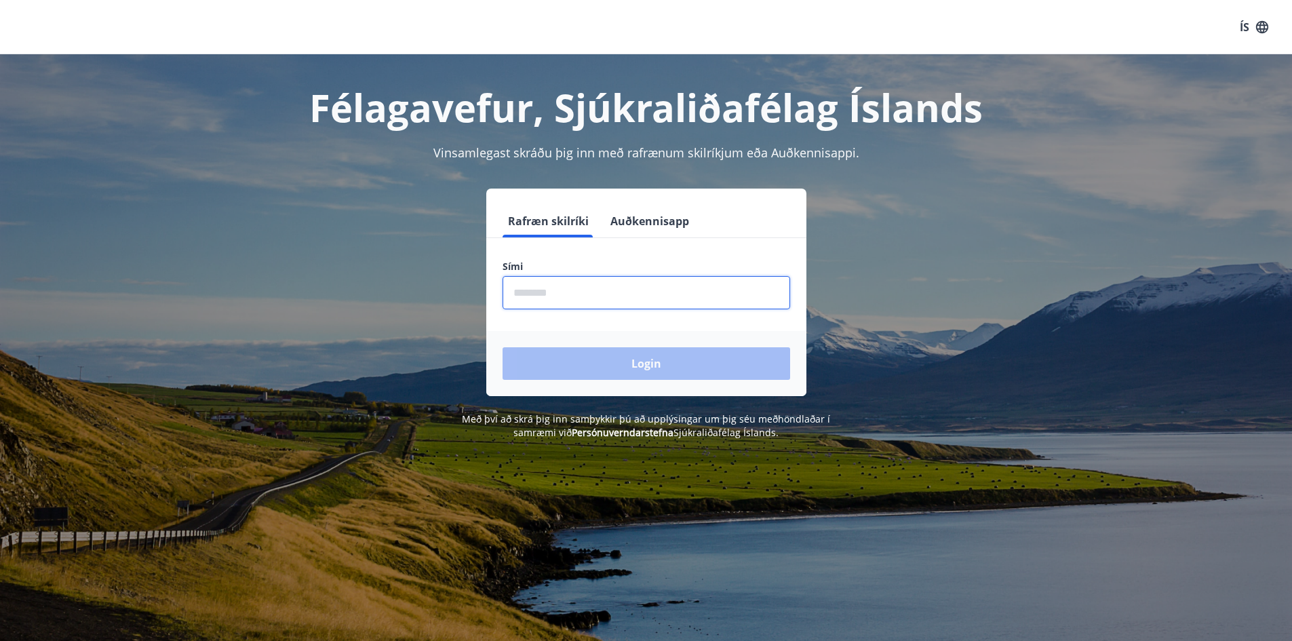
click at [659, 277] on input "phone" at bounding box center [647, 292] width 288 height 33
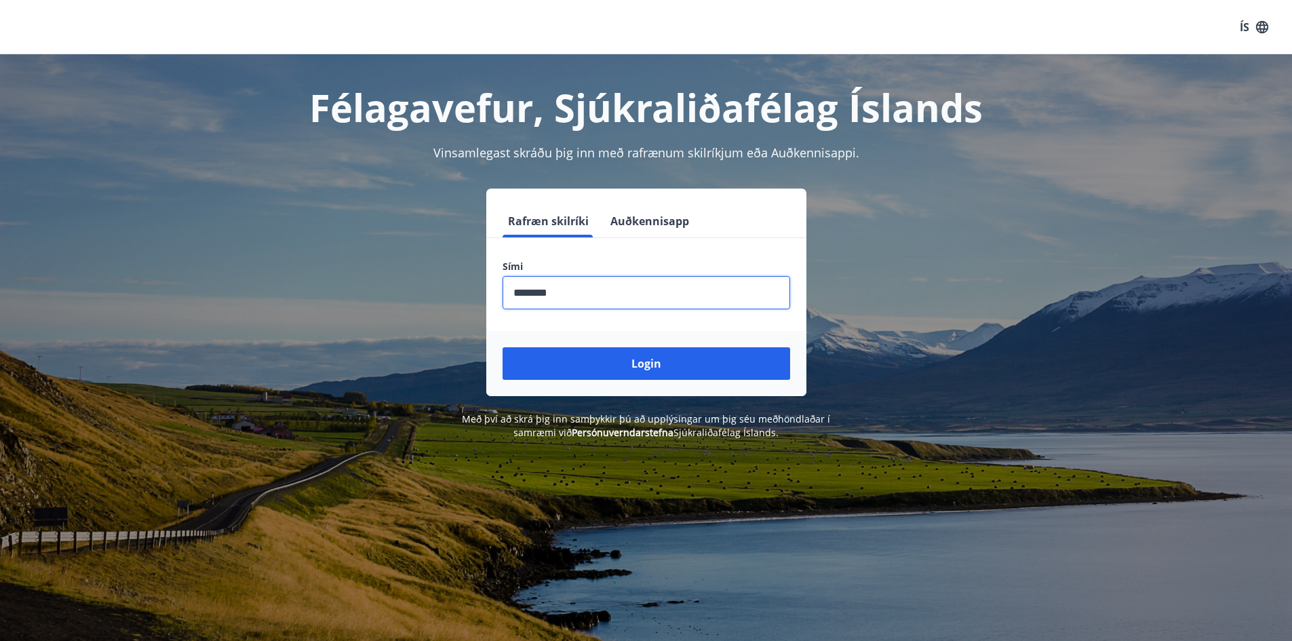
type input "********"
click at [503, 347] on button "Login" at bounding box center [647, 363] width 288 height 33
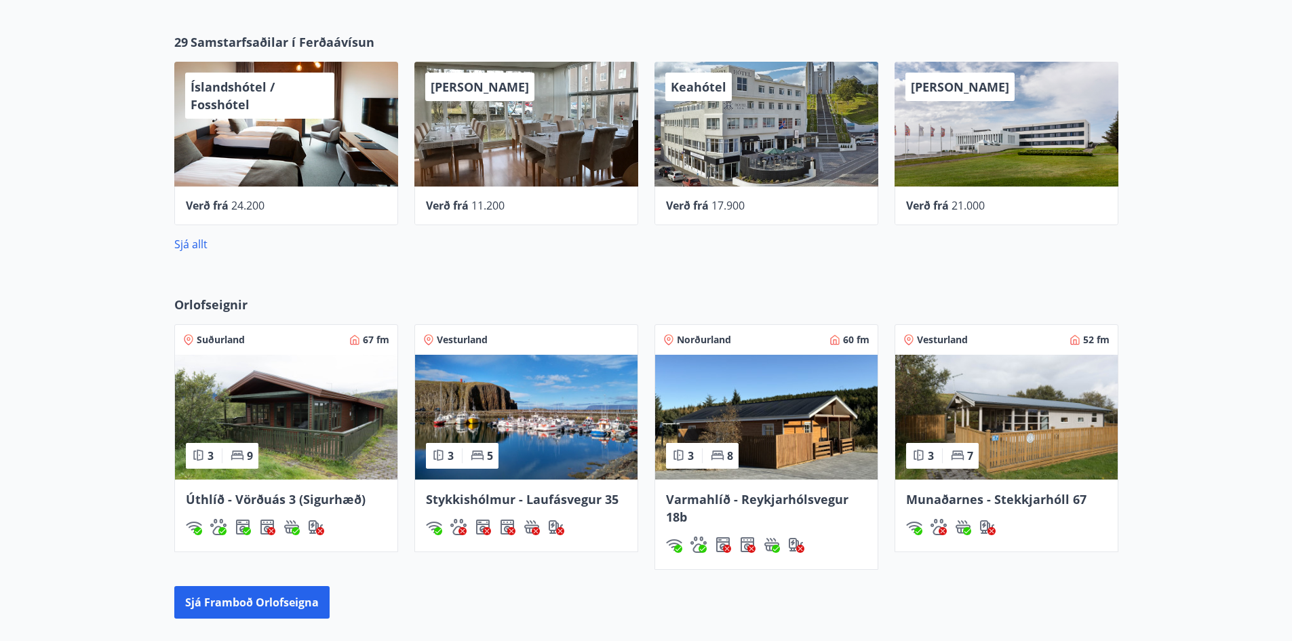
scroll to position [746, 0]
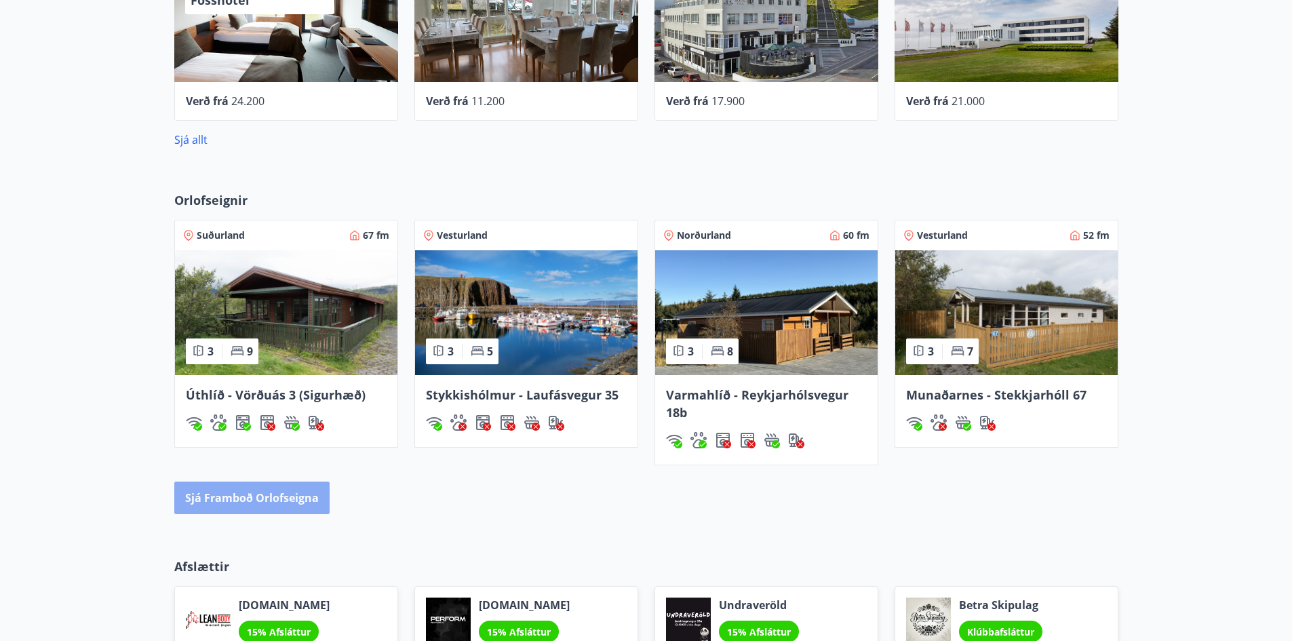
click at [318, 489] on button "Sjá framboð orlofseigna" at bounding box center [251, 498] width 155 height 33
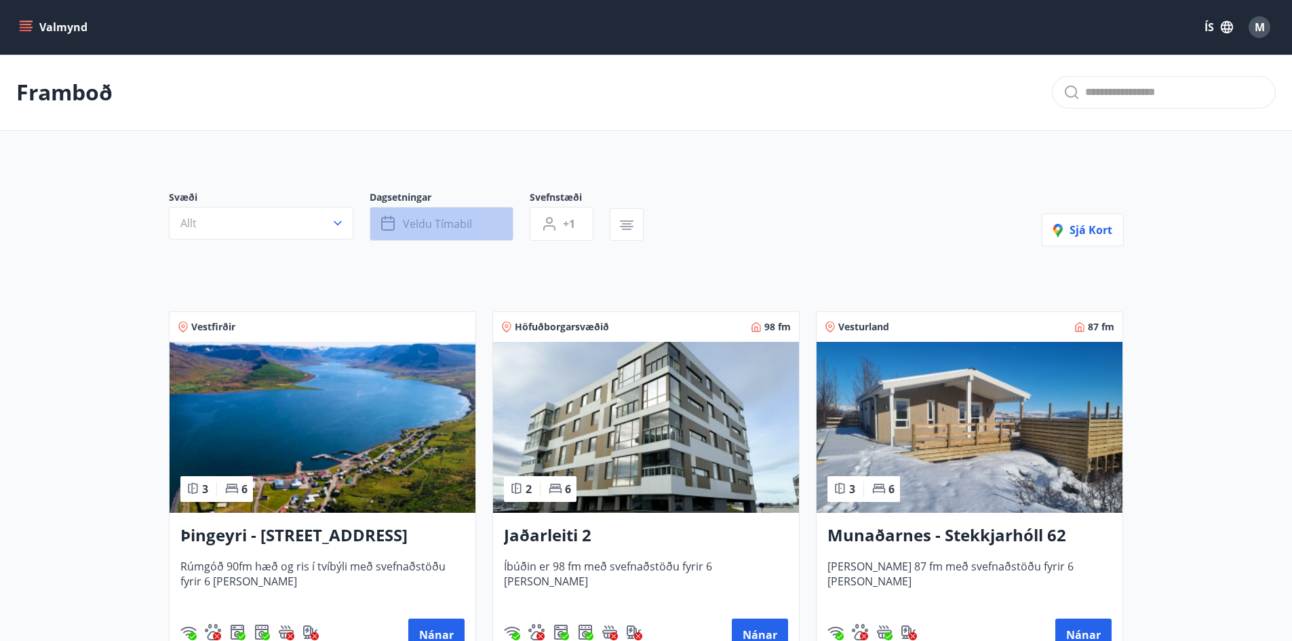
click at [463, 233] on button "Veldu tímabil" at bounding box center [442, 224] width 144 height 34
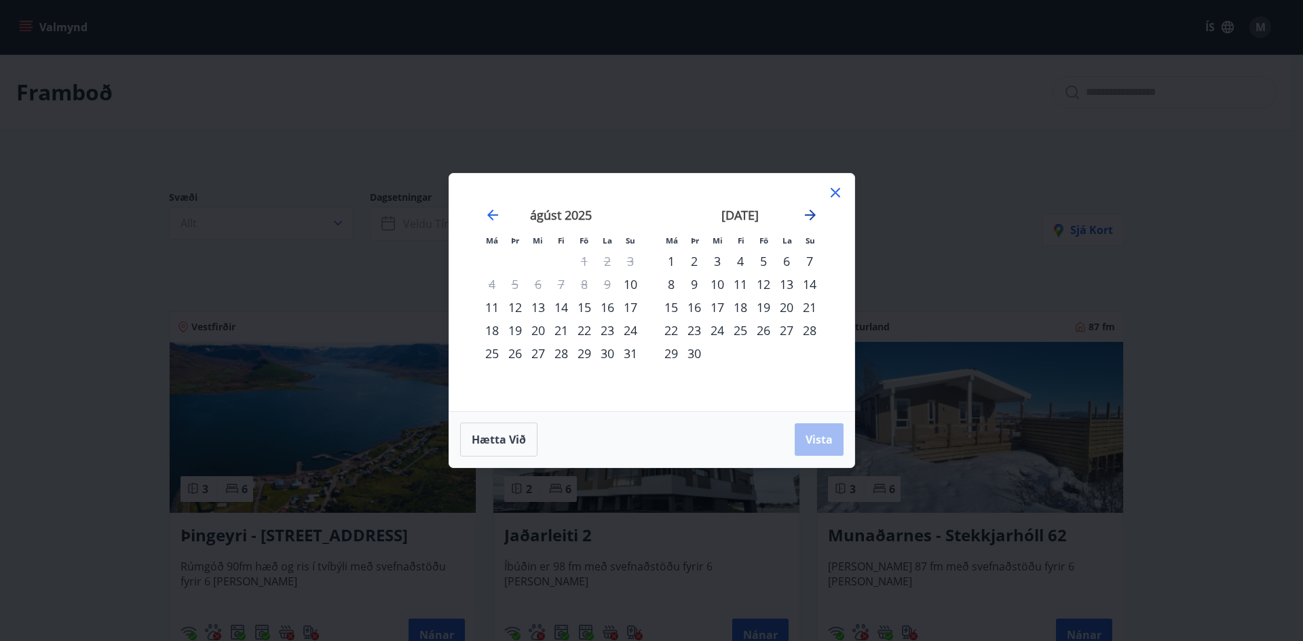
click at [812, 214] on icon "Move forward to switch to the next month." at bounding box center [810, 215] width 11 height 11
click at [720, 281] on div "10" at bounding box center [717, 284] width 23 height 23
click at [800, 280] on div "14" at bounding box center [809, 284] width 23 height 23
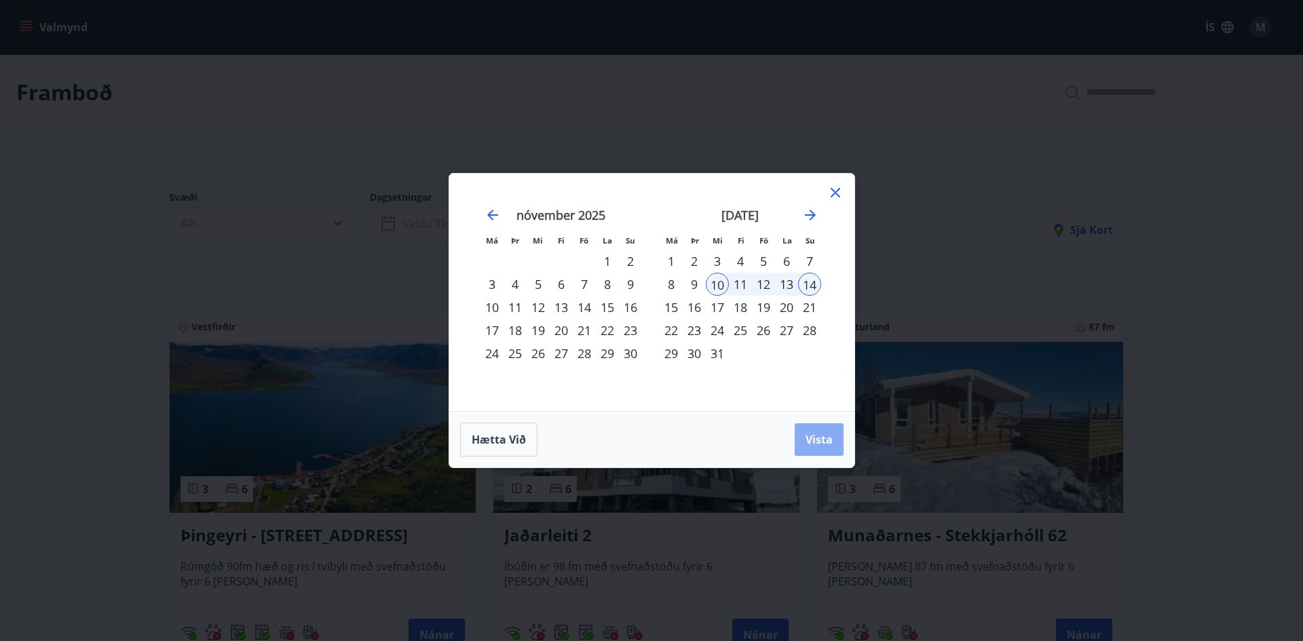
click at [828, 442] on span "Vista" at bounding box center [818, 439] width 27 height 15
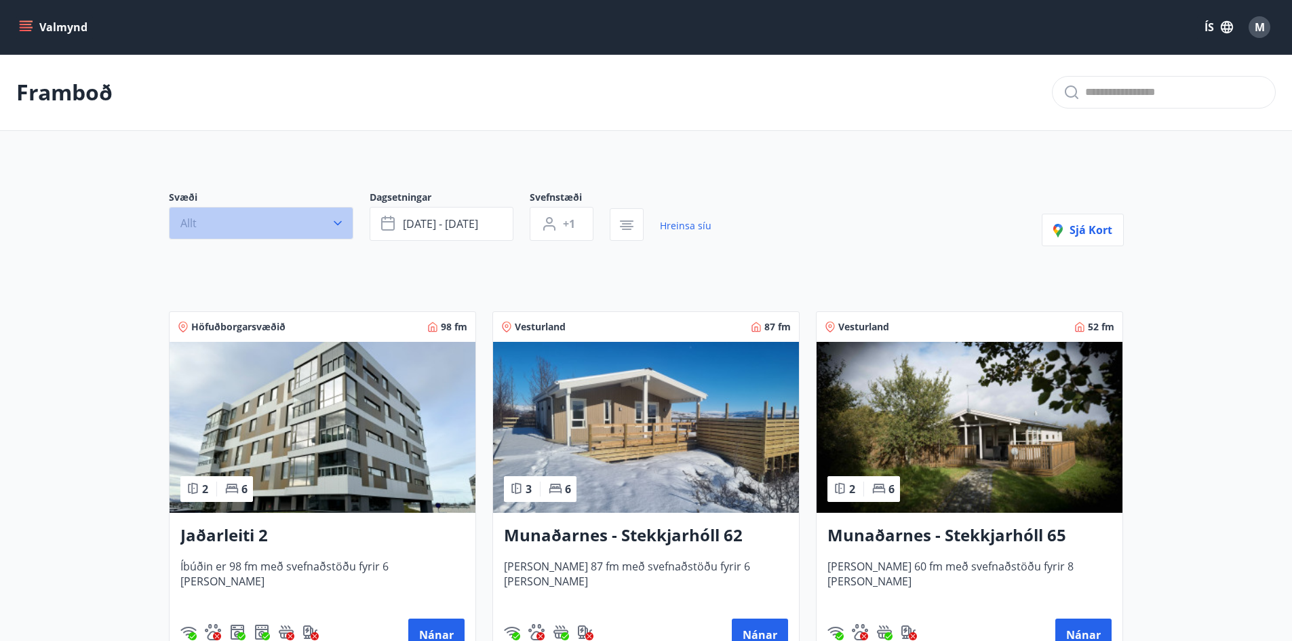
click at [347, 227] on button "Allt" at bounding box center [261, 223] width 185 height 33
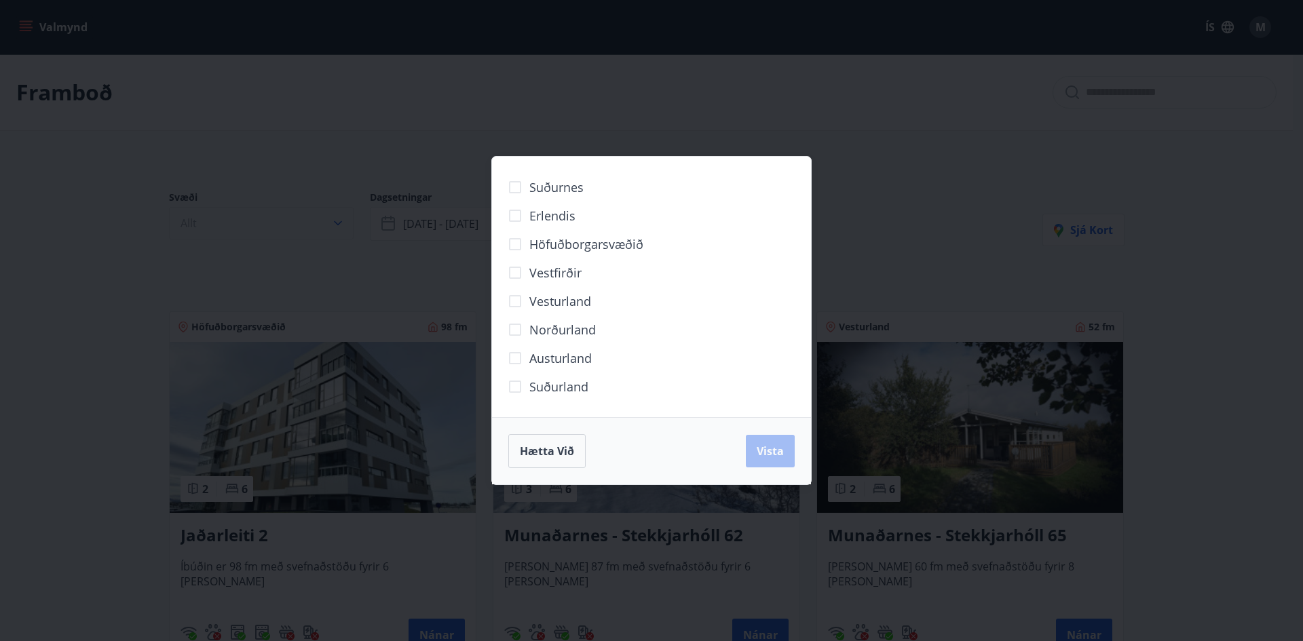
click at [347, 227] on div "Suðurnes Erlendis Höfuðborgarsvæðið [GEOGRAPHIC_DATA] [GEOGRAPHIC_DATA] [GEOGRA…" at bounding box center [651, 320] width 1303 height 641
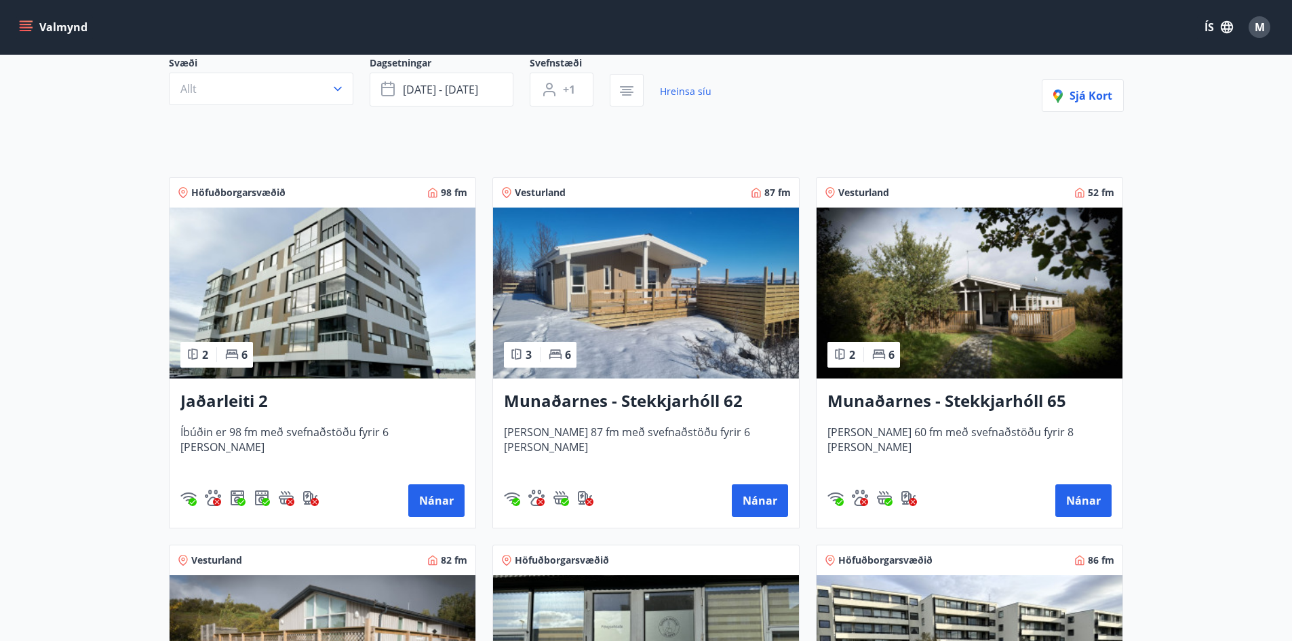
scroll to position [136, 0]
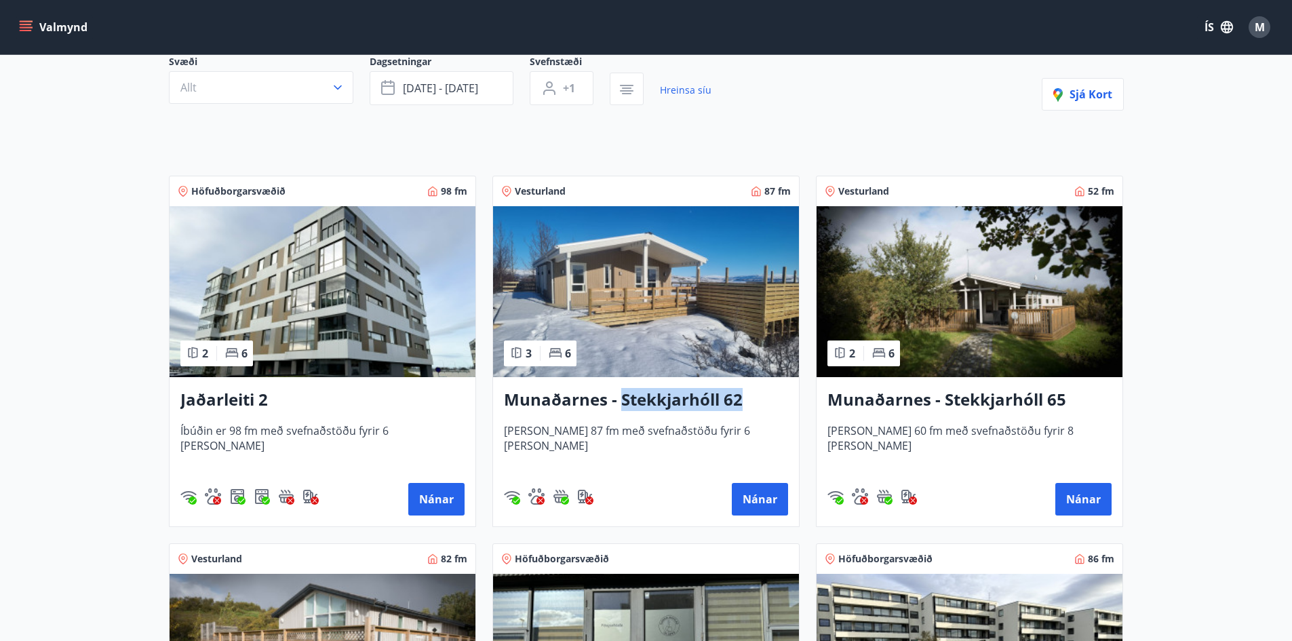
drag, startPoint x: 619, startPoint y: 400, endPoint x: 748, endPoint y: 409, distance: 129.9
click at [748, 409] on h3 "Munaðarnes - Stekkjarhóll 62" at bounding box center [646, 400] width 284 height 24
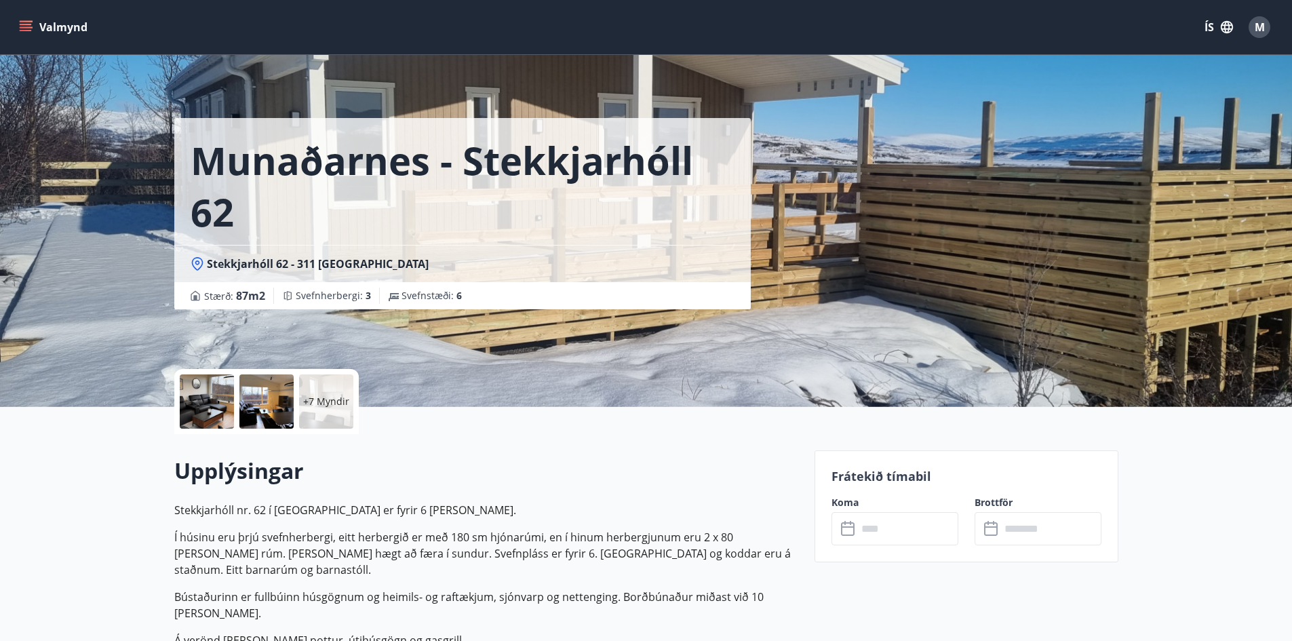
click at [195, 265] on icon at bounding box center [198, 264] width 14 height 14
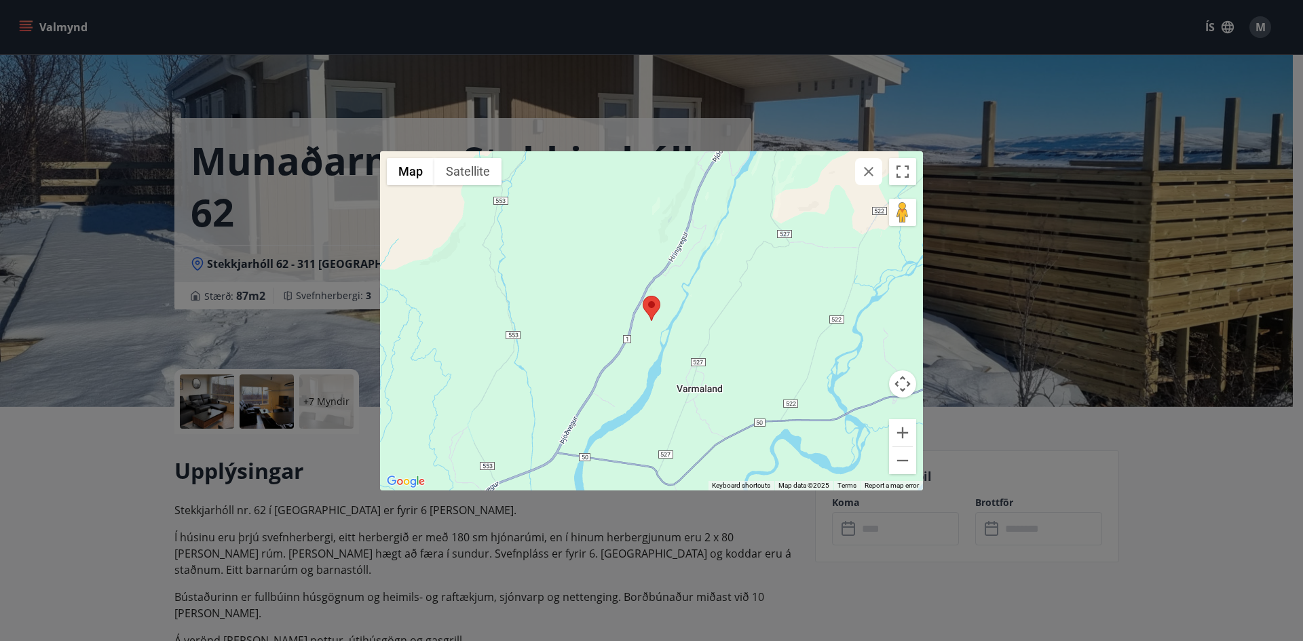
click at [656, 317] on img at bounding box center [651, 308] width 18 height 25
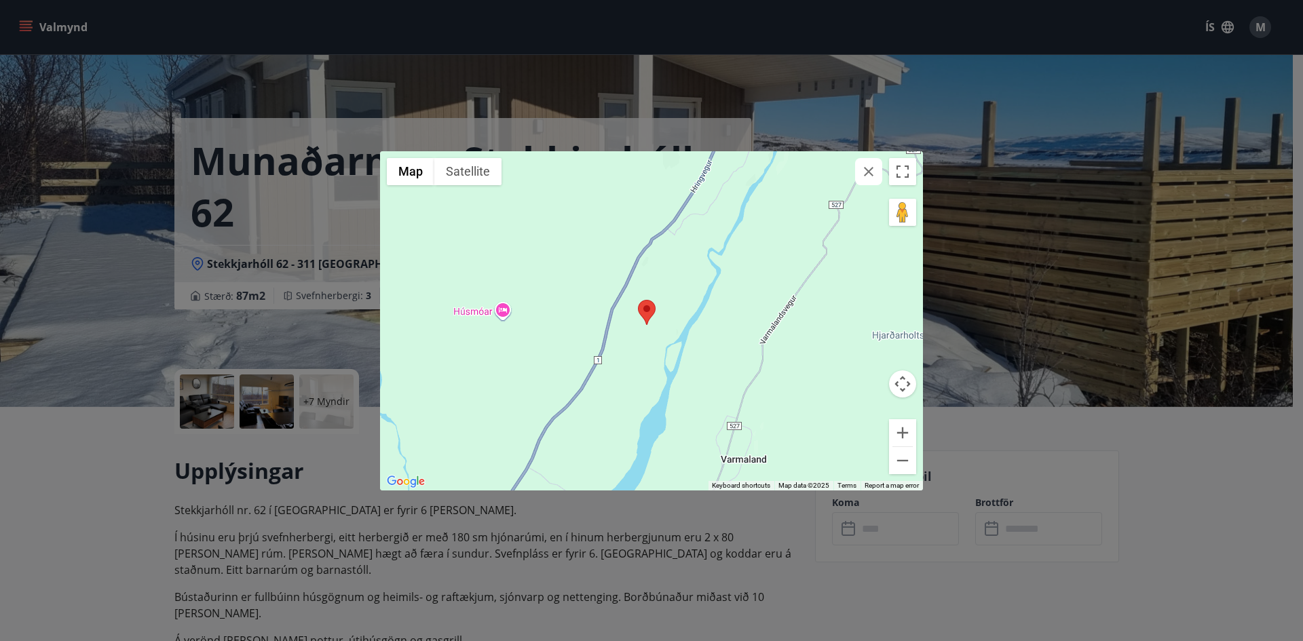
click at [655, 317] on img at bounding box center [647, 312] width 18 height 25
click at [405, 177] on button "Map" at bounding box center [410, 171] width 47 height 27
click at [406, 177] on button "Map" at bounding box center [410, 171] width 47 height 27
click at [257, 175] on div "← Move left → Move right ↑ Move up ↓ Move down + Zoom in - Zoom out Home Jump l…" at bounding box center [651, 320] width 1303 height 641
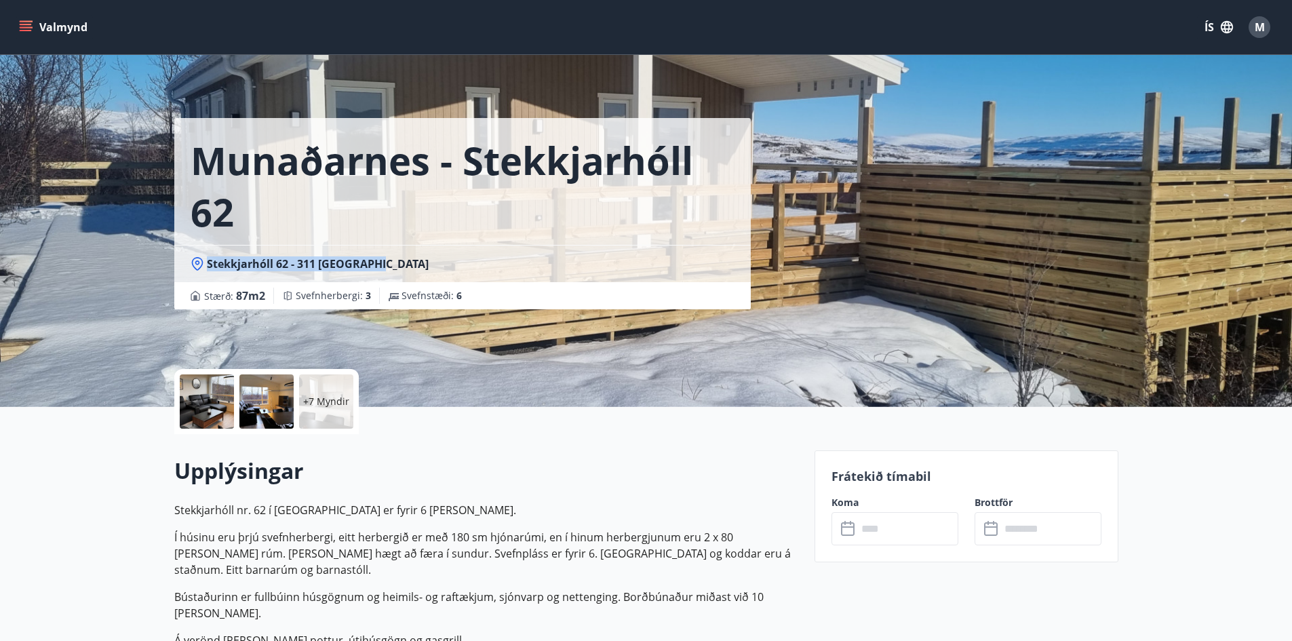
drag, startPoint x: 206, startPoint y: 262, endPoint x: 381, endPoint y: 271, distance: 175.9
click at [381, 271] on div "Stekkjarhóll 62 - 311 [GEOGRAPHIC_DATA]" at bounding box center [463, 263] width 544 height 15
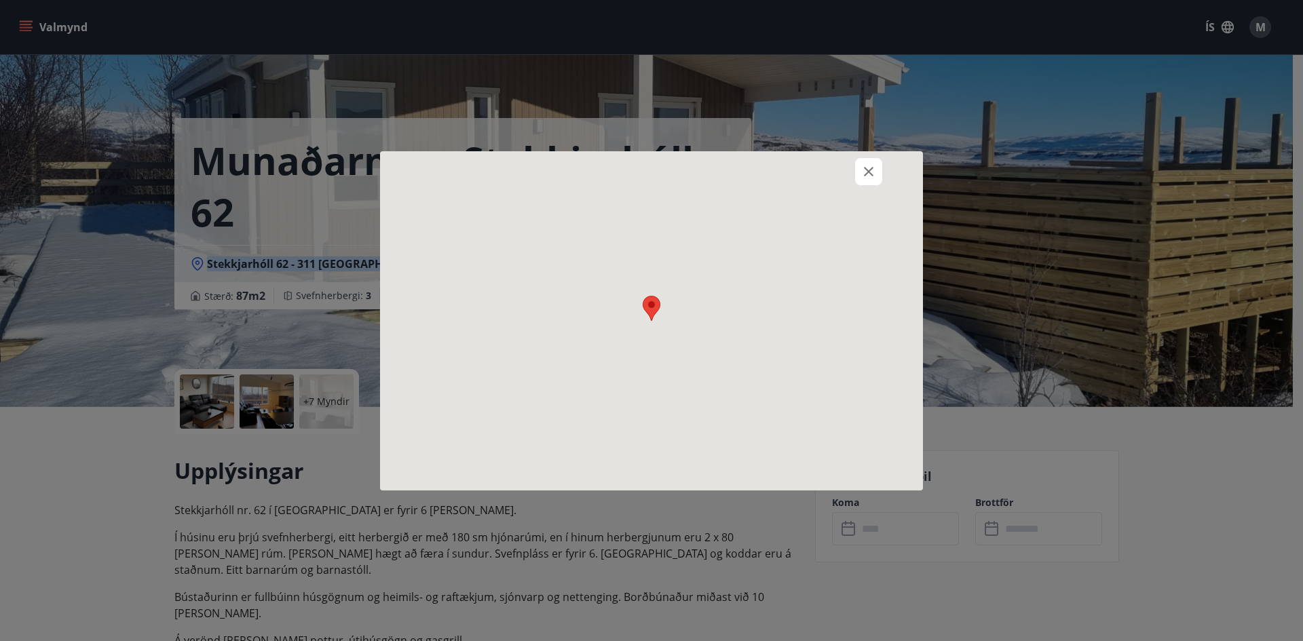
copy span "Stekkjarhóll 62 - 311 [GEOGRAPHIC_DATA]"
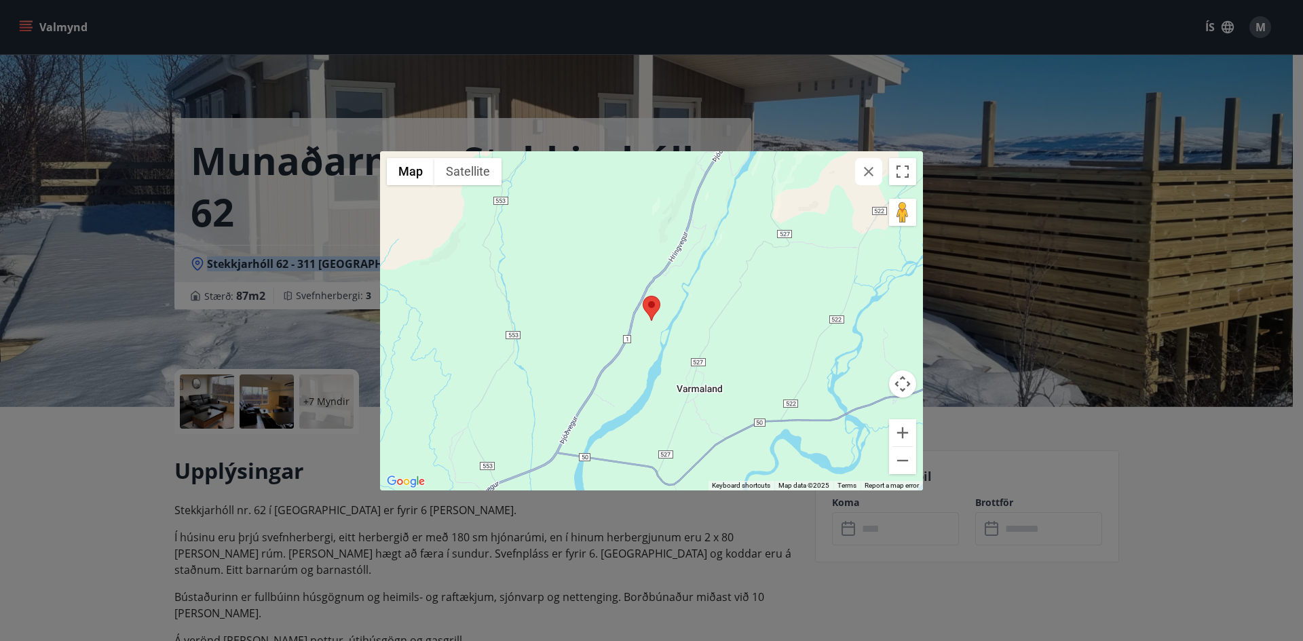
click at [862, 176] on icon "button" at bounding box center [868, 172] width 16 height 16
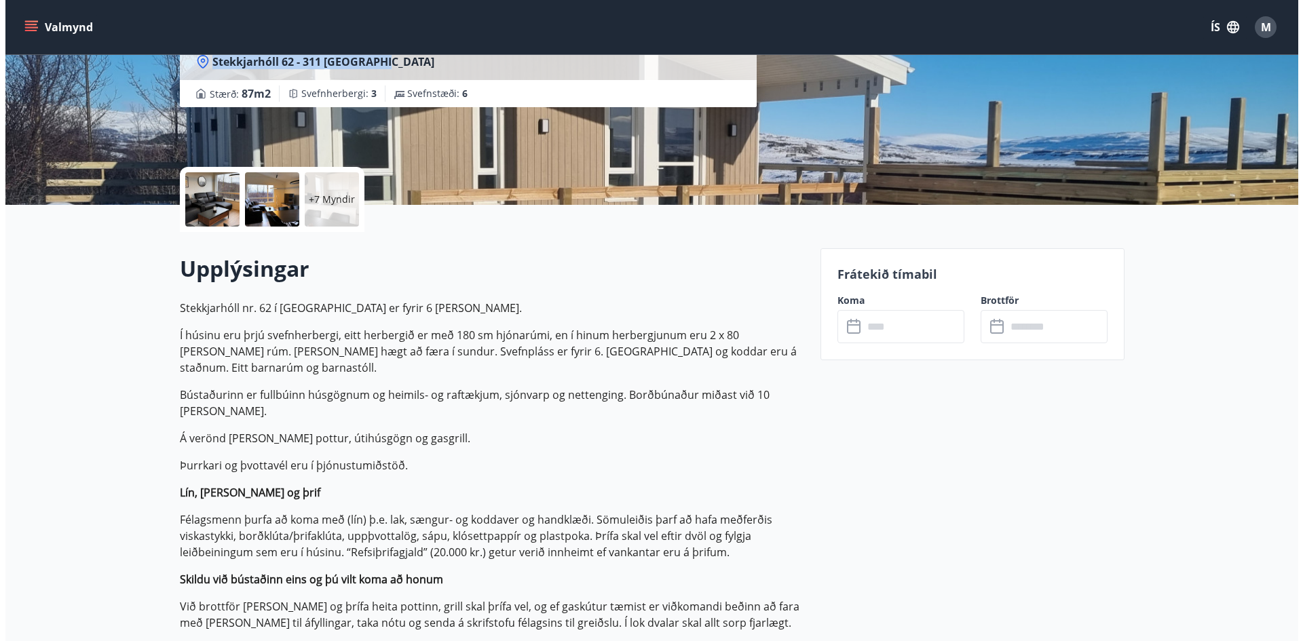
scroll to position [204, 0]
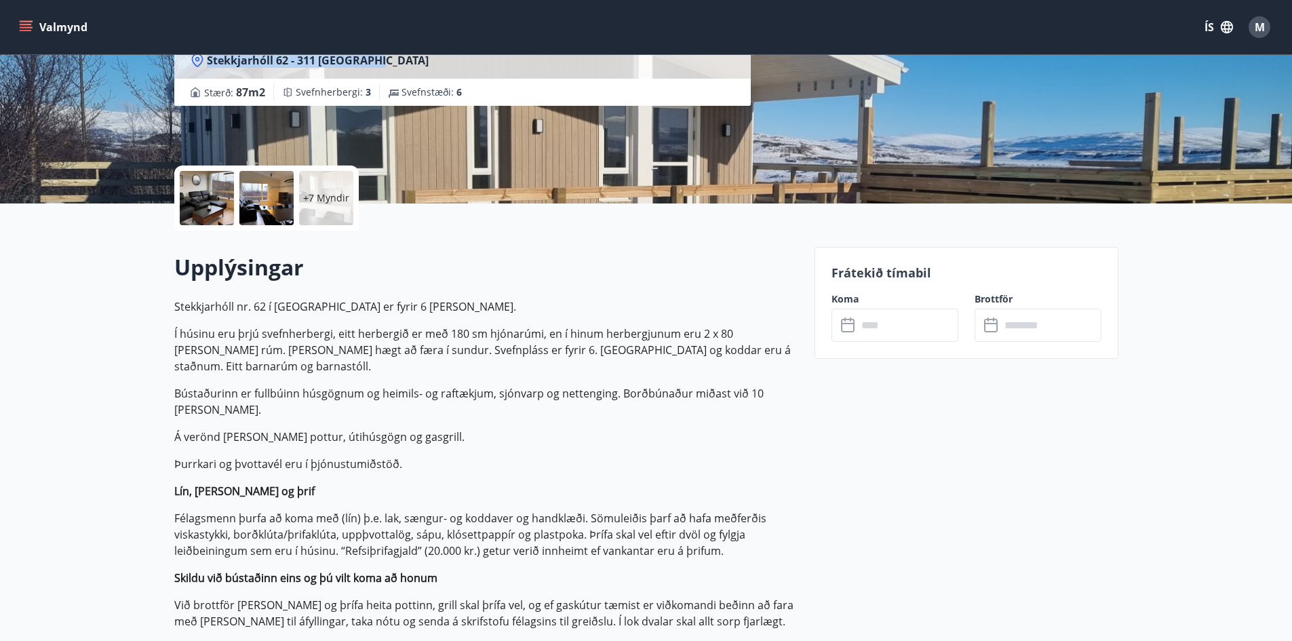
click at [849, 327] on icon at bounding box center [849, 326] width 16 height 16
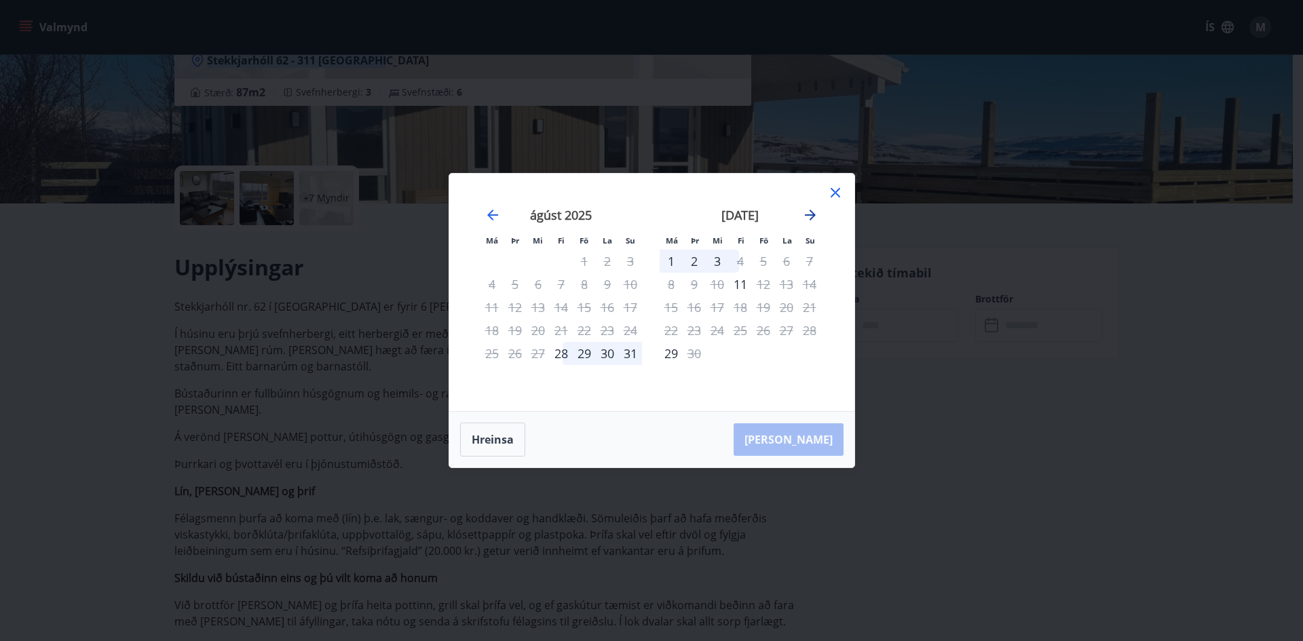
click at [814, 214] on icon "Move forward to switch to the next month." at bounding box center [810, 215] width 11 height 11
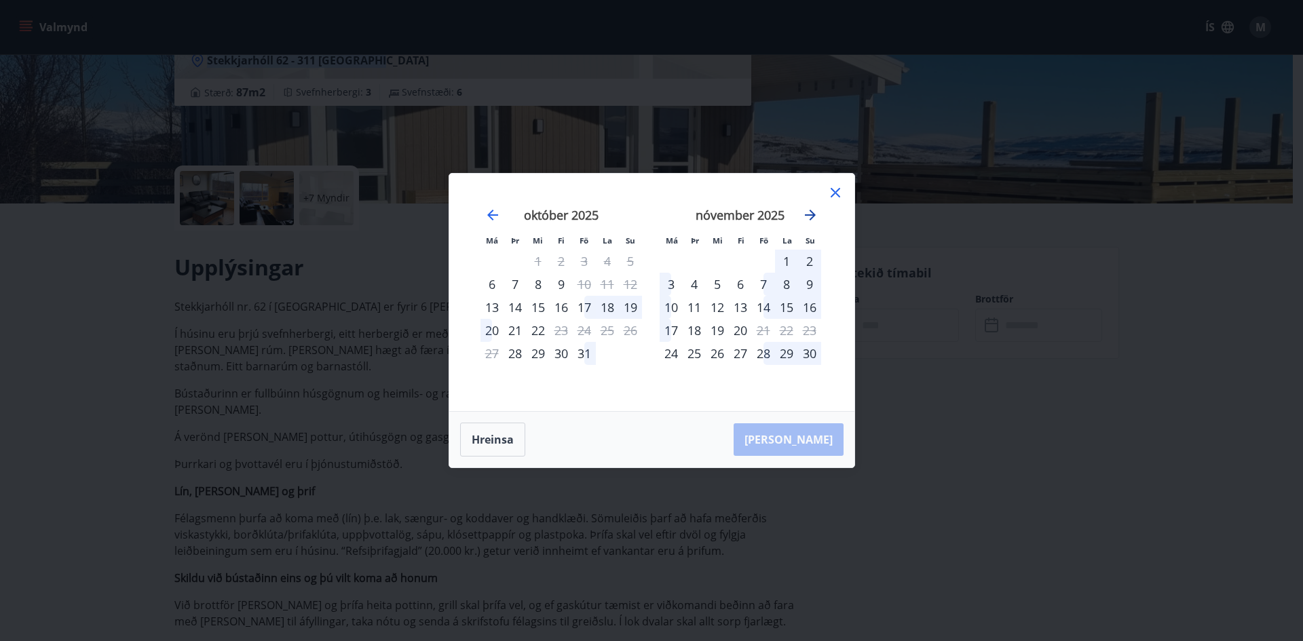
click at [814, 214] on icon "Move forward to switch to the next month." at bounding box center [810, 215] width 11 height 11
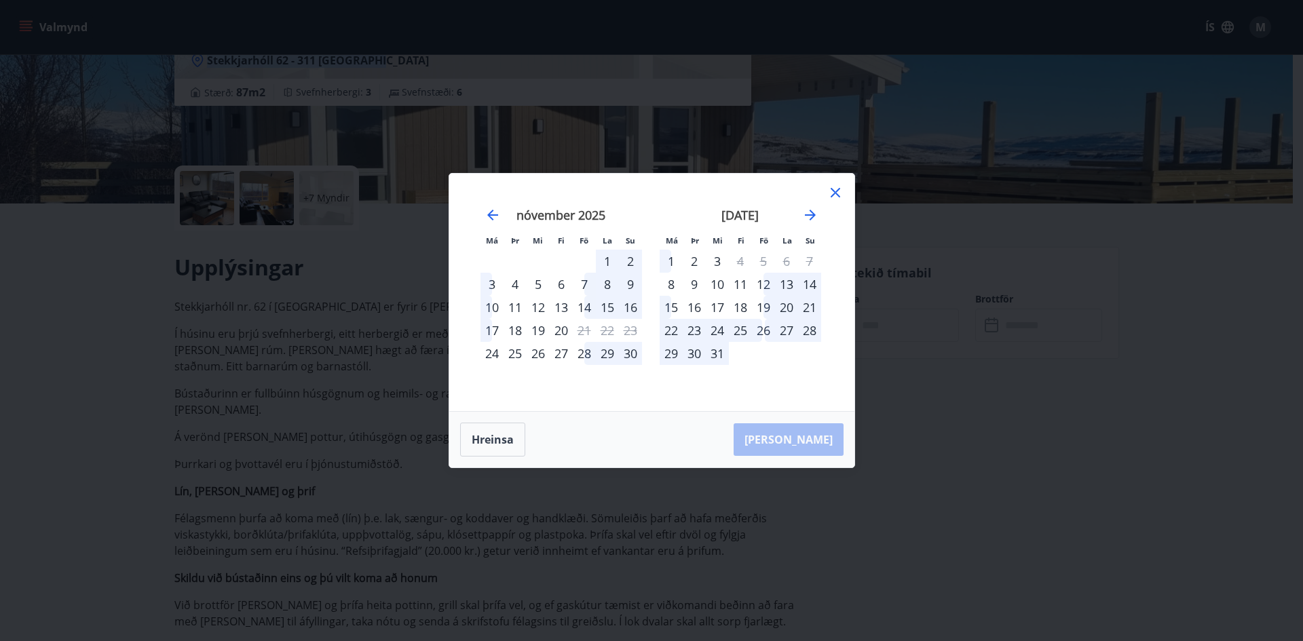
click at [691, 307] on div "16" at bounding box center [693, 307] width 23 height 23
click at [765, 308] on div "19" at bounding box center [763, 307] width 23 height 23
click at [815, 308] on div "21" at bounding box center [809, 307] width 23 height 23
click at [793, 319] on div "27" at bounding box center [786, 330] width 23 height 23
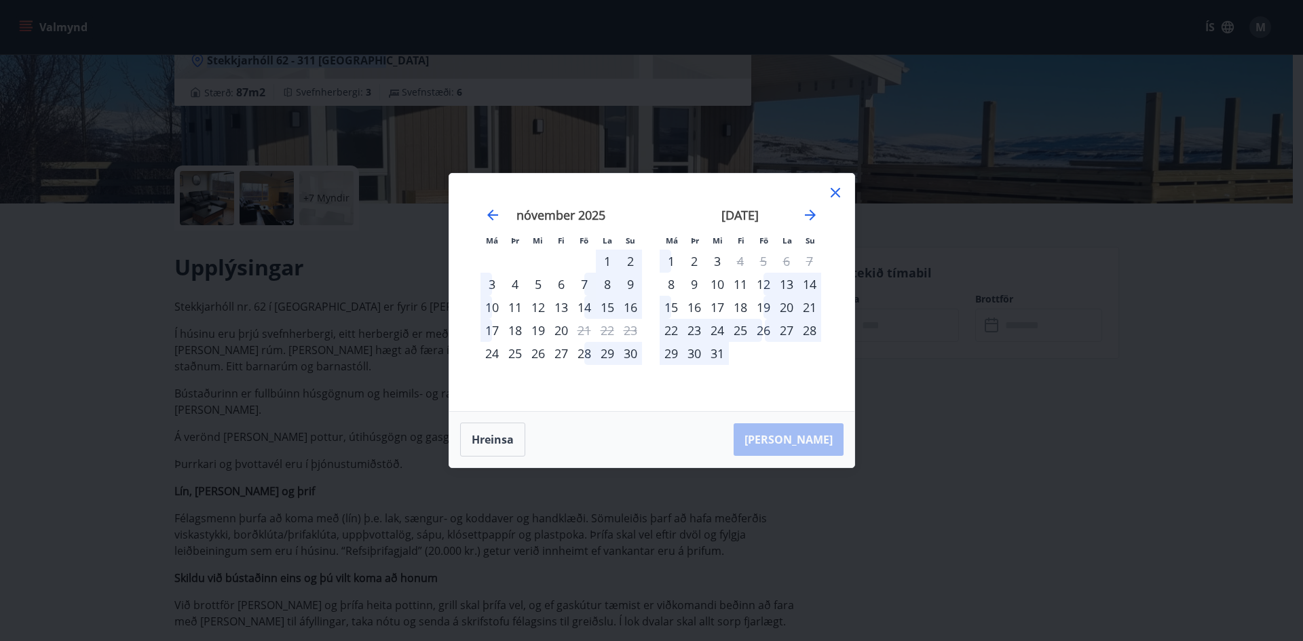
click at [638, 310] on div "[DATE] 1 2 3 4 5 6 7 8 9 10 11 12 13 14 15 16 17 18 19 20 21 22 23 24 25 26 27 …" at bounding box center [561, 301] width 179 height 223
click at [691, 276] on div "9" at bounding box center [693, 284] width 23 height 23
drag, startPoint x: 695, startPoint y: 266, endPoint x: 695, endPoint y: 256, distance: 9.5
click at [695, 265] on div "2" at bounding box center [693, 261] width 23 height 23
click at [695, 253] on div "2" at bounding box center [693, 261] width 23 height 23
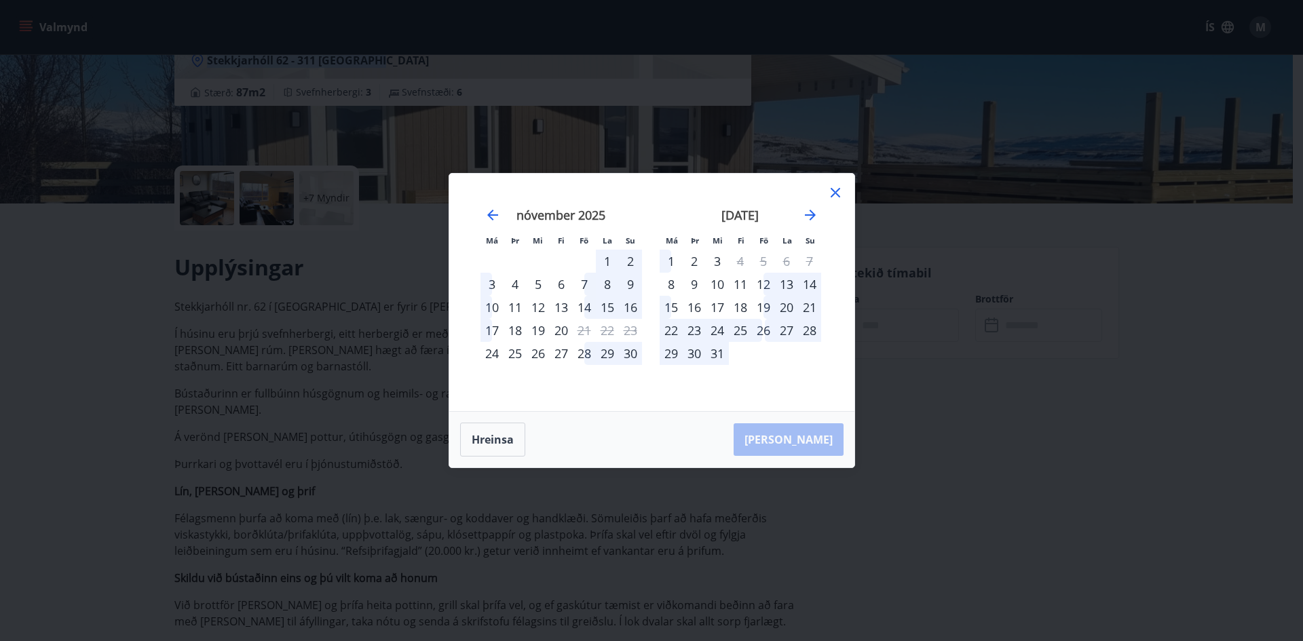
click at [681, 258] on div "1" at bounding box center [670, 261] width 23 height 23
drag, startPoint x: 690, startPoint y: 282, endPoint x: 690, endPoint y: 290, distance: 7.5
click at [690, 290] on div "9" at bounding box center [693, 284] width 23 height 23
drag, startPoint x: 623, startPoint y: 334, endPoint x: 617, endPoint y: 356, distance: 22.6
click at [623, 338] on div "23" at bounding box center [630, 330] width 23 height 23
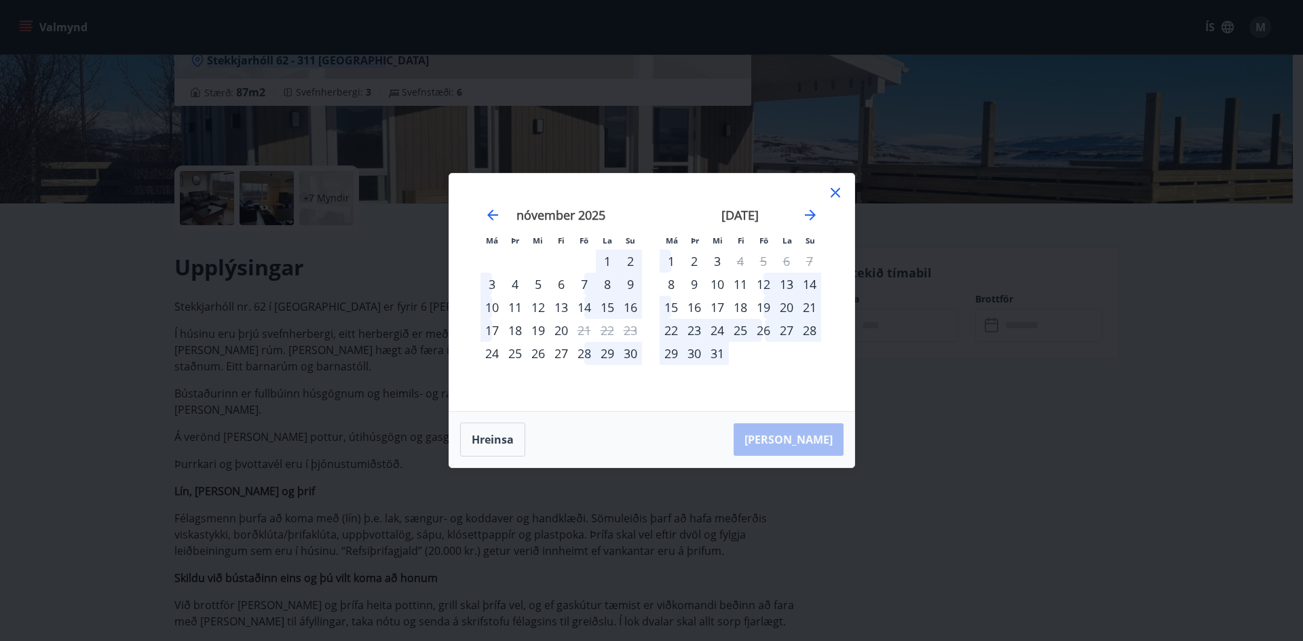
click at [615, 362] on div "29" at bounding box center [607, 353] width 23 height 23
drag, startPoint x: 574, startPoint y: 260, endPoint x: 605, endPoint y: 245, distance: 34.6
click at [575, 260] on td "Calendar" at bounding box center [584, 261] width 23 height 23
drag, startPoint x: 605, startPoint y: 245, endPoint x: 628, endPoint y: 260, distance: 26.9
click at [620, 257] on div "Má Þr Mi Fi Fö La Su Má Þr Mi Fi Fö La Su [DATE] 1 2 3 4 5 6 7 8 9 10 11 12 13 …" at bounding box center [651, 292] width 372 height 205
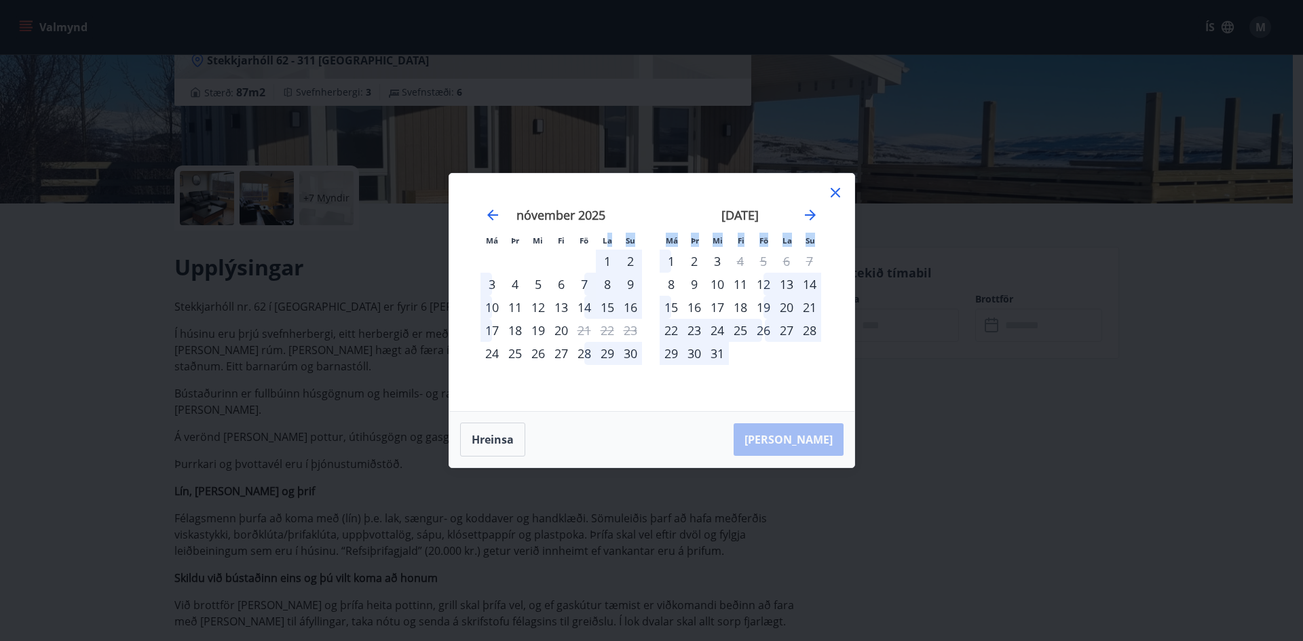
drag, startPoint x: 632, startPoint y: 265, endPoint x: 629, endPoint y: 295, distance: 30.0
click at [631, 284] on tbody "1 2 3 4 5 6 7 8 9 10 11 12 13 14 15 16 17 18 19 20 21 22 23 24 25 26 27 28 29 30" at bounding box center [560, 307] width 161 height 115
click at [628, 297] on div "16" at bounding box center [630, 307] width 23 height 23
click at [629, 294] on div "9" at bounding box center [630, 284] width 23 height 23
drag, startPoint x: 654, startPoint y: 266, endPoint x: 700, endPoint y: 252, distance: 48.1
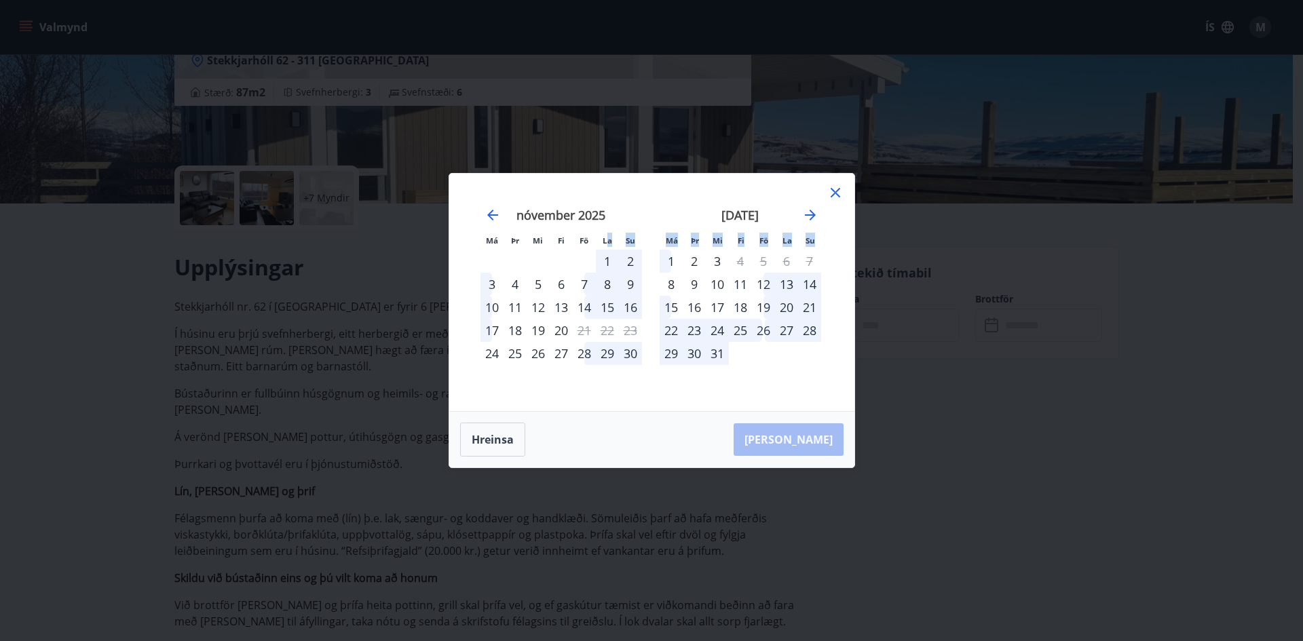
click at [660, 265] on div "[DATE] 1 2 3 4 5 6 7 8 9 10 11 12 13 14 15 16 17 18 19 20 21 22 23 24 25 26 27 …" at bounding box center [740, 301] width 179 height 223
drag, startPoint x: 764, startPoint y: 320, endPoint x: 768, endPoint y: 334, distance: 14.8
click at [768, 334] on tbody "1 2 3 4 5 6 7 8 9 10 11 12 13 14 15 16 17 18 19 20 21 22 23 24 25 26 27 28 29 3…" at bounding box center [739, 307] width 161 height 115
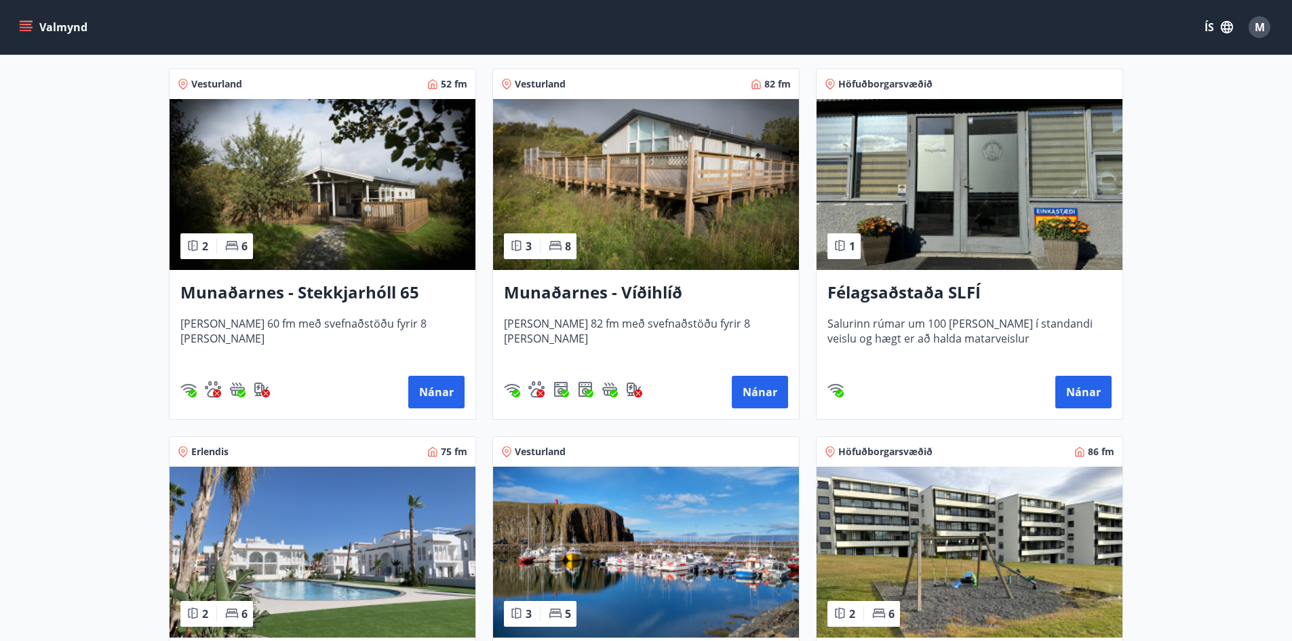
click at [586, 297] on h3 "Munaðarnes - Víðihlíð" at bounding box center [646, 293] width 284 height 24
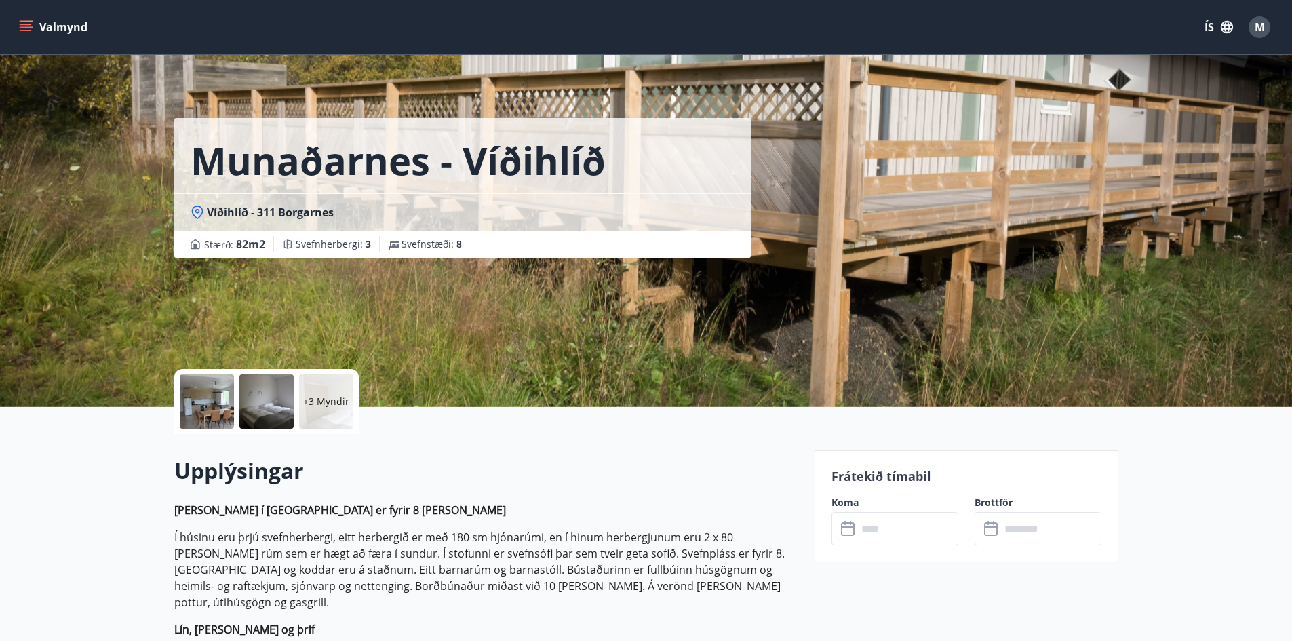
click at [195, 410] on div at bounding box center [207, 401] width 54 height 54
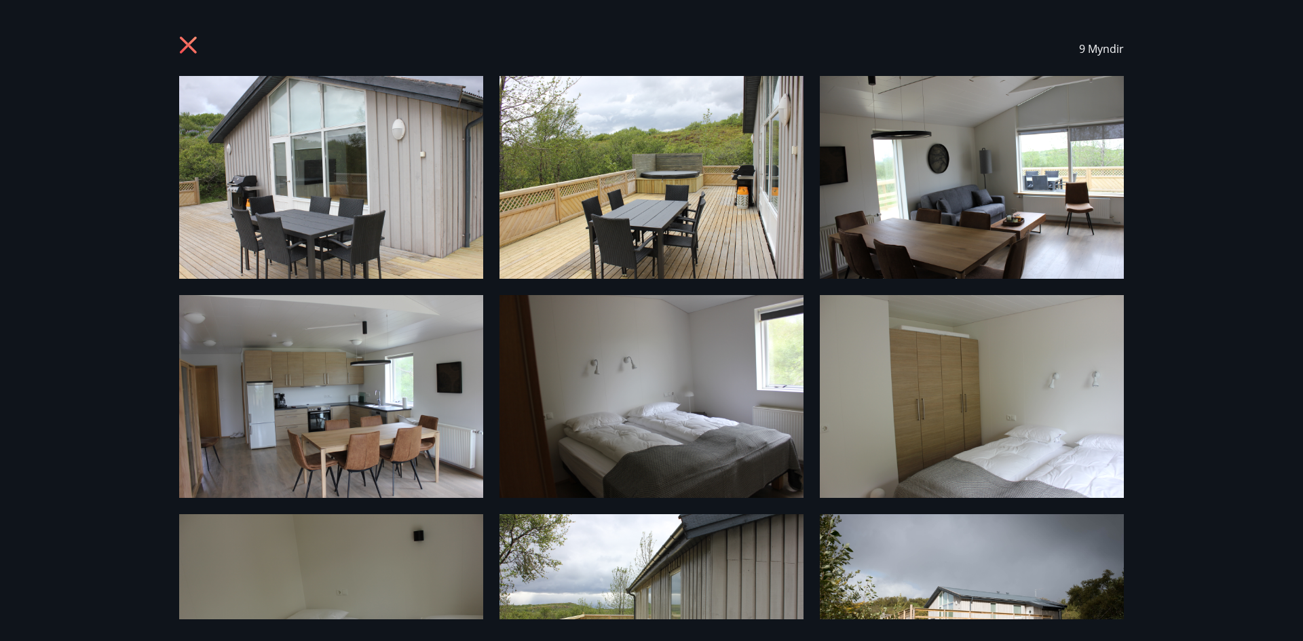
click at [172, 44] on div "9 Myndir" at bounding box center [651, 49] width 977 height 54
click at [183, 45] on icon at bounding box center [190, 47] width 22 height 22
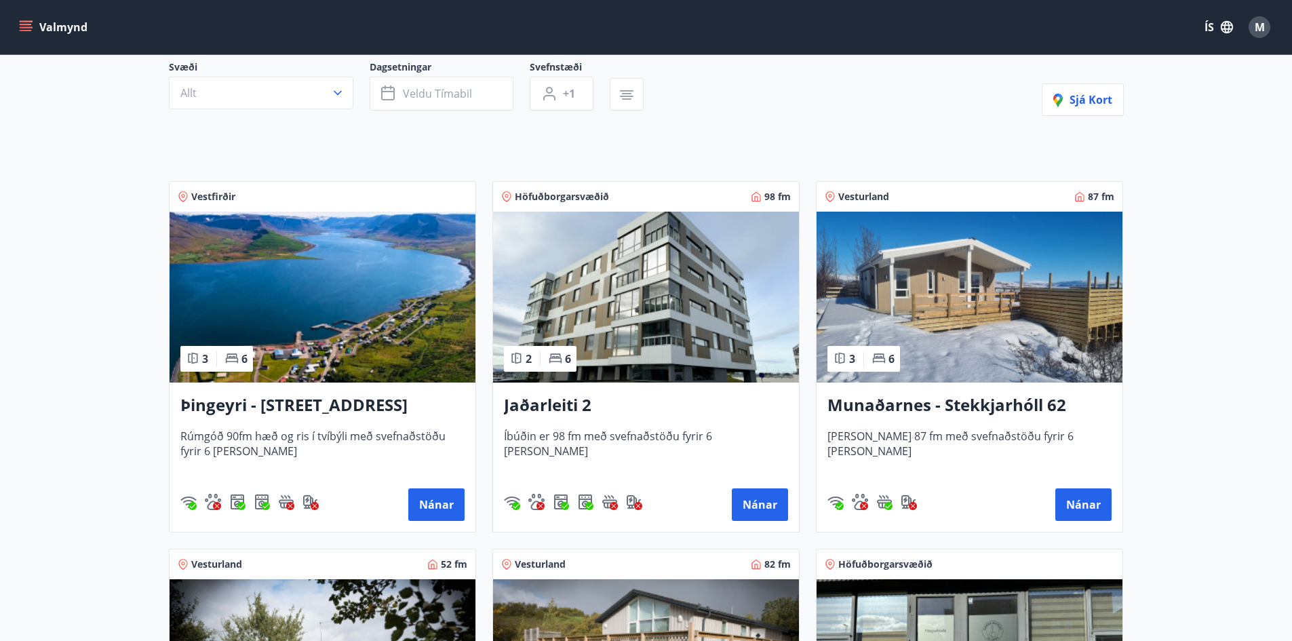
scroll to position [136, 0]
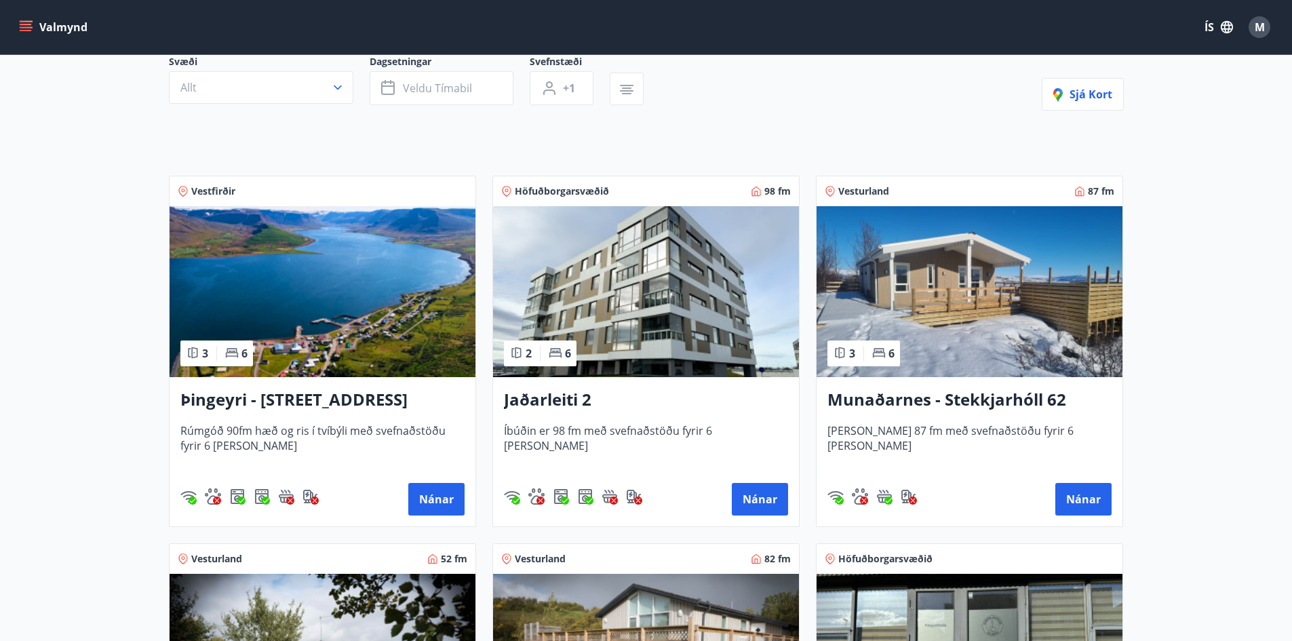
click at [979, 402] on h3 "Munaðarnes - Stekkjarhóll 62" at bounding box center [970, 400] width 284 height 24
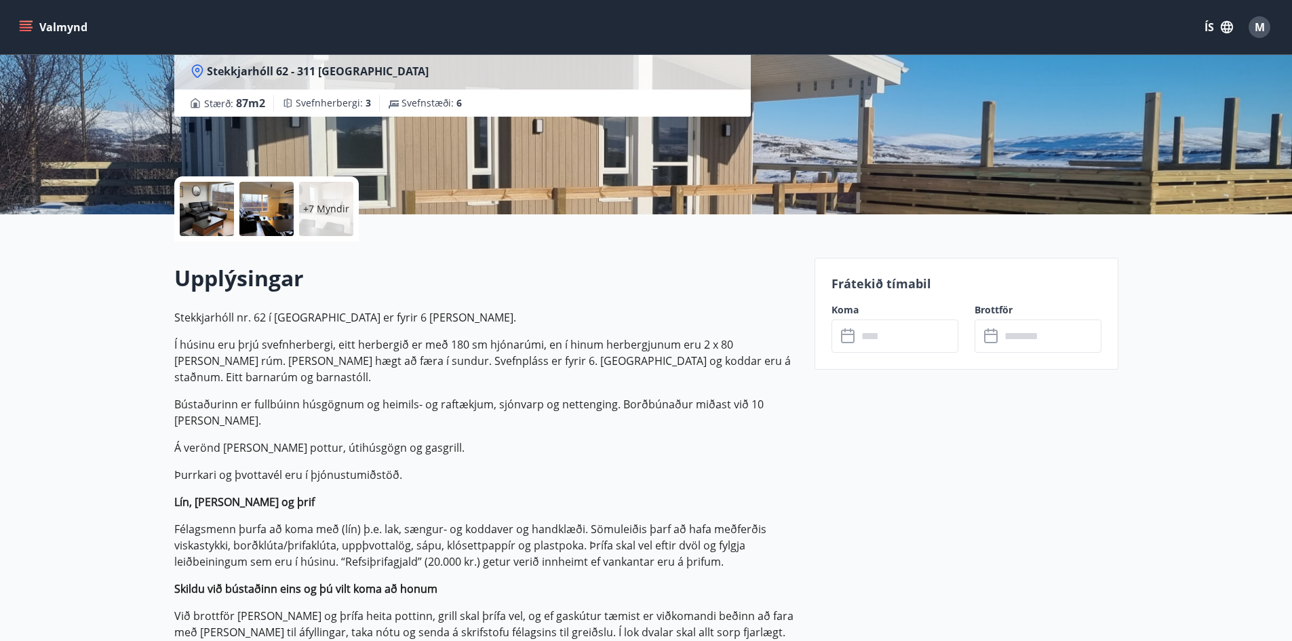
scroll to position [204, 0]
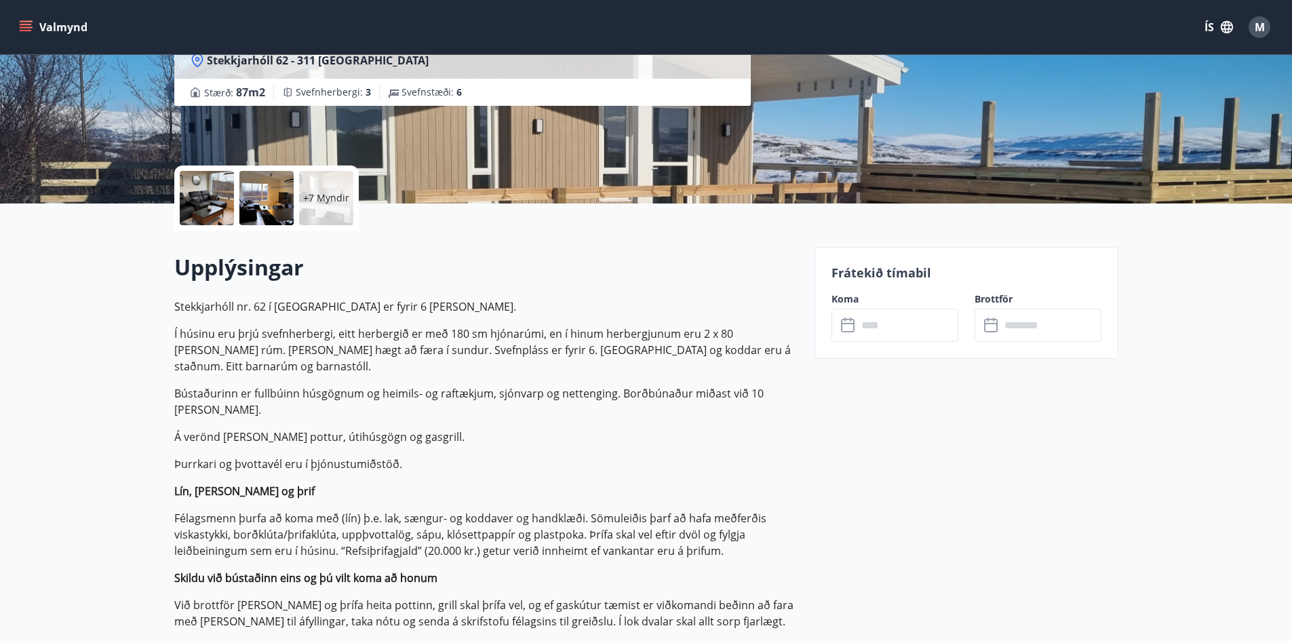
click at [844, 330] on icon at bounding box center [849, 326] width 16 height 16
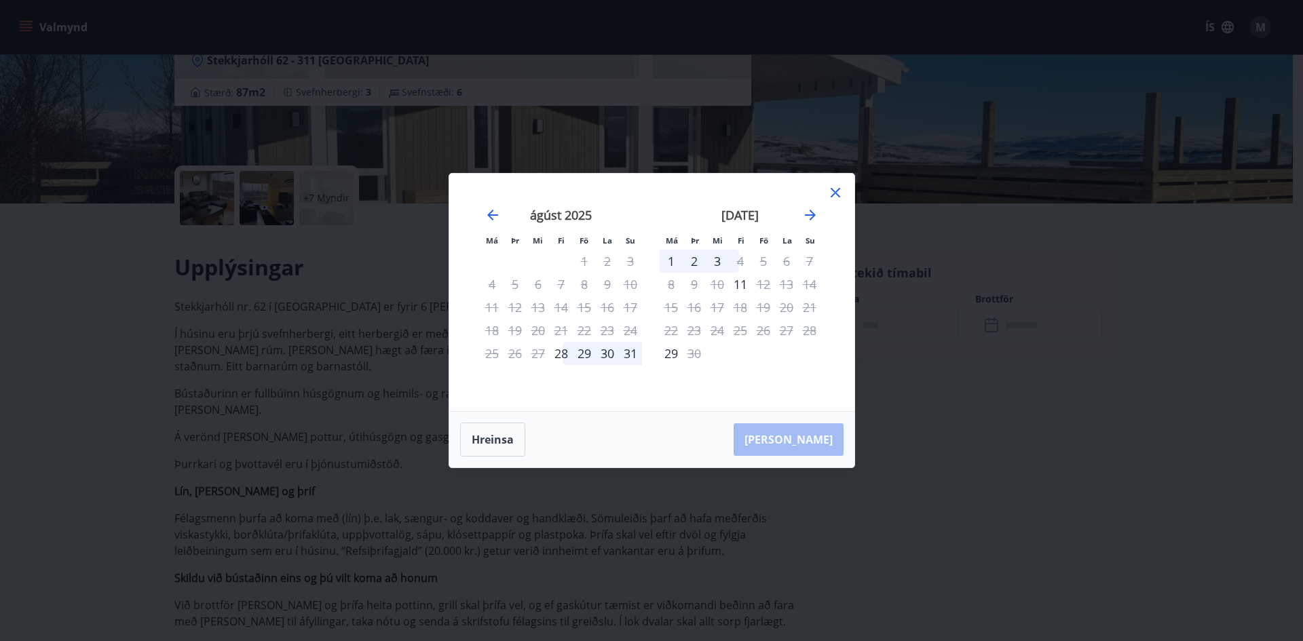
click at [619, 349] on div "31" at bounding box center [630, 353] width 23 height 23
click at [602, 353] on div "30" at bounding box center [607, 353] width 23 height 23
click at [743, 284] on div "11" at bounding box center [740, 284] width 23 height 23
click at [714, 257] on div "3" at bounding box center [717, 261] width 23 height 23
click at [691, 261] on div "2" at bounding box center [693, 261] width 23 height 23
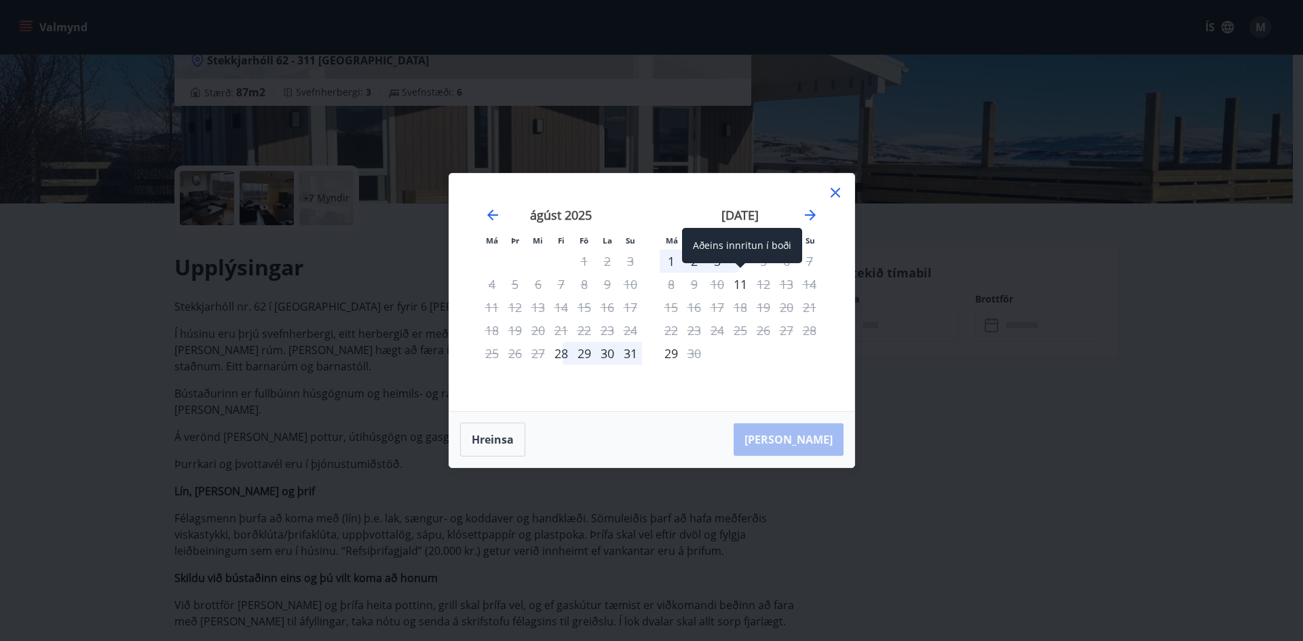
click at [745, 285] on div "11" at bounding box center [740, 284] width 23 height 23
click at [830, 191] on icon at bounding box center [835, 193] width 16 height 16
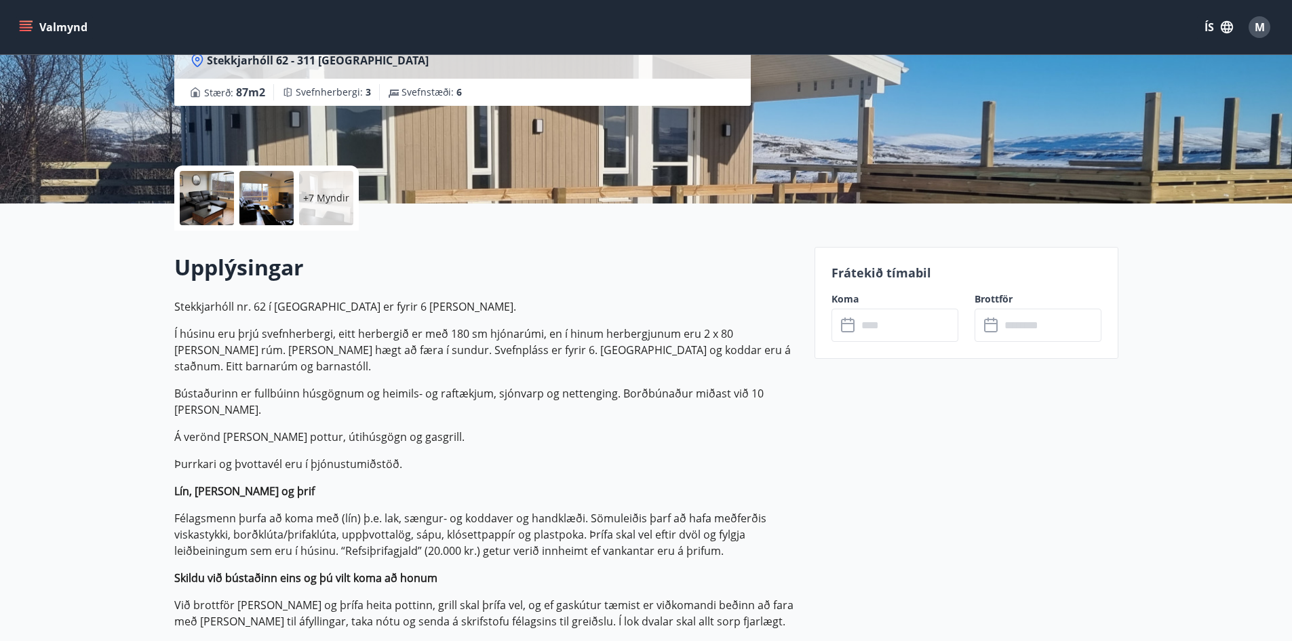
click at [991, 328] on icon at bounding box center [992, 326] width 16 height 16
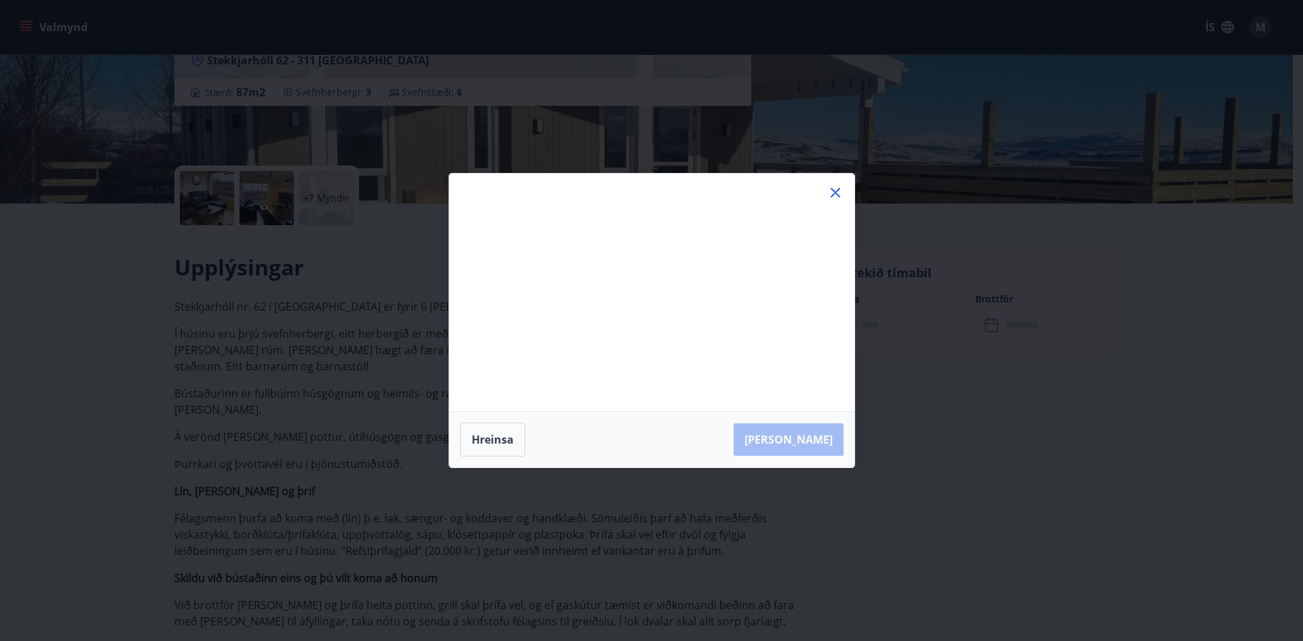
click at [1038, 324] on div "Má Þr Mi Fi Fö La Su Má Þr Mi Fi Fö La Su [DATE] 1 2 3 4 5 6 7 8 9 10 11 12 13 …" at bounding box center [651, 320] width 1303 height 641
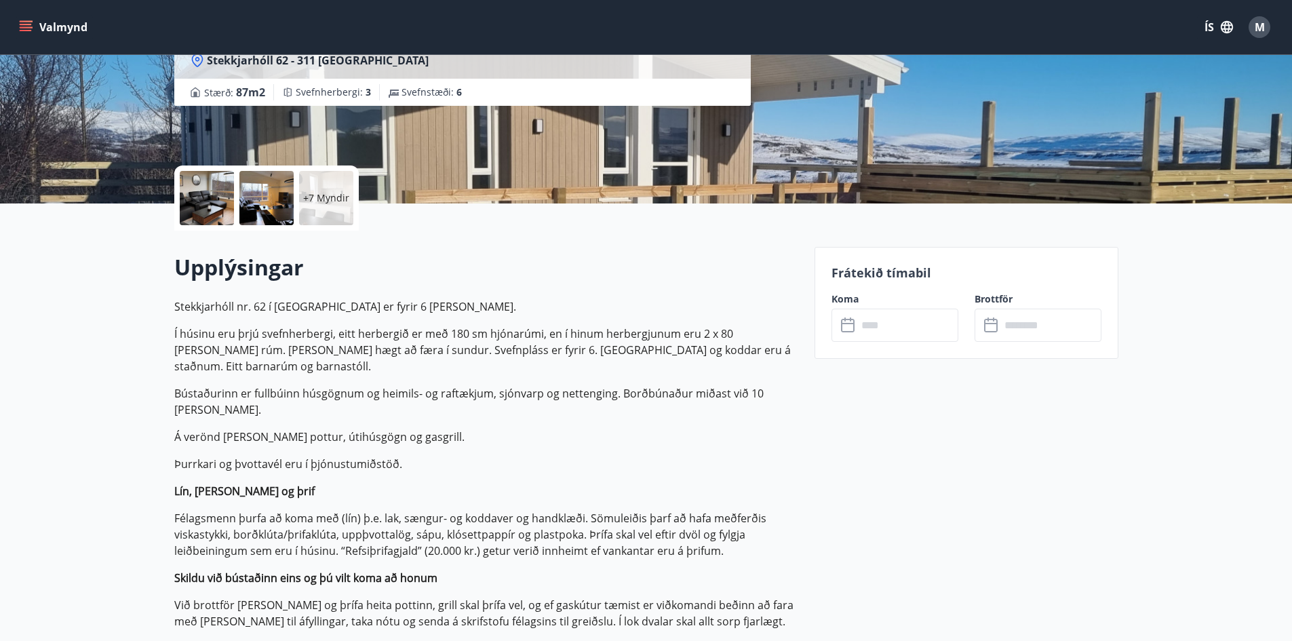
click at [1025, 323] on input "text" at bounding box center [1051, 325] width 101 height 33
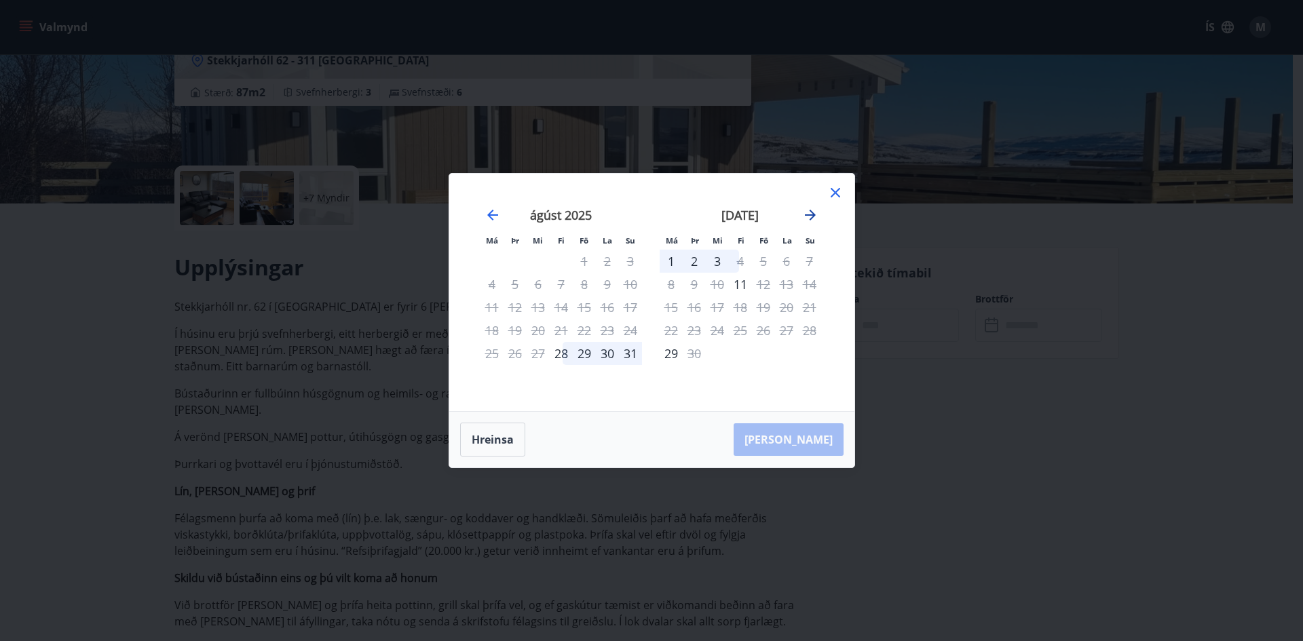
click at [812, 218] on icon "Move forward to switch to the next month." at bounding box center [810, 215] width 16 height 16
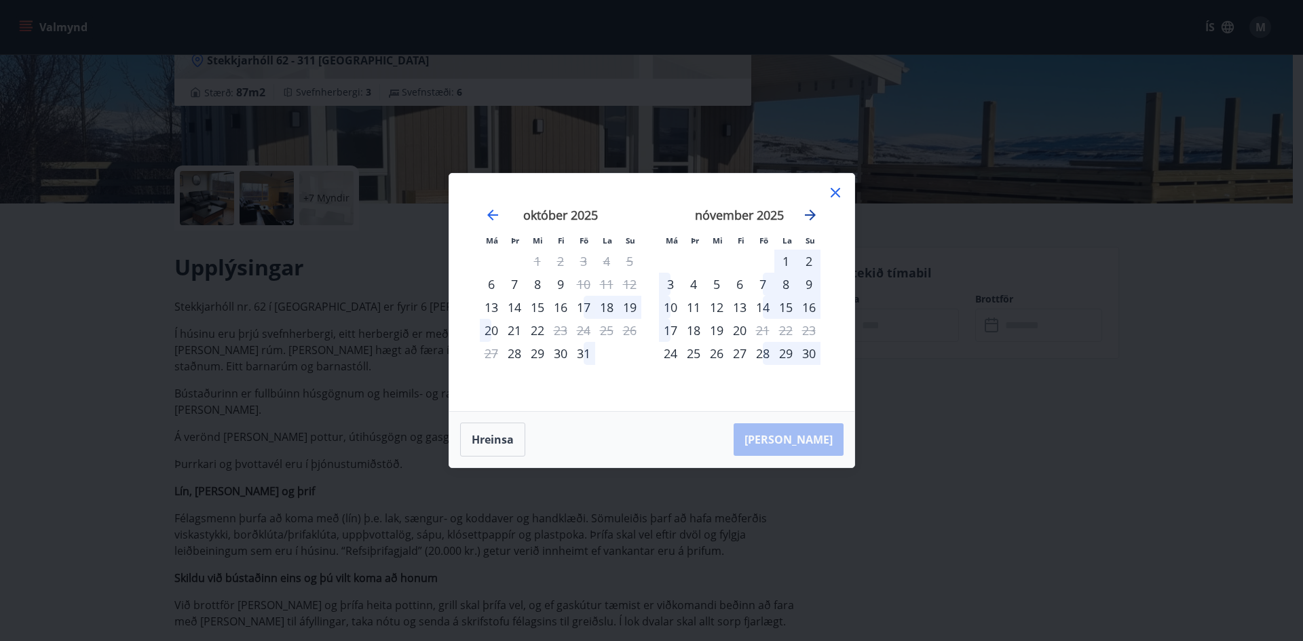
click at [812, 218] on icon "Move forward to switch to the next month." at bounding box center [810, 215] width 16 height 16
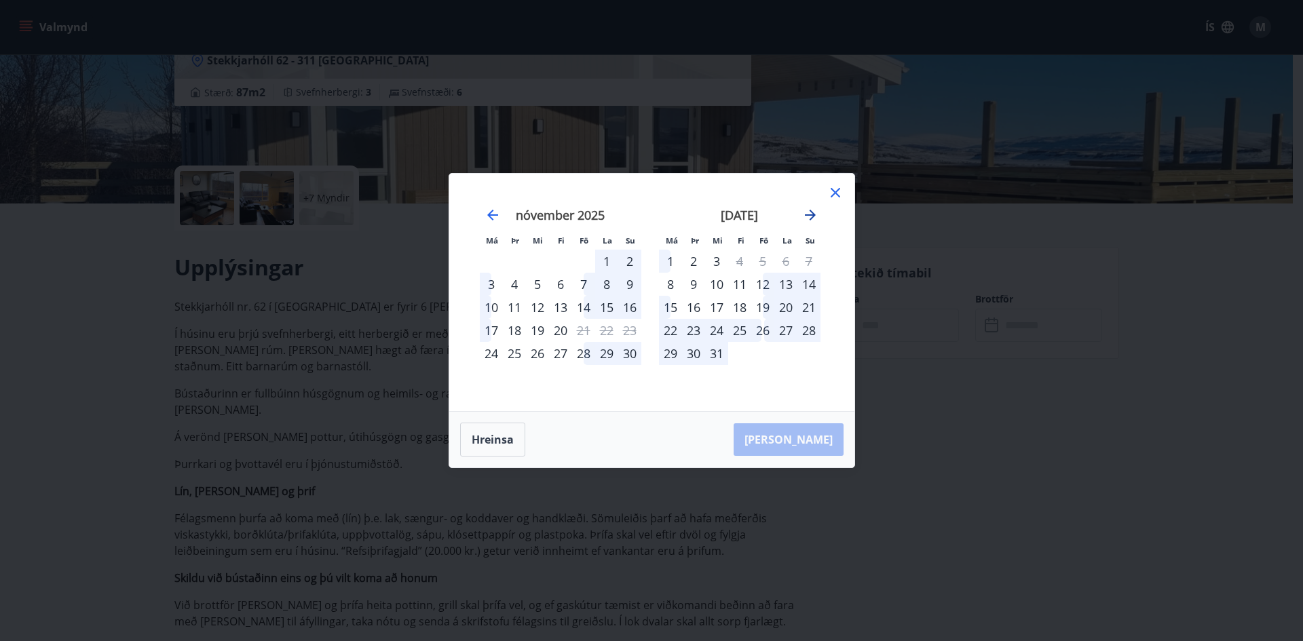
click at [812, 218] on icon "Move forward to switch to the next month." at bounding box center [810, 215] width 16 height 16
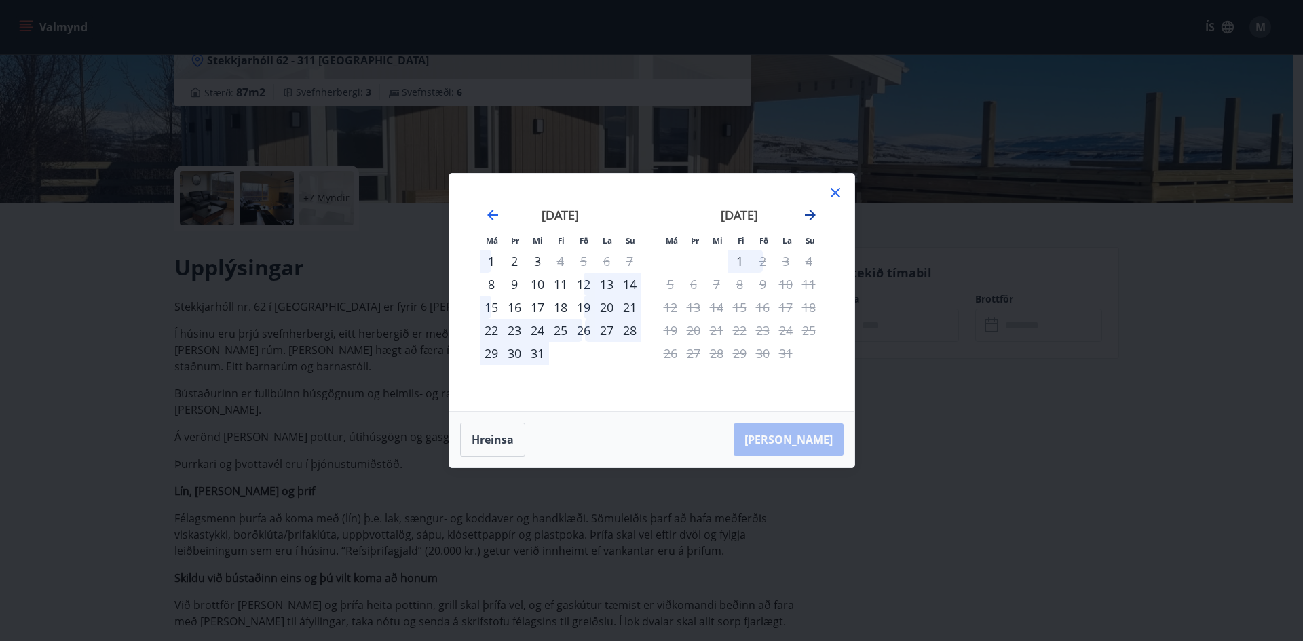
click at [812, 218] on icon "Move forward to switch to the next month." at bounding box center [810, 215] width 16 height 16
click at [491, 212] on icon "Move backward to switch to the previous month." at bounding box center [492, 215] width 11 height 11
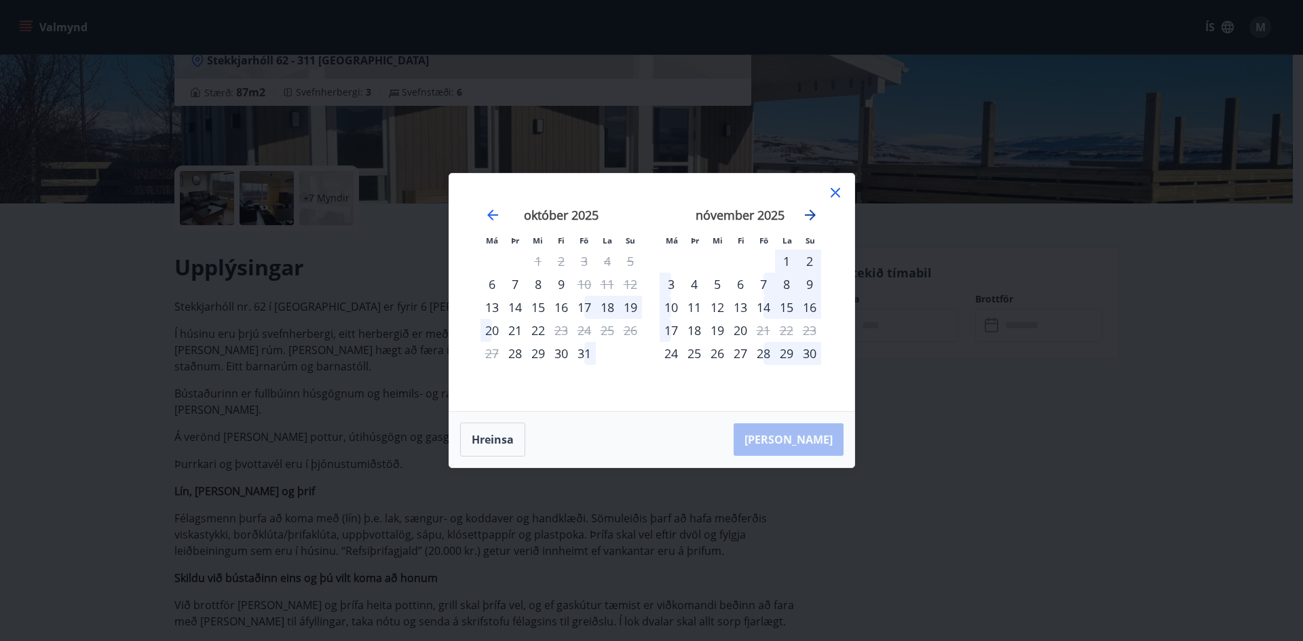
click at [813, 222] on icon "Move forward to switch to the next month." at bounding box center [810, 215] width 16 height 16
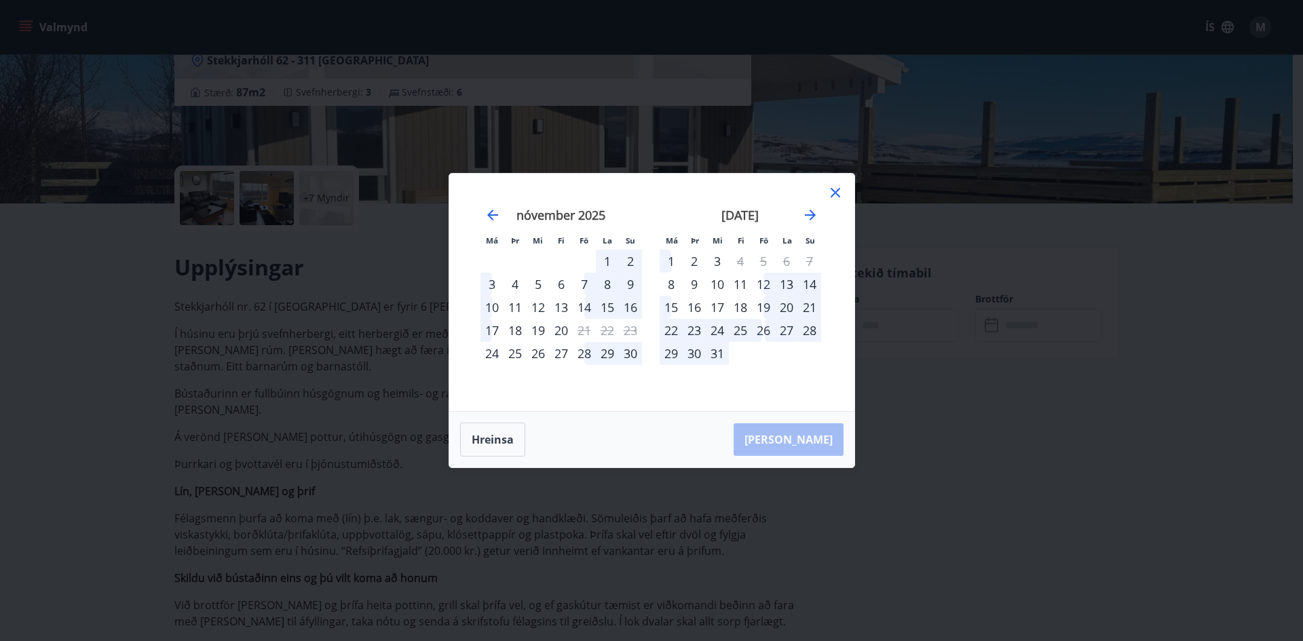
click at [697, 305] on div "16" at bounding box center [693, 307] width 23 height 23
click at [808, 305] on div "21" at bounding box center [809, 307] width 23 height 23
click at [696, 305] on div "16" at bounding box center [693, 307] width 23 height 23
click at [834, 195] on icon at bounding box center [835, 193] width 16 height 16
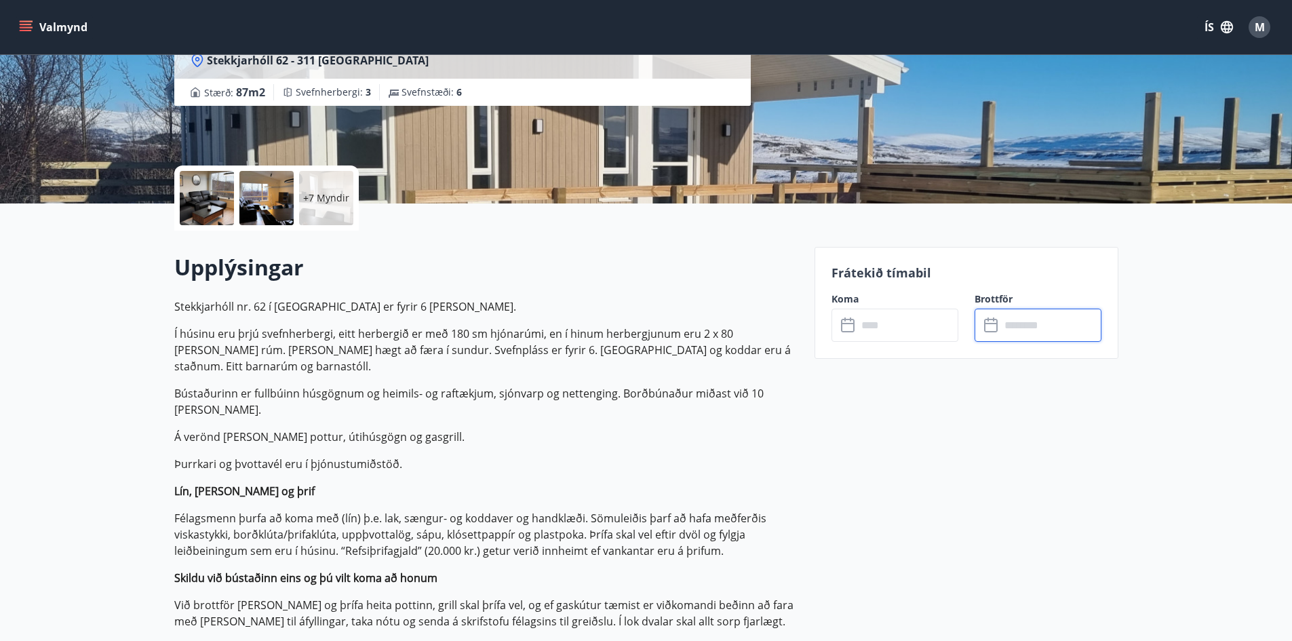
click at [1028, 315] on input "text" at bounding box center [1051, 325] width 101 height 33
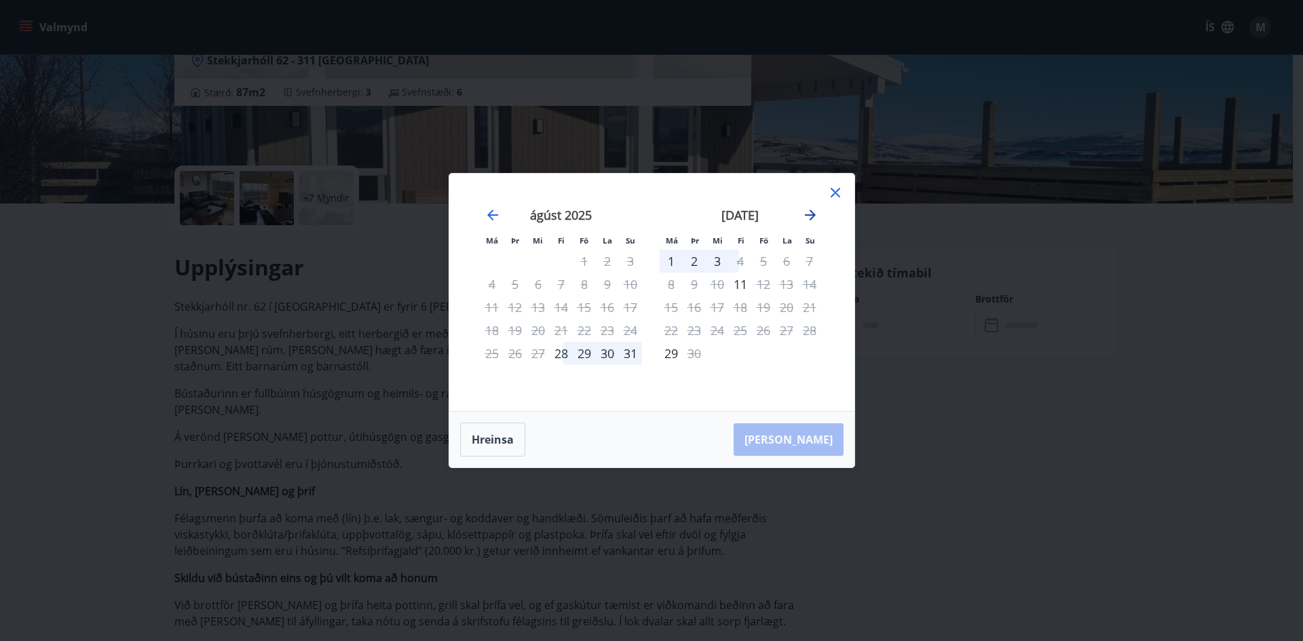
click at [803, 214] on icon "Move forward to switch to the next month." at bounding box center [810, 215] width 16 height 16
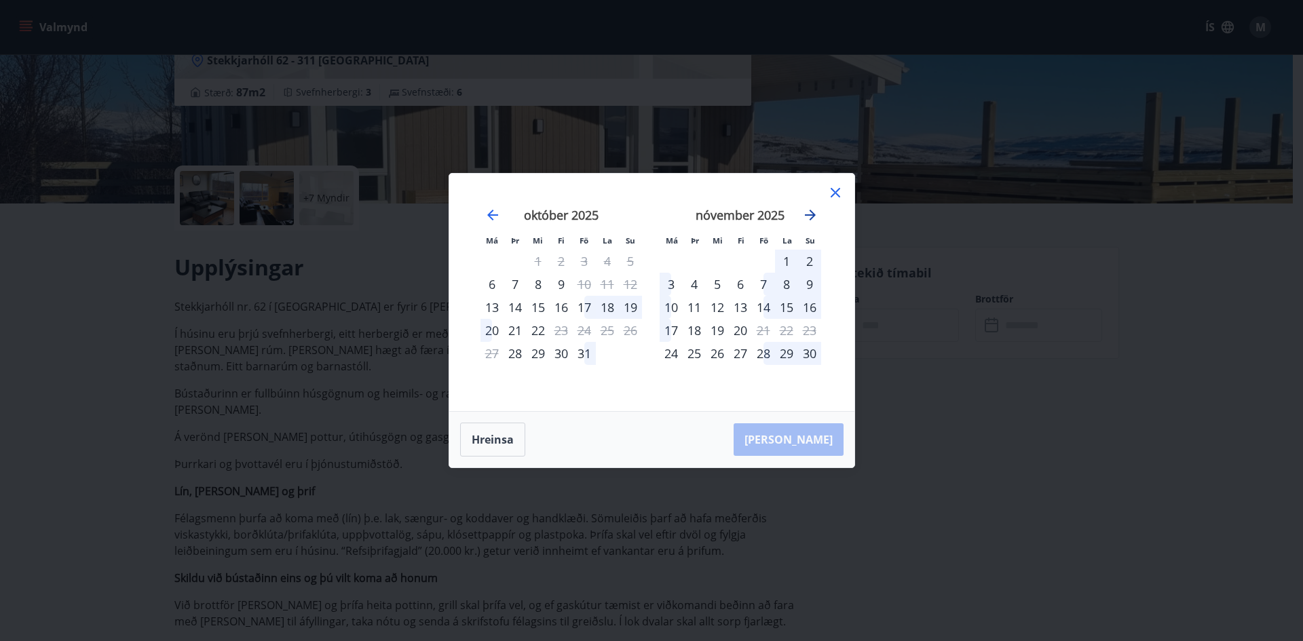
click at [803, 214] on icon "Move forward to switch to the next month." at bounding box center [810, 215] width 16 height 16
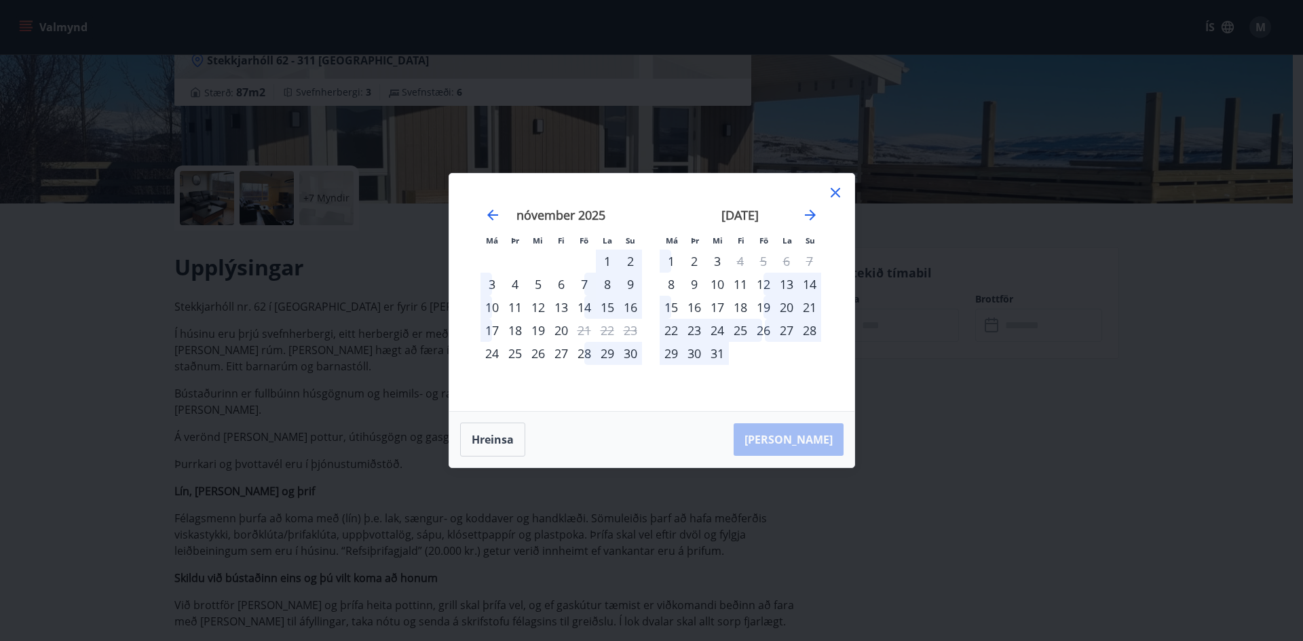
click at [695, 305] on div "16" at bounding box center [693, 307] width 23 height 23
click at [794, 448] on button "[PERSON_NAME]" at bounding box center [788, 439] width 110 height 33
click at [703, 305] on div "16" at bounding box center [693, 307] width 23 height 23
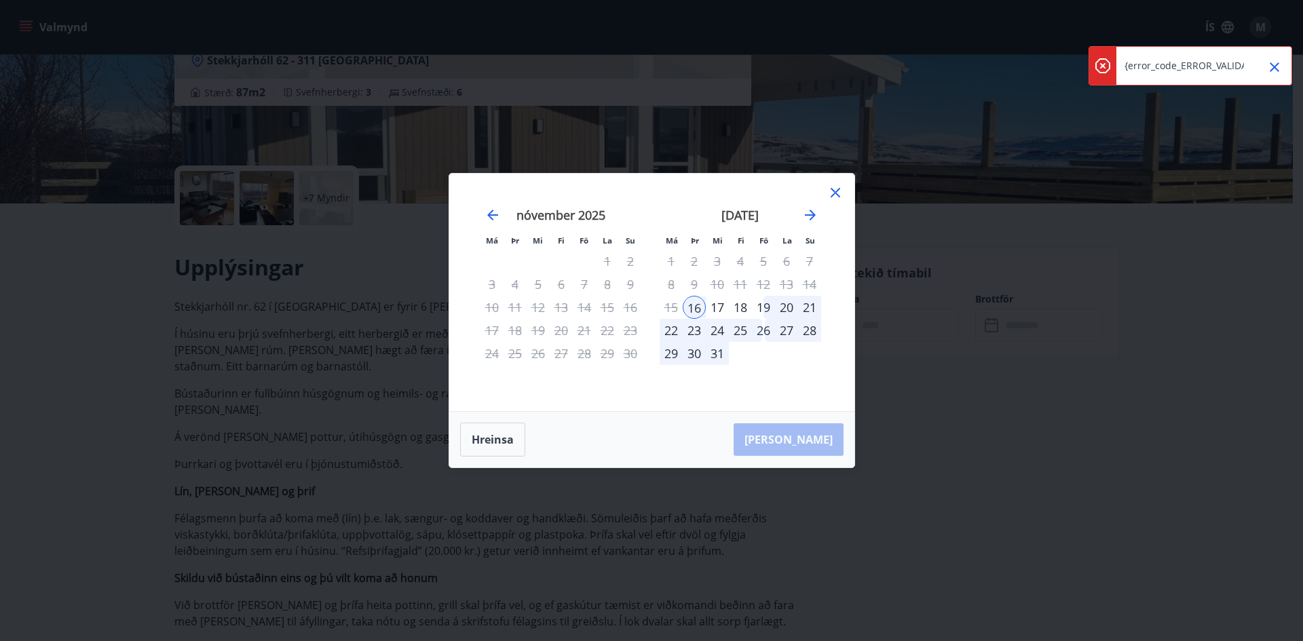
click at [839, 188] on icon at bounding box center [835, 193] width 16 height 16
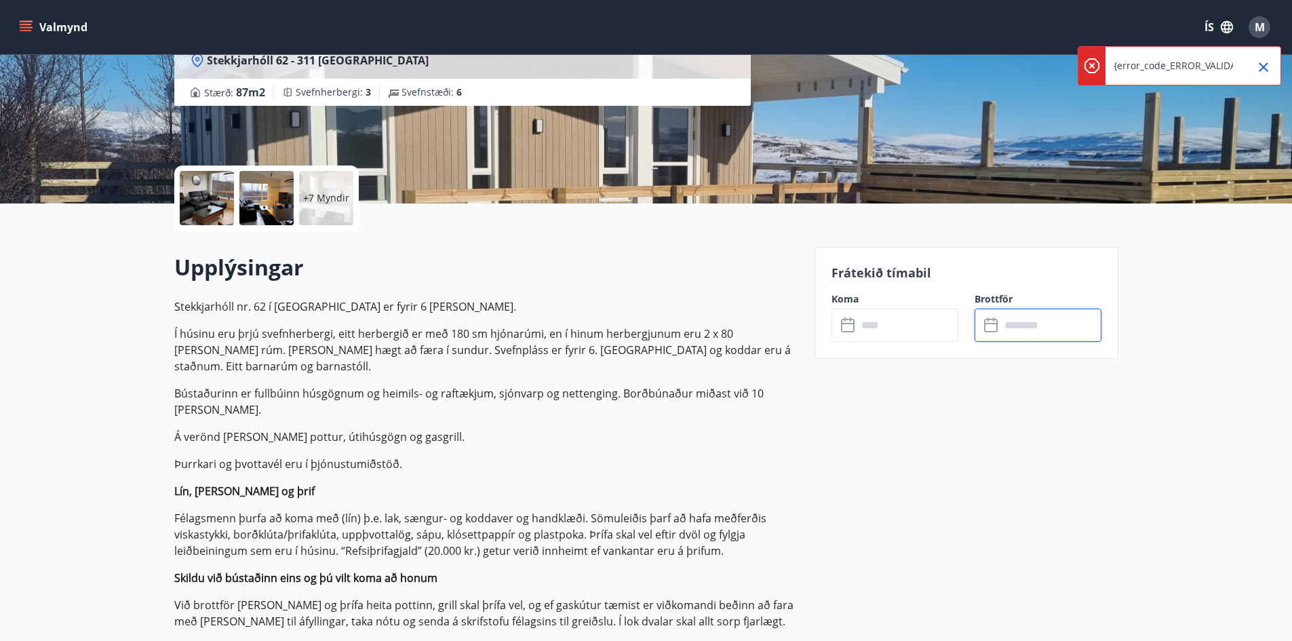
click at [1016, 326] on input "text" at bounding box center [1051, 325] width 101 height 33
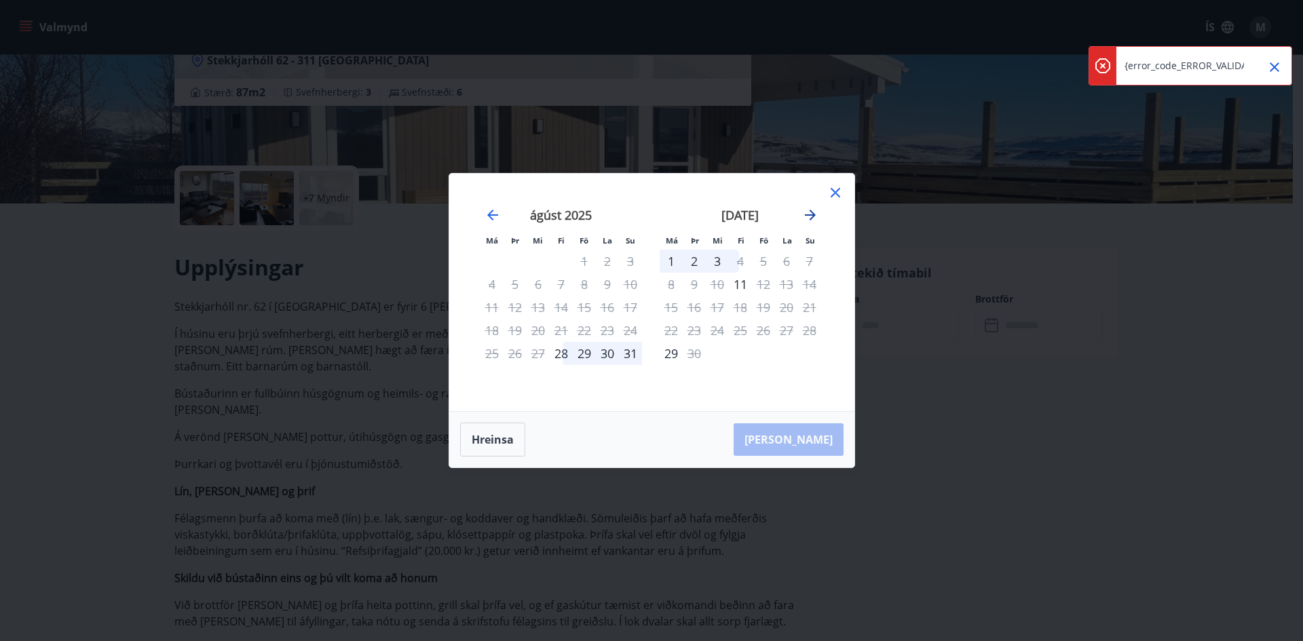
click at [808, 217] on icon "Move forward to switch to the next month." at bounding box center [810, 215] width 16 height 16
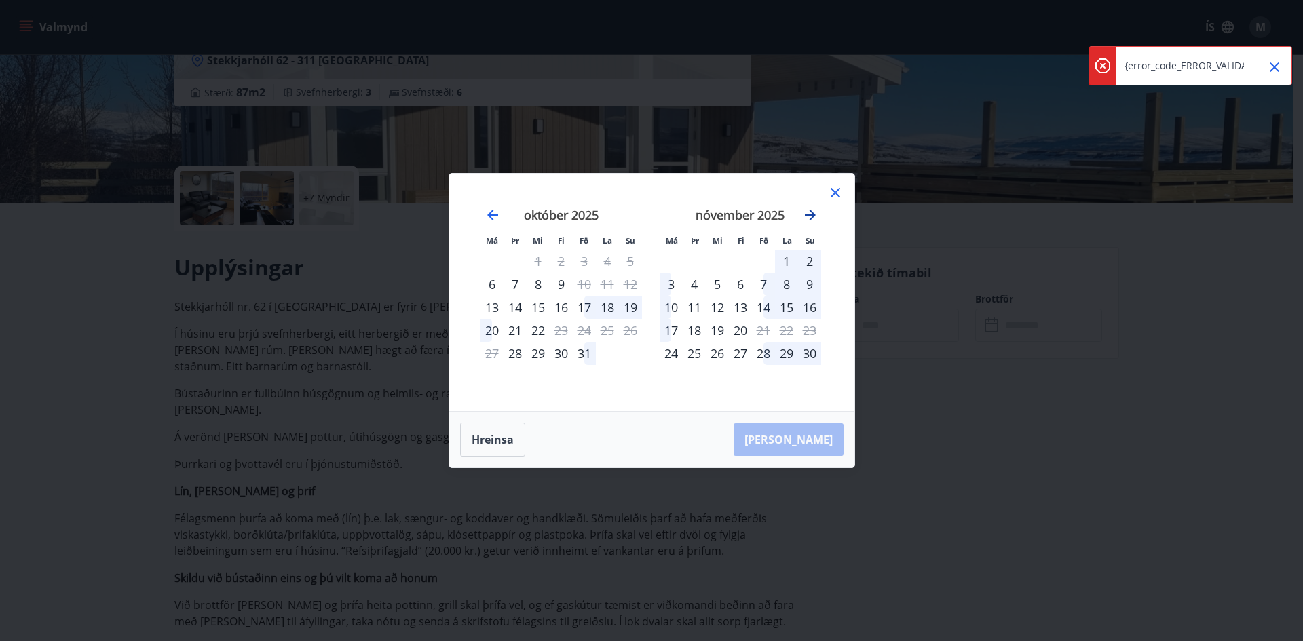
click at [808, 217] on icon "Move forward to switch to the next month." at bounding box center [810, 215] width 16 height 16
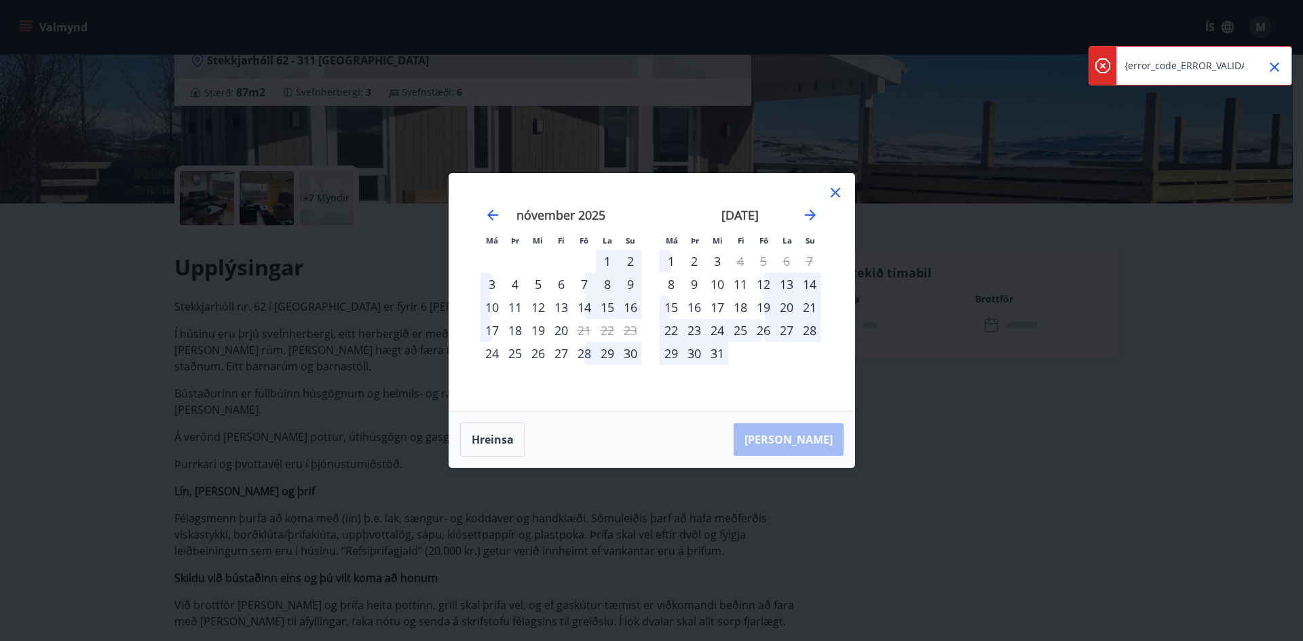
click at [697, 310] on div "16" at bounding box center [693, 307] width 23 height 23
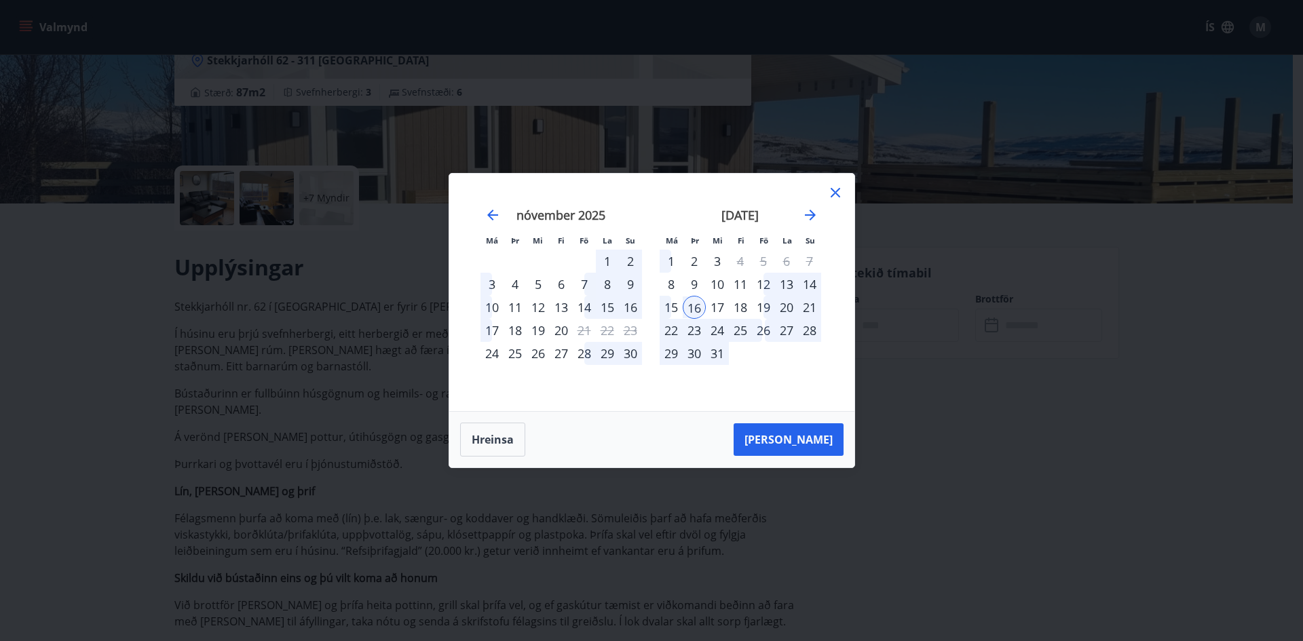
click at [811, 306] on div "21" at bounding box center [809, 307] width 23 height 23
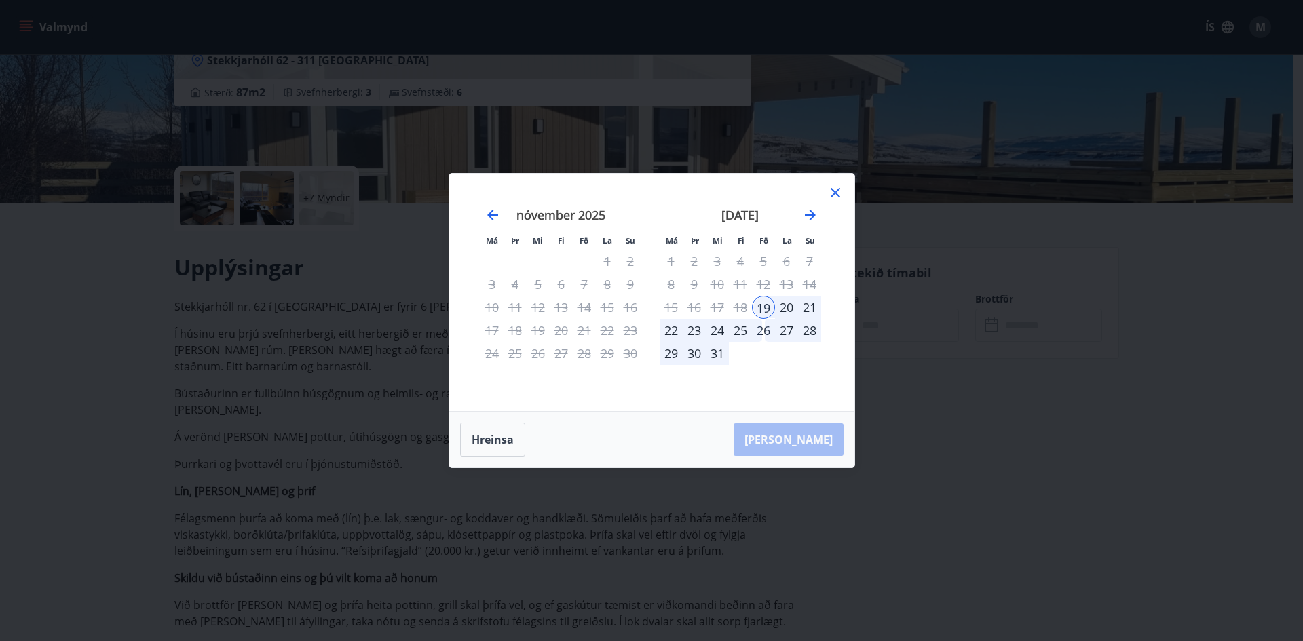
click at [767, 304] on div "19" at bounding box center [763, 307] width 23 height 23
click at [810, 305] on div "21" at bounding box center [809, 307] width 23 height 23
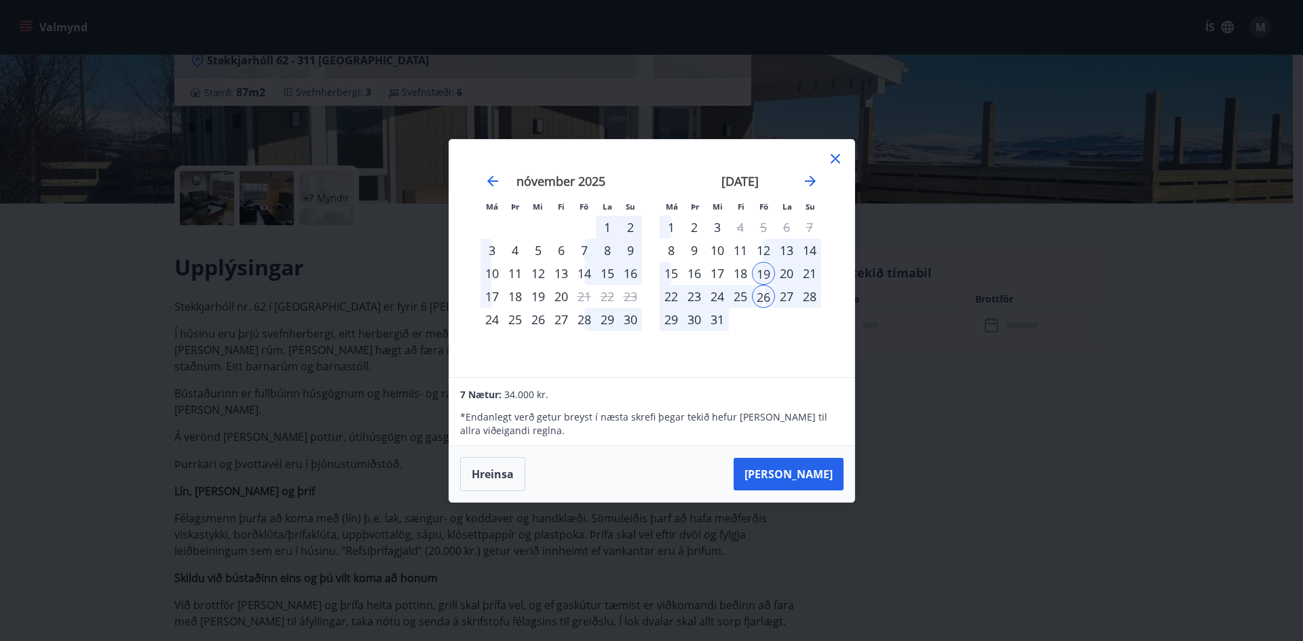
click at [718, 294] on div "24" at bounding box center [717, 296] width 23 height 23
click at [765, 267] on div "19" at bounding box center [763, 273] width 23 height 23
drag, startPoint x: 805, startPoint y: 482, endPoint x: 801, endPoint y: 467, distance: 14.8
click at [805, 480] on button "[PERSON_NAME]" at bounding box center [788, 474] width 110 height 33
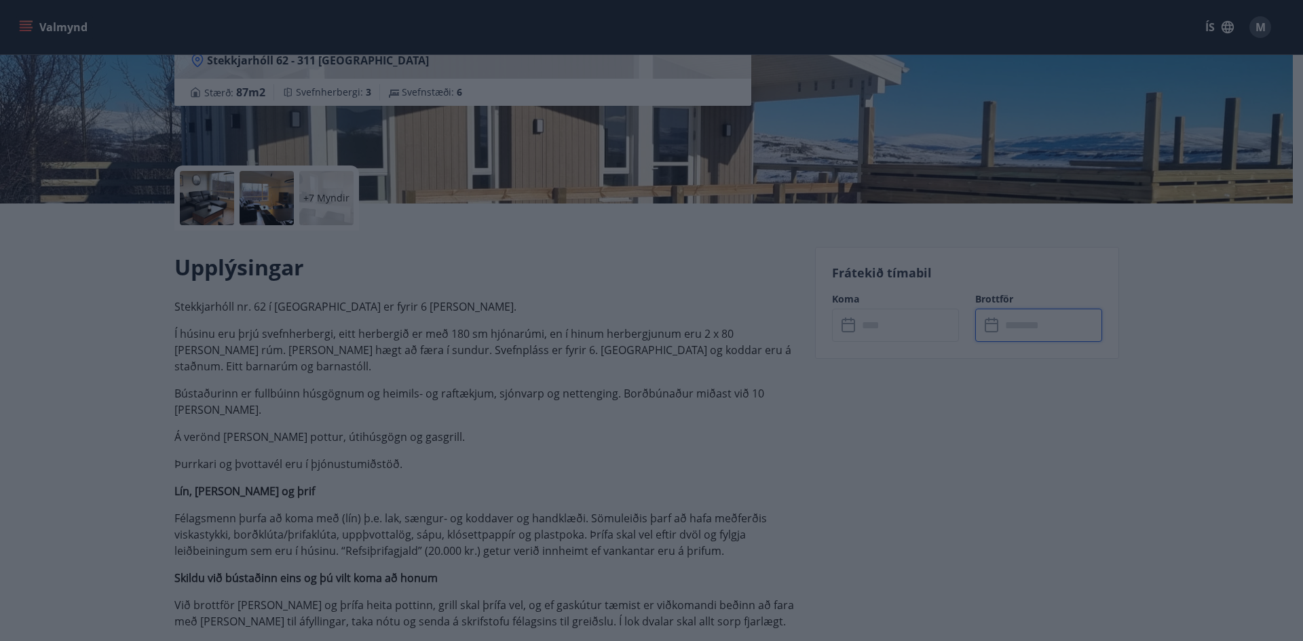
type input "******"
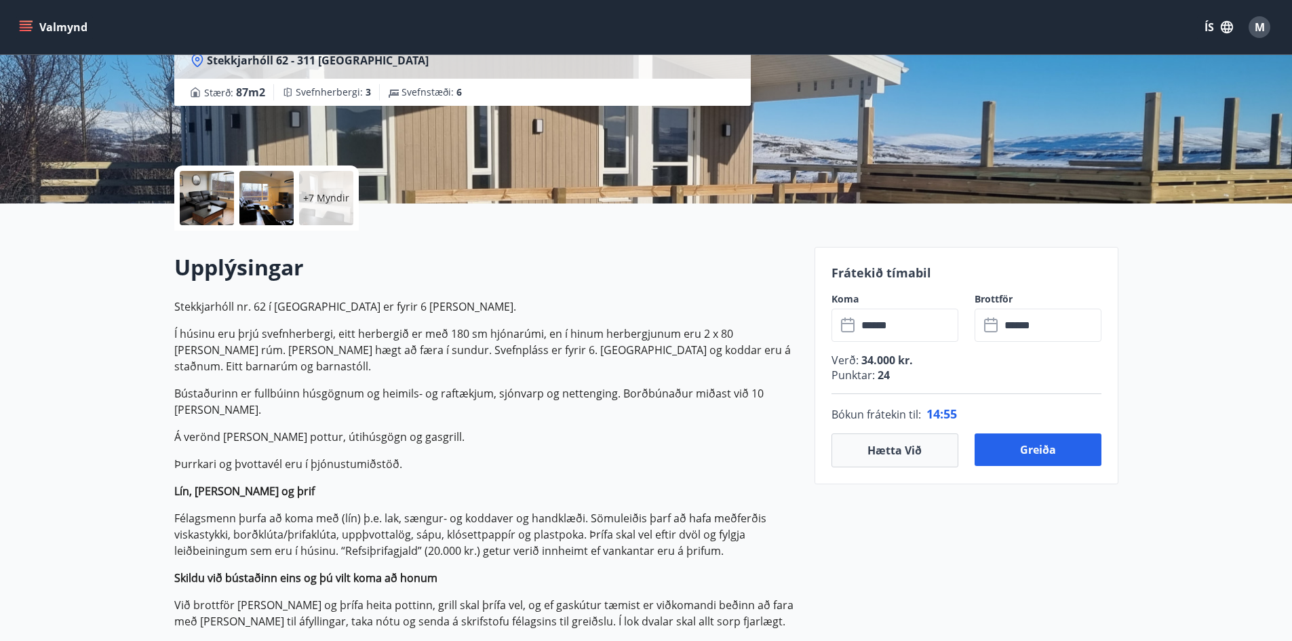
click at [851, 323] on icon at bounding box center [848, 323] width 14 height 1
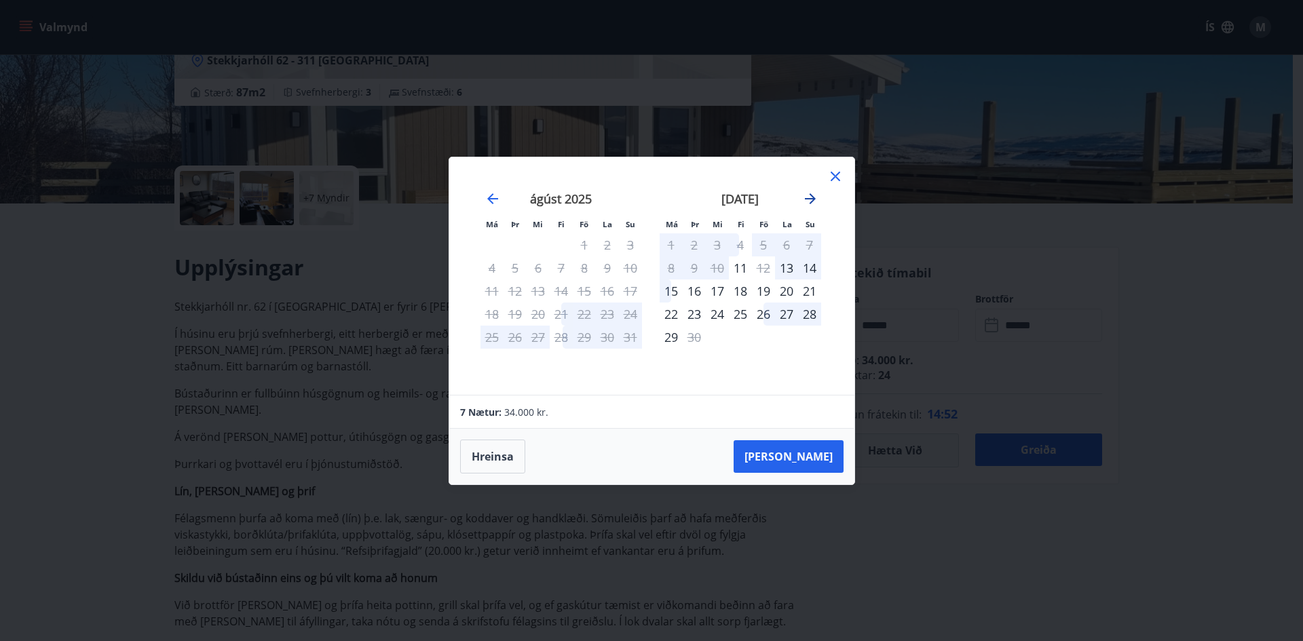
drag, startPoint x: 816, startPoint y: 196, endPoint x: 810, endPoint y: 201, distance: 7.7
click at [816, 197] on icon "Move forward to switch to the next month." at bounding box center [810, 199] width 16 height 16
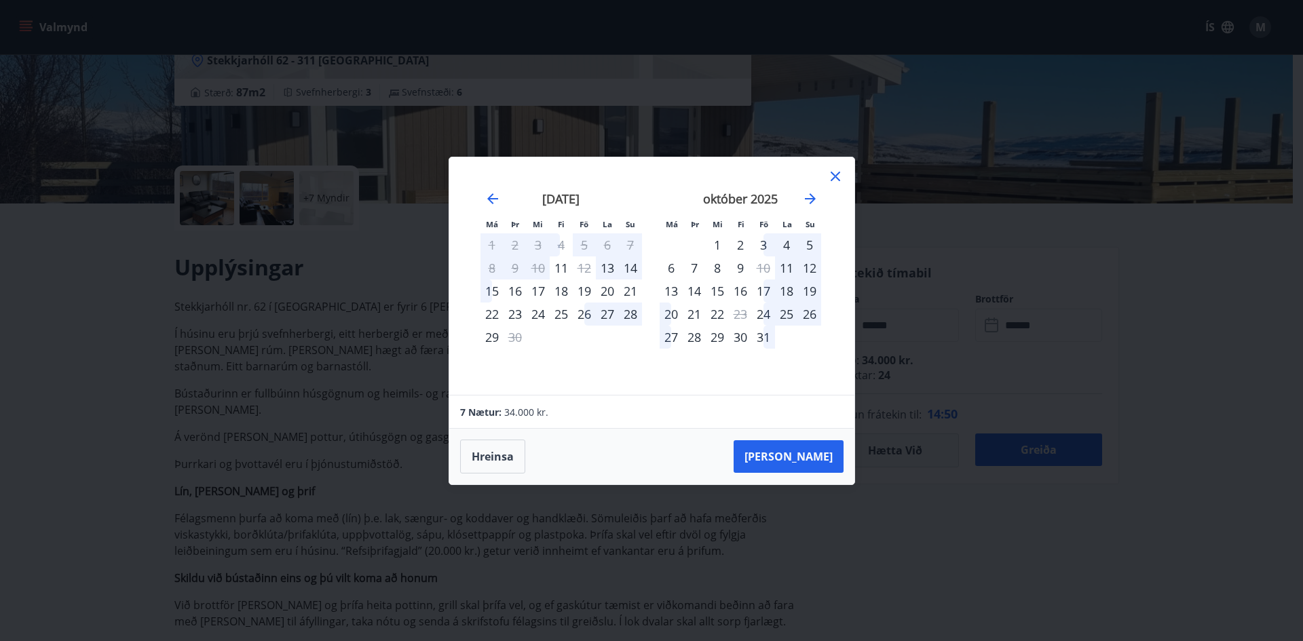
click at [810, 185] on div "október 2025" at bounding box center [739, 204] width 161 height 60
click at [810, 192] on icon "Move forward to switch to the next month." at bounding box center [810, 199] width 16 height 16
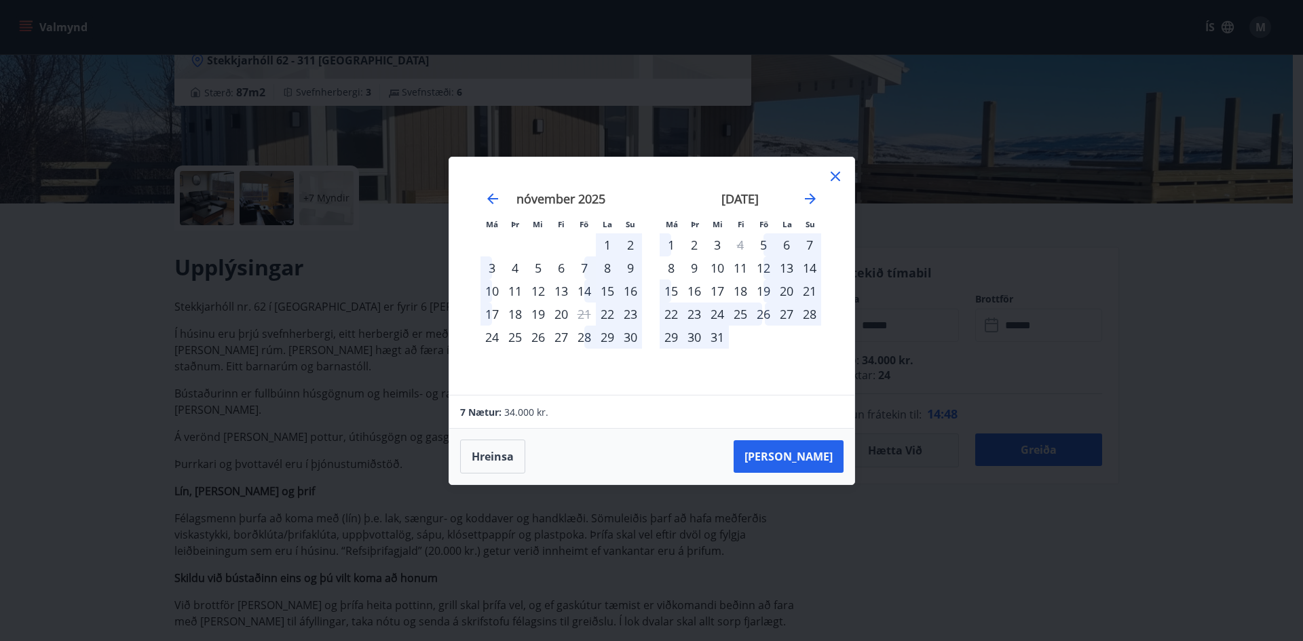
click at [698, 290] on div "16" at bounding box center [693, 291] width 23 height 23
click at [488, 463] on button "Hreinsa" at bounding box center [492, 457] width 65 height 34
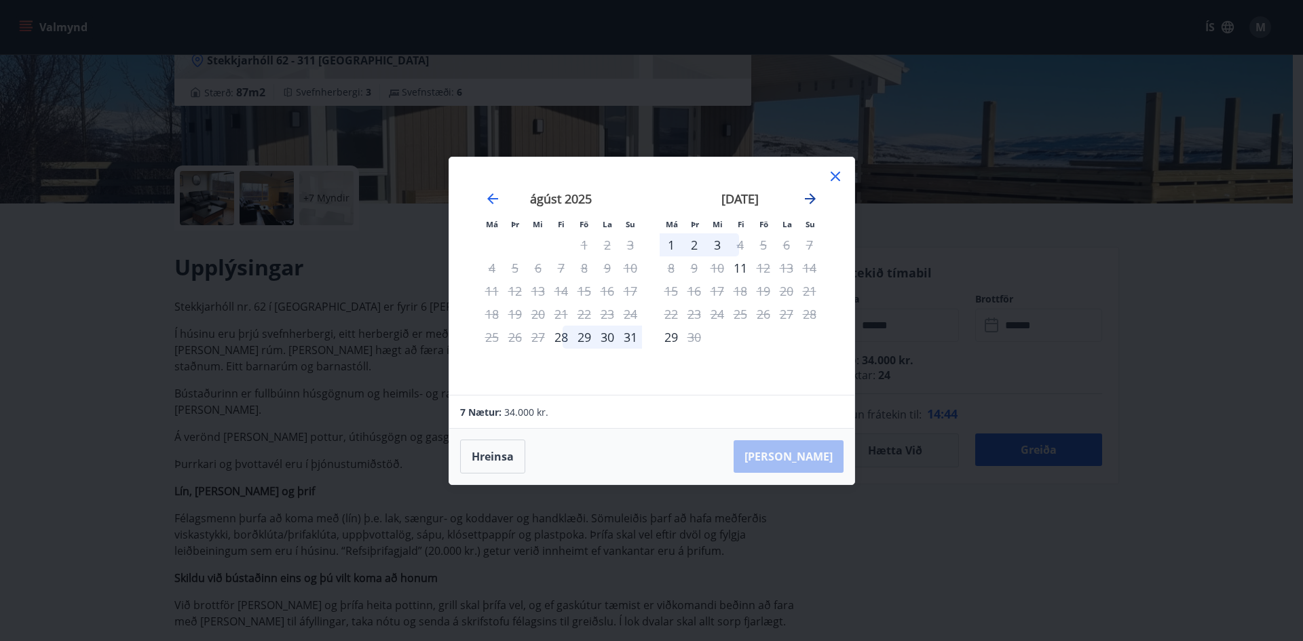
click at [811, 193] on icon "Move forward to switch to the next month." at bounding box center [810, 199] width 16 height 16
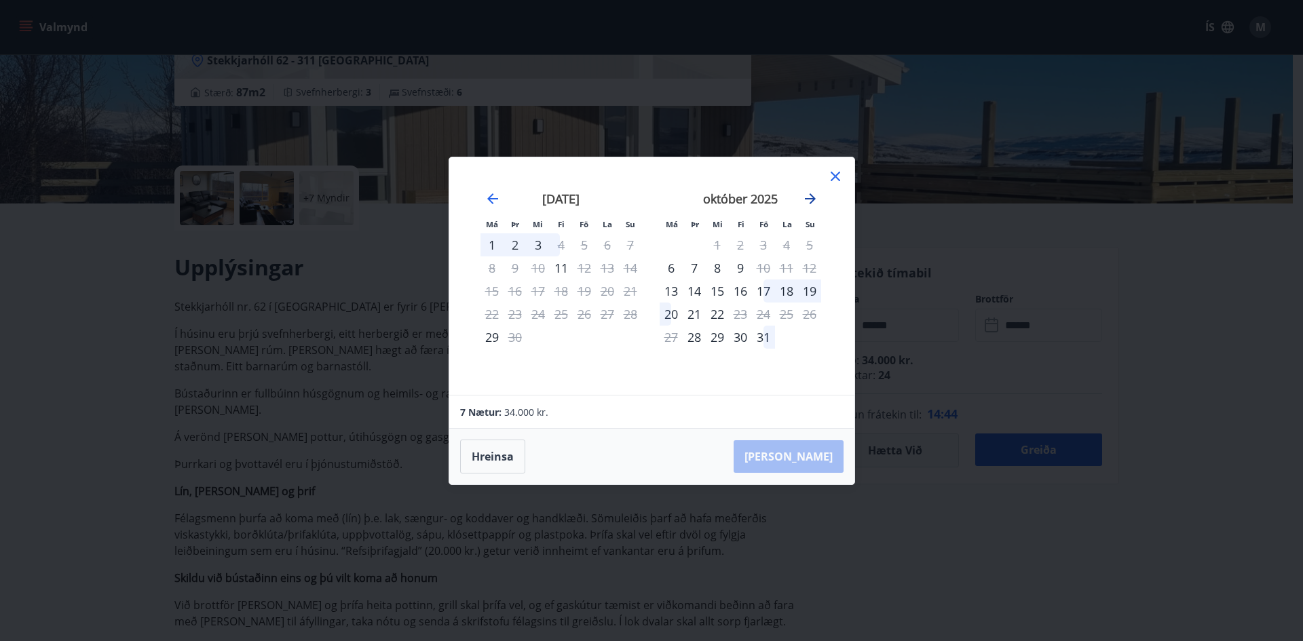
click at [811, 193] on icon "Move forward to switch to the next month." at bounding box center [810, 199] width 16 height 16
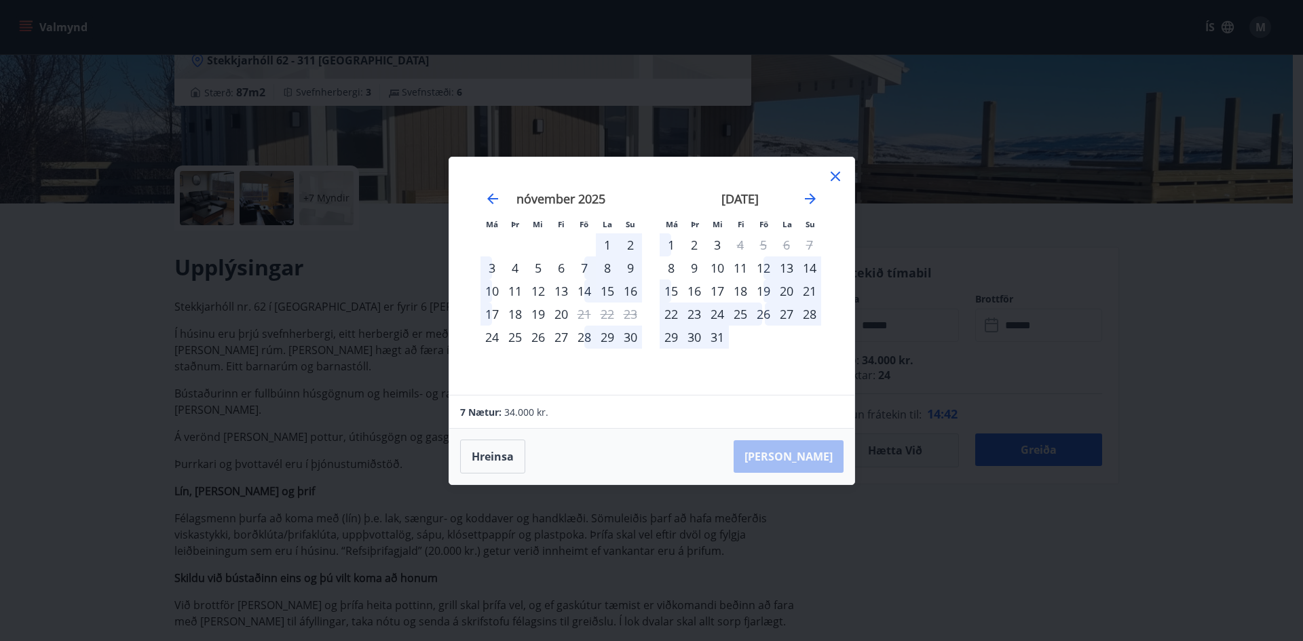
click at [695, 288] on div "16" at bounding box center [693, 291] width 23 height 23
click at [810, 290] on div "21" at bounding box center [809, 291] width 23 height 23
click at [805, 290] on div "21" at bounding box center [809, 291] width 23 height 23
click at [514, 452] on button "Hreinsa" at bounding box center [492, 457] width 65 height 34
click at [833, 176] on icon at bounding box center [835, 176] width 16 height 16
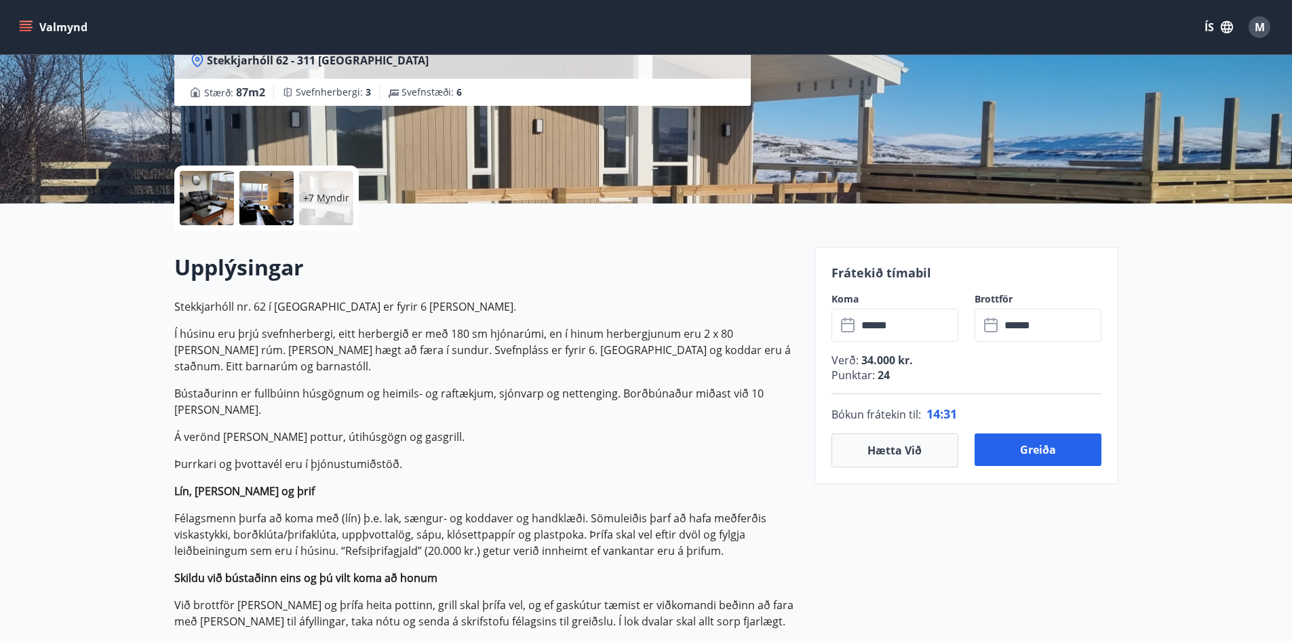
click at [843, 328] on icon at bounding box center [849, 326] width 16 height 16
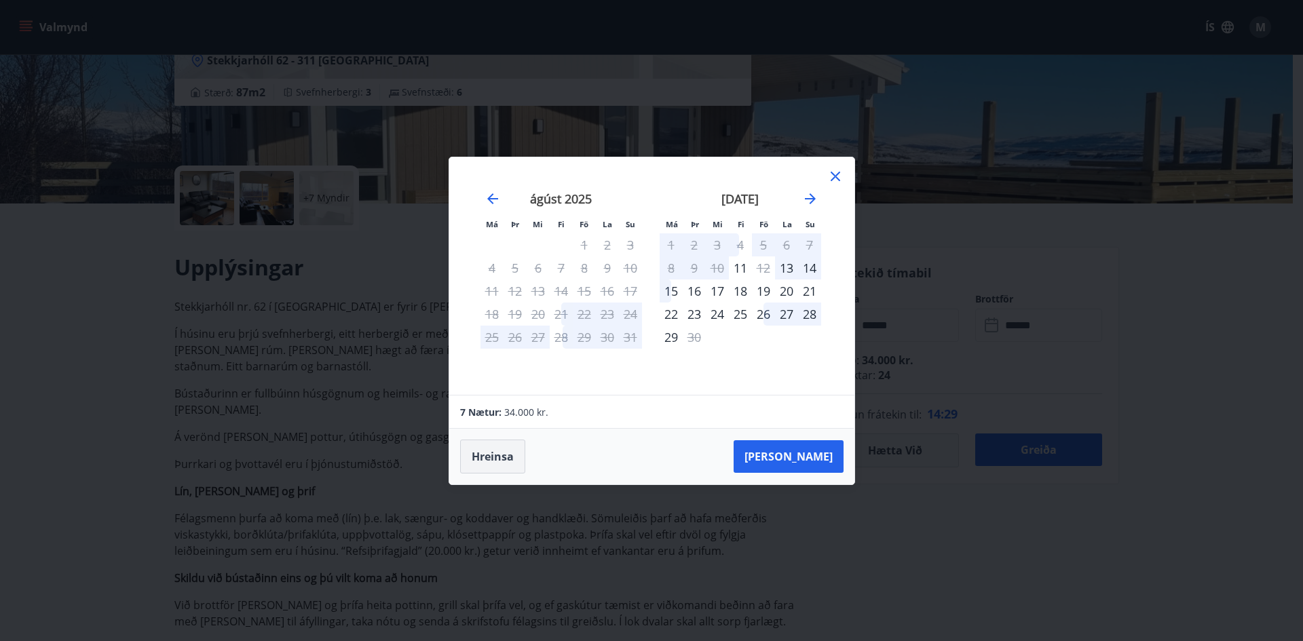
click at [499, 447] on button "Hreinsa" at bounding box center [492, 457] width 65 height 34
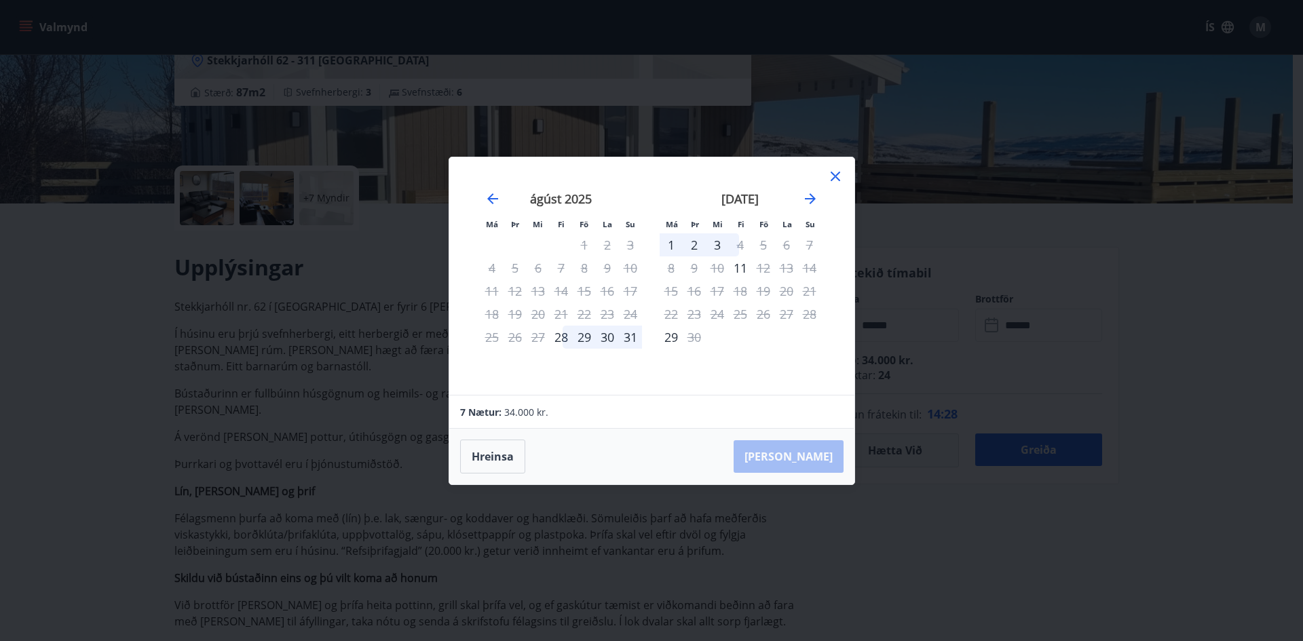
click at [836, 177] on icon at bounding box center [834, 176] width 9 height 9
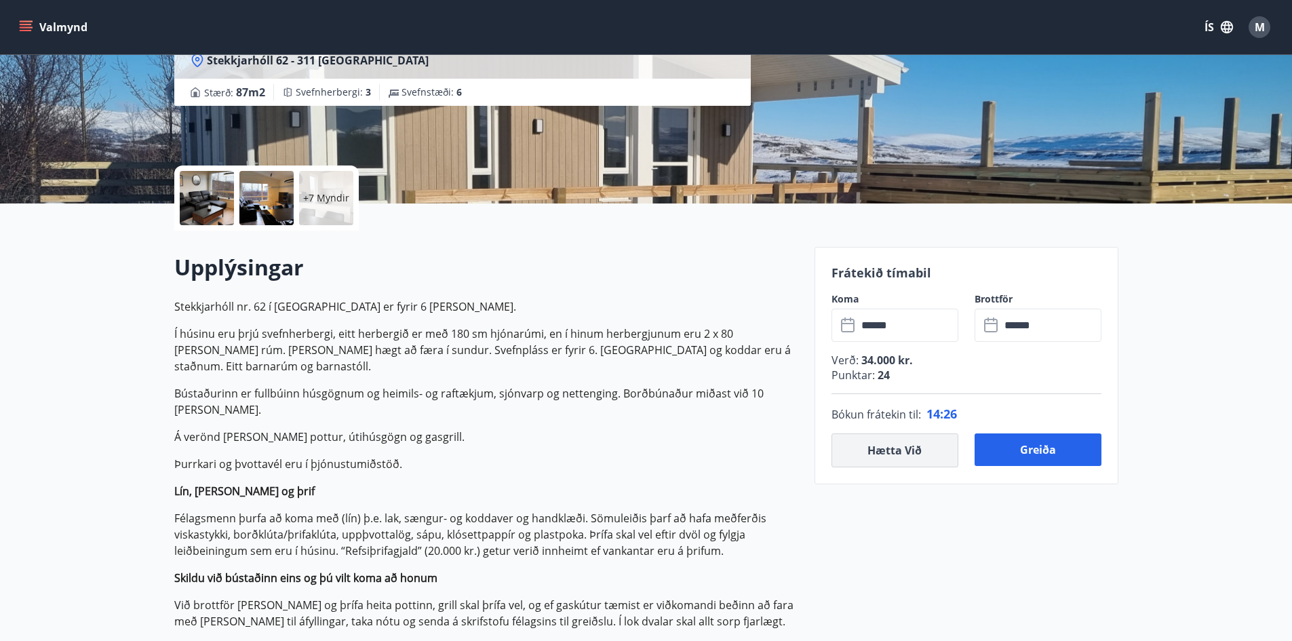
click at [921, 455] on button "Hætta við" at bounding box center [895, 451] width 127 height 34
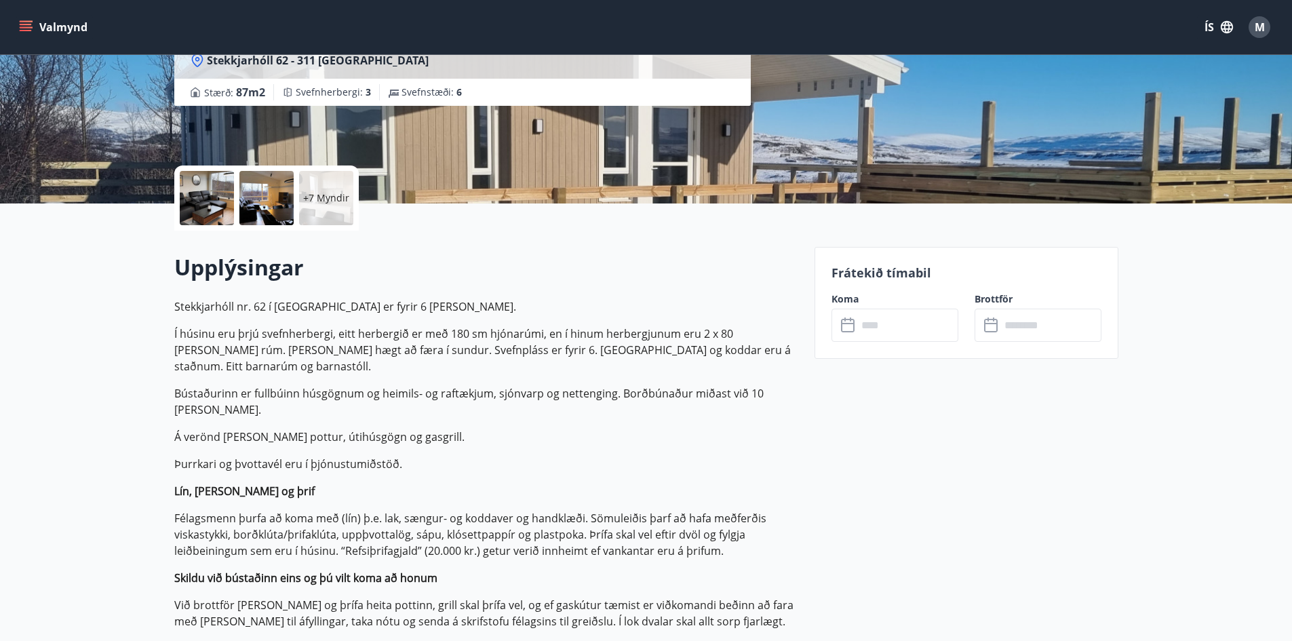
click at [855, 329] on icon at bounding box center [849, 326] width 16 height 16
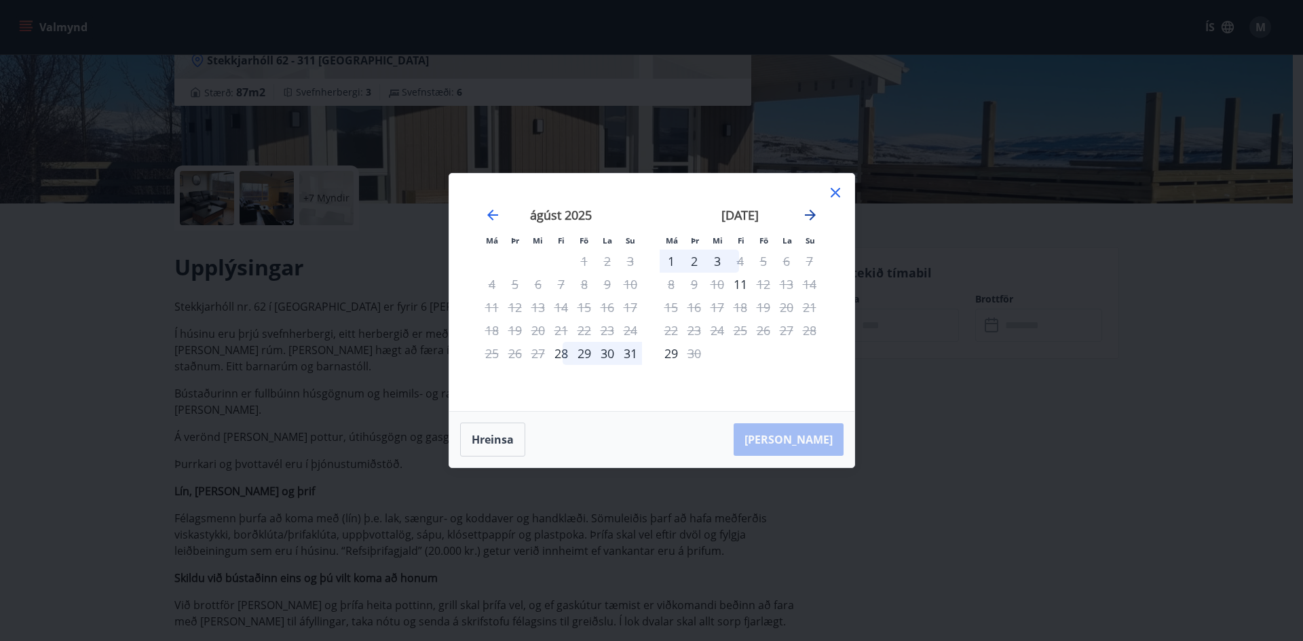
click at [809, 214] on icon "Move forward to switch to the next month." at bounding box center [810, 215] width 16 height 16
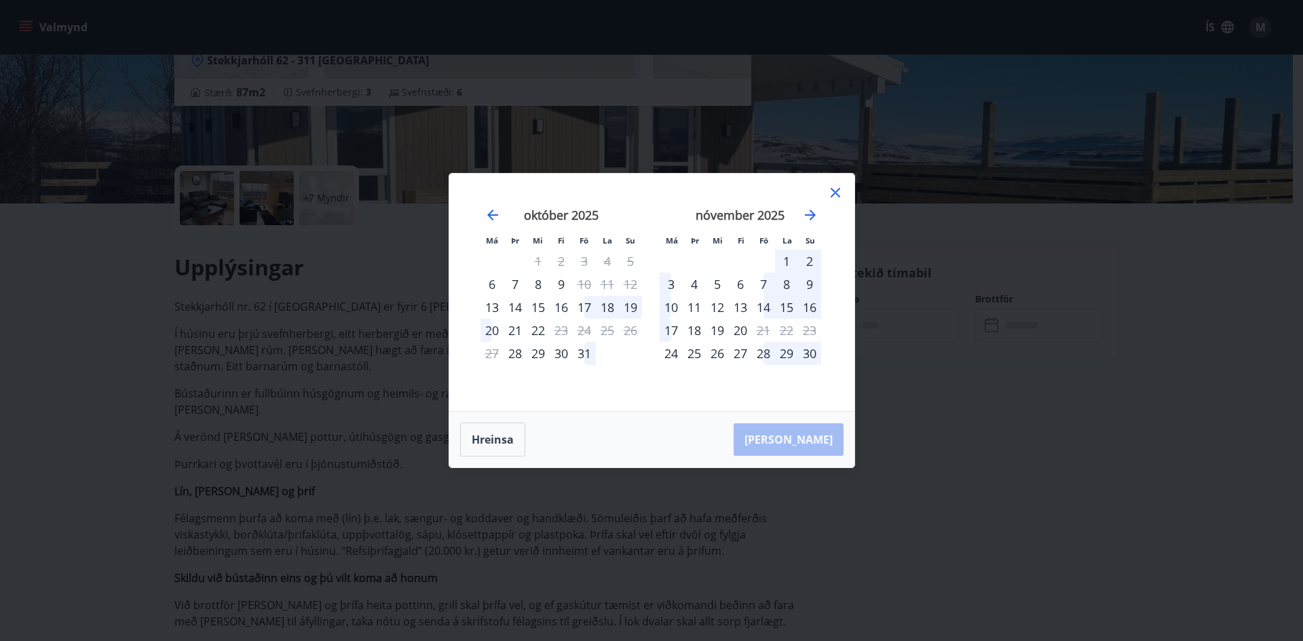
click at [830, 191] on icon at bounding box center [835, 193] width 16 height 16
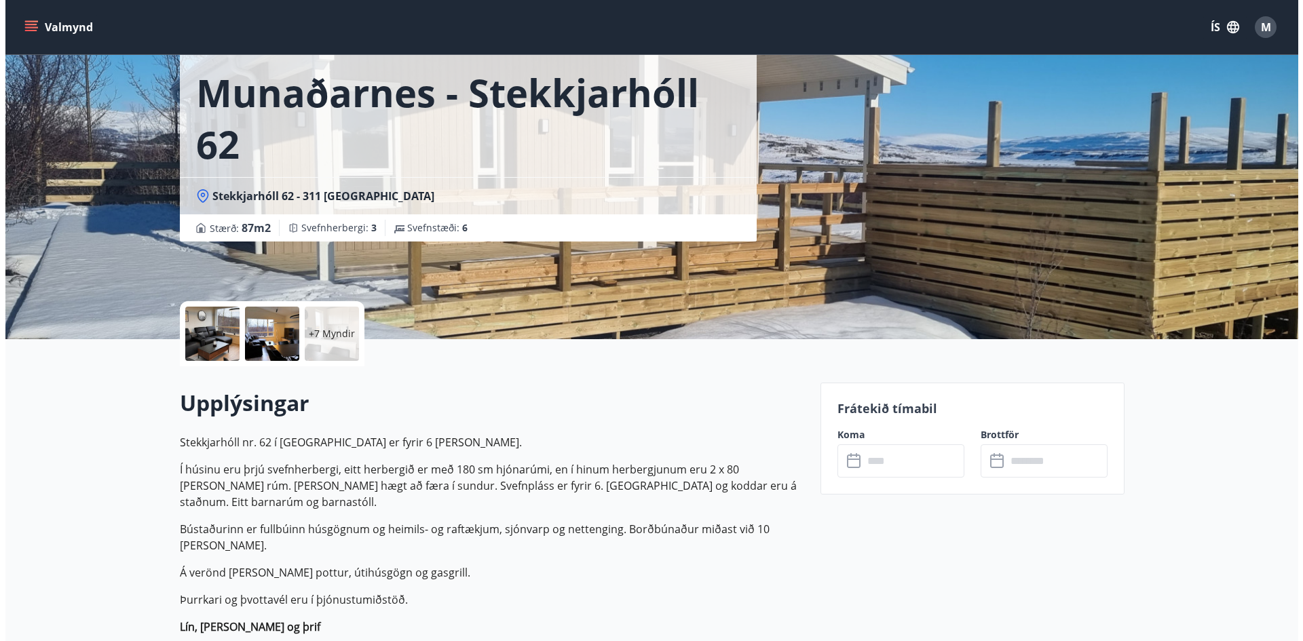
scroll to position [0, 0]
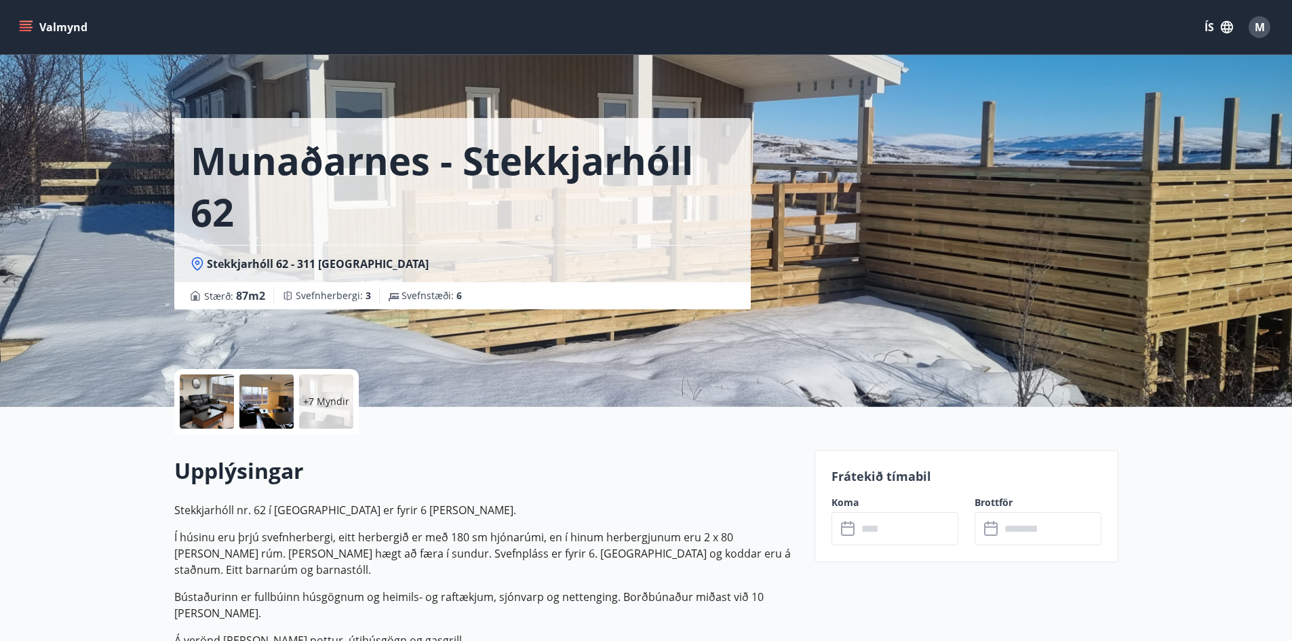
click at [193, 391] on div at bounding box center [207, 401] width 54 height 54
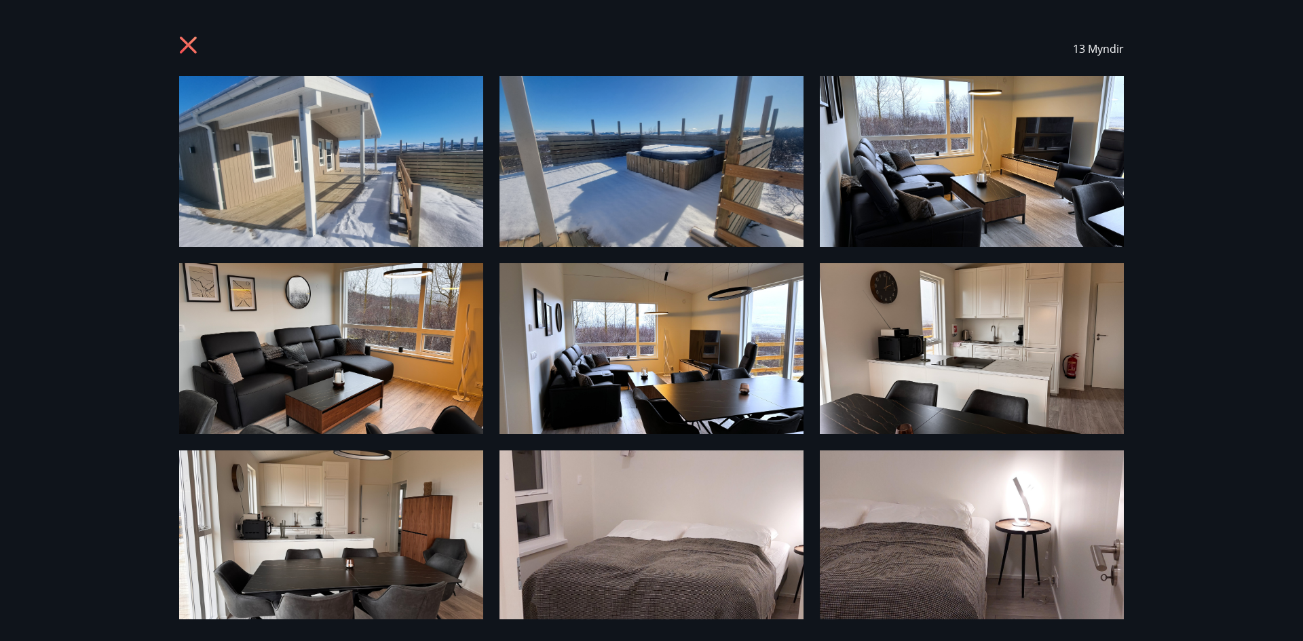
click at [188, 41] on icon at bounding box center [190, 47] width 22 height 22
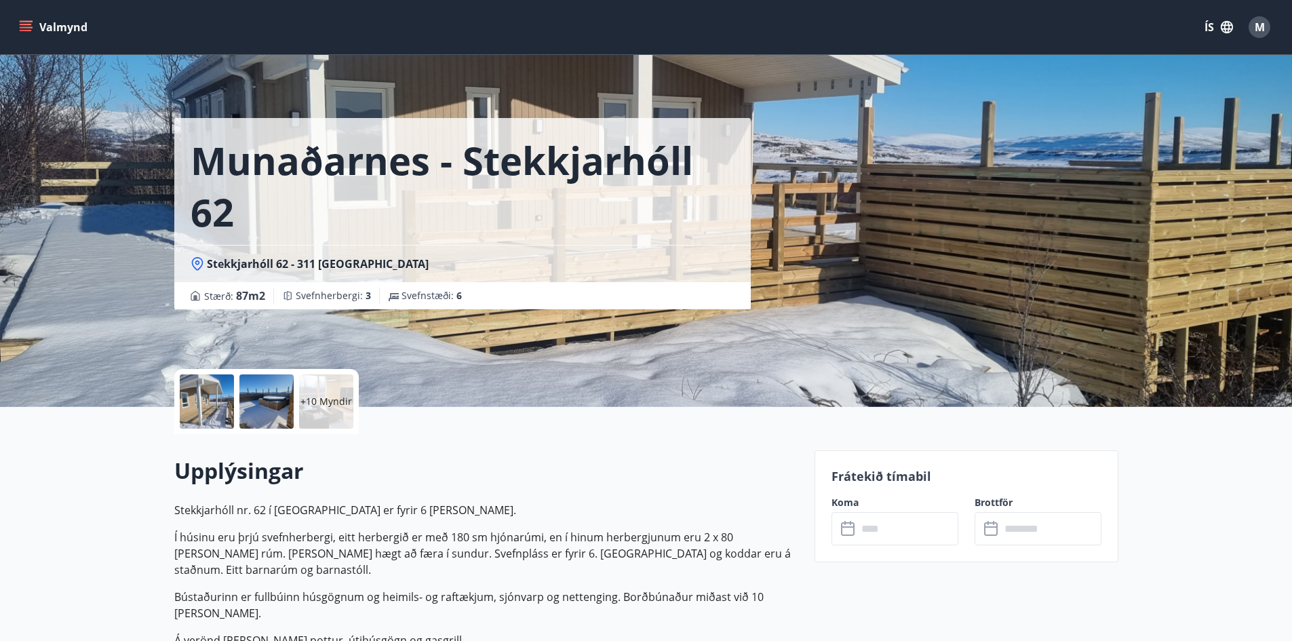
click at [847, 526] on icon at bounding box center [848, 526] width 14 height 1
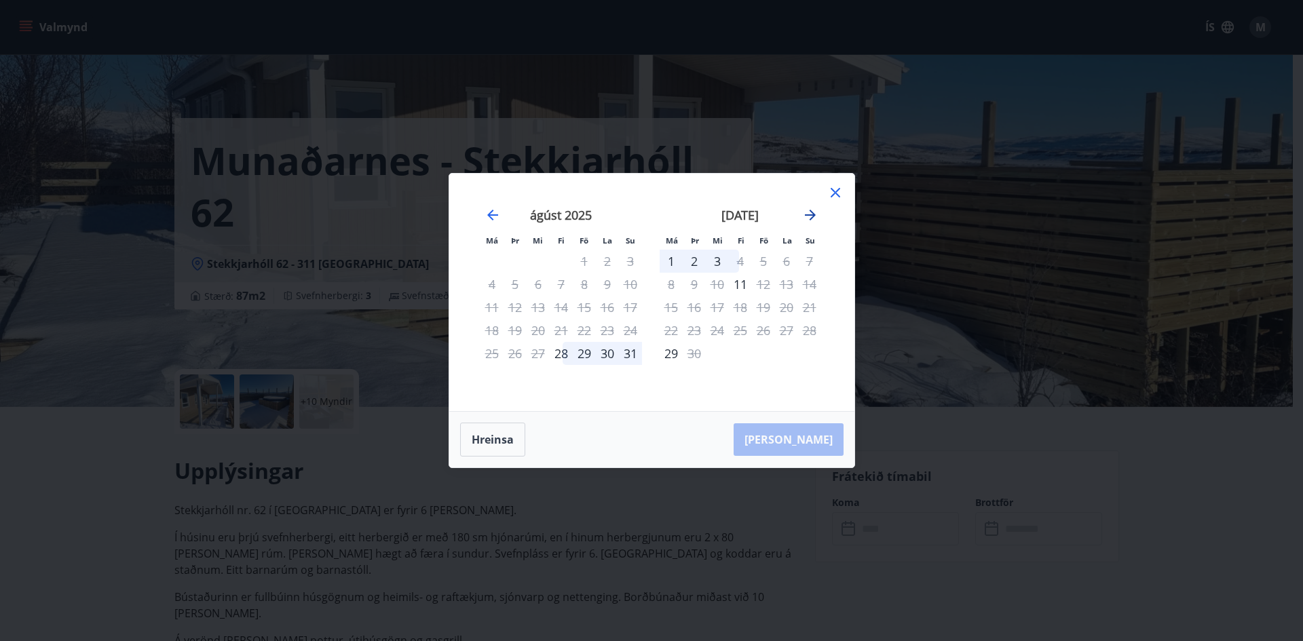
click at [813, 210] on icon "Move forward to switch to the next month." at bounding box center [810, 215] width 16 height 16
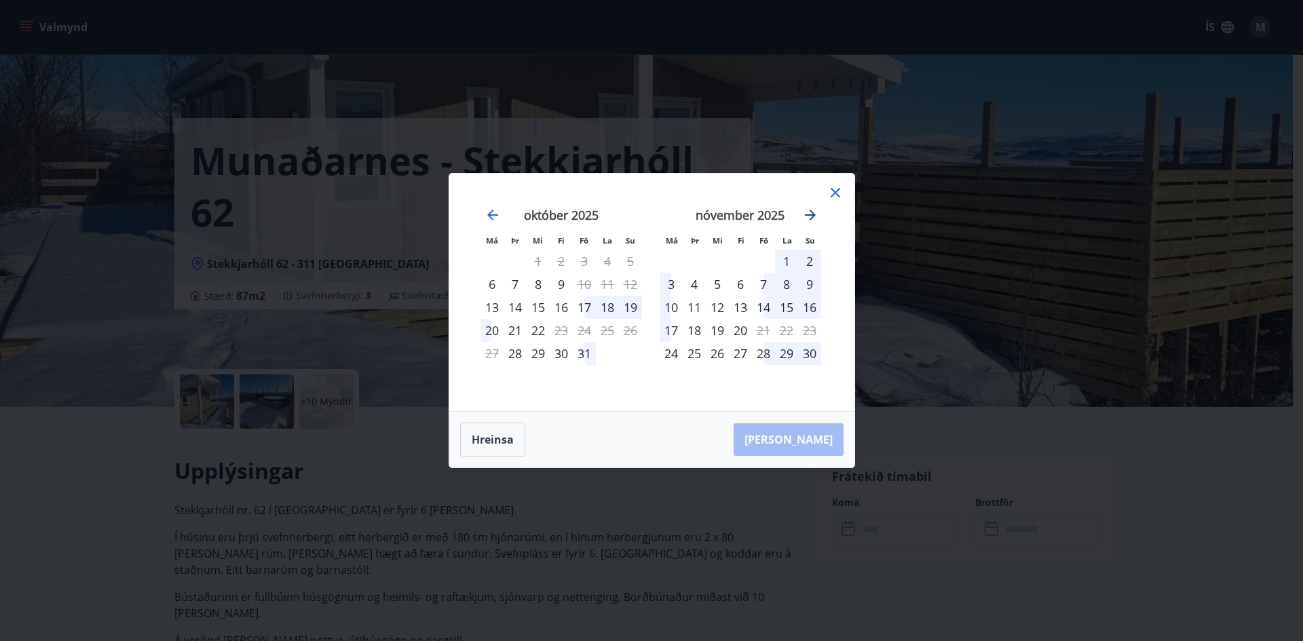
click at [813, 210] on icon "Move forward to switch to the next month." at bounding box center [810, 215] width 16 height 16
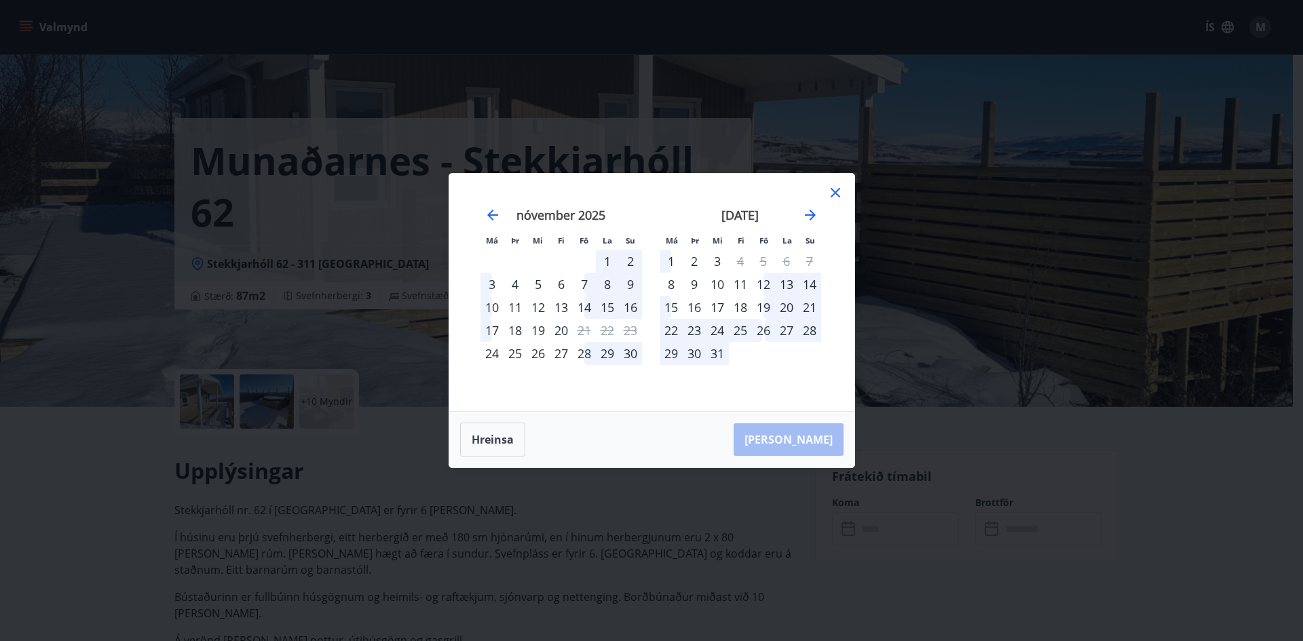
click at [715, 311] on div "17" at bounding box center [717, 307] width 23 height 23
click at [716, 308] on div "17" at bounding box center [717, 307] width 23 height 23
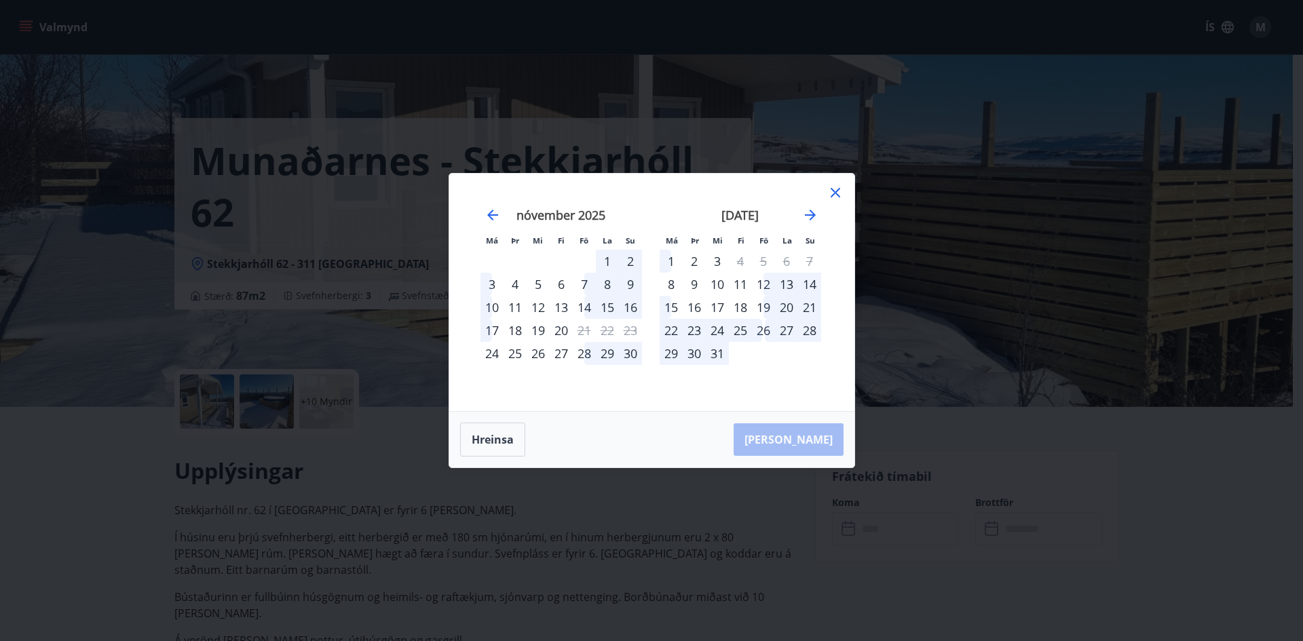
click at [716, 308] on div "17" at bounding box center [717, 307] width 23 height 23
click at [816, 301] on div "21" at bounding box center [809, 307] width 23 height 23
click at [704, 299] on div "16" at bounding box center [693, 307] width 23 height 23
click at [835, 194] on icon at bounding box center [835, 193] width 16 height 16
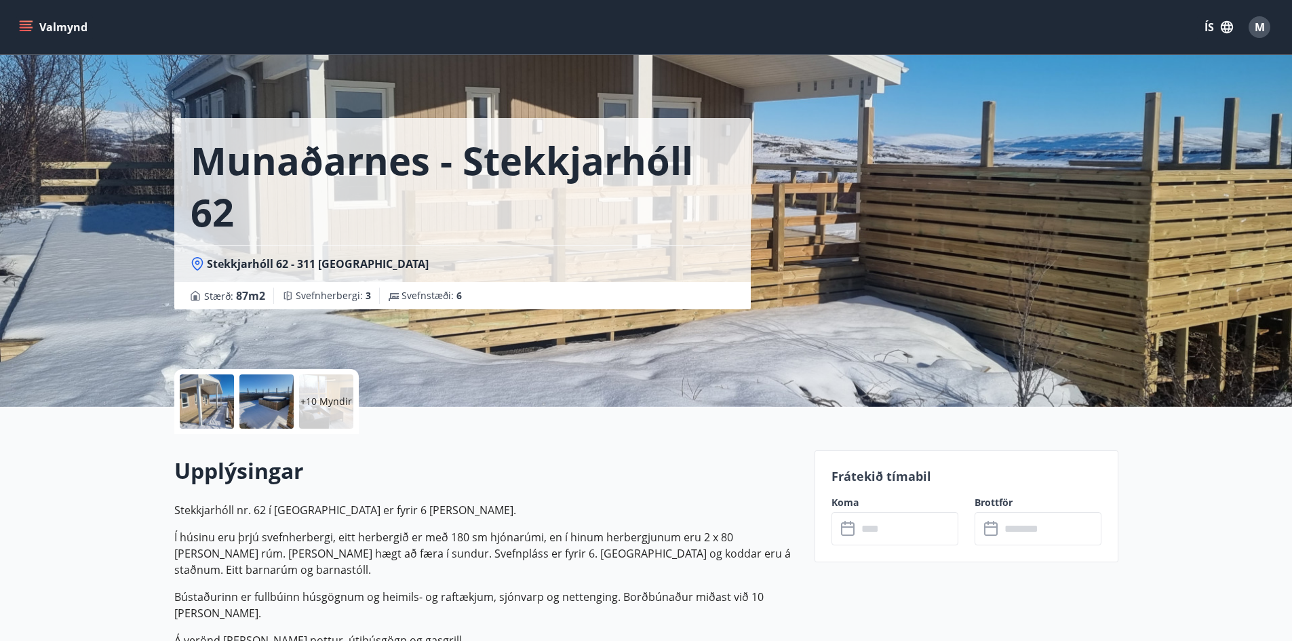
click at [1003, 531] on input "text" at bounding box center [1051, 528] width 101 height 33
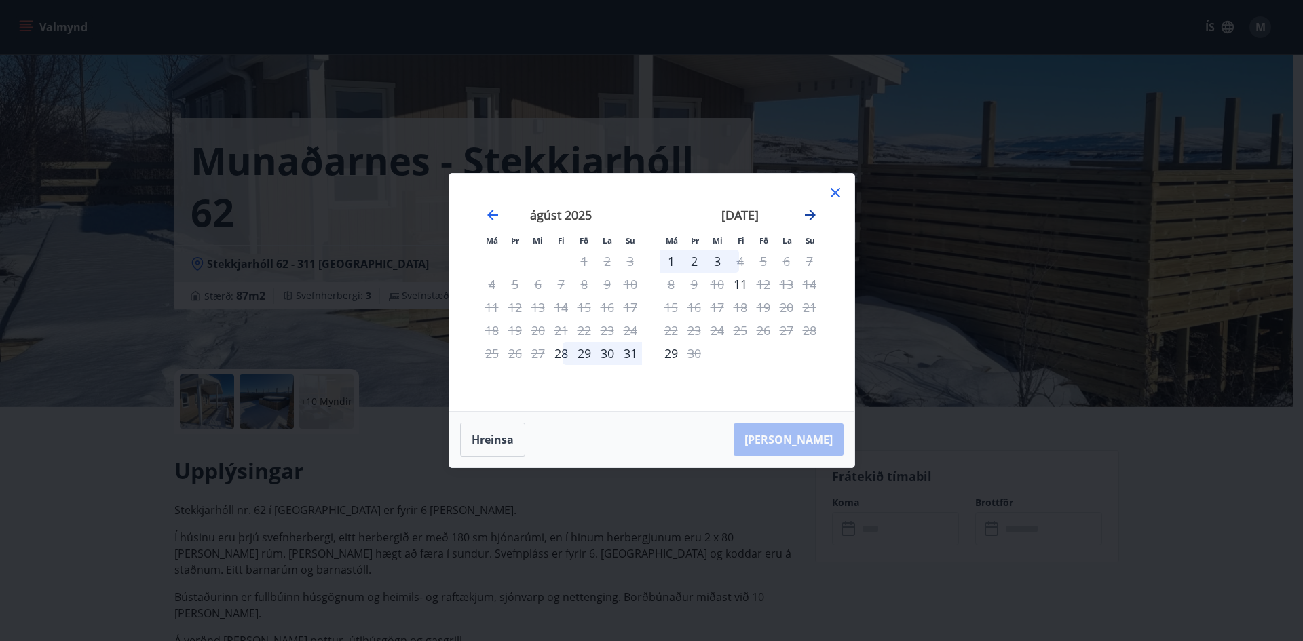
click at [805, 212] on icon "Move forward to switch to the next month." at bounding box center [810, 215] width 16 height 16
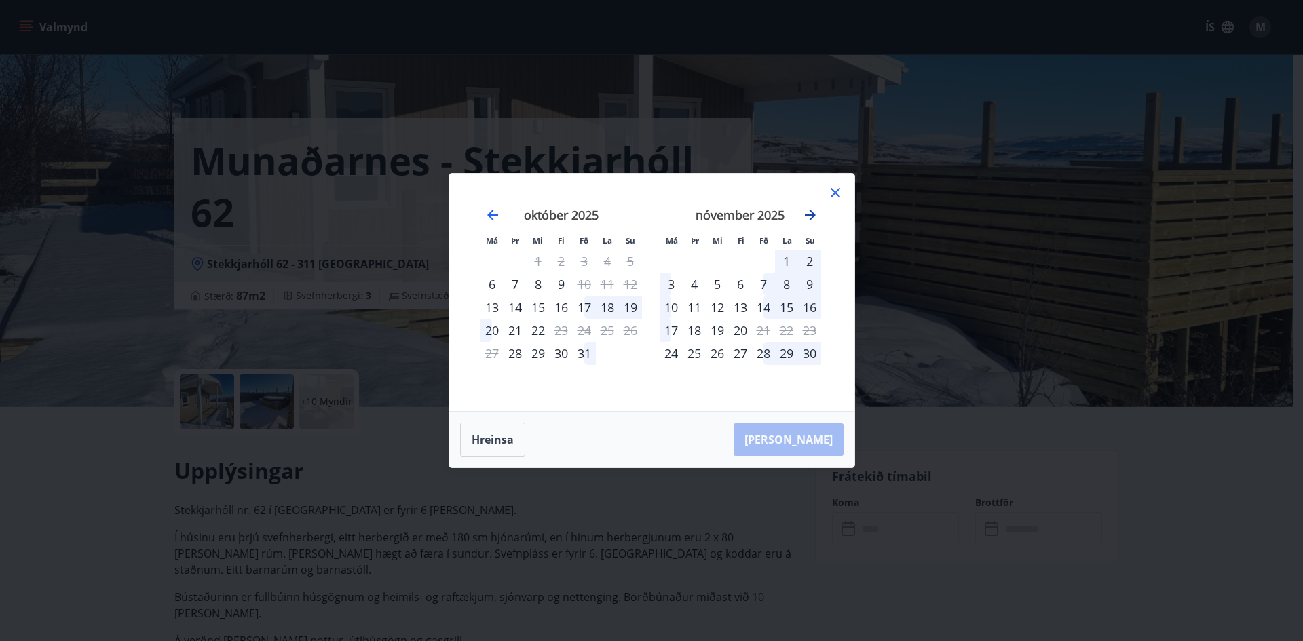
click at [805, 212] on icon "Move forward to switch to the next month." at bounding box center [810, 215] width 16 height 16
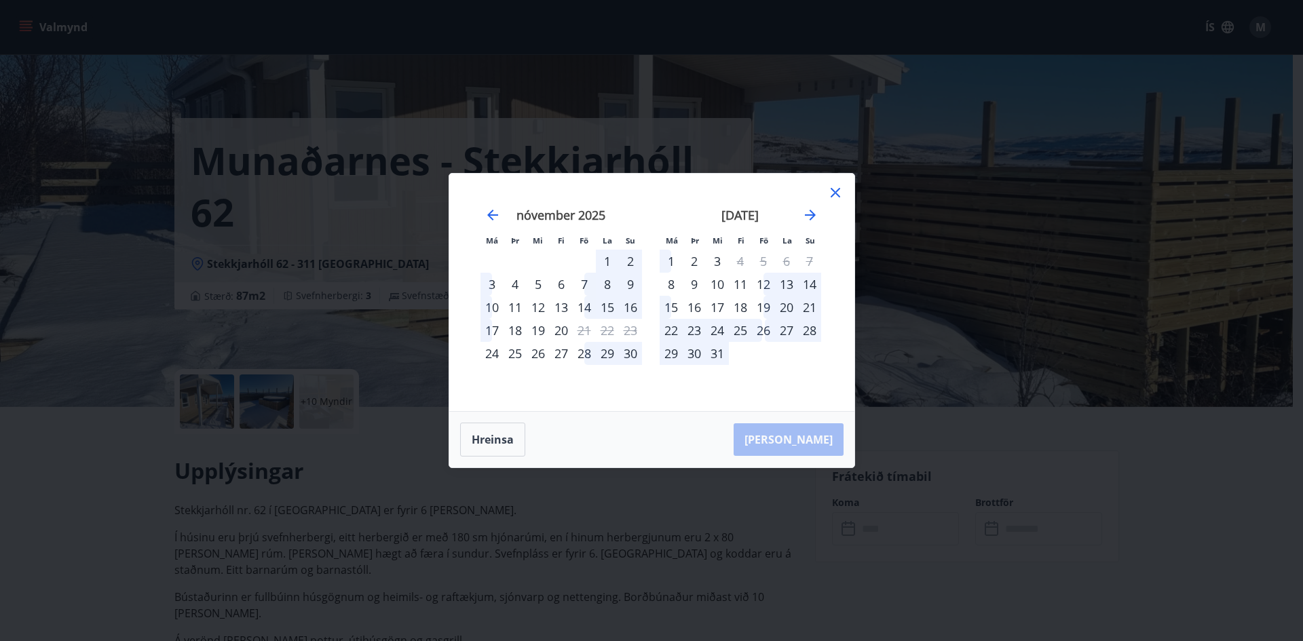
click at [722, 308] on div "17" at bounding box center [717, 307] width 23 height 23
click at [807, 305] on div "21" at bounding box center [809, 307] width 23 height 23
click at [837, 186] on icon at bounding box center [835, 193] width 16 height 16
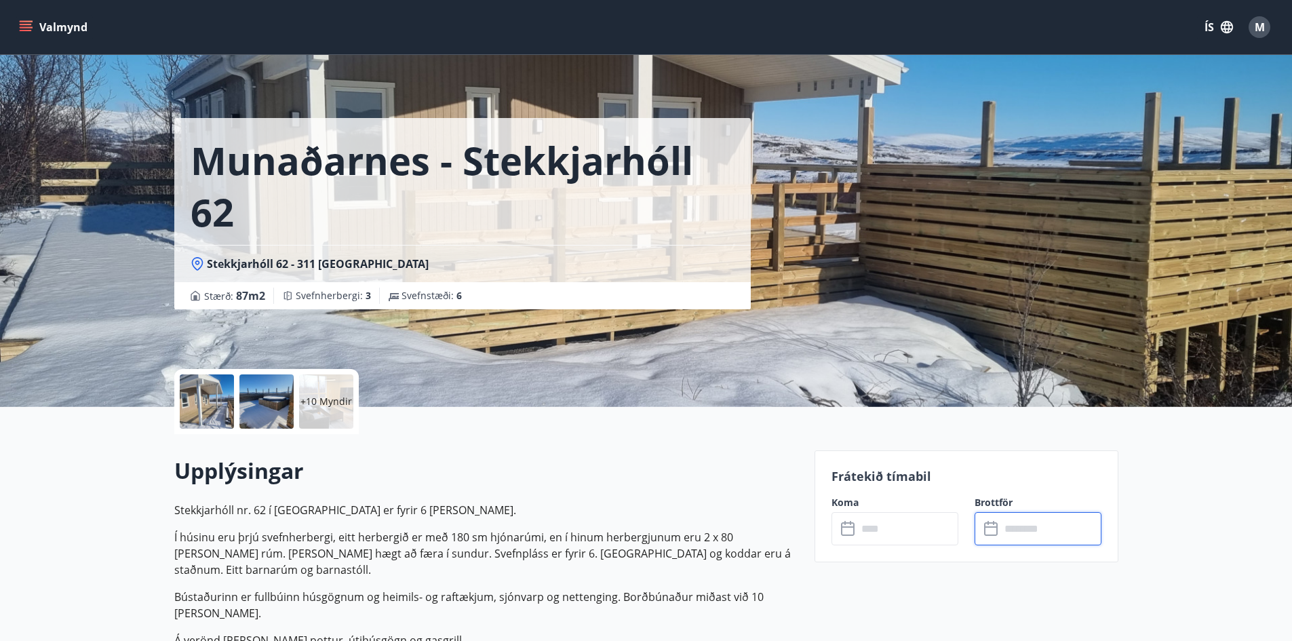
click at [883, 523] on input "text" at bounding box center [908, 528] width 101 height 33
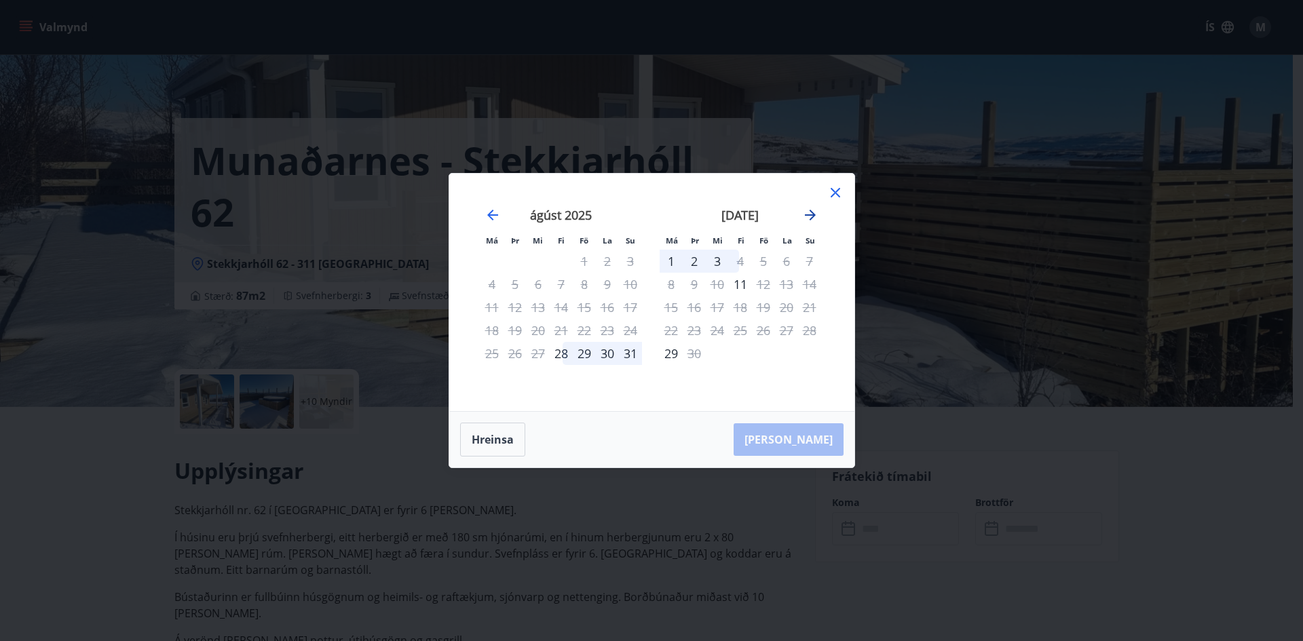
click at [812, 213] on icon "Move forward to switch to the next month." at bounding box center [810, 215] width 11 height 11
click at [810, 213] on icon "Move forward to switch to the next month." at bounding box center [810, 215] width 16 height 16
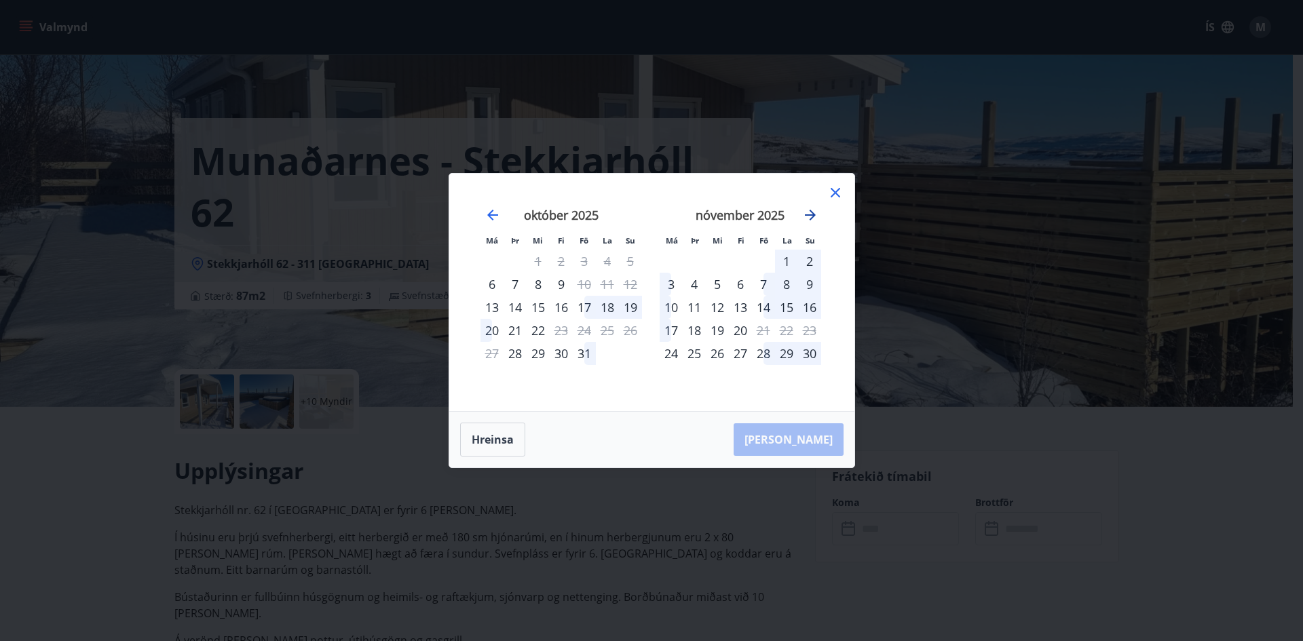
click at [810, 213] on icon "Move forward to switch to the next month." at bounding box center [810, 215] width 16 height 16
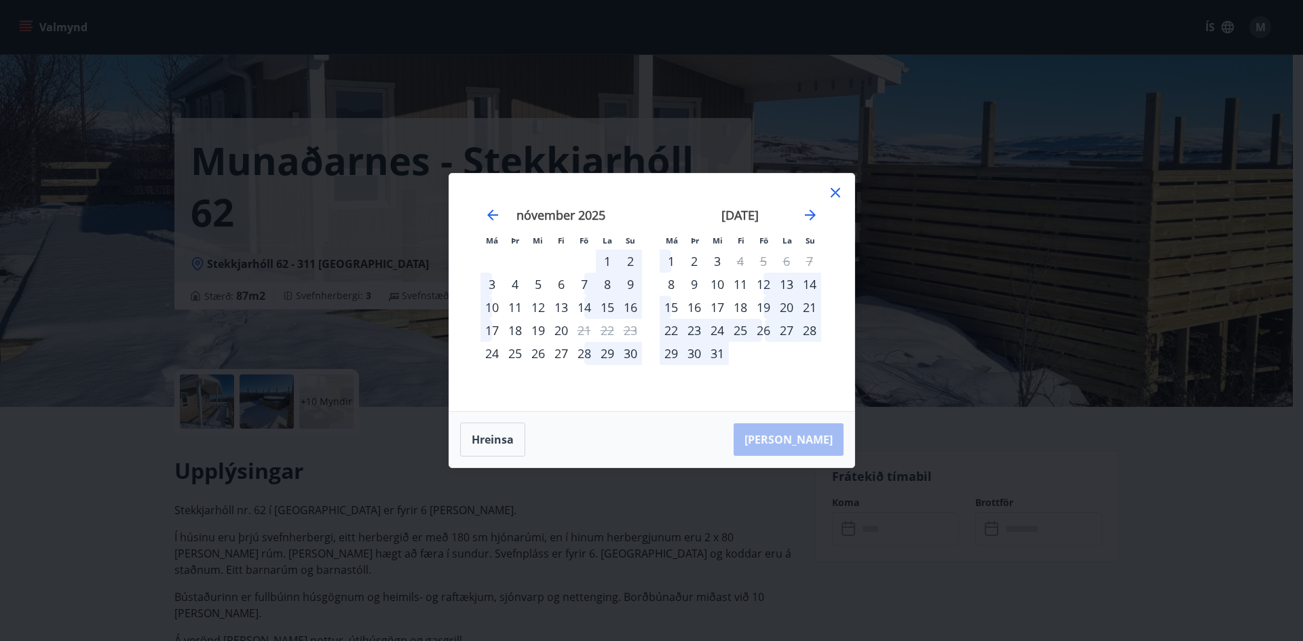
click at [715, 305] on div "17" at bounding box center [717, 307] width 23 height 23
click at [803, 306] on div "21" at bounding box center [809, 307] width 23 height 23
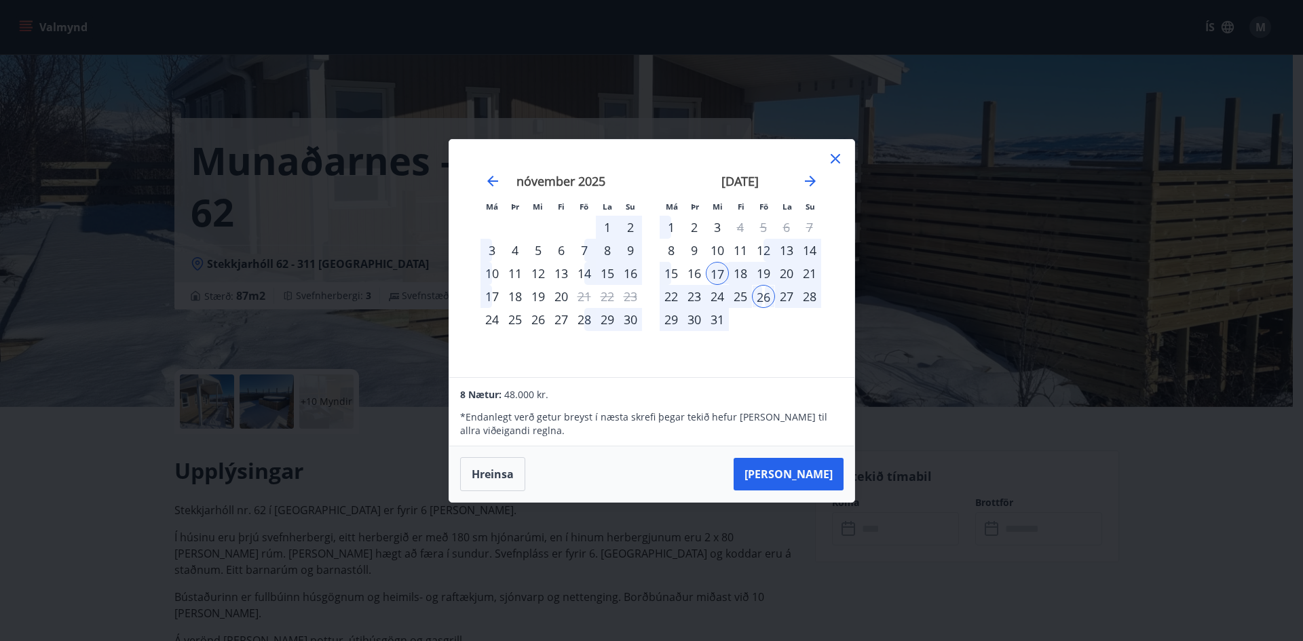
click at [805, 269] on div "21" at bounding box center [809, 273] width 23 height 23
click at [711, 269] on div "17" at bounding box center [717, 273] width 23 height 23
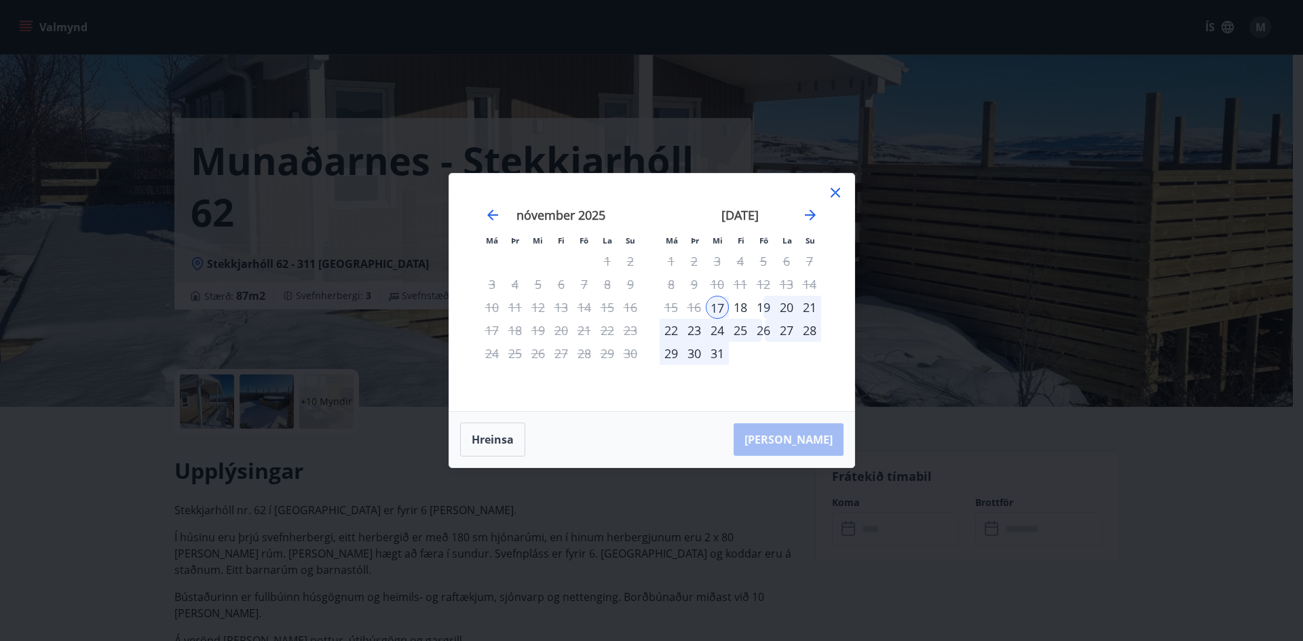
click at [720, 270] on div "3" at bounding box center [717, 261] width 23 height 23
click at [716, 307] on div "17" at bounding box center [717, 307] width 23 height 23
click at [808, 306] on div "21" at bounding box center [809, 307] width 23 height 23
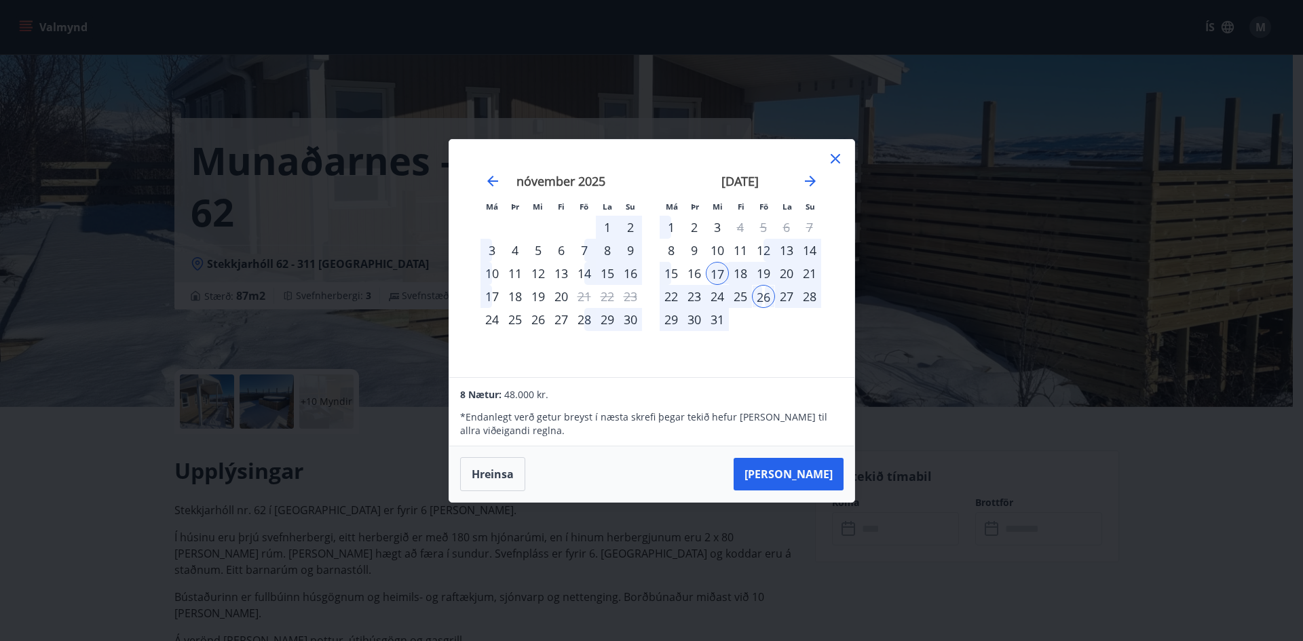
click at [839, 153] on icon at bounding box center [835, 159] width 16 height 16
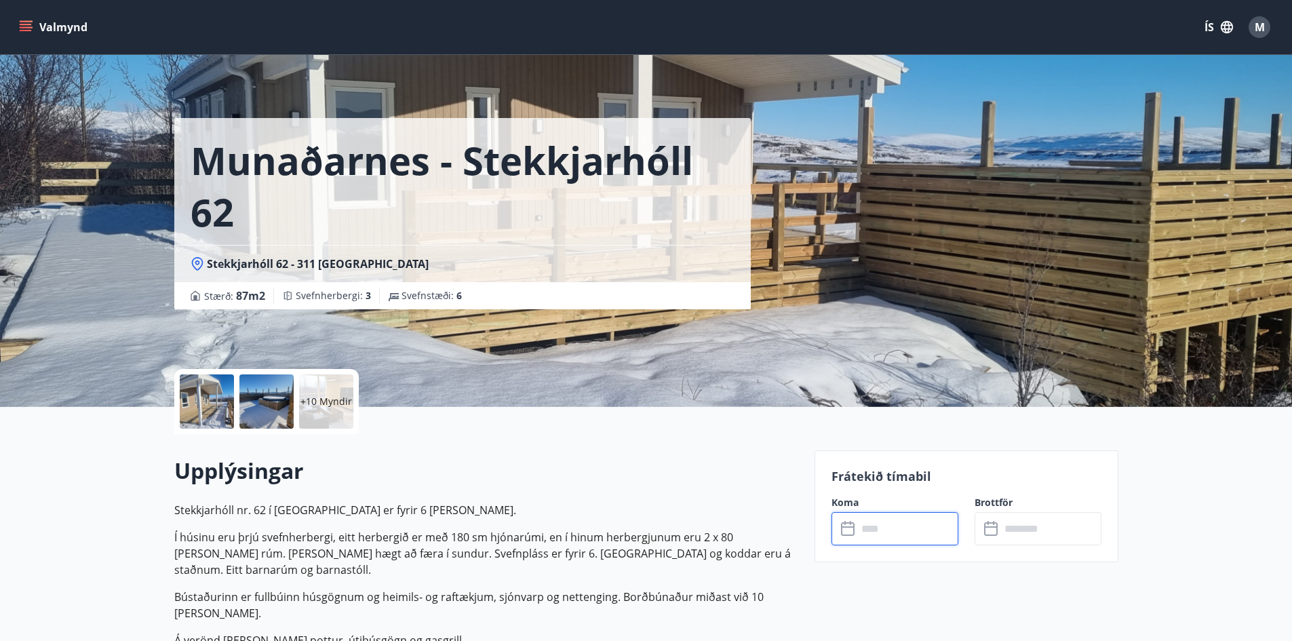
click at [858, 530] on input "text" at bounding box center [908, 528] width 101 height 33
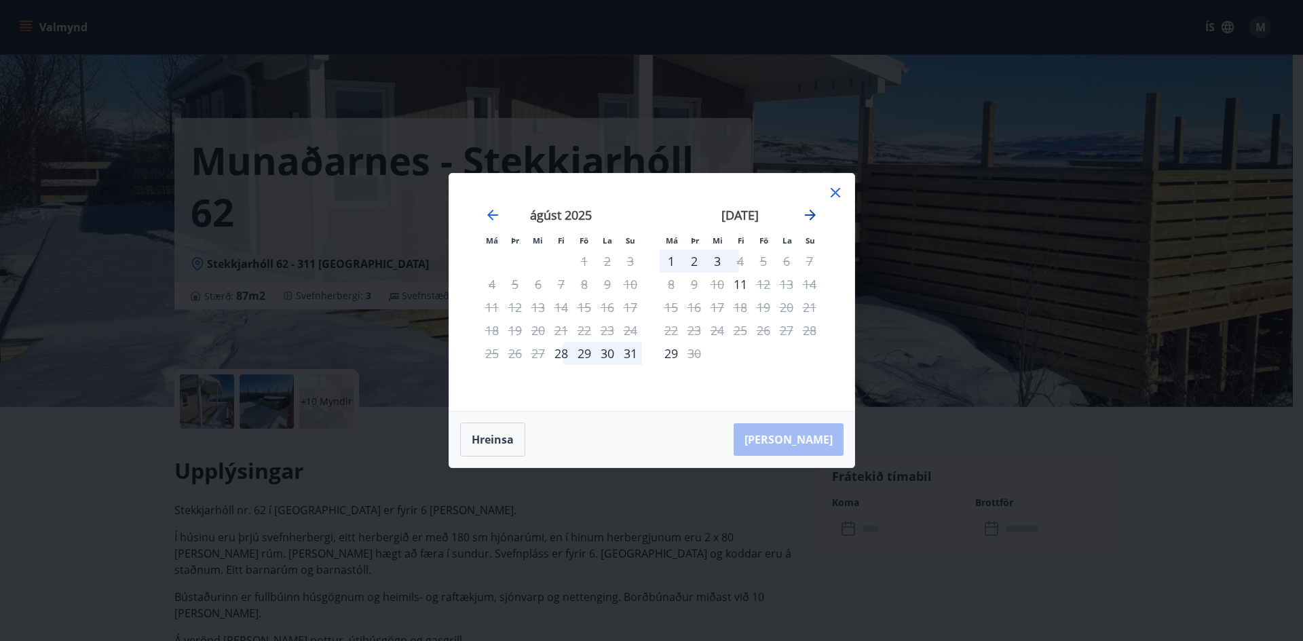
click at [810, 216] on icon "Move forward to switch to the next month." at bounding box center [810, 215] width 11 height 11
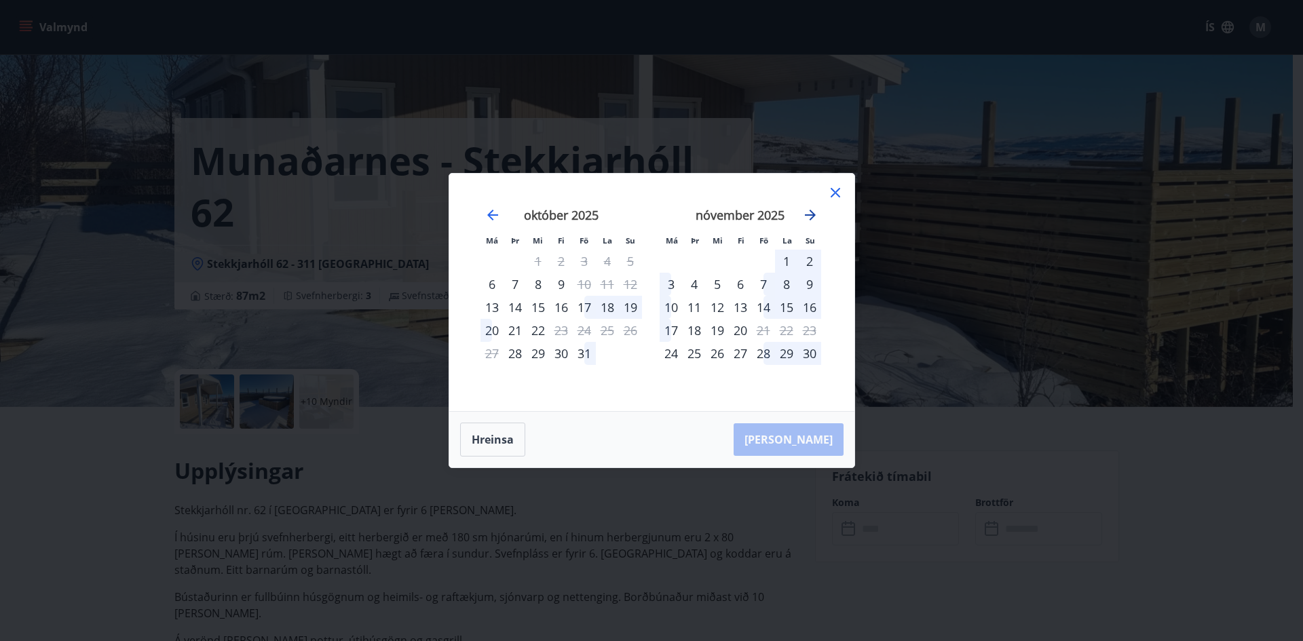
click at [810, 215] on icon "Move forward to switch to the next month." at bounding box center [810, 215] width 11 height 11
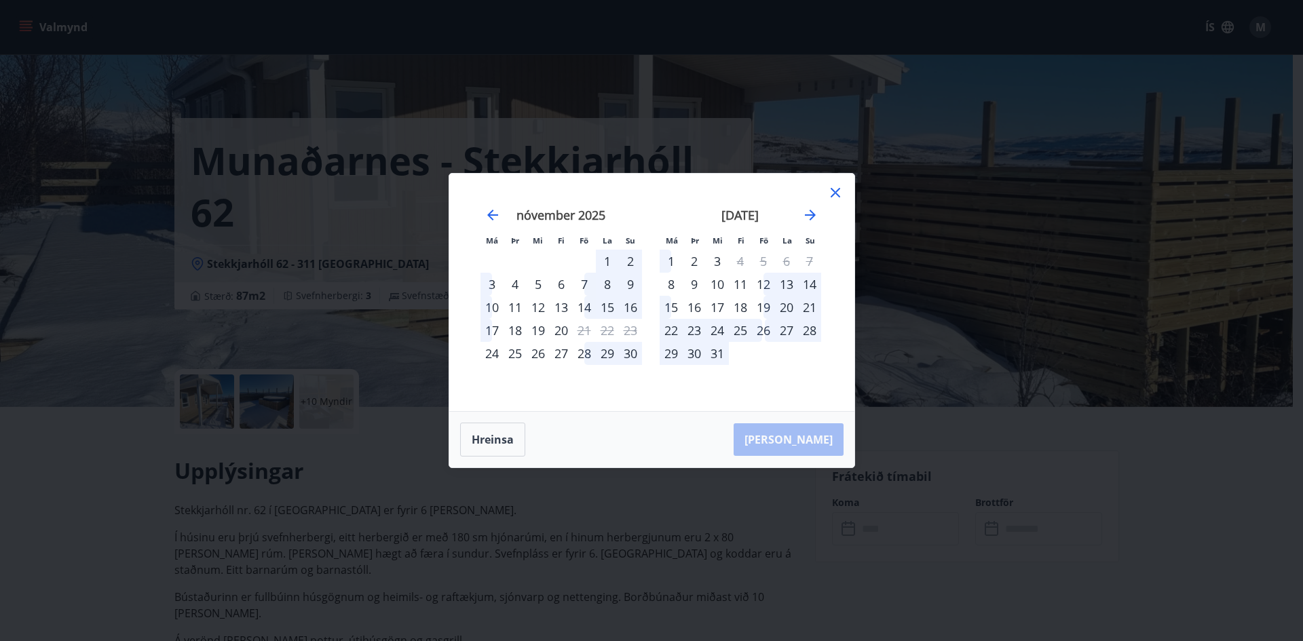
click at [719, 303] on div "17" at bounding box center [717, 307] width 23 height 23
click at [807, 304] on div "21" at bounding box center [809, 307] width 23 height 23
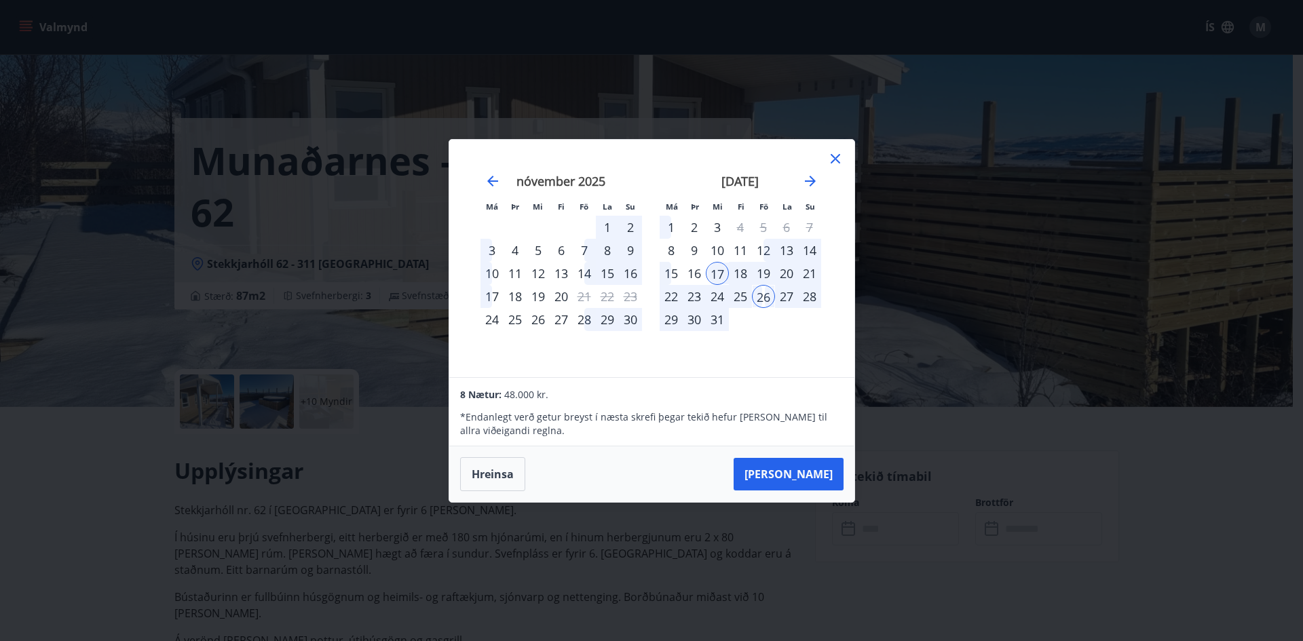
click at [790, 271] on div "20" at bounding box center [786, 273] width 23 height 23
click at [813, 271] on div "21" at bounding box center [809, 273] width 23 height 23
click at [717, 269] on div "17" at bounding box center [717, 273] width 23 height 23
click at [681, 296] on div "22" at bounding box center [670, 296] width 23 height 23
drag, startPoint x: 670, startPoint y: 295, endPoint x: 685, endPoint y: 292, distance: 14.5
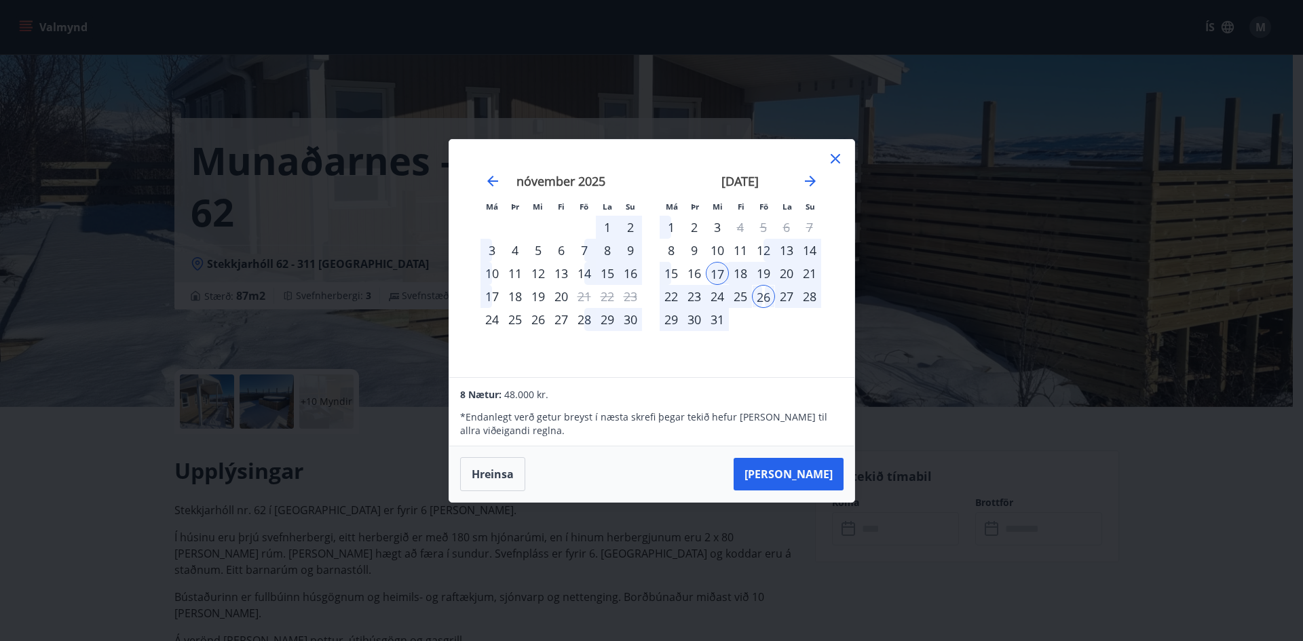
click at [671, 295] on div "22" at bounding box center [670, 296] width 23 height 23
click at [706, 293] on div "24" at bounding box center [717, 296] width 23 height 23
click at [721, 266] on div "17" at bounding box center [717, 273] width 23 height 23
click at [769, 294] on div "26" at bounding box center [763, 296] width 23 height 23
click at [512, 475] on button "Hreinsa" at bounding box center [492, 474] width 65 height 34
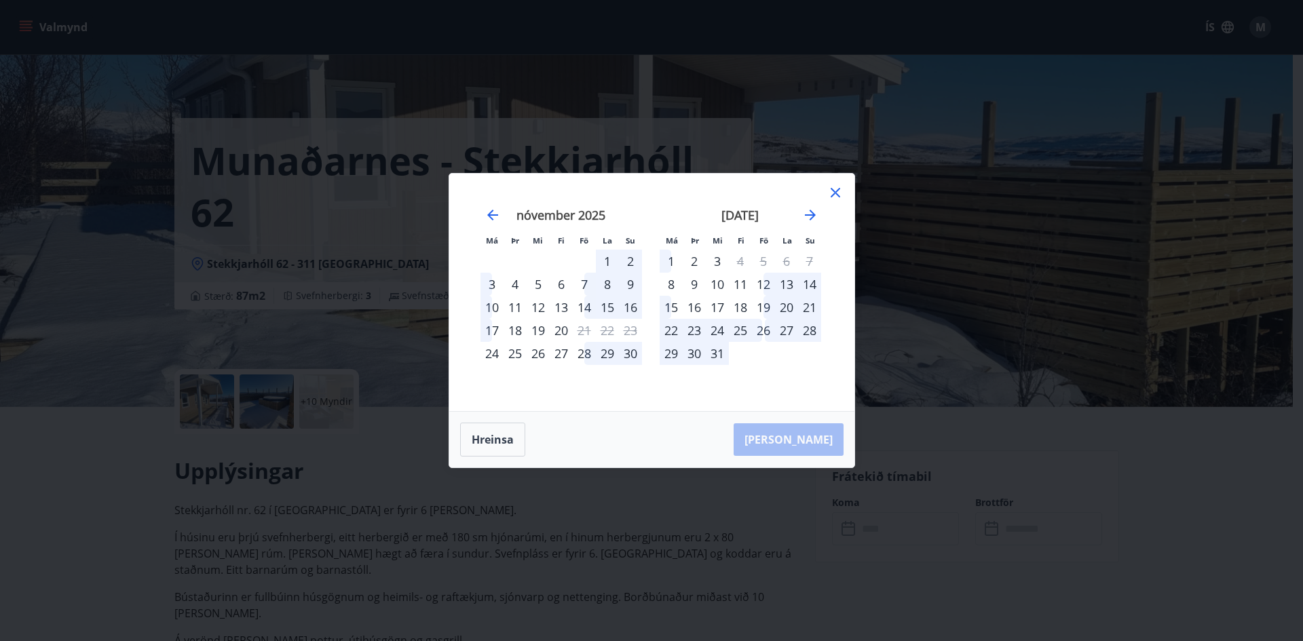
click at [720, 307] on div "17" at bounding box center [717, 307] width 23 height 23
click at [666, 328] on div "22" at bounding box center [670, 330] width 23 height 23
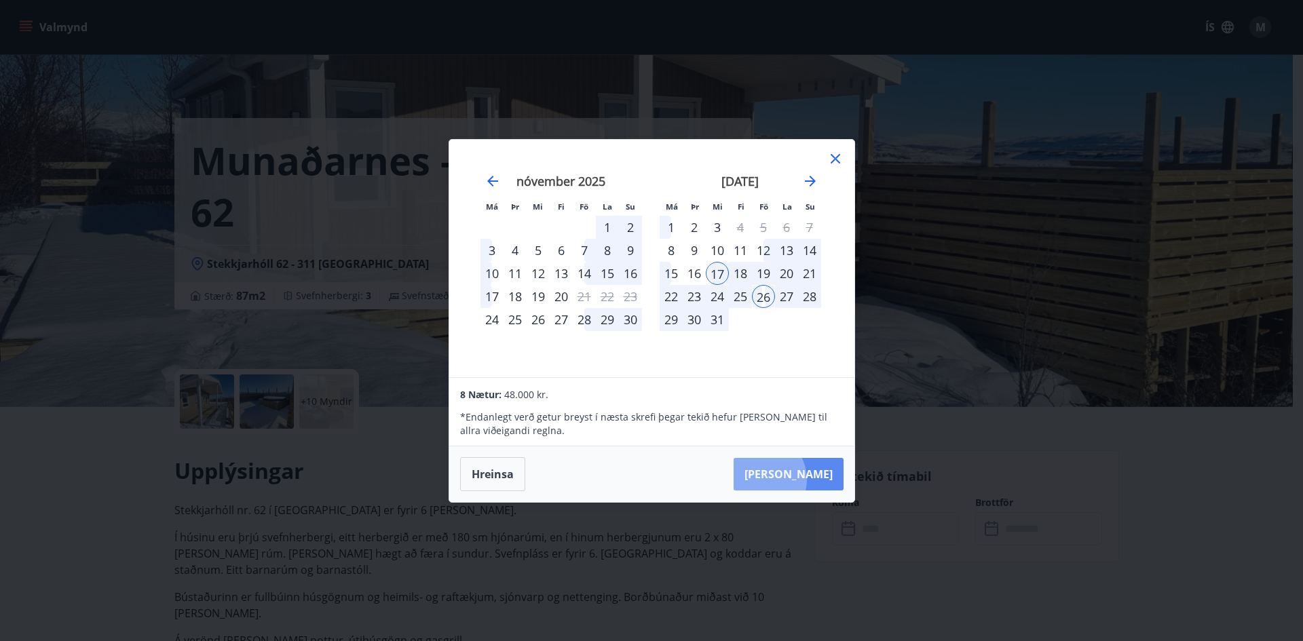
click at [803, 479] on button "[PERSON_NAME]" at bounding box center [788, 474] width 110 height 33
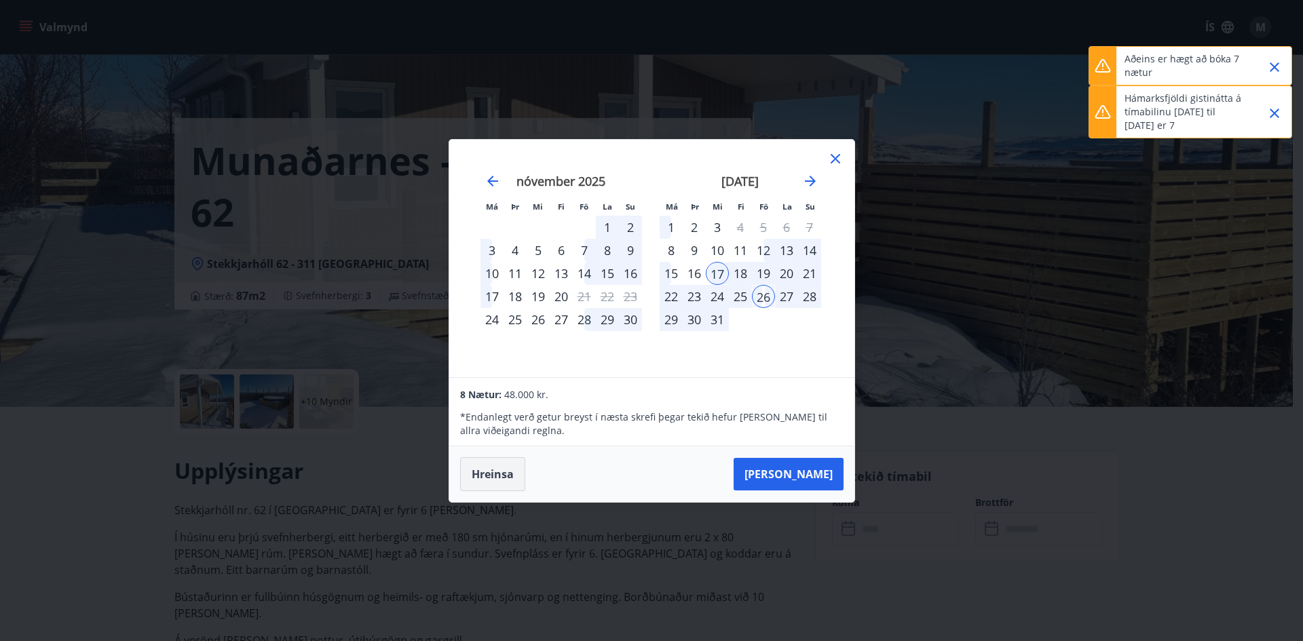
click at [499, 467] on button "Hreinsa" at bounding box center [492, 474] width 65 height 34
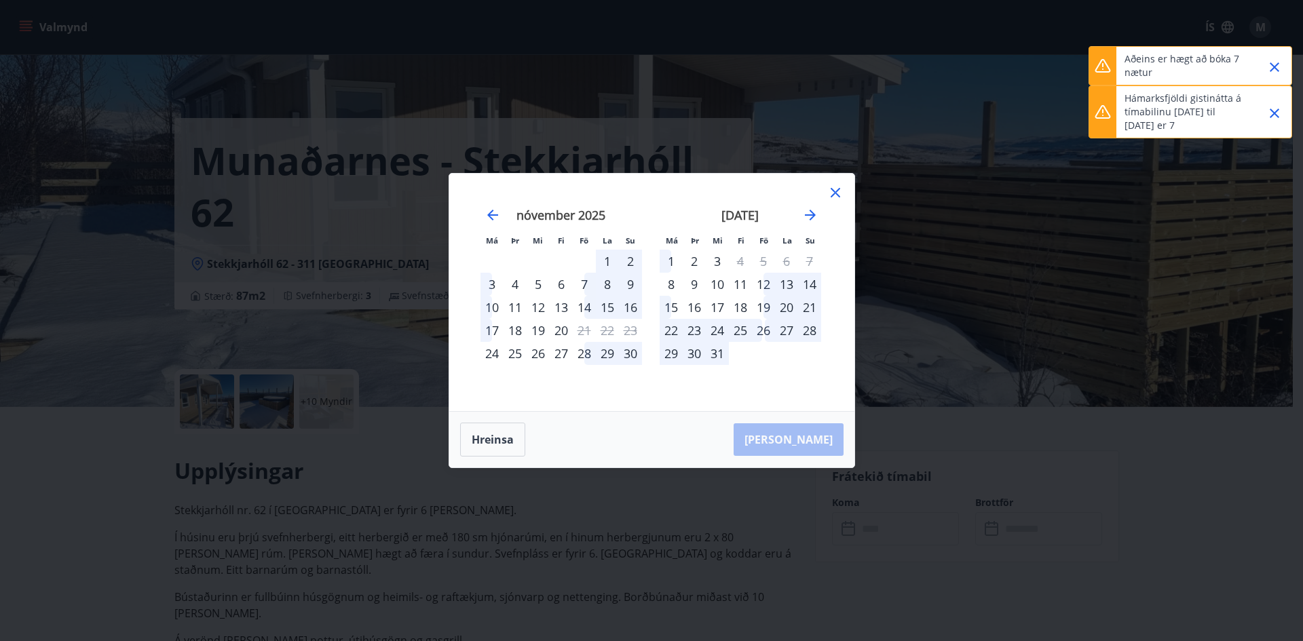
click at [666, 306] on div "15" at bounding box center [670, 307] width 23 height 23
click at [810, 303] on div "21" at bounding box center [809, 307] width 23 height 23
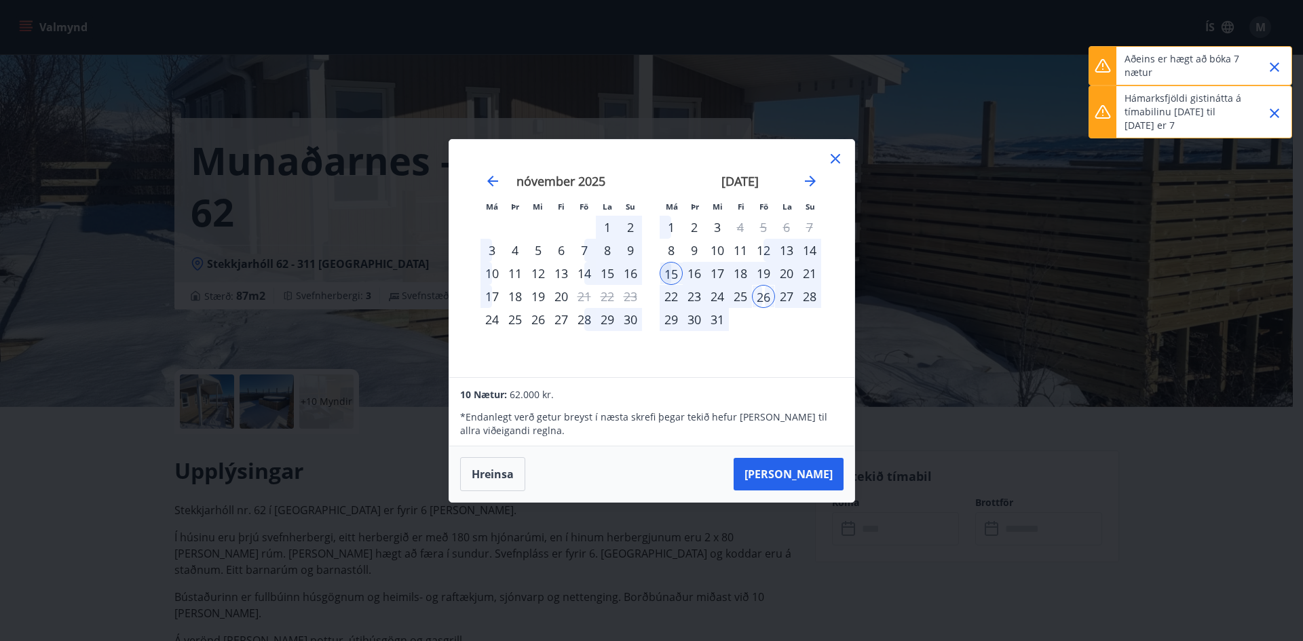
click at [485, 478] on button "Hreinsa" at bounding box center [492, 474] width 65 height 34
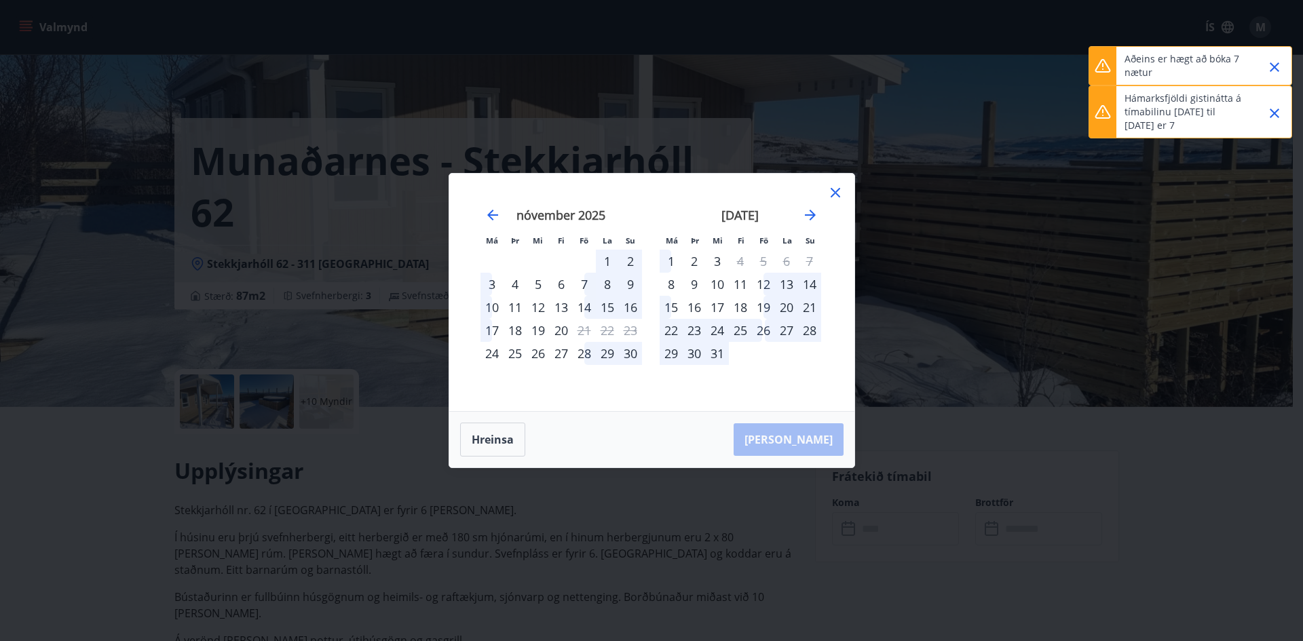
click at [721, 305] on div "17" at bounding box center [717, 307] width 23 height 23
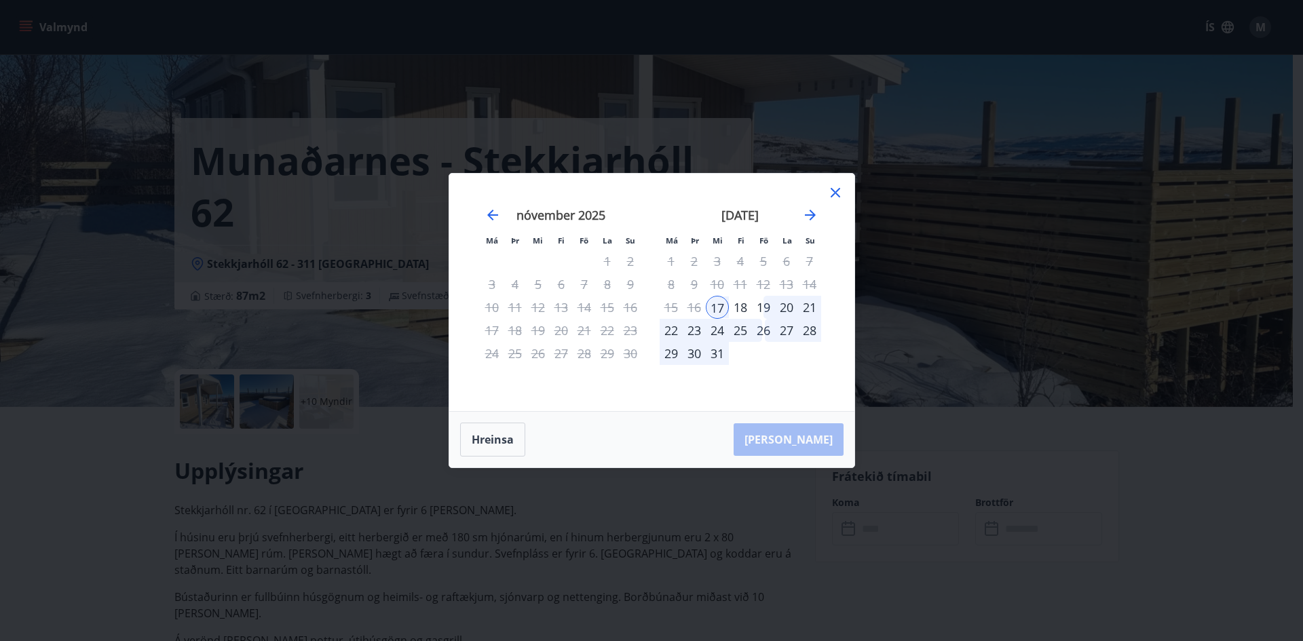
click at [811, 303] on div "21" at bounding box center [809, 307] width 23 height 23
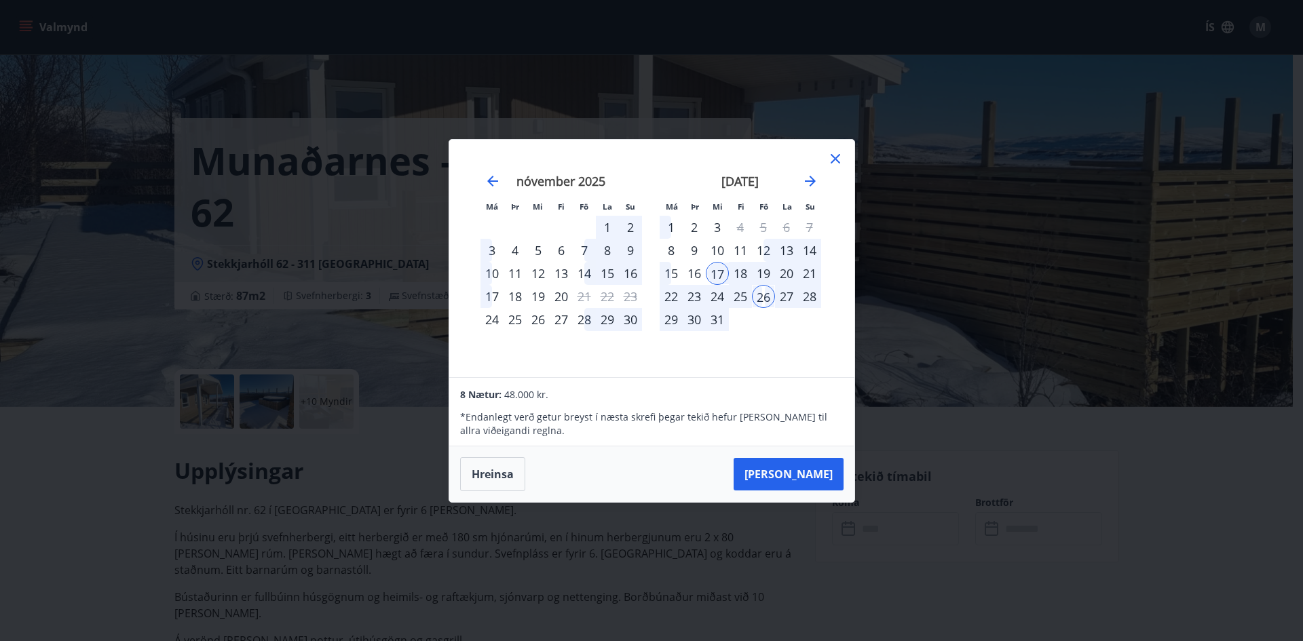
click at [769, 290] on div "26" at bounding box center [763, 296] width 23 height 23
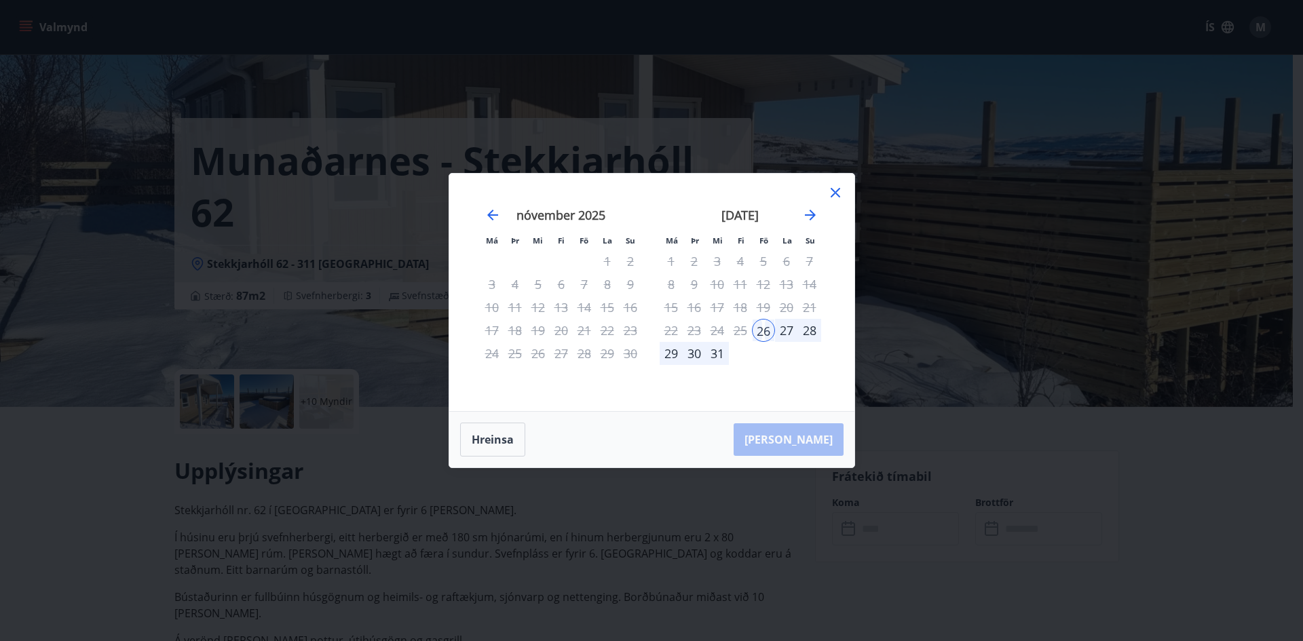
click at [712, 309] on div "17" at bounding box center [717, 307] width 23 height 23
click at [495, 444] on button "Hreinsa" at bounding box center [492, 440] width 65 height 34
click at [716, 307] on div "17" at bounding box center [717, 307] width 23 height 23
click at [813, 305] on div "21" at bounding box center [809, 307] width 23 height 23
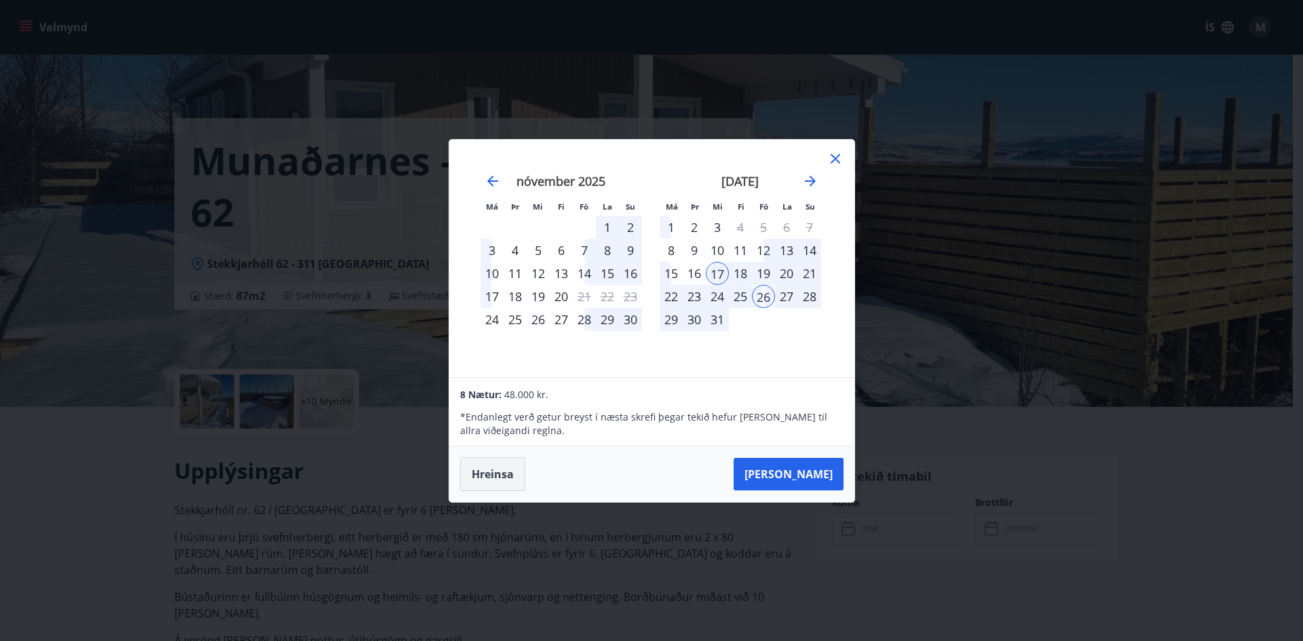
click at [504, 475] on button "Hreinsa" at bounding box center [492, 474] width 65 height 34
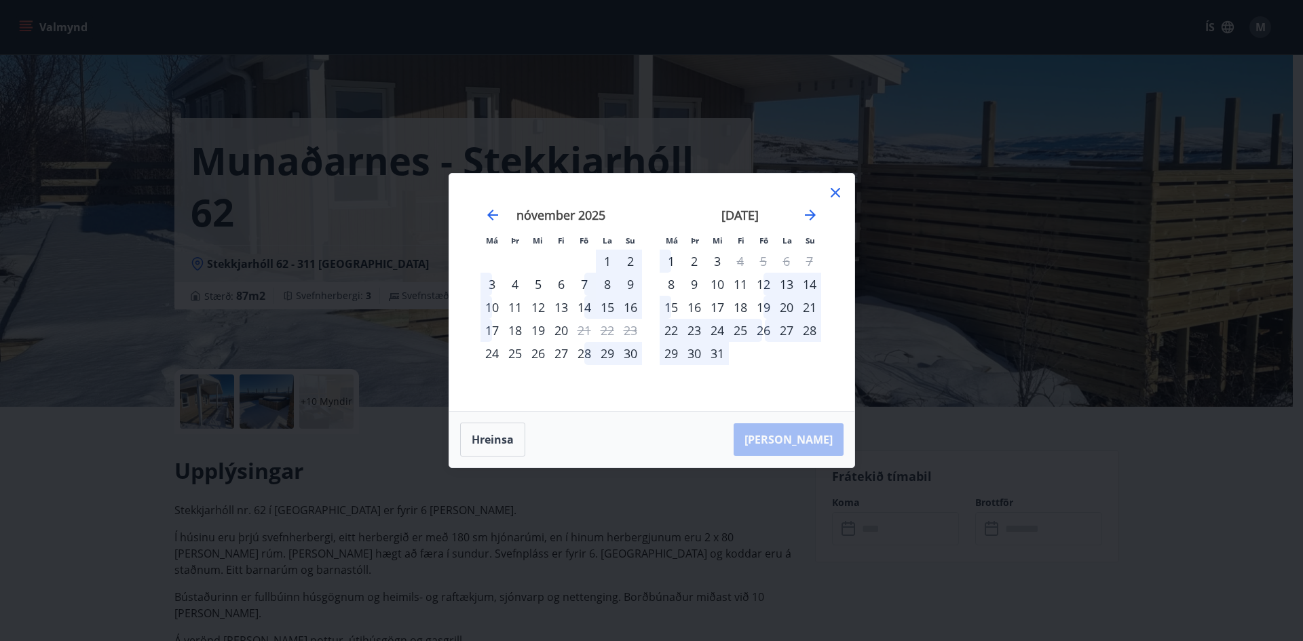
click at [769, 304] on div "19" at bounding box center [763, 307] width 23 height 23
click at [693, 330] on div "23" at bounding box center [693, 330] width 23 height 23
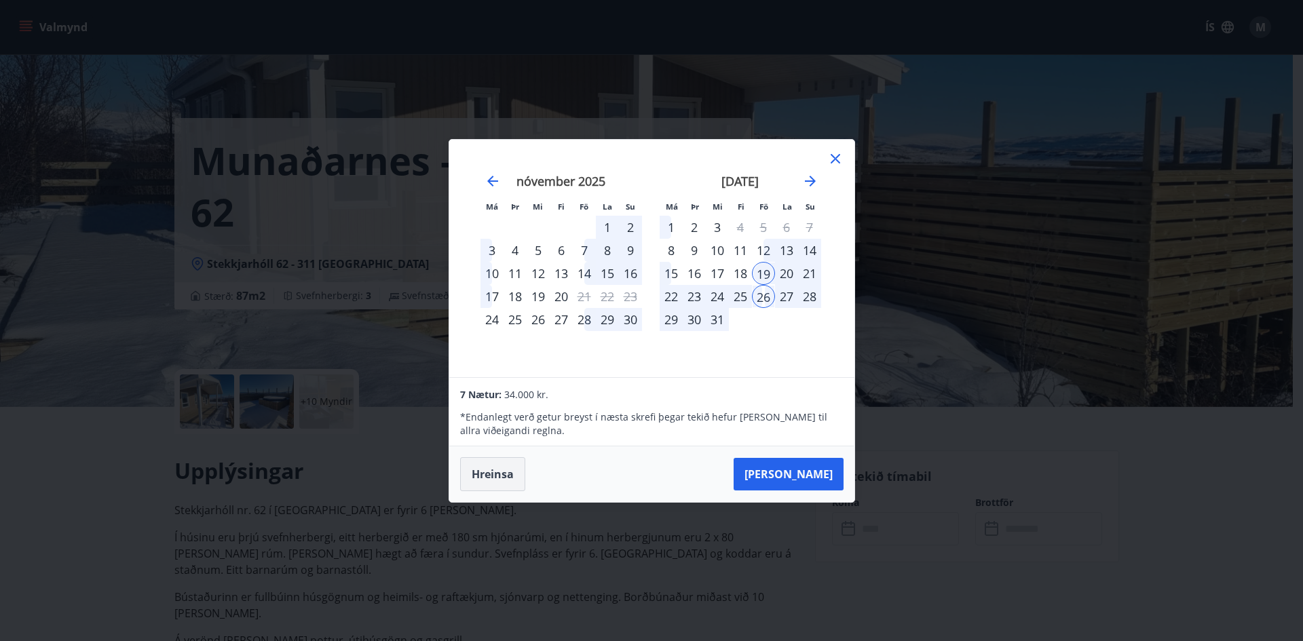
click at [483, 474] on button "Hreinsa" at bounding box center [492, 474] width 65 height 34
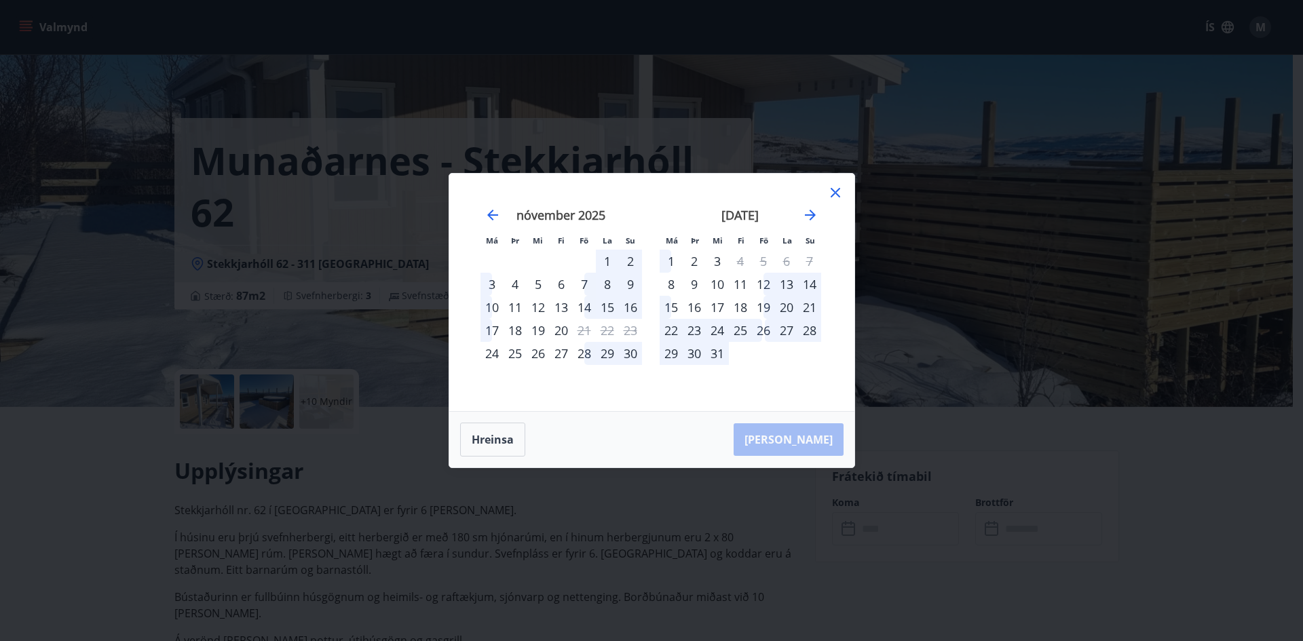
click at [713, 305] on div "17" at bounding box center [717, 307] width 23 height 23
click at [802, 299] on div "21" at bounding box center [809, 307] width 23 height 23
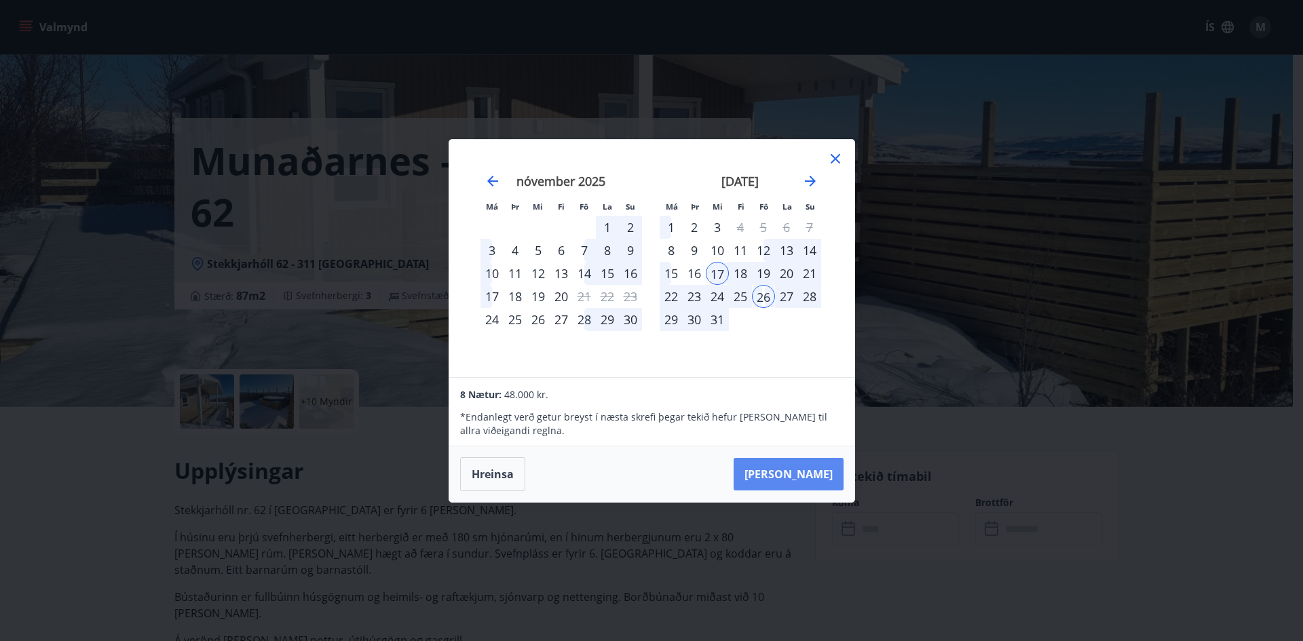
click at [794, 470] on button "[PERSON_NAME]" at bounding box center [788, 474] width 110 height 33
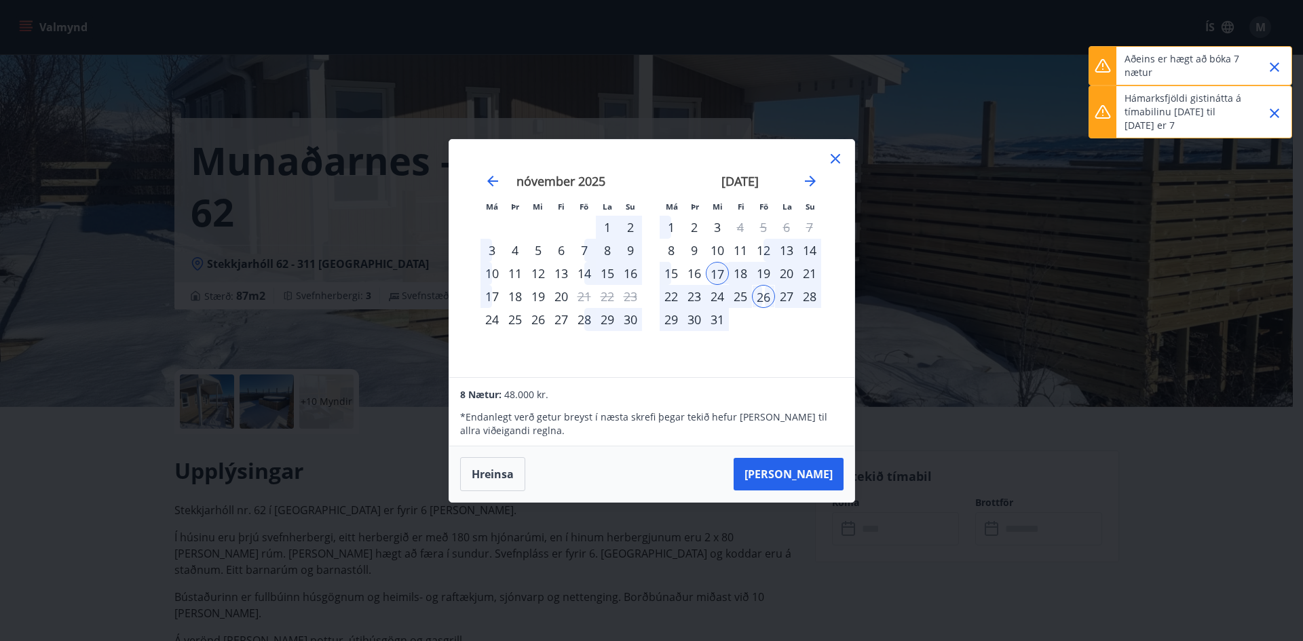
drag, startPoint x: 1239, startPoint y: 121, endPoint x: 1252, endPoint y: 121, distance: 13.6
click at [1242, 121] on p "Hámarksfjöldi gistinátta á tímabilinu [DATE] til [DATE] er 7" at bounding box center [1183, 112] width 119 height 41
click at [1278, 108] on icon "Close" at bounding box center [1274, 113] width 16 height 16
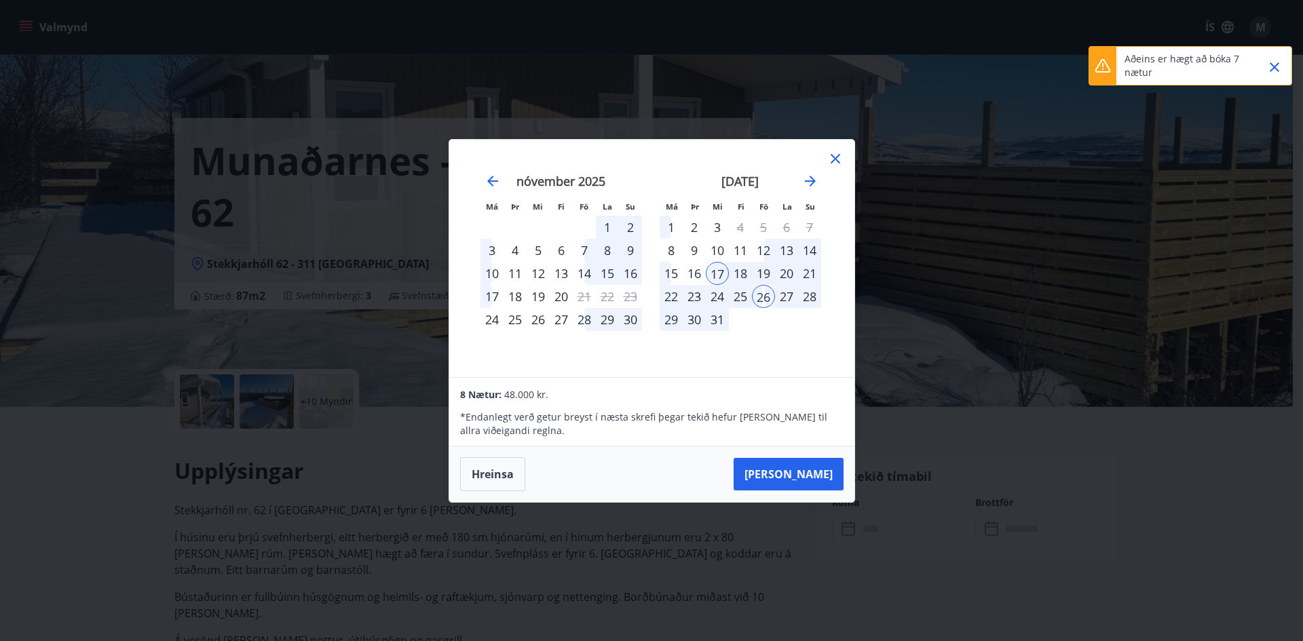
click at [831, 158] on icon at bounding box center [835, 159] width 16 height 16
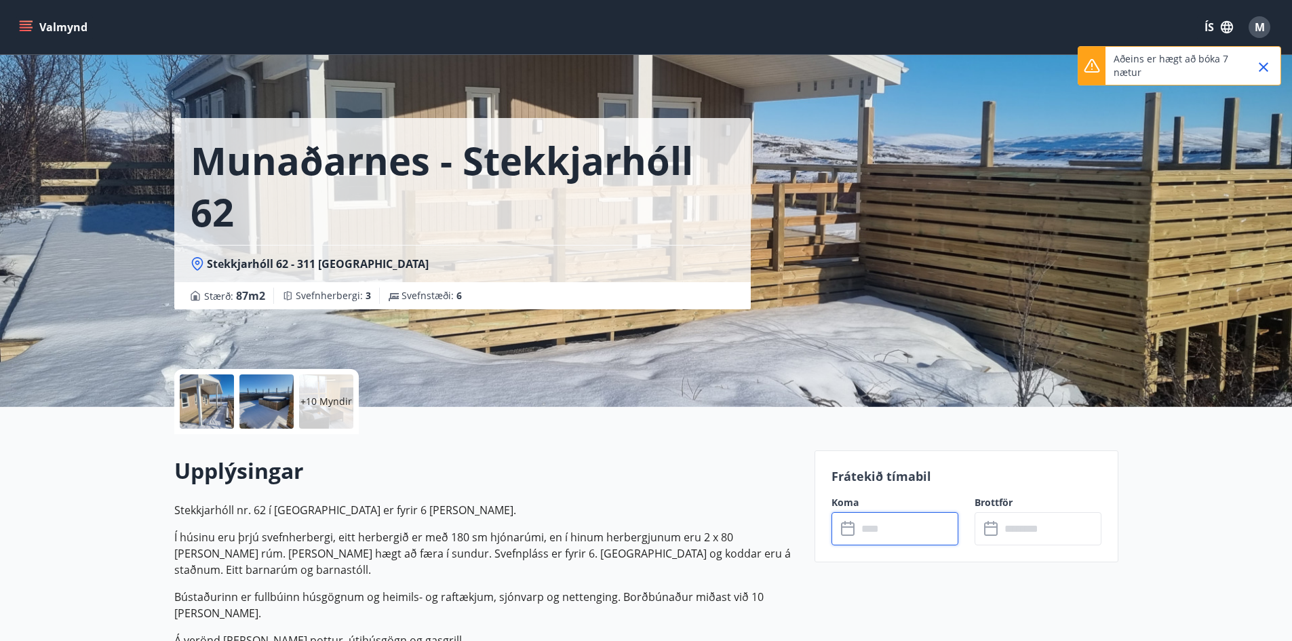
click at [1001, 530] on input "text" at bounding box center [1051, 528] width 101 height 33
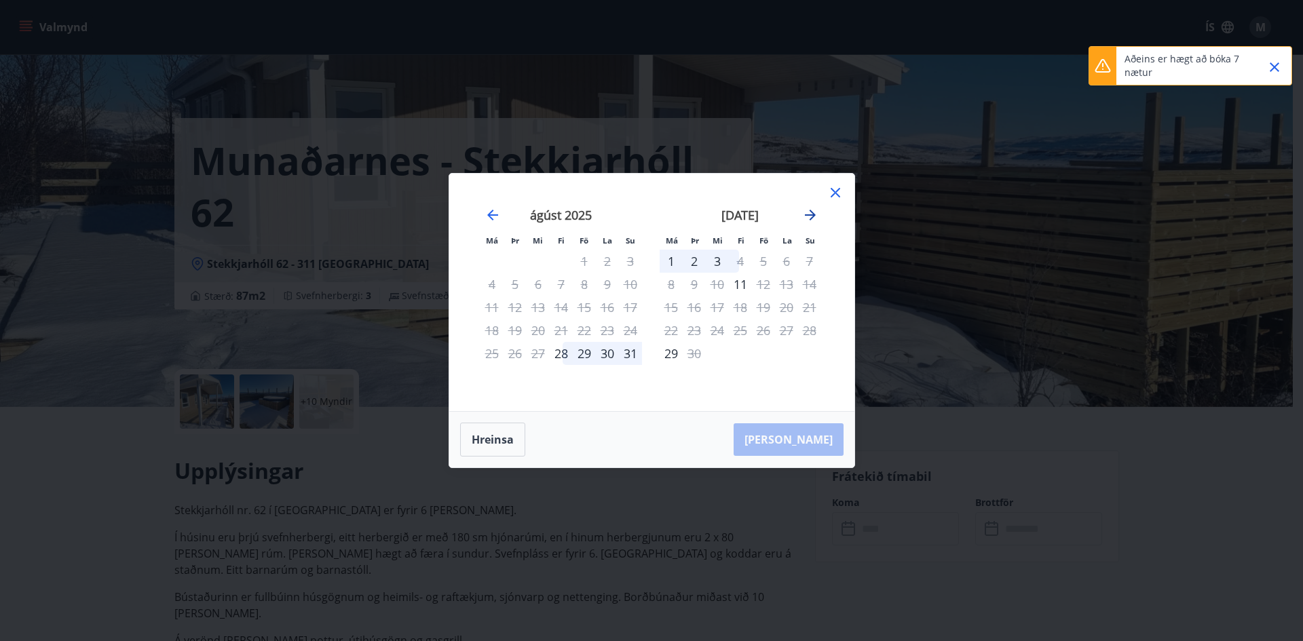
click at [815, 214] on icon "Move forward to switch to the next month." at bounding box center [810, 215] width 16 height 16
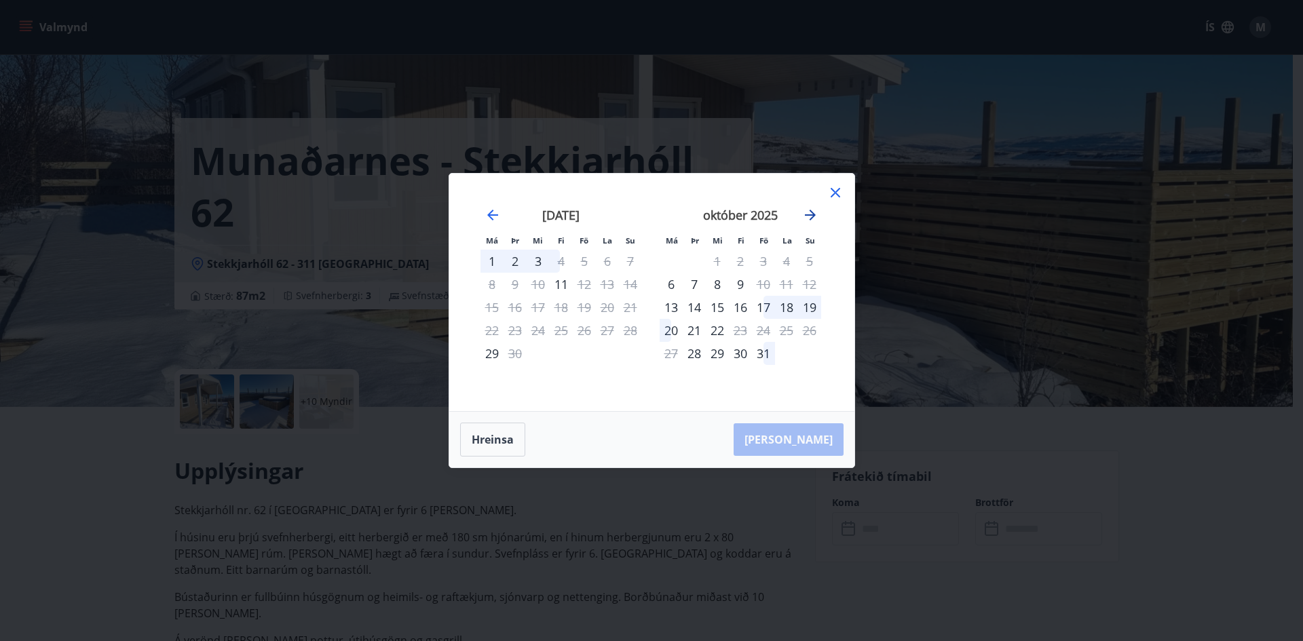
click at [815, 214] on icon "Move forward to switch to the next month." at bounding box center [810, 215] width 16 height 16
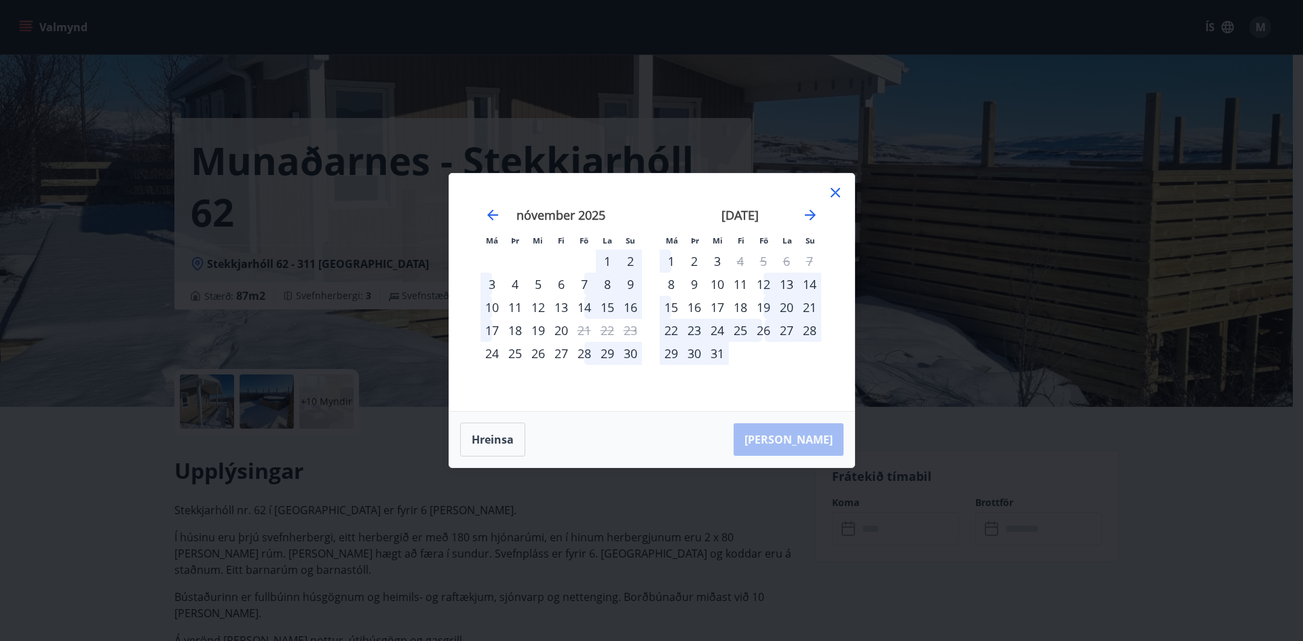
click at [709, 309] on div "17" at bounding box center [717, 307] width 23 height 23
click at [799, 306] on div "21" at bounding box center [809, 307] width 23 height 23
click at [710, 307] on div "17" at bounding box center [717, 307] width 23 height 23
click at [505, 447] on button "Hreinsa" at bounding box center [492, 440] width 65 height 34
click at [723, 306] on div "17" at bounding box center [717, 307] width 23 height 23
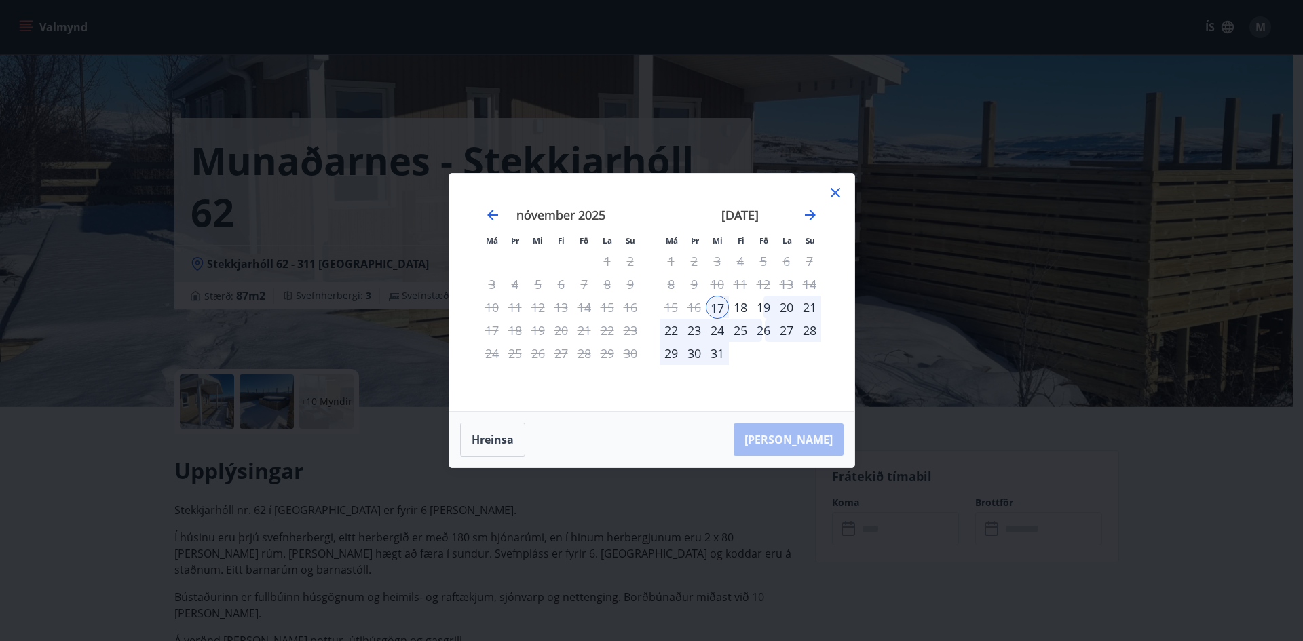
click at [788, 436] on div "[PERSON_NAME]" at bounding box center [651, 440] width 405 height 56
click at [809, 304] on div "21" at bounding box center [809, 307] width 23 height 23
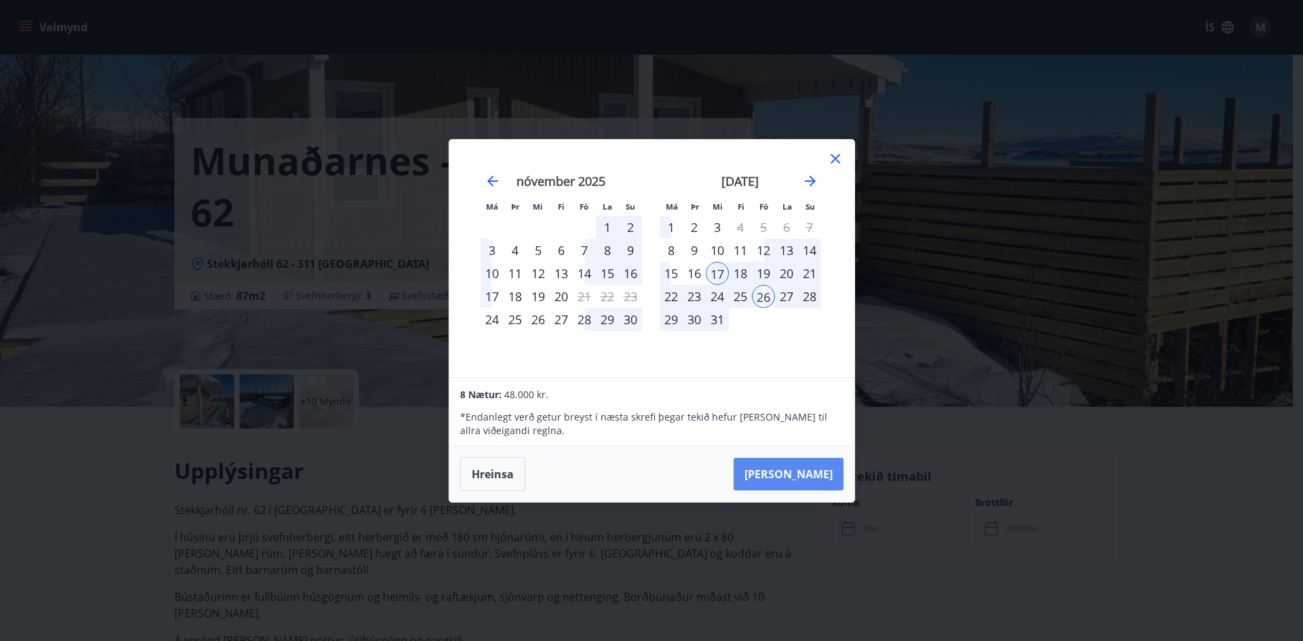
click at [802, 471] on button "[PERSON_NAME]" at bounding box center [788, 474] width 110 height 33
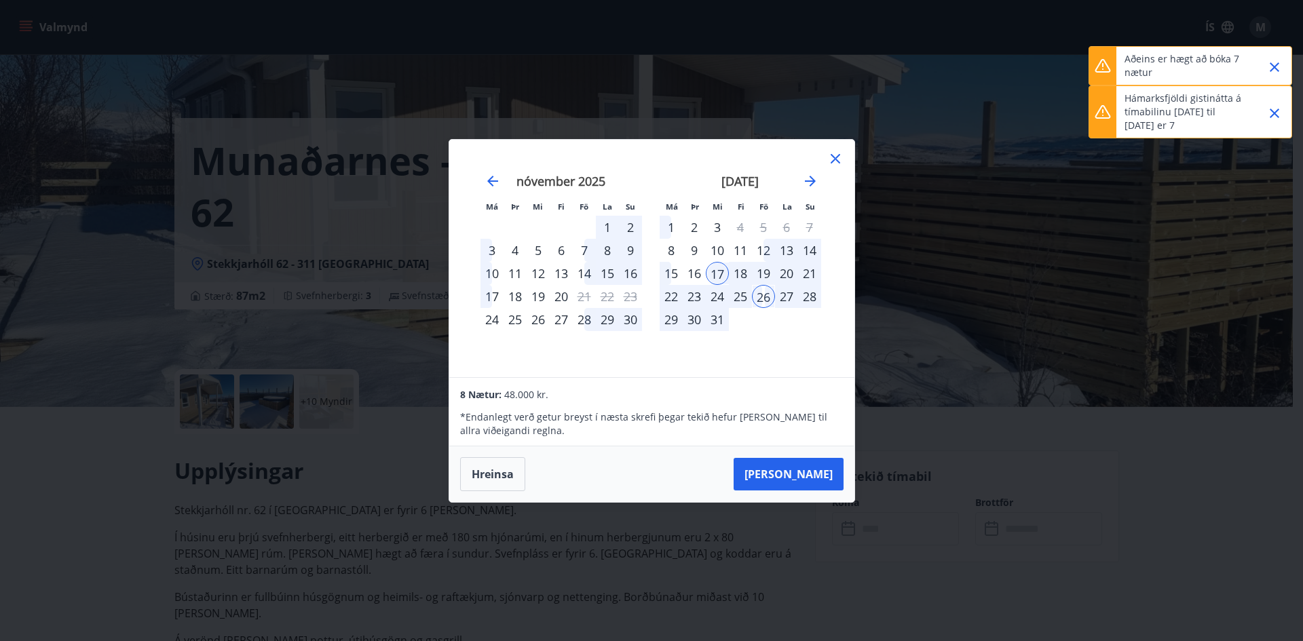
click at [842, 160] on icon at bounding box center [835, 159] width 16 height 16
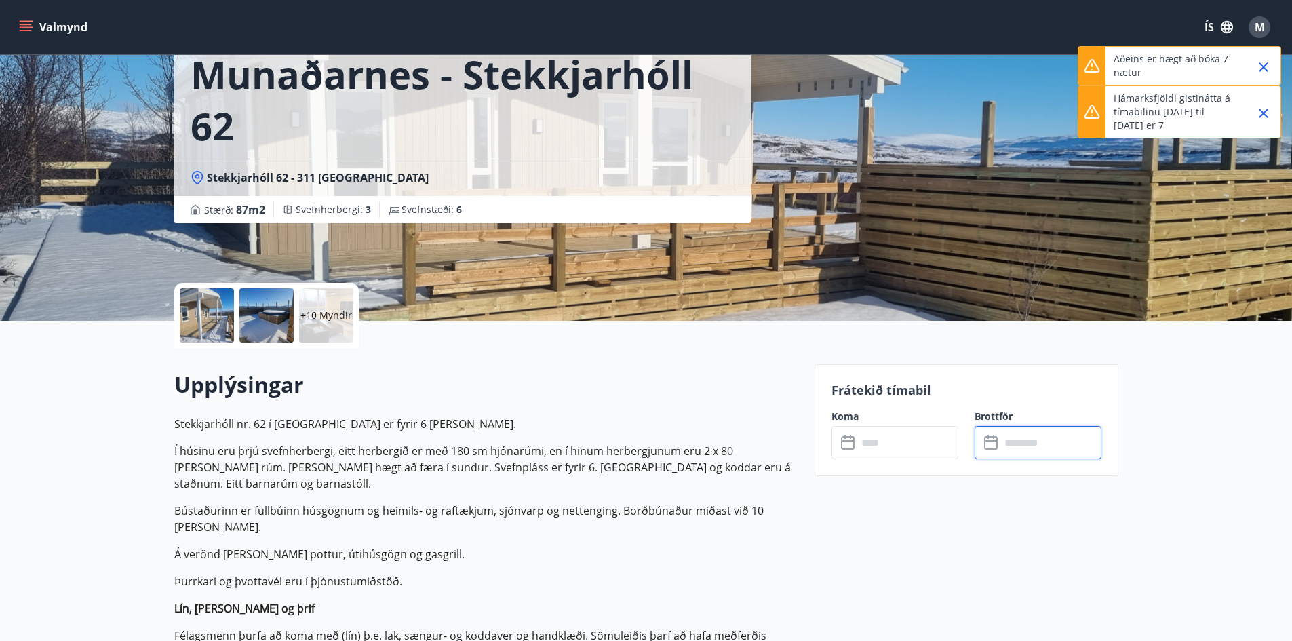
scroll to position [204, 0]
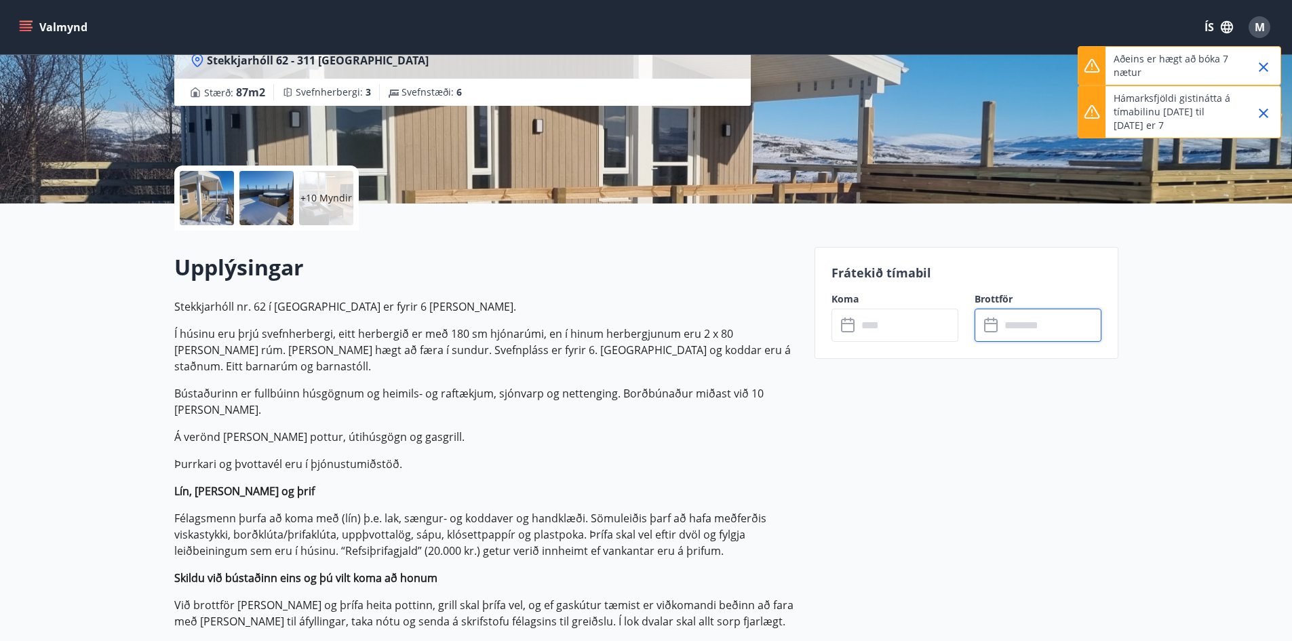
click at [854, 328] on icon at bounding box center [848, 326] width 14 height 14
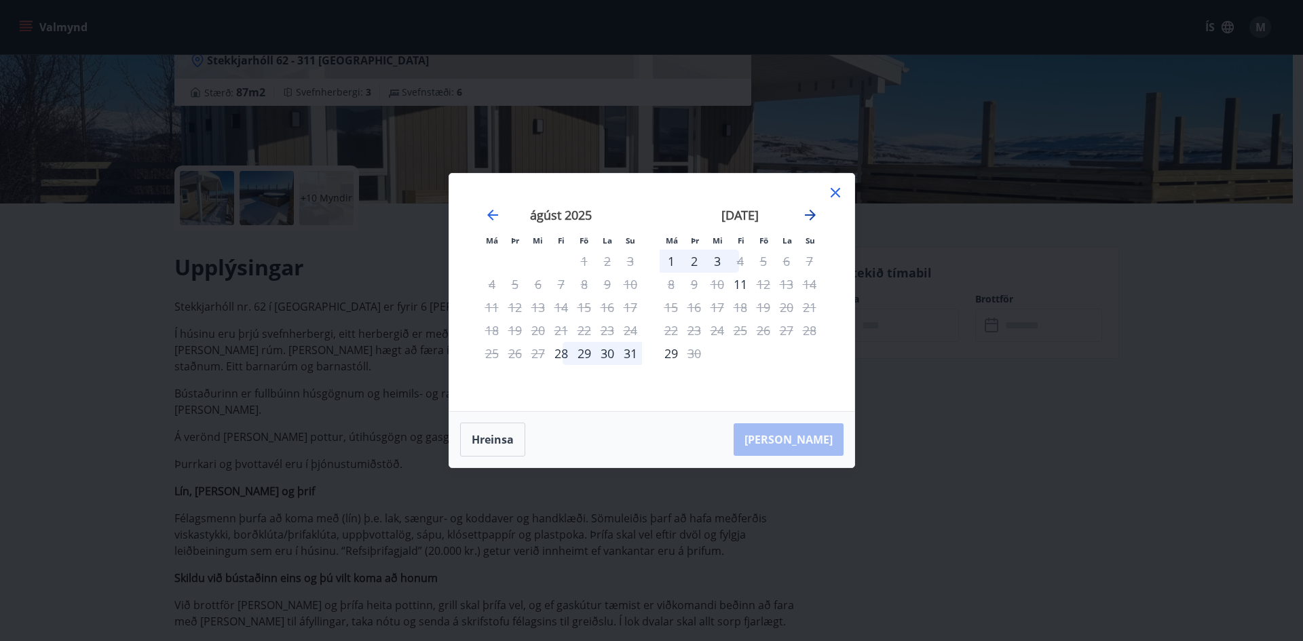
click at [813, 216] on icon "Move forward to switch to the next month." at bounding box center [810, 215] width 11 height 11
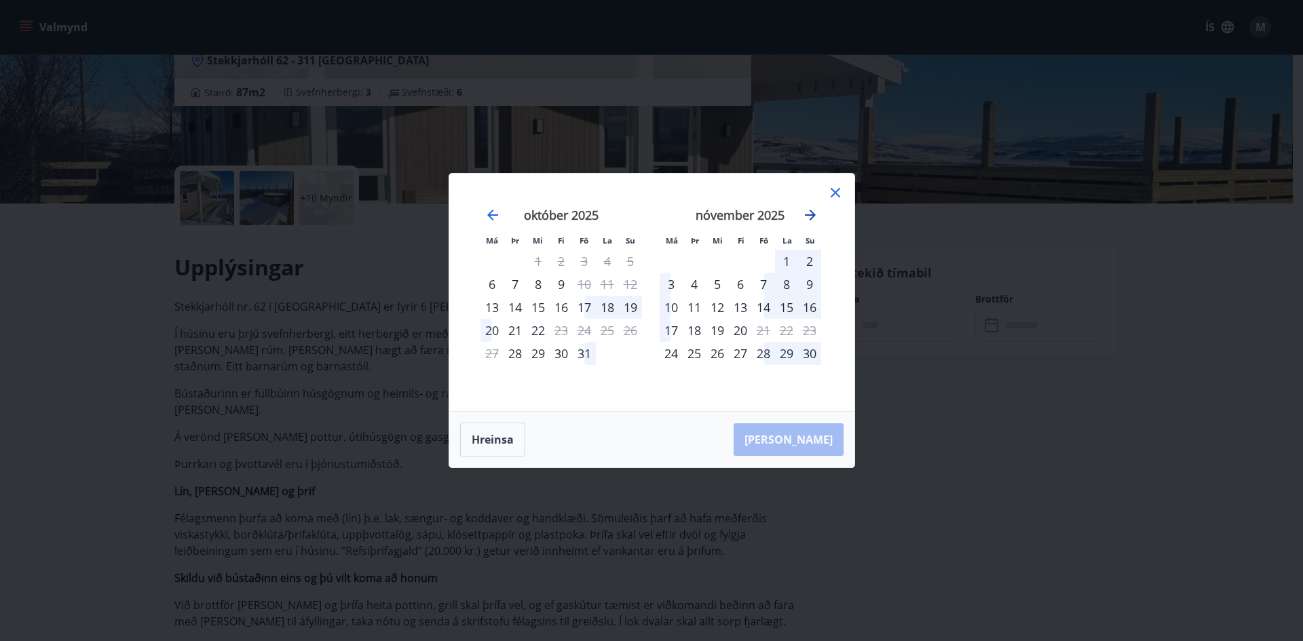
click at [813, 216] on icon "Move forward to switch to the next month." at bounding box center [810, 215] width 11 height 11
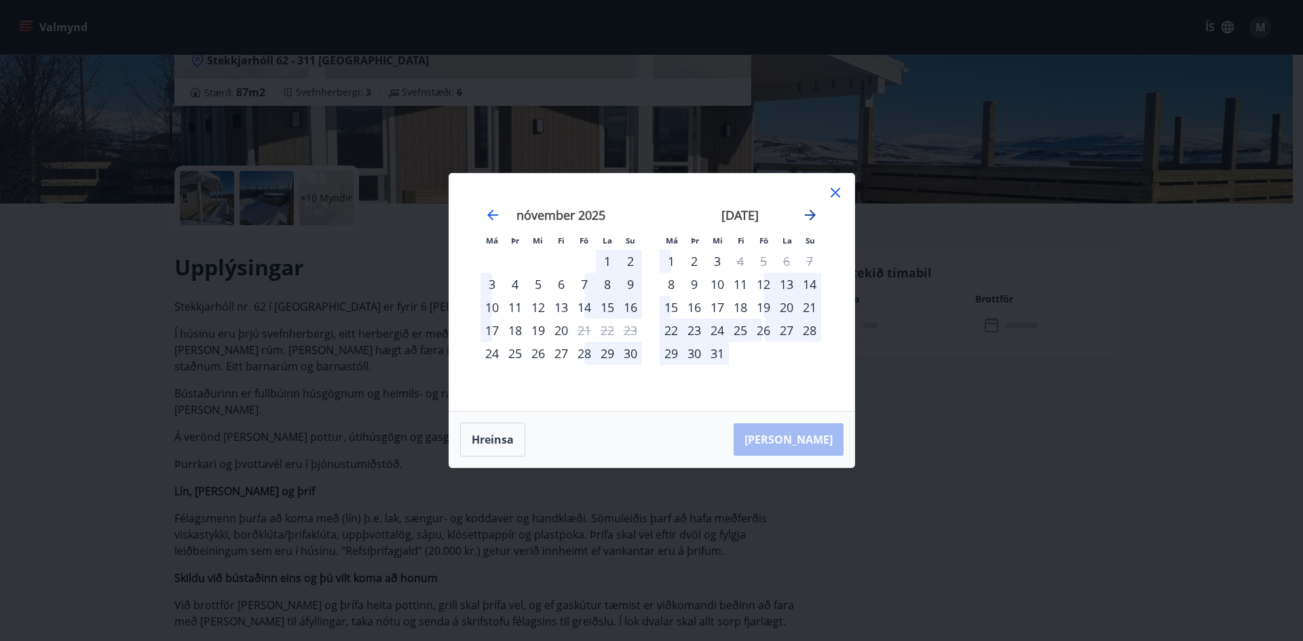
click at [813, 216] on icon "Move forward to switch to the next month." at bounding box center [810, 215] width 11 height 11
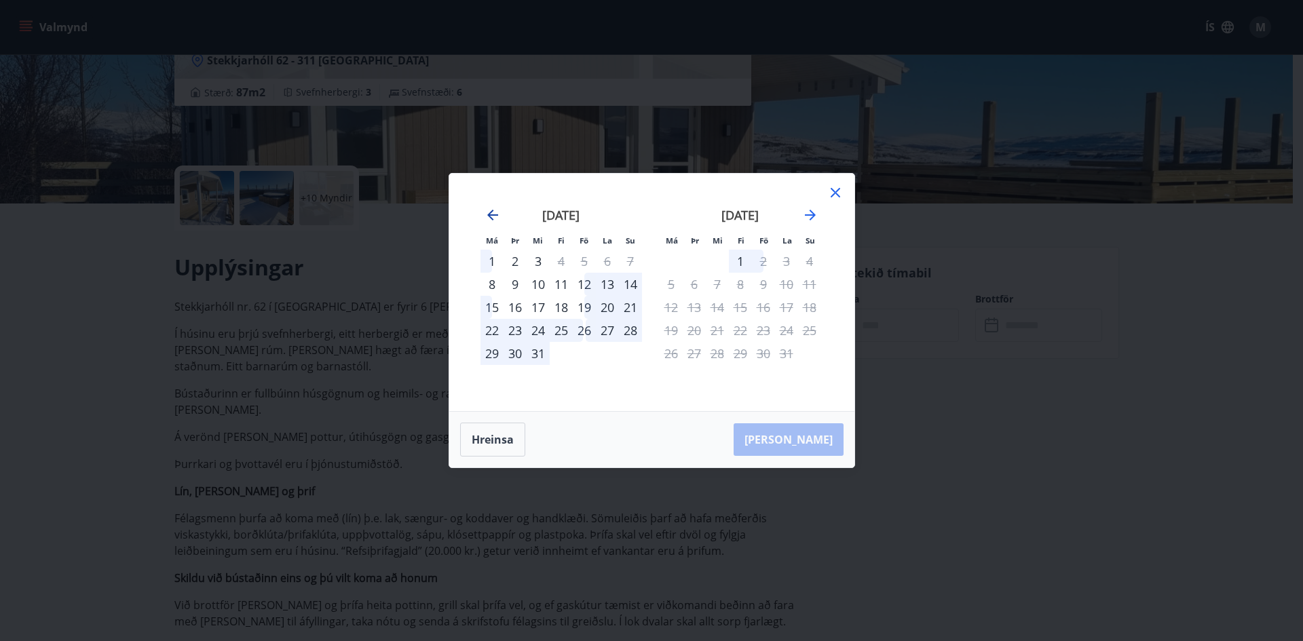
click at [487, 212] on icon "Move backward to switch to the previous month." at bounding box center [492, 215] width 16 height 16
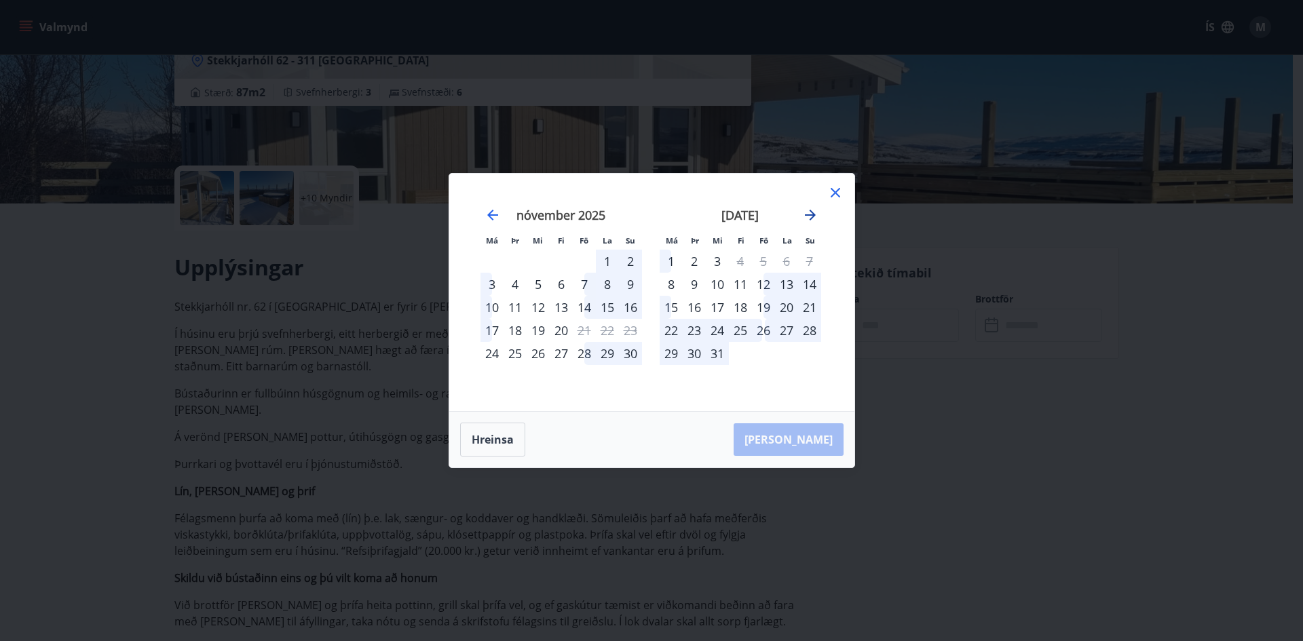
click at [809, 216] on icon "Move forward to switch to the next month." at bounding box center [810, 215] width 16 height 16
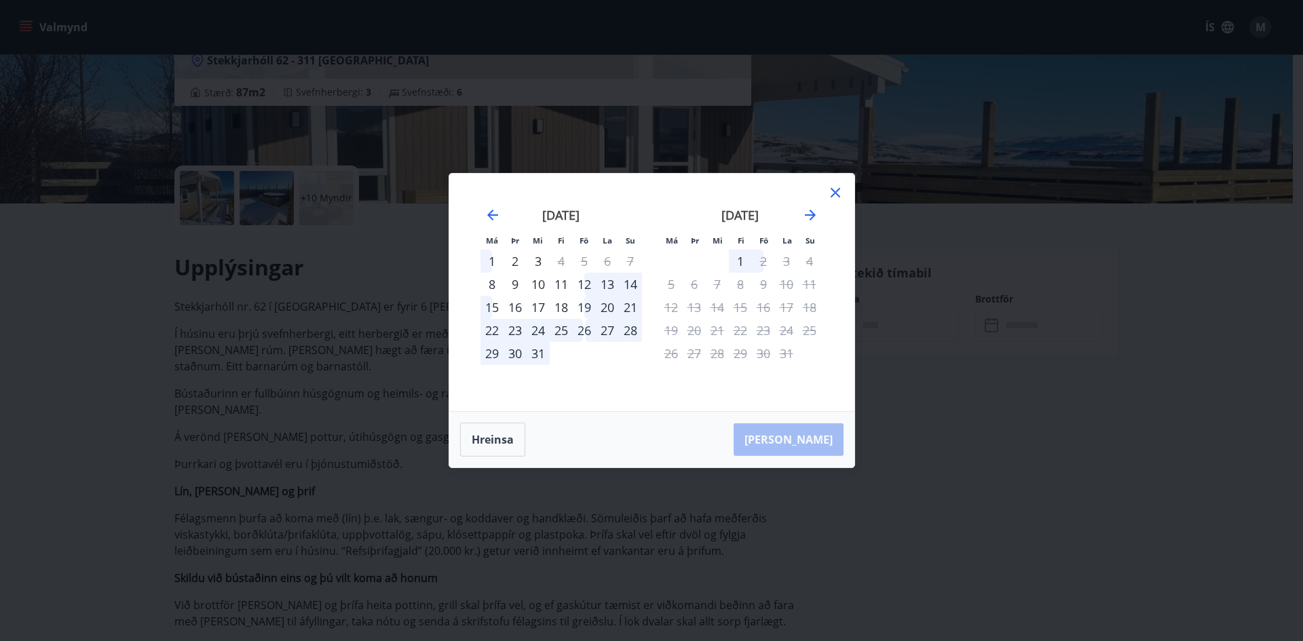
click at [539, 307] on div "17" at bounding box center [537, 307] width 23 height 23
click at [528, 306] on div "17" at bounding box center [537, 307] width 23 height 23
click at [537, 303] on div "17" at bounding box center [537, 307] width 23 height 23
click at [493, 218] on icon "Move backward to switch to the previous month." at bounding box center [492, 215] width 16 height 16
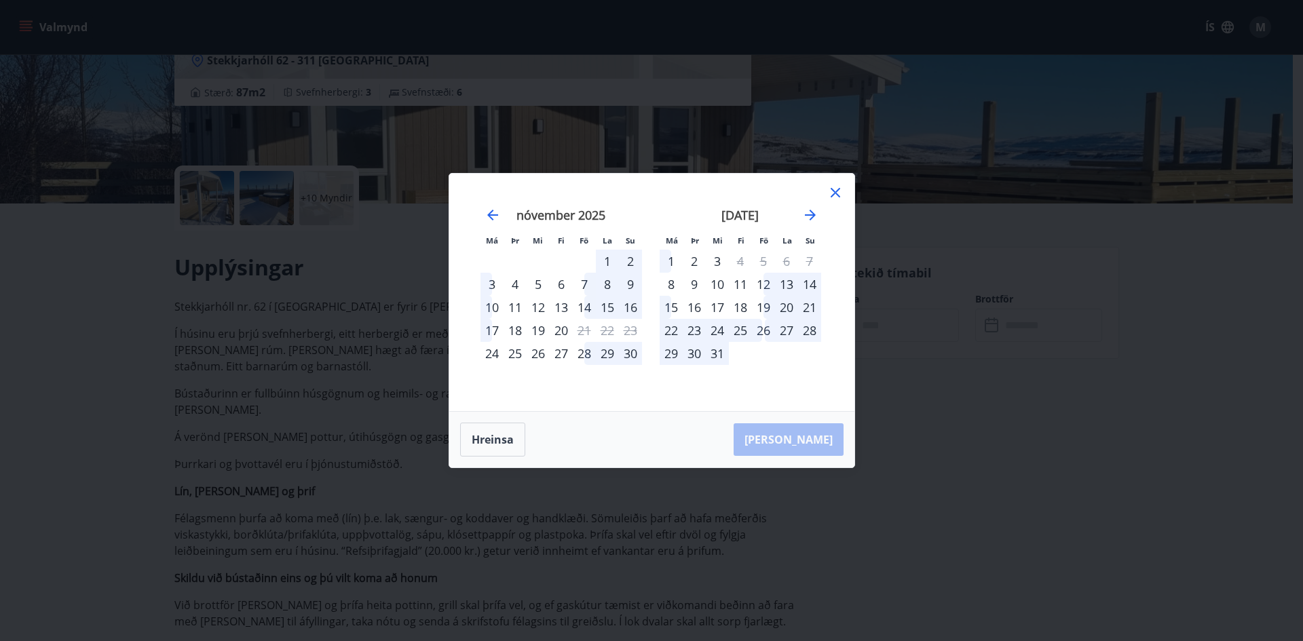
click at [723, 304] on div "17" at bounding box center [717, 307] width 23 height 23
click at [811, 310] on div "21" at bounding box center [809, 307] width 23 height 23
click at [834, 186] on icon at bounding box center [835, 193] width 16 height 16
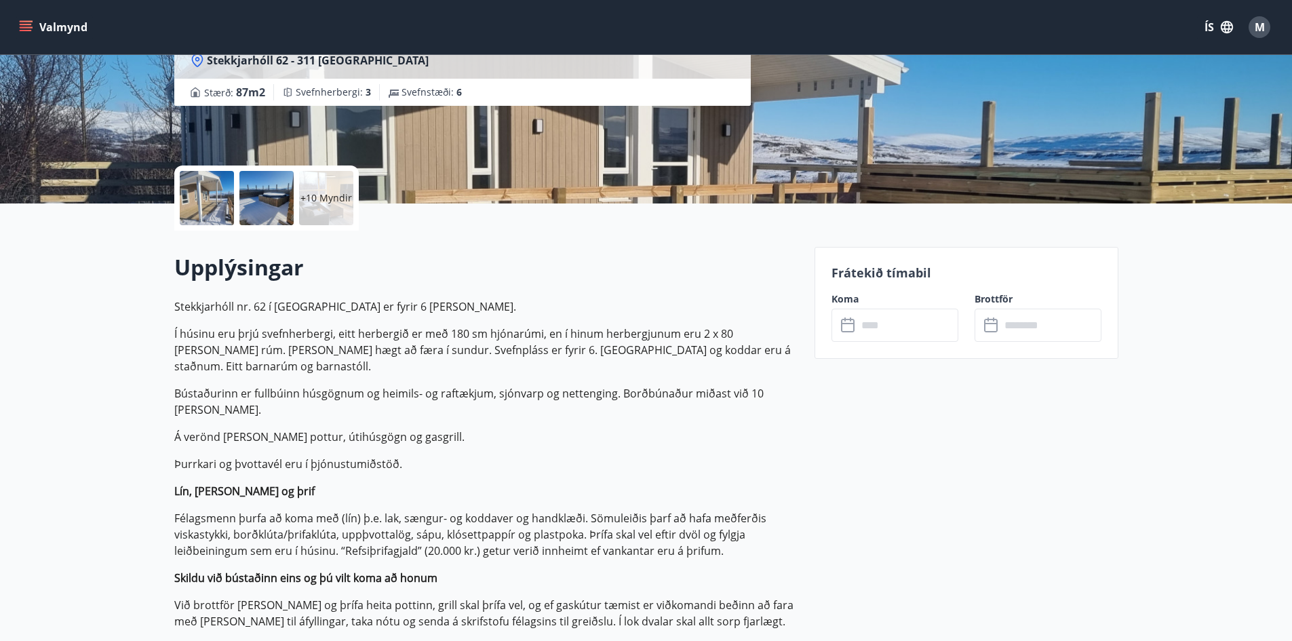
click at [999, 320] on icon at bounding box center [992, 326] width 16 height 16
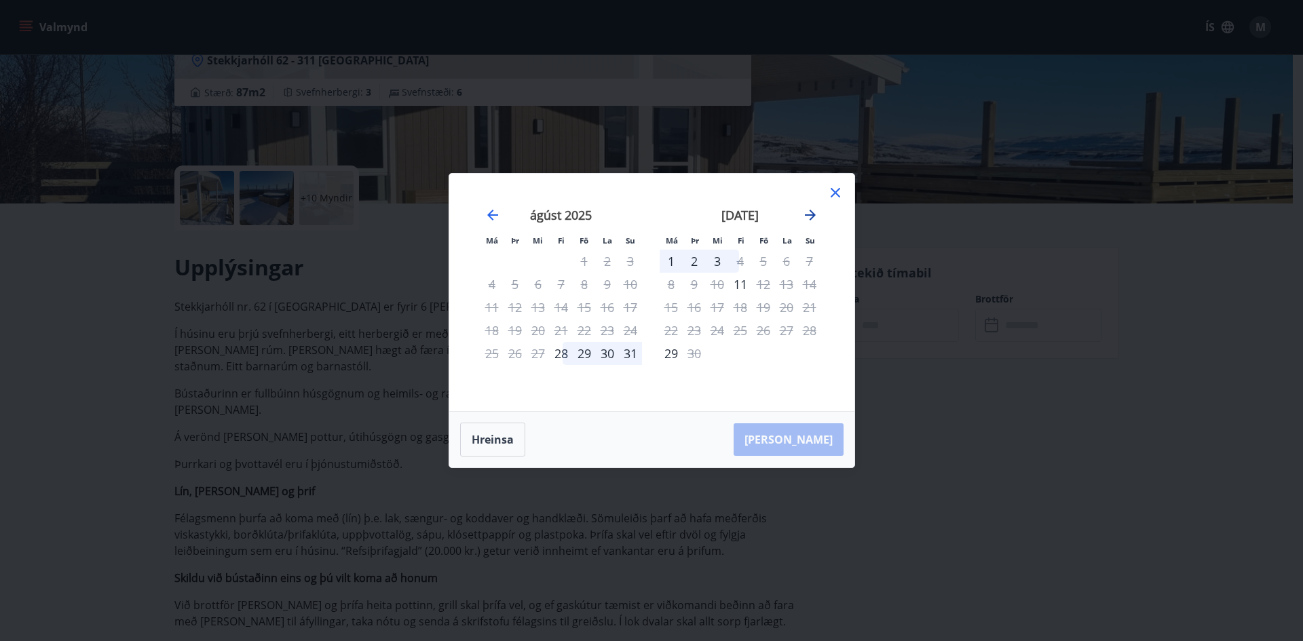
click at [813, 210] on icon "Move forward to switch to the next month." at bounding box center [810, 215] width 16 height 16
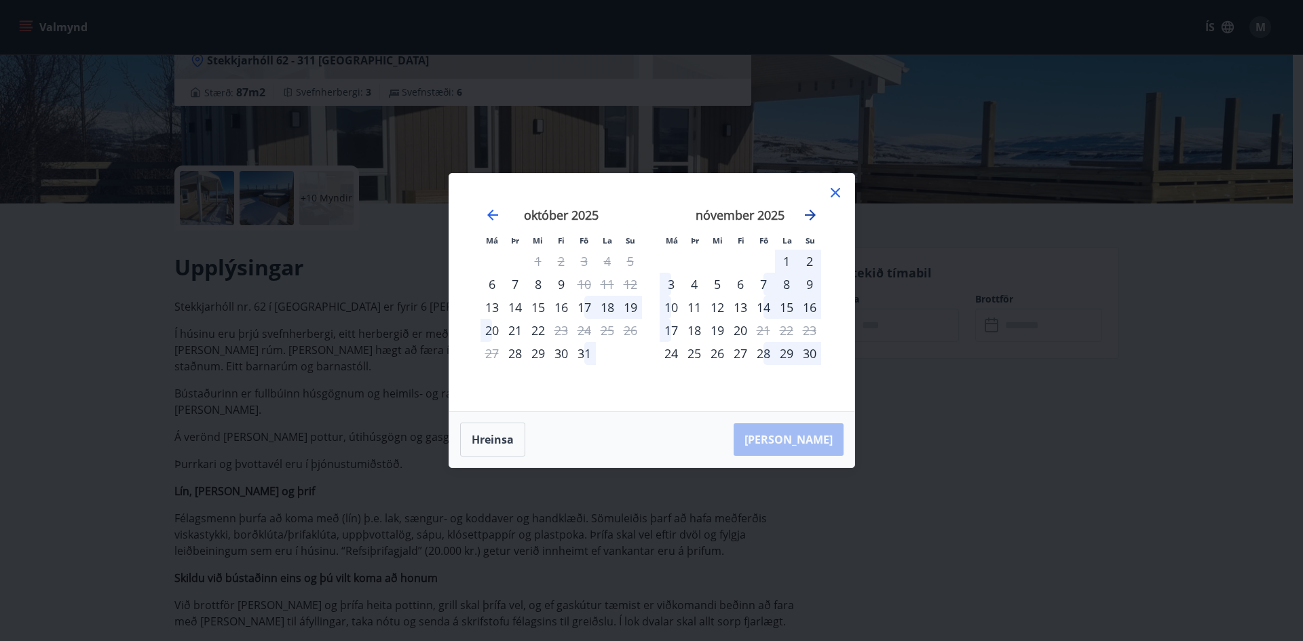
click at [813, 210] on icon "Move forward to switch to the next month." at bounding box center [810, 215] width 16 height 16
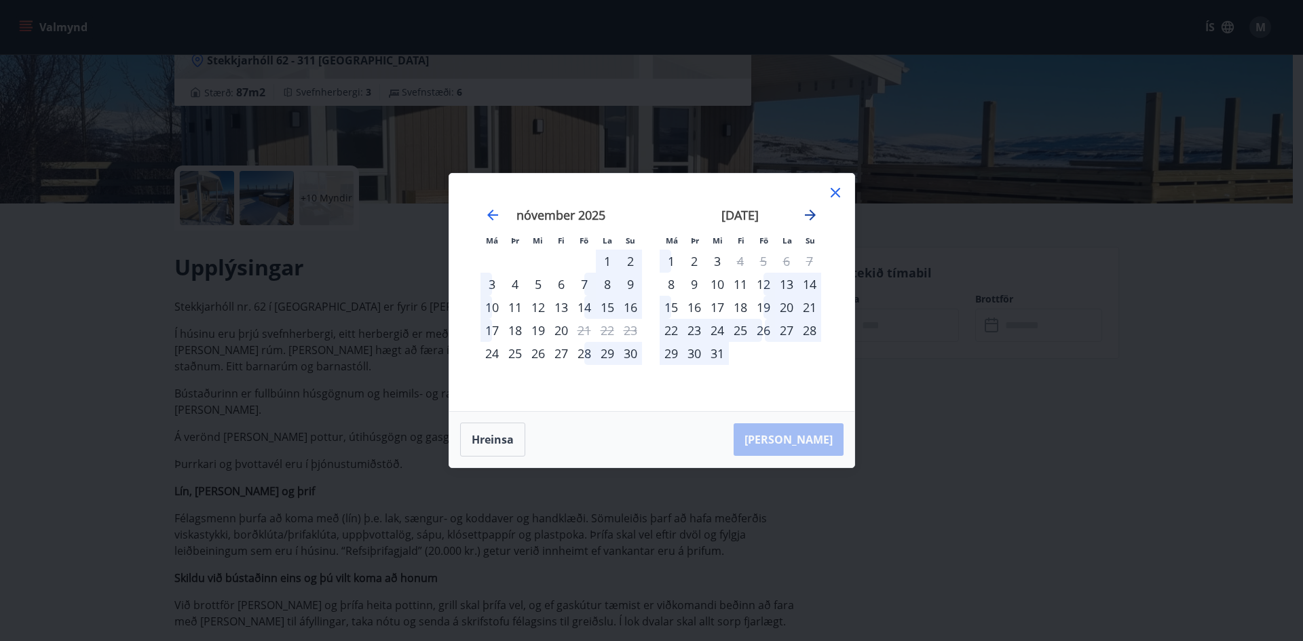
click at [813, 210] on icon "Move forward to switch to the next month." at bounding box center [810, 215] width 16 height 16
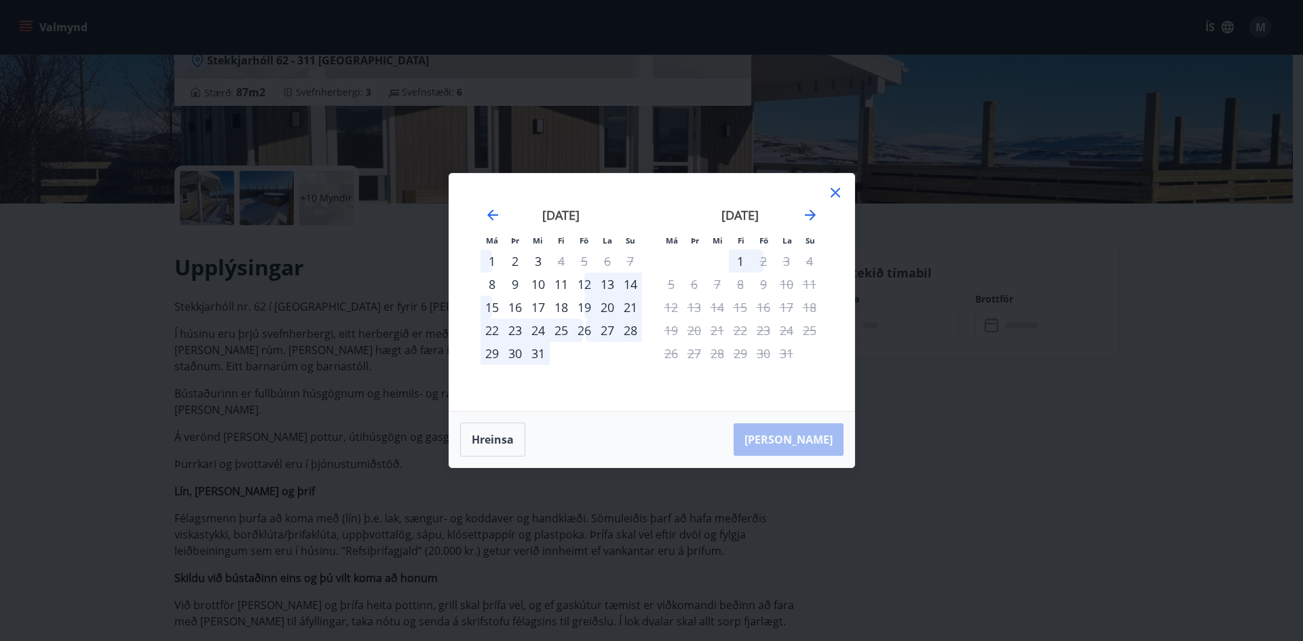
click at [535, 307] on div "17" at bounding box center [537, 307] width 23 height 23
click at [542, 301] on div "17" at bounding box center [537, 307] width 23 height 23
click at [493, 217] on icon "Move backward to switch to the previous month." at bounding box center [492, 215] width 16 height 16
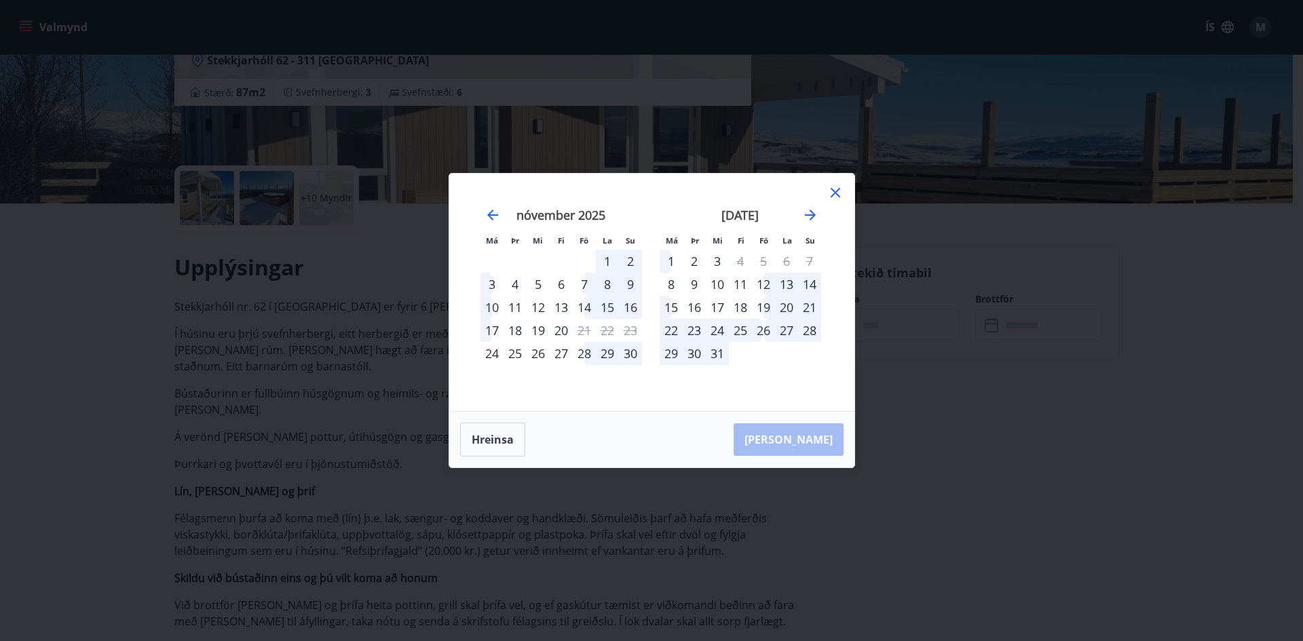
click at [723, 307] on div "17" at bounding box center [717, 307] width 23 height 23
click at [805, 304] on div "21" at bounding box center [809, 307] width 23 height 23
click at [487, 421] on div "[PERSON_NAME]" at bounding box center [651, 440] width 405 height 56
click at [491, 434] on button "Hreinsa" at bounding box center [492, 440] width 65 height 34
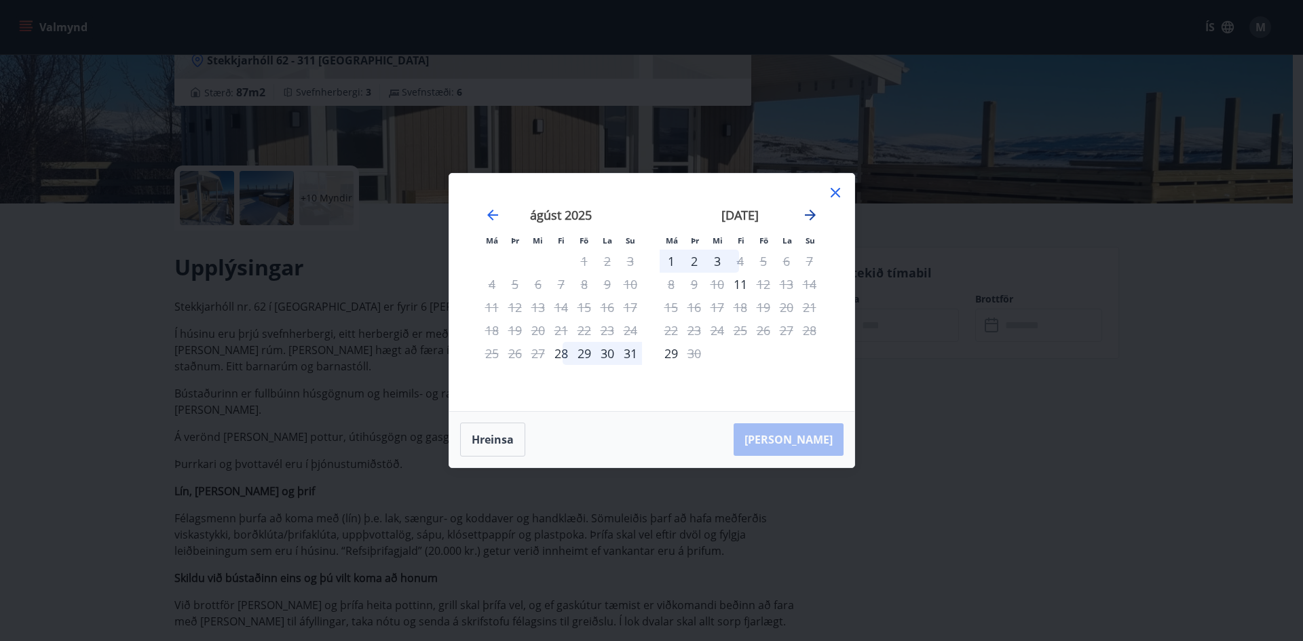
click at [805, 215] on icon "Move forward to switch to the next month." at bounding box center [810, 215] width 11 height 11
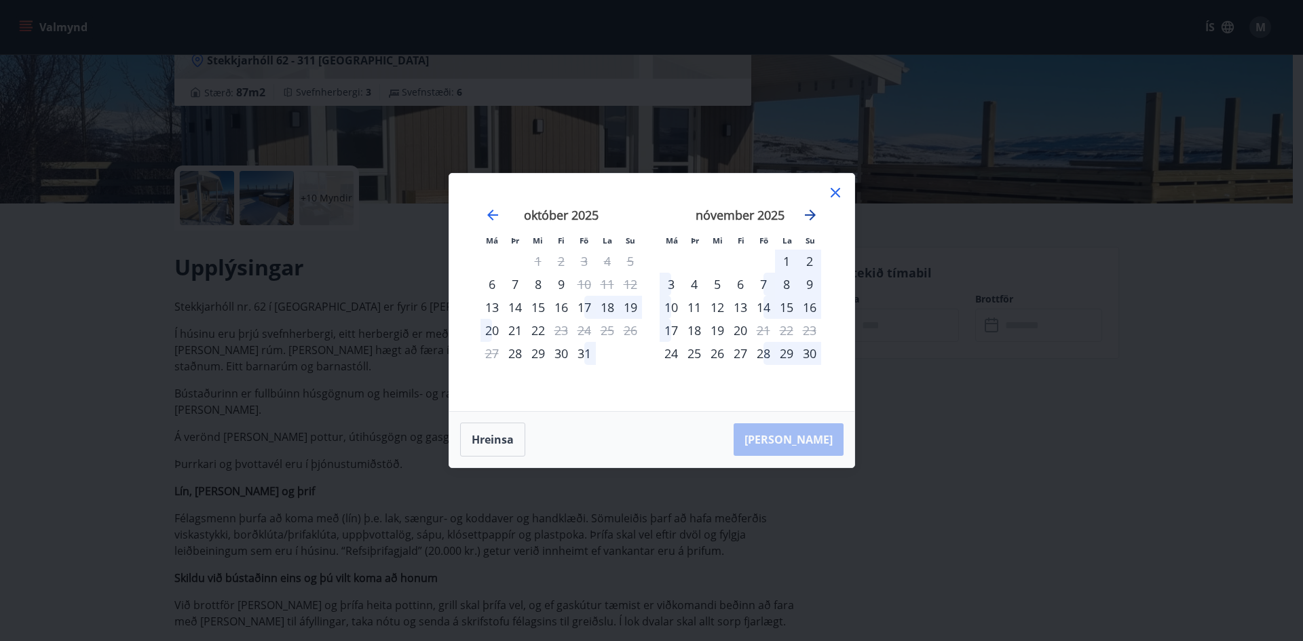
click at [805, 215] on icon "Move forward to switch to the next month." at bounding box center [810, 215] width 11 height 11
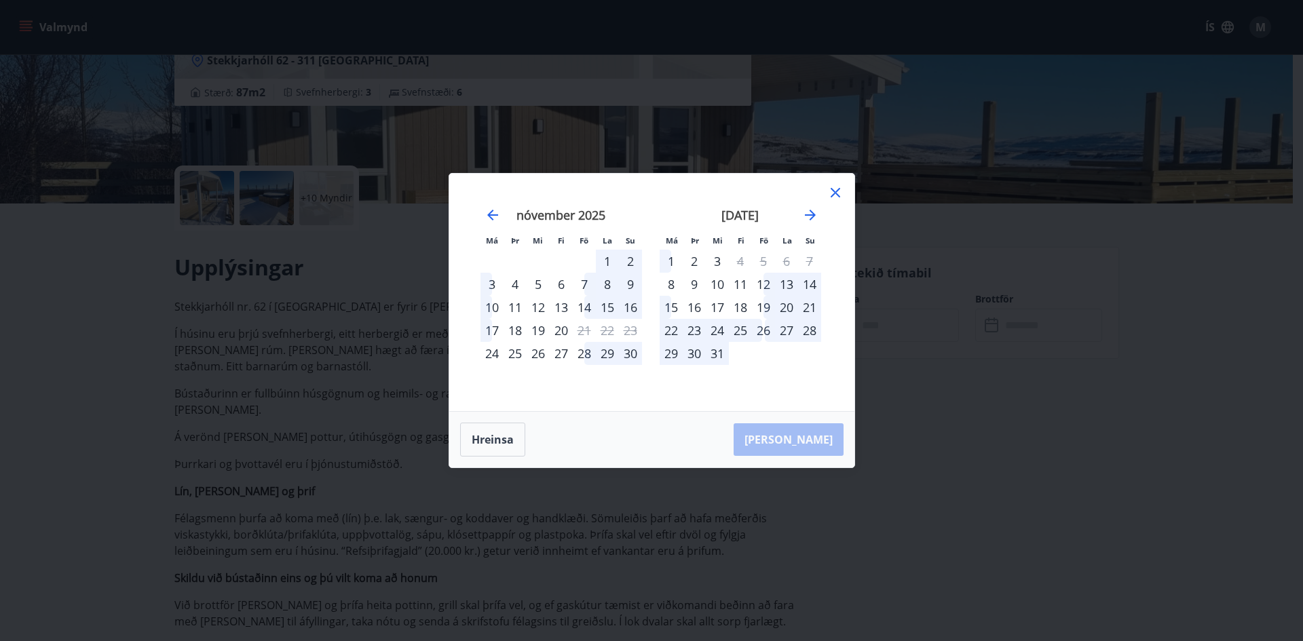
click at [721, 311] on div "17" at bounding box center [717, 307] width 23 height 23
click at [809, 307] on div "21" at bounding box center [809, 307] width 23 height 23
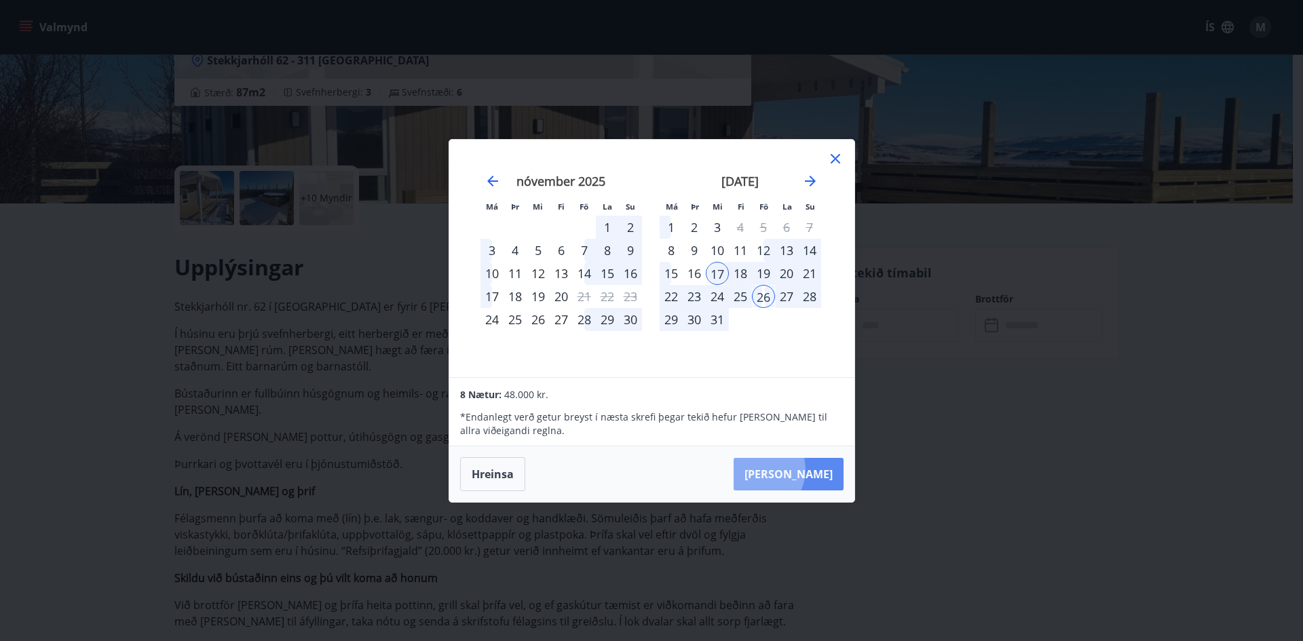
click at [799, 469] on button "[PERSON_NAME]" at bounding box center [788, 474] width 110 height 33
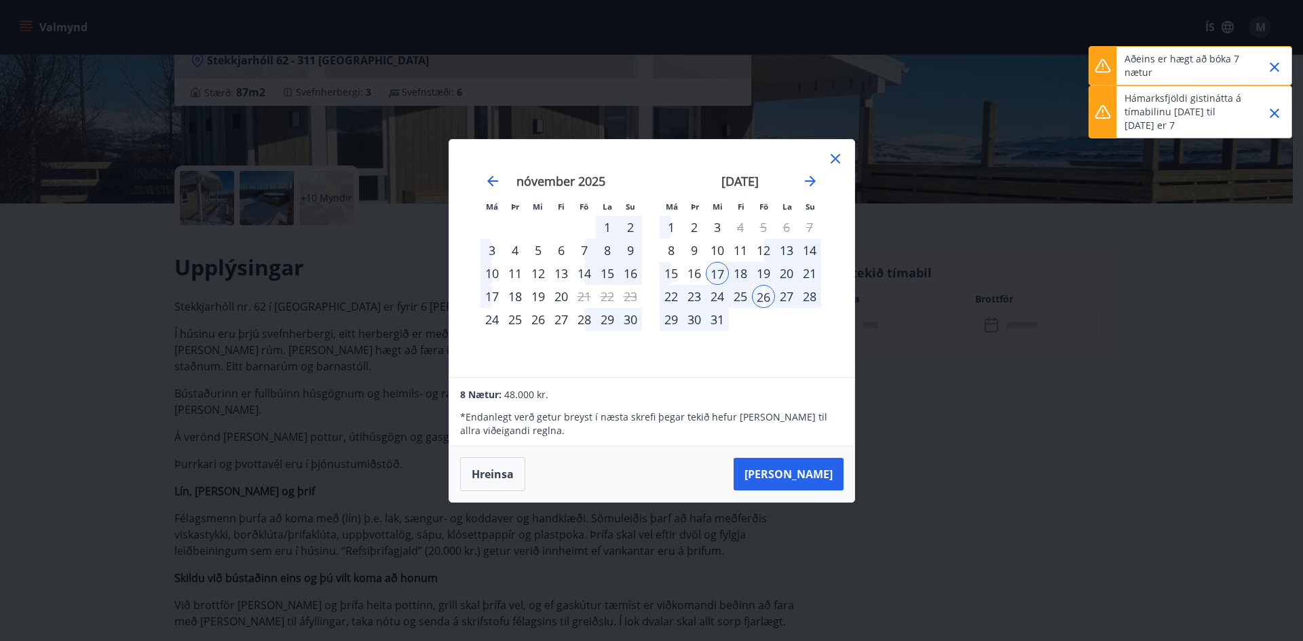
click at [1136, 122] on p "Hámarksfjöldi gistinátta á tímabilinu [DATE] til [DATE] er 7" at bounding box center [1183, 112] width 119 height 41
click at [1094, 105] on icon at bounding box center [1102, 112] width 16 height 16
drag, startPoint x: 1094, startPoint y: 105, endPoint x: 1106, endPoint y: 65, distance: 41.7
click at [1097, 102] on div at bounding box center [1102, 112] width 27 height 52
click at [1106, 65] on icon at bounding box center [1103, 66] width 16 height 14
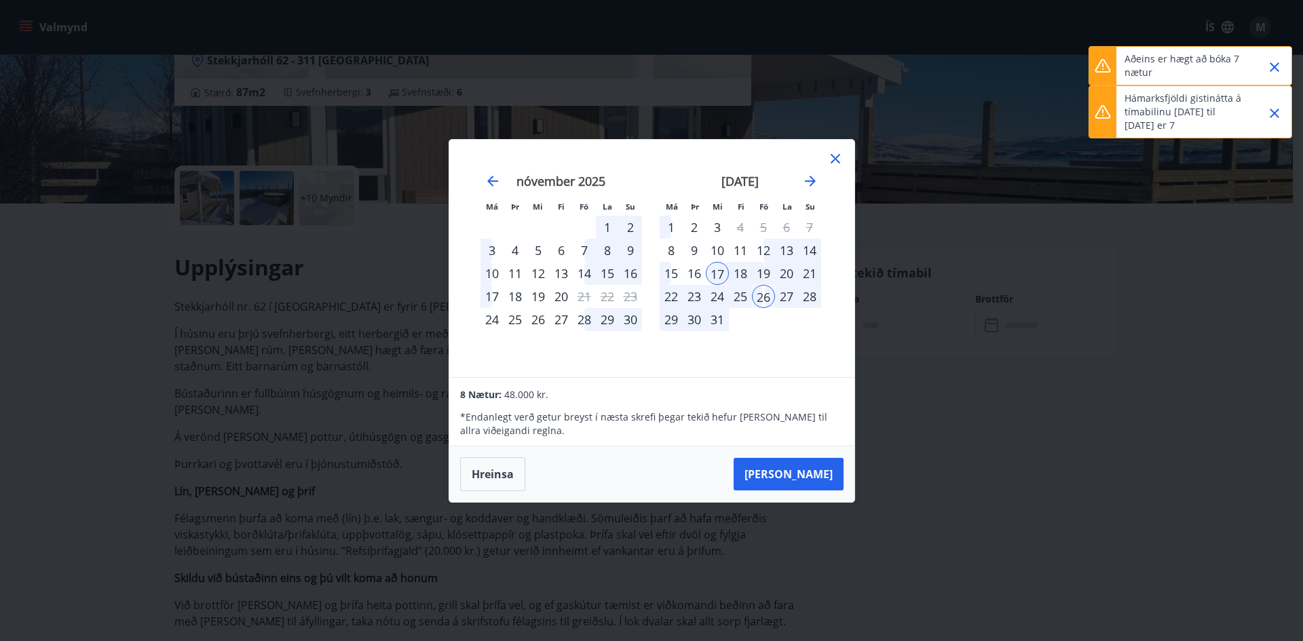
drag, startPoint x: 723, startPoint y: 293, endPoint x: 739, endPoint y: 285, distance: 18.8
click at [726, 292] on div "24" at bounding box center [717, 296] width 23 height 23
click at [716, 269] on div "17" at bounding box center [717, 273] width 23 height 23
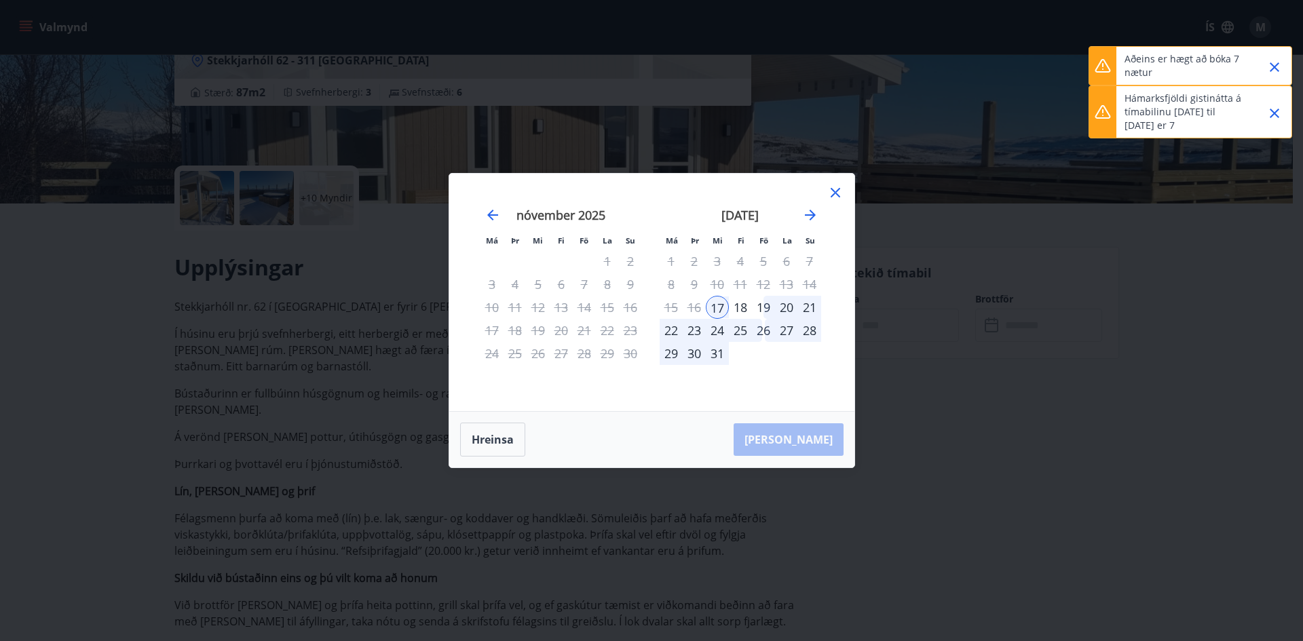
click at [765, 311] on div "19" at bounding box center [763, 307] width 23 height 23
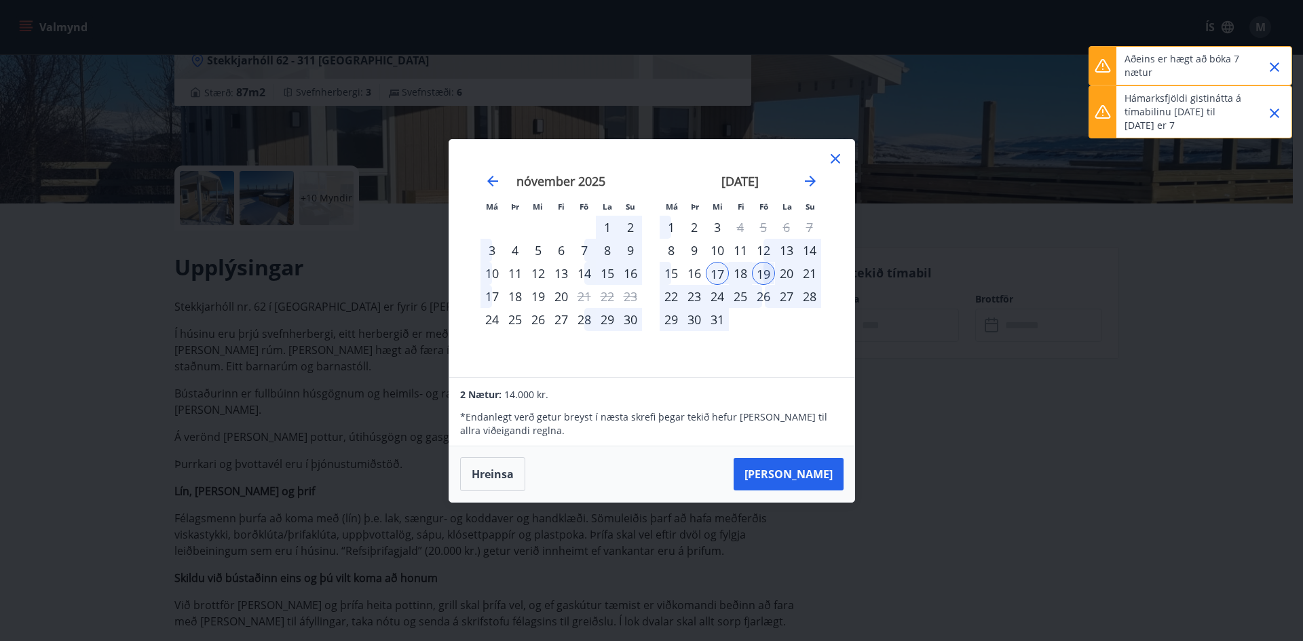
click at [763, 278] on div "19" at bounding box center [763, 273] width 23 height 23
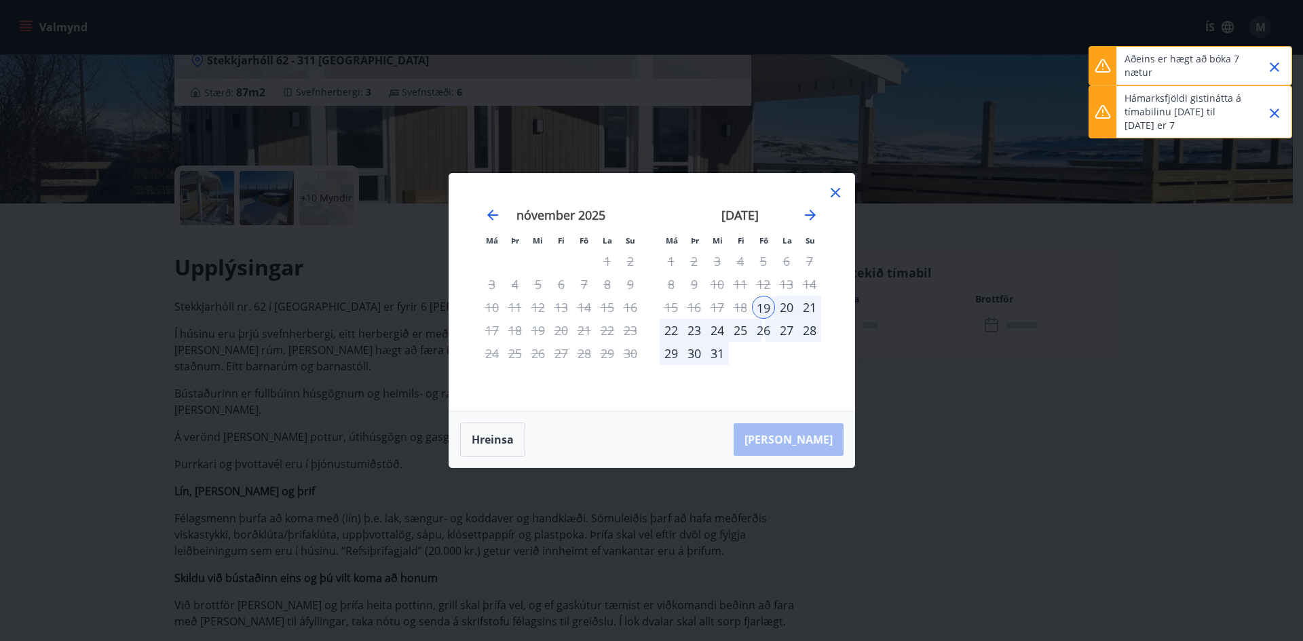
click at [766, 298] on div "19" at bounding box center [763, 307] width 23 height 23
click at [769, 332] on div "26" at bounding box center [763, 330] width 23 height 23
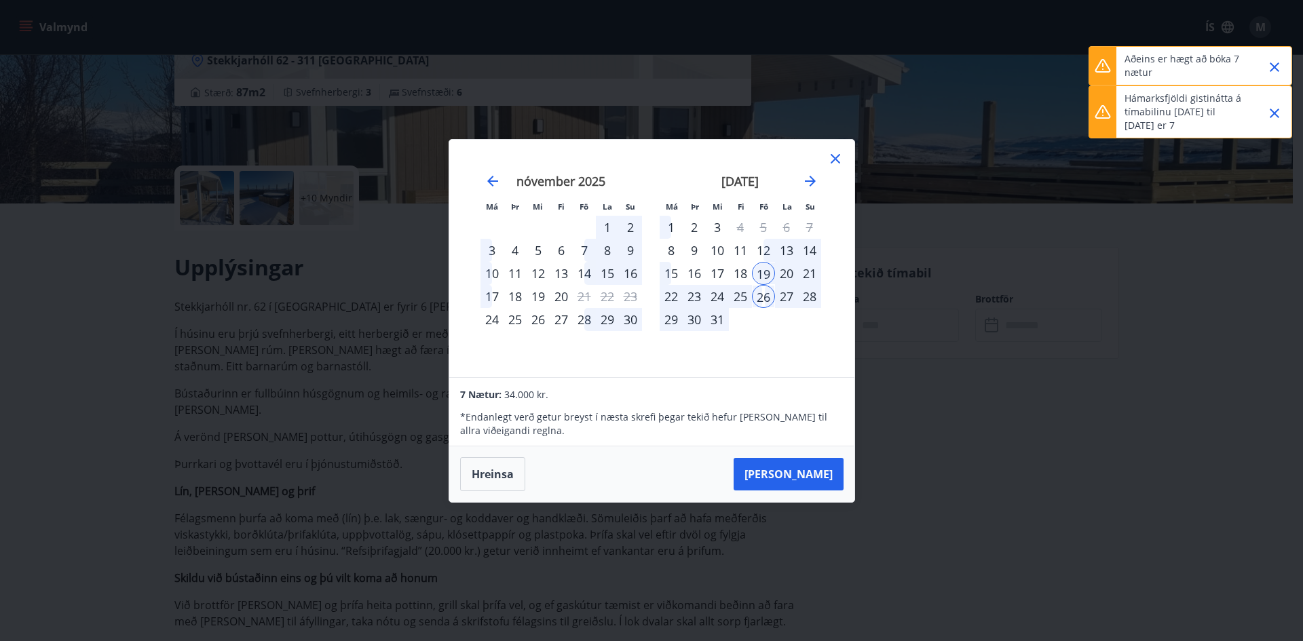
click at [803, 273] on div "21" at bounding box center [809, 273] width 23 height 23
drag, startPoint x: 809, startPoint y: 274, endPoint x: 787, endPoint y: 280, distance: 22.6
click at [808, 274] on div "21" at bounding box center [809, 273] width 23 height 23
click at [755, 299] on div "26" at bounding box center [763, 296] width 23 height 23
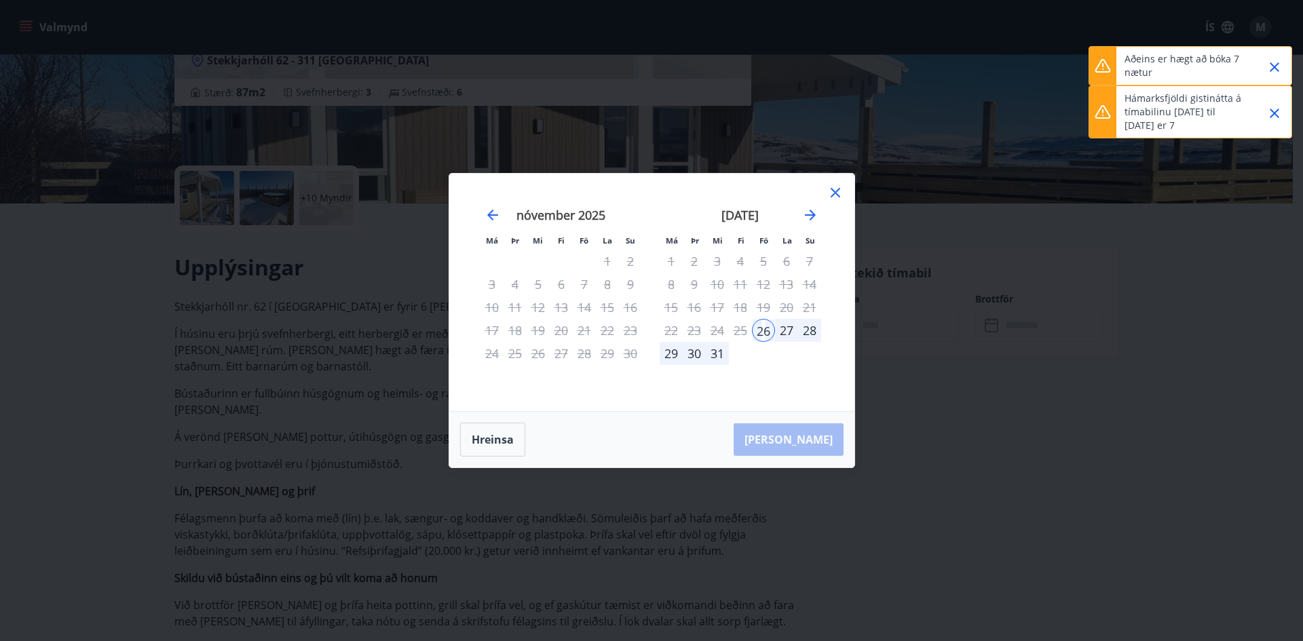
click at [761, 273] on div "12" at bounding box center [763, 284] width 23 height 23
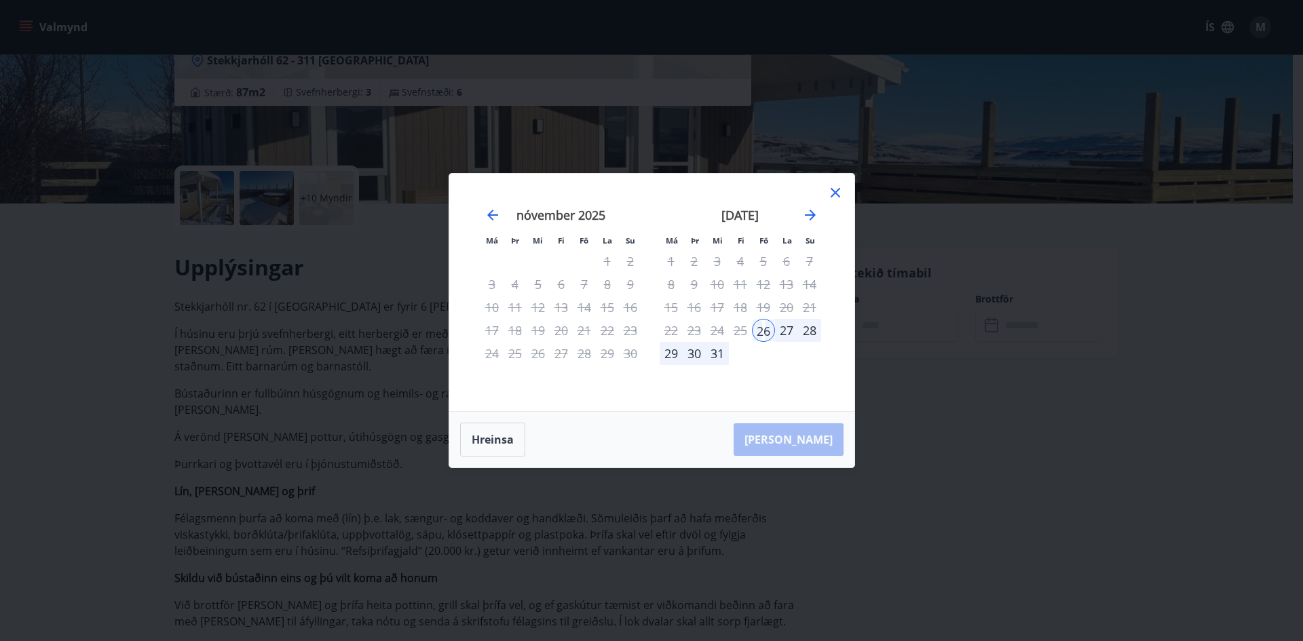
click at [763, 331] on div "26" at bounding box center [763, 330] width 23 height 23
click at [477, 442] on button "Hreinsa" at bounding box center [492, 440] width 65 height 34
click at [694, 330] on div "23" at bounding box center [693, 330] width 23 height 23
click at [765, 327] on div "26" at bounding box center [763, 330] width 23 height 23
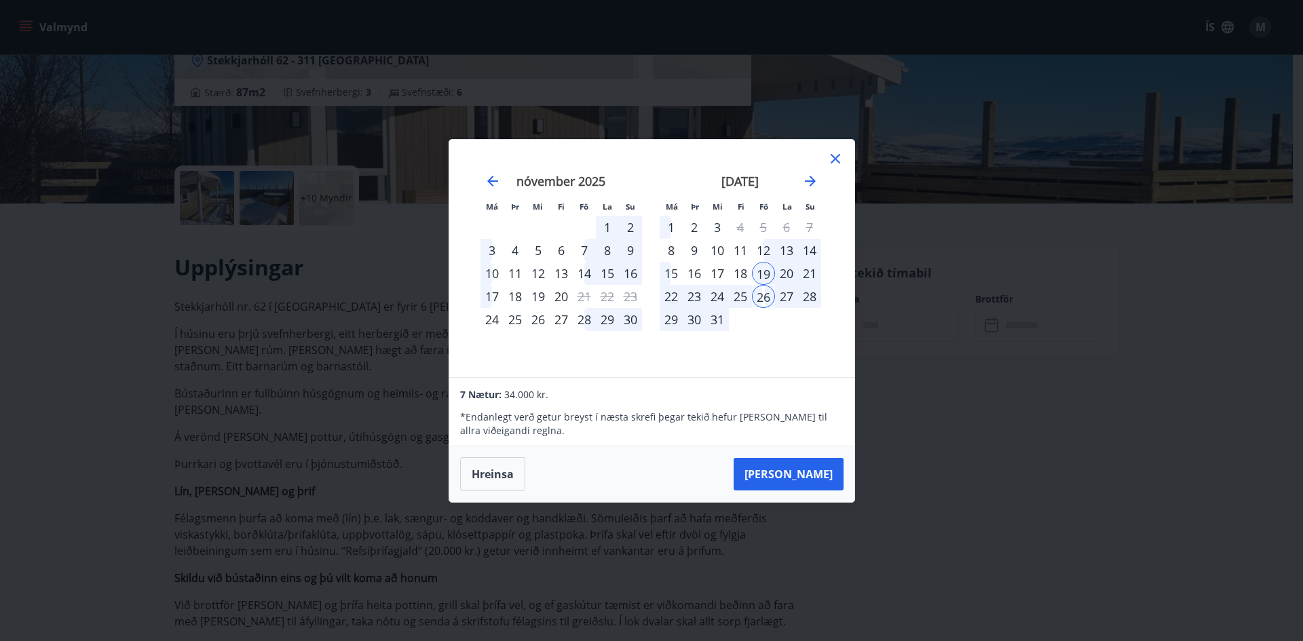
click at [805, 271] on div "21" at bounding box center [809, 273] width 23 height 23
click at [801, 478] on button "[PERSON_NAME]" at bounding box center [788, 474] width 110 height 33
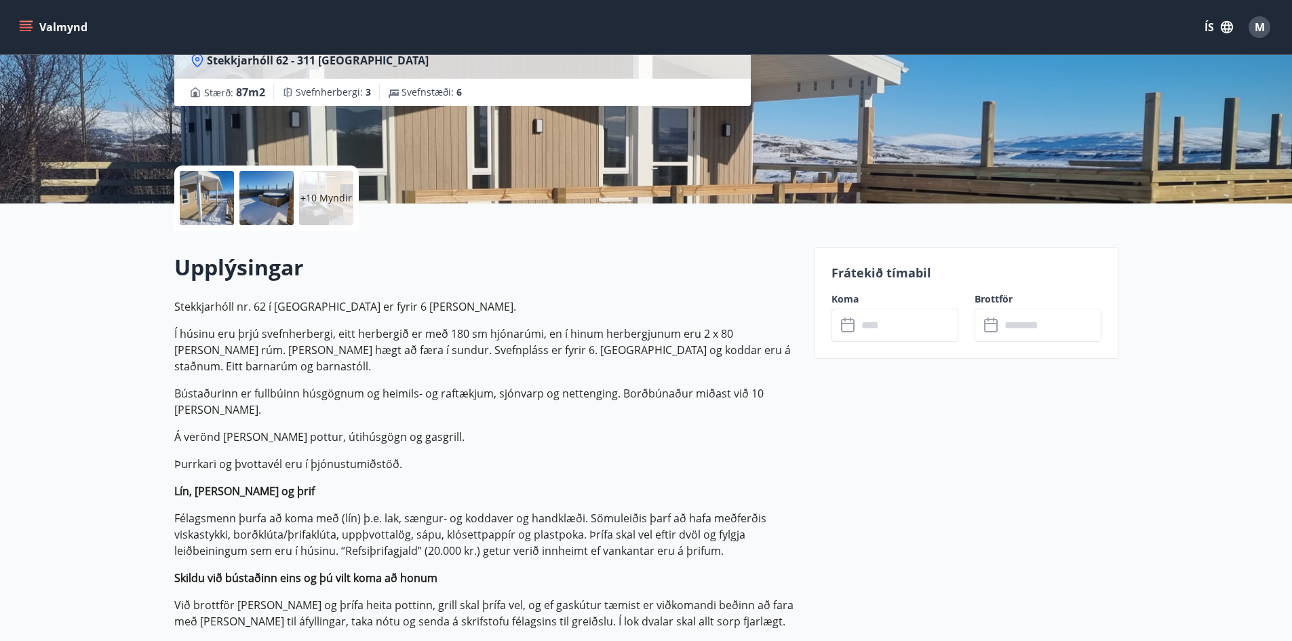
type input "******"
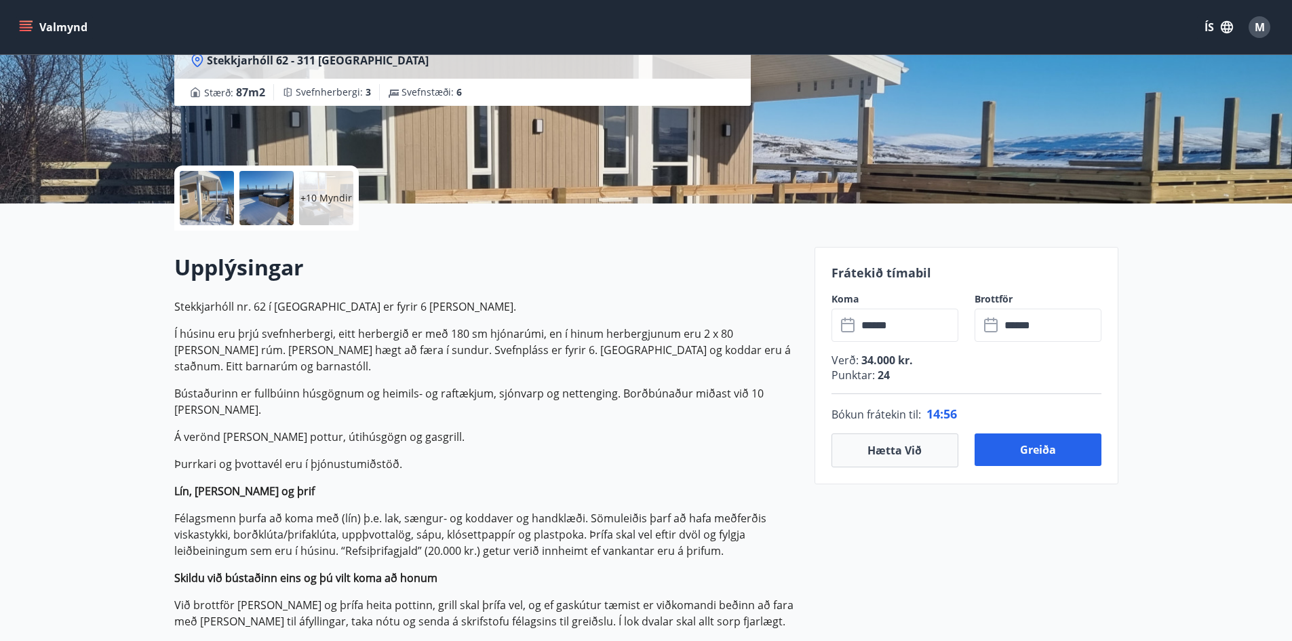
click at [847, 324] on icon at bounding box center [848, 323] width 14 height 1
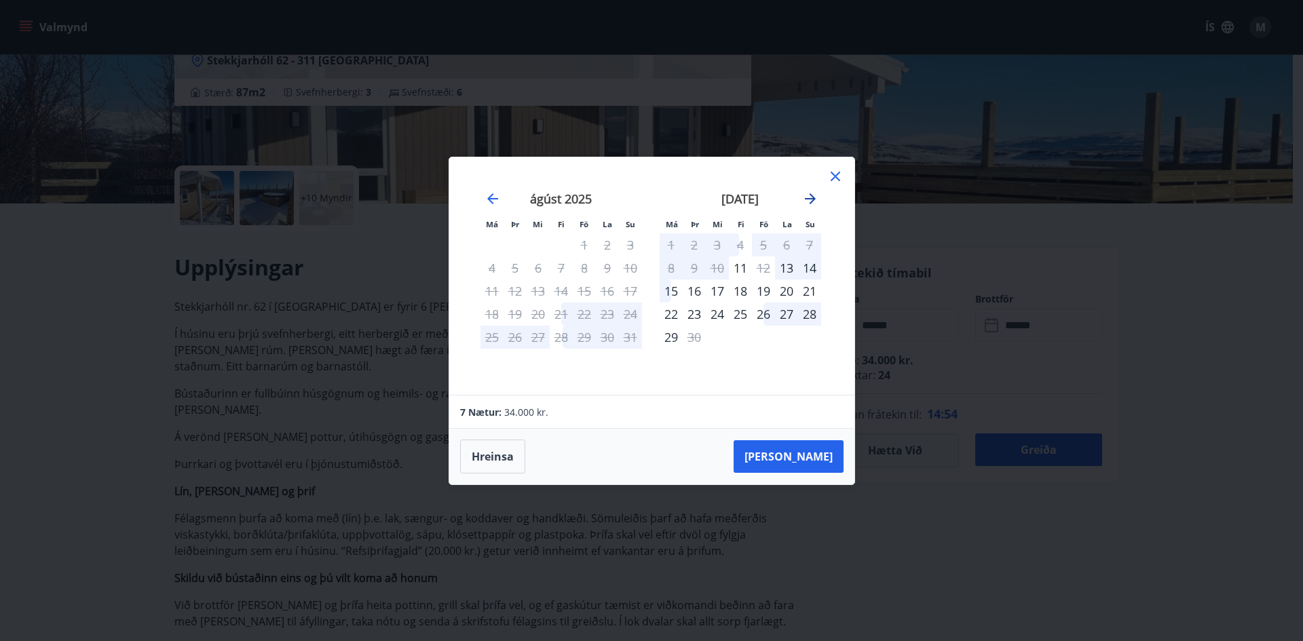
click at [813, 199] on icon "Move forward to switch to the next month." at bounding box center [810, 198] width 11 height 11
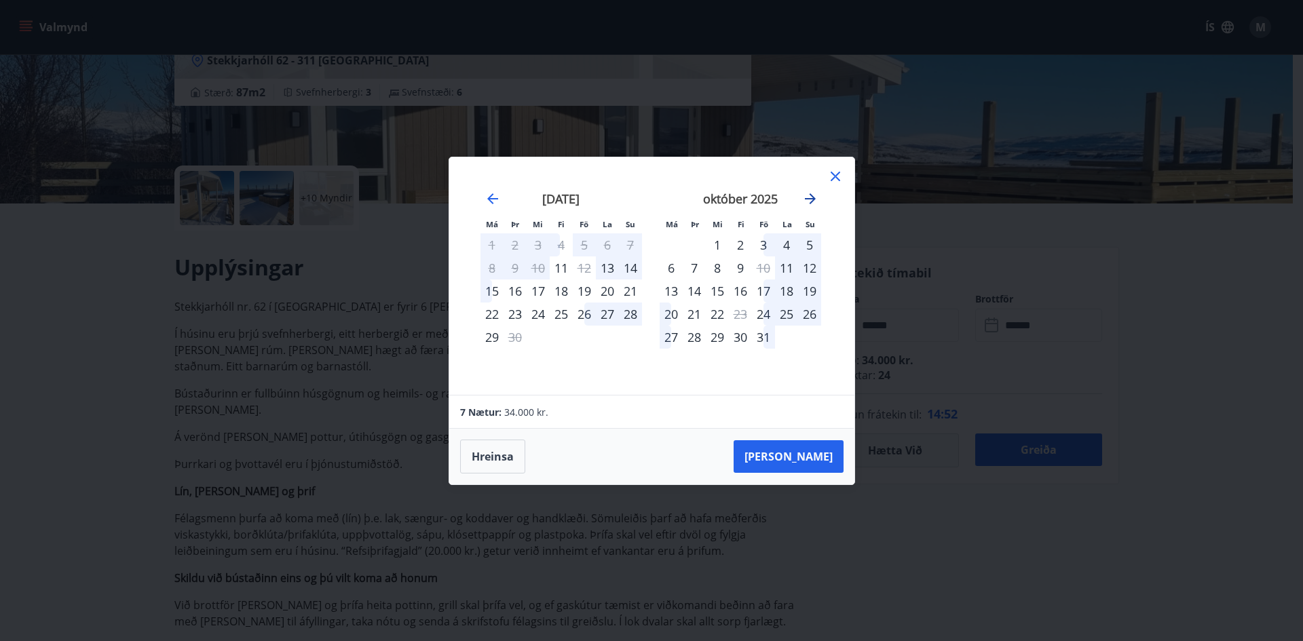
click at [809, 196] on icon "Move forward to switch to the next month." at bounding box center [810, 199] width 16 height 16
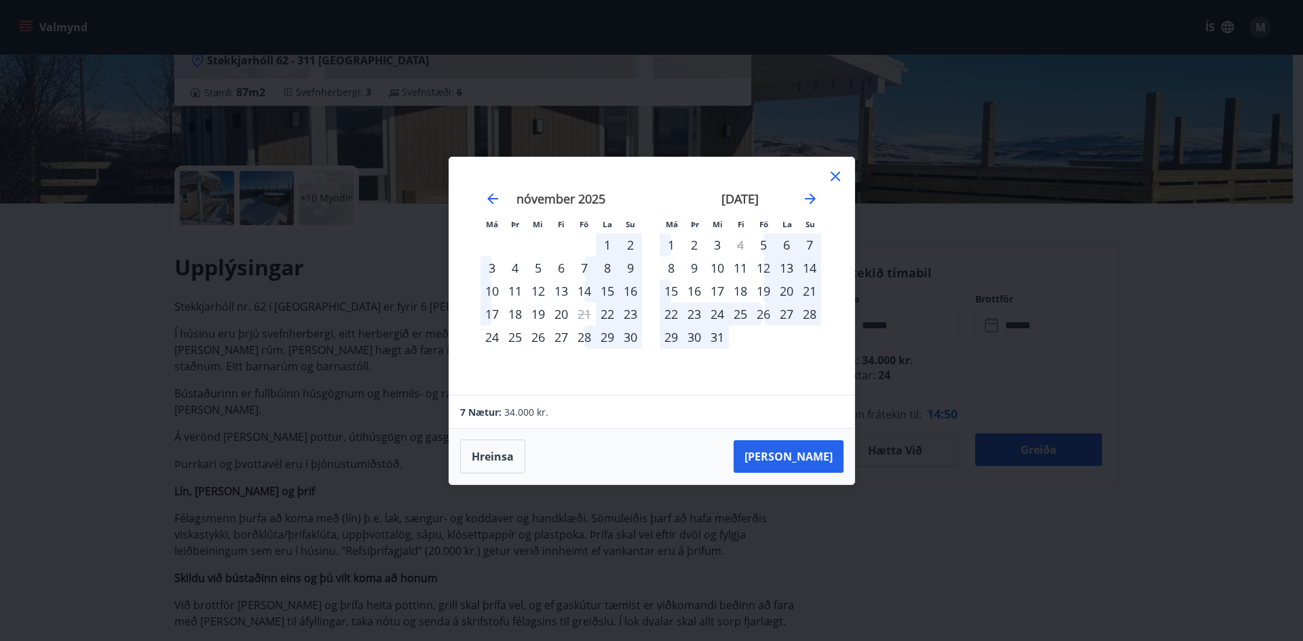
click at [697, 290] on div "16" at bounding box center [693, 291] width 23 height 23
click at [722, 288] on div "17" at bounding box center [717, 291] width 23 height 23
click at [720, 288] on div "17" at bounding box center [717, 291] width 23 height 23
click at [834, 172] on icon at bounding box center [835, 176] width 16 height 16
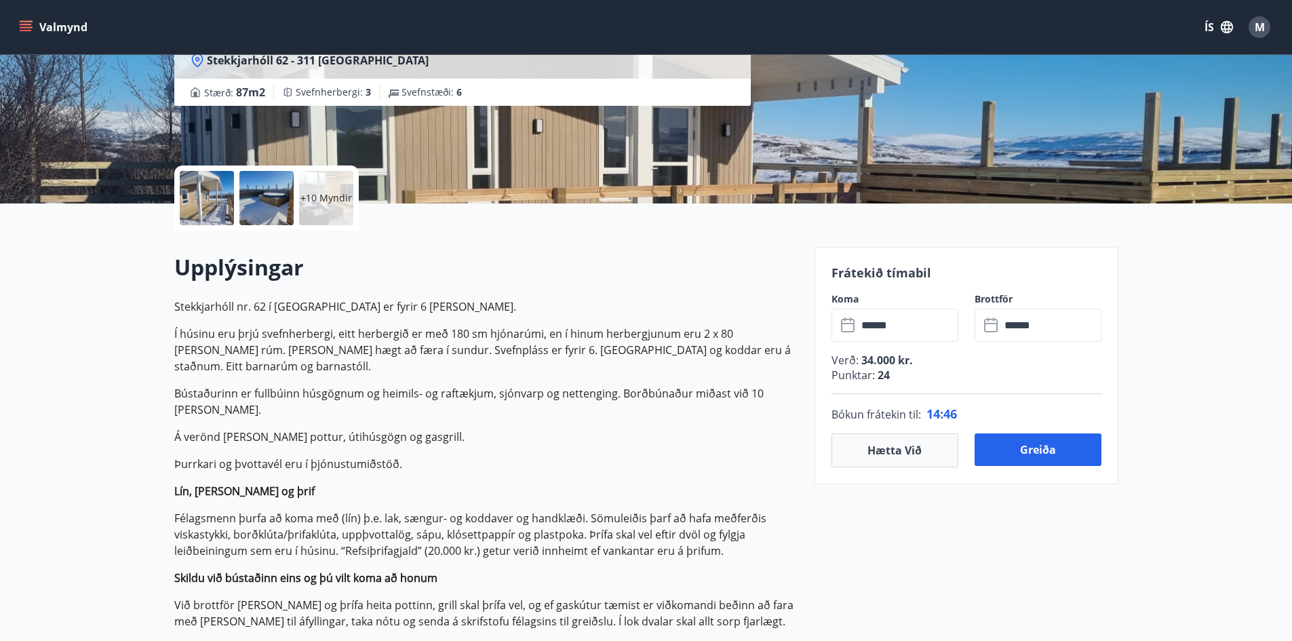
click at [986, 322] on icon at bounding box center [992, 326] width 16 height 16
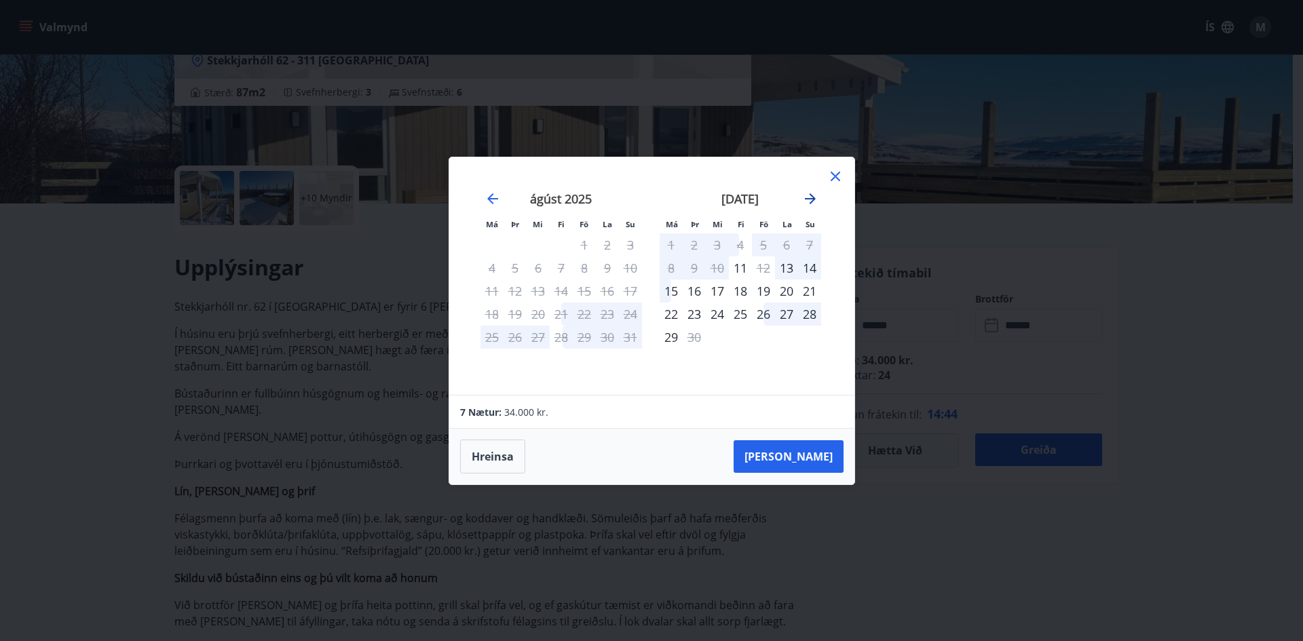
click at [815, 195] on icon "Move forward to switch to the next month." at bounding box center [810, 199] width 16 height 16
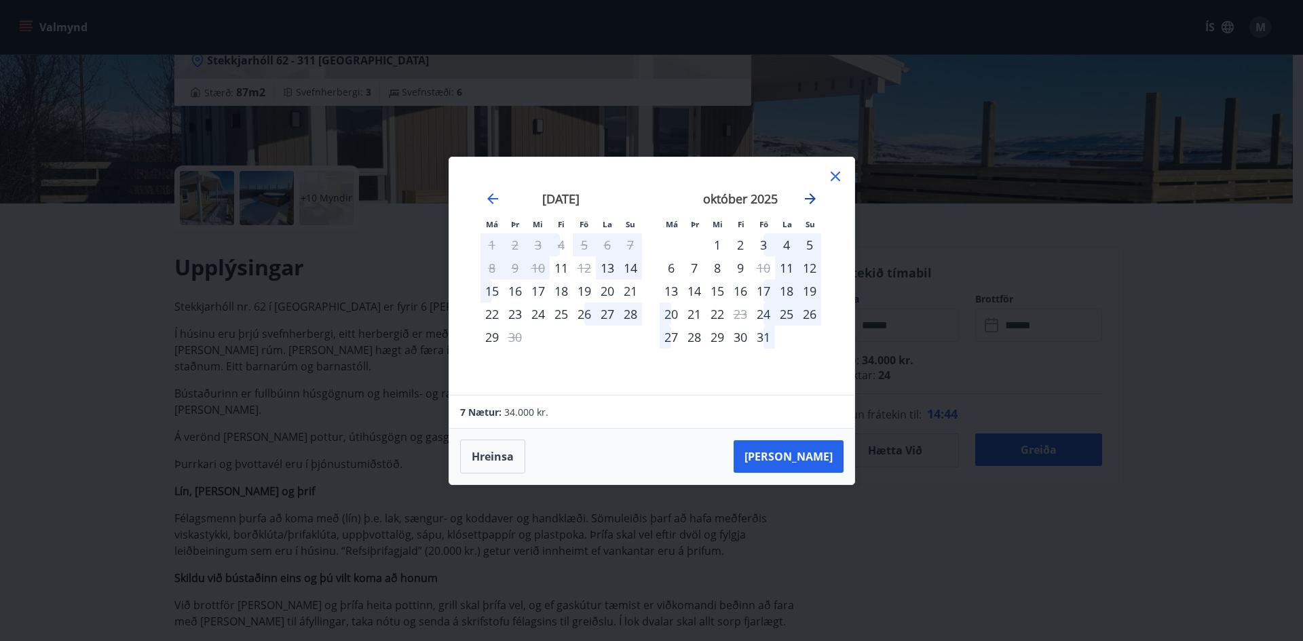
click at [814, 195] on icon "Move forward to switch to the next month." at bounding box center [810, 199] width 16 height 16
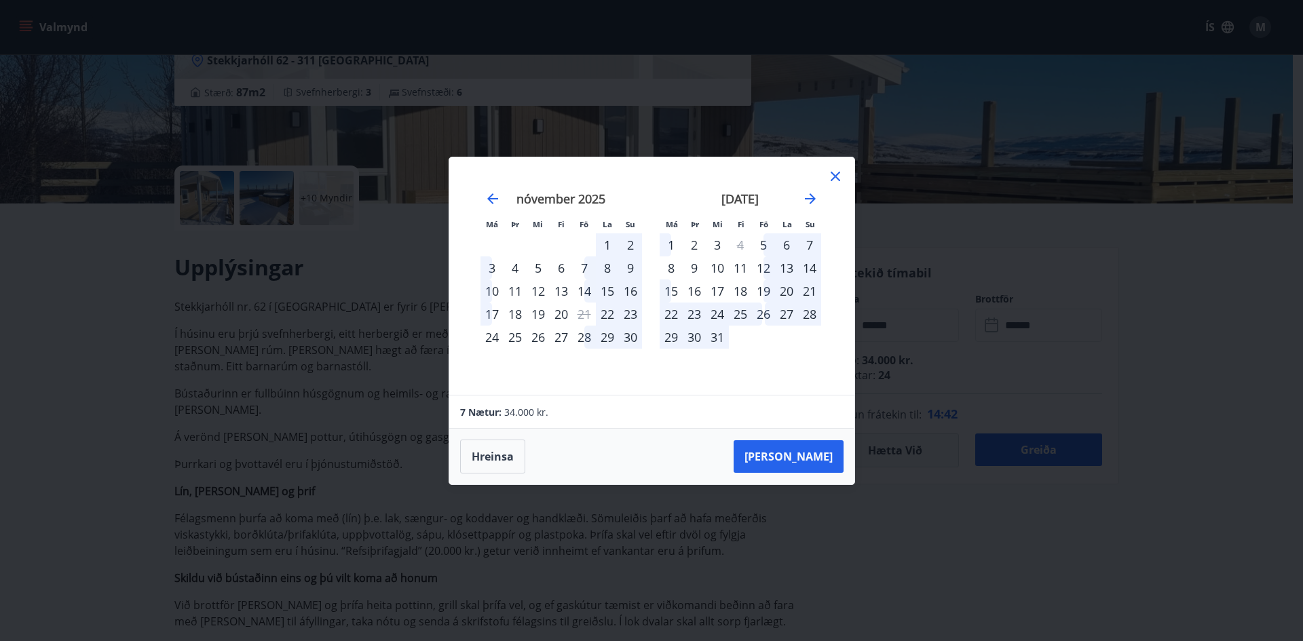
click at [807, 287] on div "21" at bounding box center [809, 291] width 23 height 23
click at [807, 290] on div "21" at bounding box center [809, 291] width 23 height 23
click at [808, 290] on div "21" at bounding box center [809, 291] width 23 height 23
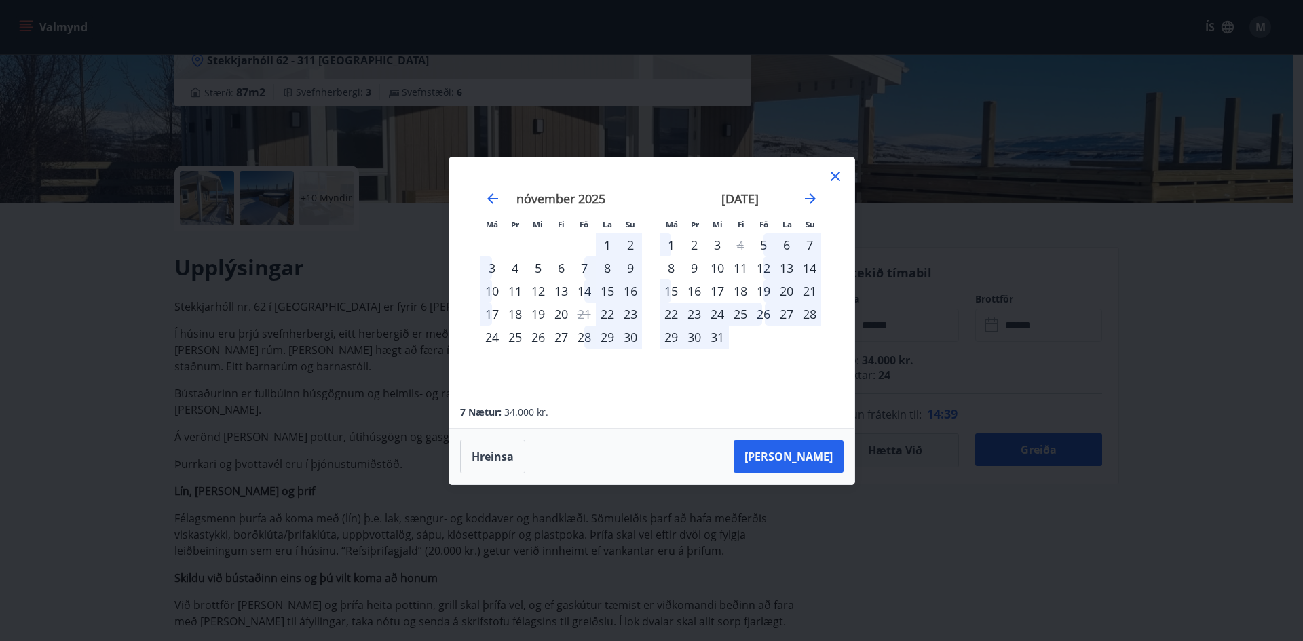
click at [808, 290] on div "21" at bounding box center [809, 291] width 23 height 23
click at [729, 290] on div "18" at bounding box center [740, 291] width 23 height 23
click at [718, 290] on div "17" at bounding box center [717, 291] width 23 height 23
click at [776, 287] on div "20" at bounding box center [786, 291] width 23 height 23
click at [835, 171] on icon at bounding box center [835, 176] width 16 height 16
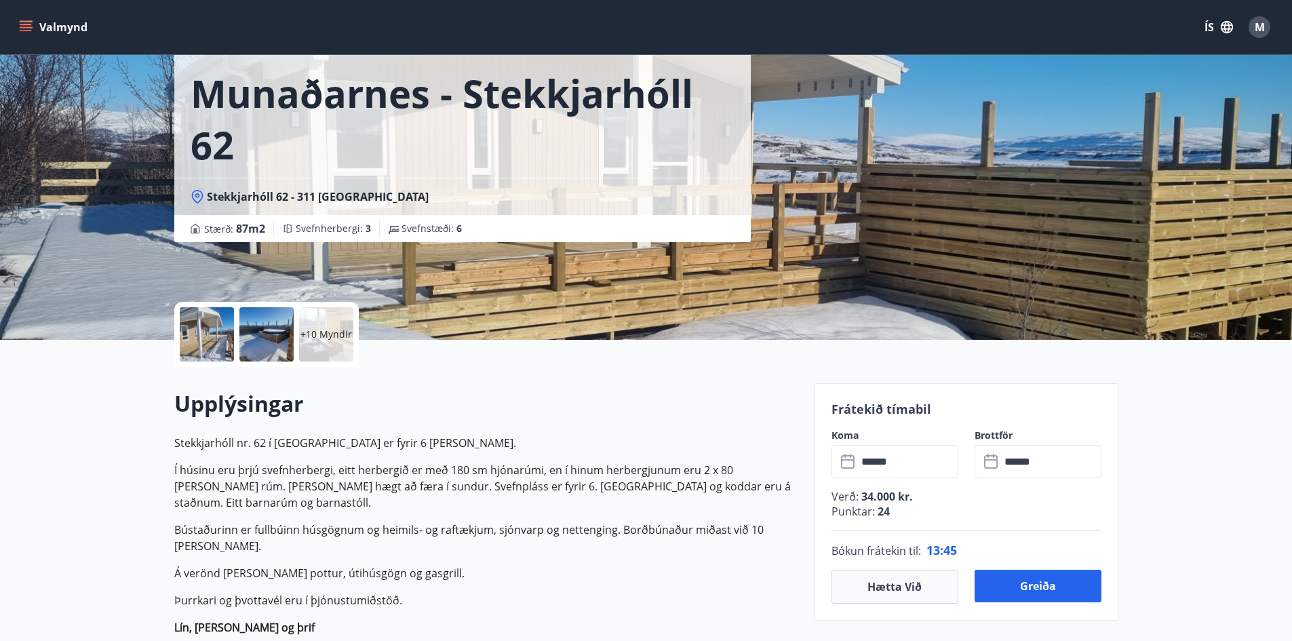
scroll to position [271, 0]
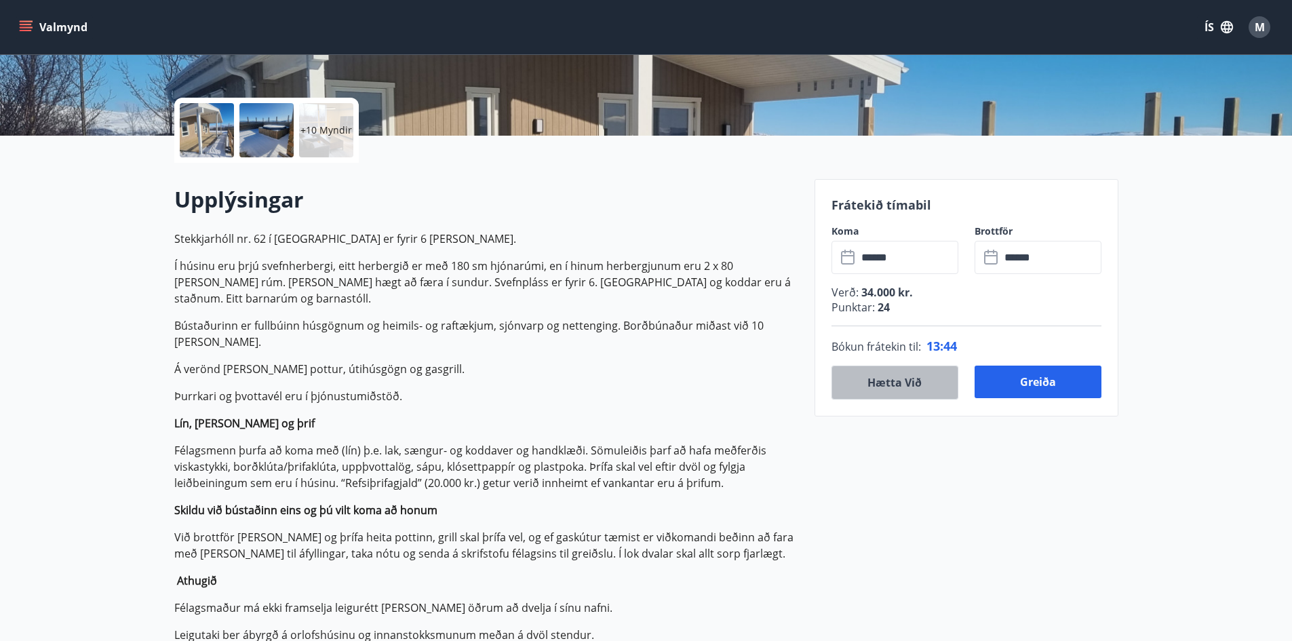
click at [922, 379] on button "Hætta við" at bounding box center [895, 383] width 127 height 34
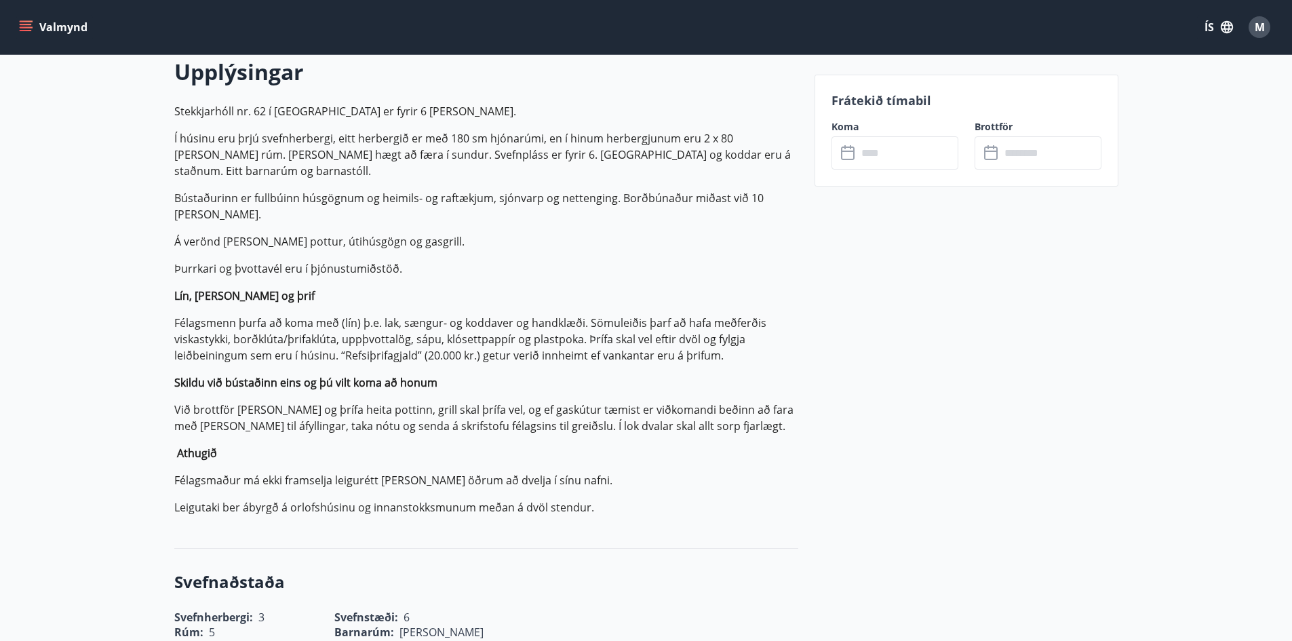
scroll to position [68, 0]
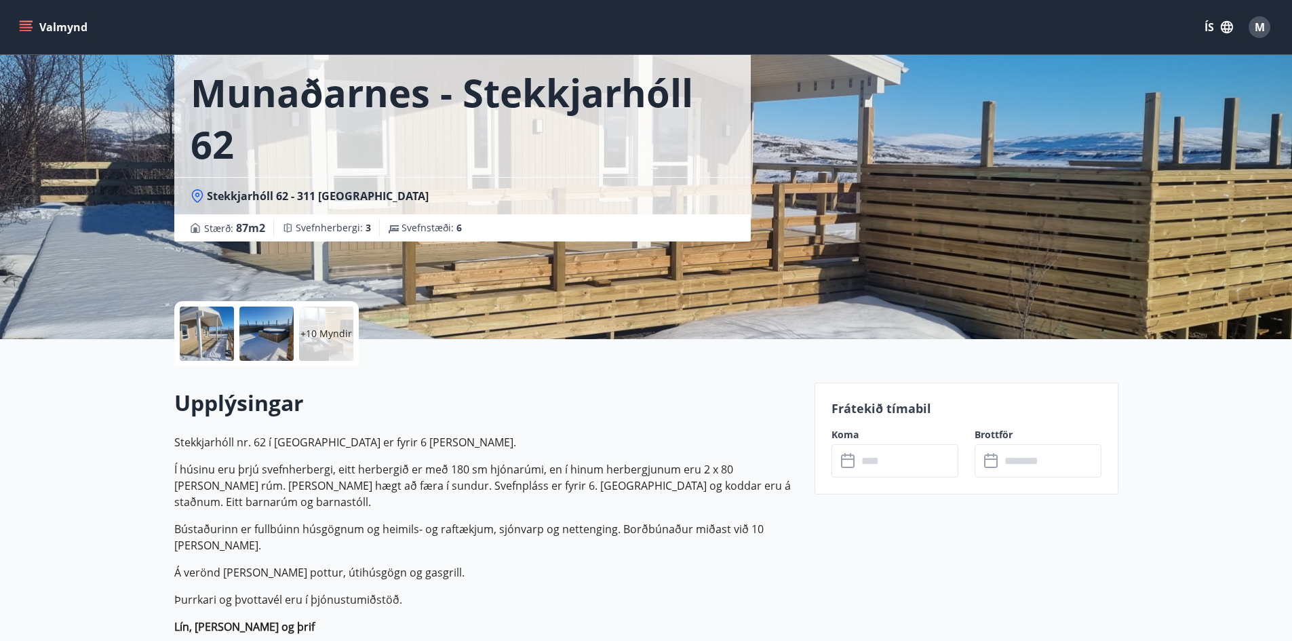
click at [210, 333] on div at bounding box center [207, 334] width 54 height 54
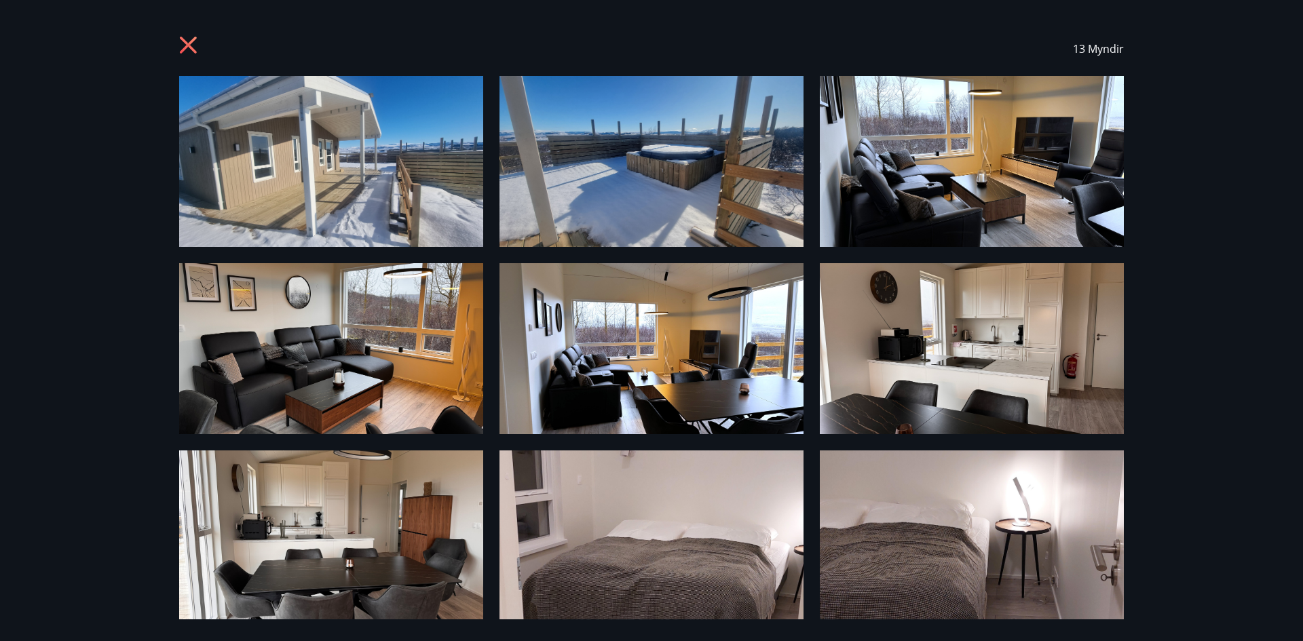
click at [438, 218] on img at bounding box center [331, 161] width 304 height 171
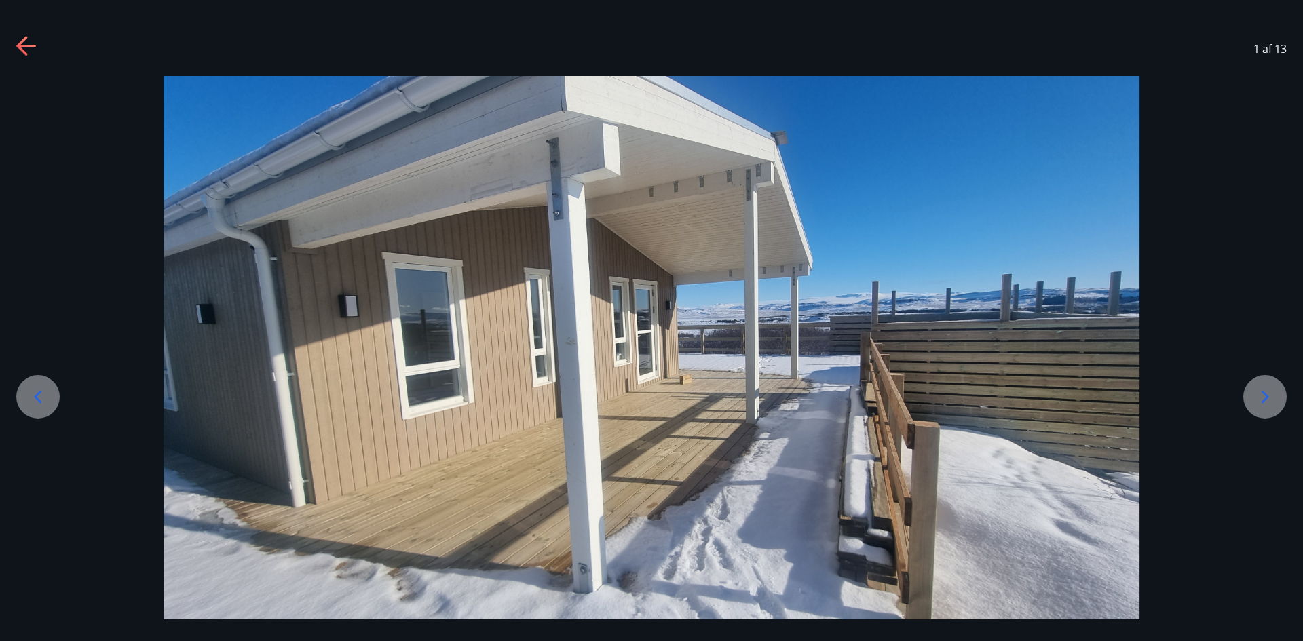
click at [1273, 391] on icon at bounding box center [1265, 397] width 22 height 22
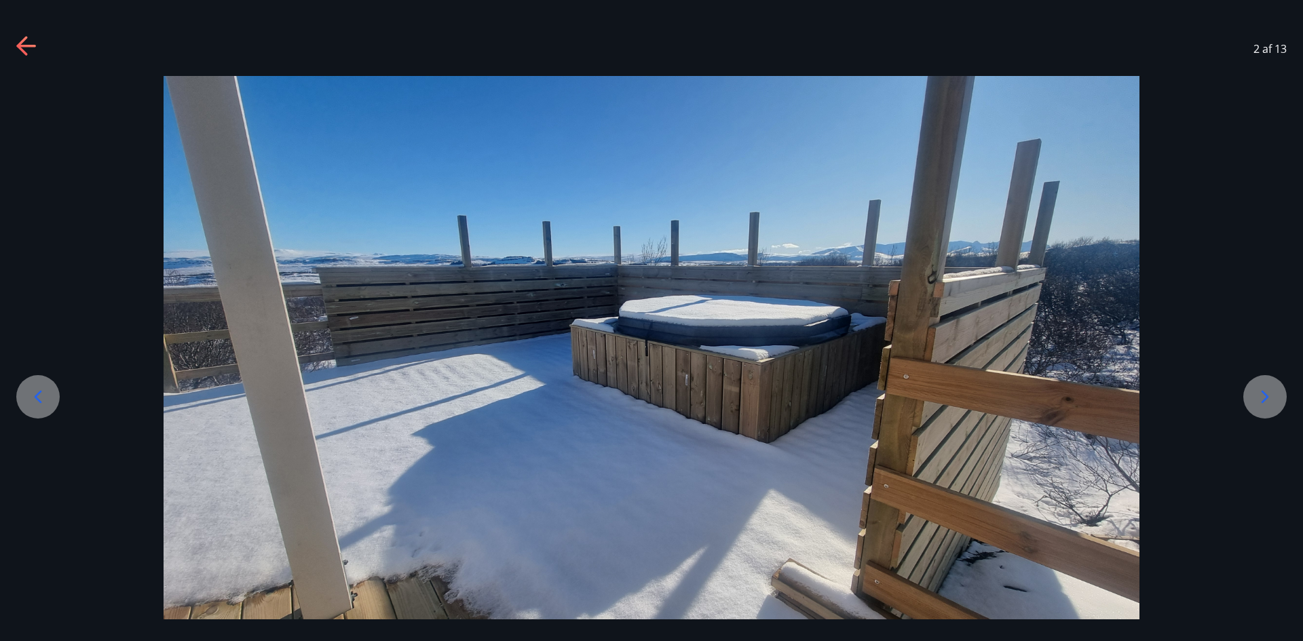
click at [1273, 391] on icon at bounding box center [1265, 397] width 22 height 22
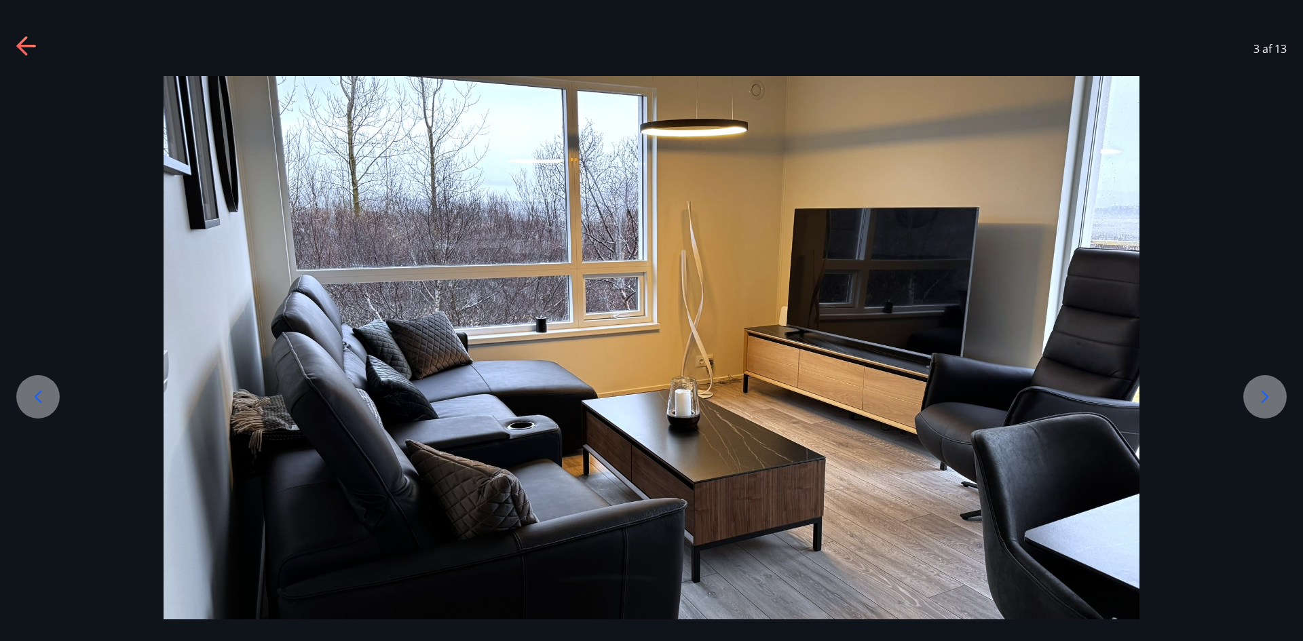
click at [1273, 391] on icon at bounding box center [1265, 397] width 22 height 22
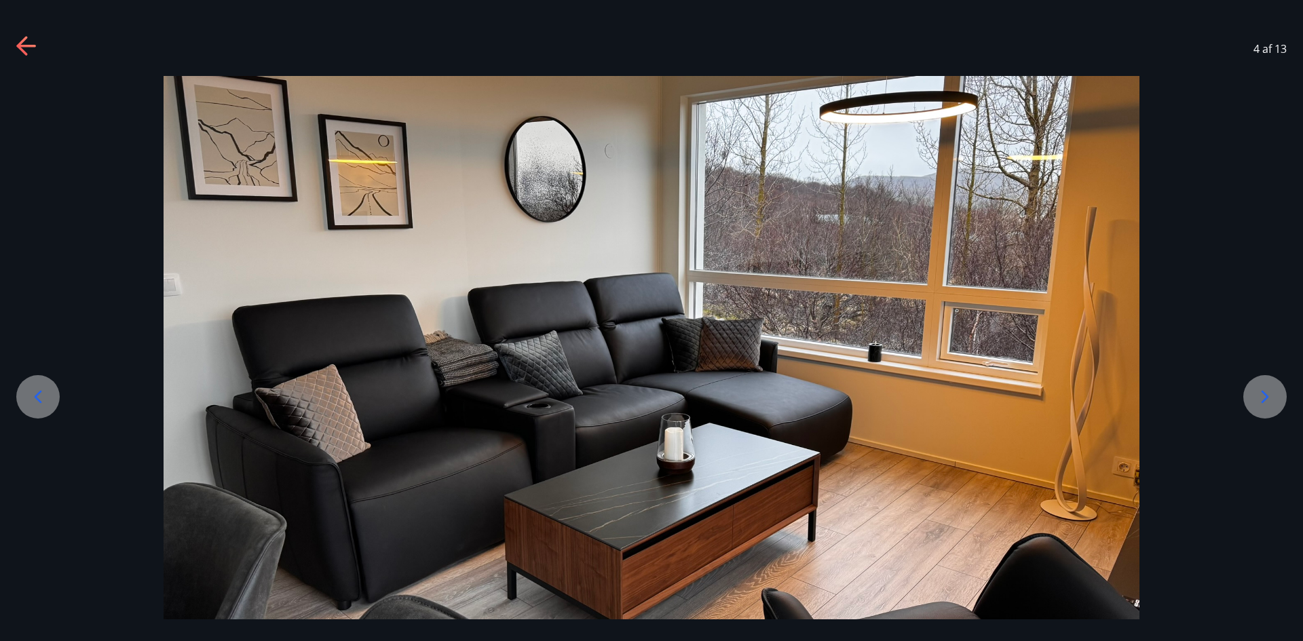
click at [26, 393] on div at bounding box center [37, 396] width 43 height 43
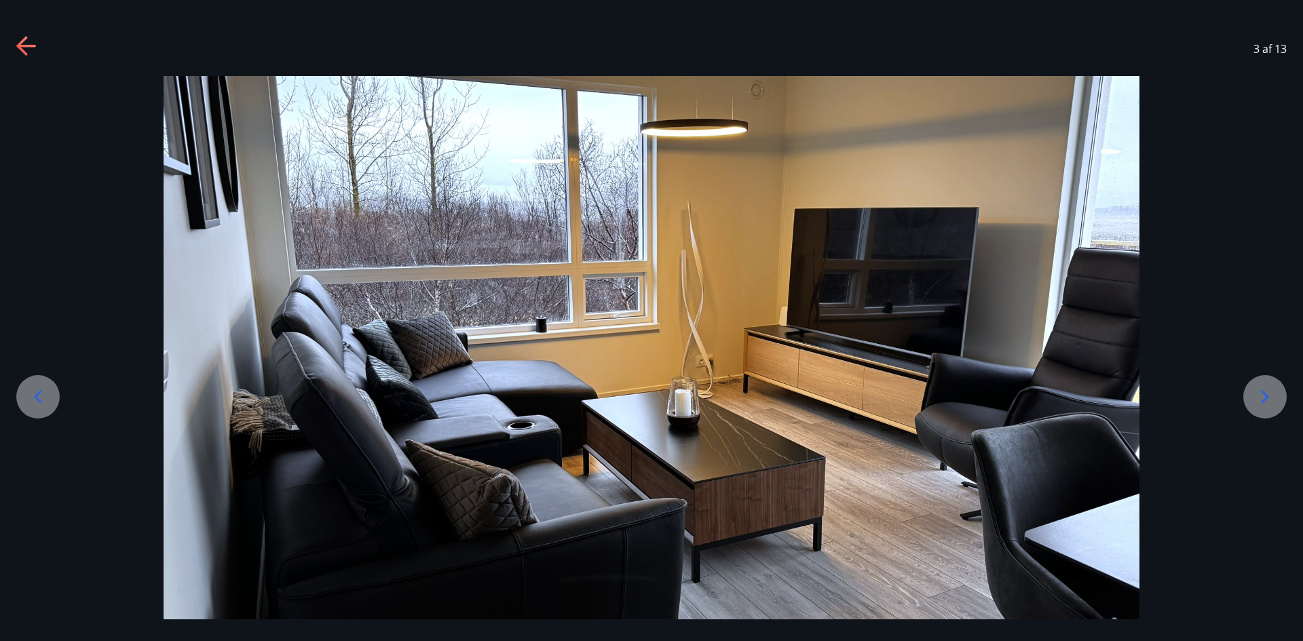
click at [27, 393] on icon at bounding box center [38, 397] width 22 height 22
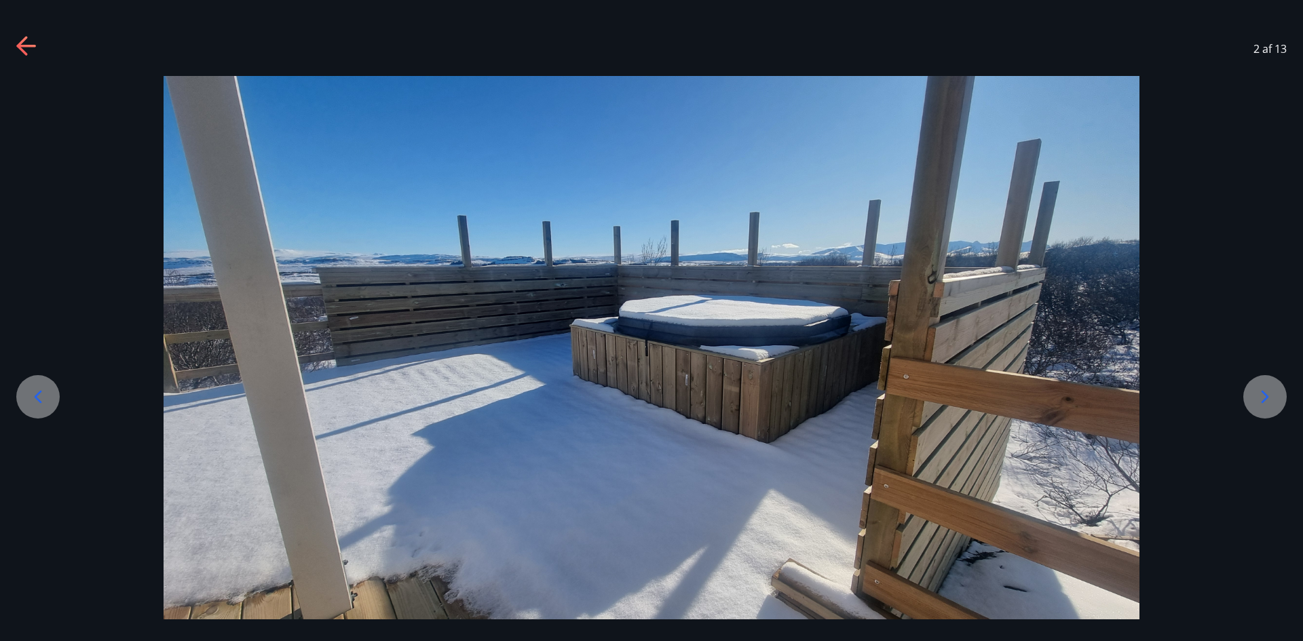
click at [1280, 402] on div at bounding box center [1264, 396] width 43 height 43
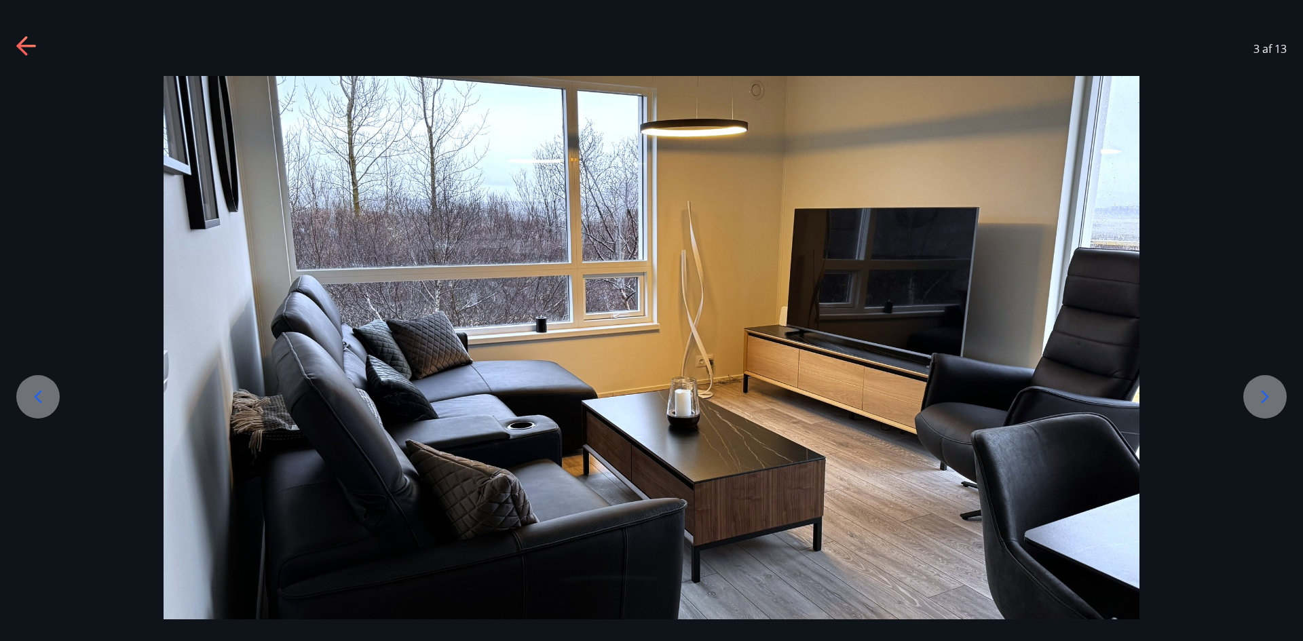
click at [1280, 402] on div at bounding box center [1264, 396] width 43 height 43
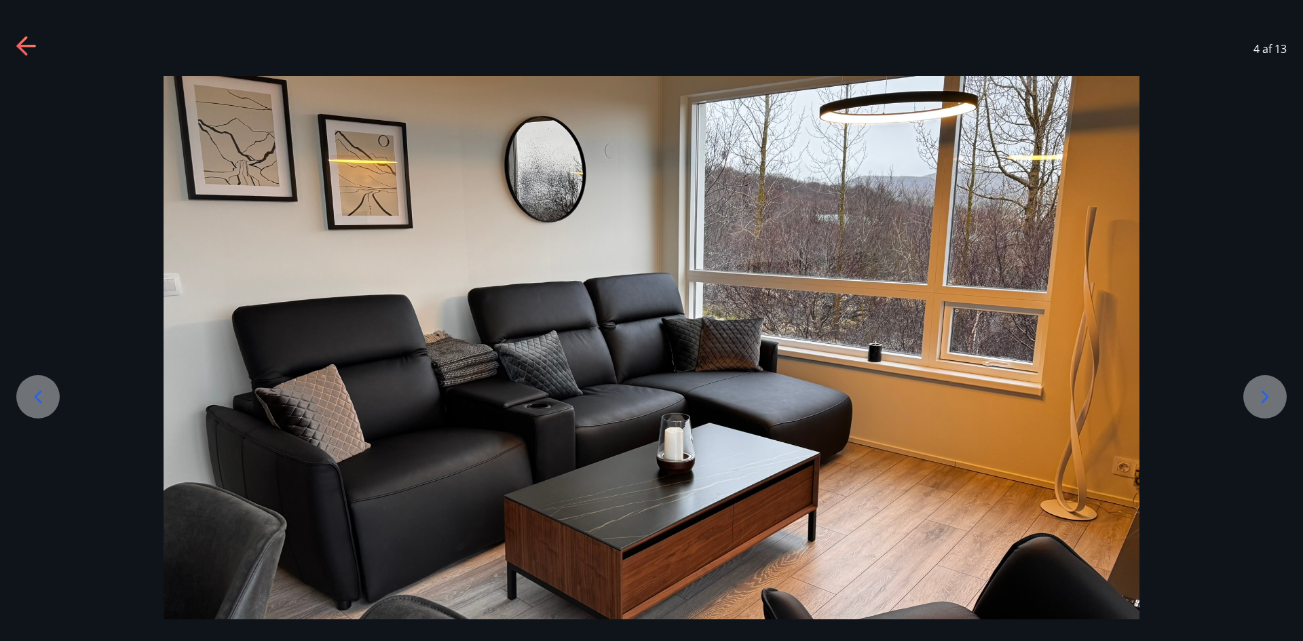
click at [1280, 402] on div at bounding box center [1264, 396] width 43 height 43
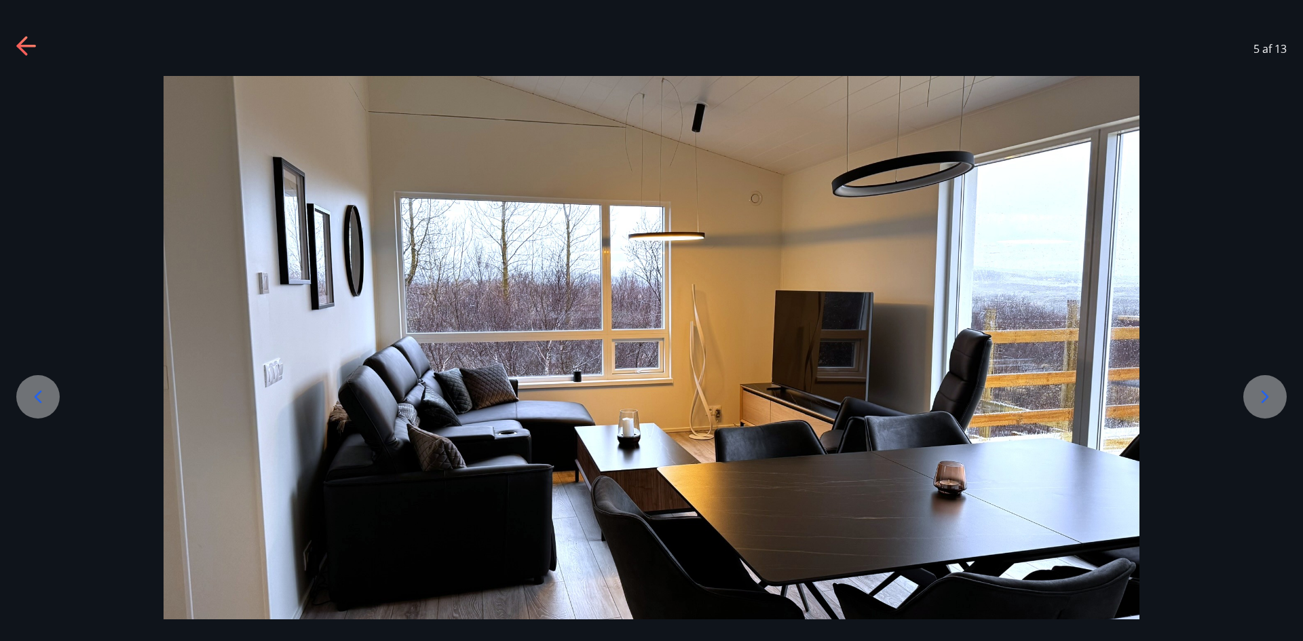
click at [1270, 389] on icon at bounding box center [1265, 397] width 22 height 22
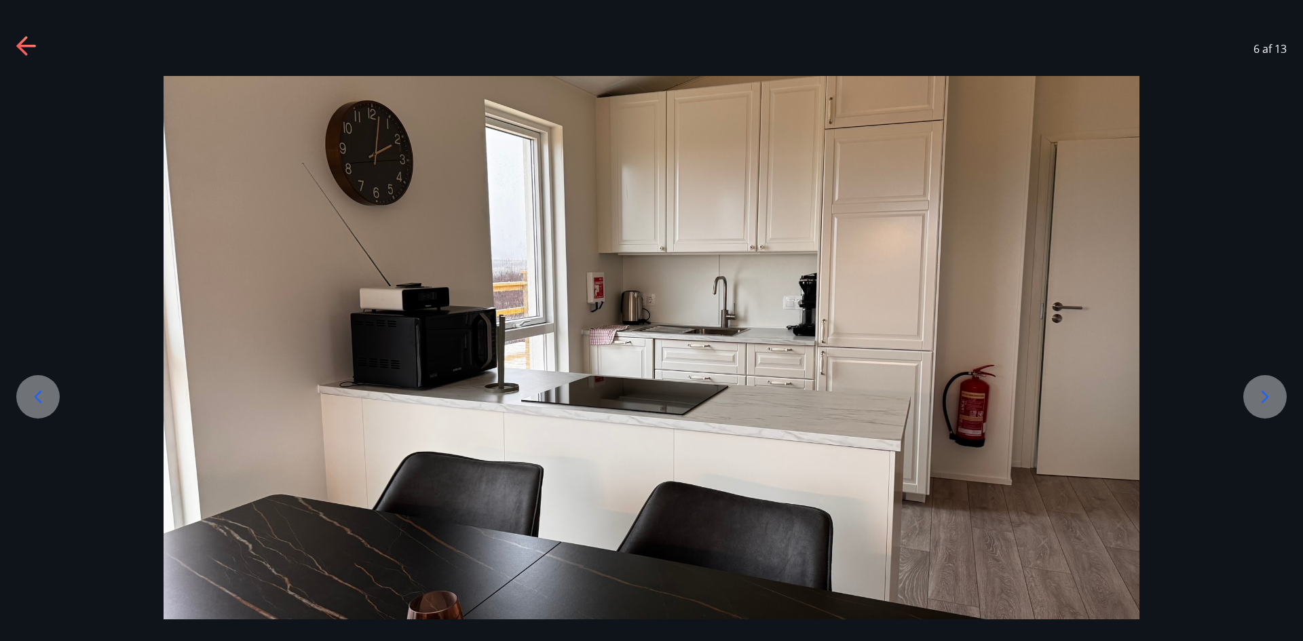
click at [1270, 389] on icon at bounding box center [1265, 397] width 22 height 22
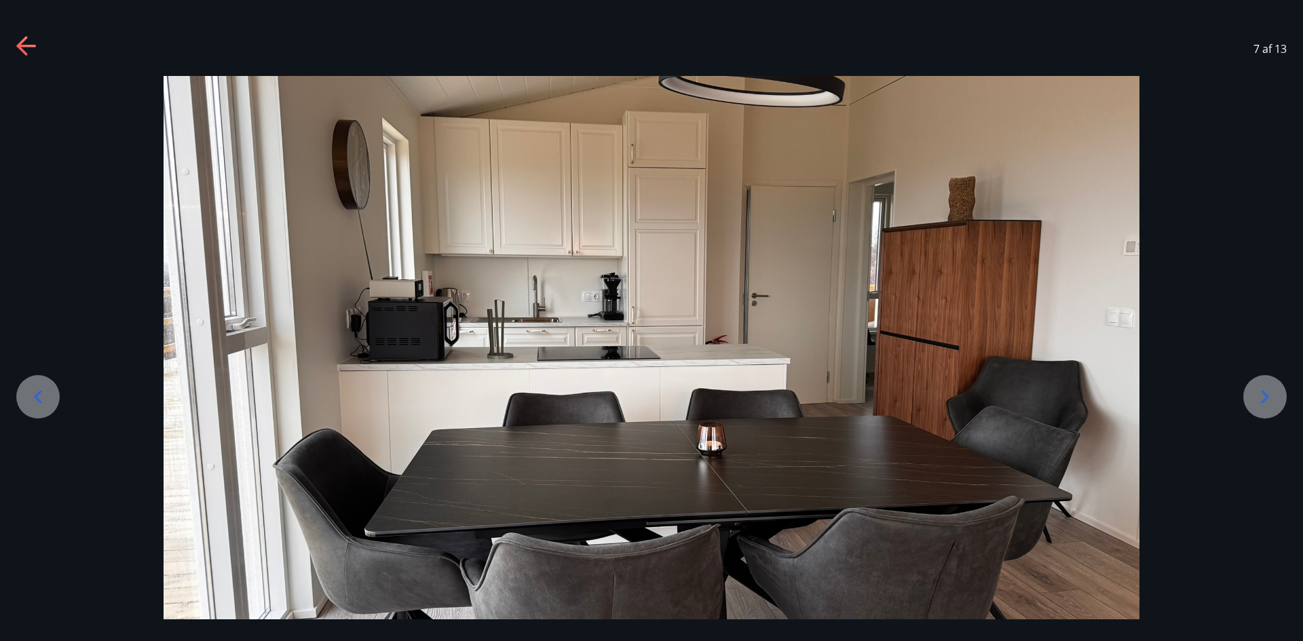
click at [1270, 389] on icon at bounding box center [1265, 397] width 22 height 22
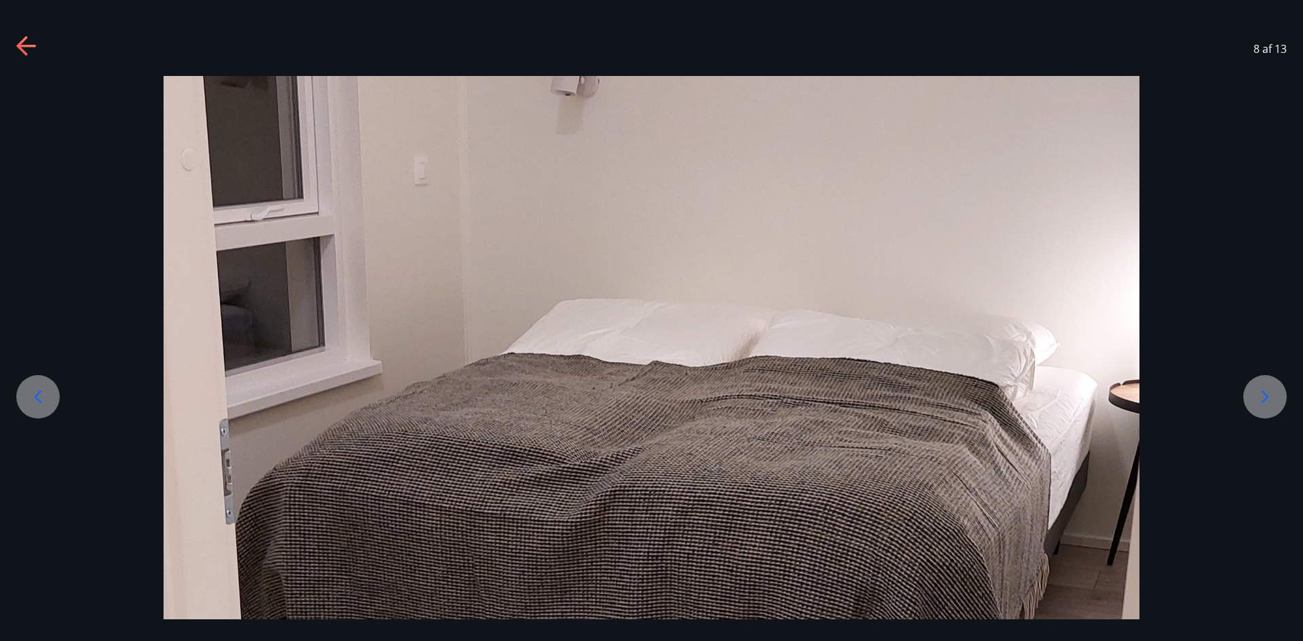
click at [1270, 389] on icon at bounding box center [1265, 397] width 22 height 22
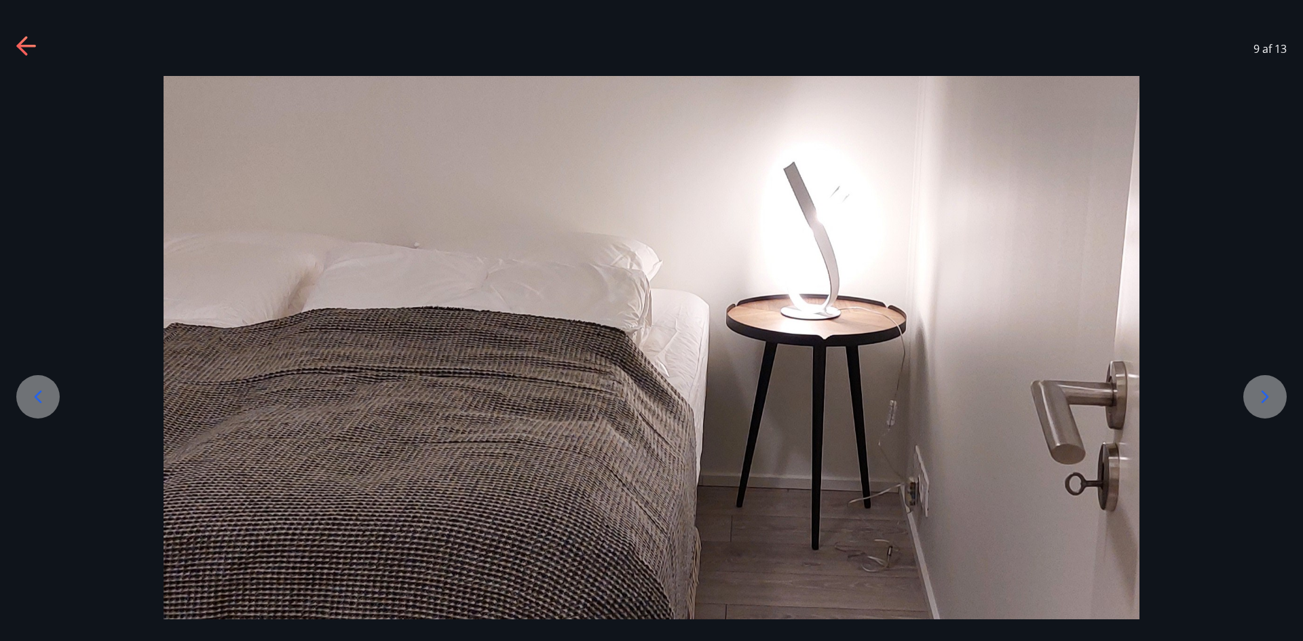
click at [1270, 389] on icon at bounding box center [1265, 397] width 22 height 22
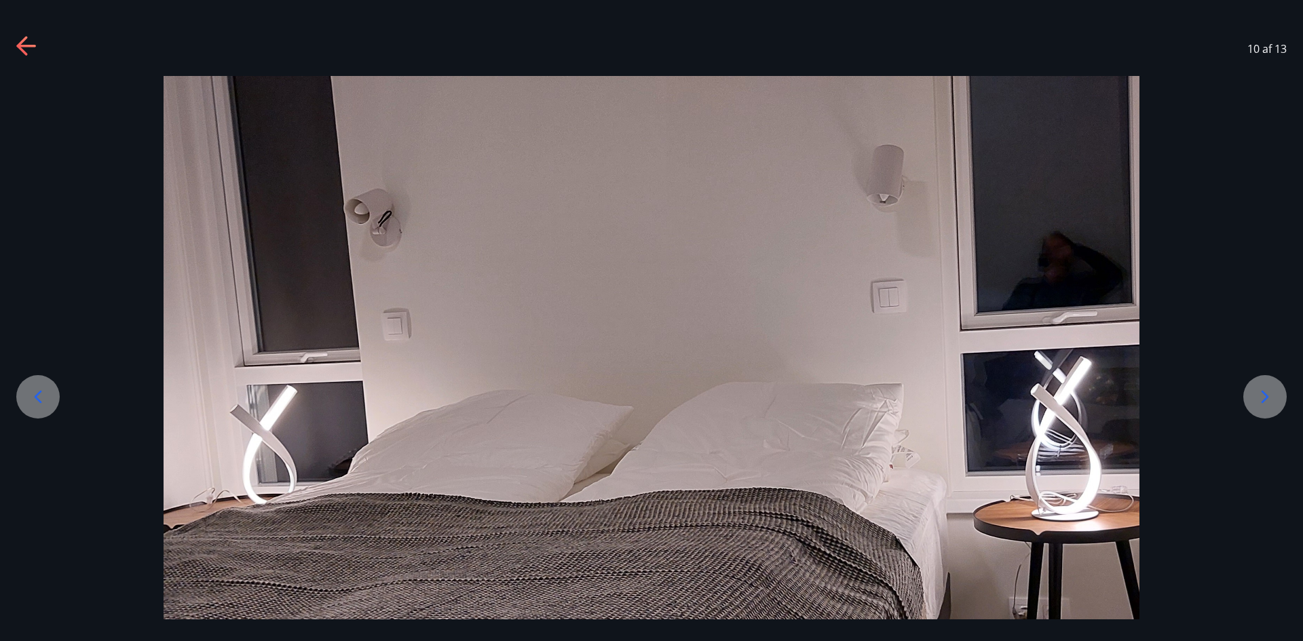
click at [1270, 389] on icon at bounding box center [1265, 397] width 22 height 22
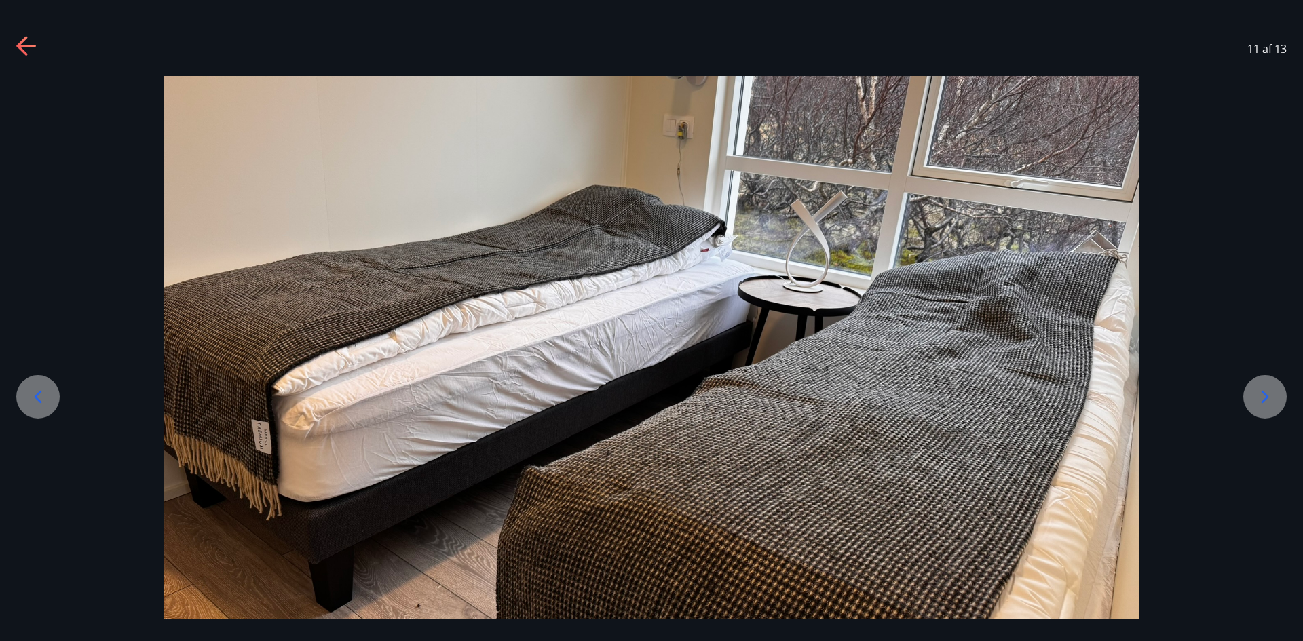
click at [35, 397] on icon at bounding box center [38, 396] width 7 height 13
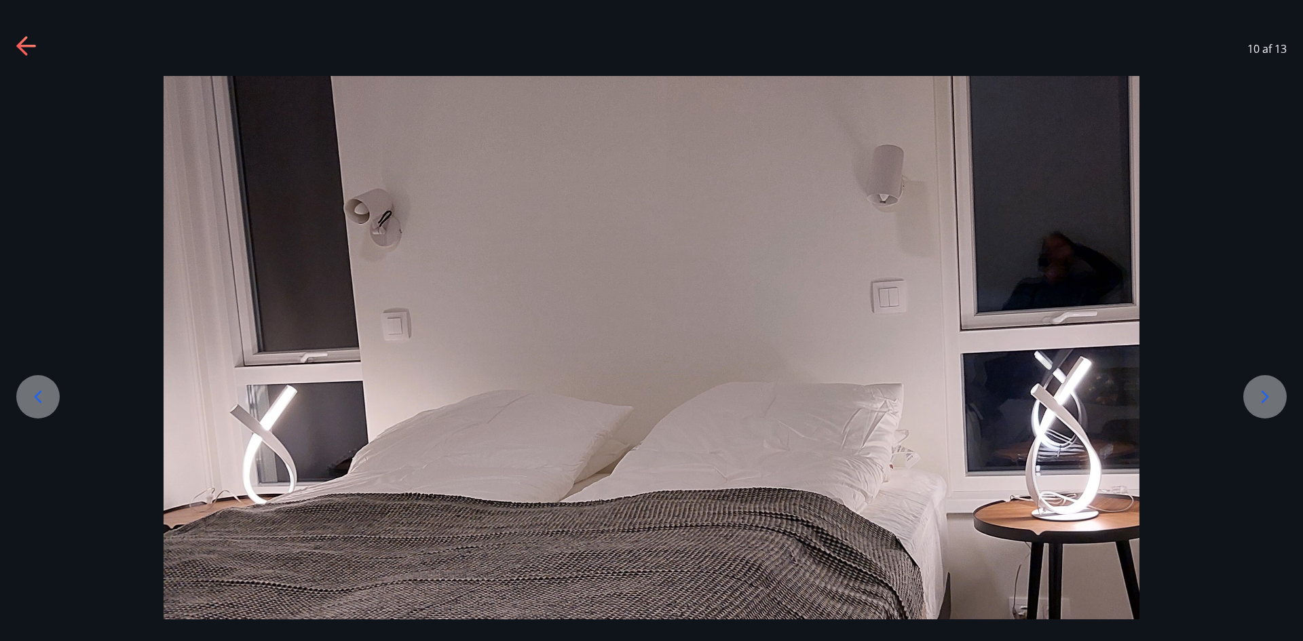
click at [35, 397] on icon at bounding box center [38, 396] width 7 height 13
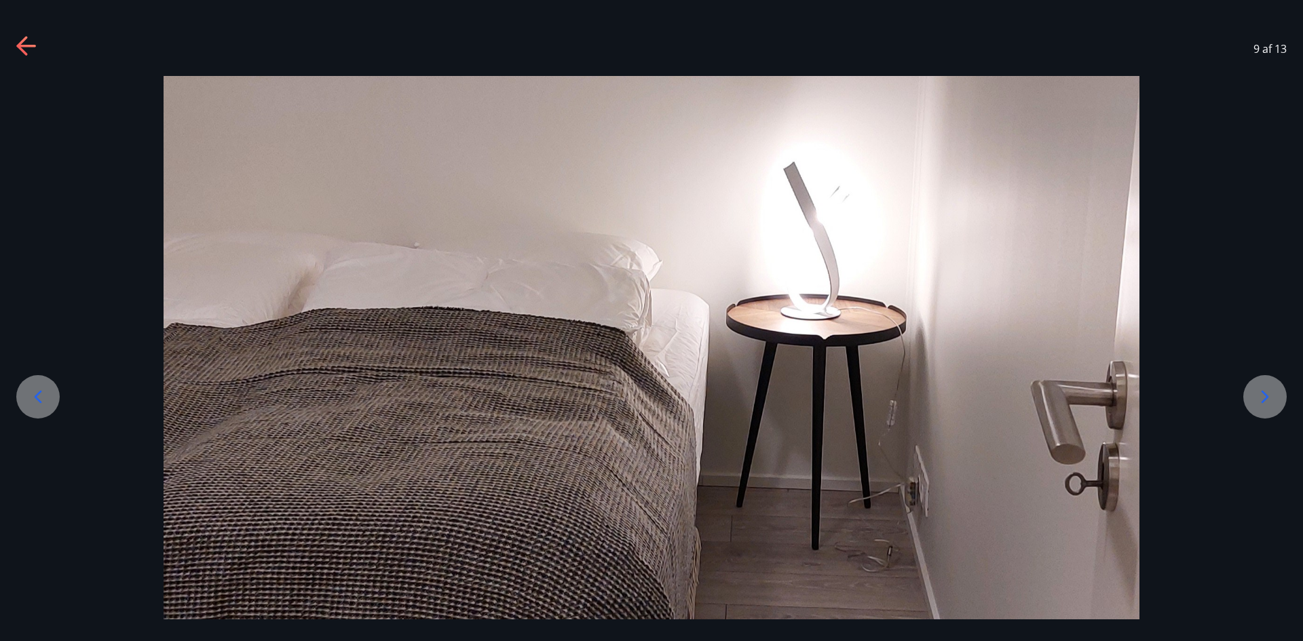
click at [35, 397] on icon at bounding box center [38, 396] width 7 height 13
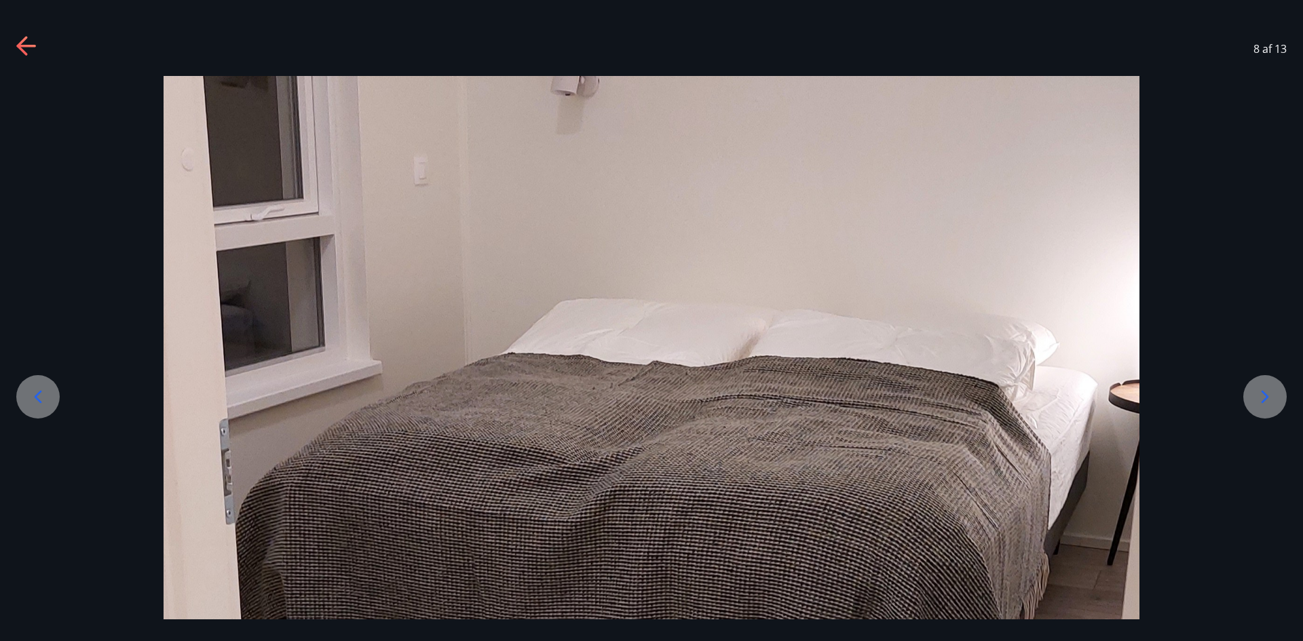
click at [35, 397] on icon at bounding box center [38, 396] width 7 height 13
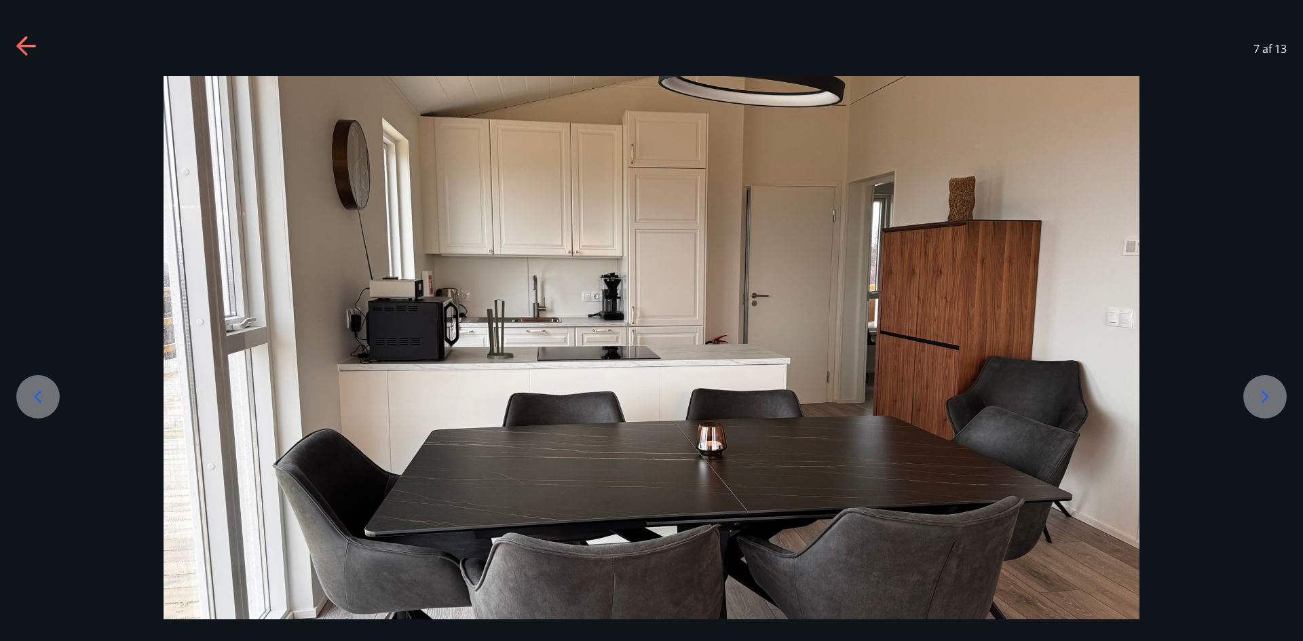
click at [35, 397] on icon at bounding box center [38, 396] width 7 height 13
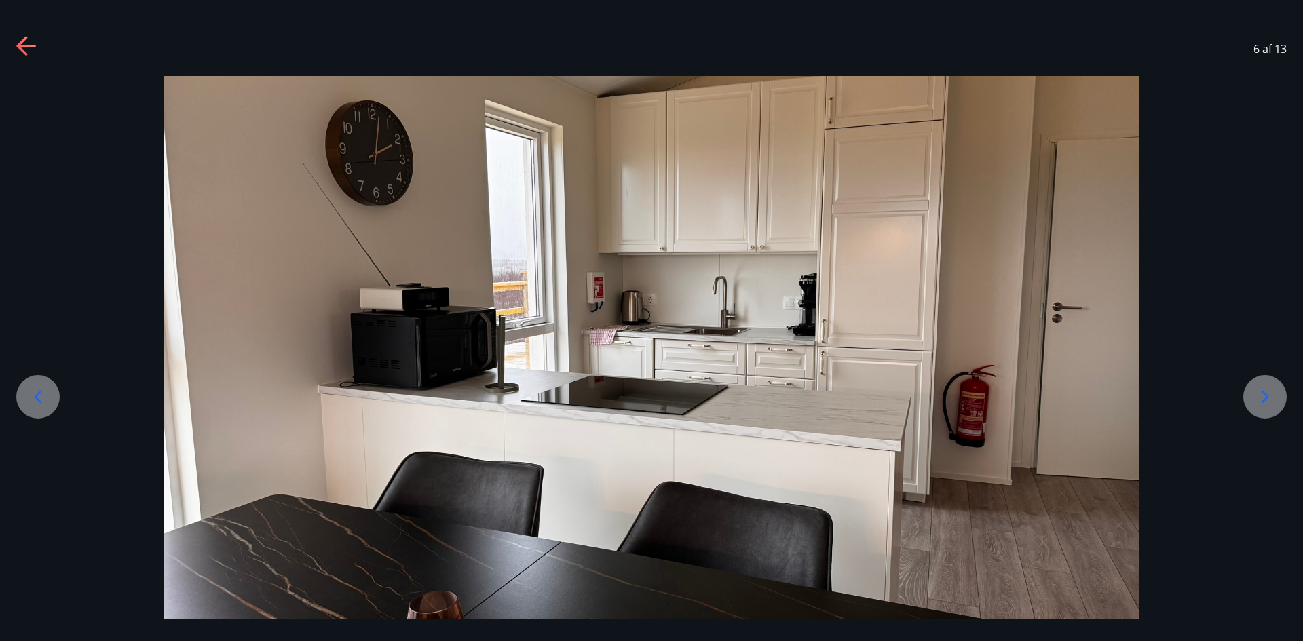
click at [35, 397] on icon at bounding box center [38, 396] width 7 height 13
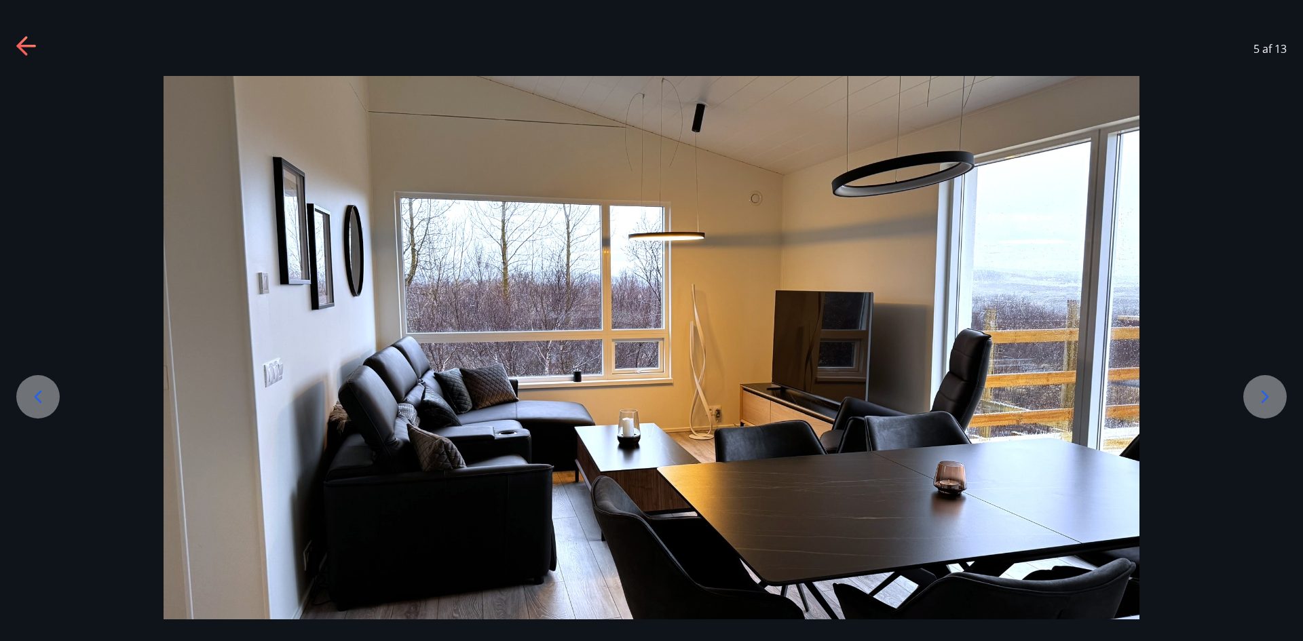
click at [1260, 399] on icon at bounding box center [1265, 397] width 22 height 22
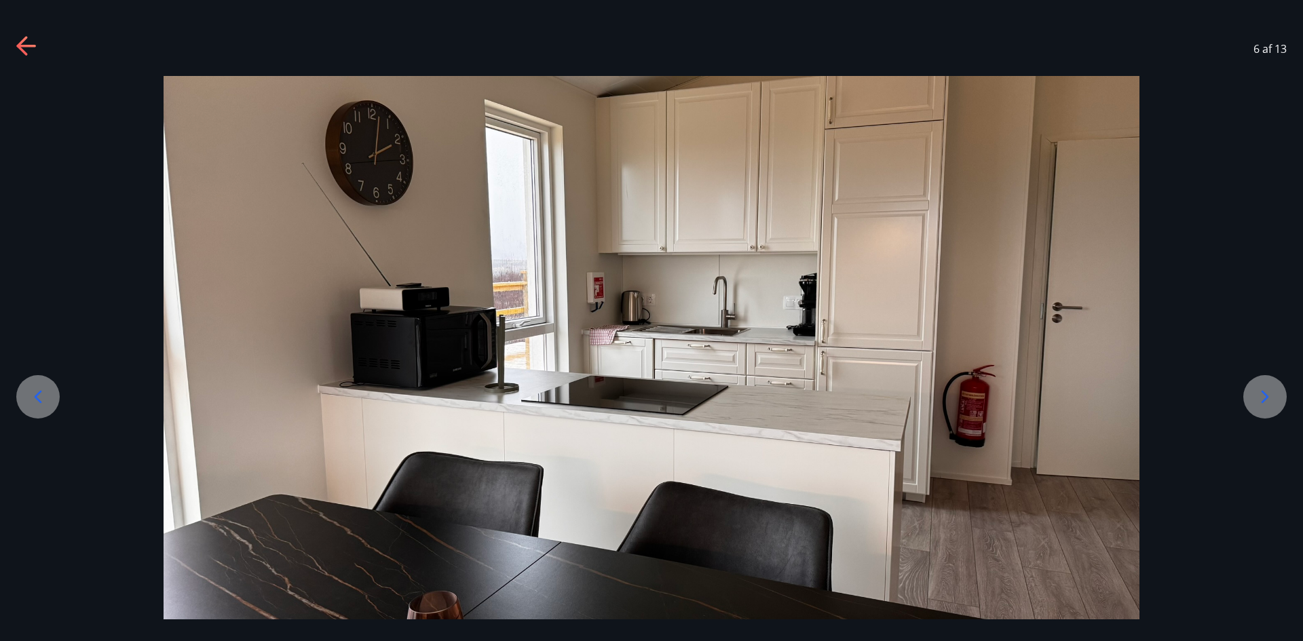
click at [1251, 404] on div at bounding box center [1264, 396] width 43 height 43
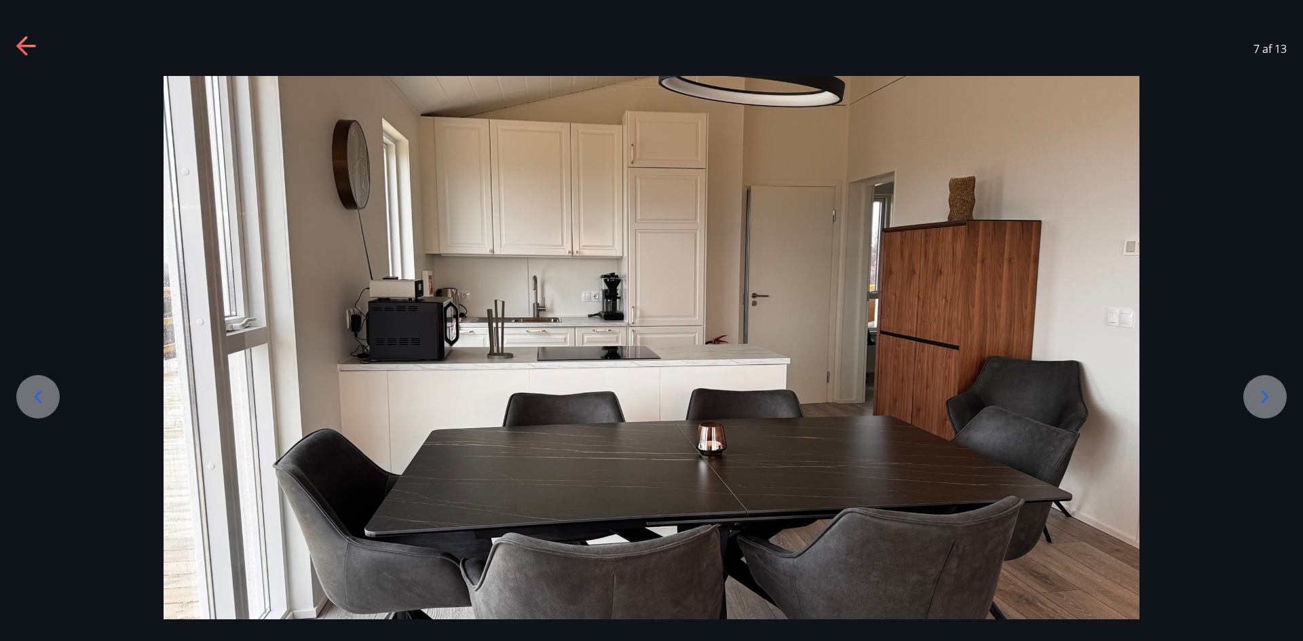
click at [1251, 404] on div at bounding box center [1264, 396] width 43 height 43
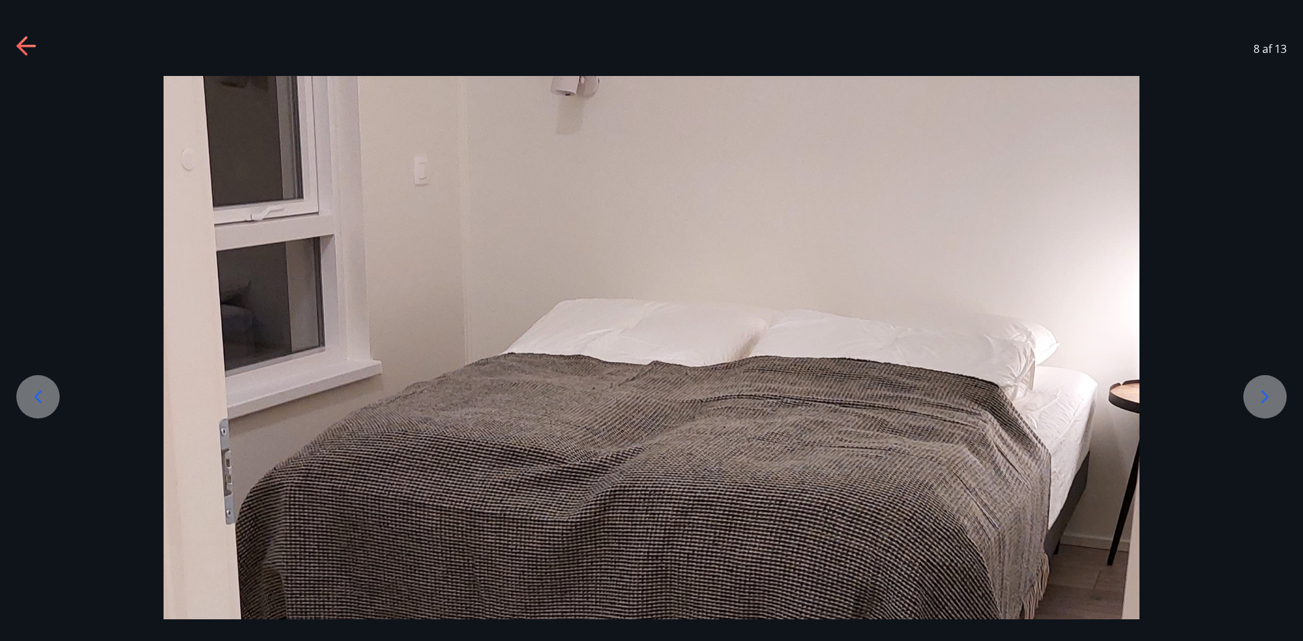
click at [1251, 404] on div at bounding box center [1264, 396] width 43 height 43
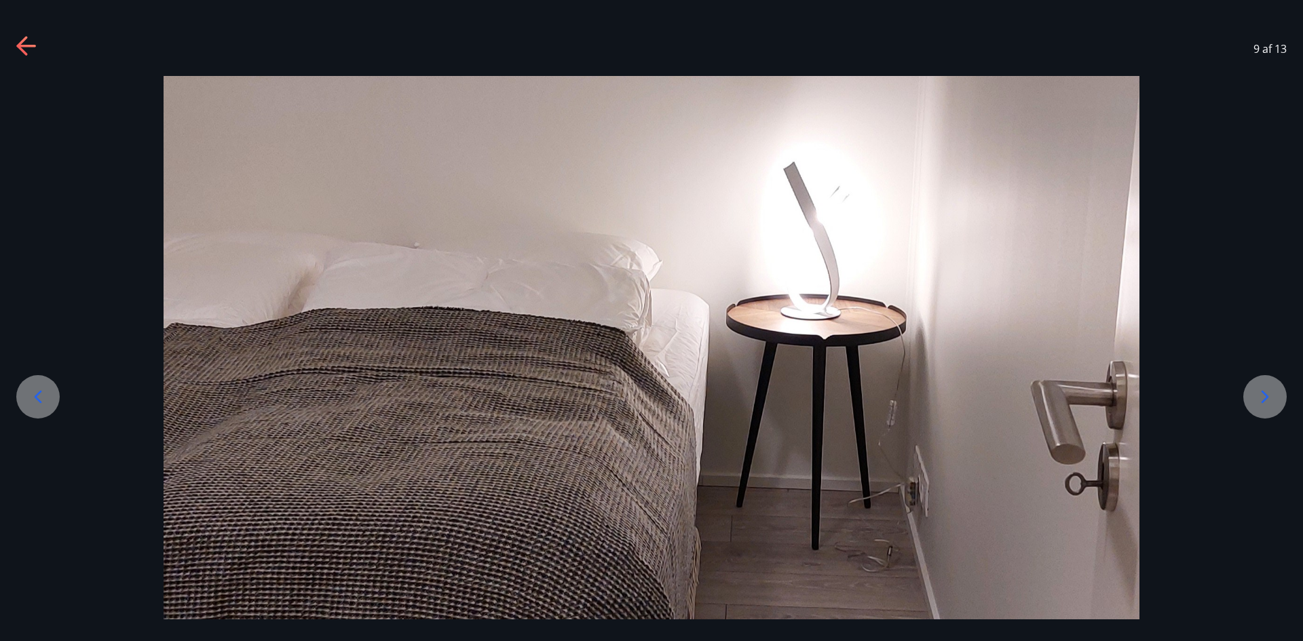
click at [1251, 404] on div at bounding box center [1264, 396] width 43 height 43
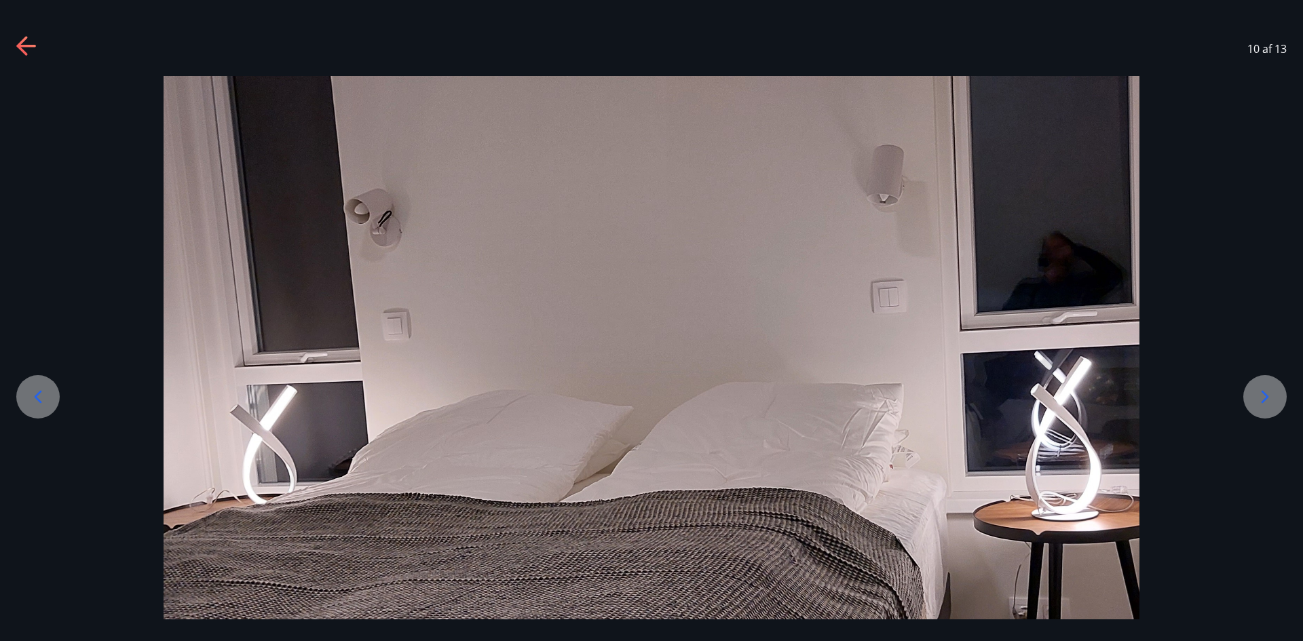
click at [1251, 404] on div at bounding box center [1264, 396] width 43 height 43
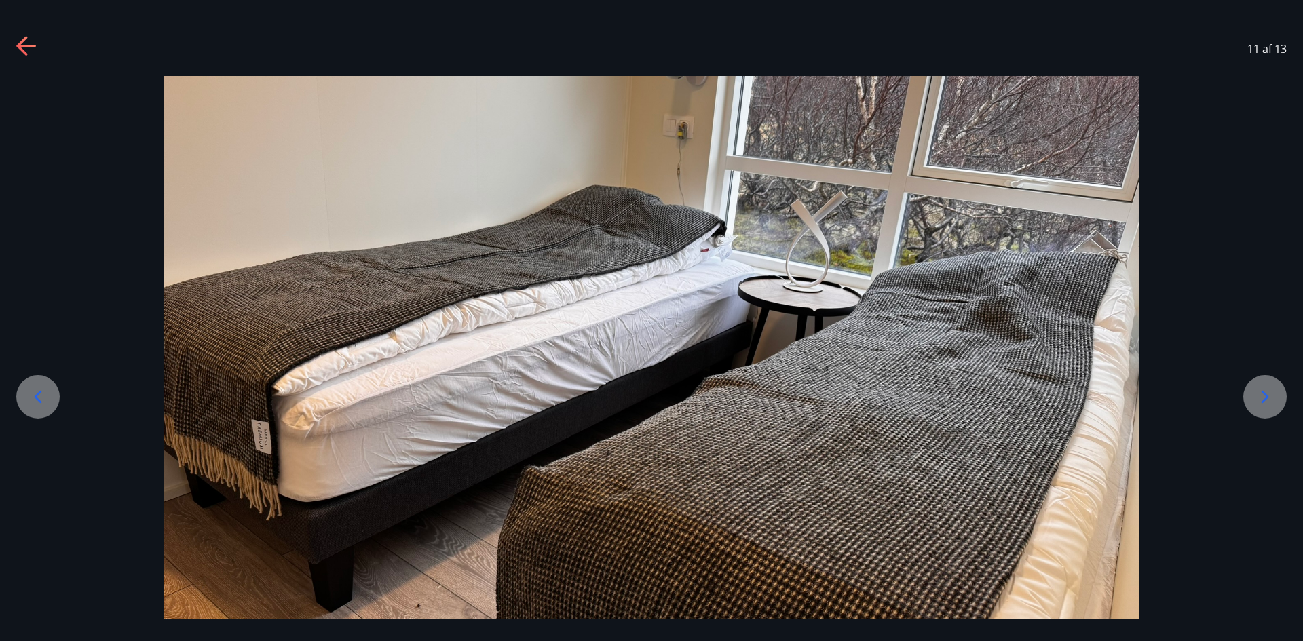
click at [1251, 404] on div at bounding box center [1264, 396] width 43 height 43
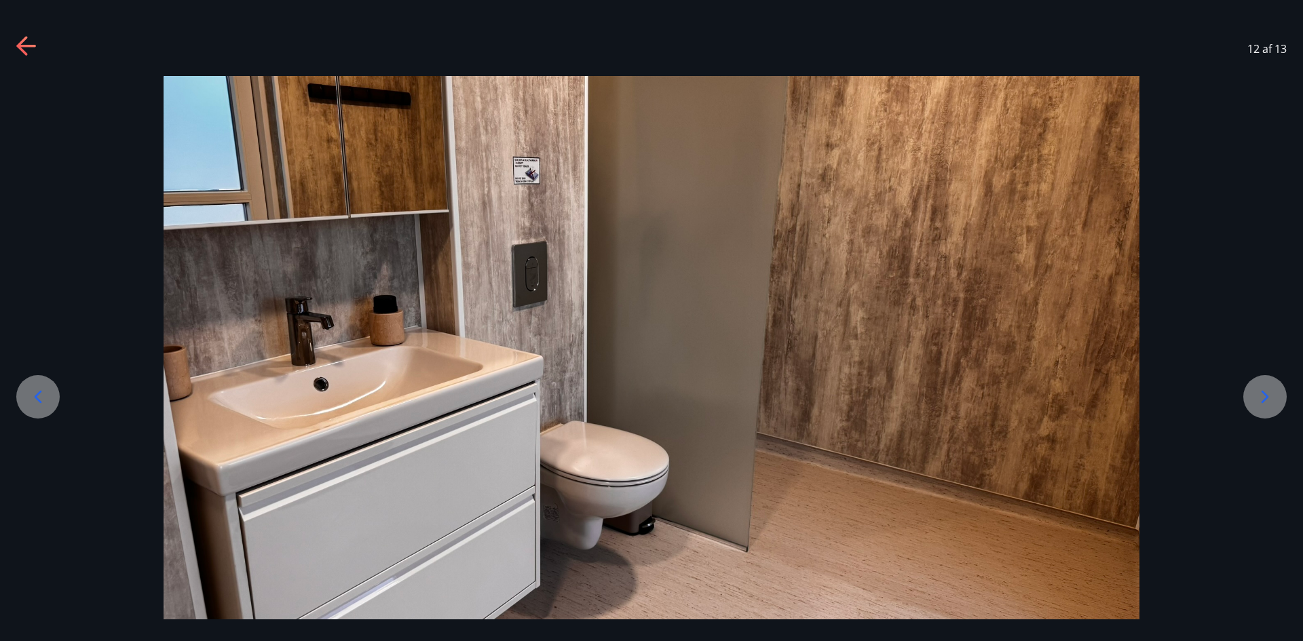
click at [1248, 404] on div at bounding box center [1264, 396] width 43 height 43
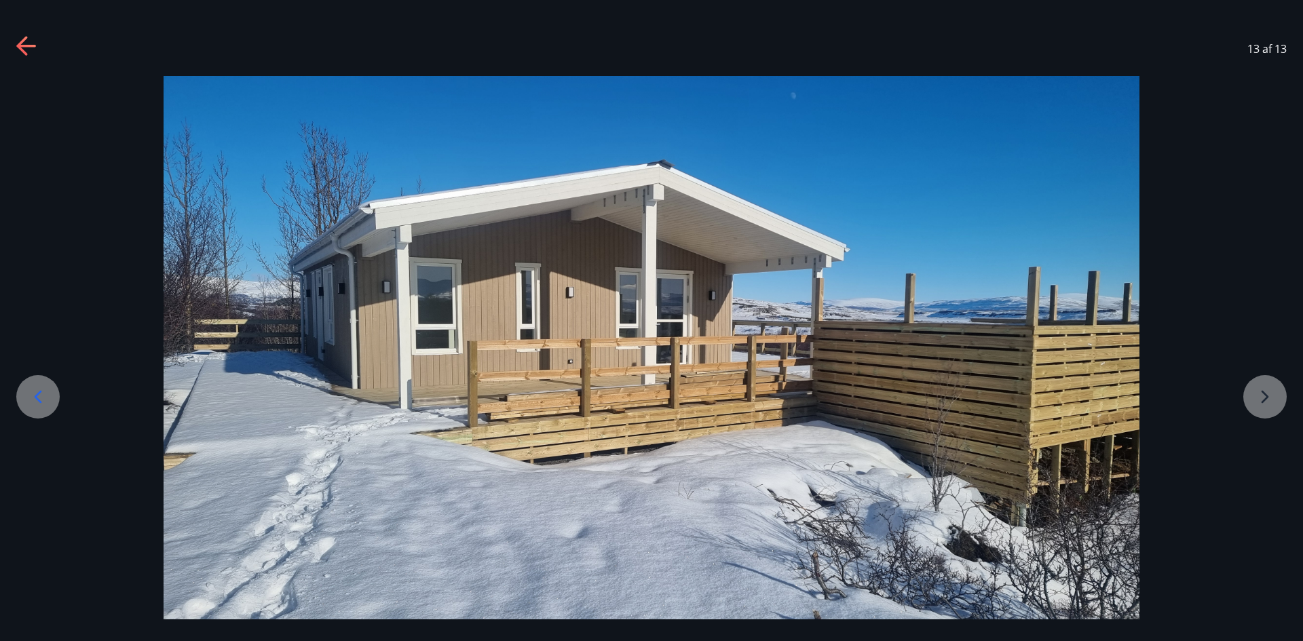
click at [1271, 398] on div at bounding box center [651, 351] width 1303 height 550
click at [1267, 398] on div at bounding box center [651, 351] width 1303 height 550
click at [28, 45] on icon at bounding box center [25, 46] width 19 height 3
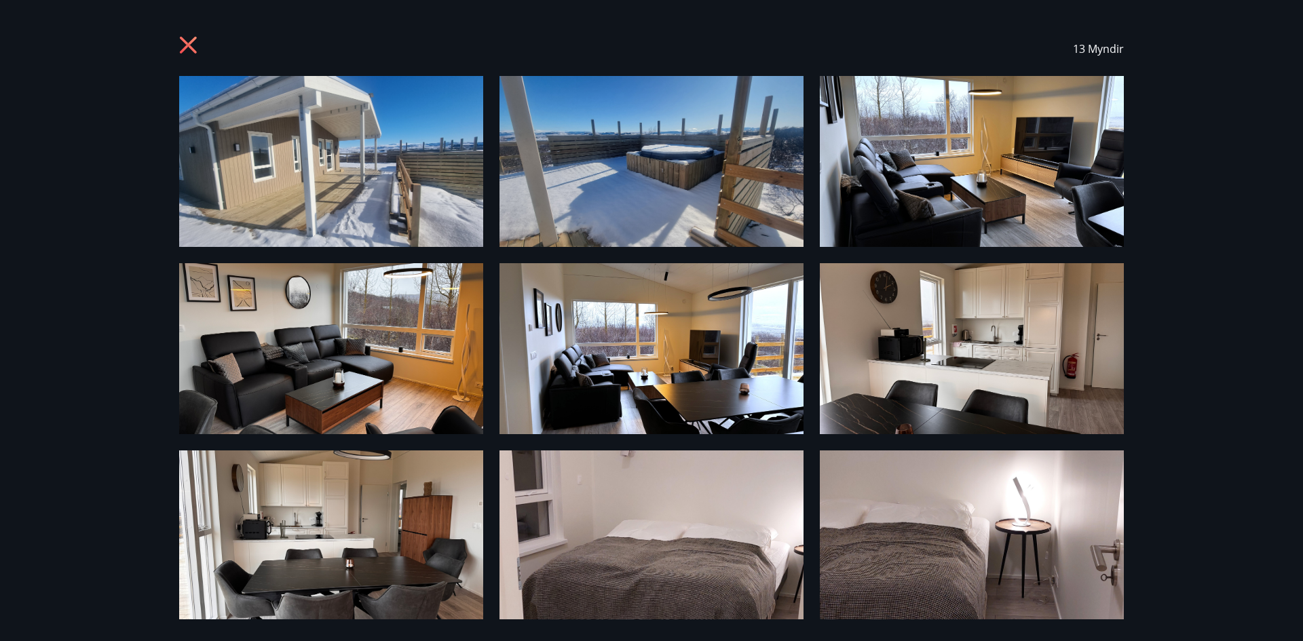
click at [182, 35] on div "13 Myndir" at bounding box center [651, 49] width 944 height 54
click at [173, 41] on div "13 Myndir" at bounding box center [651, 49] width 977 height 54
drag, startPoint x: 188, startPoint y: 39, endPoint x: 195, endPoint y: 37, distance: 7.7
click at [189, 39] on icon at bounding box center [190, 47] width 22 height 22
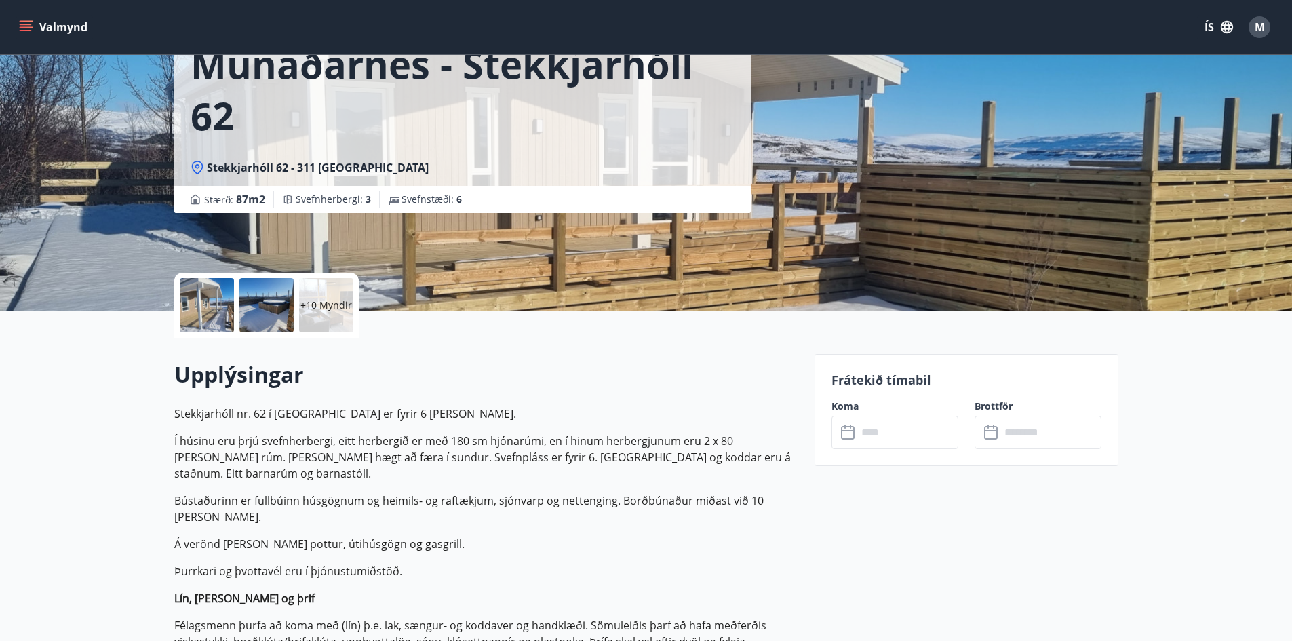
scroll to position [41, 0]
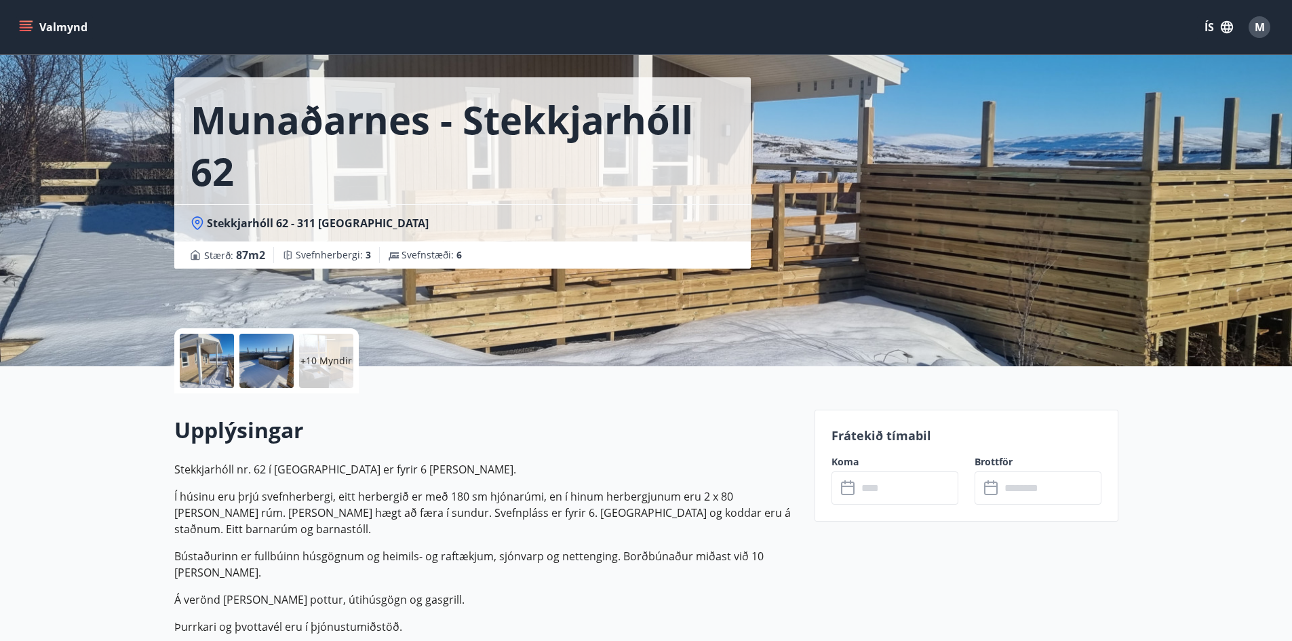
click at [850, 497] on div "​ ​" at bounding box center [895, 488] width 127 height 33
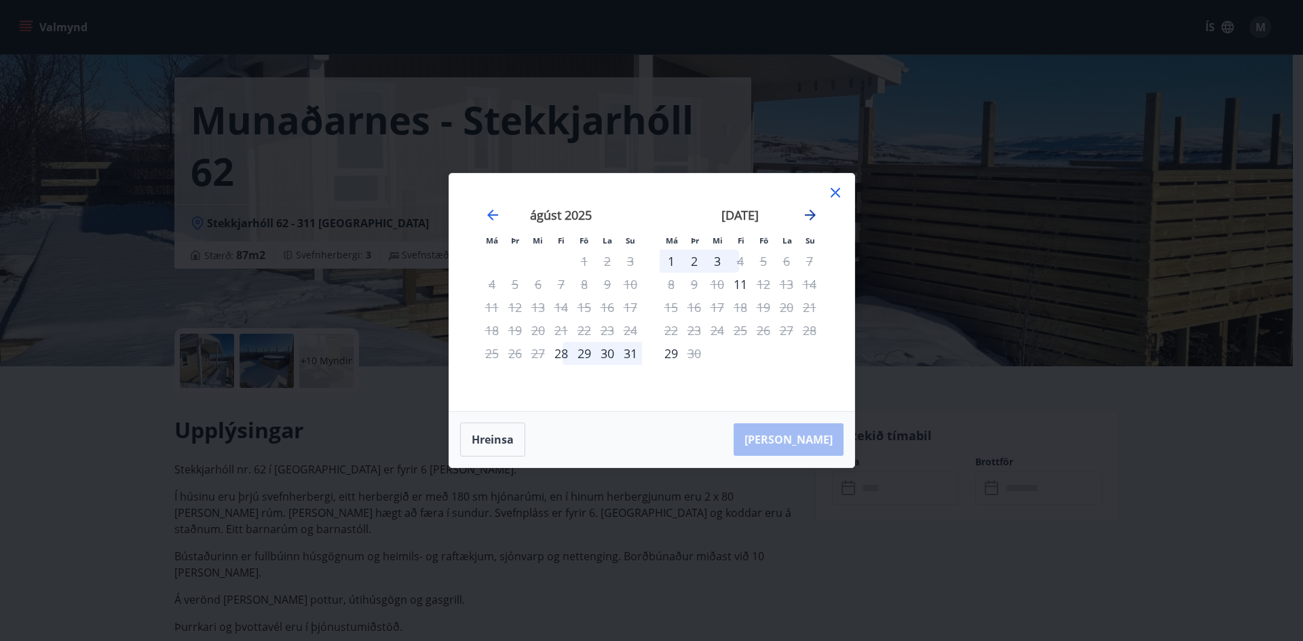
click at [802, 209] on icon "Move forward to switch to the next month." at bounding box center [810, 215] width 16 height 16
click at [716, 307] on div "15" at bounding box center [717, 307] width 23 height 23
click at [808, 302] on div "19" at bounding box center [809, 307] width 23 height 23
click at [773, 307] on div "17" at bounding box center [763, 307] width 23 height 23
click at [803, 216] on icon "Move forward to switch to the next month." at bounding box center [810, 215] width 16 height 16
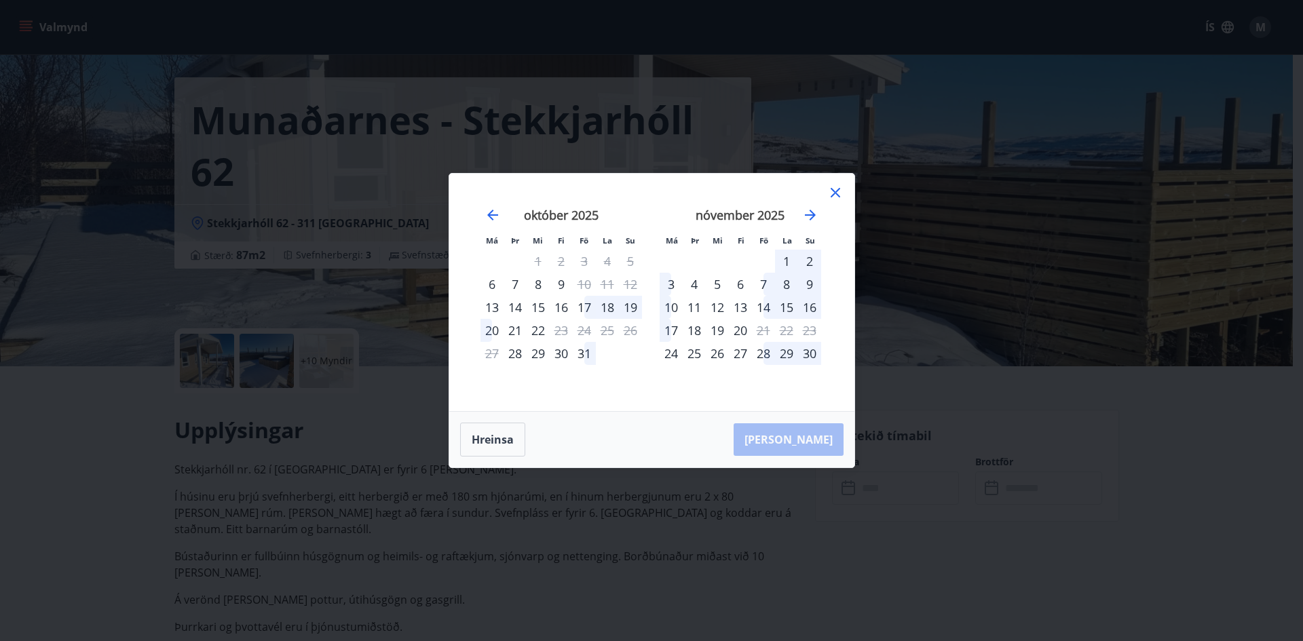
click at [755, 316] on div "14" at bounding box center [763, 307] width 23 height 23
click at [763, 299] on div "14" at bounding box center [763, 307] width 23 height 23
click at [834, 188] on icon at bounding box center [835, 193] width 16 height 16
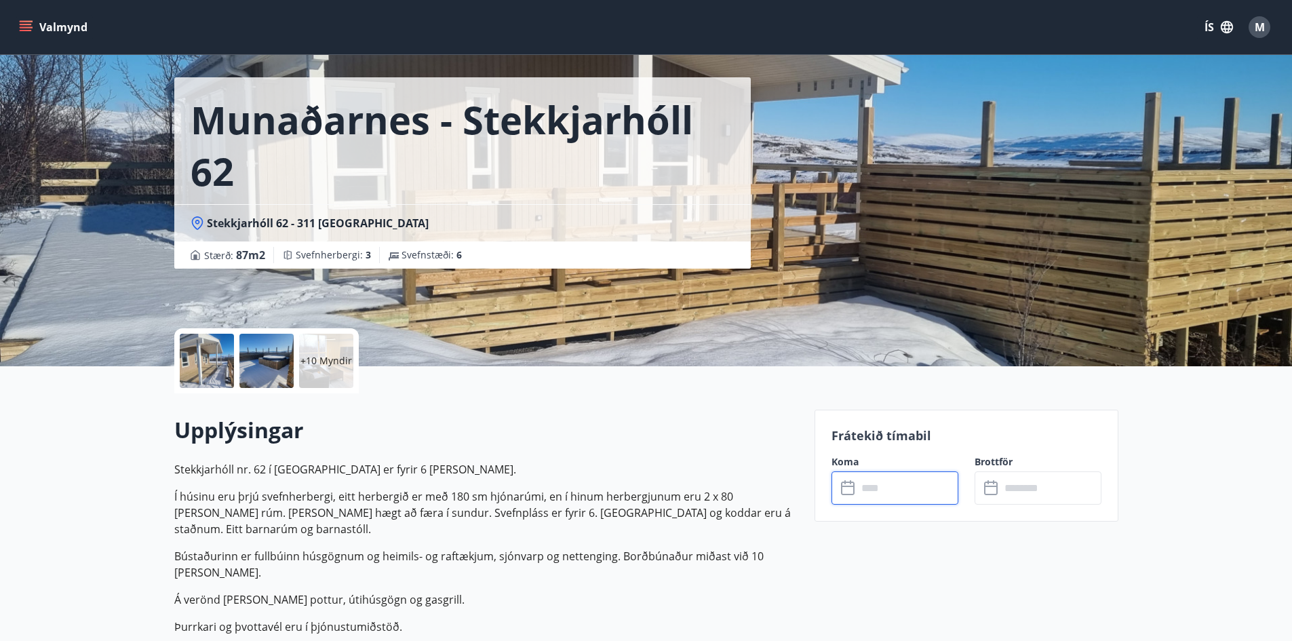
click at [988, 478] on div "​ ​" at bounding box center [1038, 488] width 127 height 33
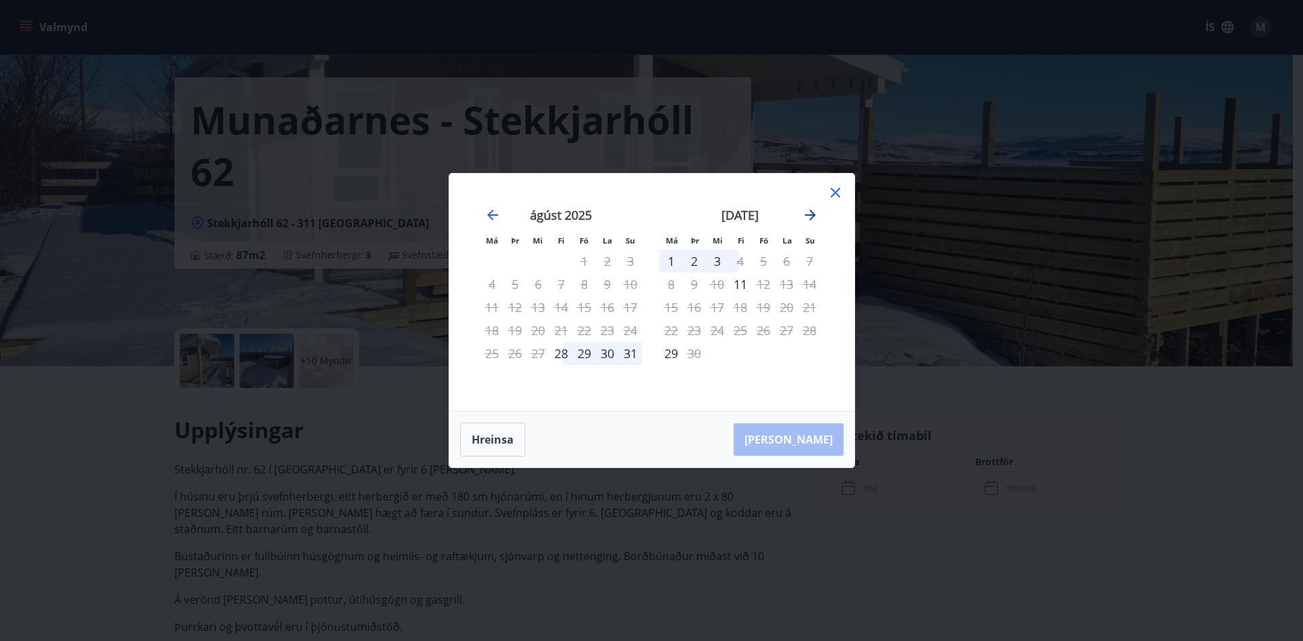
click at [802, 216] on icon "Move forward to switch to the next month." at bounding box center [810, 215] width 16 height 16
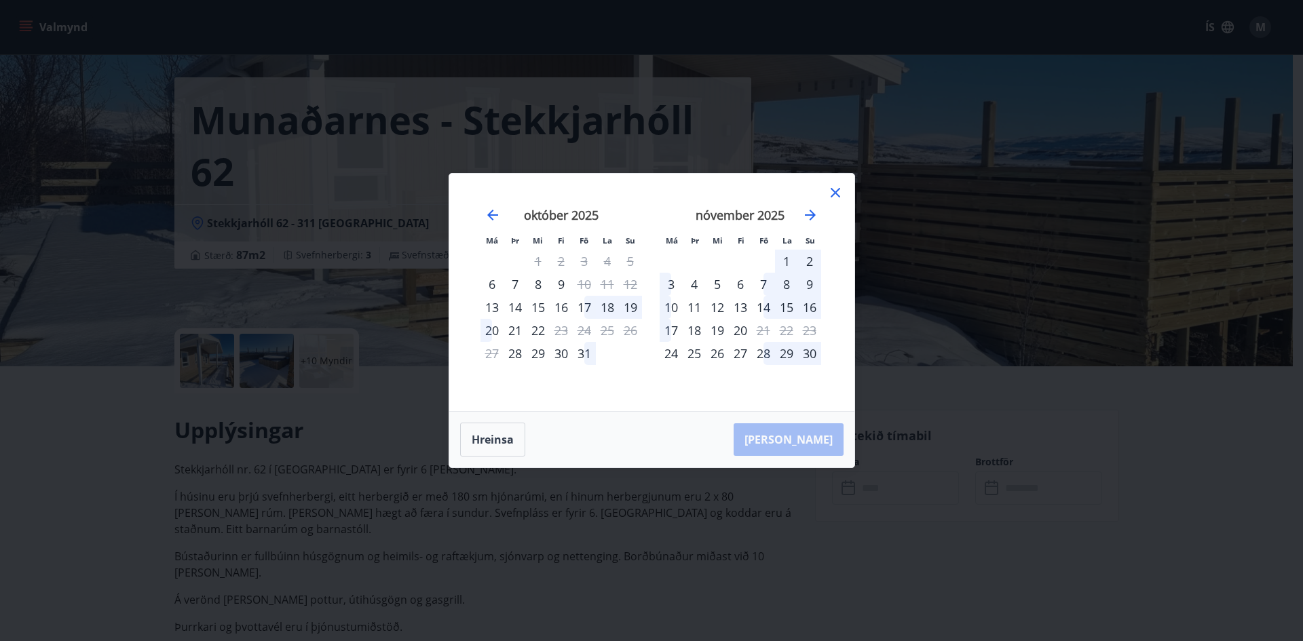
click at [740, 307] on div "13" at bounding box center [740, 307] width 23 height 23
click at [809, 305] on div "16" at bounding box center [809, 307] width 23 height 23
click at [719, 302] on div "12" at bounding box center [717, 307] width 23 height 23
drag, startPoint x: 822, startPoint y: 309, endPoint x: 807, endPoint y: 307, distance: 15.1
click at [822, 309] on div "[DATE] 1 2 3 4 5 6 7 8 9 10 11 12 13 14 15 16 17 18 19 20 21 22 23 24 25 26 27 …" at bounding box center [740, 301] width 179 height 223
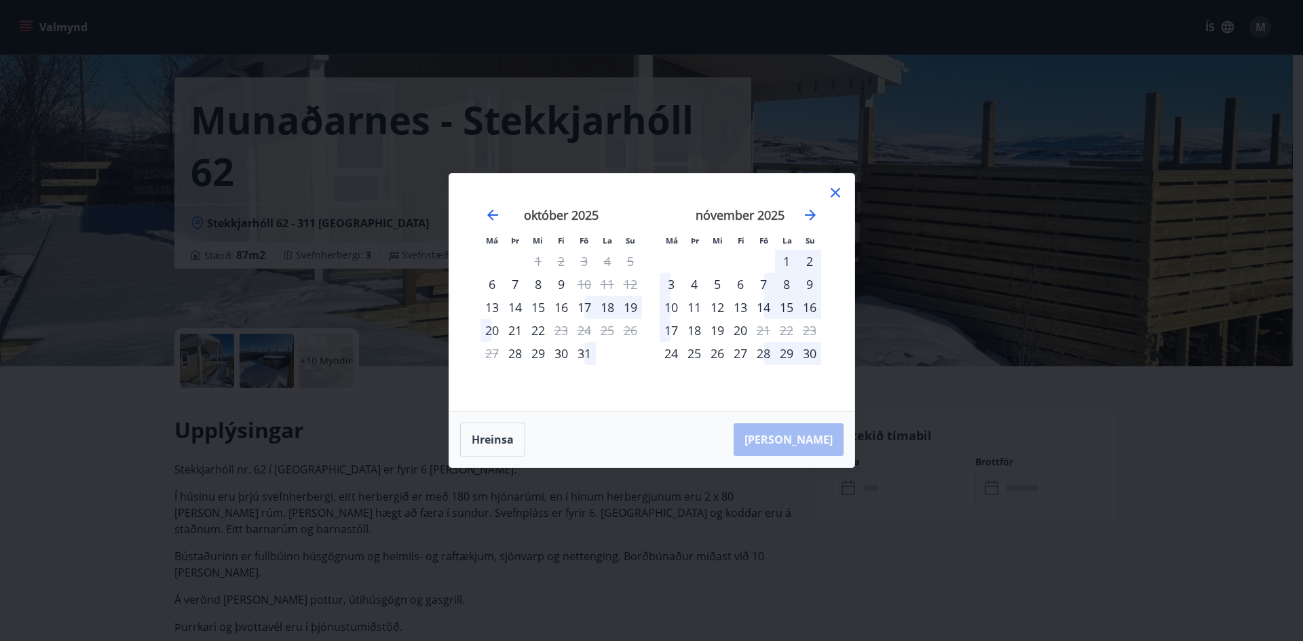
click at [807, 305] on div "16" at bounding box center [809, 307] width 23 height 23
drag, startPoint x: 807, startPoint y: 306, endPoint x: 823, endPoint y: 242, distance: 66.3
click at [809, 303] on div "16" at bounding box center [809, 307] width 23 height 23
click at [813, 212] on icon "Move forward to switch to the next month." at bounding box center [810, 215] width 16 height 16
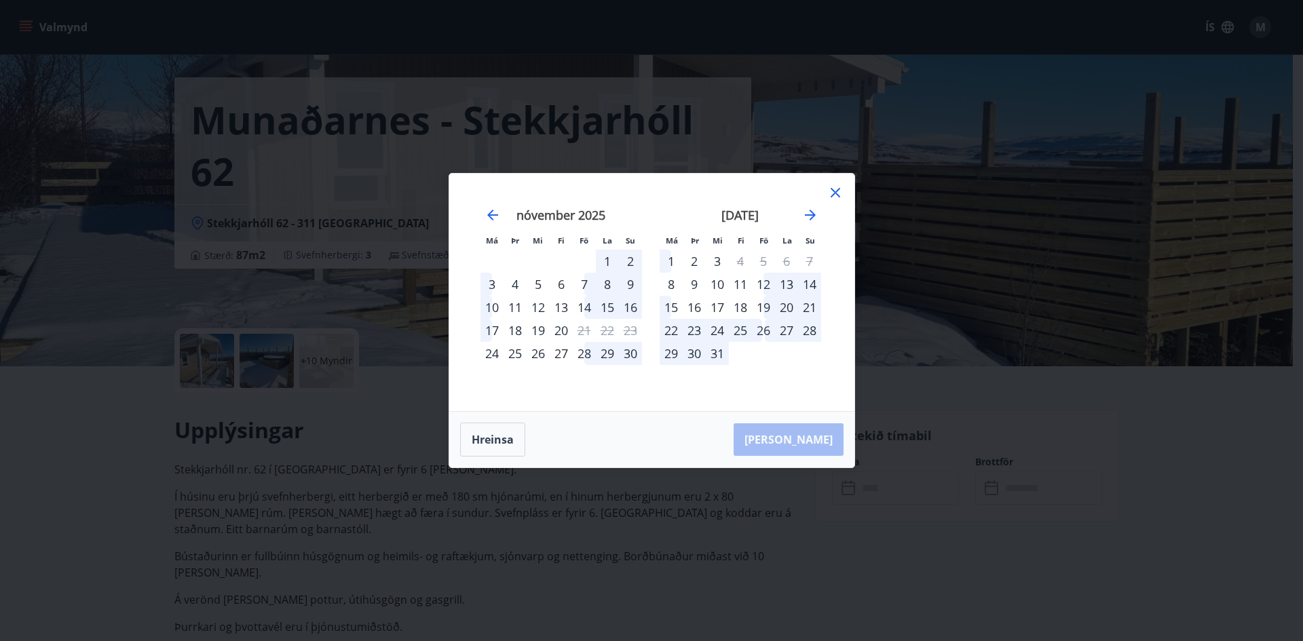
click at [752, 309] on div "19" at bounding box center [763, 307] width 23 height 23
click at [763, 302] on div "19" at bounding box center [763, 307] width 23 height 23
click at [808, 305] on div "21" at bounding box center [809, 307] width 23 height 23
click at [507, 436] on button "Hreinsa" at bounding box center [492, 440] width 65 height 34
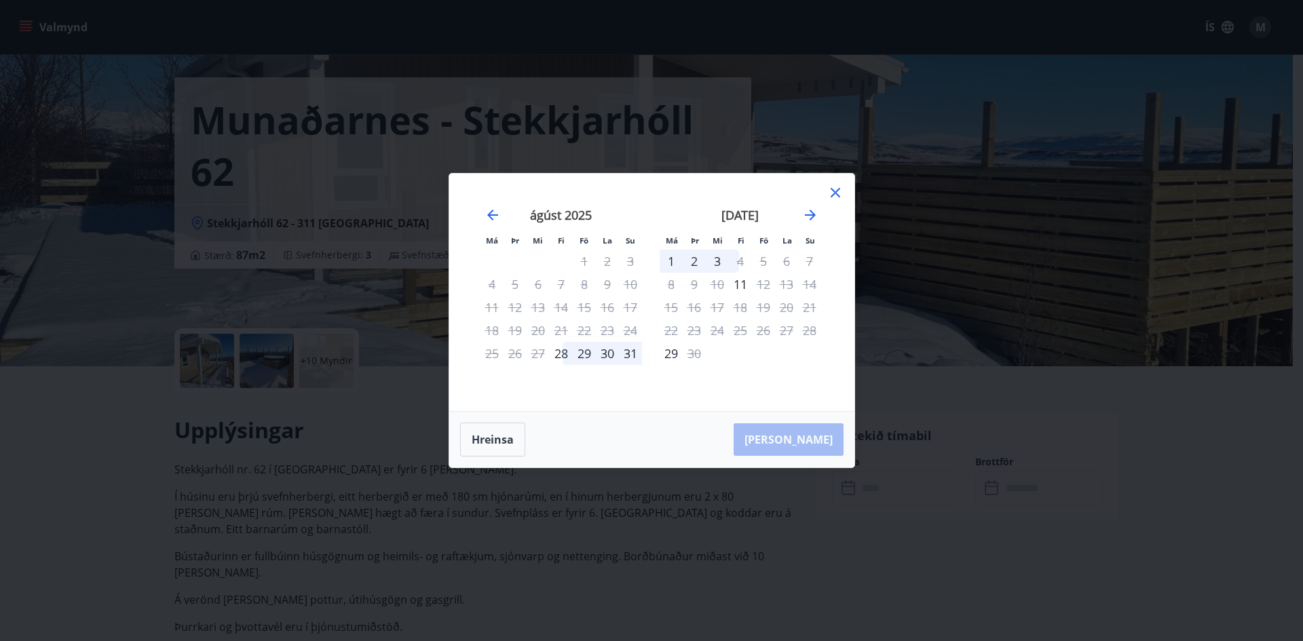
click at [821, 216] on div "[DATE] 1 2 3 4 5 6 7 8 9 10 11 12 13 14 15 16 17 18 19 20 21 22 23 24 25 26 27 …" at bounding box center [740, 301] width 179 height 223
click at [817, 214] on icon "Move forward to switch to the next month." at bounding box center [810, 215] width 16 height 16
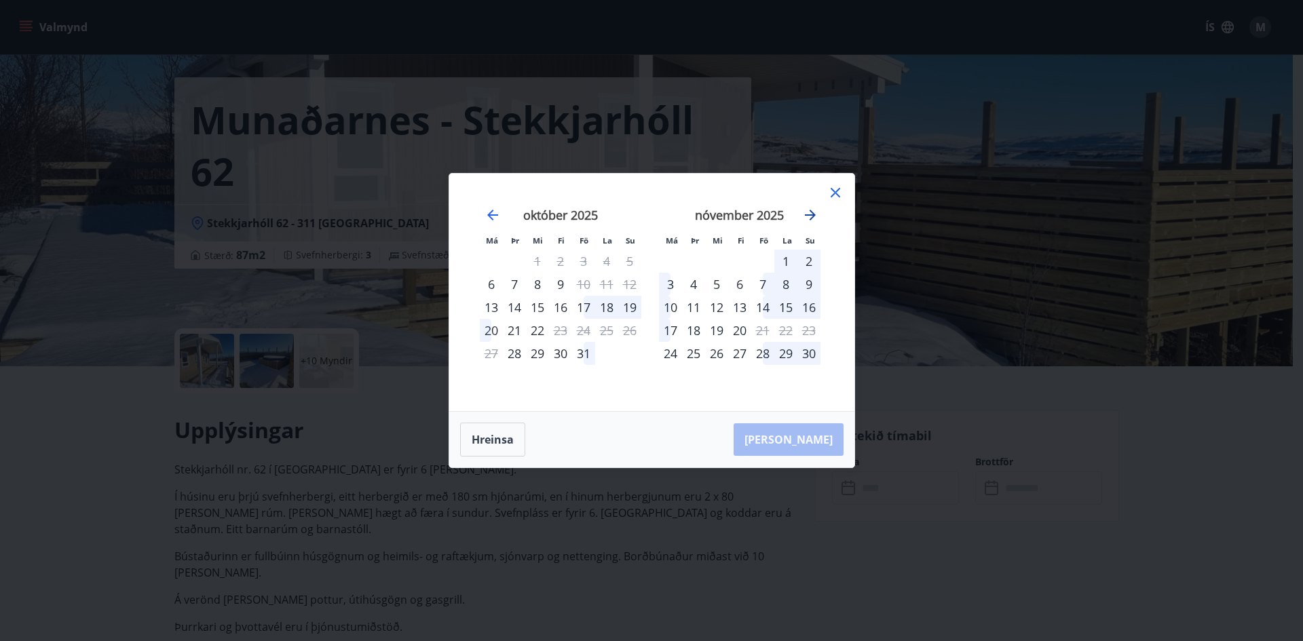
click at [815, 214] on icon "Move forward to switch to the next month." at bounding box center [810, 215] width 16 height 16
click at [811, 214] on icon "Move forward to switch to the next month." at bounding box center [810, 215] width 16 height 16
click at [811, 212] on icon "Move forward to switch to the next month." at bounding box center [810, 215] width 11 height 11
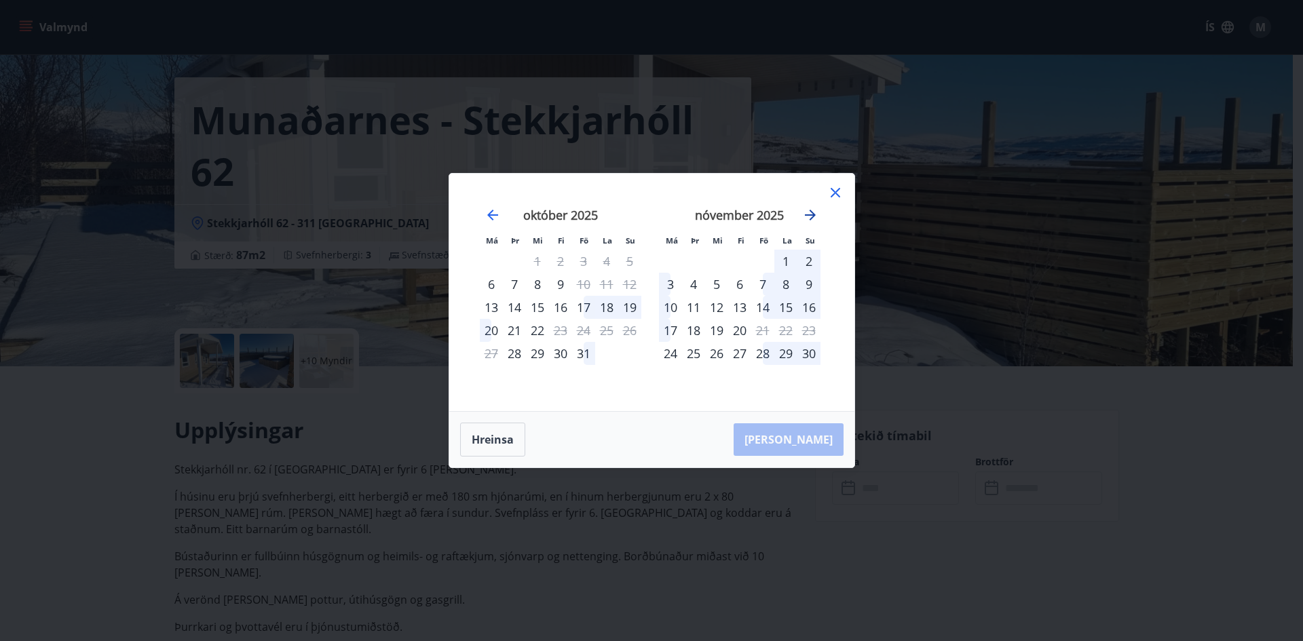
click at [803, 213] on icon "Move forward to switch to the next month." at bounding box center [810, 215] width 16 height 16
click at [833, 185] on icon at bounding box center [835, 193] width 16 height 16
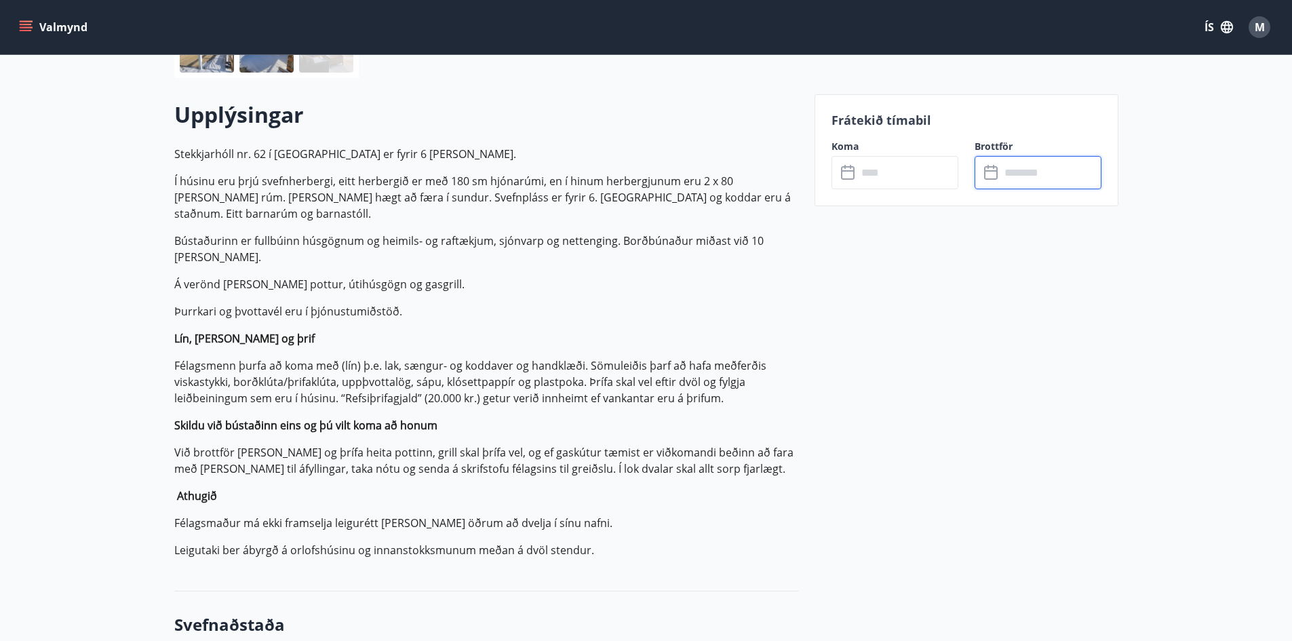
scroll to position [380, 0]
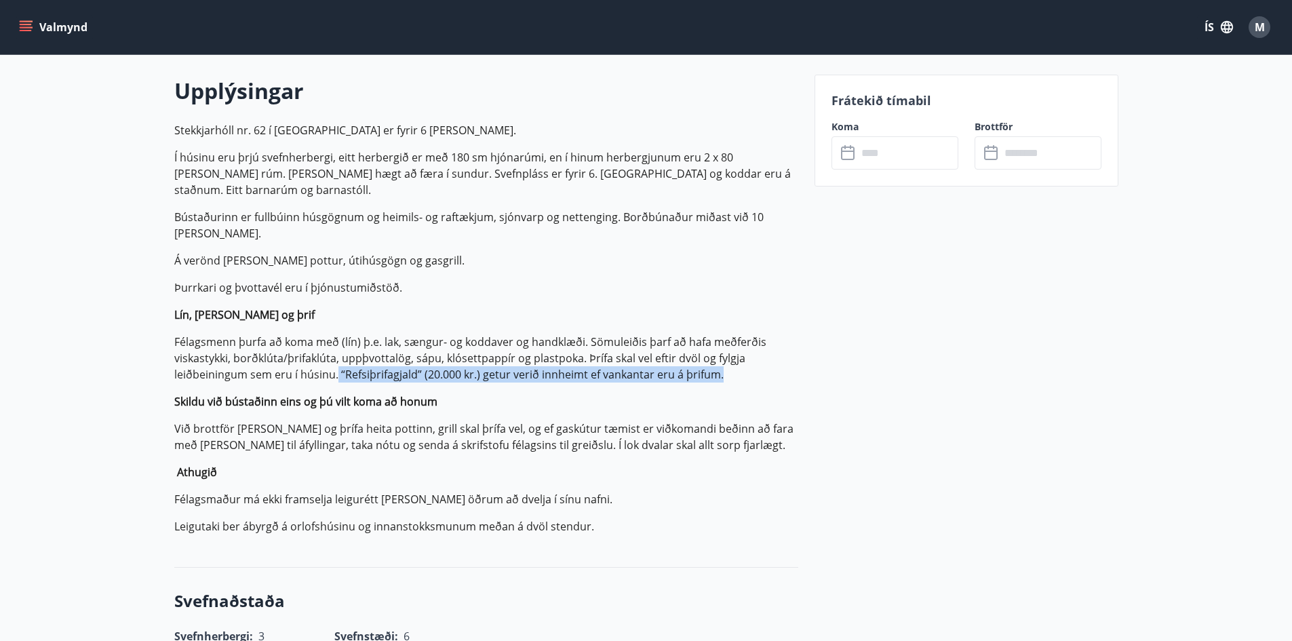
drag, startPoint x: 336, startPoint y: 355, endPoint x: 756, endPoint y: 358, distance: 419.3
click at [756, 358] on p "Félagsmenn þurfa að koma með (lín) þ.e. lak, sængur- og koddaver og handklæði. …" at bounding box center [486, 358] width 624 height 49
copy p "“Refsiþrifagjald” (20.000 kr.) getur verið innheimt ef vankantar eru á þrifum."
click at [296, 334] on p "Félagsmenn þurfa að koma með (lín) þ.e. lak, sængur- og koddaver og handklæði. …" at bounding box center [486, 358] width 624 height 49
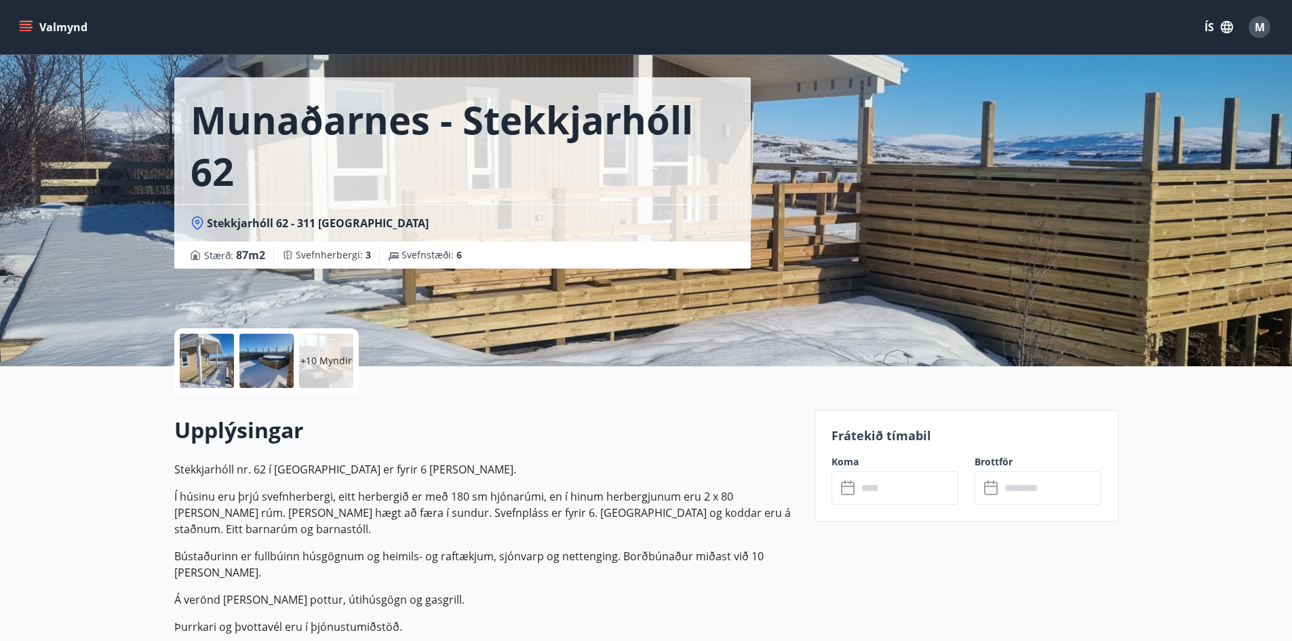
scroll to position [0, 0]
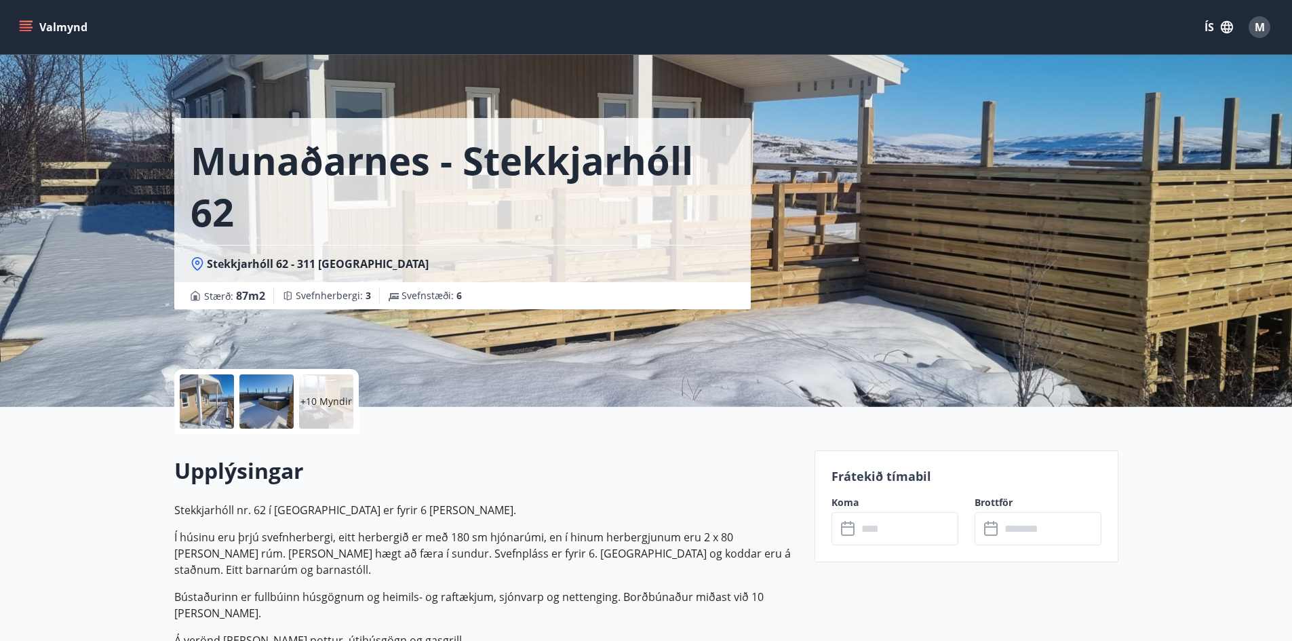
click at [996, 541] on div "​ ​" at bounding box center [1038, 528] width 127 height 33
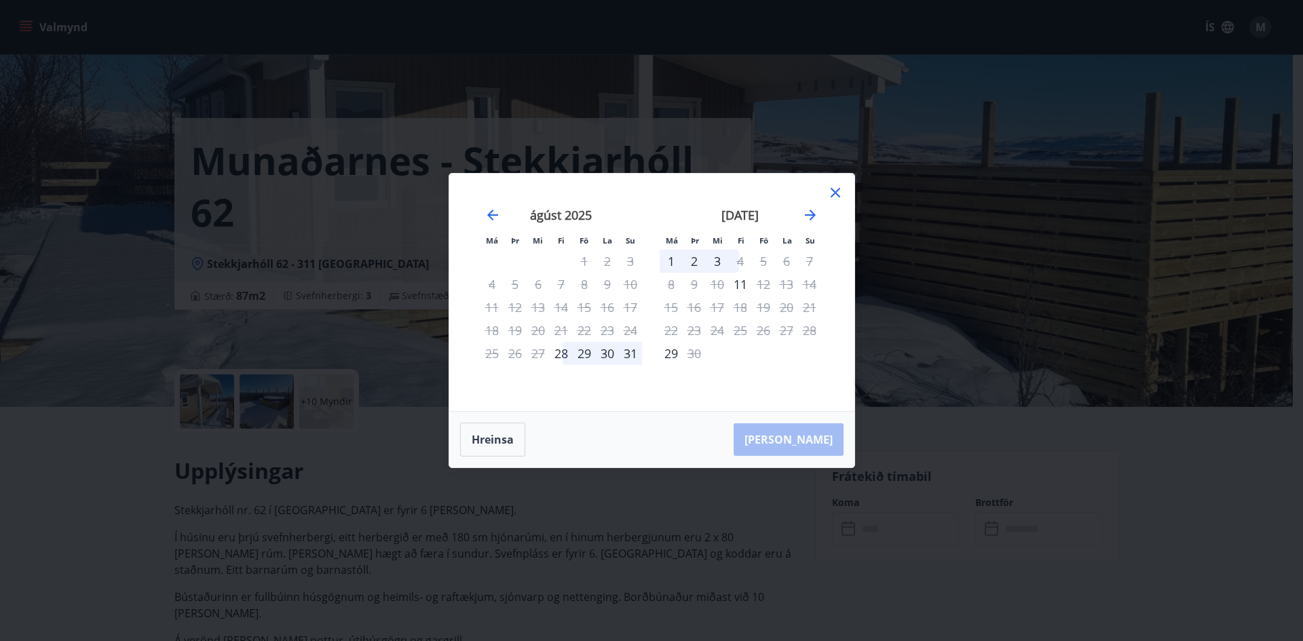
click at [994, 525] on div "Má Þr Mi Fi Fö La Su Má Þr Mi Fi Fö La Su [DATE] 1 2 3 4 5 6 7 8 9 10 11 12 13 …" at bounding box center [651, 320] width 1303 height 641
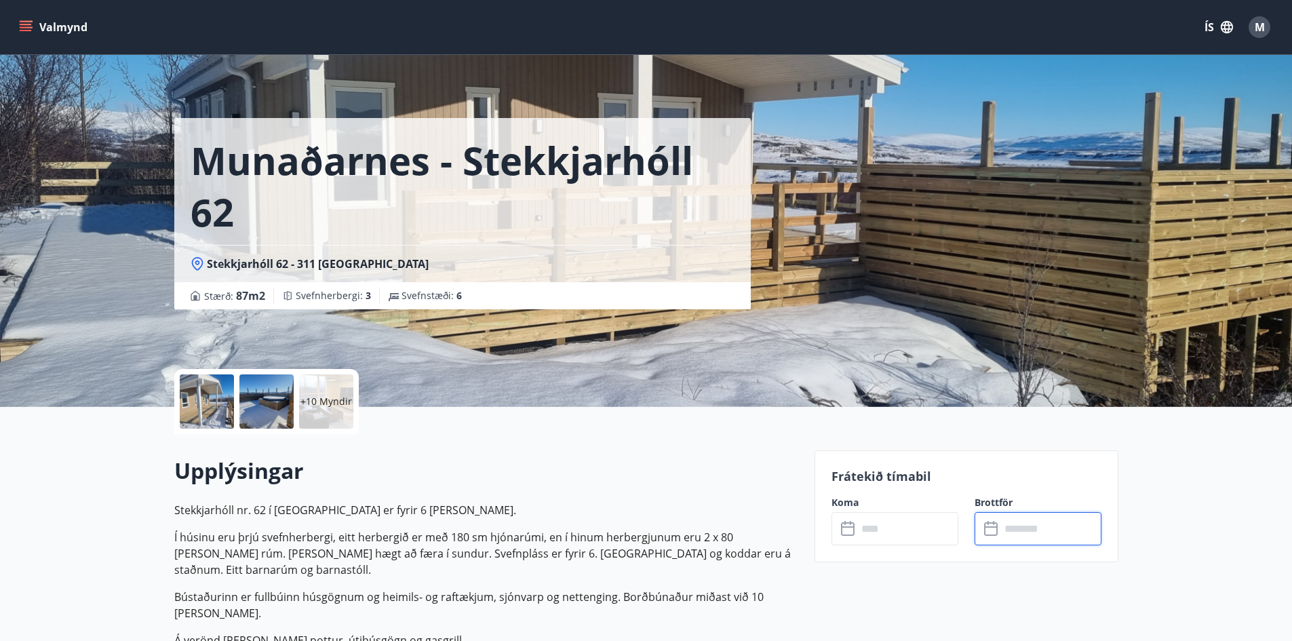
click at [1054, 530] on input "text" at bounding box center [1051, 528] width 101 height 33
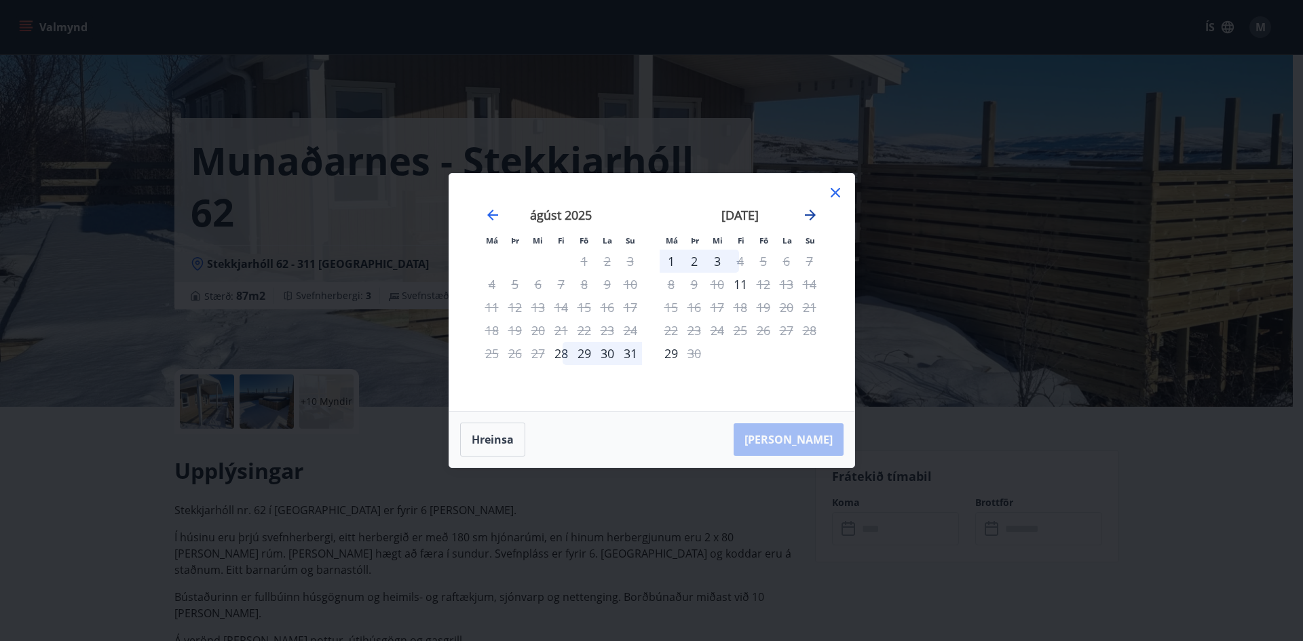
click at [802, 210] on icon "Move forward to switch to the next month." at bounding box center [810, 215] width 16 height 16
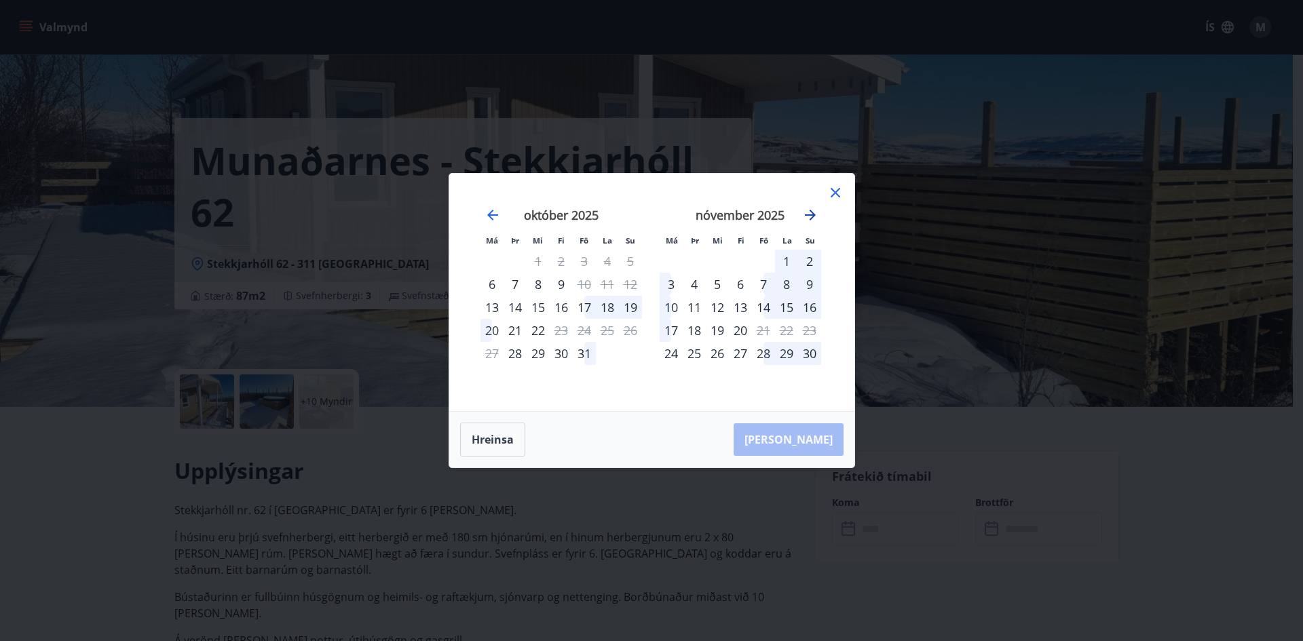
click at [818, 210] on icon "Move forward to switch to the next month." at bounding box center [810, 215] width 16 height 16
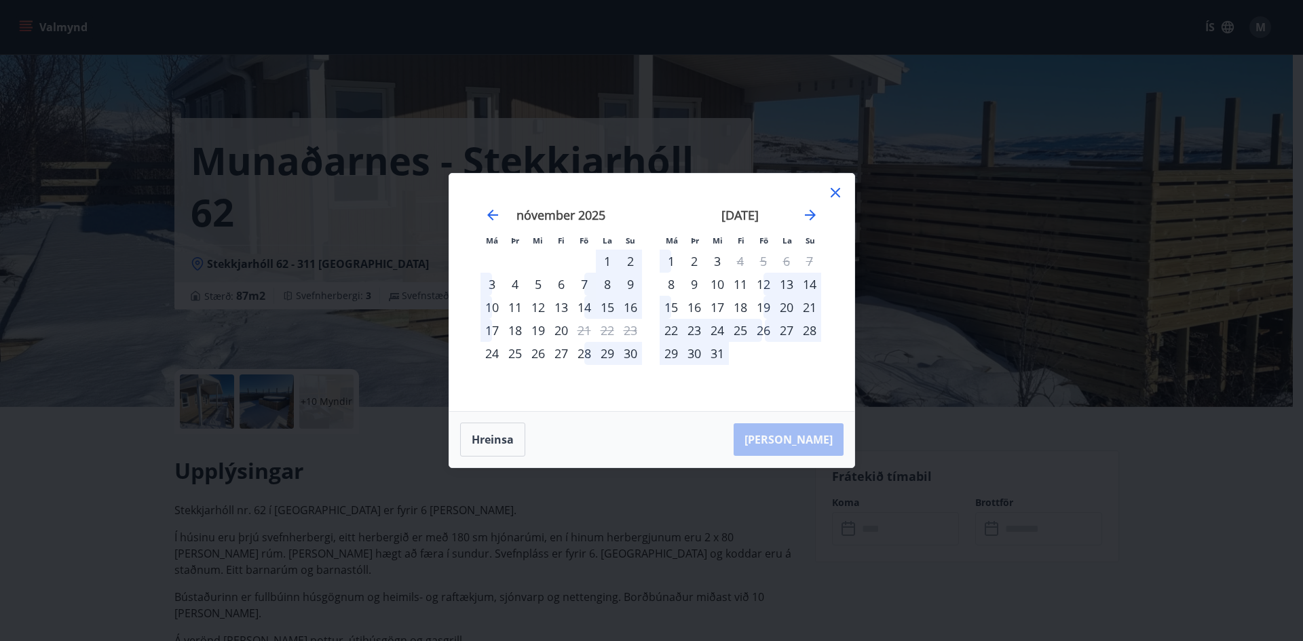
click at [712, 307] on div "17" at bounding box center [717, 307] width 23 height 23
click at [804, 302] on div "21" at bounding box center [809, 307] width 23 height 23
click at [497, 431] on button "Hreinsa" at bounding box center [492, 440] width 65 height 34
click at [714, 309] on div "17" at bounding box center [717, 307] width 23 height 23
click at [809, 305] on div "21" at bounding box center [809, 307] width 23 height 23
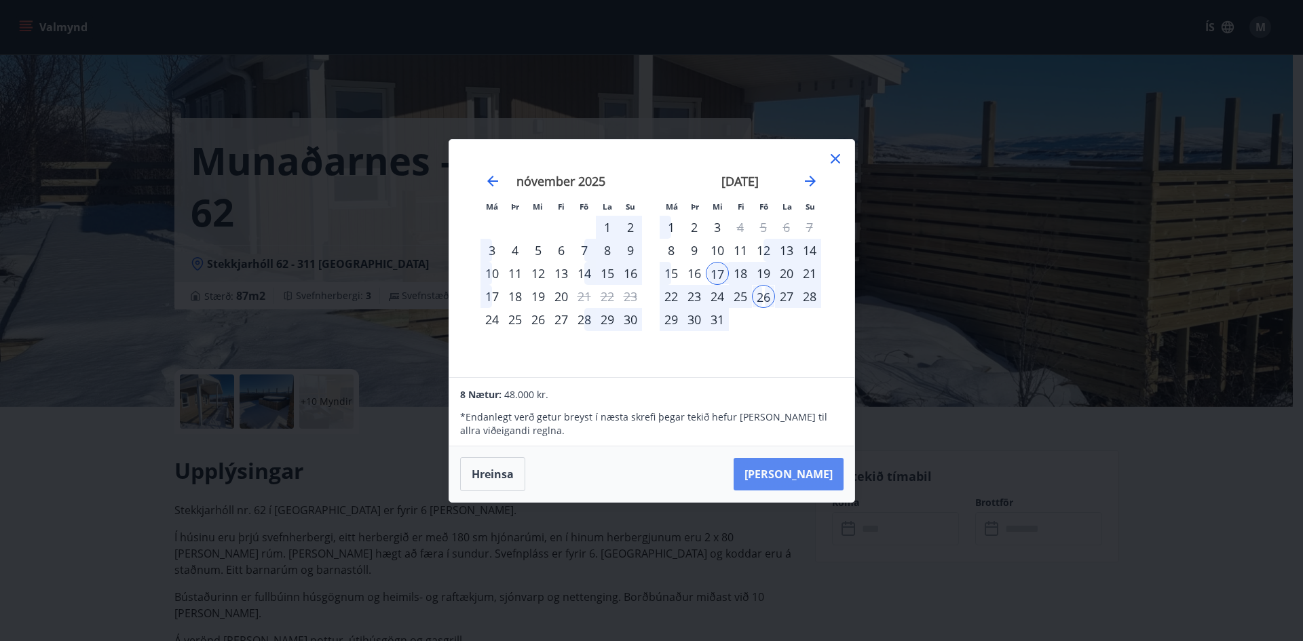
drag, startPoint x: 790, startPoint y: 476, endPoint x: 794, endPoint y: 467, distance: 9.1
click at [790, 476] on button "[PERSON_NAME]" at bounding box center [788, 474] width 110 height 33
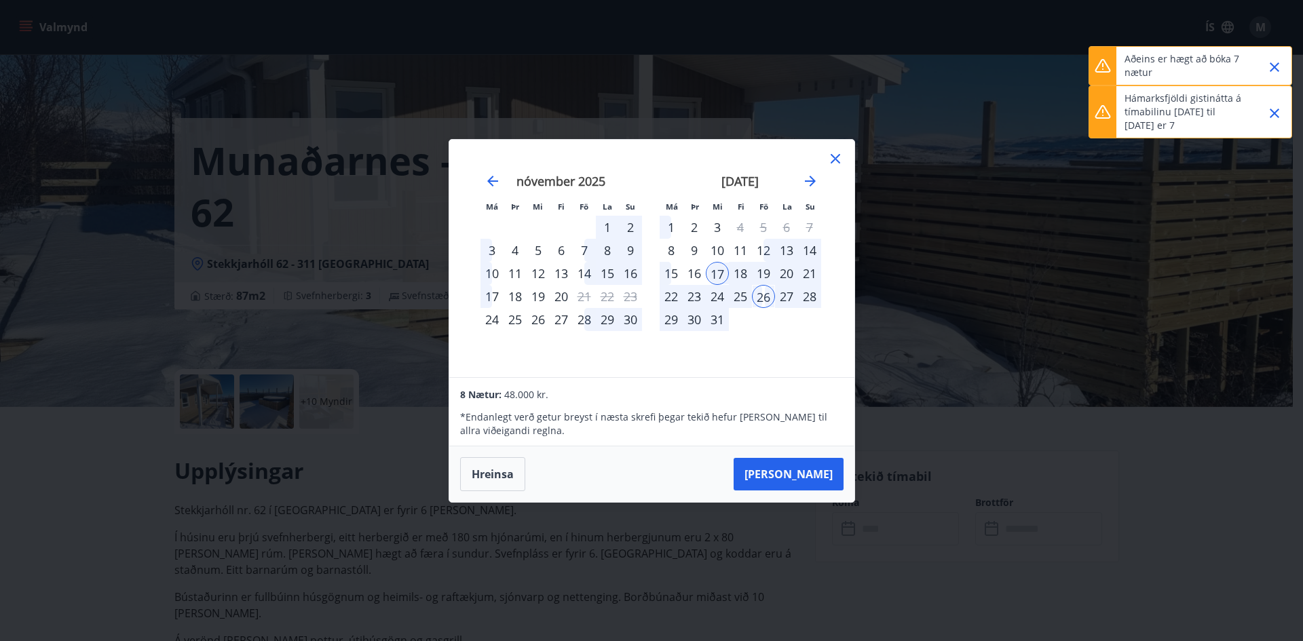
click at [760, 269] on div "19" at bounding box center [763, 273] width 23 height 23
click at [488, 469] on button "Hreinsa" at bounding box center [492, 474] width 65 height 34
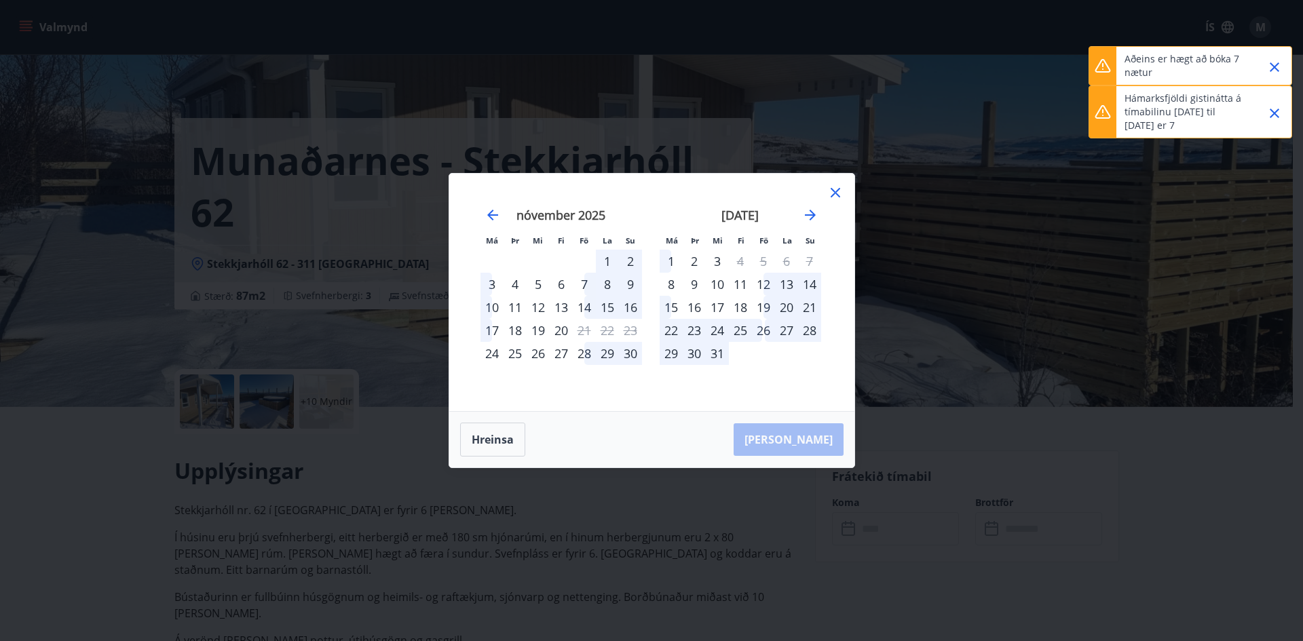
drag, startPoint x: 787, startPoint y: 299, endPoint x: 784, endPoint y: 309, distance: 9.9
click at [787, 301] on div "20" at bounding box center [786, 307] width 23 height 23
click at [760, 334] on div "26" at bounding box center [763, 330] width 23 height 23
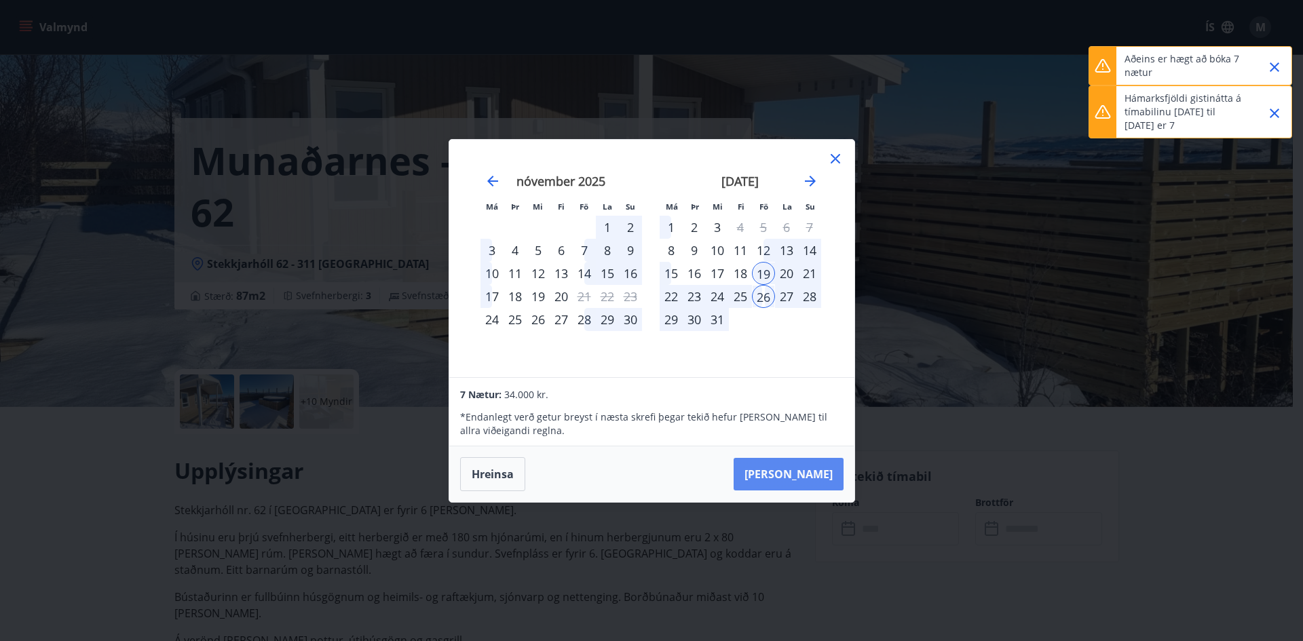
click at [823, 482] on button "[PERSON_NAME]" at bounding box center [788, 474] width 110 height 33
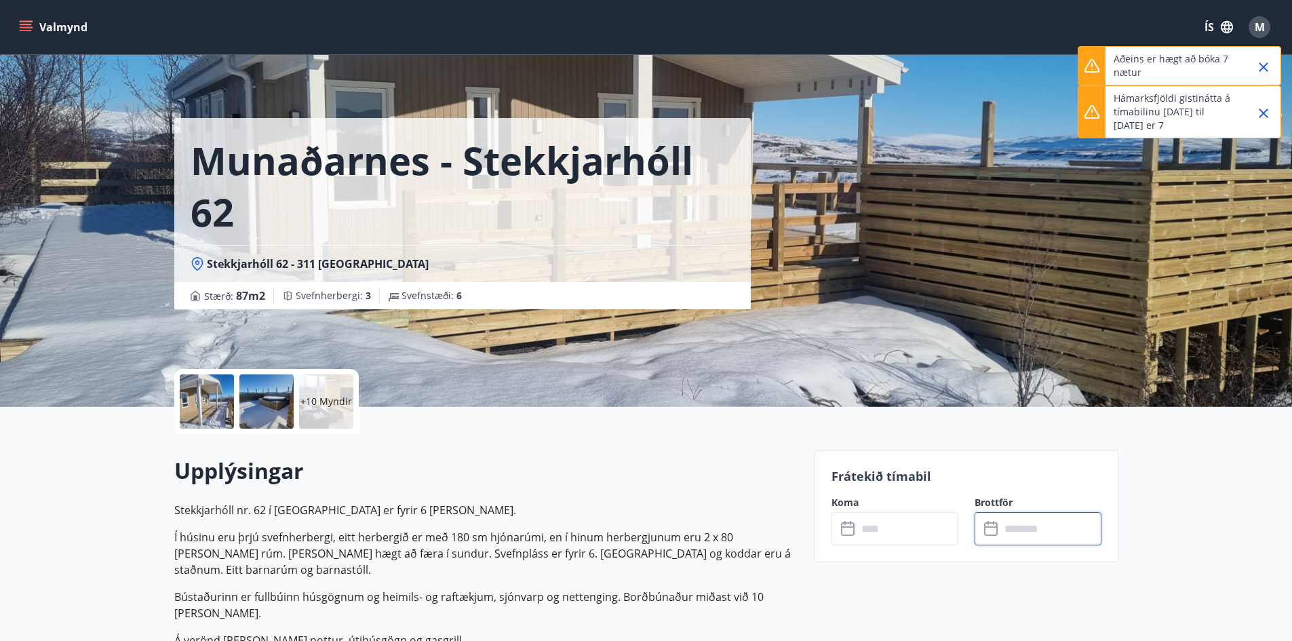
type input "******"
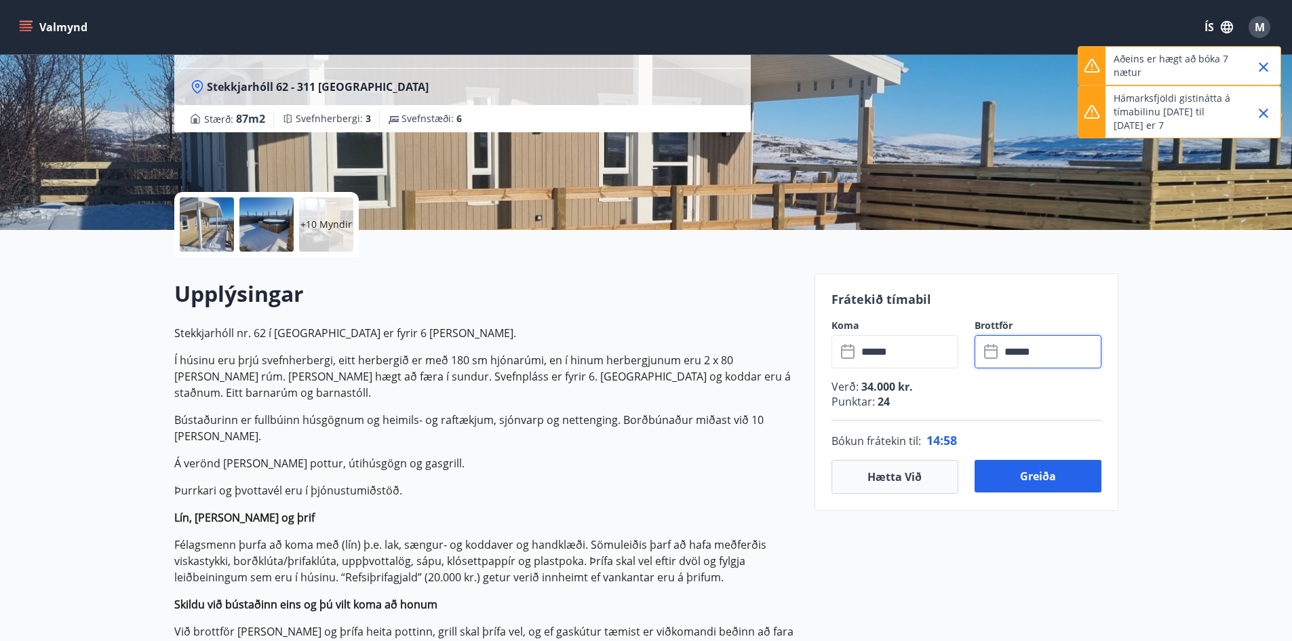
scroll to position [204, 0]
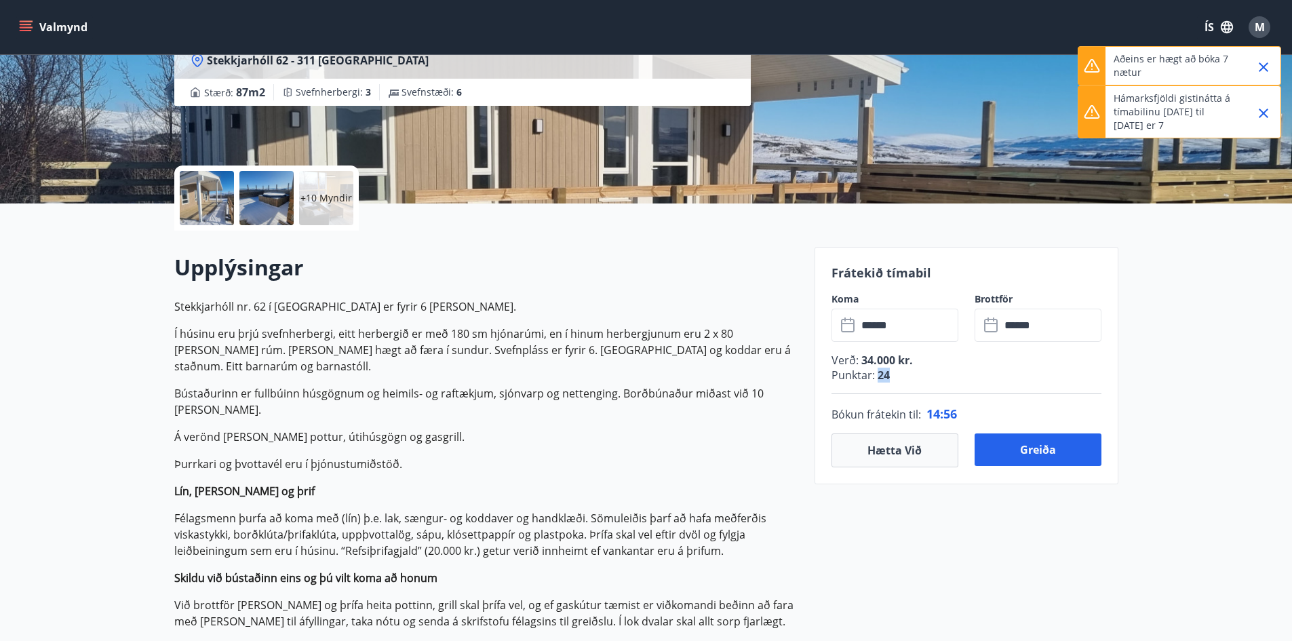
drag, startPoint x: 880, startPoint y: 376, endPoint x: 893, endPoint y: 374, distance: 13.7
click at [893, 374] on p "Punktar : 24" at bounding box center [967, 375] width 270 height 15
click at [913, 336] on input "******" at bounding box center [908, 325] width 101 height 33
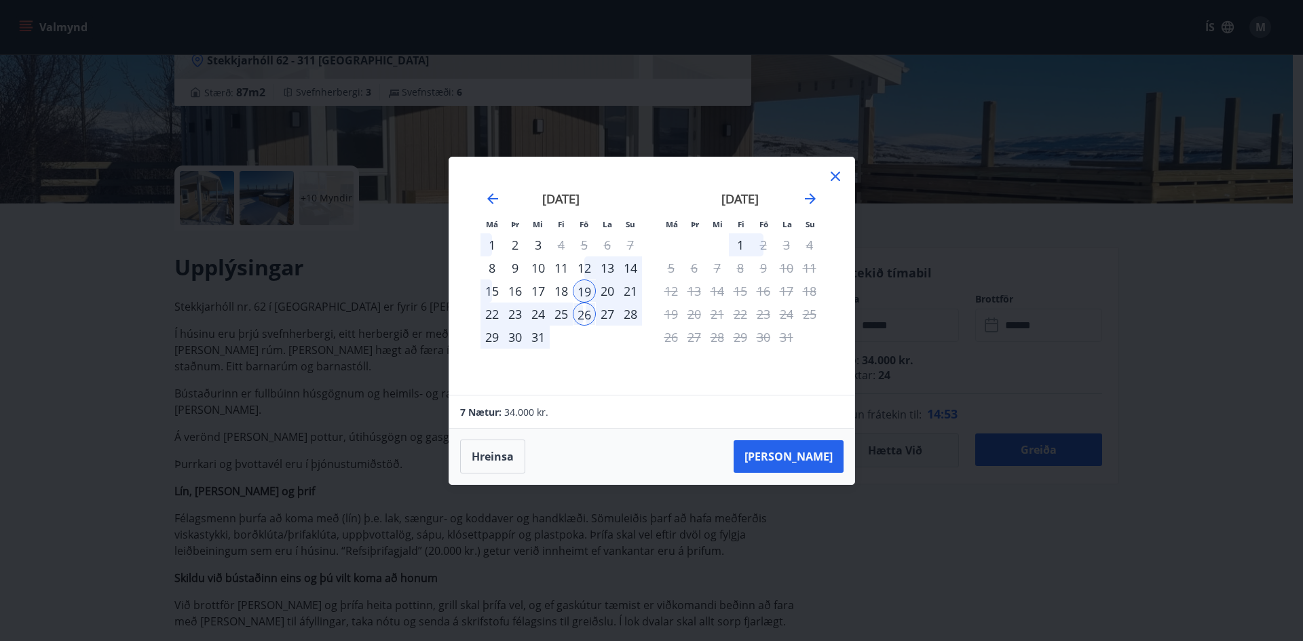
click at [539, 290] on div "17" at bounding box center [537, 291] width 23 height 23
click at [787, 458] on button "[PERSON_NAME]" at bounding box center [788, 456] width 110 height 33
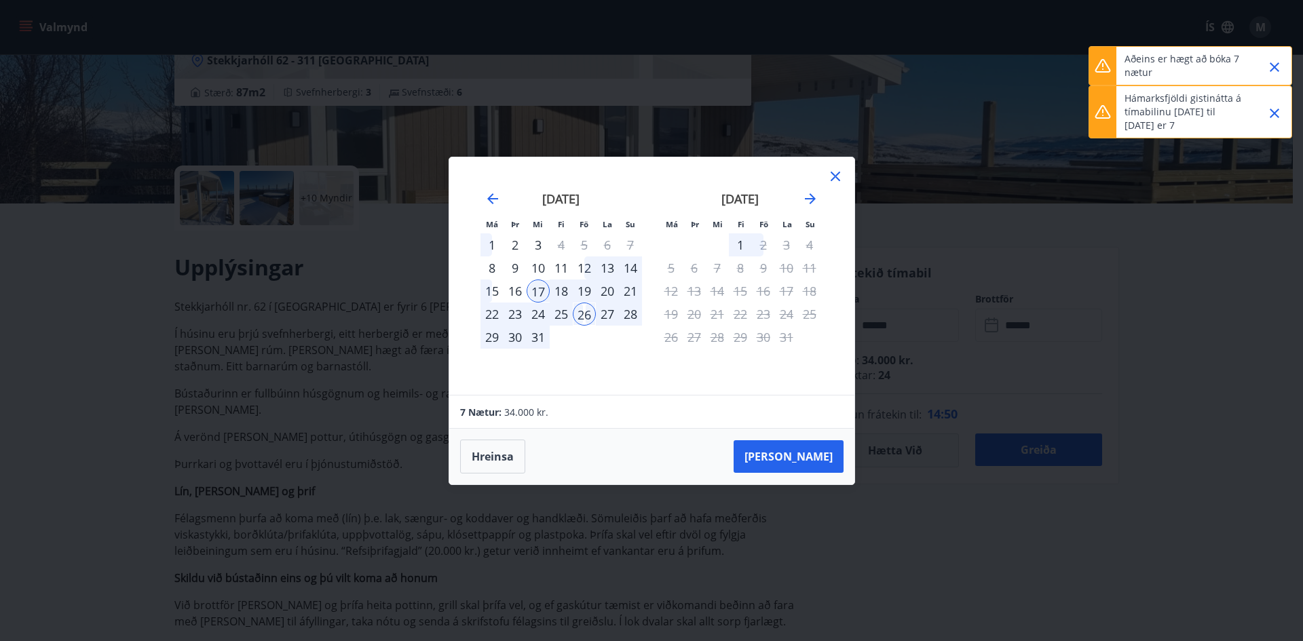
click at [832, 176] on icon at bounding box center [835, 176] width 16 height 16
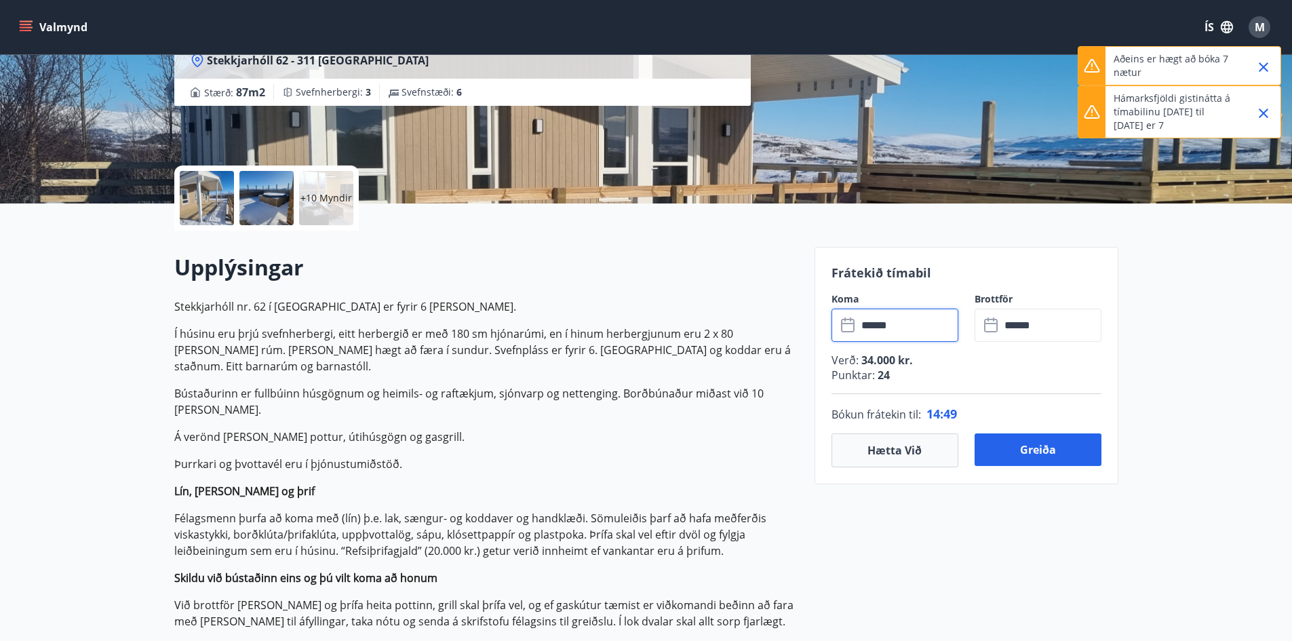
click at [1001, 323] on input "******" at bounding box center [1051, 325] width 101 height 33
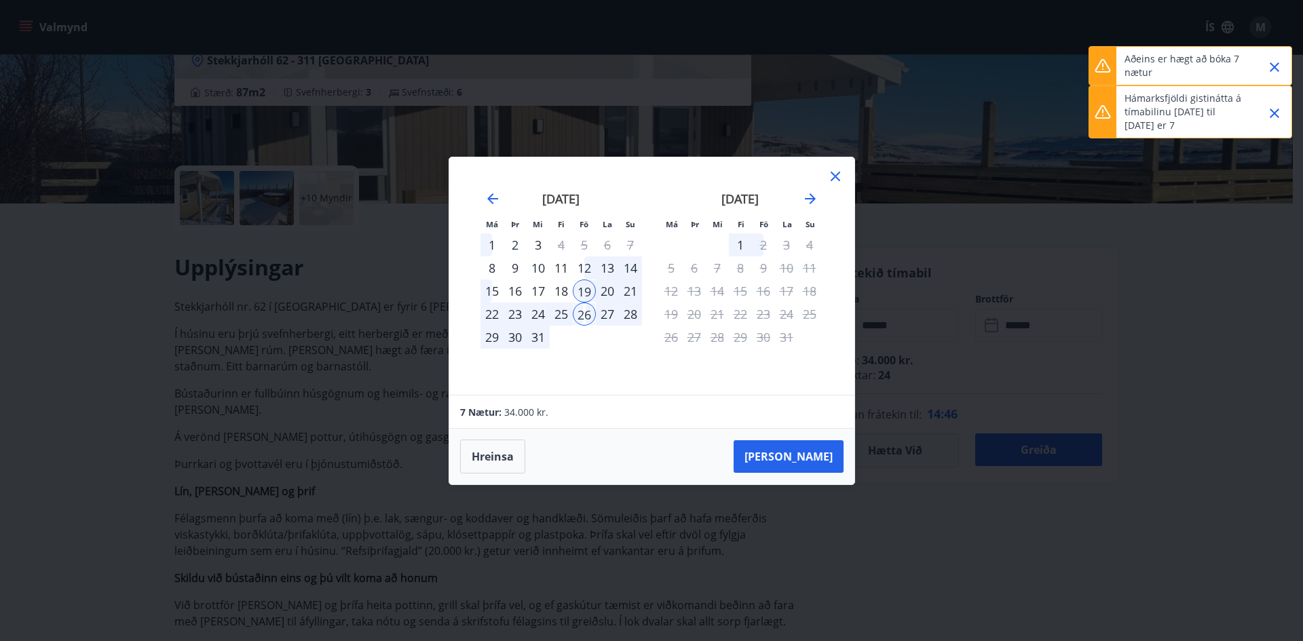
click at [636, 287] on div "21" at bounding box center [630, 291] width 23 height 23
click at [633, 289] on div "21" at bounding box center [630, 291] width 23 height 23
click at [631, 290] on div "21" at bounding box center [630, 291] width 23 height 23
click at [628, 290] on div "21" at bounding box center [630, 291] width 23 height 23
click at [522, 313] on div "23" at bounding box center [514, 314] width 23 height 23
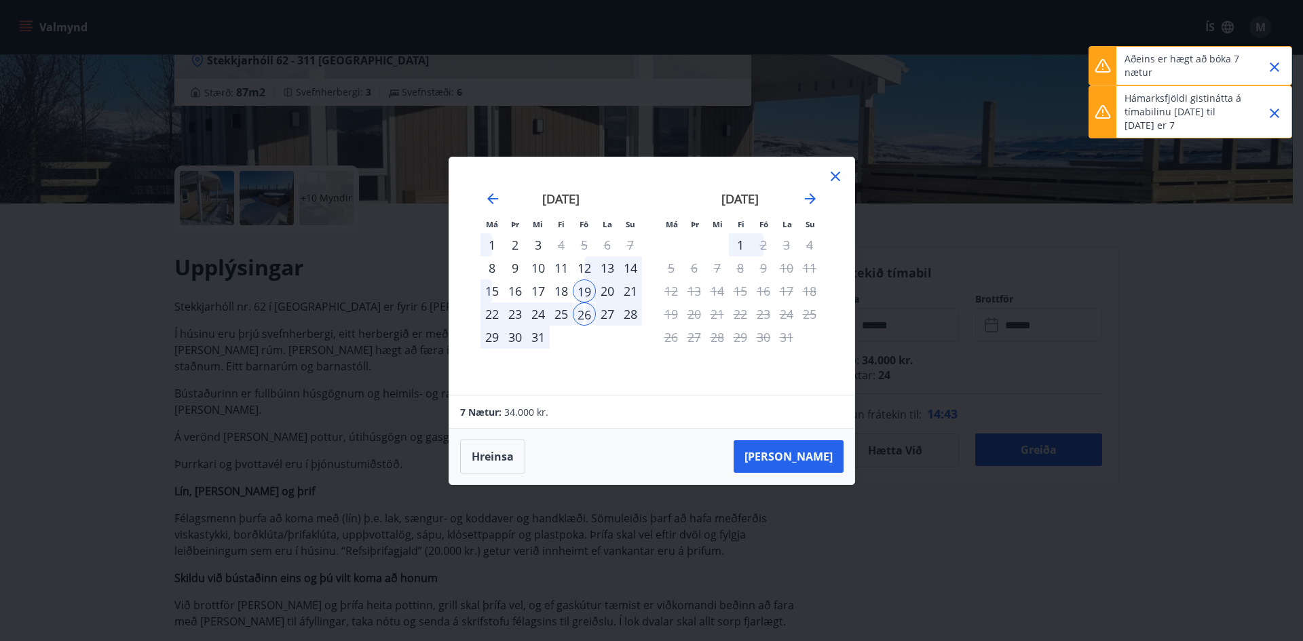
click at [497, 312] on div "22" at bounding box center [491, 314] width 23 height 23
drag, startPoint x: 488, startPoint y: 312, endPoint x: 505, endPoint y: 307, distance: 17.2
click at [489, 312] on div "22" at bounding box center [491, 314] width 23 height 23
click at [587, 290] on div "19" at bounding box center [584, 291] width 23 height 23
click at [617, 286] on div "20" at bounding box center [607, 291] width 23 height 23
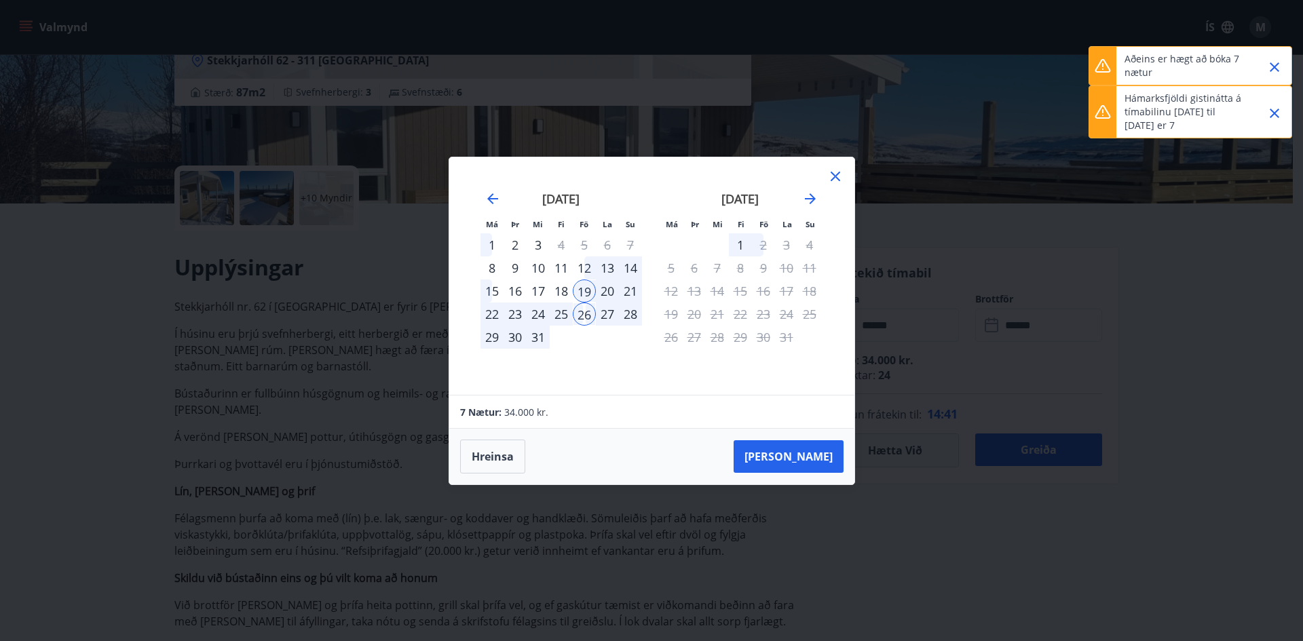
click at [631, 290] on div "21" at bounding box center [630, 291] width 23 height 23
click at [584, 314] on div "26" at bounding box center [584, 314] width 23 height 23
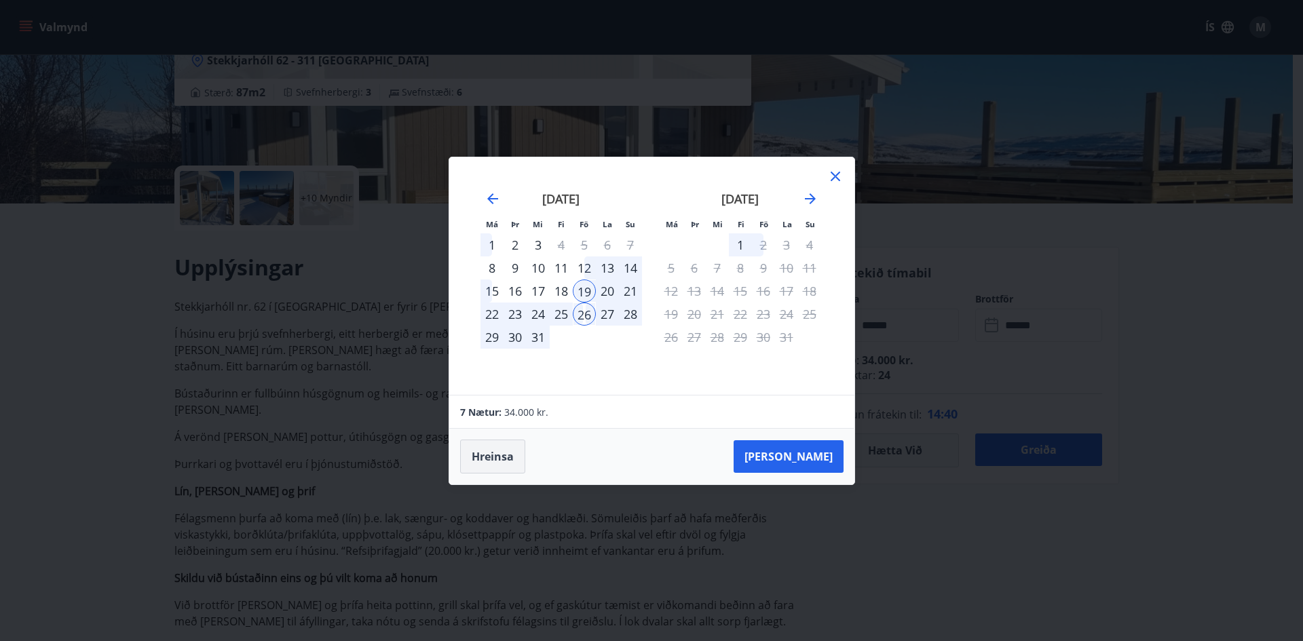
drag, startPoint x: 495, startPoint y: 455, endPoint x: 499, endPoint y: 440, distance: 14.8
click at [496, 455] on button "Hreinsa" at bounding box center [492, 457] width 65 height 34
click at [627, 290] on div "21" at bounding box center [630, 291] width 23 height 23
click at [496, 313] on div "22" at bounding box center [491, 314] width 23 height 23
click at [524, 313] on div "23" at bounding box center [514, 314] width 23 height 23
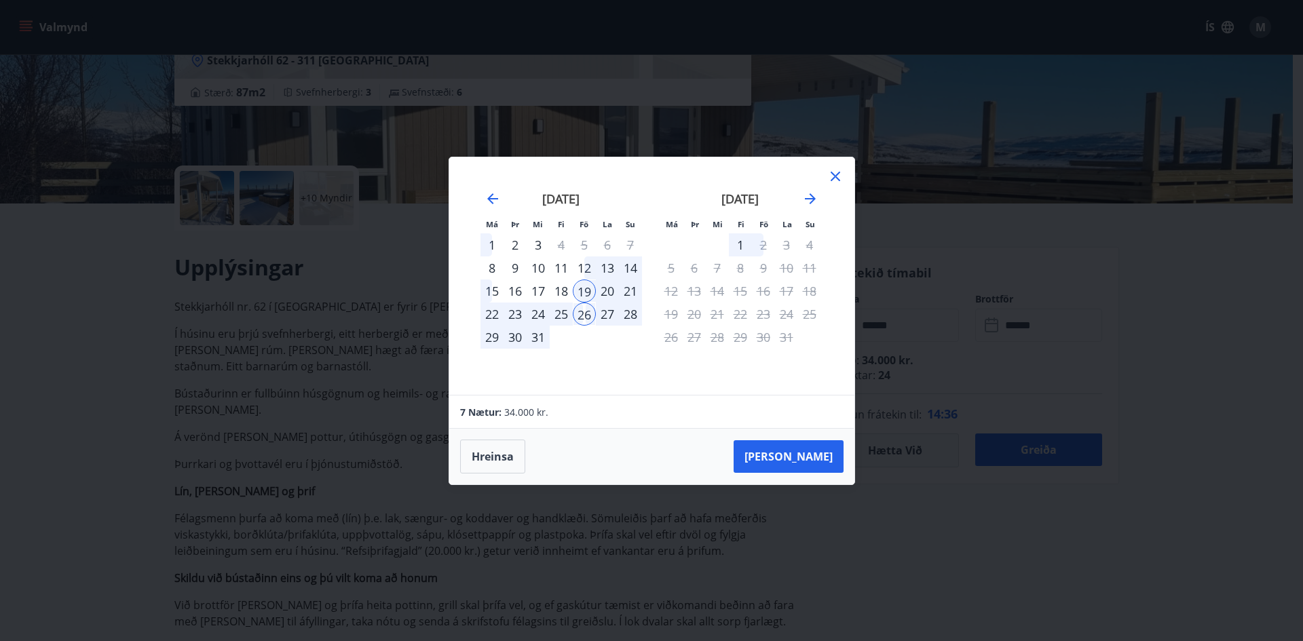
click at [538, 310] on div "24" at bounding box center [537, 314] width 23 height 23
click at [516, 312] on div "23" at bounding box center [514, 314] width 23 height 23
drag, startPoint x: 493, startPoint y: 312, endPoint x: 562, endPoint y: 317, distance: 69.4
click at [496, 312] on div "22" at bounding box center [491, 314] width 23 height 23
click at [566, 315] on div "25" at bounding box center [561, 314] width 23 height 23
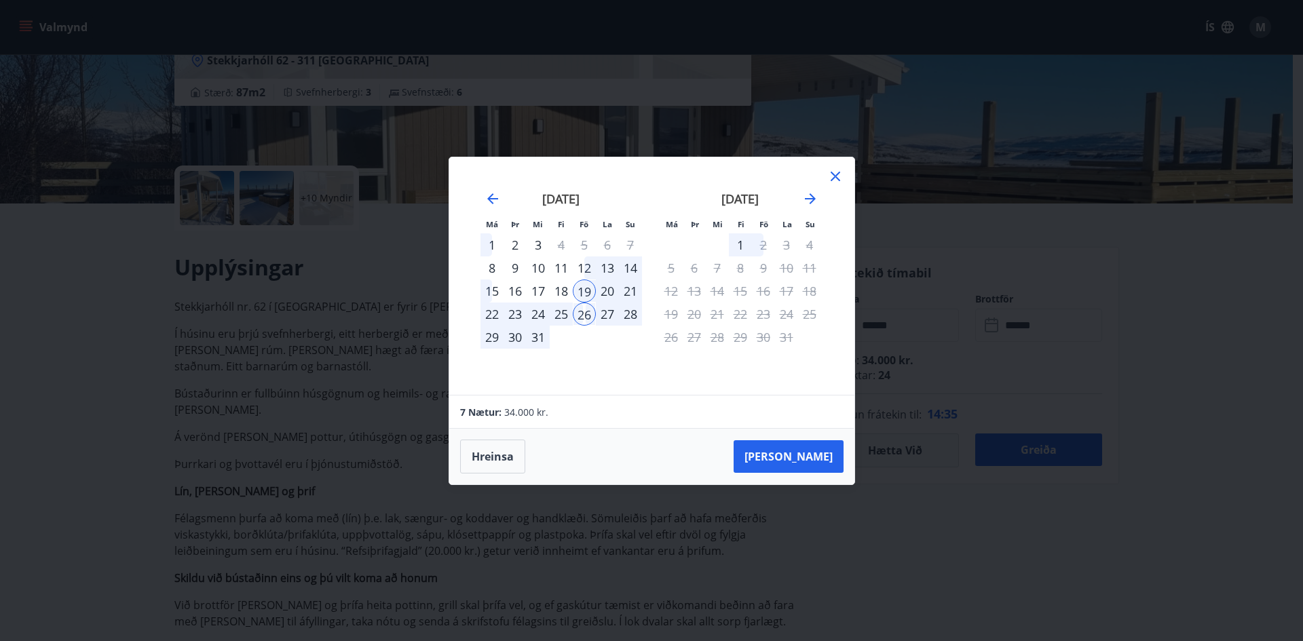
click at [564, 315] on div "25" at bounding box center [561, 314] width 23 height 23
click at [575, 311] on div "26" at bounding box center [584, 314] width 23 height 23
click at [521, 318] on div "23" at bounding box center [514, 314] width 23 height 23
click at [587, 317] on div "26" at bounding box center [584, 314] width 23 height 23
click at [633, 313] on div "28" at bounding box center [630, 314] width 23 height 23
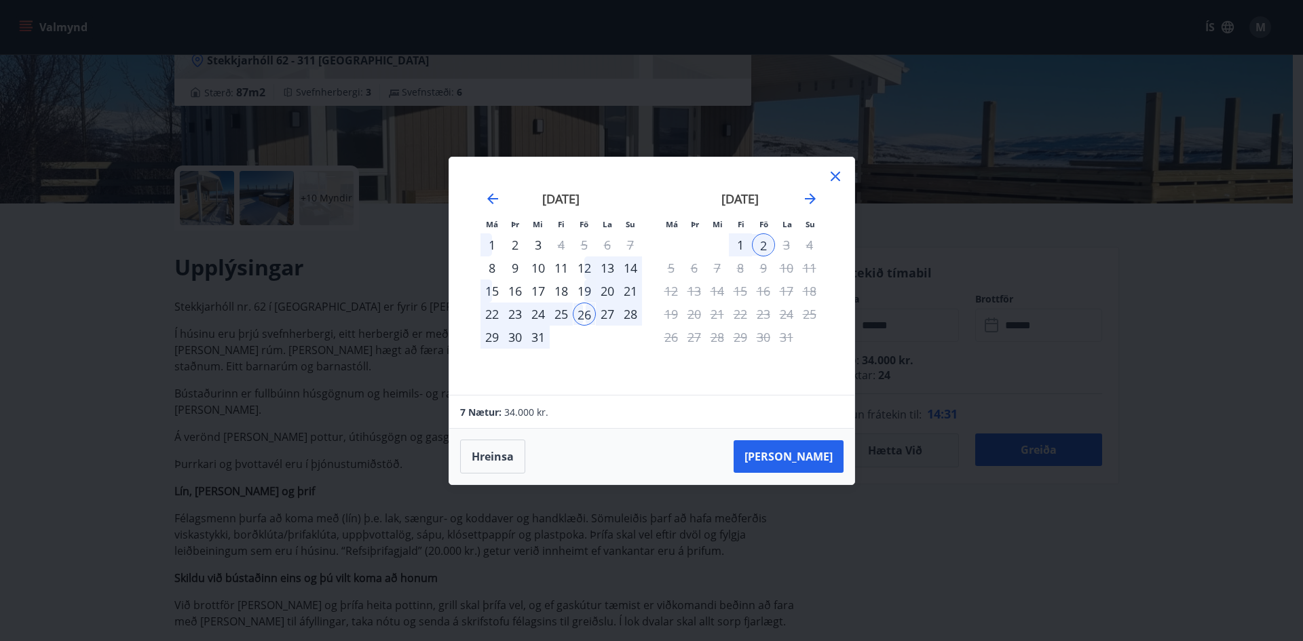
click at [588, 308] on div "26" at bounding box center [584, 314] width 23 height 23
click at [541, 332] on div "31" at bounding box center [537, 337] width 23 height 23
click at [624, 315] on div "28" at bounding box center [630, 314] width 23 height 23
drag, startPoint x: 585, startPoint y: 316, endPoint x: 615, endPoint y: 315, distance: 29.9
click at [590, 316] on div "26" at bounding box center [584, 314] width 23 height 23
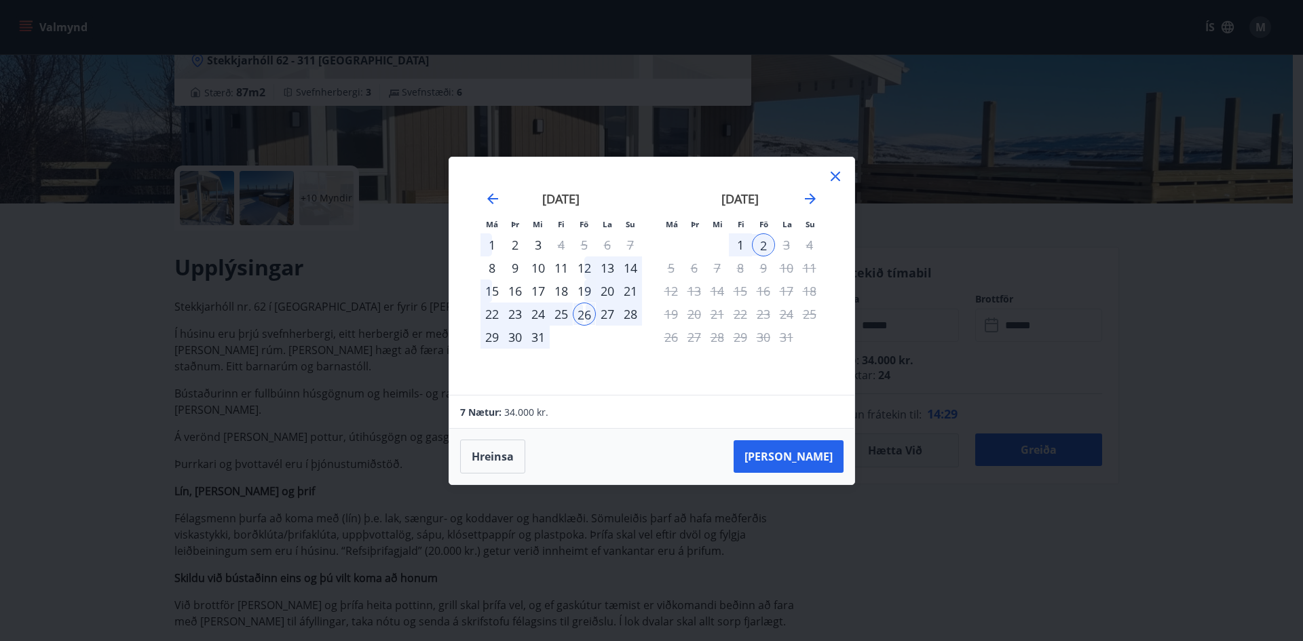
click at [615, 315] on div "27" at bounding box center [607, 314] width 23 height 23
click at [507, 461] on button "Hreinsa" at bounding box center [492, 457] width 65 height 34
click at [583, 316] on div "26" at bounding box center [584, 314] width 23 height 23
click at [634, 315] on div "28" at bounding box center [630, 314] width 23 height 23
click at [796, 464] on button "[PERSON_NAME]" at bounding box center [788, 456] width 110 height 33
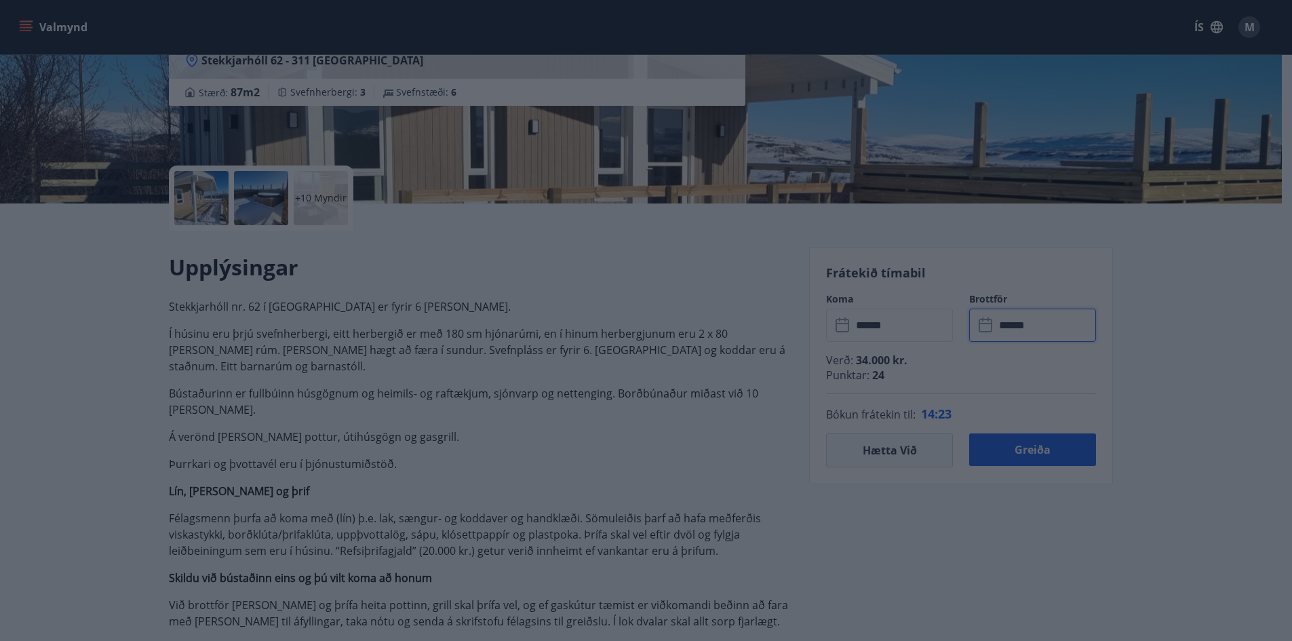
type input "******"
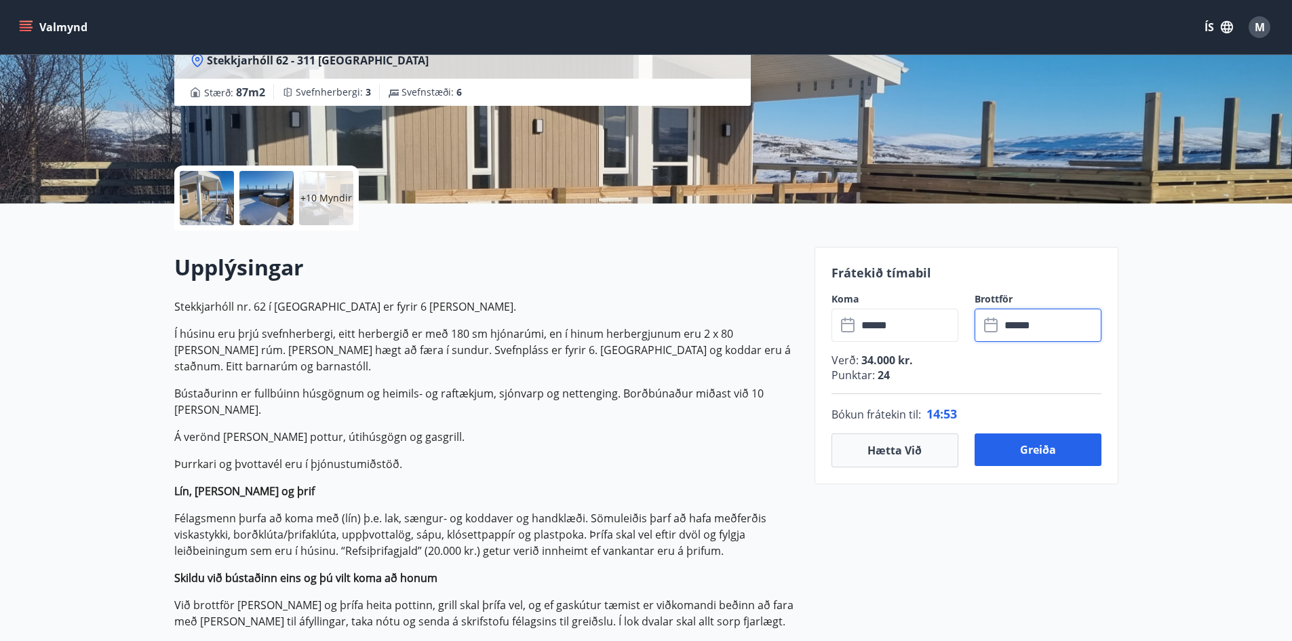
click at [1030, 326] on input "******" at bounding box center [1051, 325] width 101 height 33
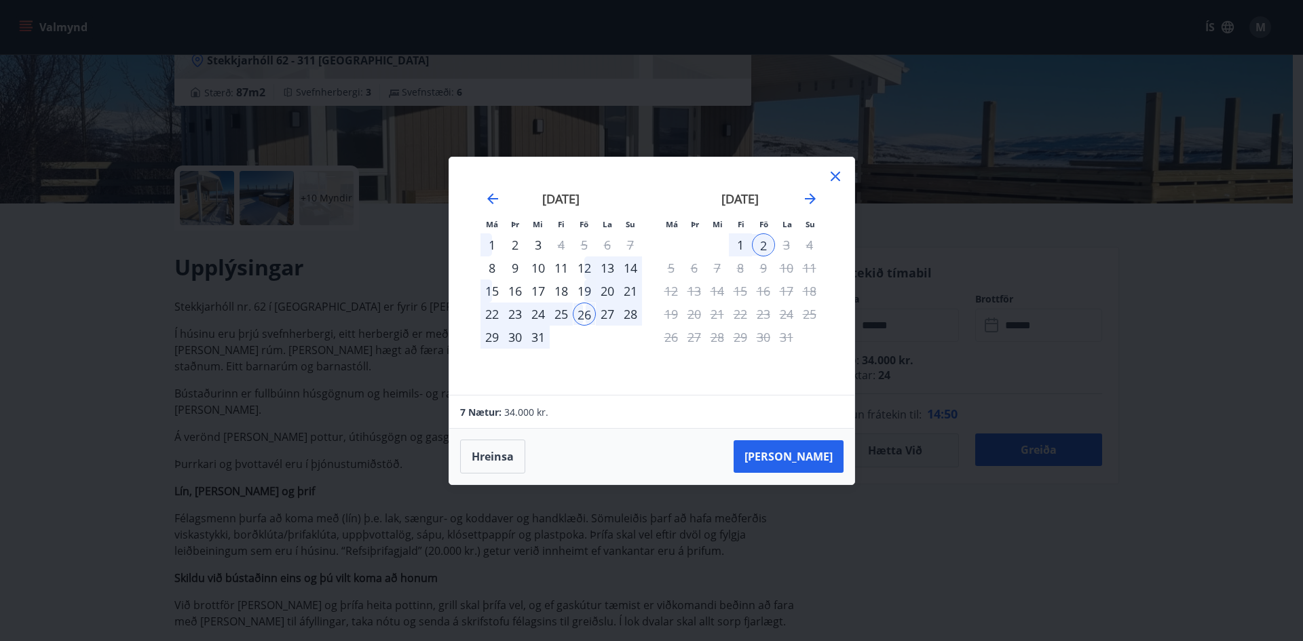
click at [631, 287] on div "21" at bounding box center [630, 291] width 23 height 23
click at [513, 315] on div "23" at bounding box center [514, 314] width 23 height 23
click at [820, 465] on button "[PERSON_NAME]" at bounding box center [788, 456] width 110 height 33
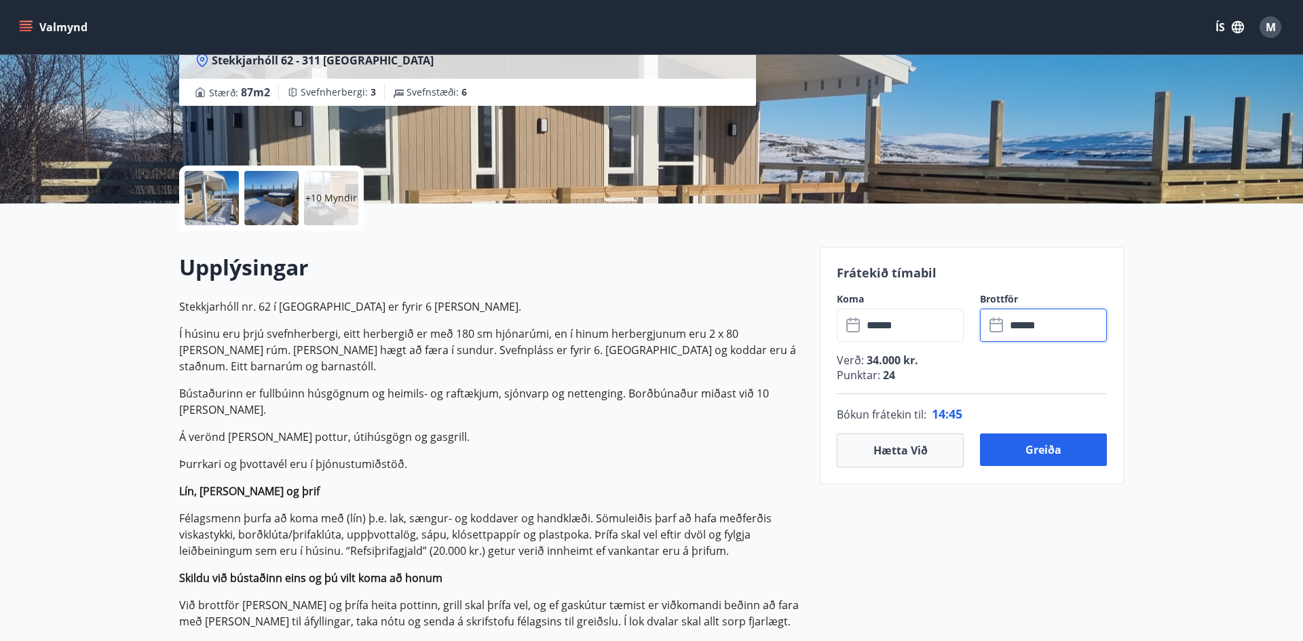
type input "******"
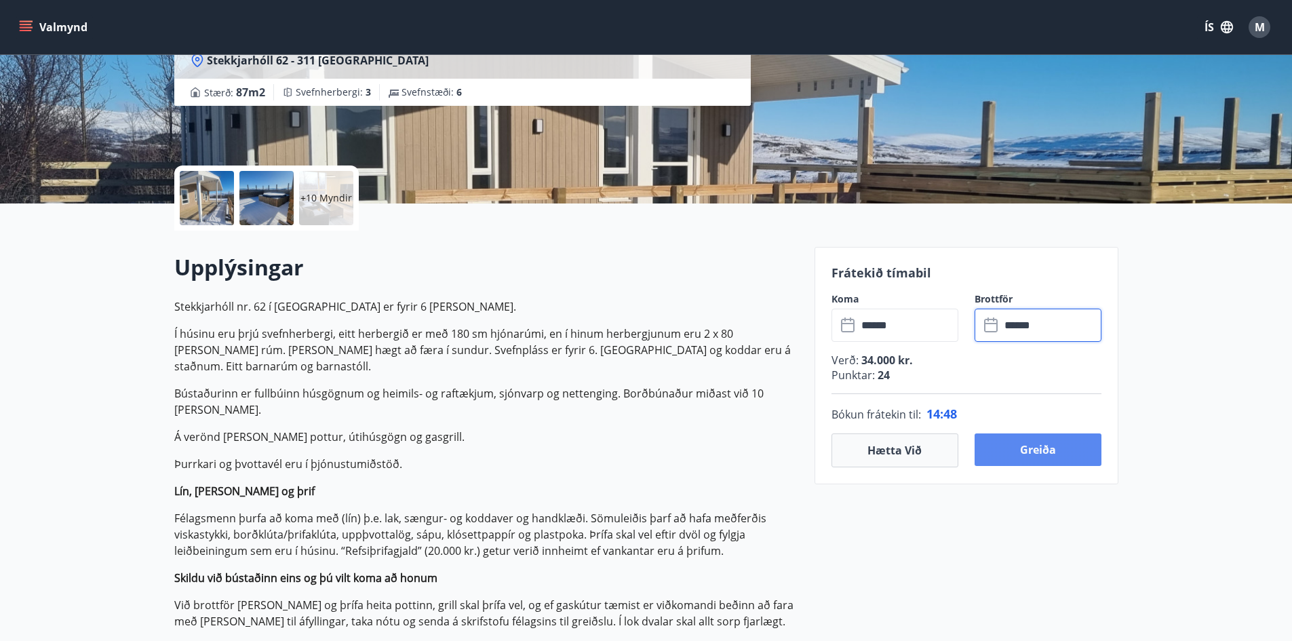
click at [999, 441] on button "Greiða" at bounding box center [1038, 450] width 127 height 33
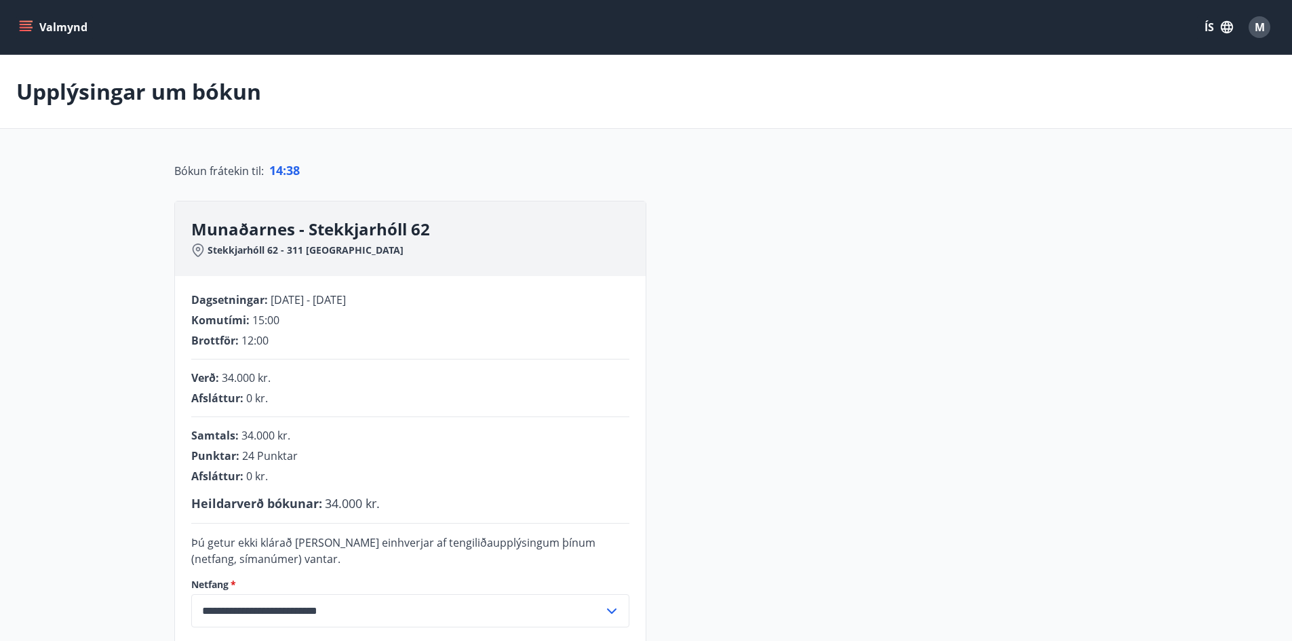
click at [1264, 31] on span "M" at bounding box center [1260, 27] width 10 height 15
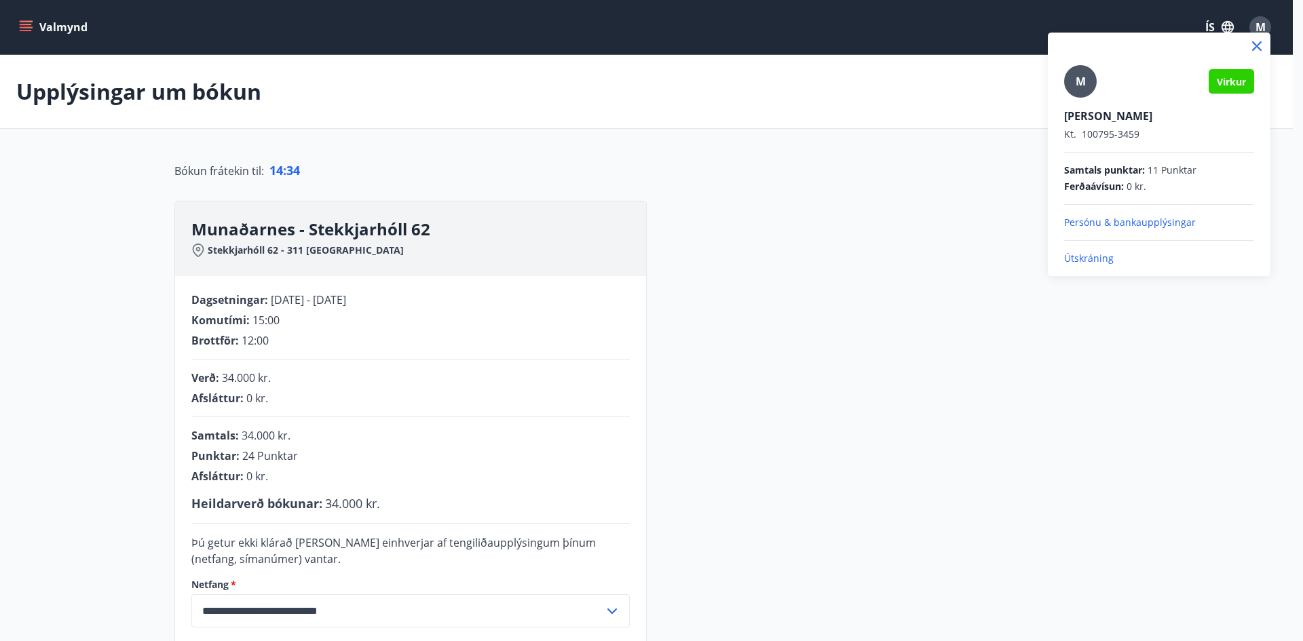
drag, startPoint x: 414, startPoint y: 296, endPoint x: 415, endPoint y: 305, distance: 8.8
click at [414, 303] on div at bounding box center [651, 320] width 1303 height 641
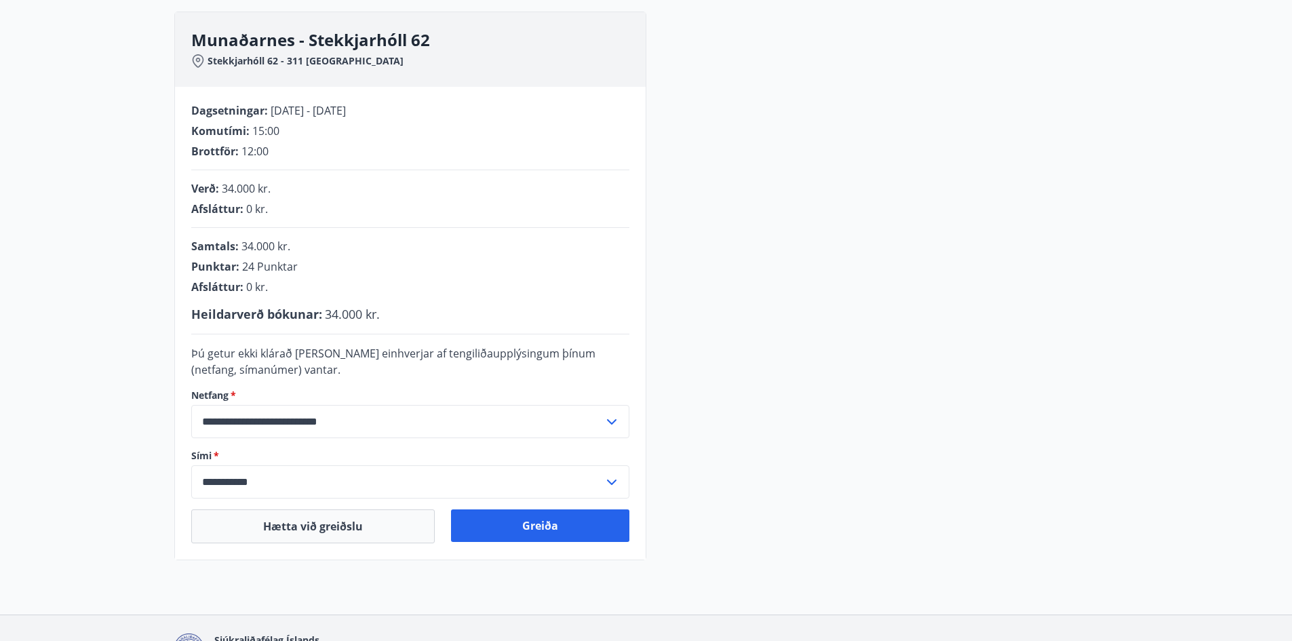
scroll to position [204, 0]
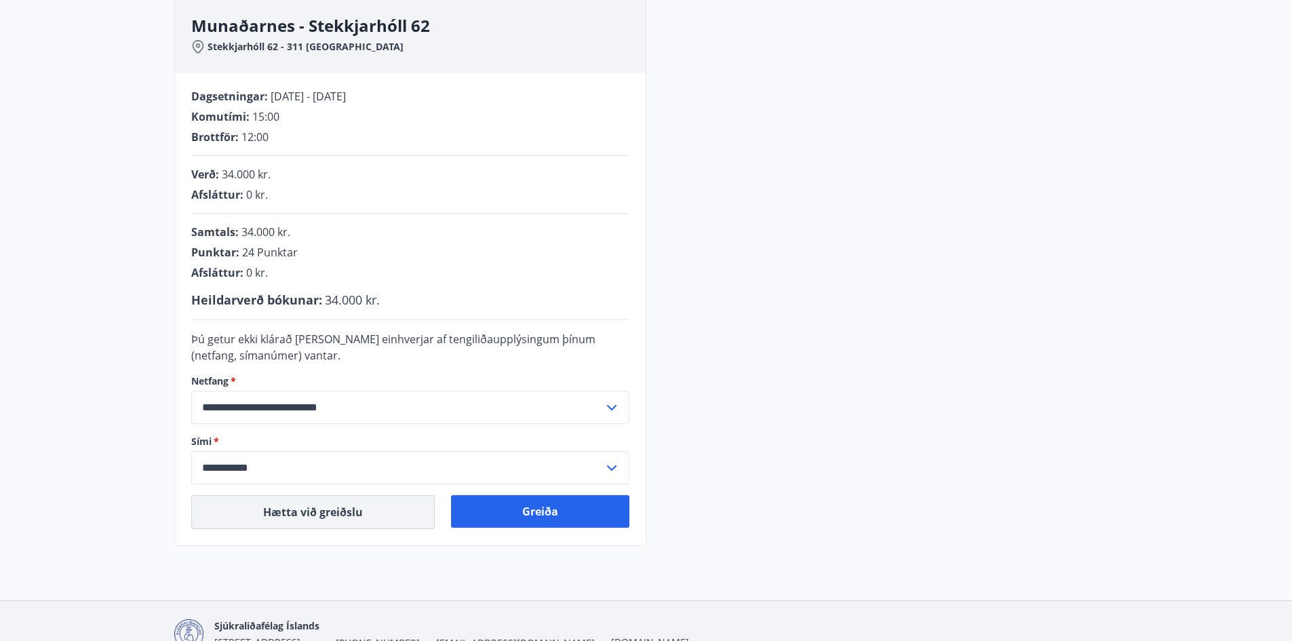
click at [281, 514] on button "Hætta við greiðslu" at bounding box center [313, 512] width 244 height 34
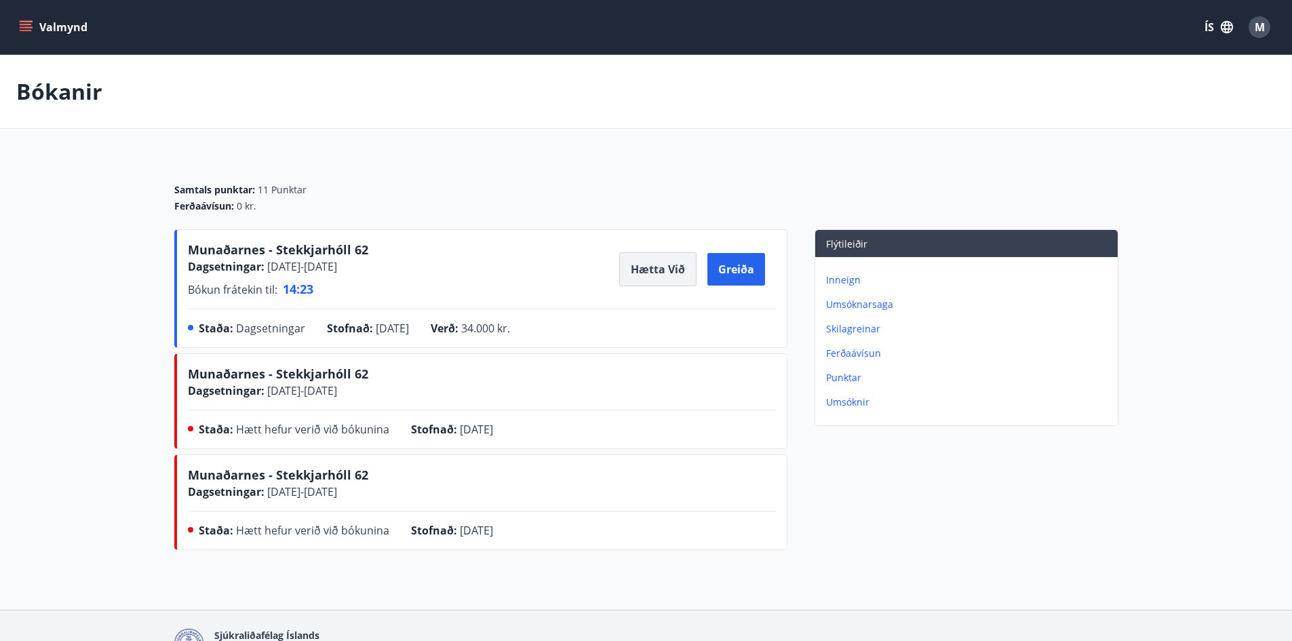
click at [658, 271] on button "Hætta við" at bounding box center [657, 269] width 77 height 34
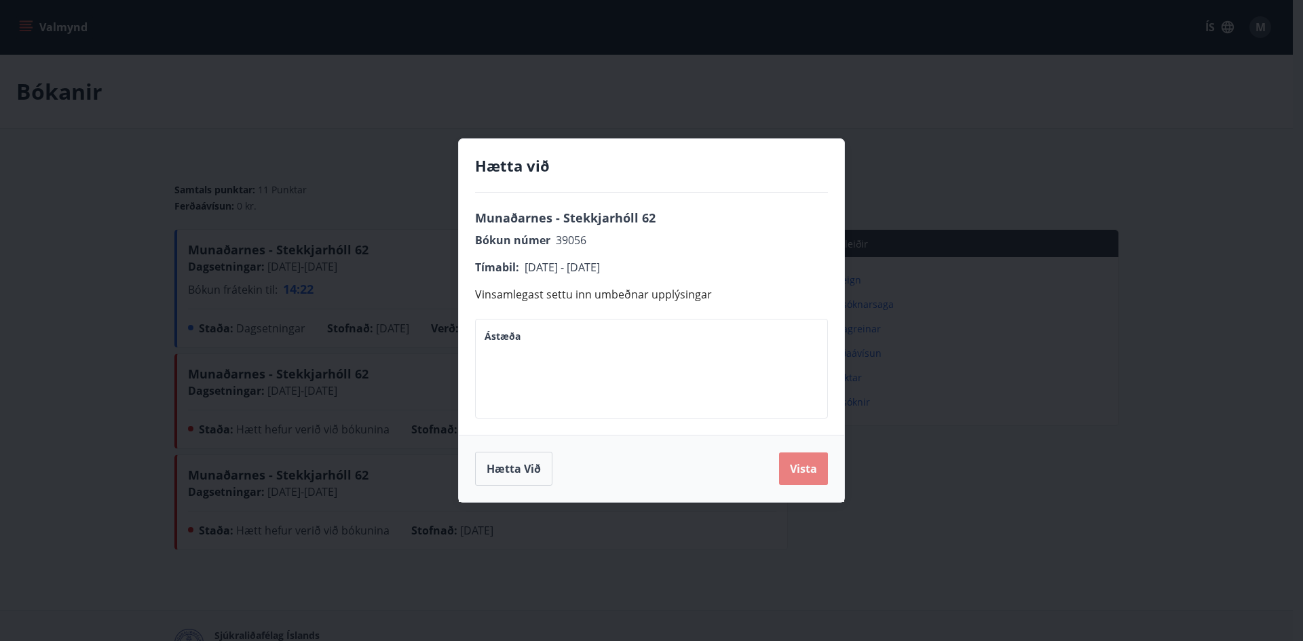
click at [800, 471] on button "Vista" at bounding box center [803, 469] width 49 height 33
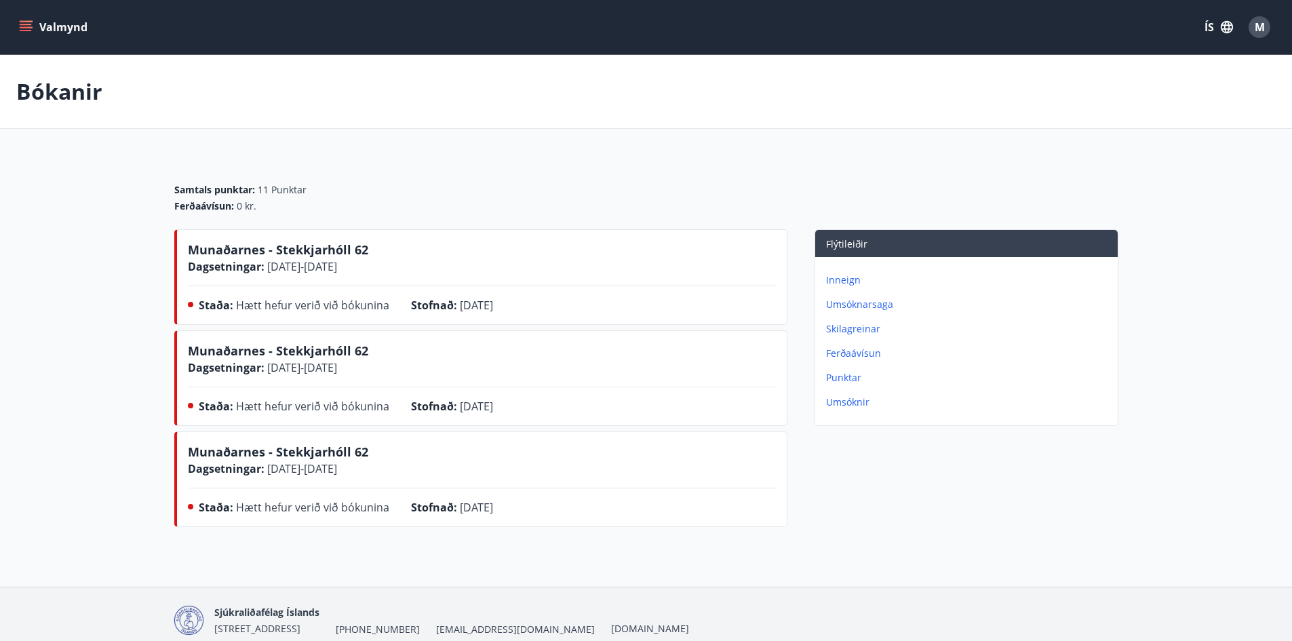
click at [366, 307] on span "Hætt hefur verið við bókunina" at bounding box center [312, 305] width 153 height 15
drag, startPoint x: 231, startPoint y: 273, endPoint x: 246, endPoint y: 280, distance: 17.0
click at [233, 273] on span "Dagsetningar :" at bounding box center [226, 266] width 77 height 15
click at [271, 374] on span "[DATE] - [DATE]" at bounding box center [301, 367] width 73 height 15
click at [290, 469] on span "[DATE] - [DATE]" at bounding box center [301, 468] width 73 height 15
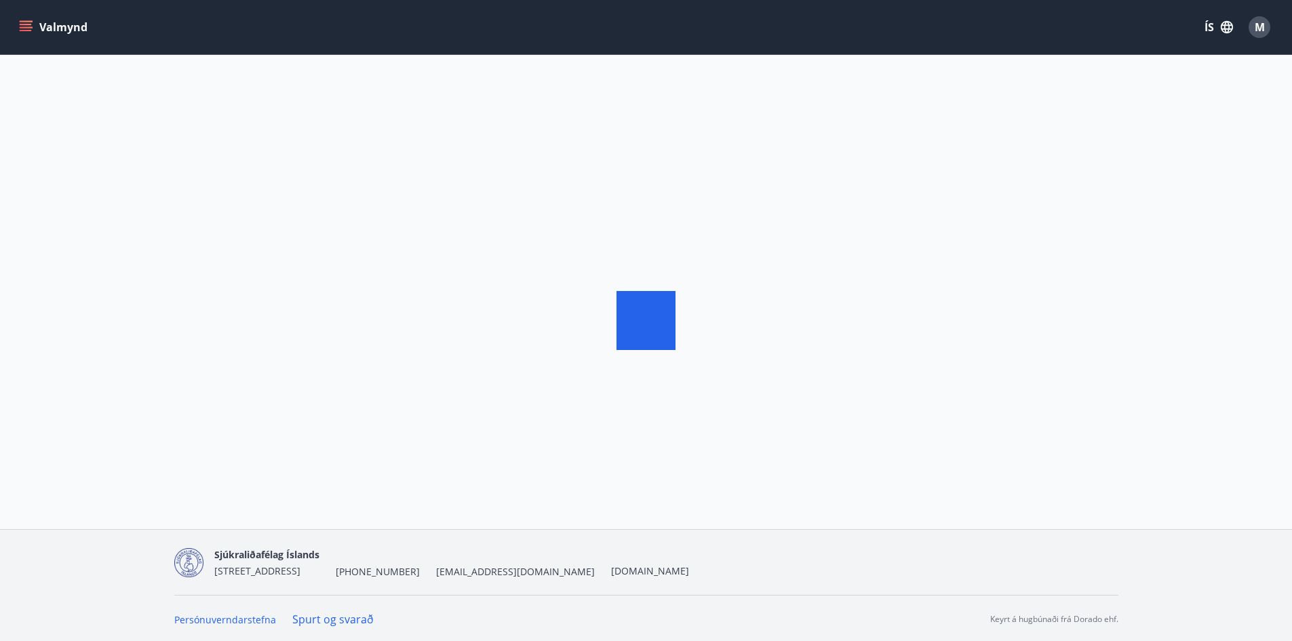
scroll to position [2, 0]
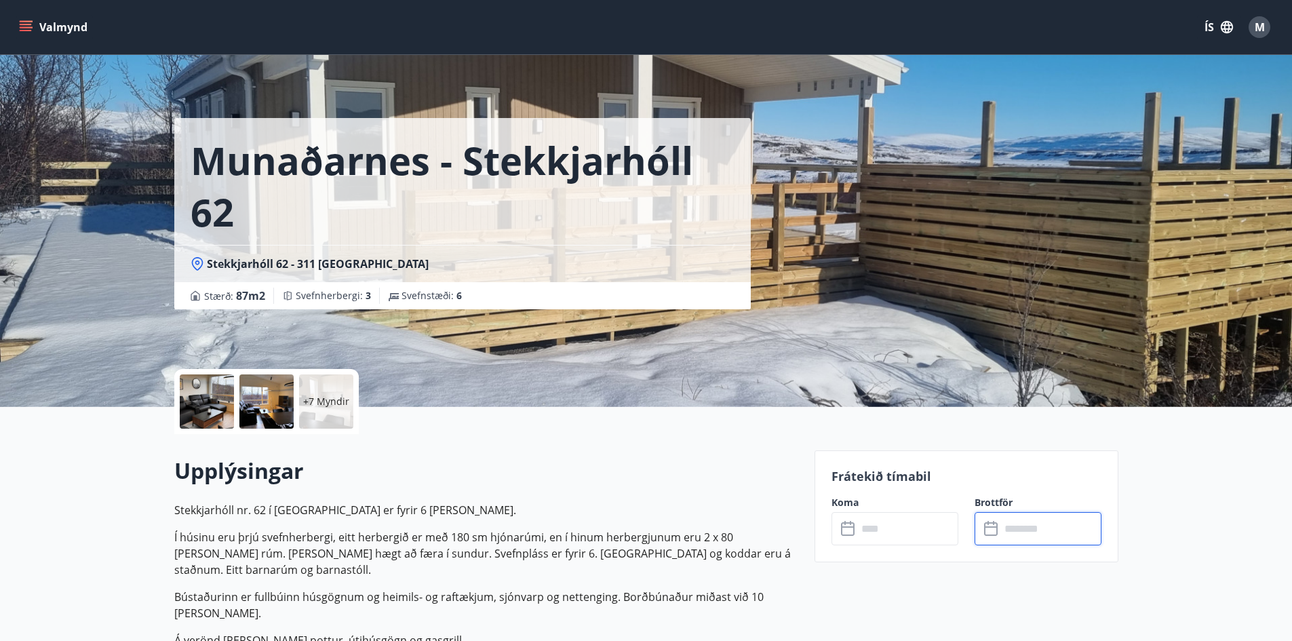
click at [1003, 528] on input "text" at bounding box center [1051, 528] width 101 height 33
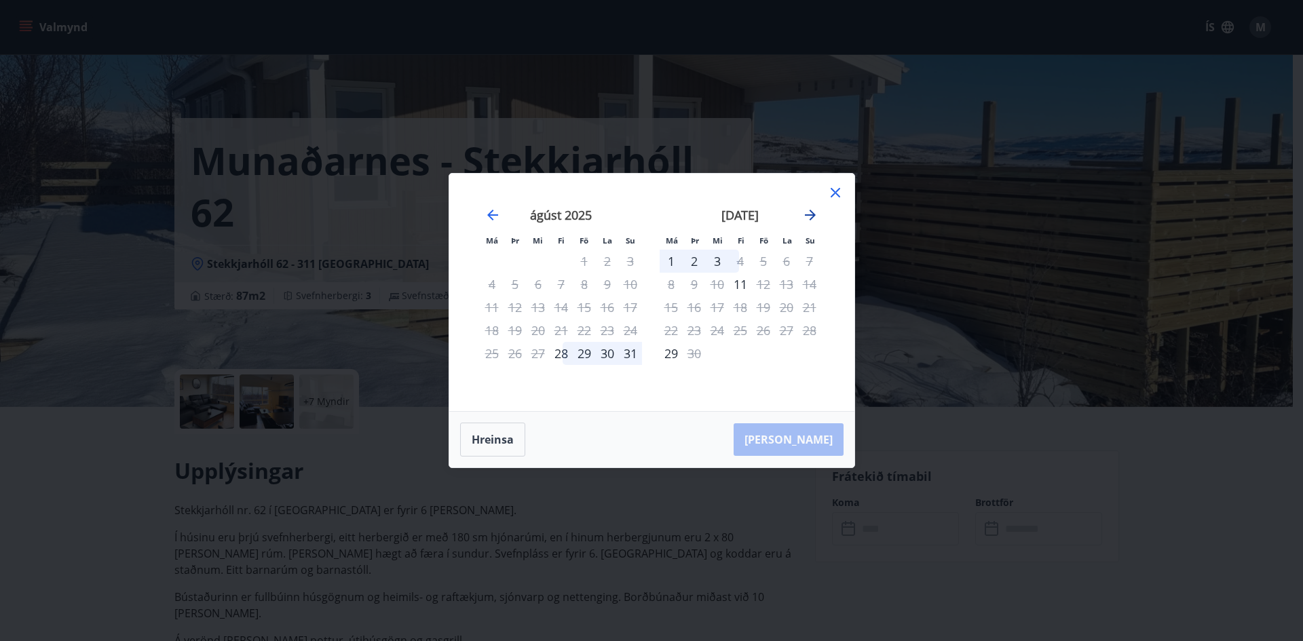
click at [804, 214] on icon "Move forward to switch to the next month." at bounding box center [810, 215] width 16 height 16
click at [714, 328] on div "22" at bounding box center [717, 330] width 23 height 23
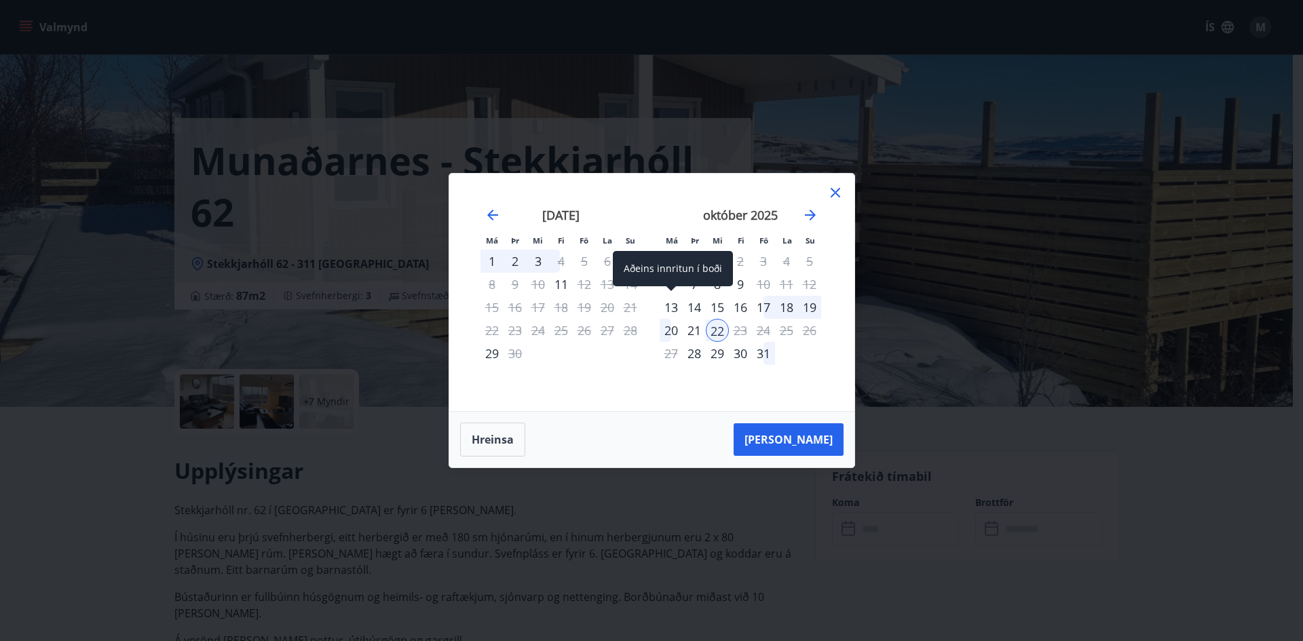
click at [670, 303] on div "13" at bounding box center [670, 307] width 23 height 23
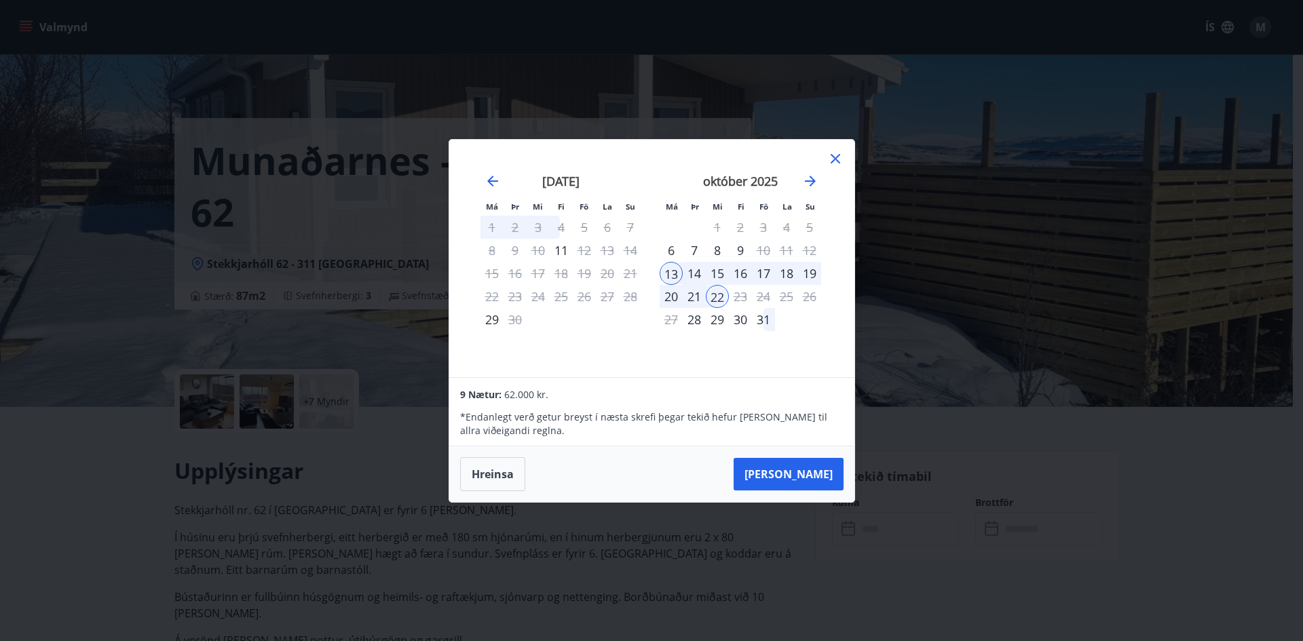
click at [695, 296] on div "21" at bounding box center [693, 296] width 23 height 23
click at [675, 294] on div "20" at bounding box center [670, 296] width 23 height 23
drag, startPoint x: 668, startPoint y: 294, endPoint x: 682, endPoint y: 283, distance: 18.9
click at [668, 294] on div "20" at bounding box center [670, 296] width 23 height 23
click at [752, 268] on div "17" at bounding box center [763, 273] width 23 height 23
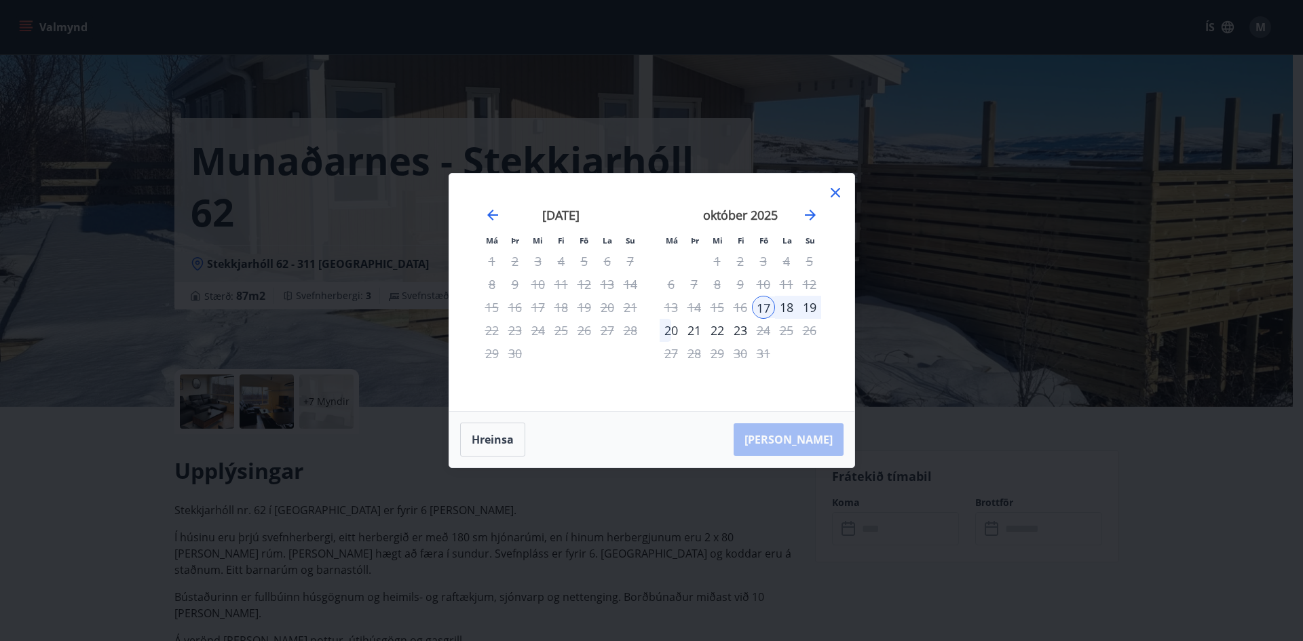
click at [809, 305] on div "19" at bounding box center [809, 307] width 23 height 23
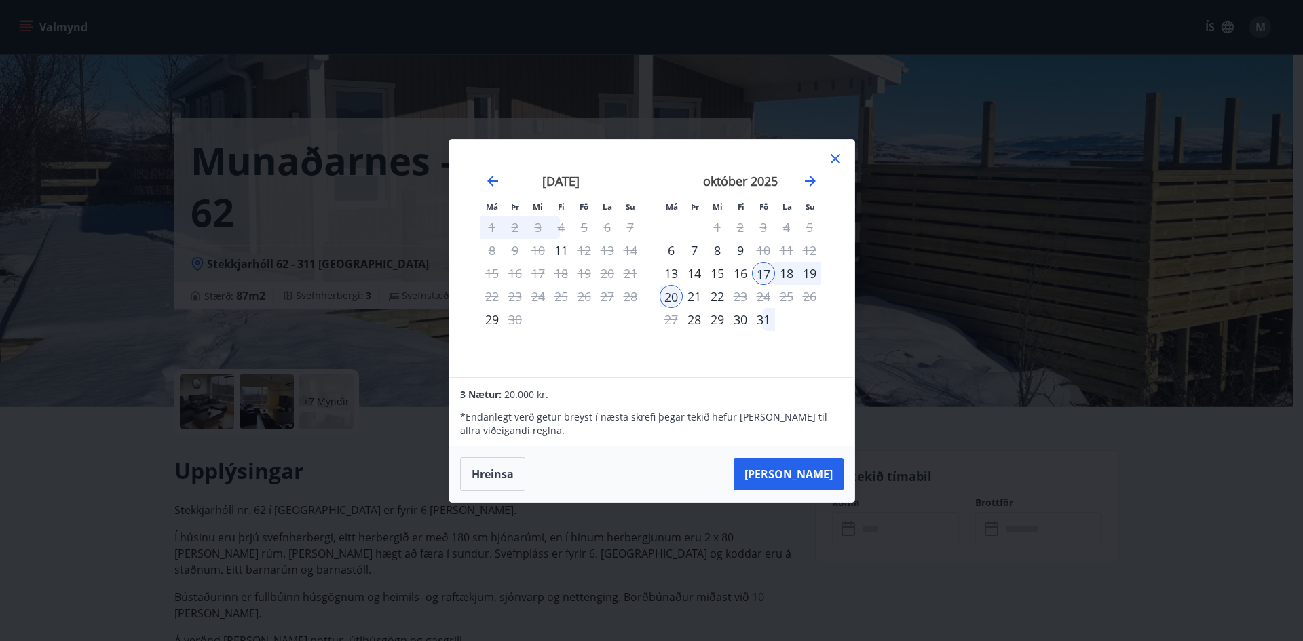
click at [809, 474] on button "[PERSON_NAME]" at bounding box center [788, 474] width 110 height 33
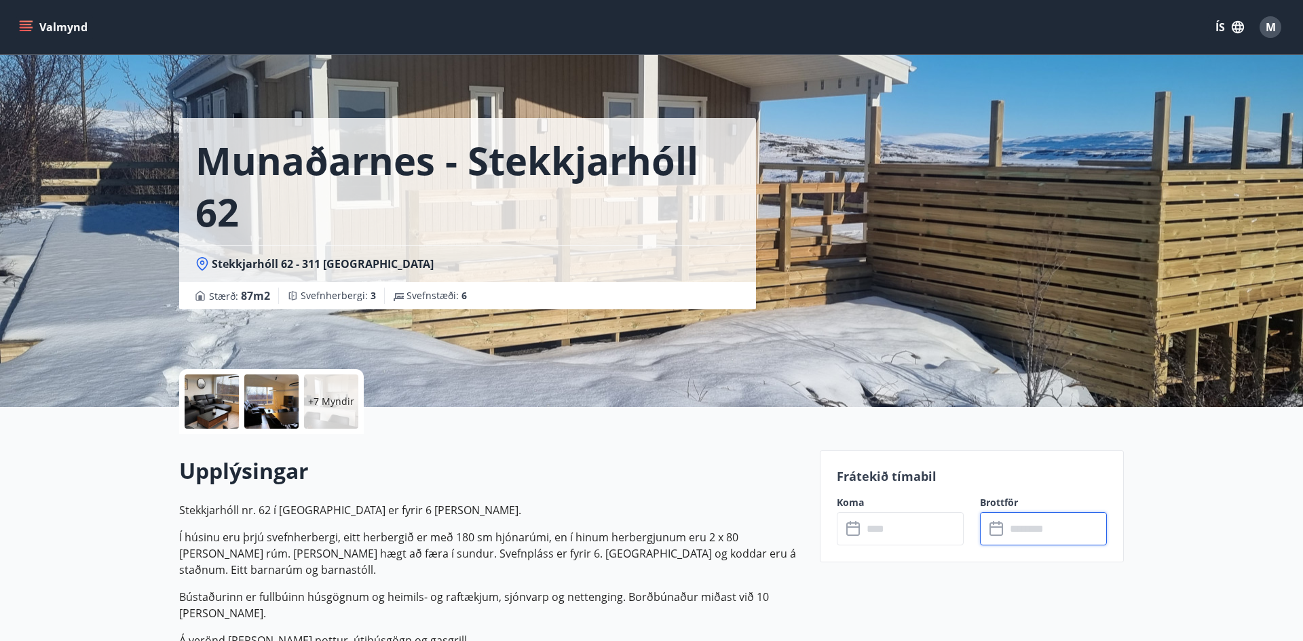
type input "******"
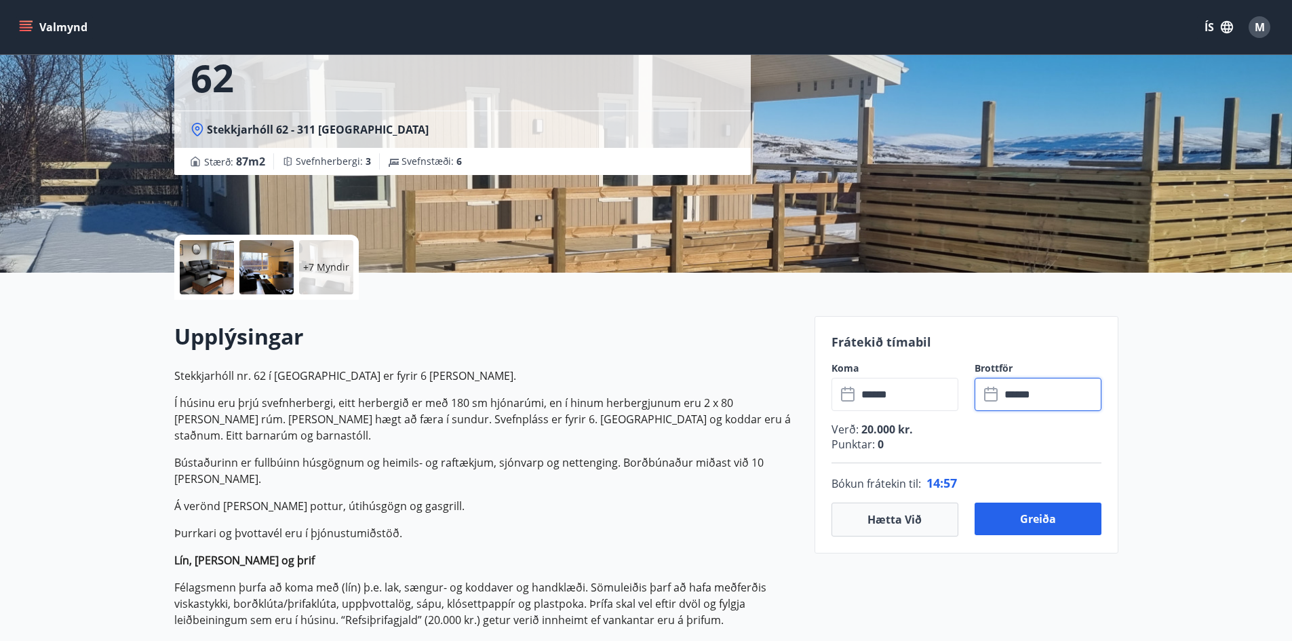
scroll to position [136, 0]
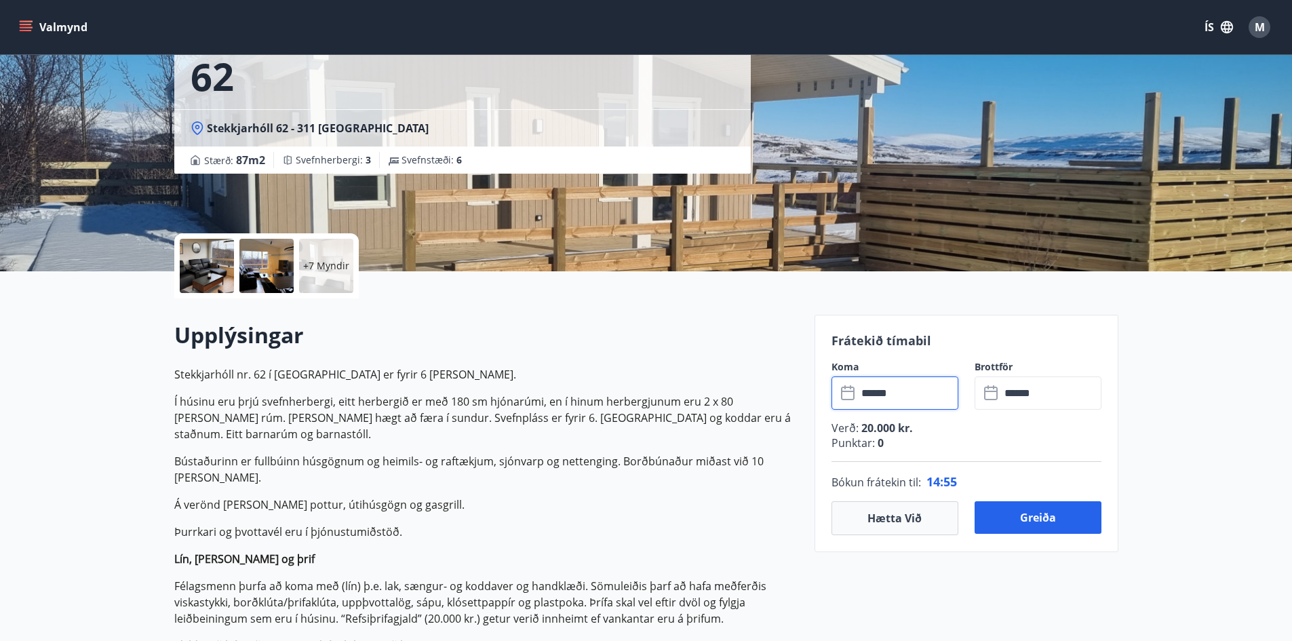
click at [911, 396] on input "******" at bounding box center [908, 393] width 101 height 33
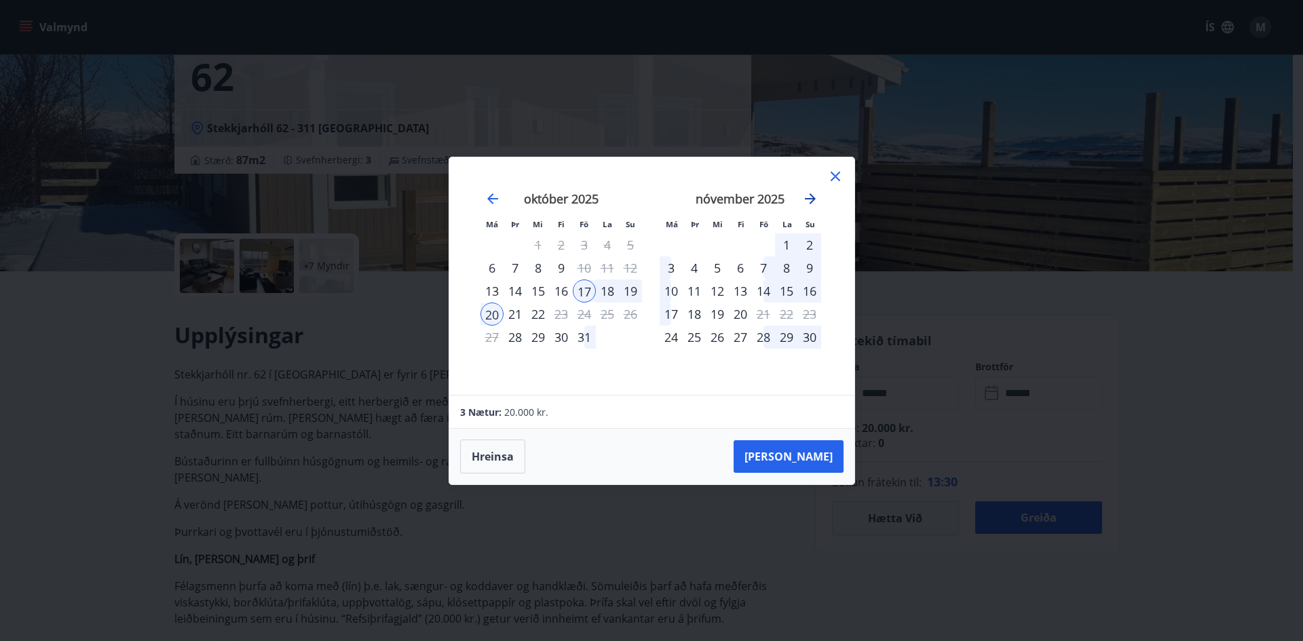
click at [806, 202] on icon "Move forward to switch to the next month." at bounding box center [810, 199] width 16 height 16
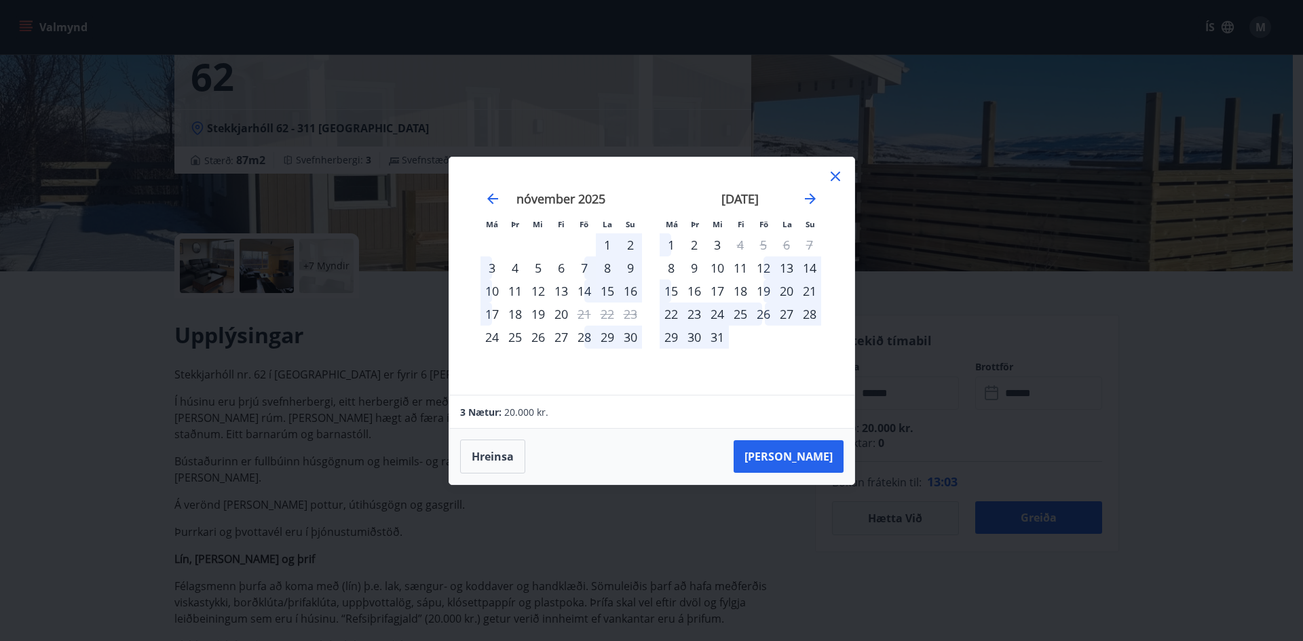
click at [535, 265] on div "5" at bounding box center [537, 267] width 23 height 23
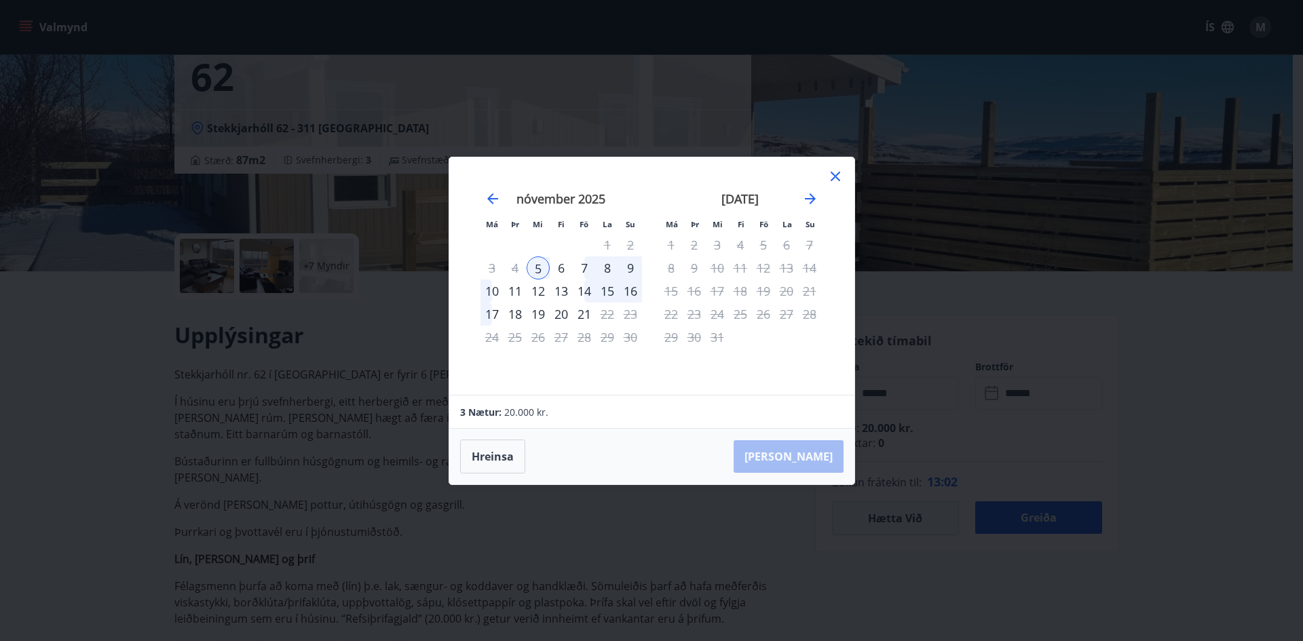
click at [636, 269] on div "9" at bounding box center [630, 267] width 23 height 23
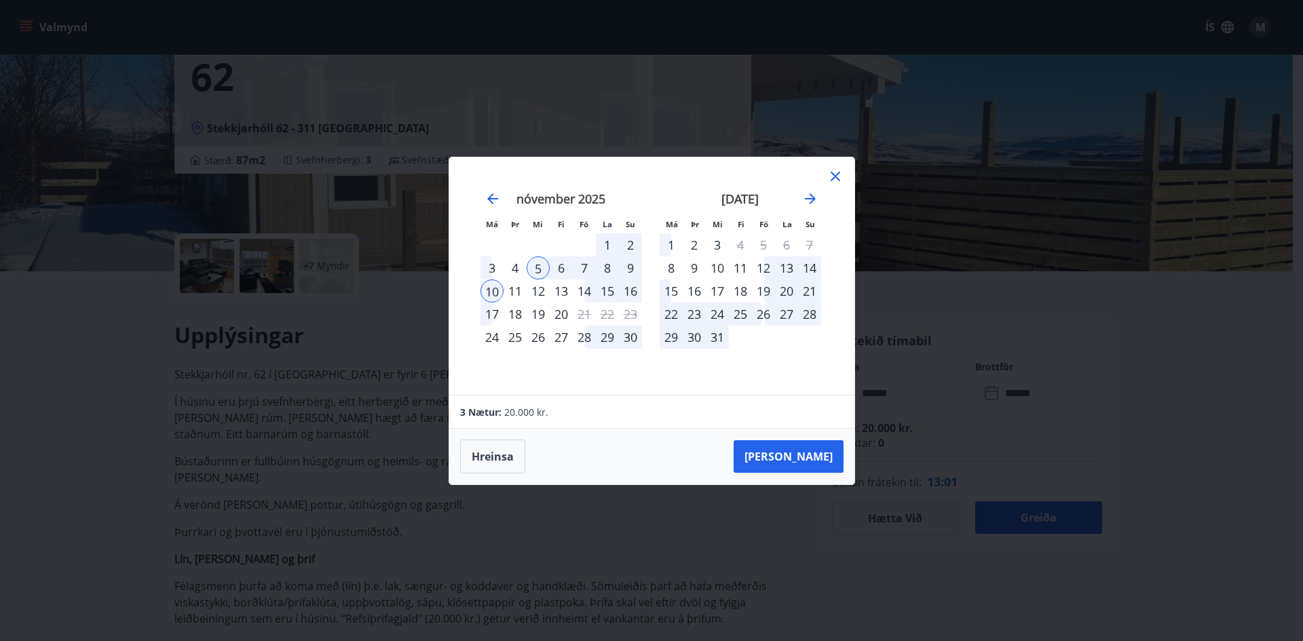
click at [633, 267] on div "9" at bounding box center [630, 267] width 23 height 23
click at [801, 457] on button "[PERSON_NAME]" at bounding box center [788, 456] width 110 height 33
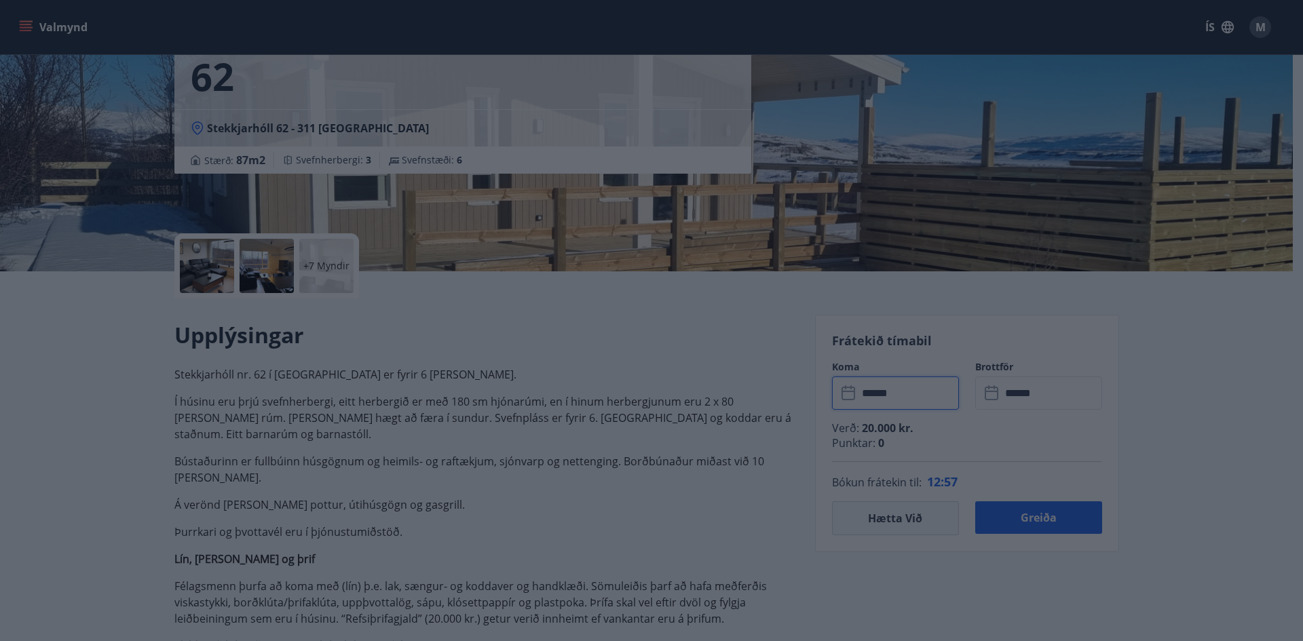
type input "******"
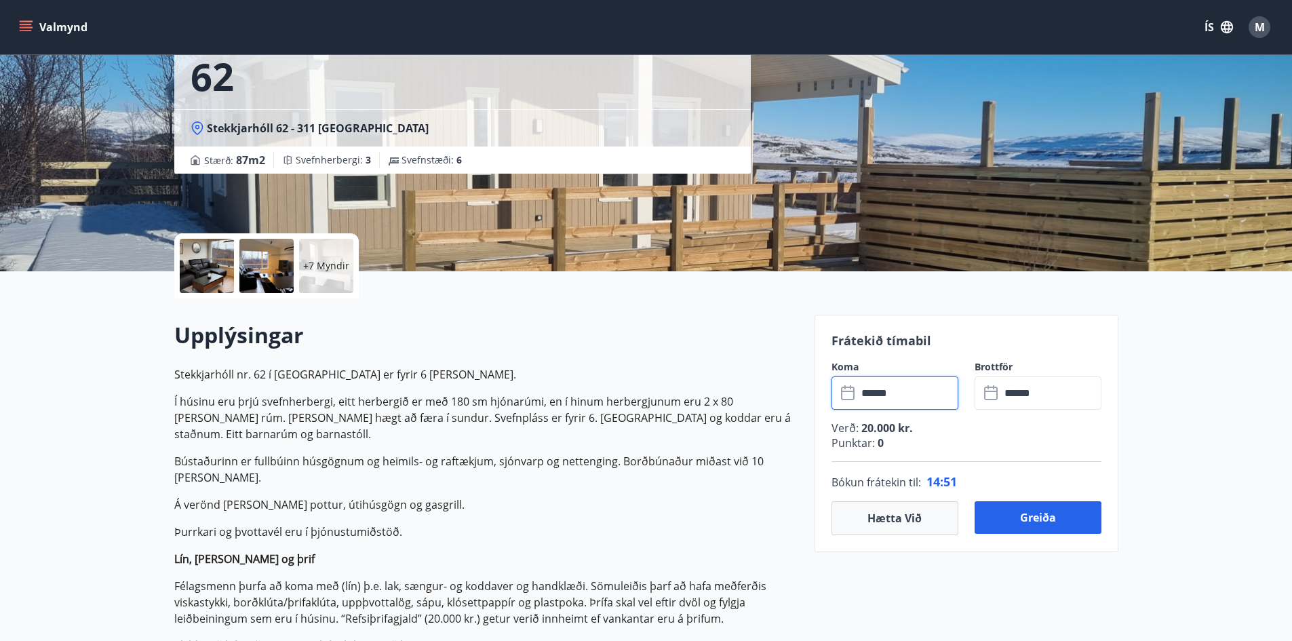
click at [902, 403] on input "******" at bounding box center [908, 393] width 101 height 33
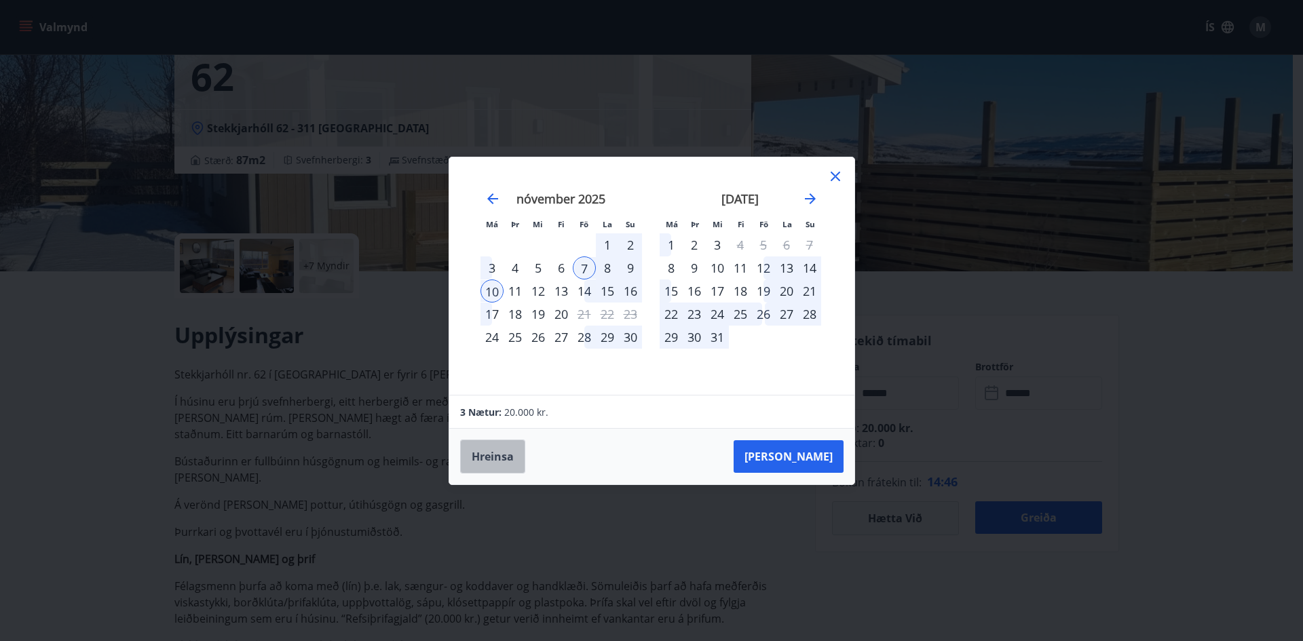
drag, startPoint x: 493, startPoint y: 461, endPoint x: 495, endPoint y: 446, distance: 15.2
click at [493, 460] on button "Hreinsa" at bounding box center [492, 457] width 65 height 34
click at [485, 193] on icon "Move backward to switch to the previous month." at bounding box center [492, 199] width 16 height 16
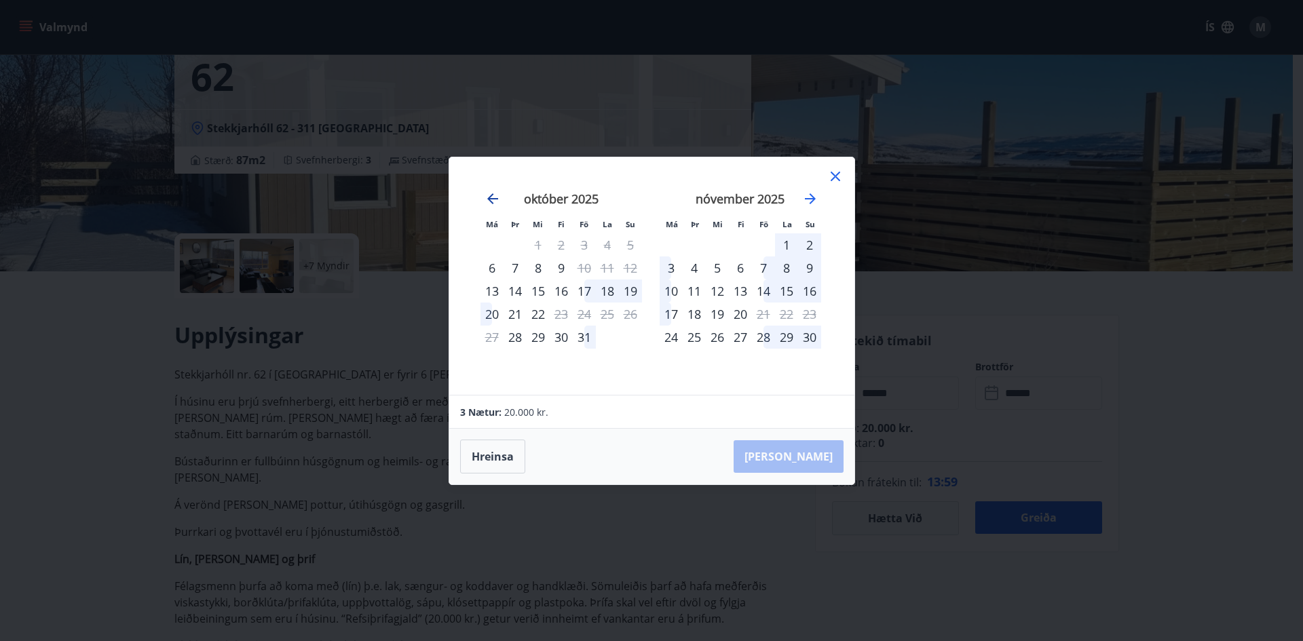
click at [489, 196] on icon "Move backward to switch to the previous month." at bounding box center [492, 198] width 11 height 11
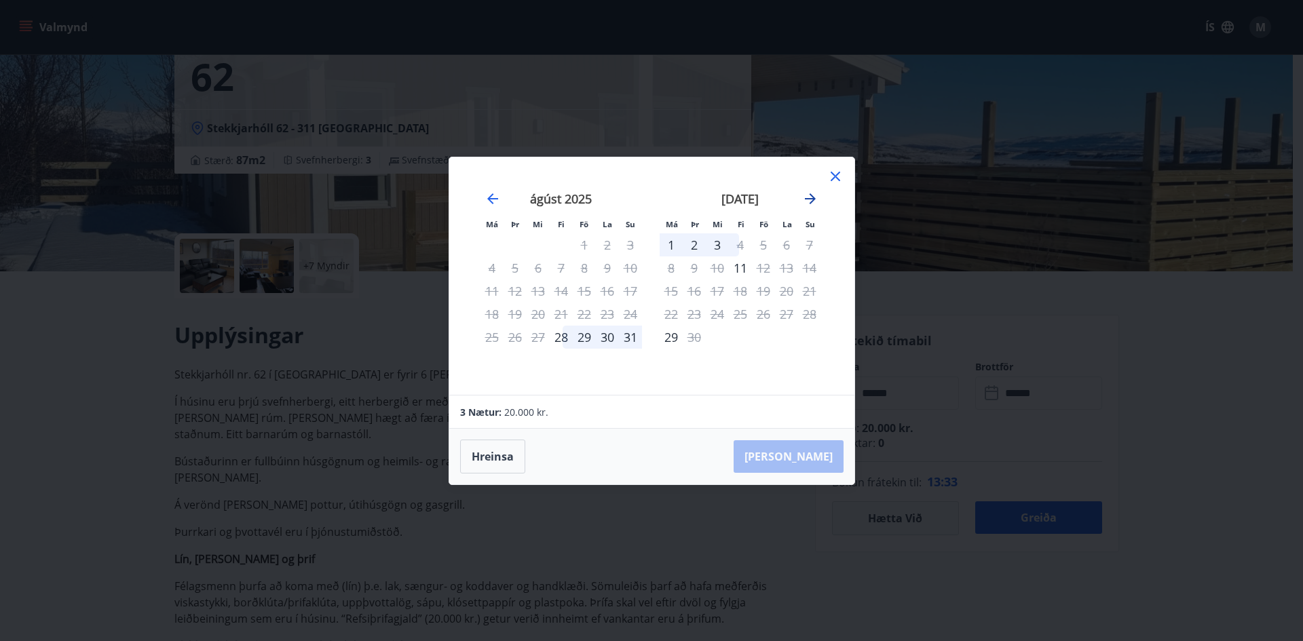
click at [805, 199] on icon "Move forward to switch to the next month." at bounding box center [810, 198] width 11 height 11
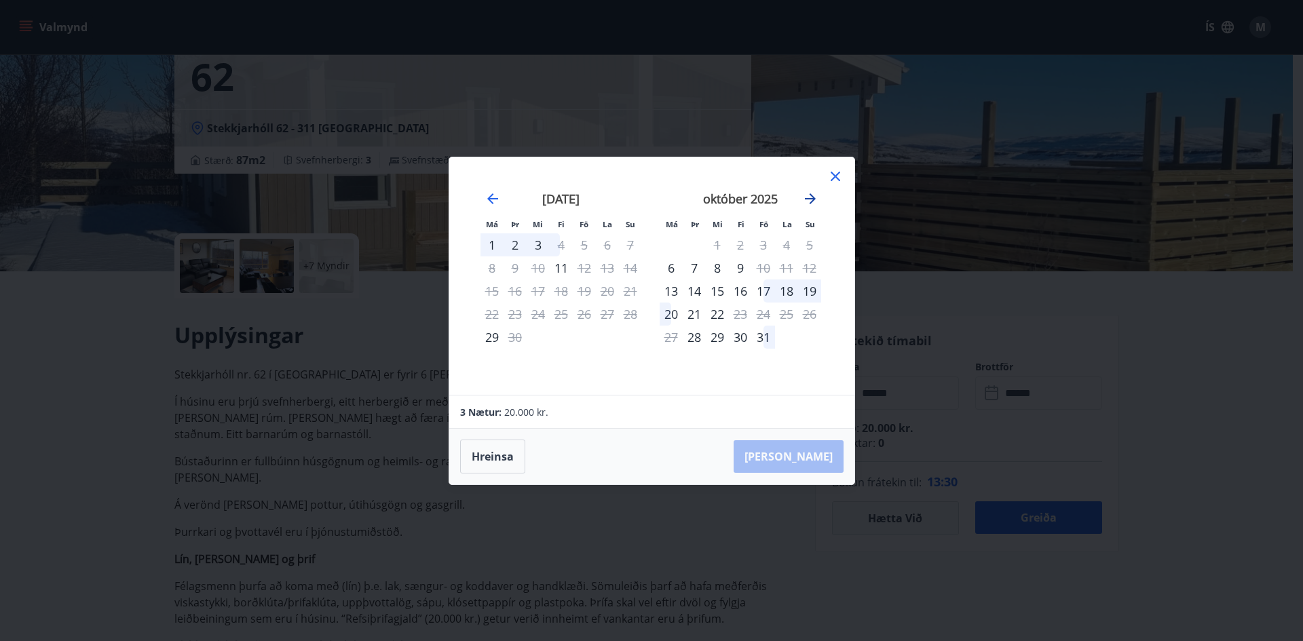
click at [807, 199] on icon "Move forward to switch to the next month." at bounding box center [810, 198] width 11 height 11
click at [495, 195] on icon "Move backward to switch to the previous month." at bounding box center [492, 199] width 16 height 16
drag, startPoint x: 809, startPoint y: 198, endPoint x: 784, endPoint y: 185, distance: 28.8
click at [797, 195] on div "[DATE] 1 2 3 4 5 6 7 8 9 10 11 12 13 14 15 16 17 18 19 20 21 22 23 24 25 26 27 …" at bounding box center [651, 276] width 372 height 205
drag, startPoint x: 817, startPoint y: 192, endPoint x: 808, endPoint y: 195, distance: 9.4
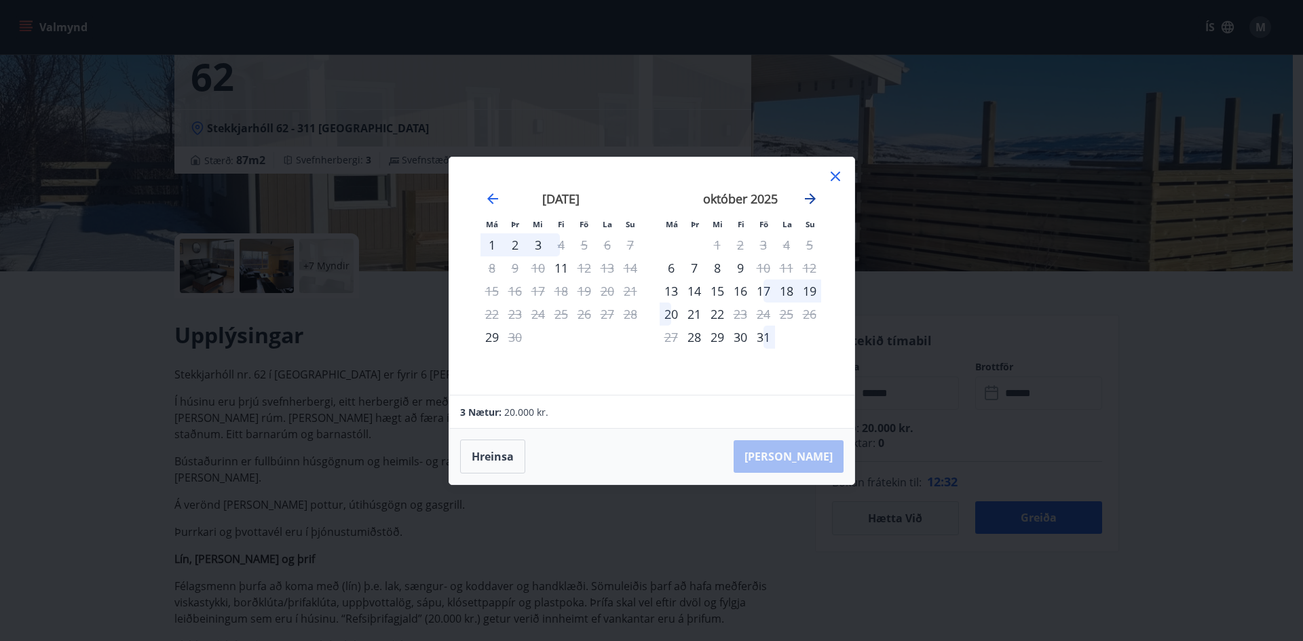
click at [815, 193] on icon "Move forward to switch to the next month." at bounding box center [810, 199] width 16 height 16
click at [808, 195] on icon "Move forward to switch to the next month." at bounding box center [810, 199] width 16 height 16
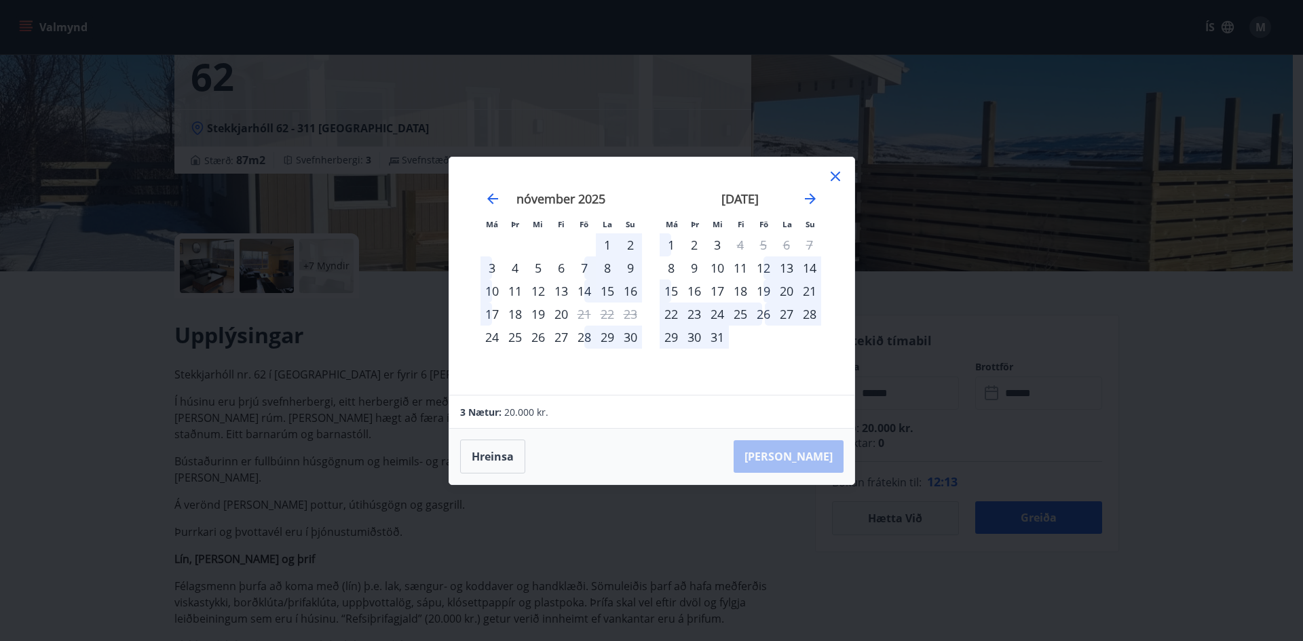
click at [581, 268] on div "7" at bounding box center [584, 267] width 23 height 23
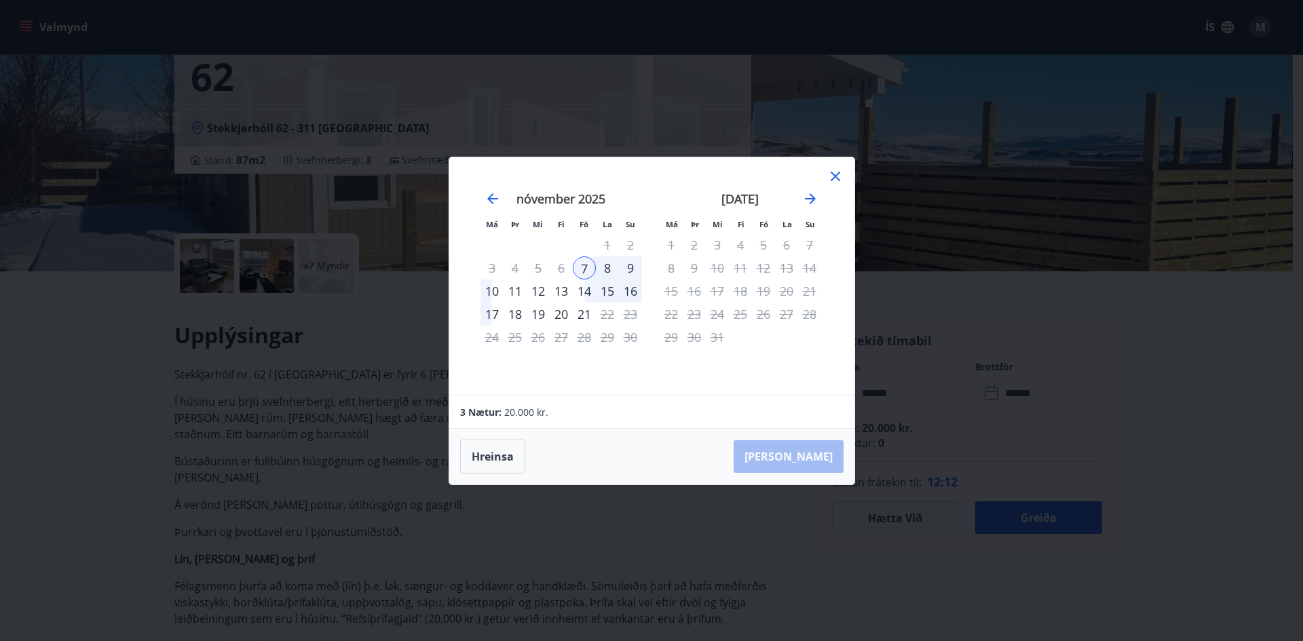
click at [636, 265] on div "9" at bounding box center [630, 267] width 23 height 23
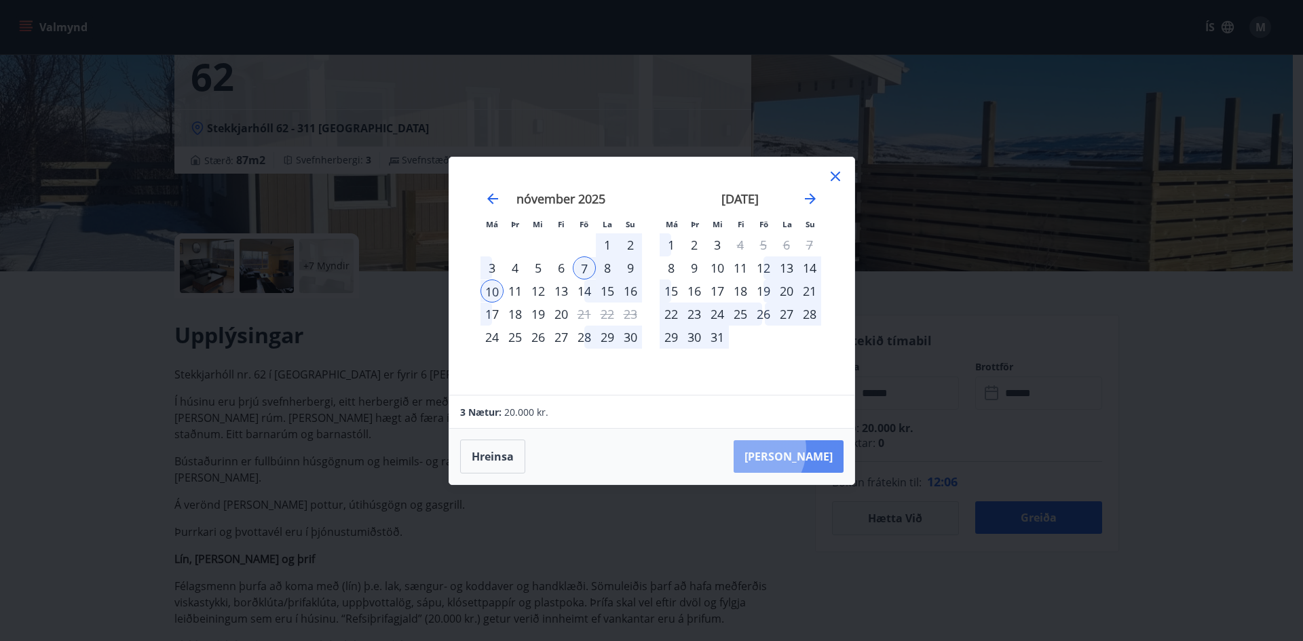
click at [792, 449] on button "[PERSON_NAME]" at bounding box center [788, 456] width 110 height 33
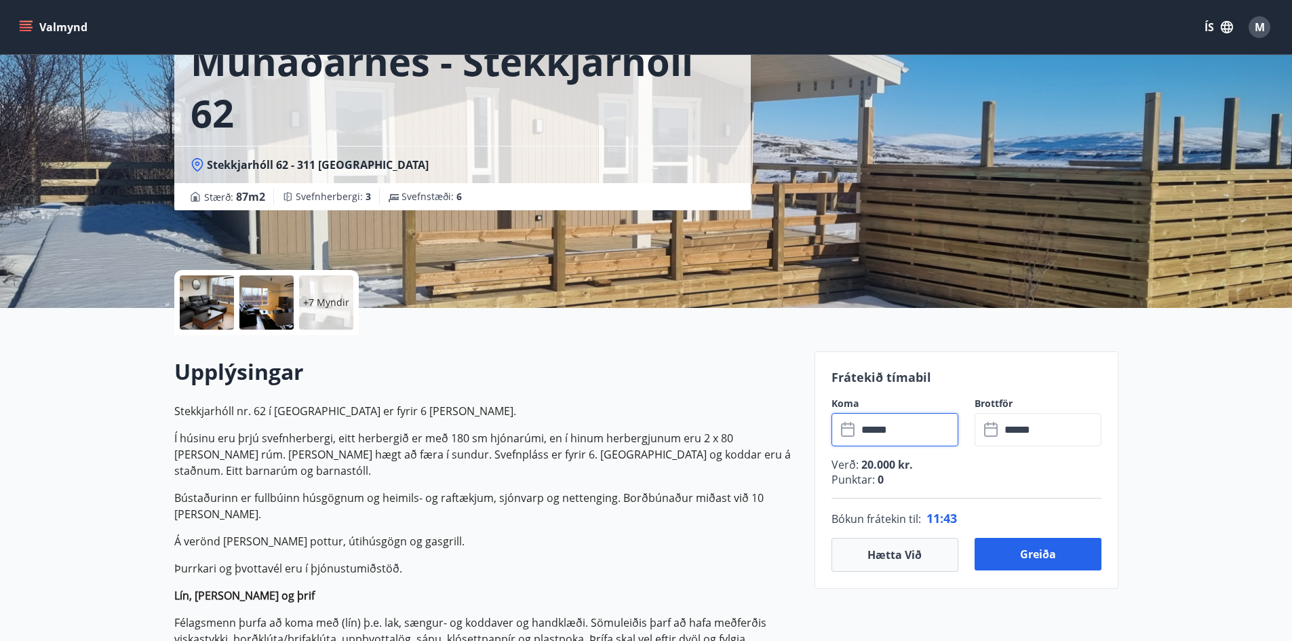
scroll to position [204, 0]
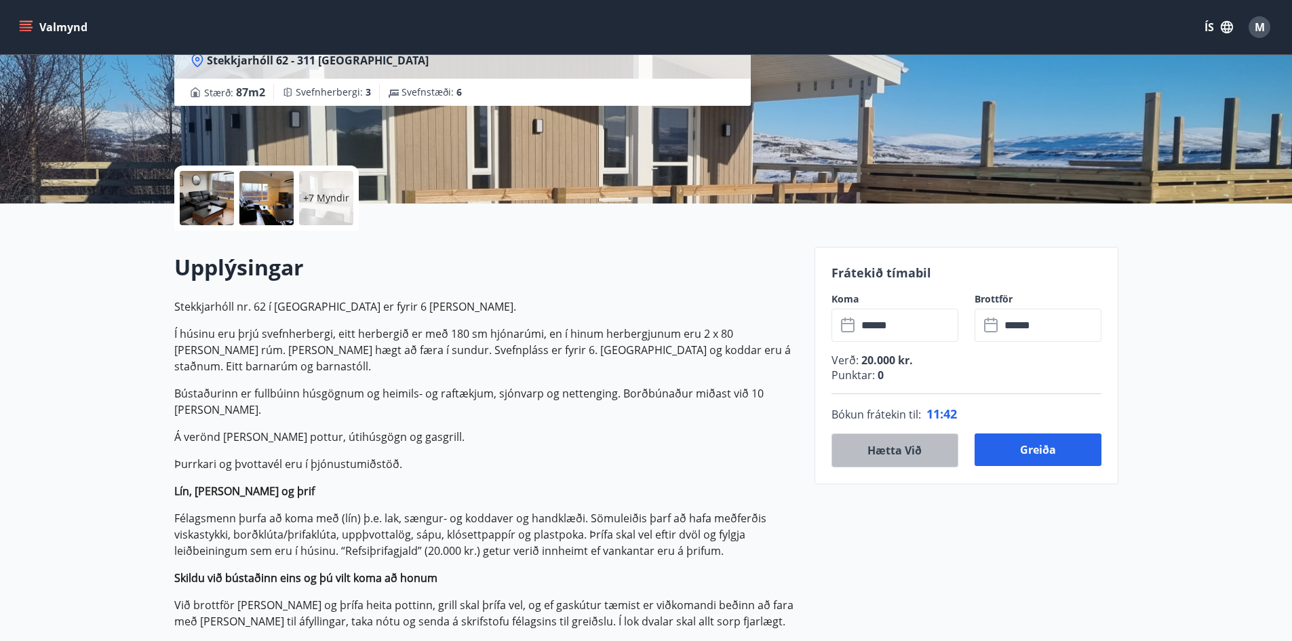
click at [915, 458] on button "Hætta við" at bounding box center [895, 451] width 127 height 34
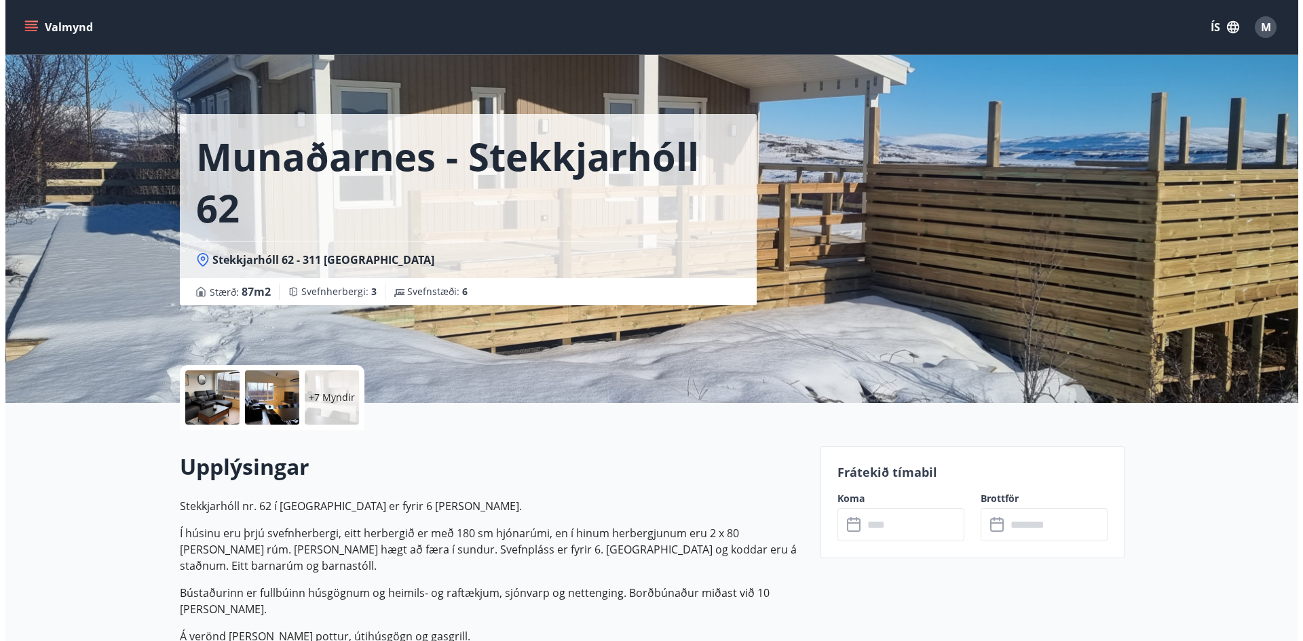
scroll to position [0, 0]
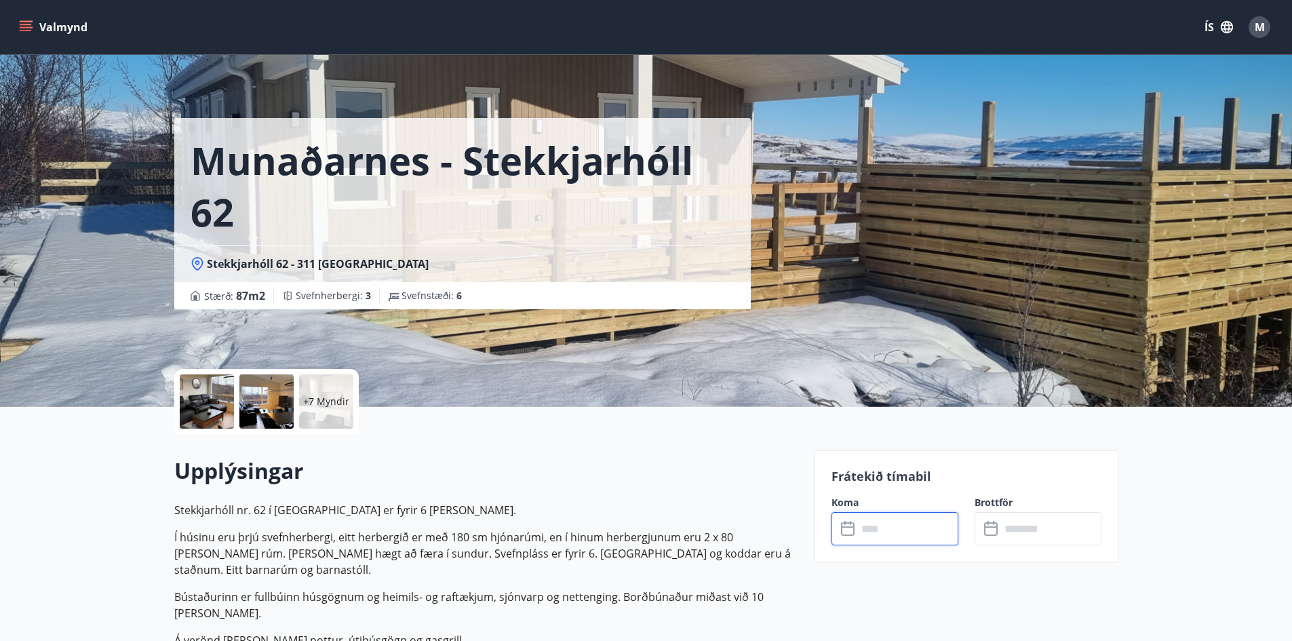
click at [902, 537] on input "text" at bounding box center [908, 528] width 101 height 33
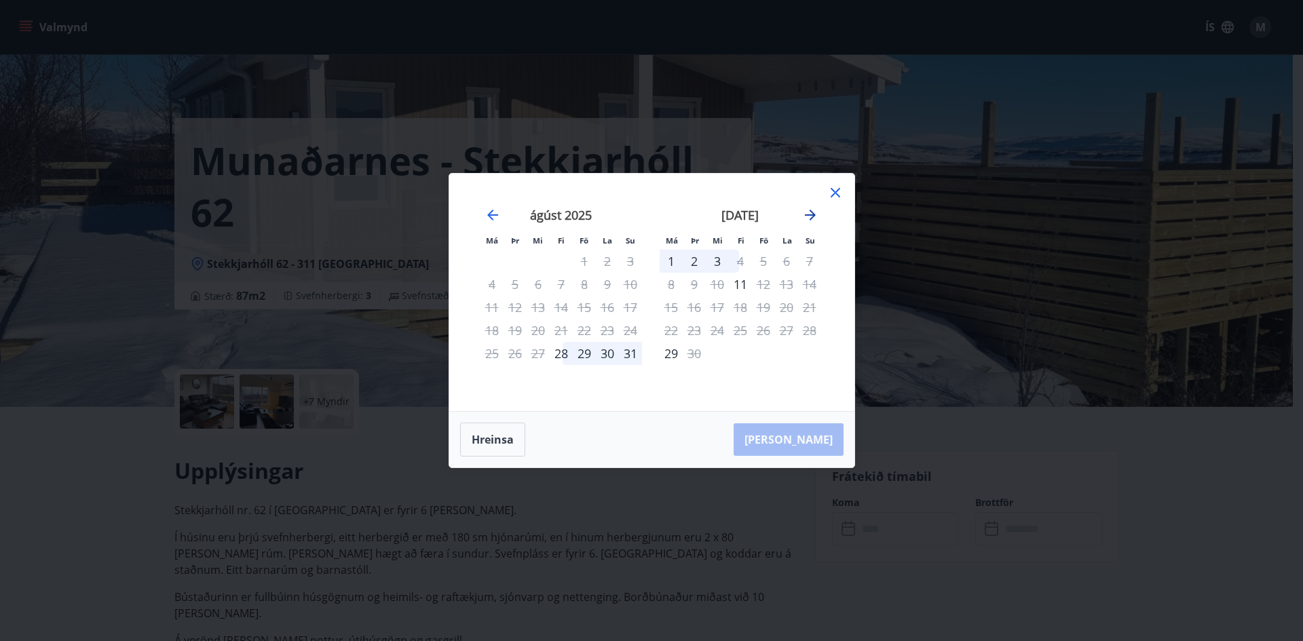
click at [808, 216] on icon "Move forward to switch to the next month." at bounding box center [810, 215] width 16 height 16
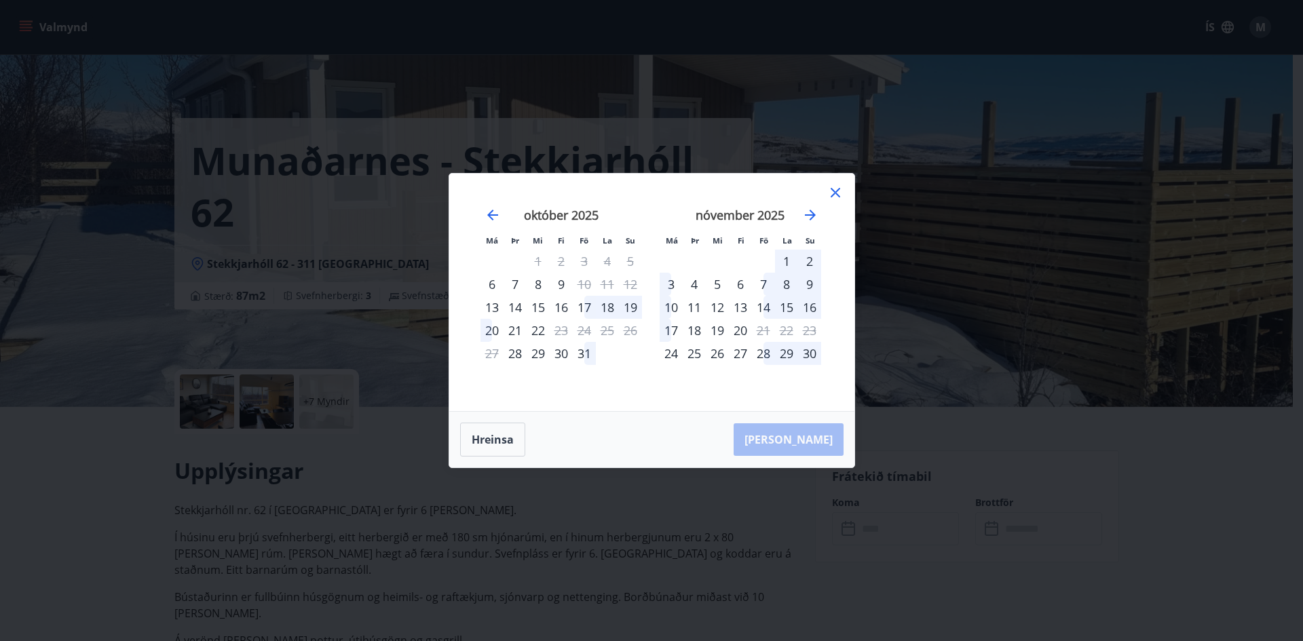
click at [577, 302] on div "17" at bounding box center [584, 307] width 23 height 23
click at [484, 325] on div "20" at bounding box center [491, 330] width 23 height 23
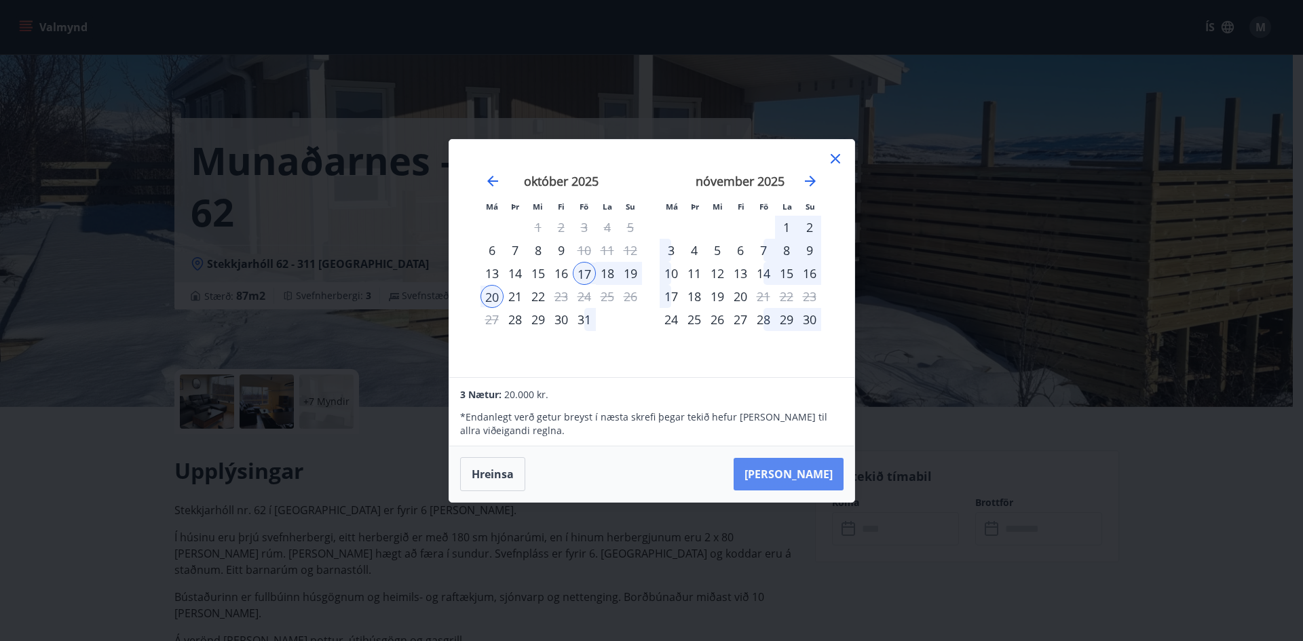
click at [796, 472] on button "[PERSON_NAME]" at bounding box center [788, 474] width 110 height 33
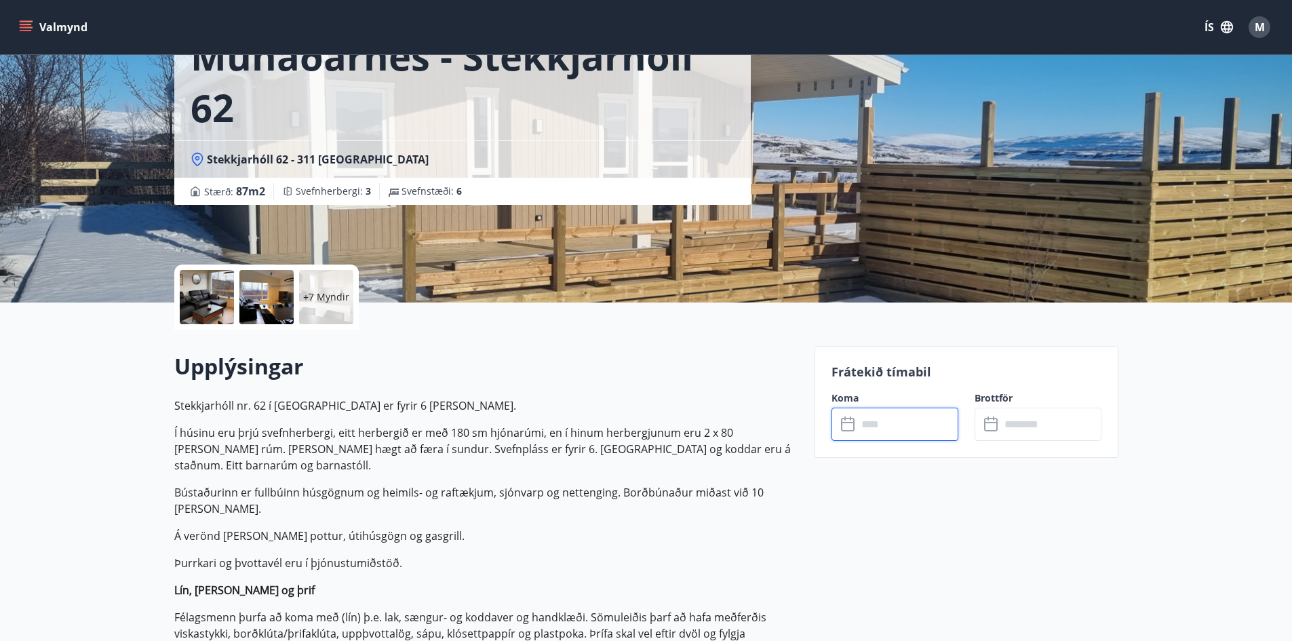
type input "******"
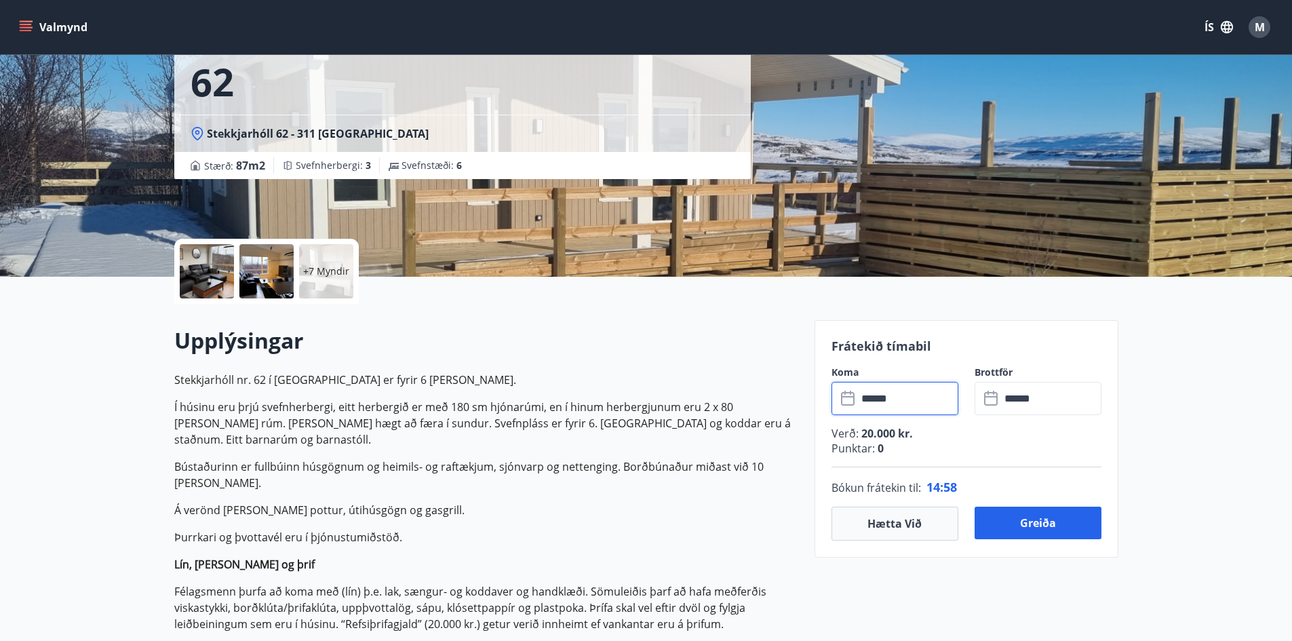
scroll to position [136, 0]
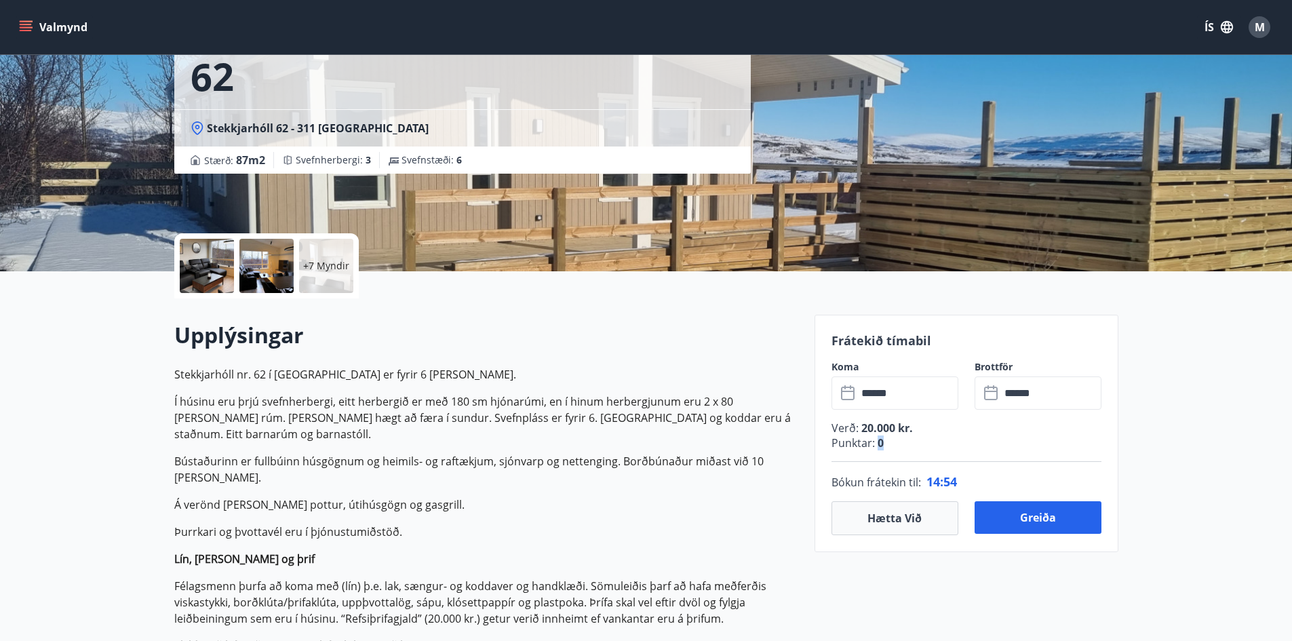
drag, startPoint x: 875, startPoint y: 441, endPoint x: 886, endPoint y: 442, distance: 10.9
click at [886, 442] on p "Punktar : 0" at bounding box center [967, 443] width 270 height 15
click at [872, 516] on button "Hætta við" at bounding box center [895, 518] width 127 height 34
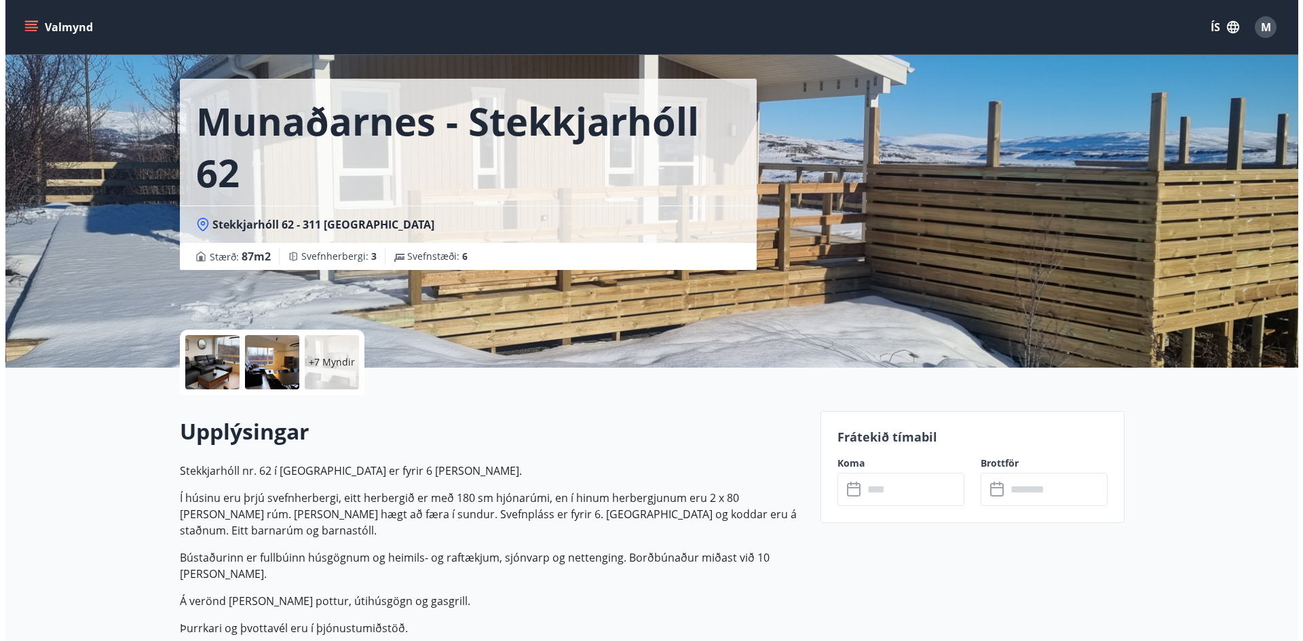
scroll to position [0, 0]
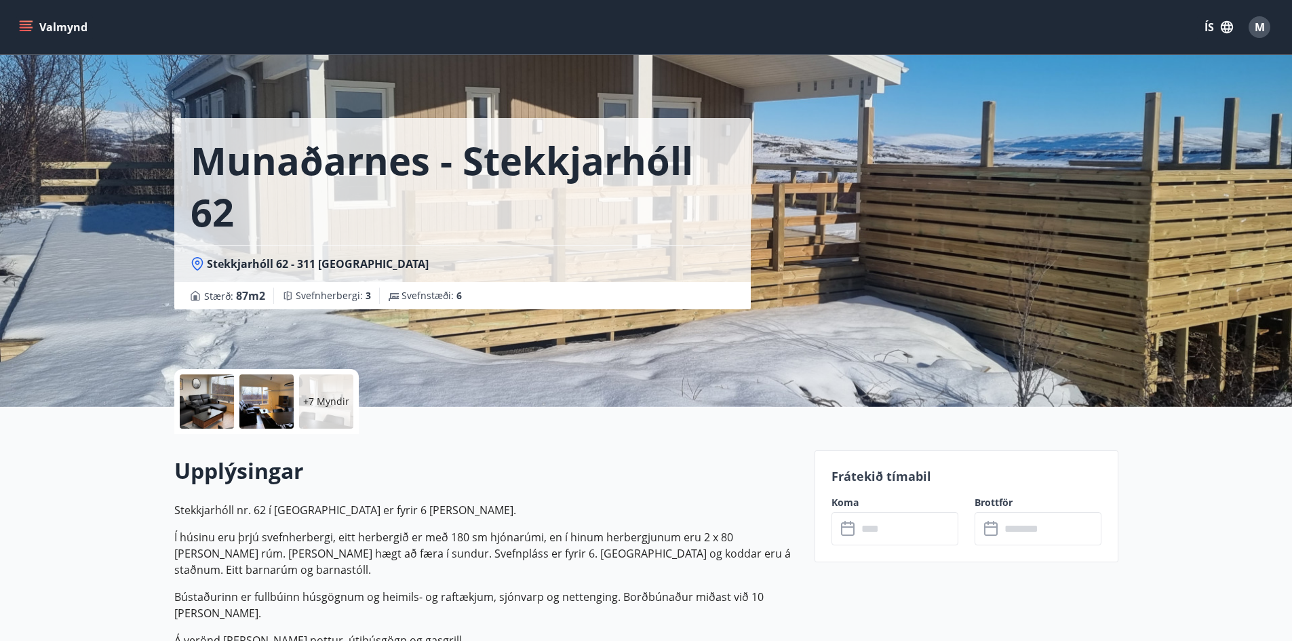
click at [206, 415] on div at bounding box center [207, 401] width 54 height 54
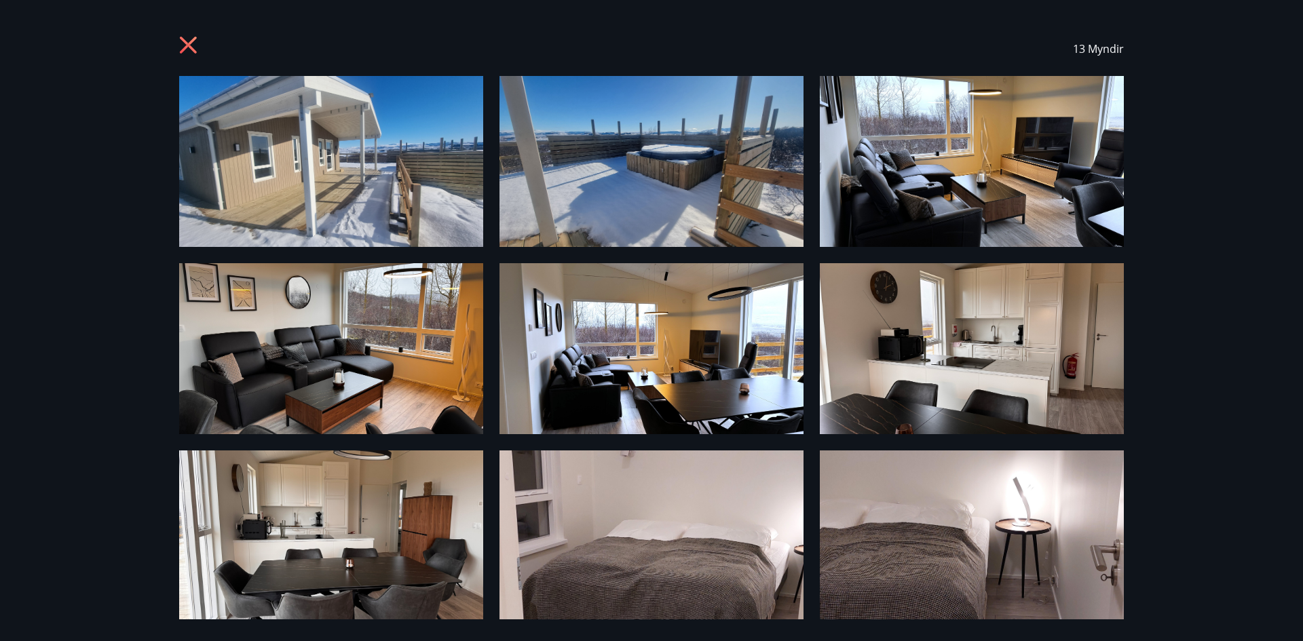
click at [195, 47] on icon at bounding box center [190, 47] width 22 height 22
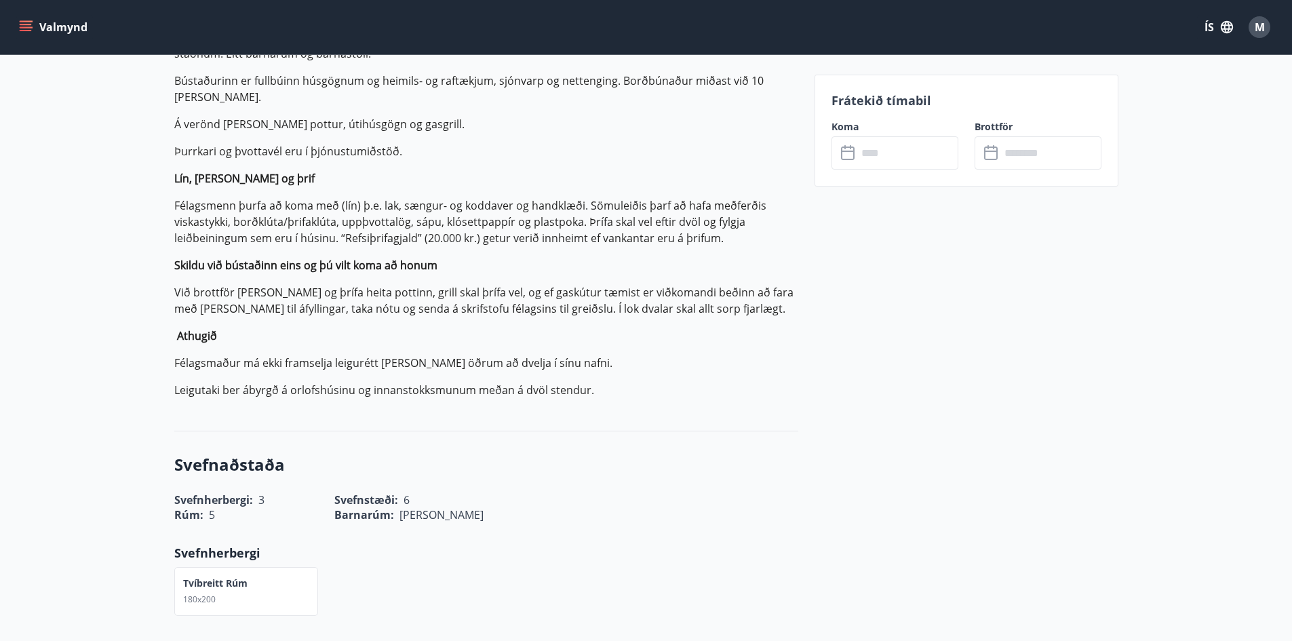
scroll to position [380, 0]
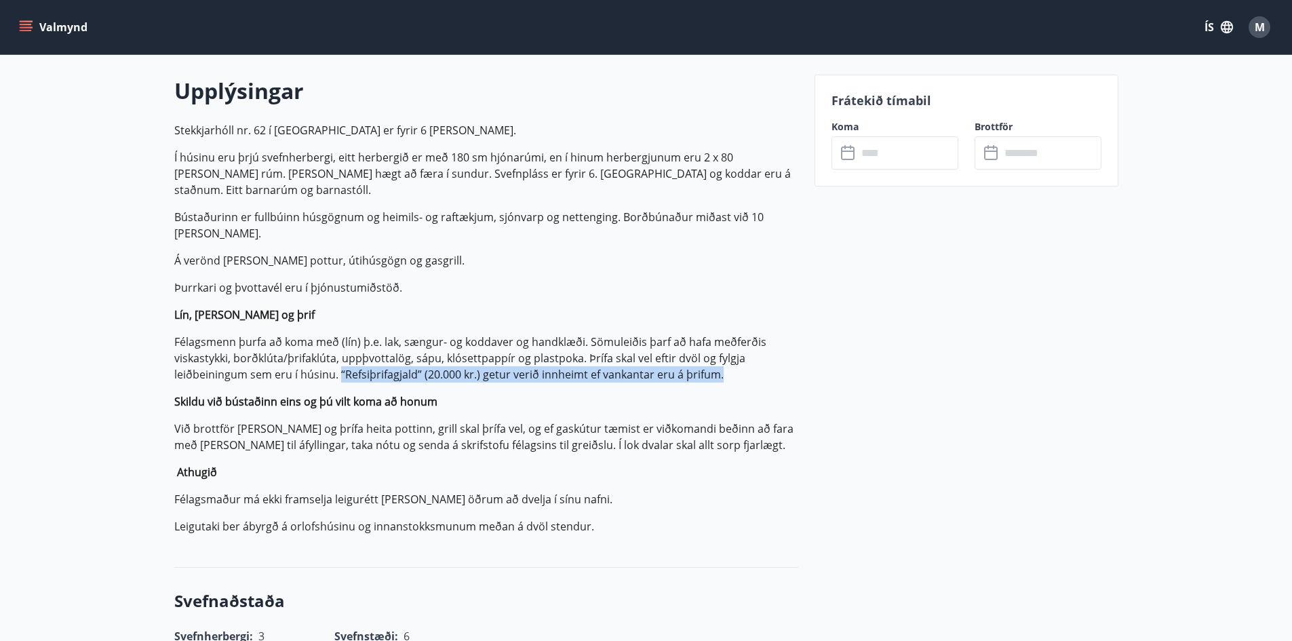
drag, startPoint x: 339, startPoint y: 358, endPoint x: 781, endPoint y: 356, distance: 442.3
click at [781, 356] on p "Félagsmenn þurfa að koma með (lín) þ.e. lak, sængur- og koddaver og handklæði. …" at bounding box center [486, 358] width 624 height 49
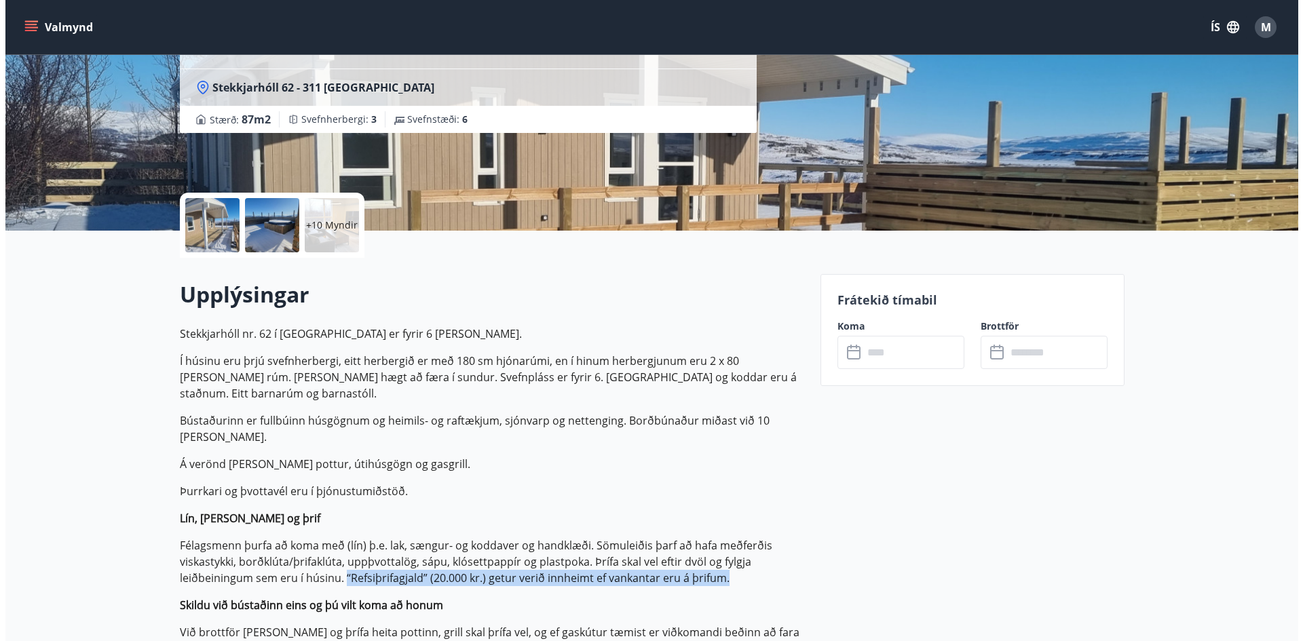
scroll to position [0, 0]
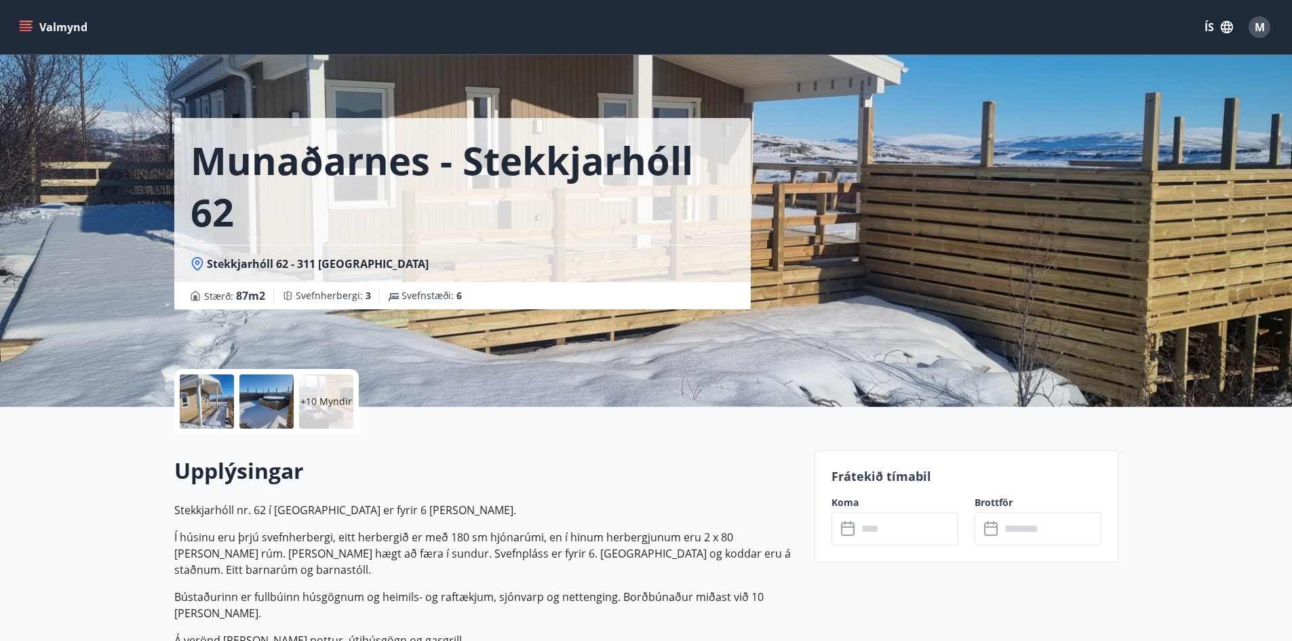
click at [215, 400] on div at bounding box center [207, 401] width 54 height 54
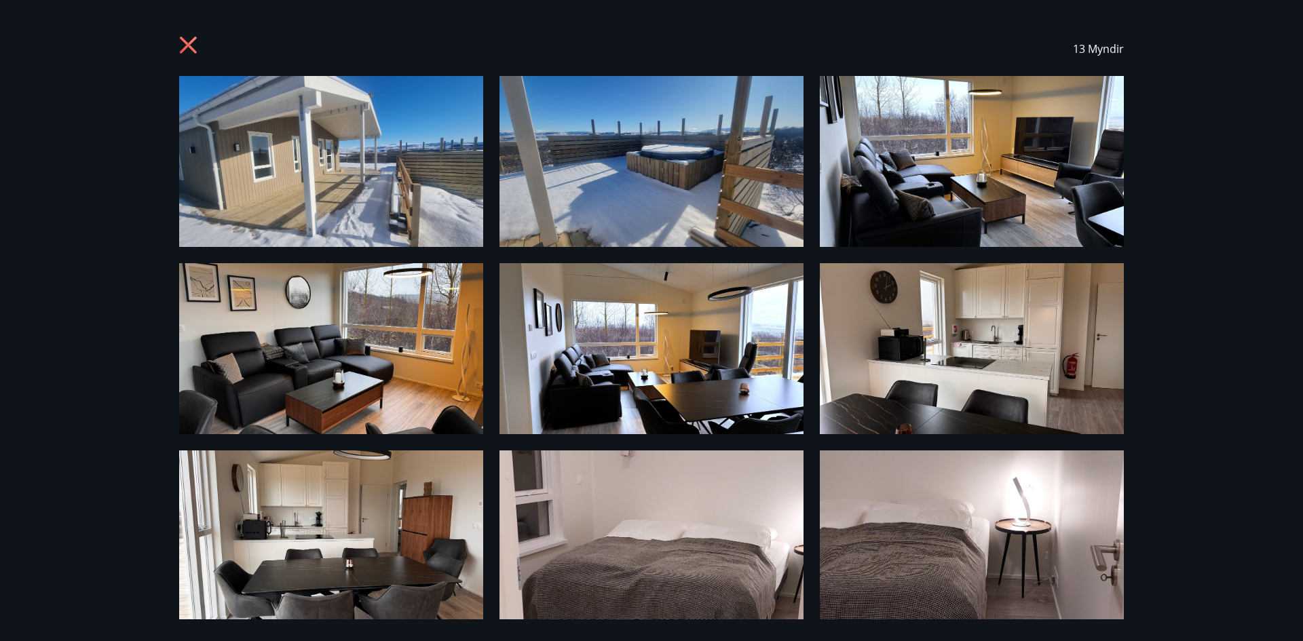
click at [410, 110] on img at bounding box center [331, 161] width 304 height 171
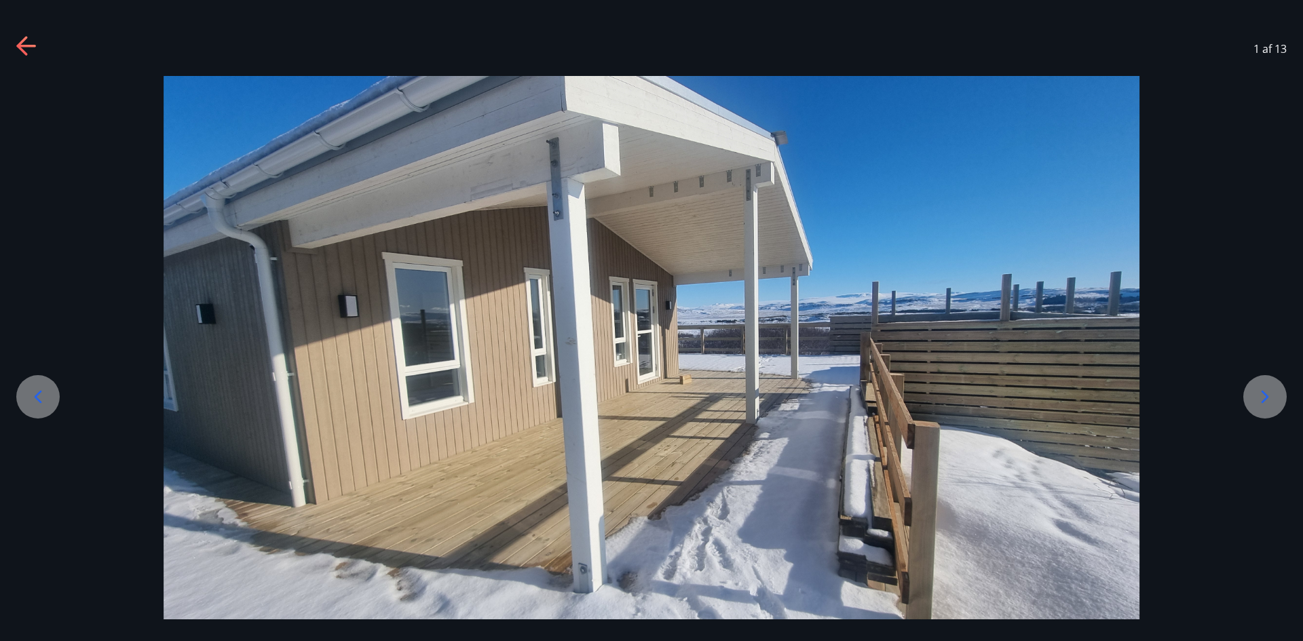
click at [1274, 396] on icon at bounding box center [1265, 397] width 22 height 22
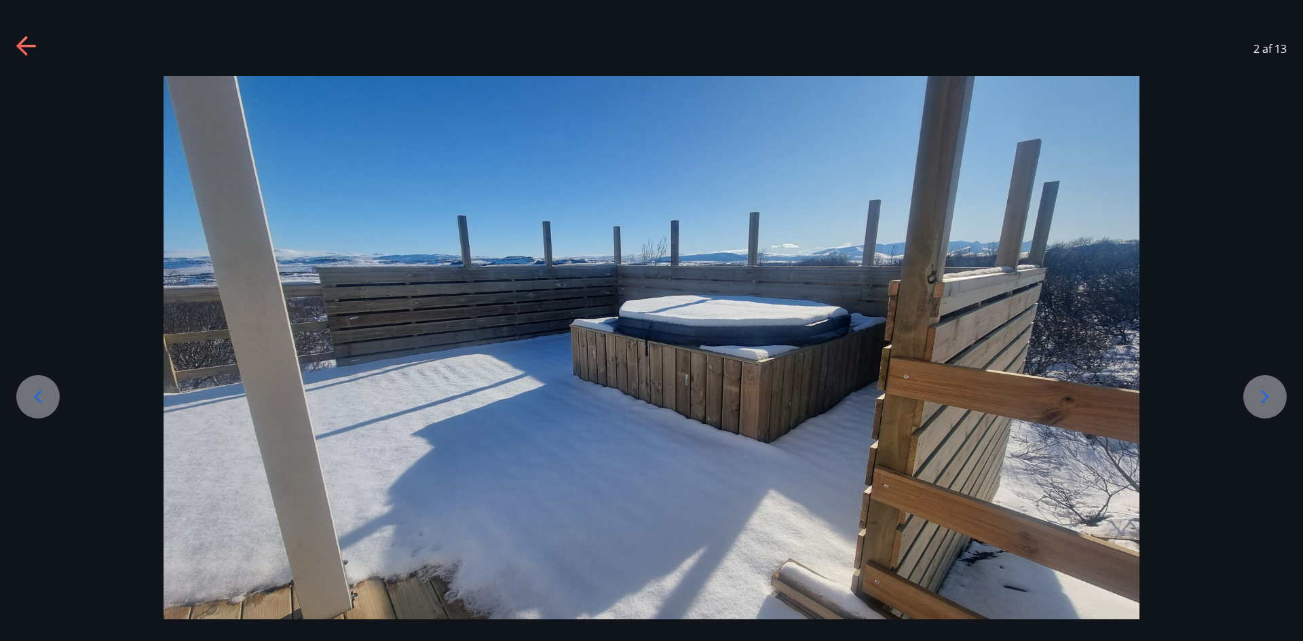
click at [1274, 396] on icon at bounding box center [1265, 397] width 22 height 22
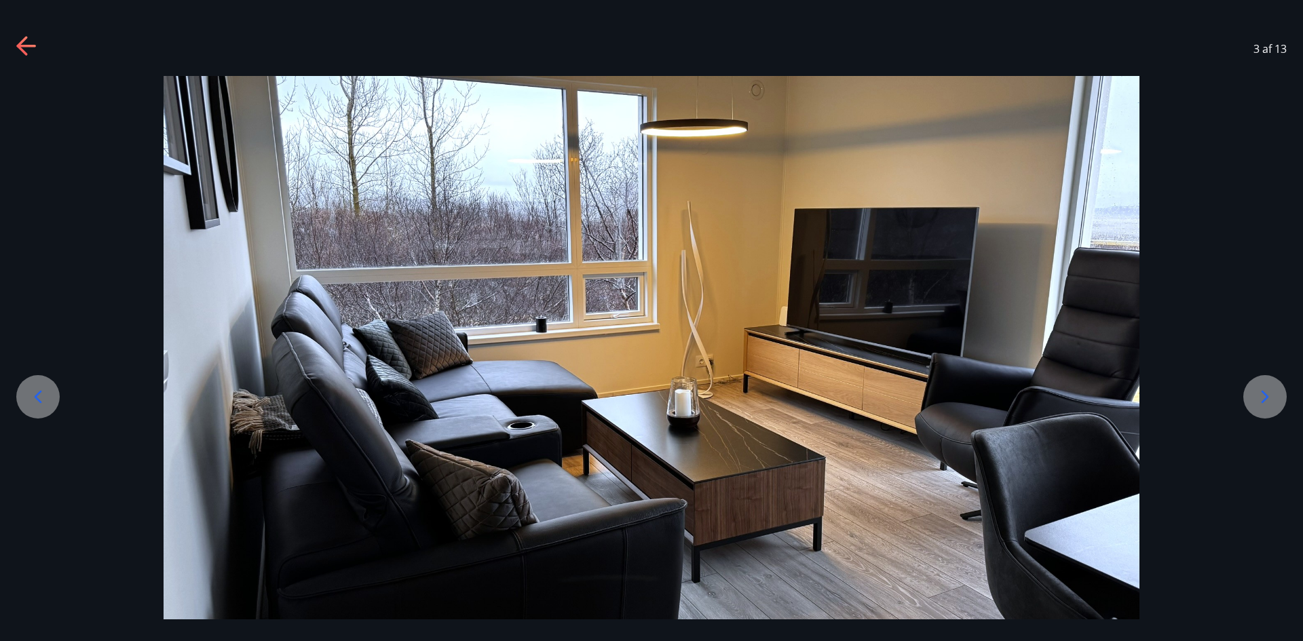
click at [1274, 396] on icon at bounding box center [1265, 397] width 22 height 22
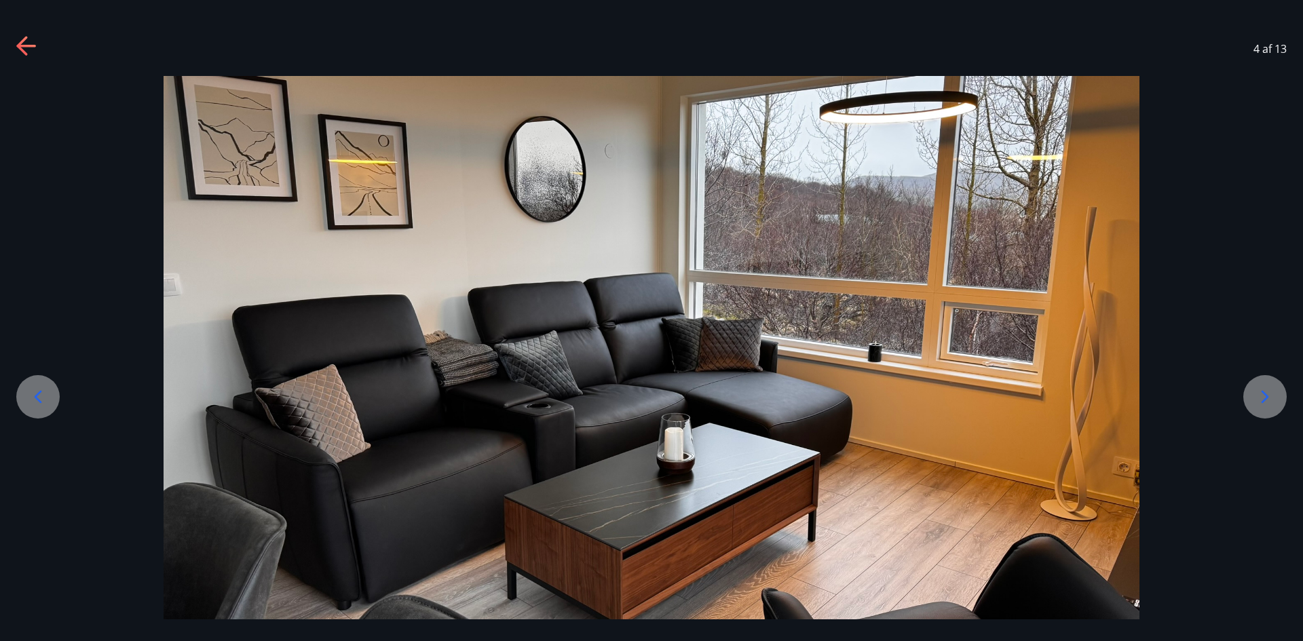
click at [1274, 396] on icon at bounding box center [1265, 397] width 22 height 22
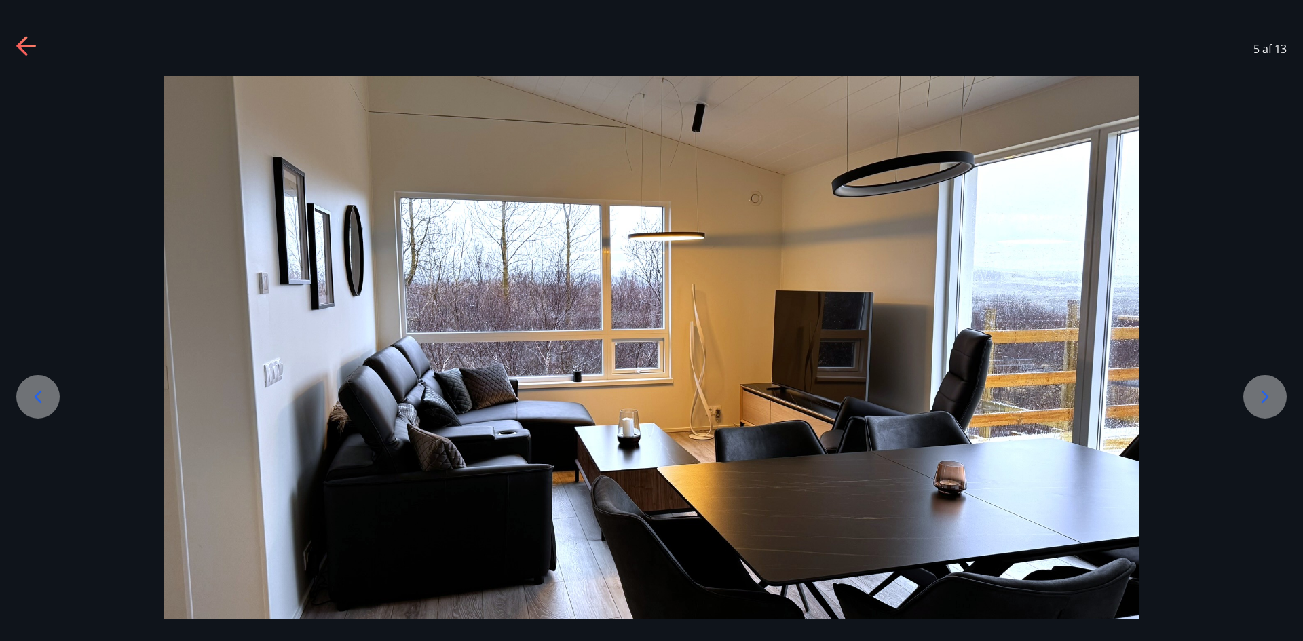
click at [1274, 396] on icon at bounding box center [1265, 397] width 22 height 22
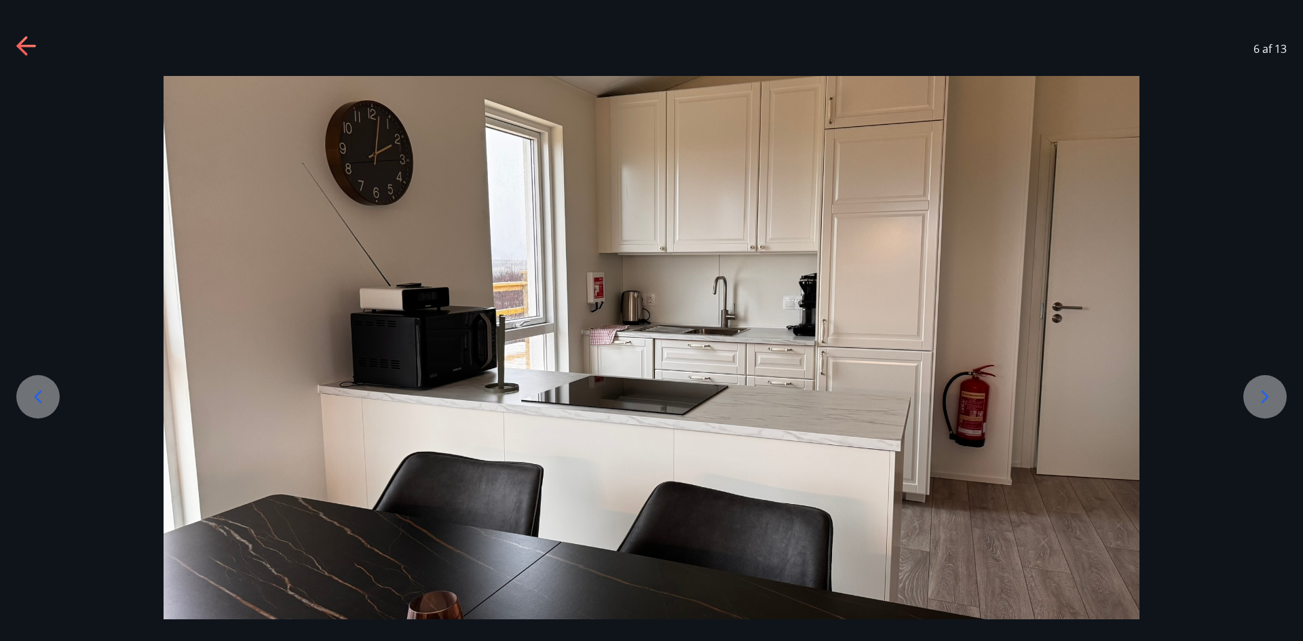
click at [1274, 396] on icon at bounding box center [1265, 397] width 22 height 22
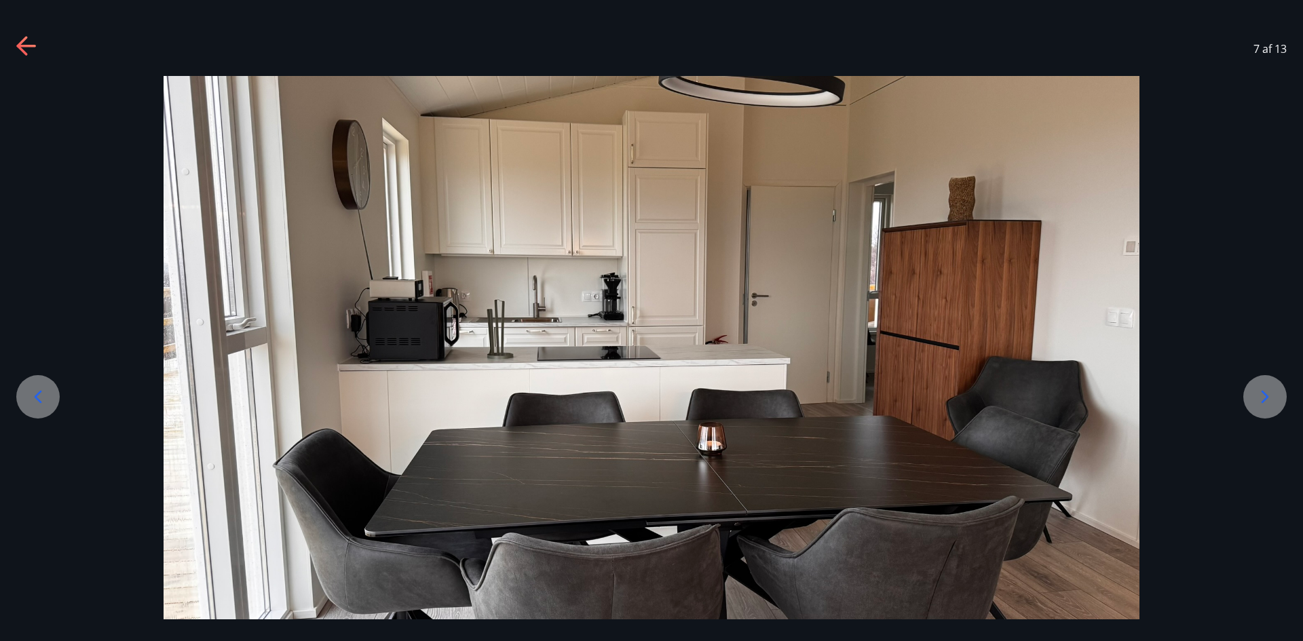
click at [1274, 396] on icon at bounding box center [1265, 397] width 22 height 22
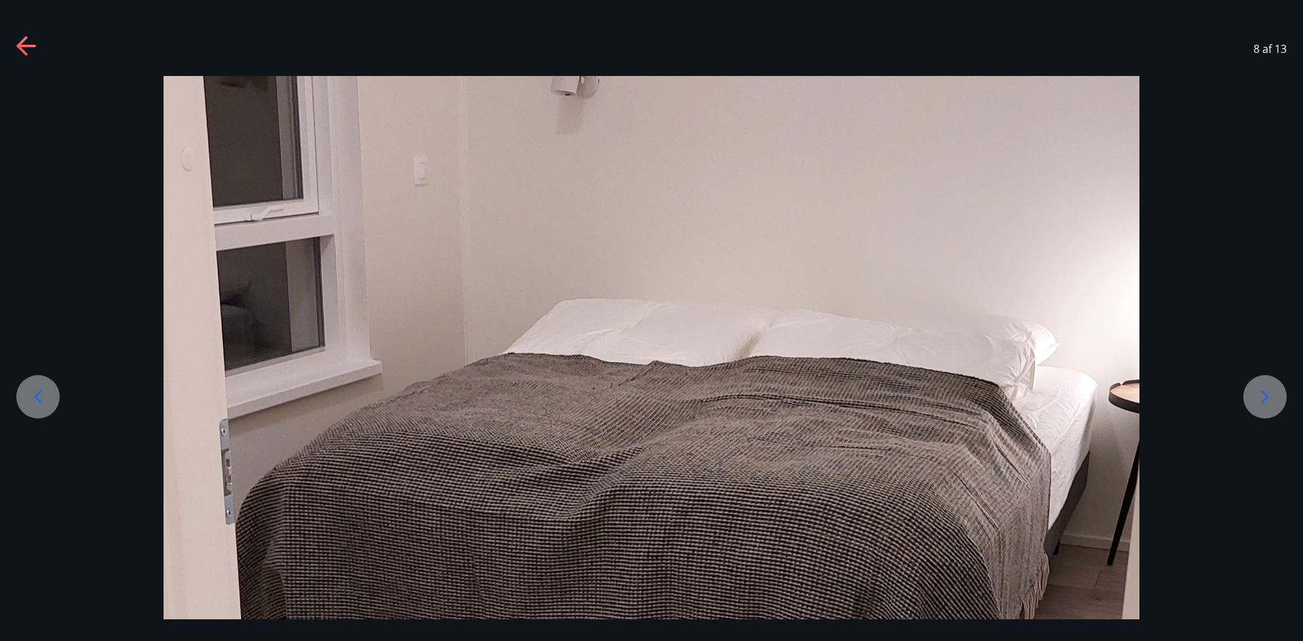
click at [1274, 396] on icon at bounding box center [1265, 397] width 22 height 22
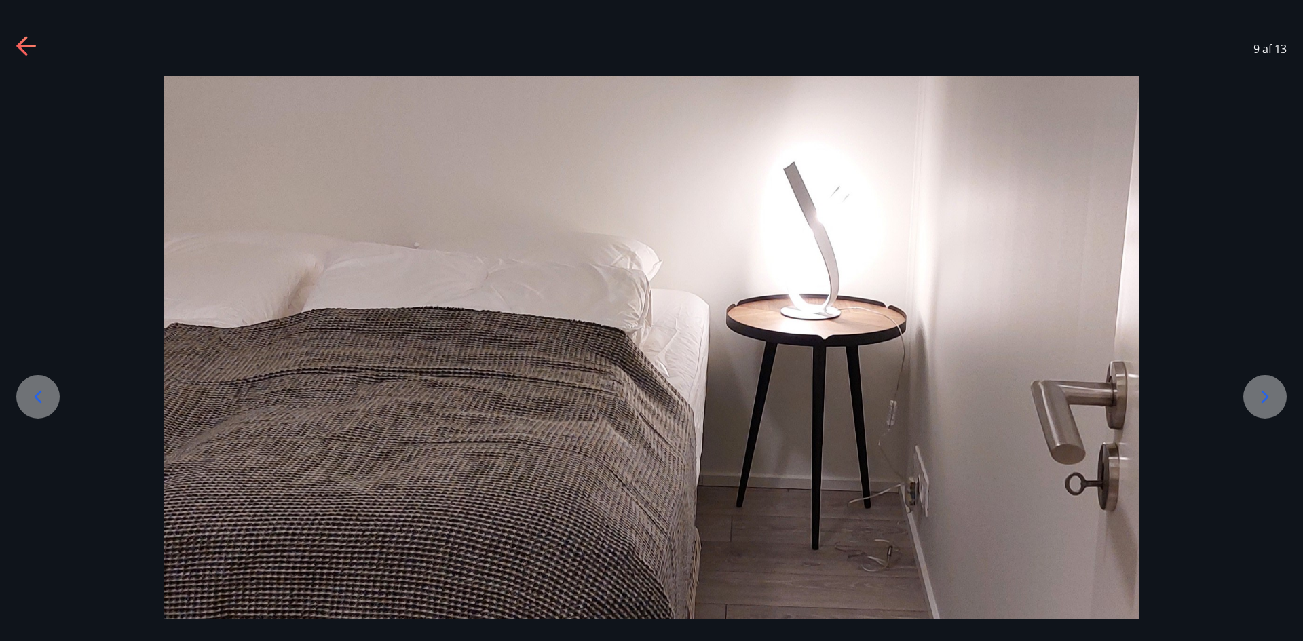
click at [1274, 396] on icon at bounding box center [1265, 397] width 22 height 22
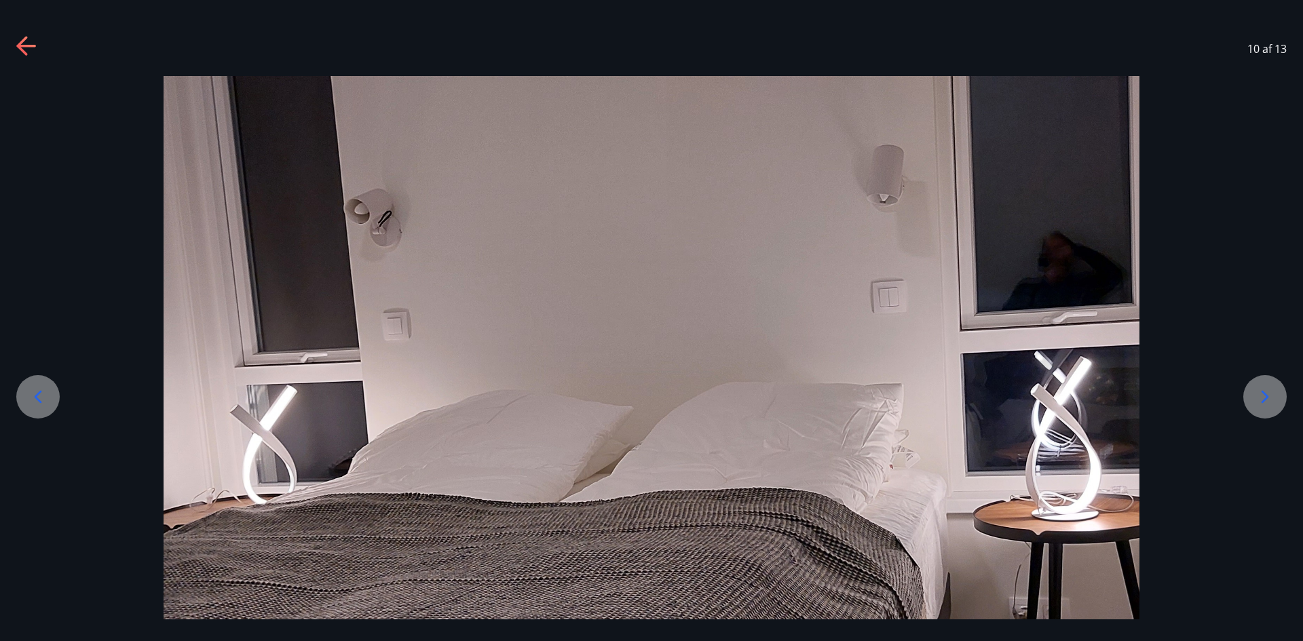
click at [18, 42] on icon at bounding box center [27, 47] width 22 height 22
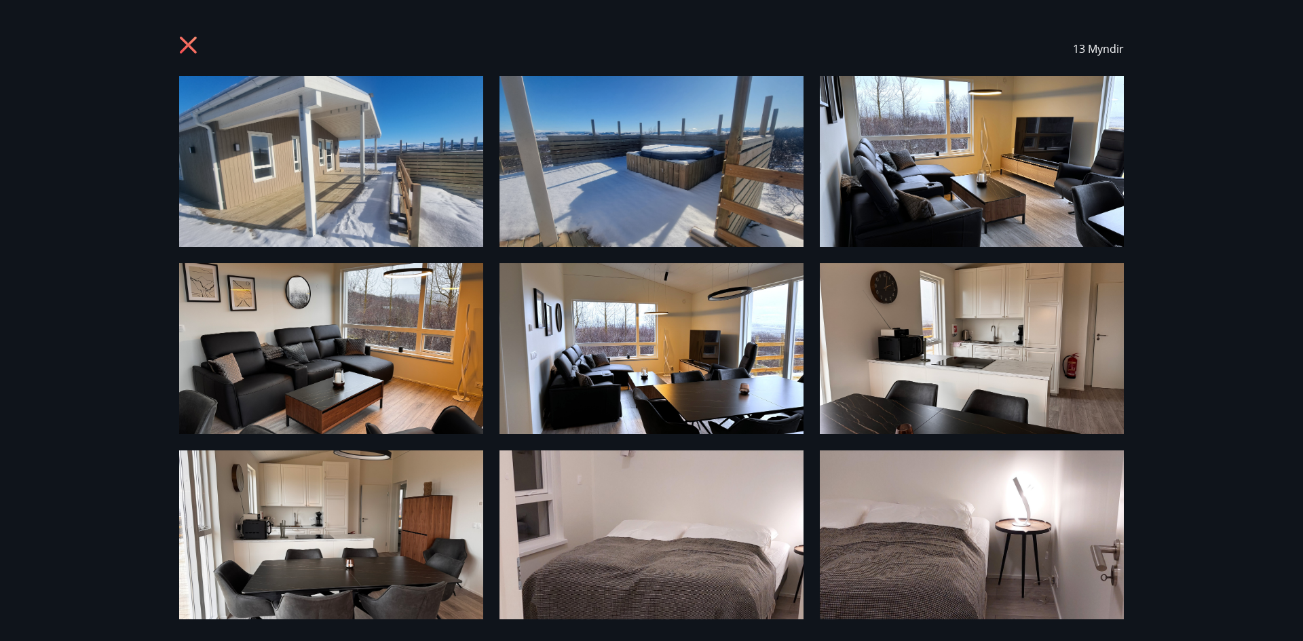
click at [187, 38] on icon at bounding box center [190, 47] width 22 height 22
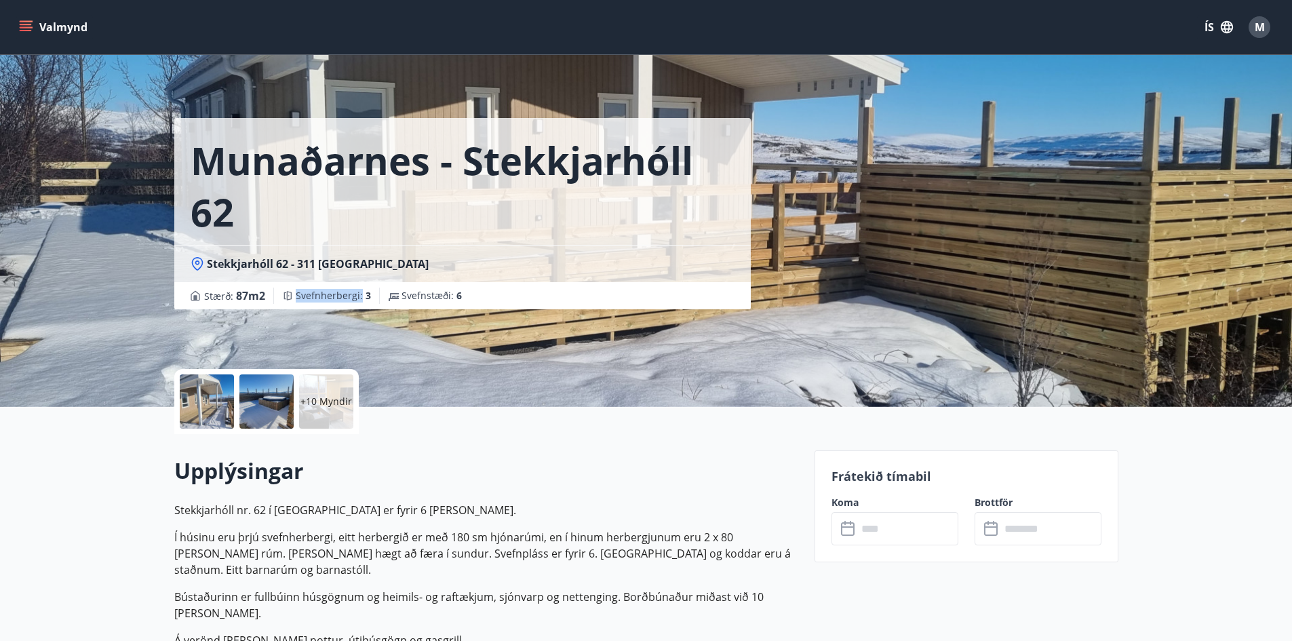
drag, startPoint x: 296, startPoint y: 296, endPoint x: 364, endPoint y: 290, distance: 67.5
click at [363, 289] on span "Svefnherbergi : 3" at bounding box center [333, 296] width 75 height 14
click at [368, 292] on span "Svefnherbergi : 3" at bounding box center [333, 296] width 75 height 14
click at [346, 410] on div "+10 Myndir" at bounding box center [326, 401] width 54 height 54
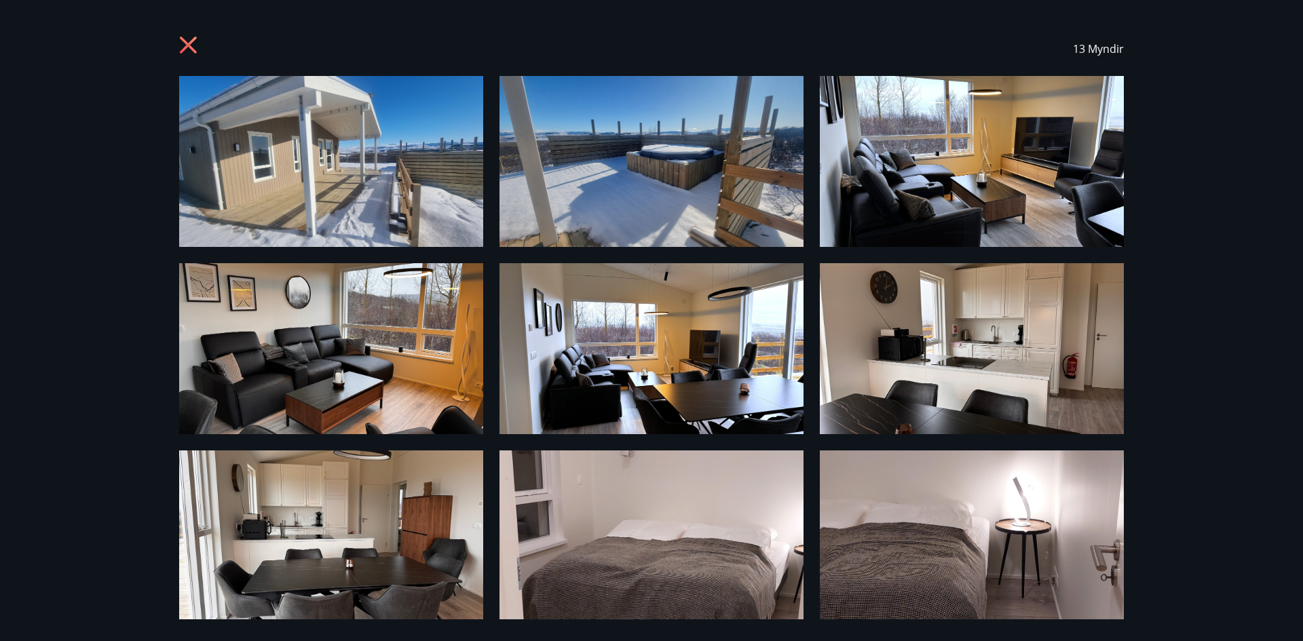
drag, startPoint x: 183, startPoint y: 41, endPoint x: 189, endPoint y: 32, distance: 10.7
click at [187, 35] on div "13 Myndir" at bounding box center [651, 49] width 944 height 54
click at [185, 43] on icon at bounding box center [188, 45] width 17 height 17
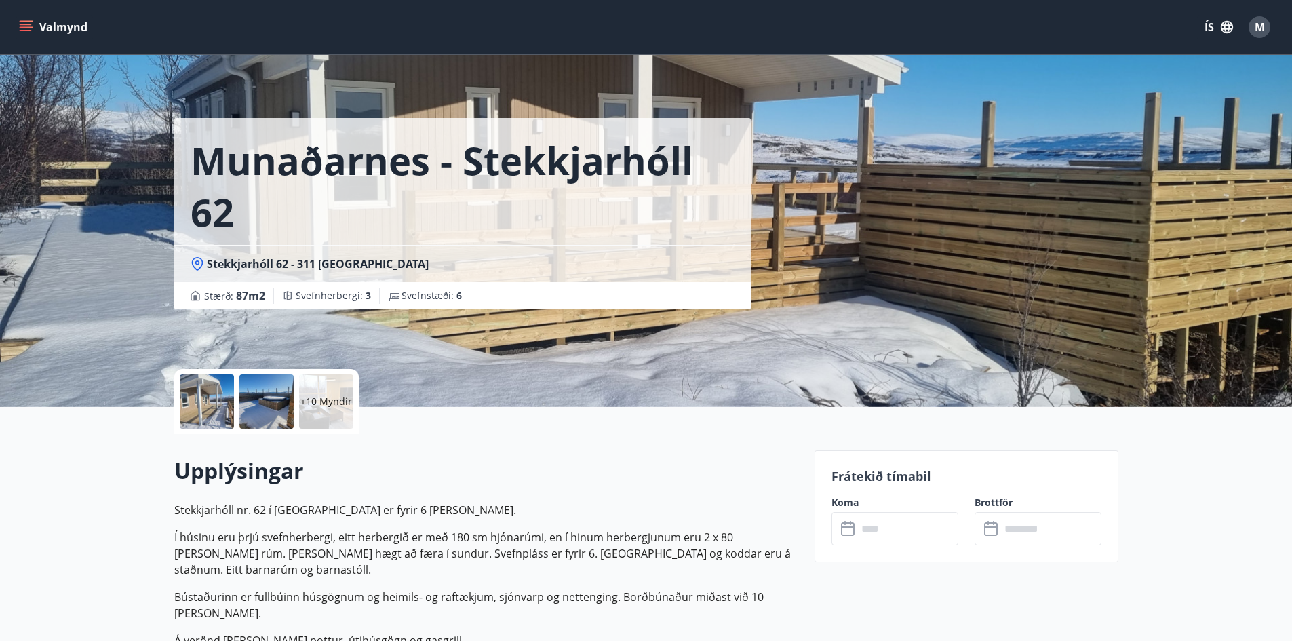
click at [874, 533] on input "text" at bounding box center [908, 528] width 101 height 33
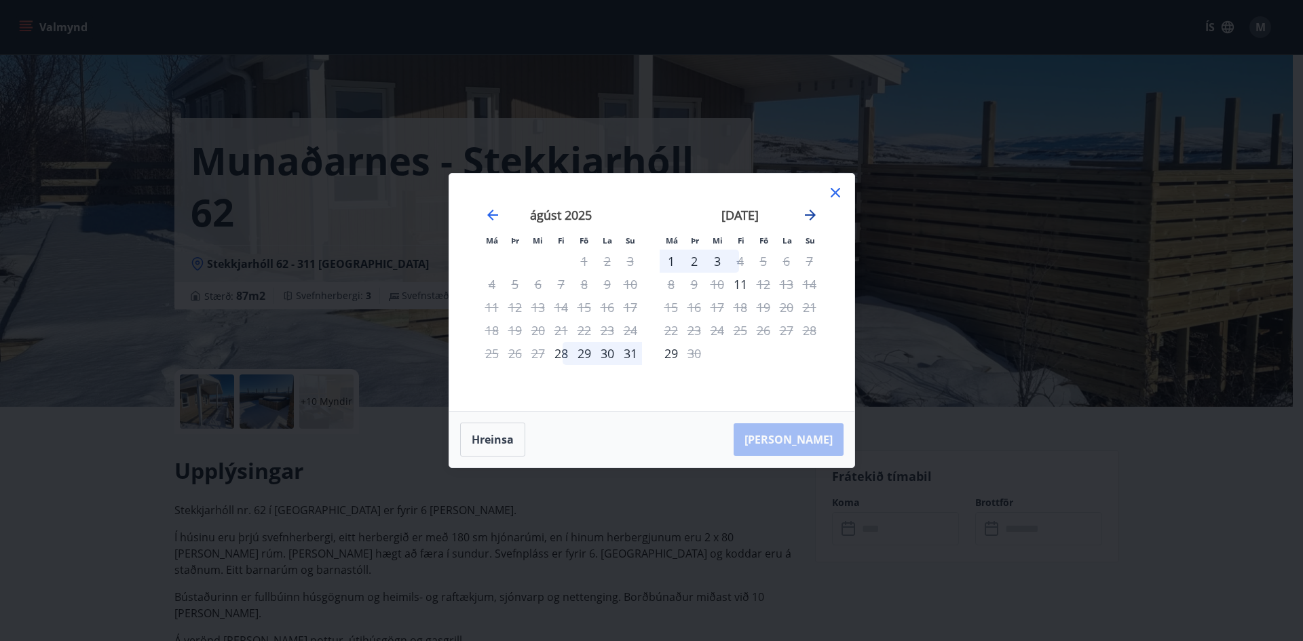
click at [807, 210] on icon "Move forward to switch to the next month." at bounding box center [810, 215] width 16 height 16
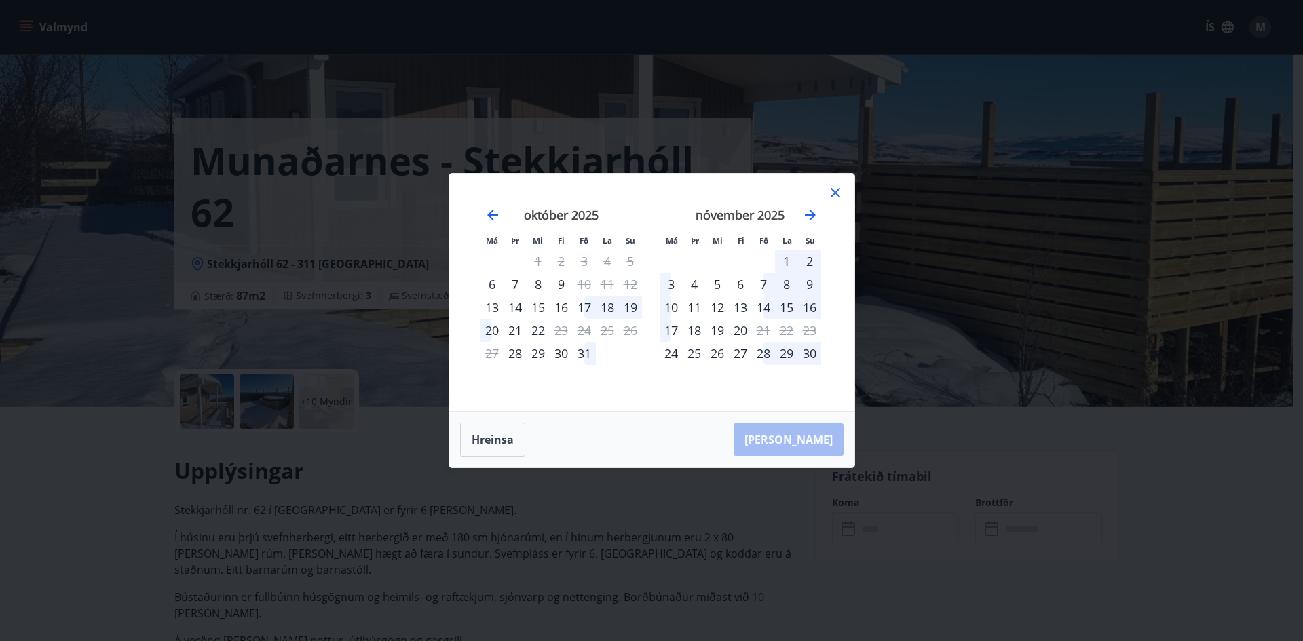
click at [718, 284] on div "5" at bounding box center [717, 284] width 23 height 23
click at [816, 287] on div "9" at bounding box center [809, 284] width 23 height 23
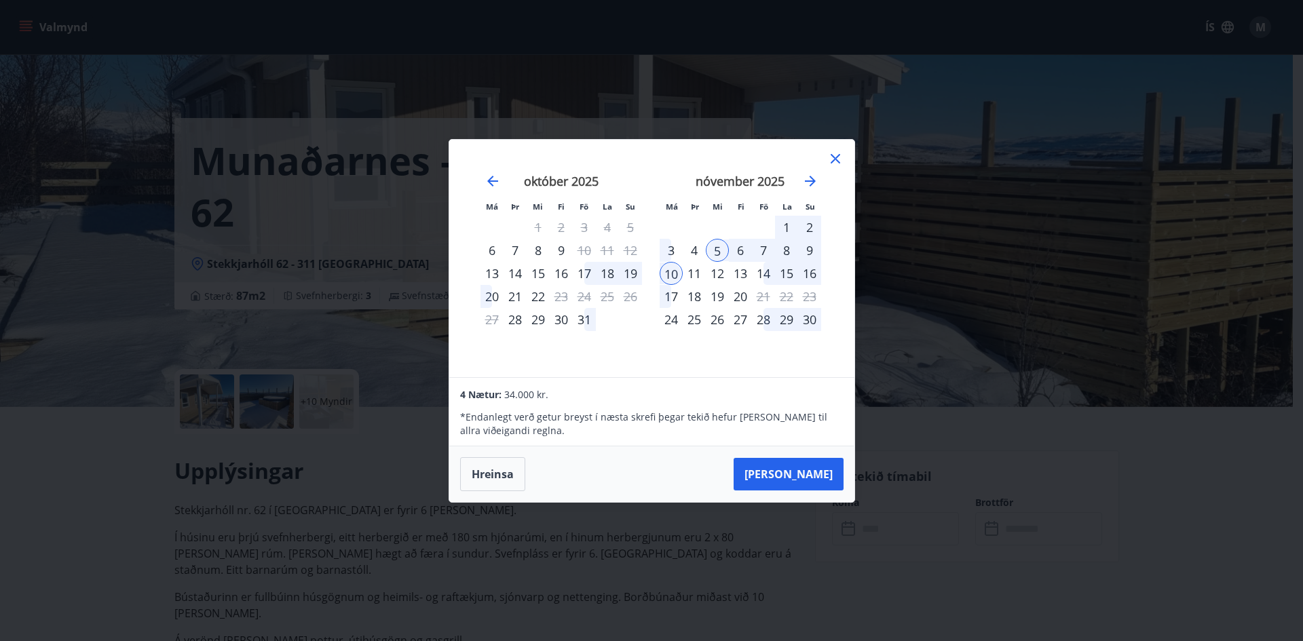
click at [759, 246] on div "7" at bounding box center [763, 250] width 23 height 23
click at [805, 487] on button "[PERSON_NAME]" at bounding box center [788, 474] width 110 height 33
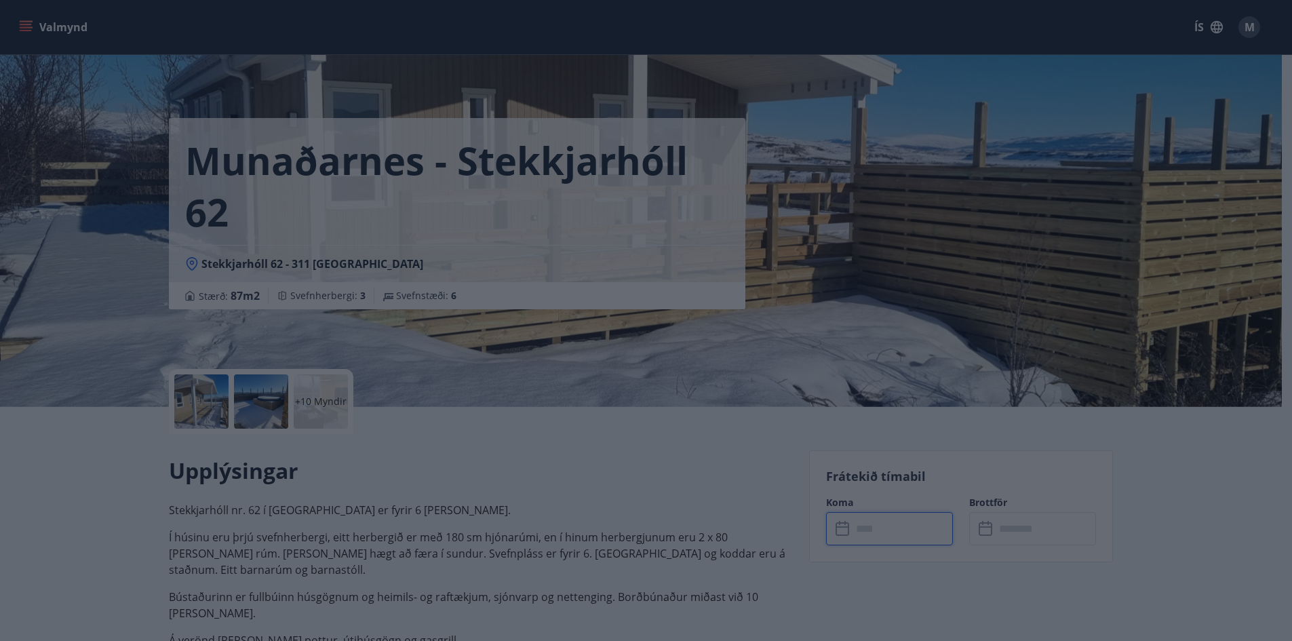
type input "******"
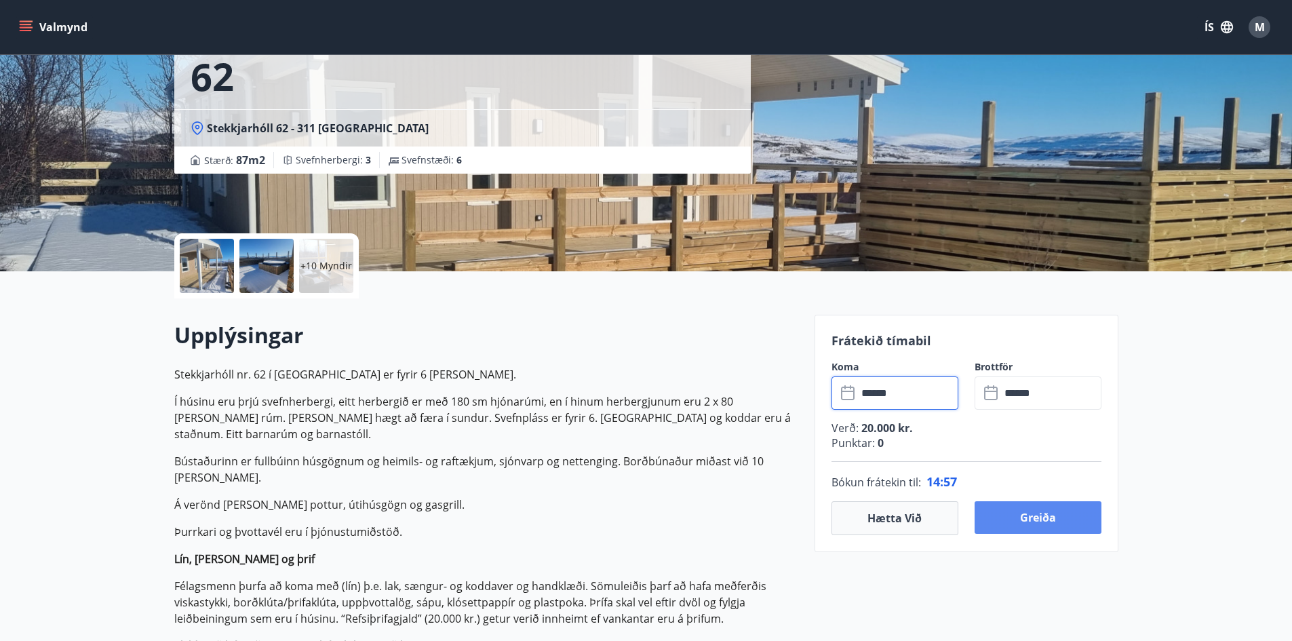
click at [1047, 528] on button "Greiða" at bounding box center [1038, 517] width 127 height 33
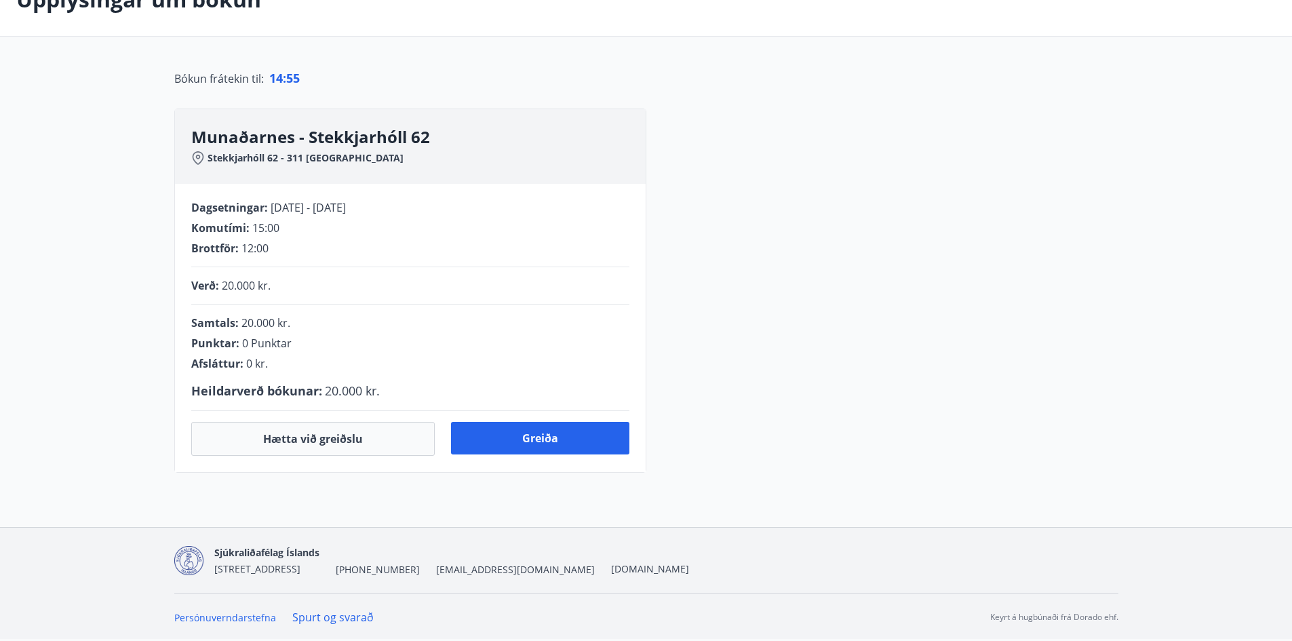
scroll to position [136, 0]
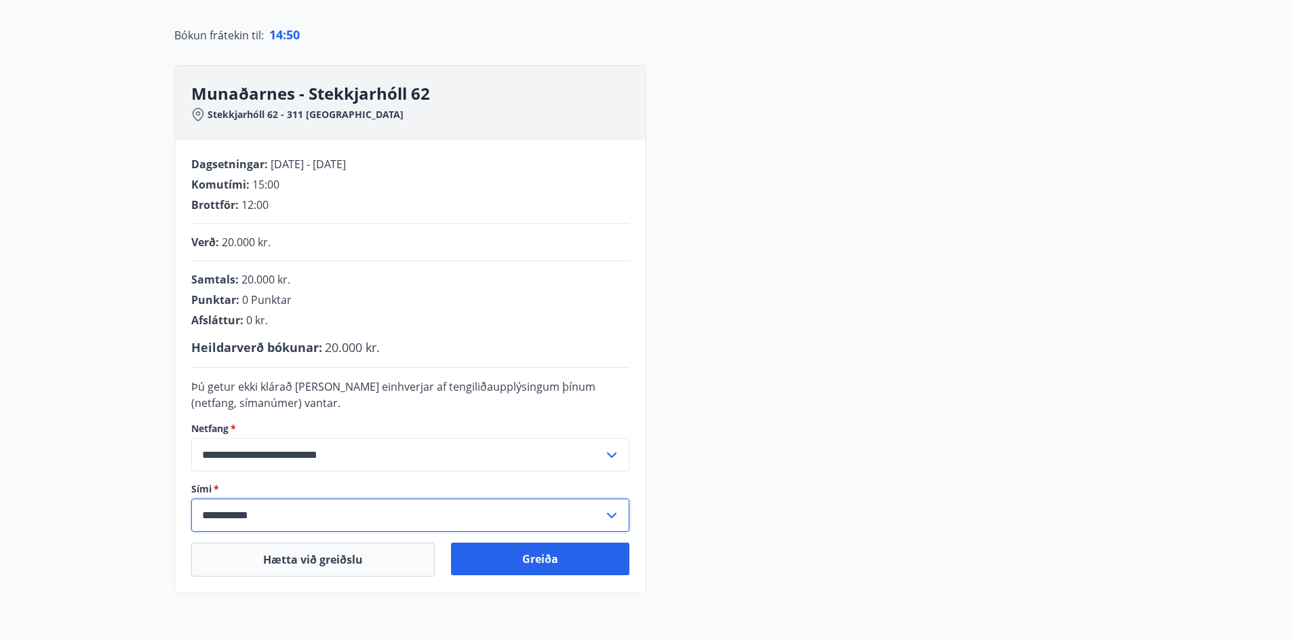
click at [221, 514] on input "**********" at bounding box center [397, 515] width 412 height 33
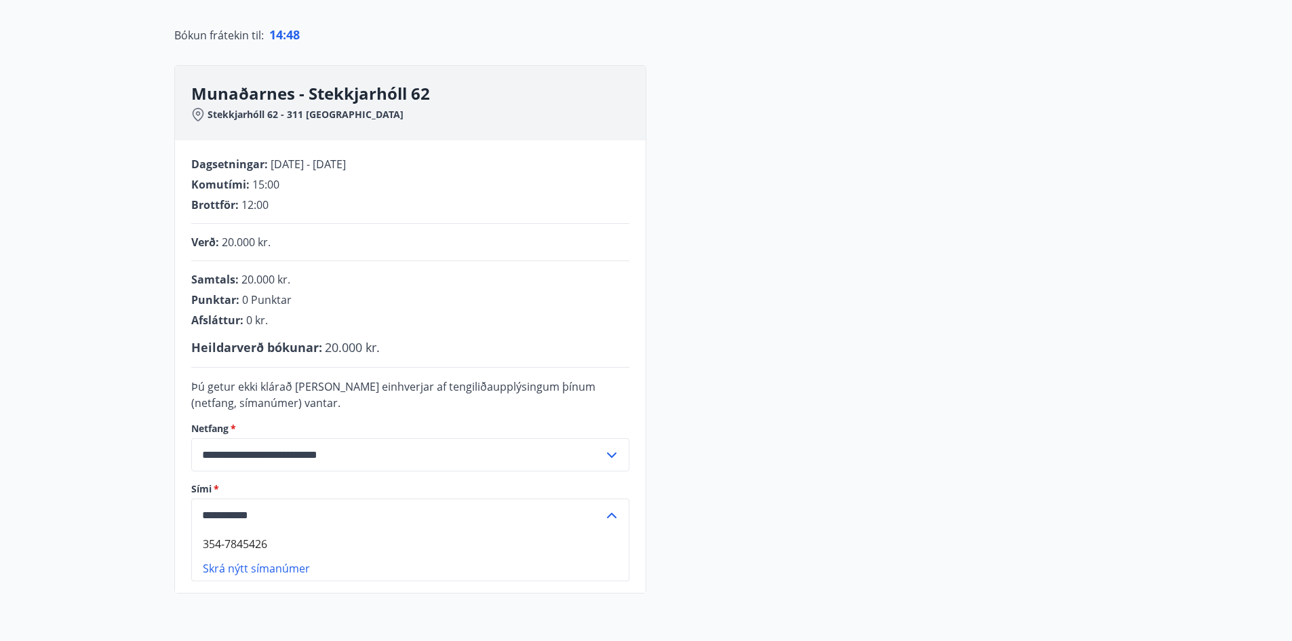
click at [225, 515] on input "**********" at bounding box center [397, 515] width 412 height 33
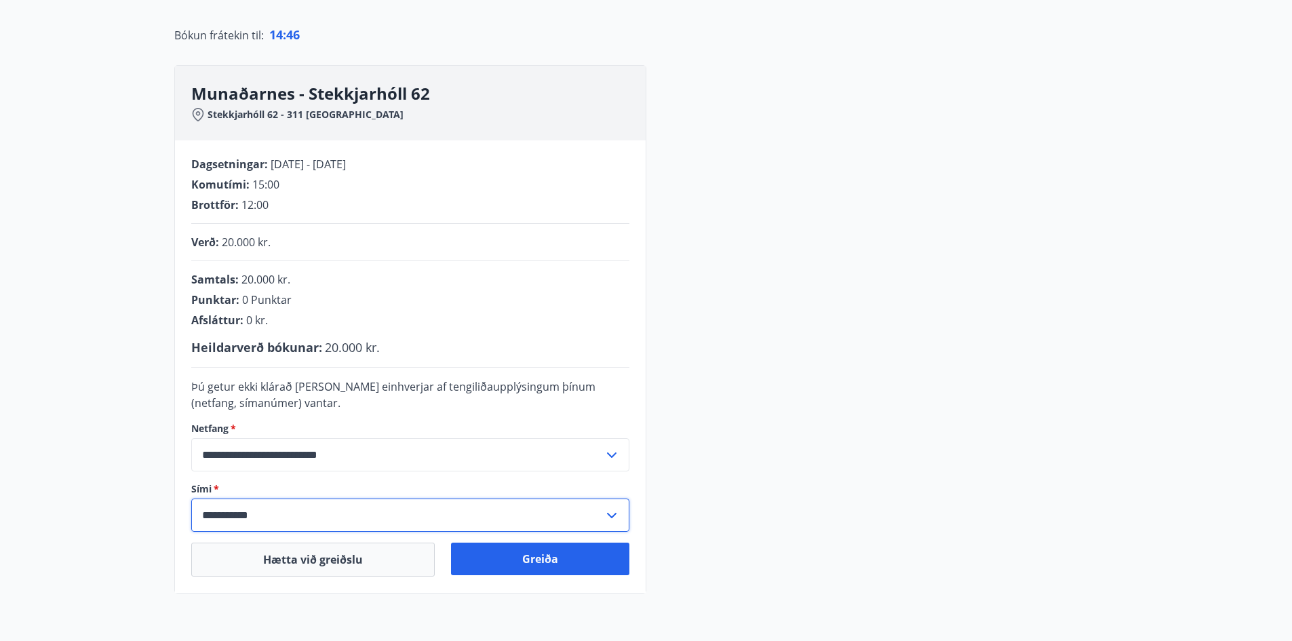
type input "**********"
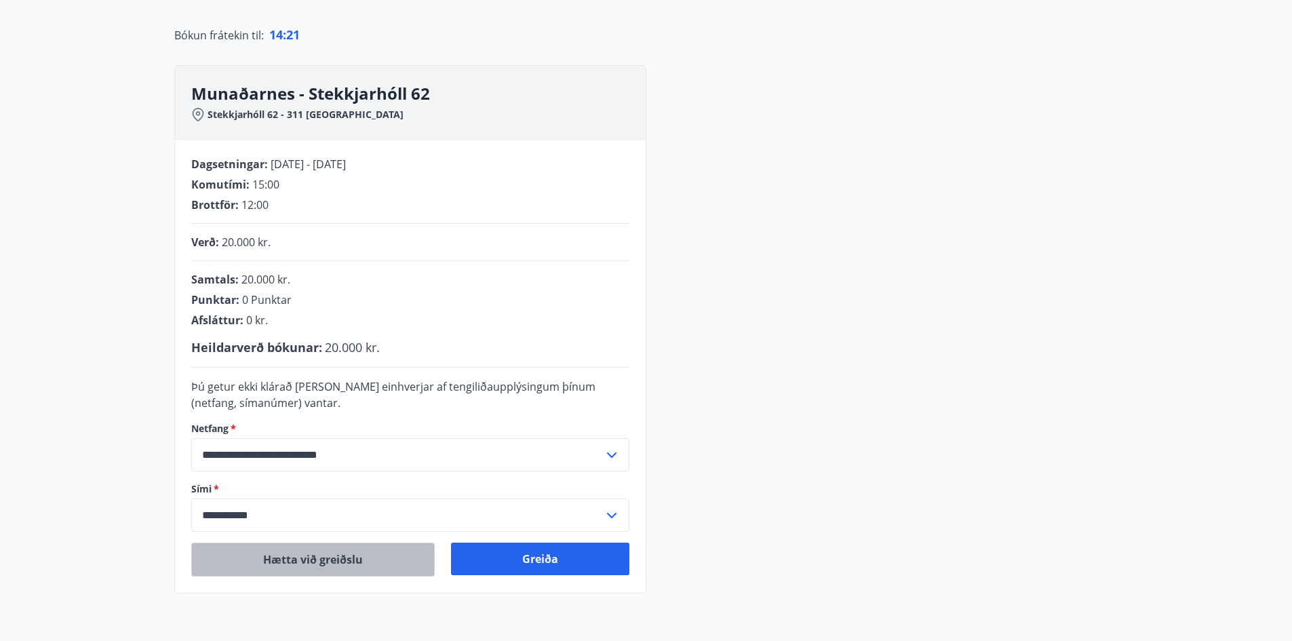
click at [261, 550] on button "Hætta við greiðslu" at bounding box center [313, 560] width 244 height 34
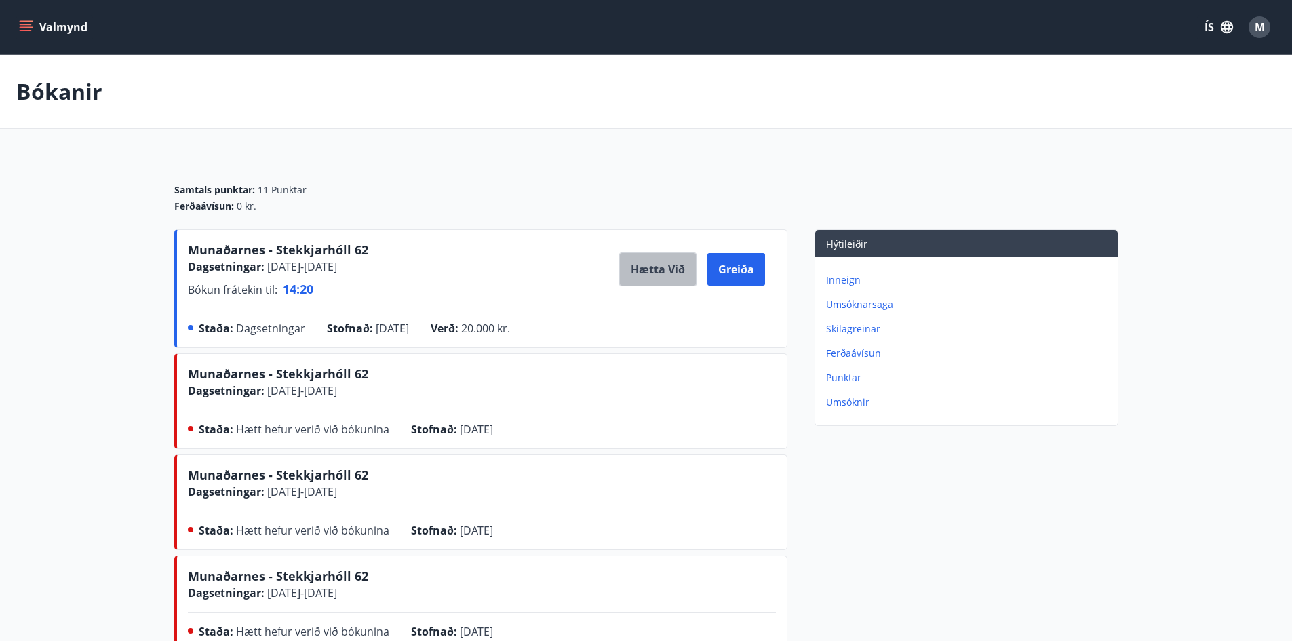
click at [632, 268] on button "Hætta við" at bounding box center [657, 269] width 77 height 34
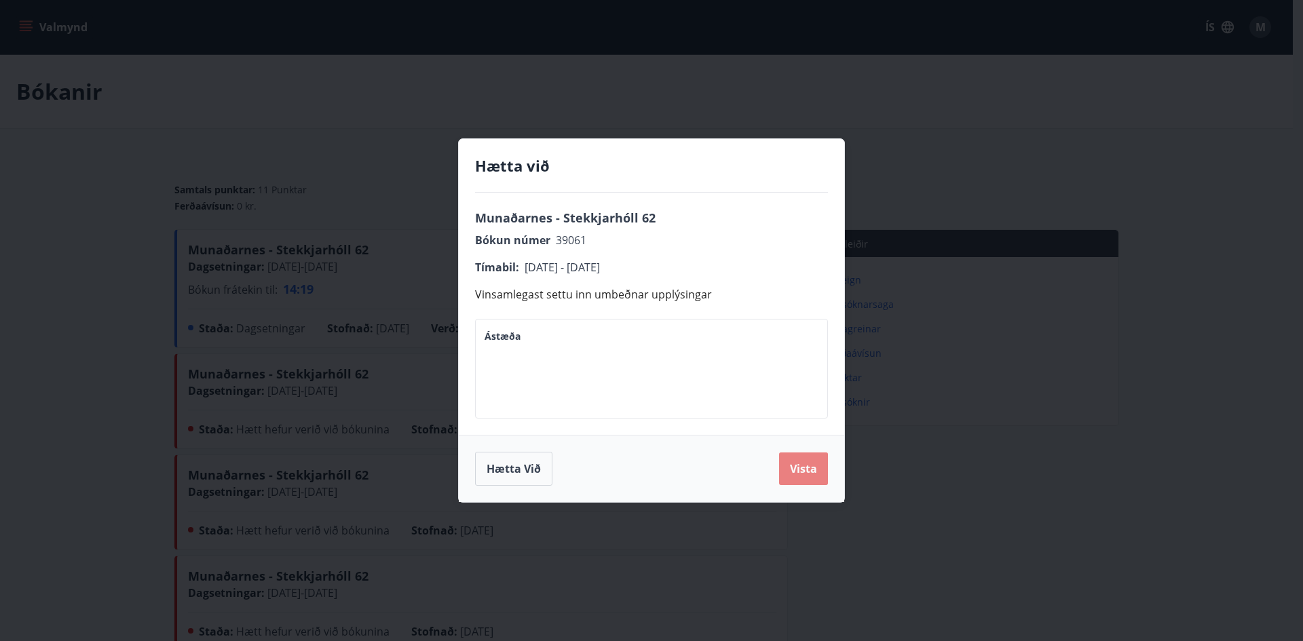
click at [822, 469] on button "Vista" at bounding box center [803, 469] width 49 height 33
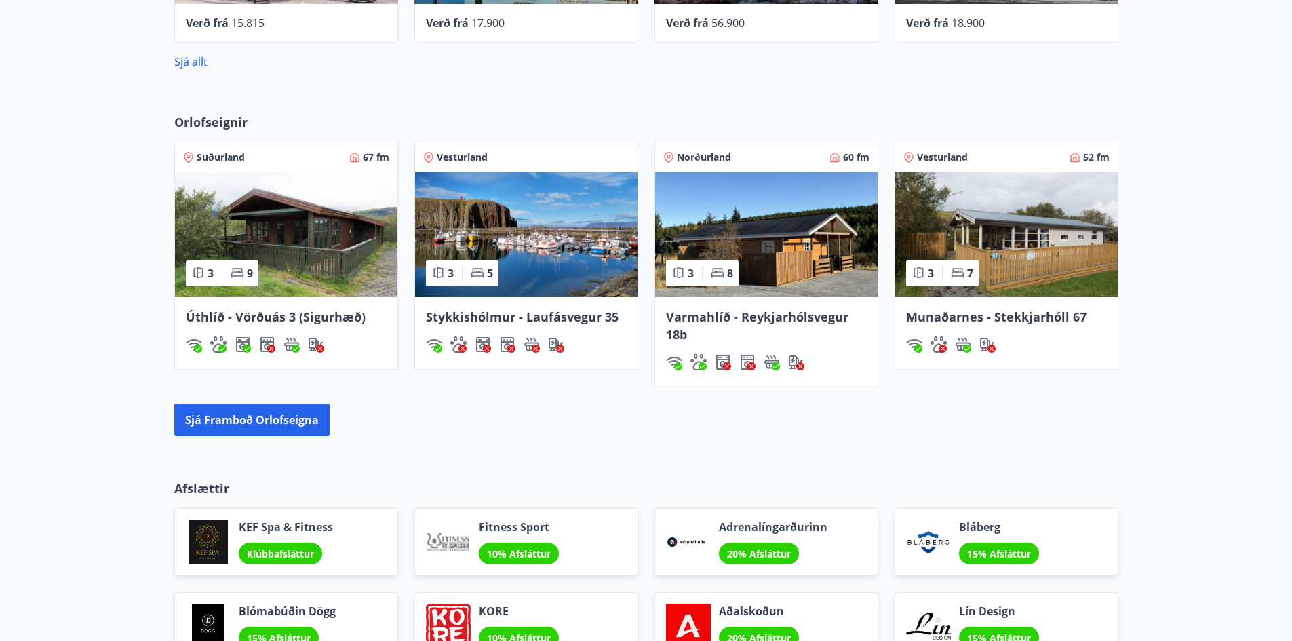
scroll to position [835, 0]
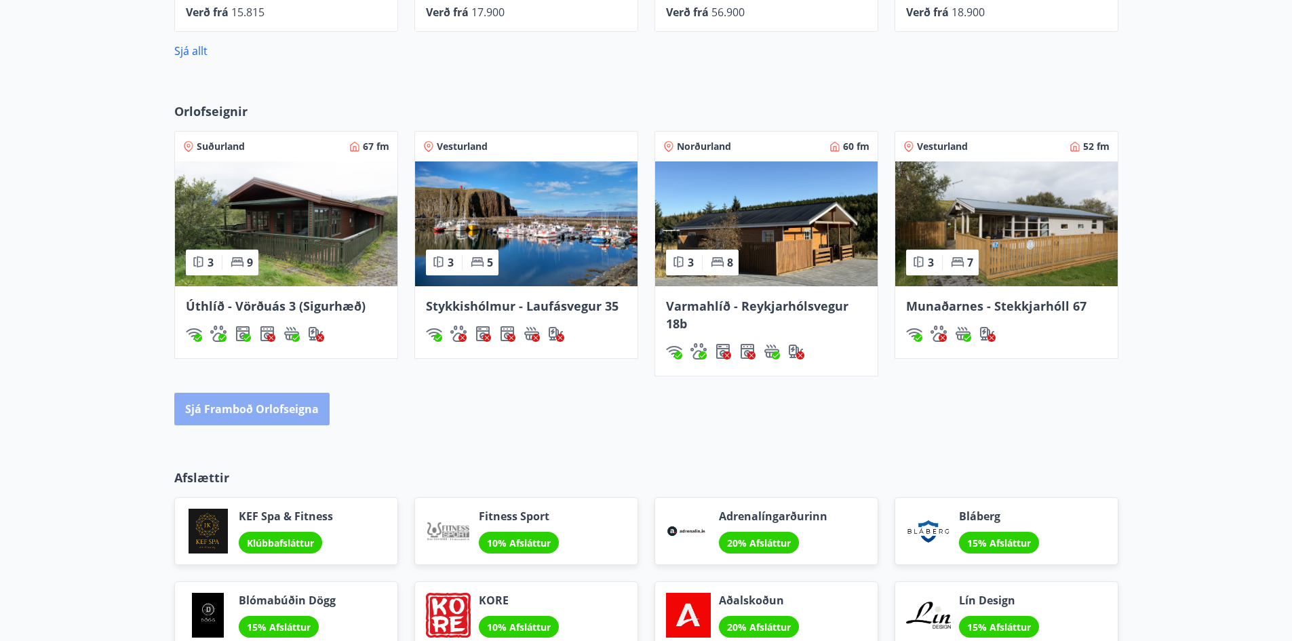
click at [273, 411] on button "Sjá framboð orlofseigna" at bounding box center [251, 409] width 155 height 33
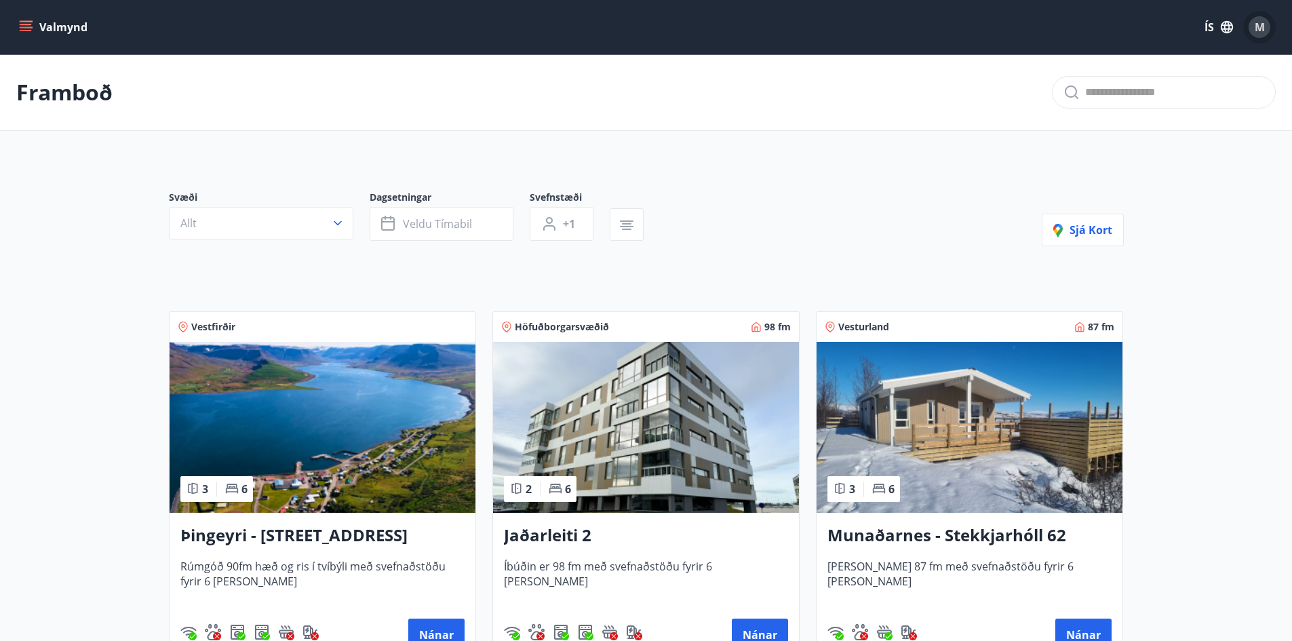
click at [1264, 26] on span "M" at bounding box center [1260, 27] width 10 height 15
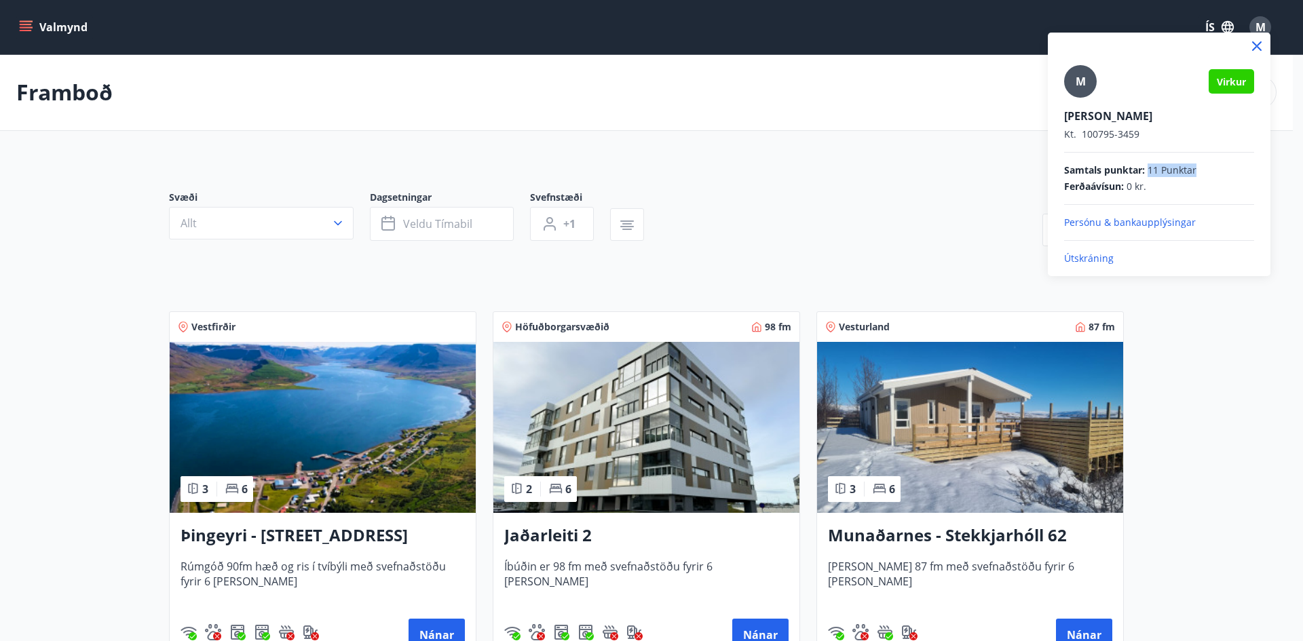
drag, startPoint x: 1148, startPoint y: 171, endPoint x: 1244, endPoint y: 174, distance: 95.7
click at [1244, 174] on div "Samtals punktar : 11 Punktar" at bounding box center [1159, 171] width 190 height 14
click at [1255, 46] on icon at bounding box center [1256, 46] width 16 height 16
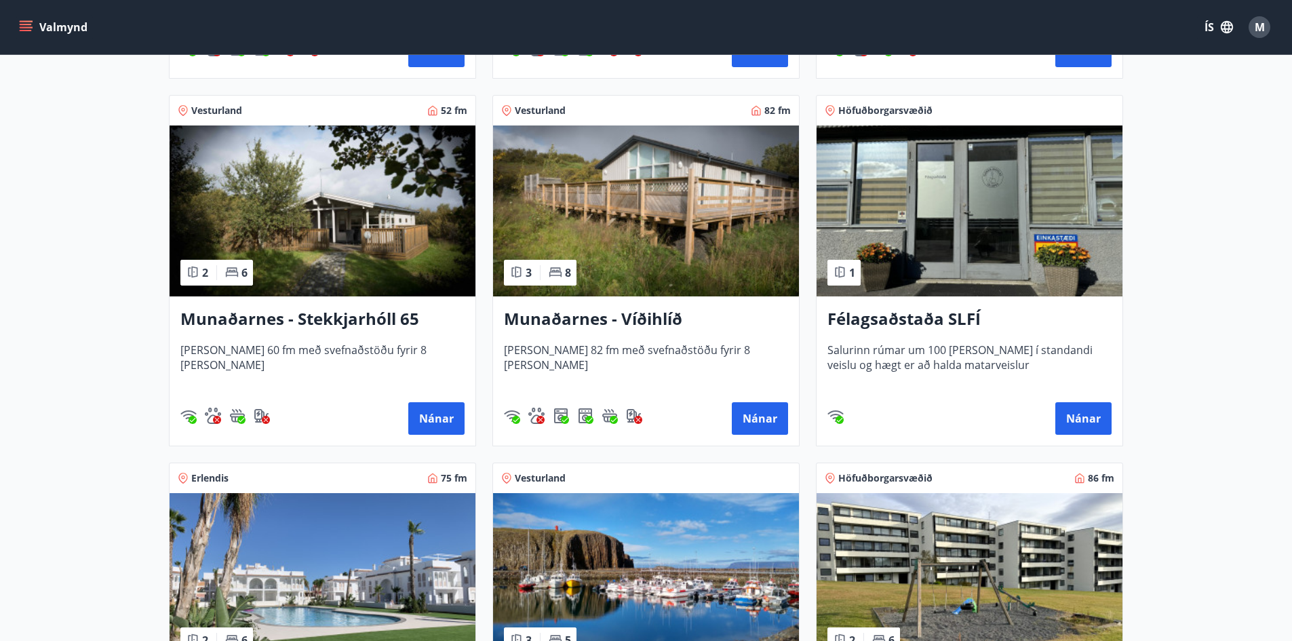
scroll to position [596, 0]
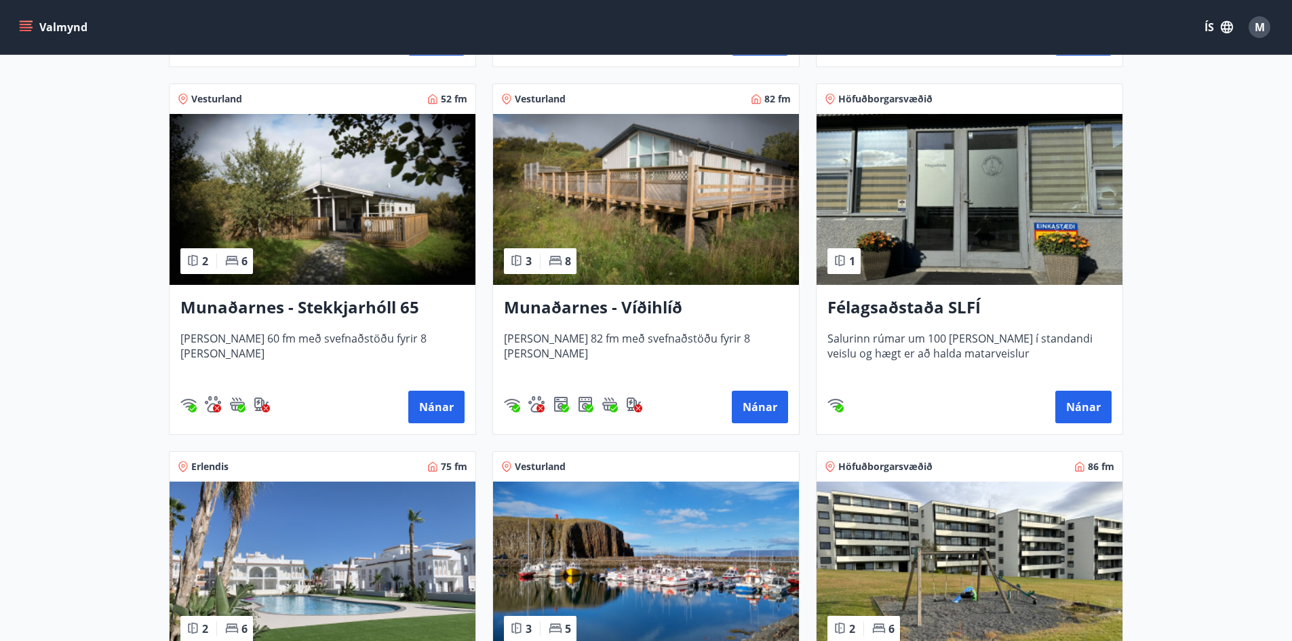
drag, startPoint x: 566, startPoint y: 326, endPoint x: 569, endPoint y: 309, distance: 17.3
click at [569, 309] on h3 "Munaðarnes - Víðihlíð" at bounding box center [646, 308] width 284 height 24
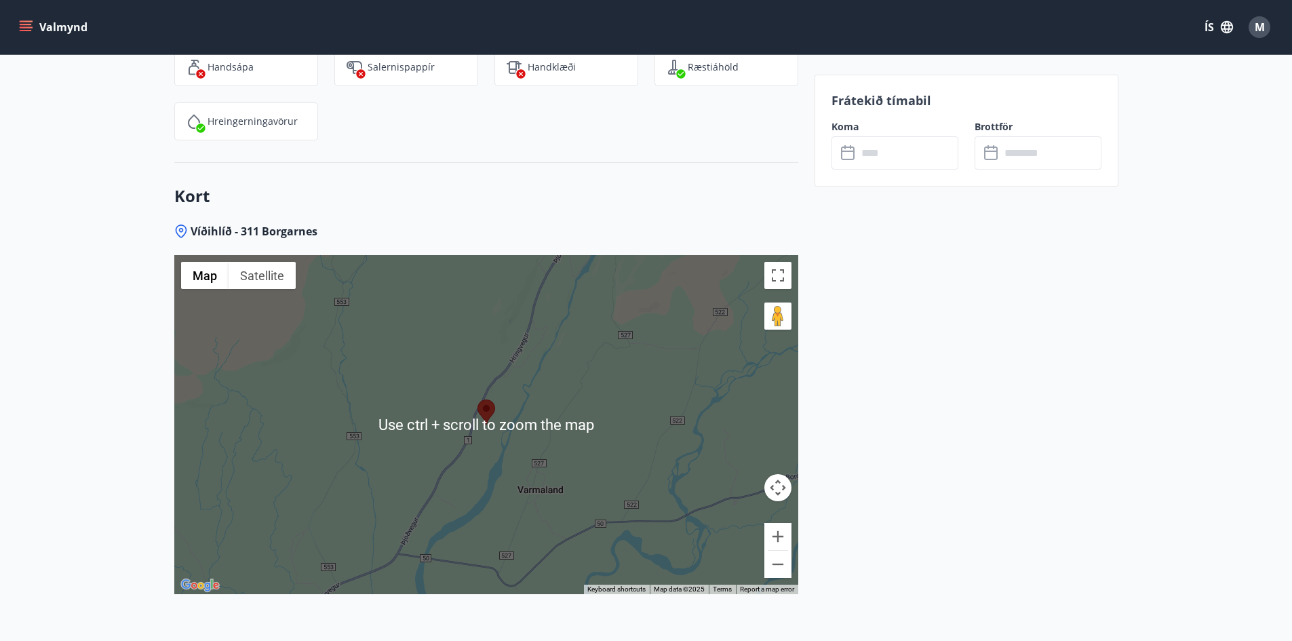
scroll to position [1889, 0]
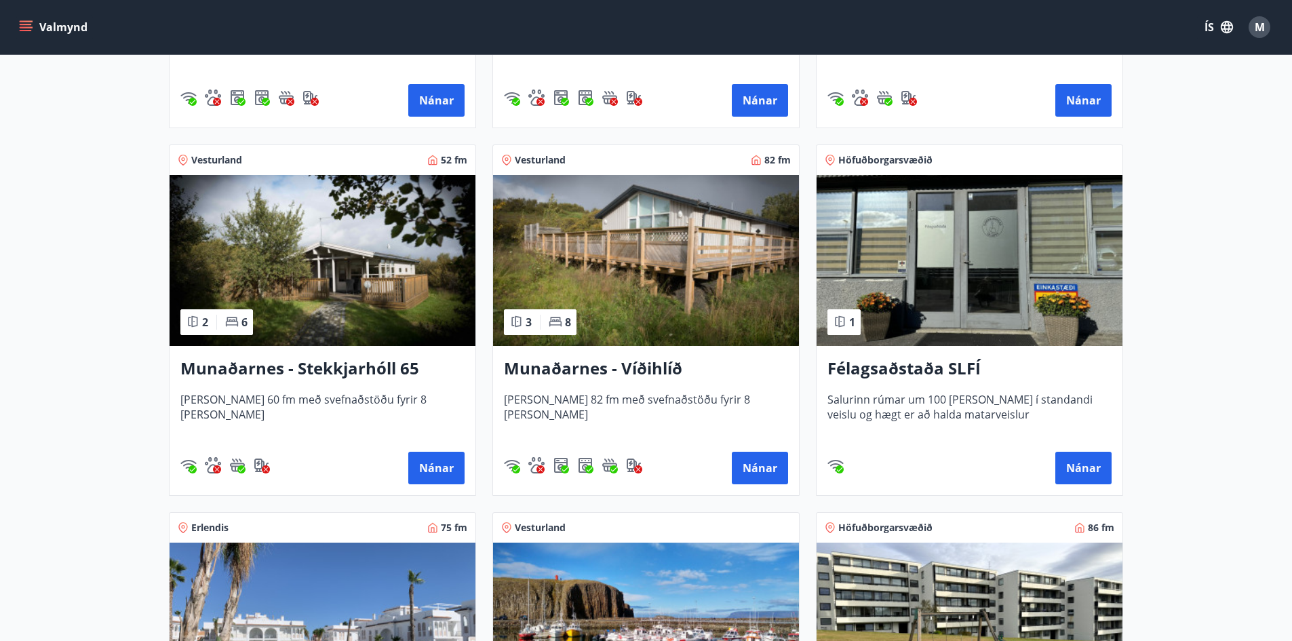
scroll to position [613, 0]
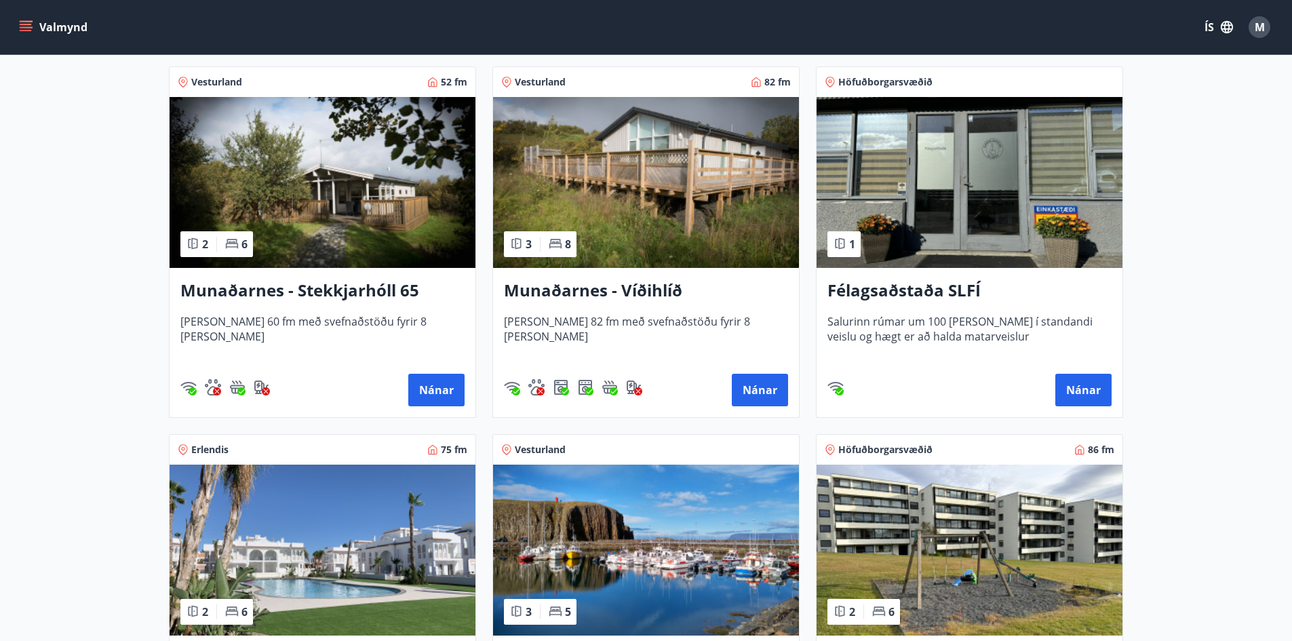
drag, startPoint x: 323, startPoint y: 295, endPoint x: 296, endPoint y: 283, distance: 29.8
click at [296, 283] on h3 "Munaðarnes - Stekkjarhóll 65" at bounding box center [322, 291] width 284 height 24
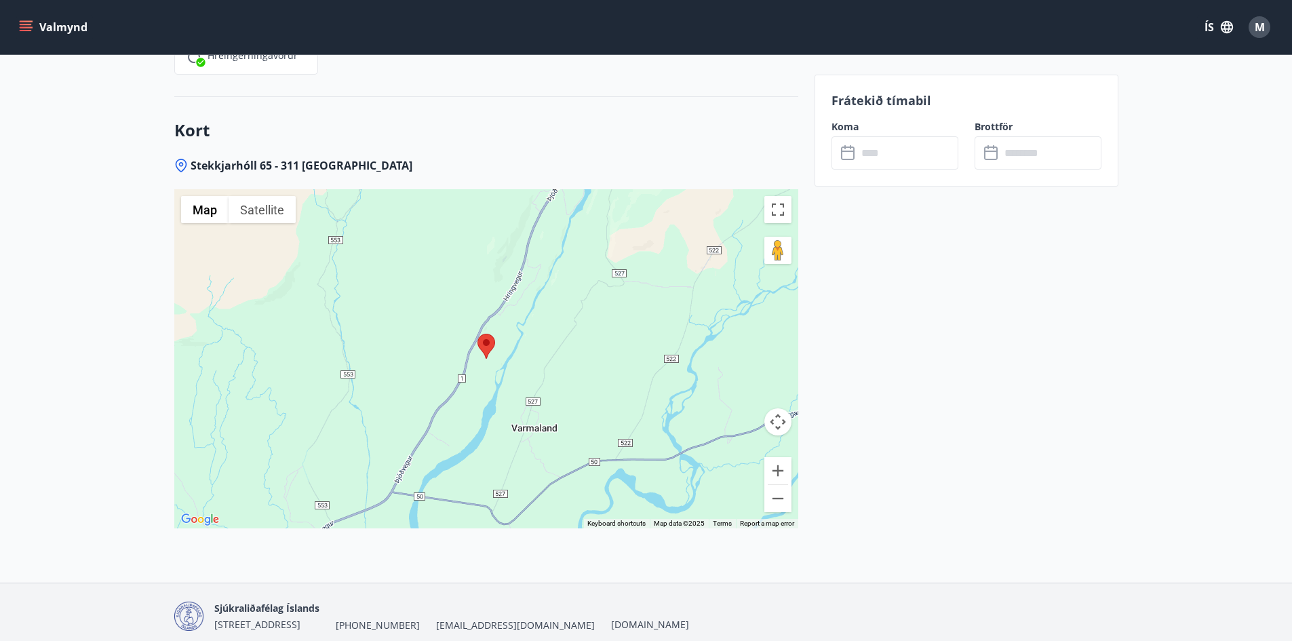
scroll to position [2159, 0]
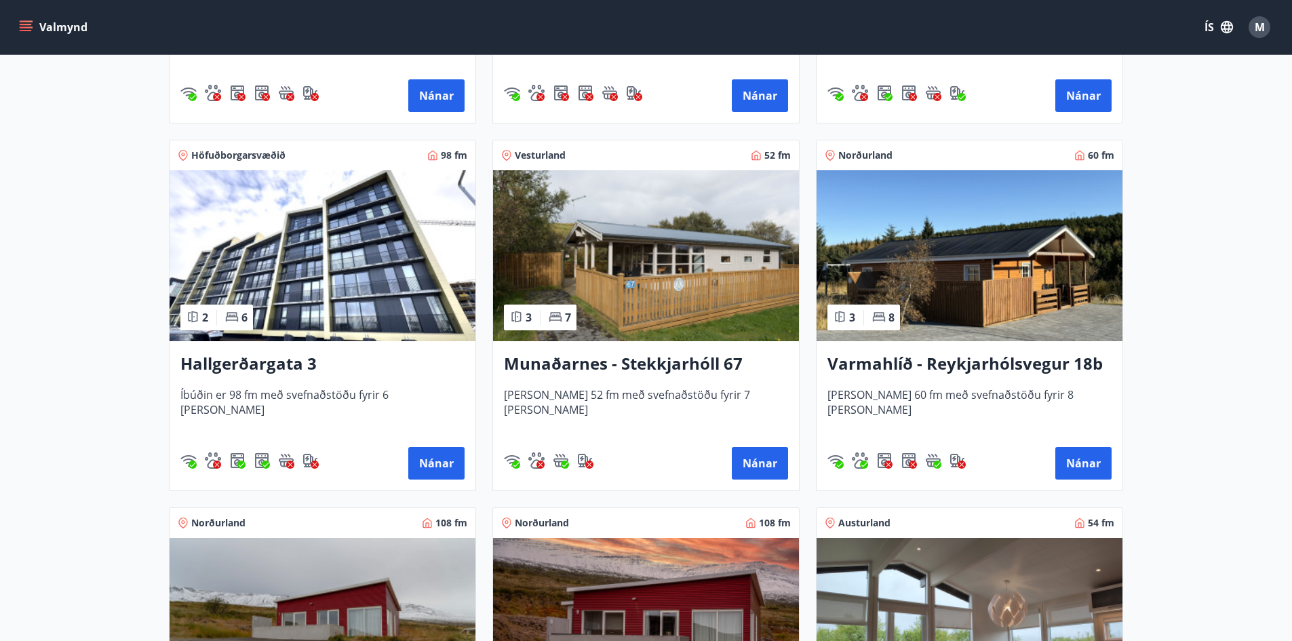
scroll to position [1289, 0]
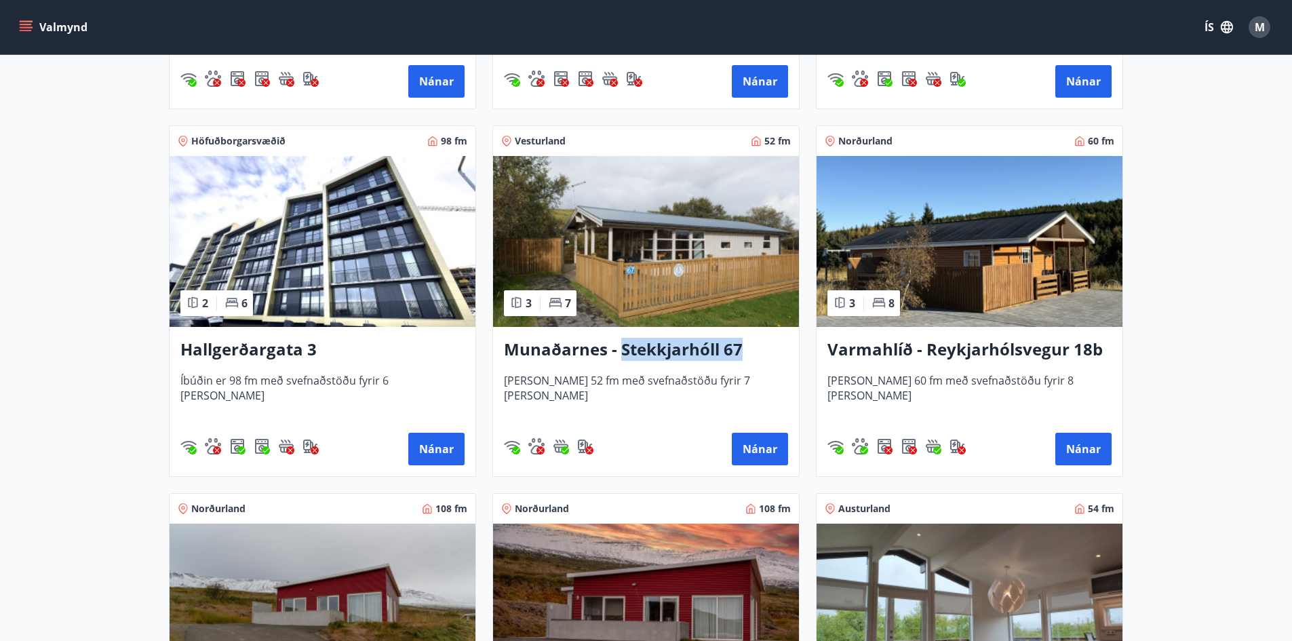
drag, startPoint x: 619, startPoint y: 347, endPoint x: 751, endPoint y: 360, distance: 133.0
click at [751, 360] on h3 "Munaðarnes - Stekkjarhóll 67" at bounding box center [646, 350] width 284 height 24
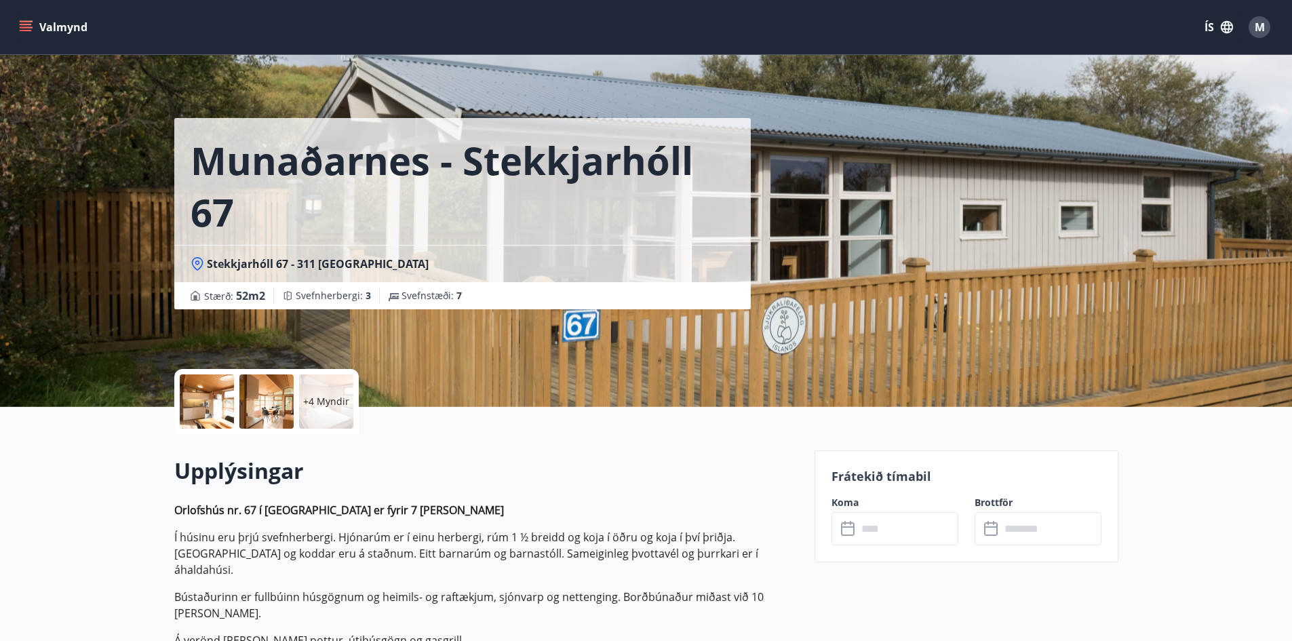
click at [204, 408] on div at bounding box center [207, 401] width 54 height 54
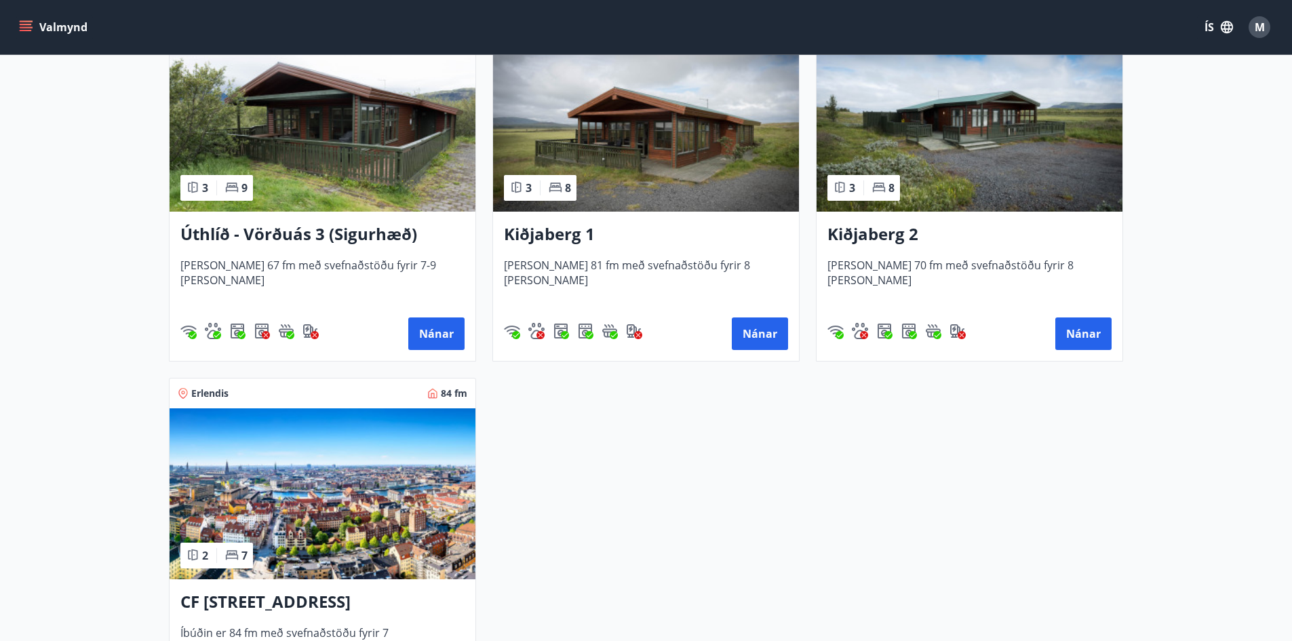
scroll to position [1967, 0]
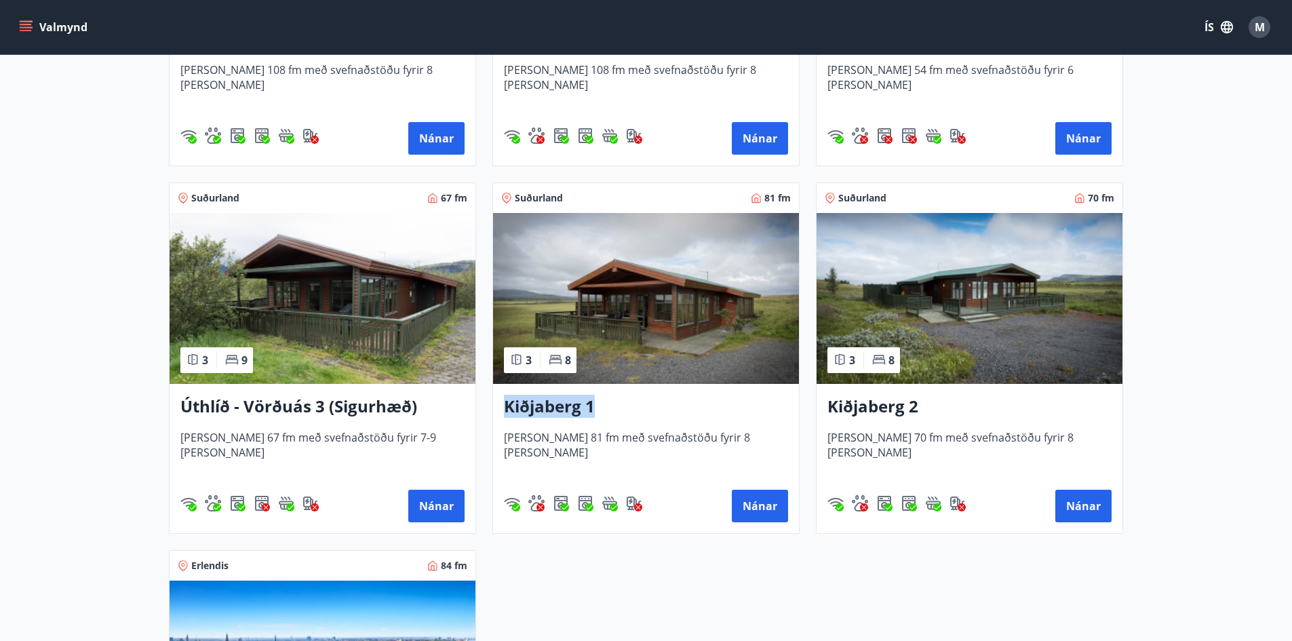
drag, startPoint x: 500, startPoint y: 407, endPoint x: 612, endPoint y: 424, distance: 113.2
click at [612, 424] on div "Kiðjaberg 1 Húsið er 81 fm með svefnaðstöðu fyrir 8 manns Nánar" at bounding box center [646, 458] width 306 height 149
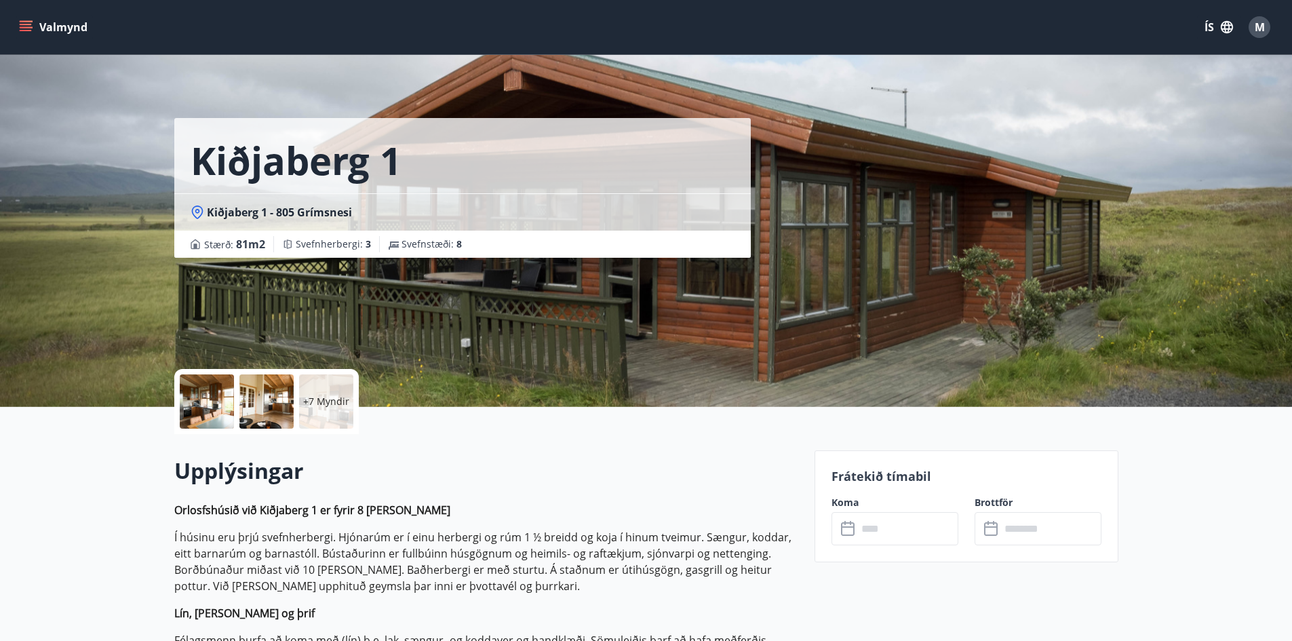
click at [193, 406] on div at bounding box center [207, 401] width 54 height 54
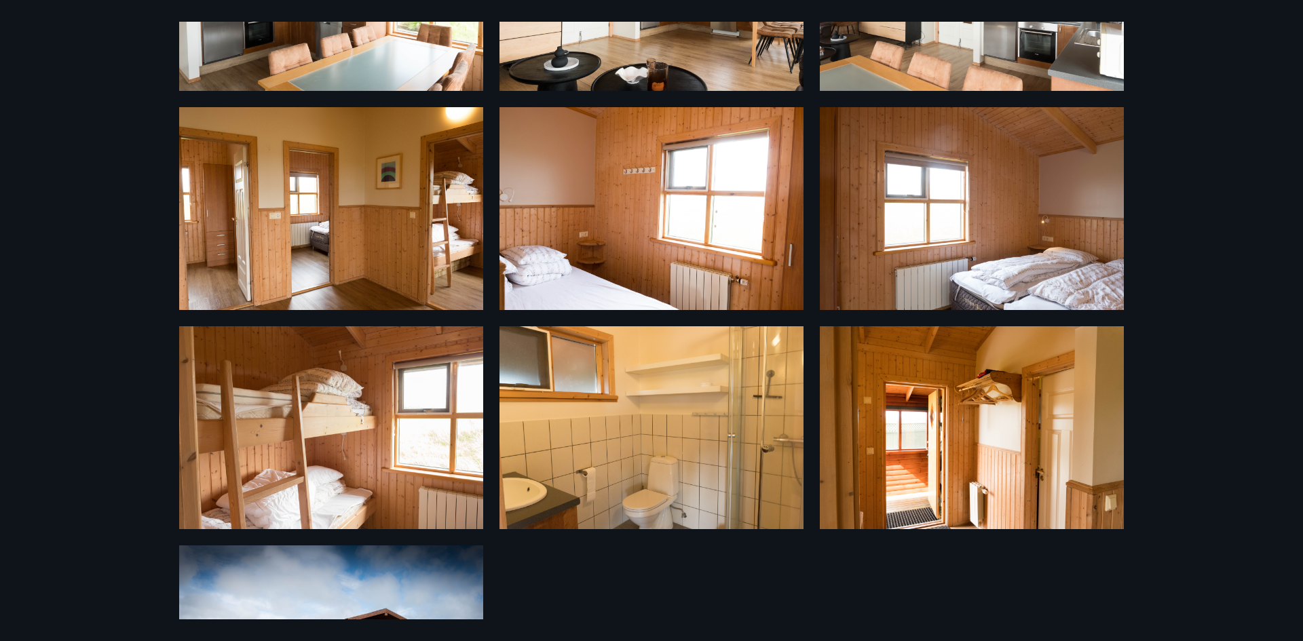
scroll to position [540, 0]
